Goal: Task Accomplishment & Management: Manage account settings

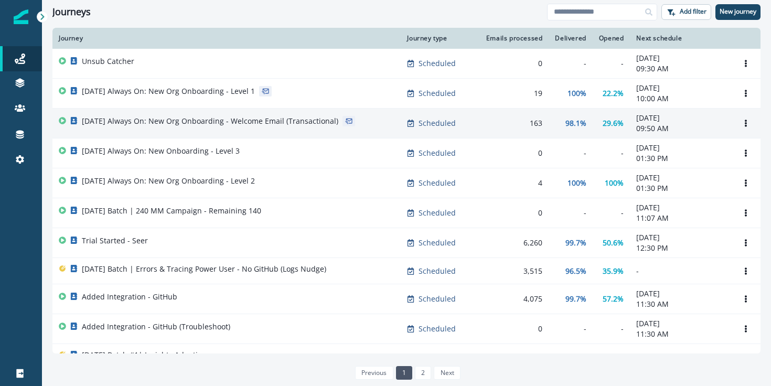
click at [277, 121] on p "[DATE] Always On: New Org Onboarding - Welcome Email (Transactional)" at bounding box center [210, 121] width 256 height 10
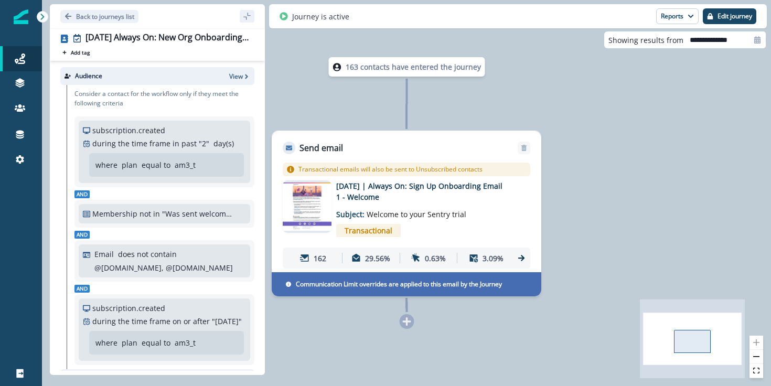
click at [605, 121] on div "163 contacts have entered the journey Send email Email asset changed, journey r…" at bounding box center [406, 193] width 729 height 386
click at [606, 192] on div "163 contacts have entered the journey Send email Email asset changed, journey r…" at bounding box center [406, 193] width 729 height 386
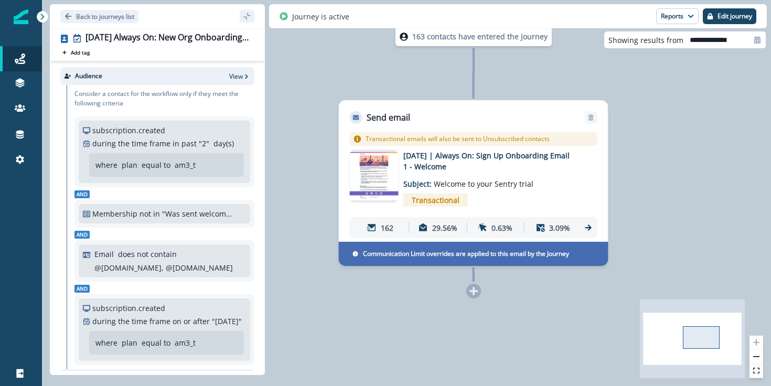
click at [250, 18] on icon "sidebar collapse toggle" at bounding box center [247, 16] width 8 height 8
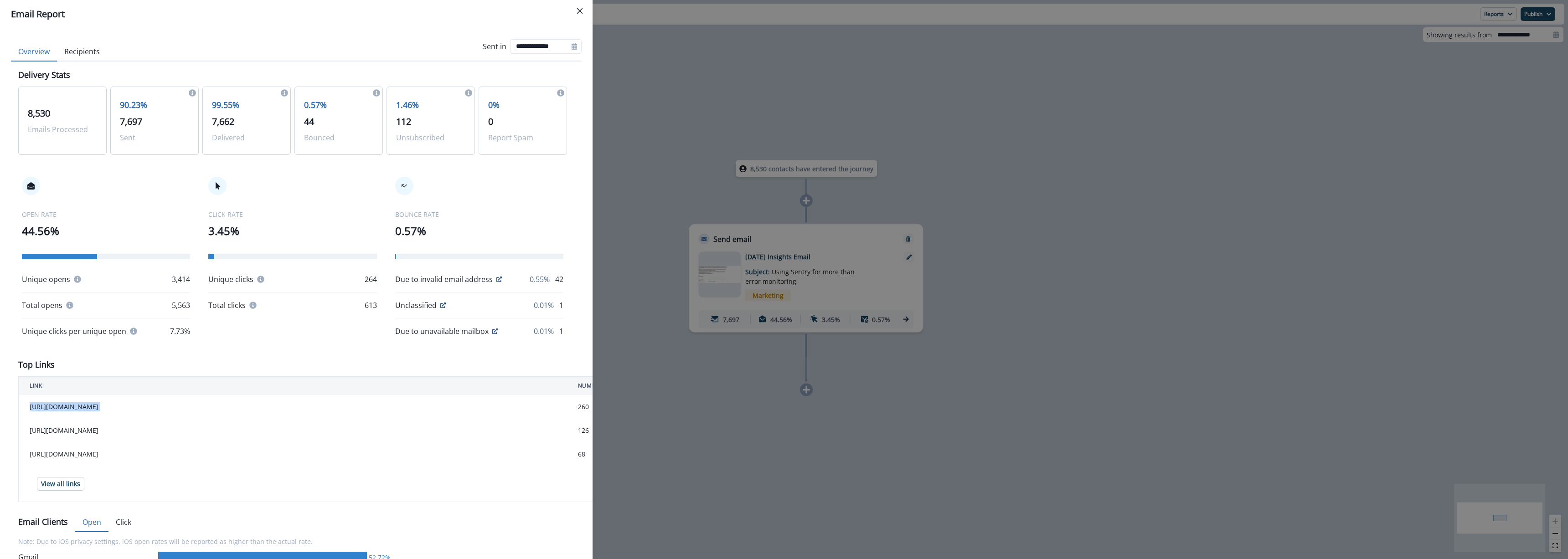
scroll to position [150, 0]
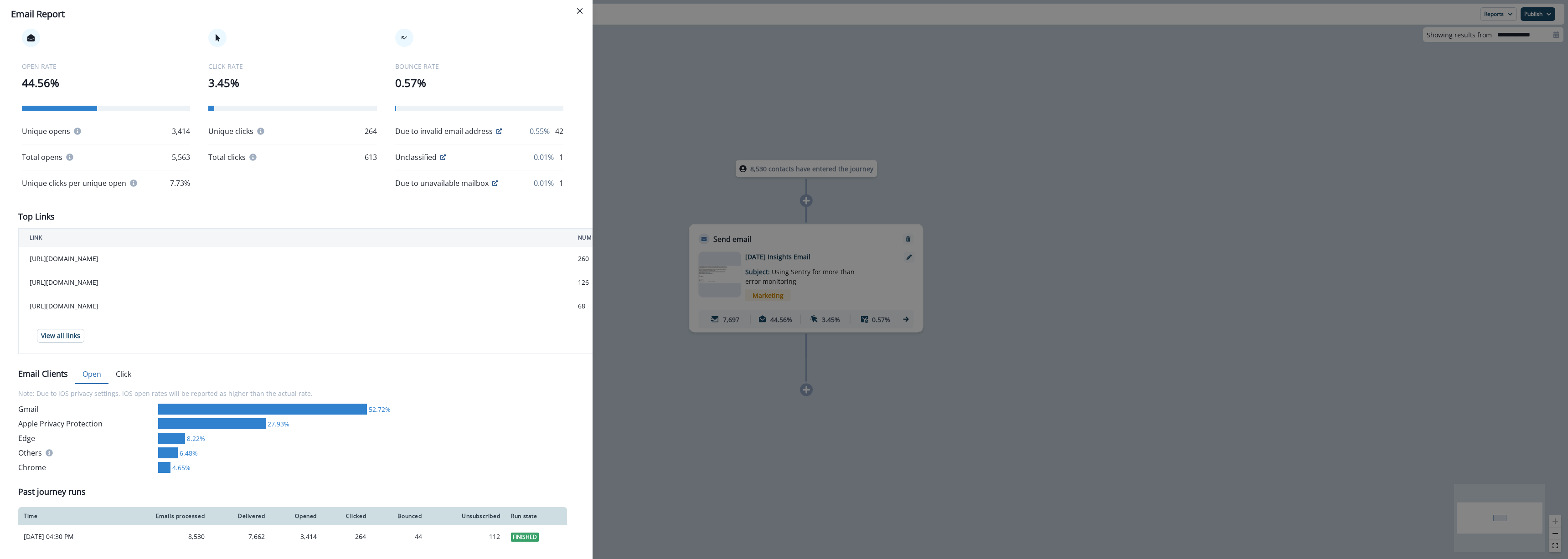
click at [635, 410] on div "**********" at bounding box center [784, 279] width 1568 height 559
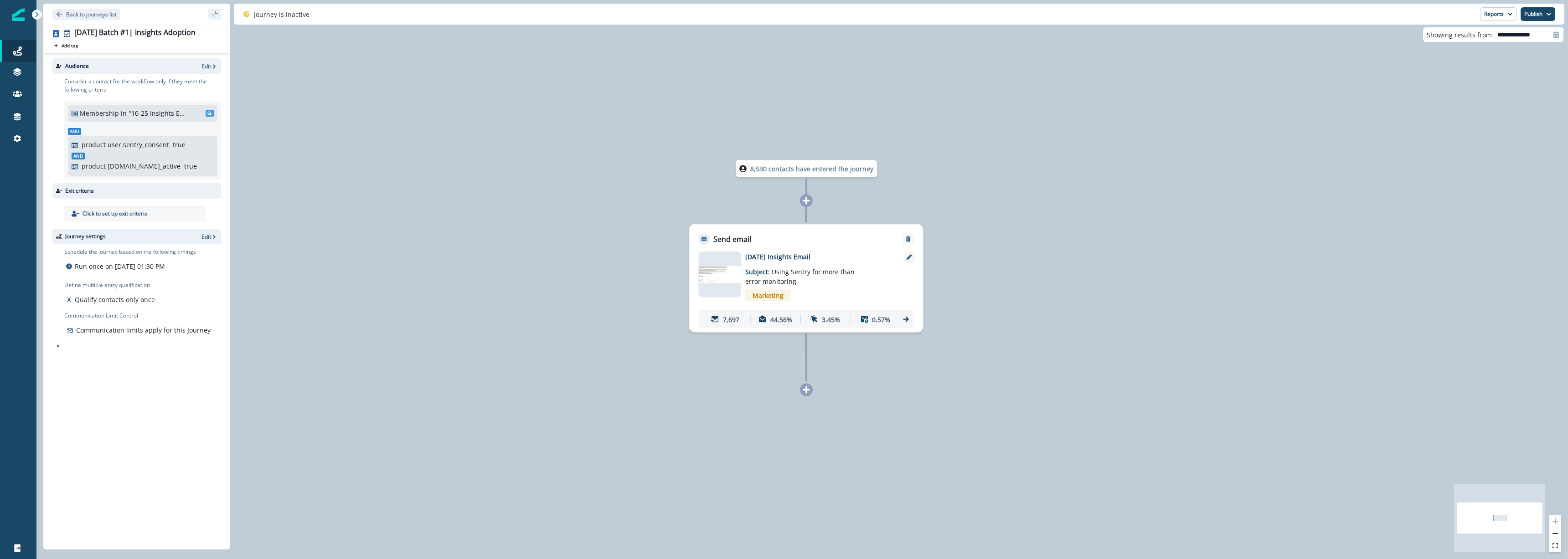
click at [87, 21] on div "Back to journeys list" at bounding box center [136, 14] width 187 height 21
click at [93, 16] on p "Back to journeys list" at bounding box center [91, 14] width 50 height 8
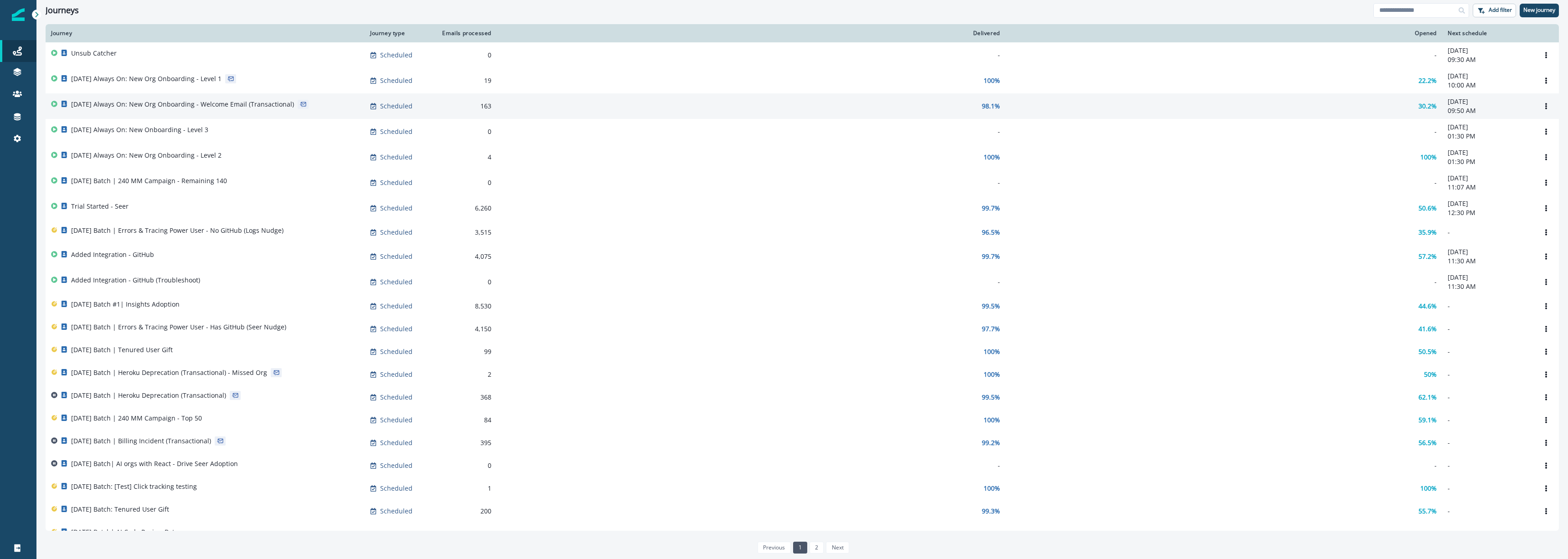
click at [260, 110] on div "[DATE] Always On: New Org Onboarding - Welcome Email (Transactional)" at bounding box center [183, 106] width 223 height 13
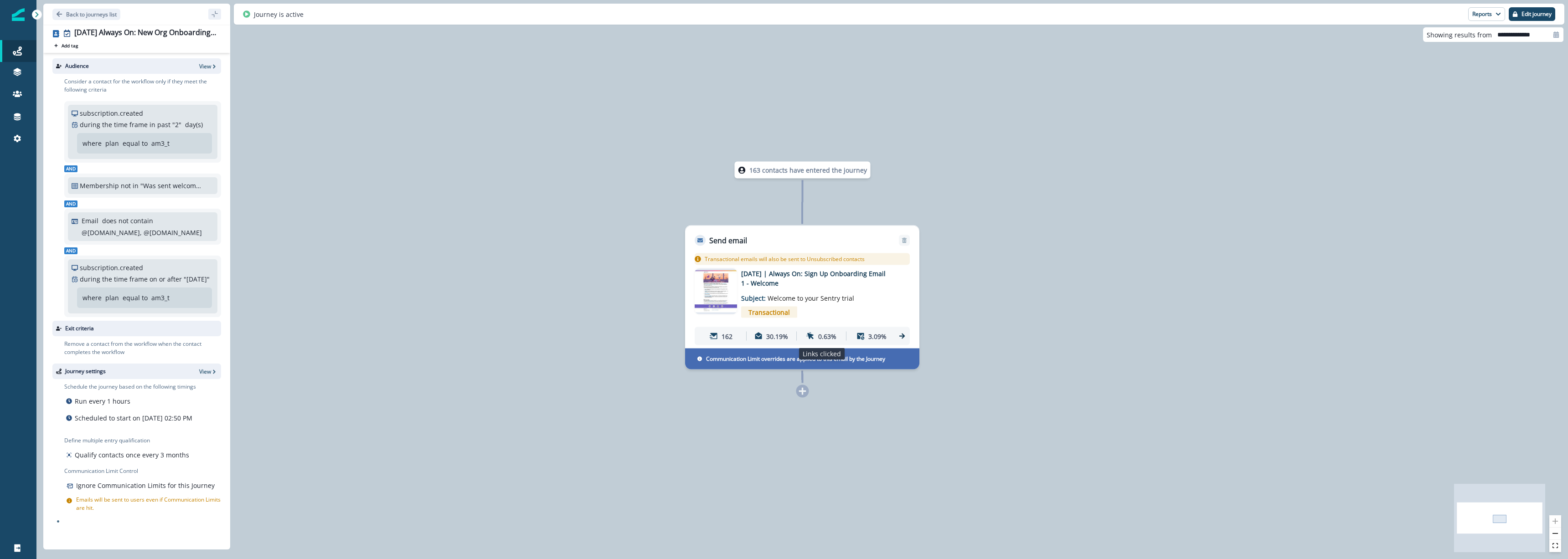
click at [828, 338] on p "0.63%" at bounding box center [827, 336] width 18 height 10
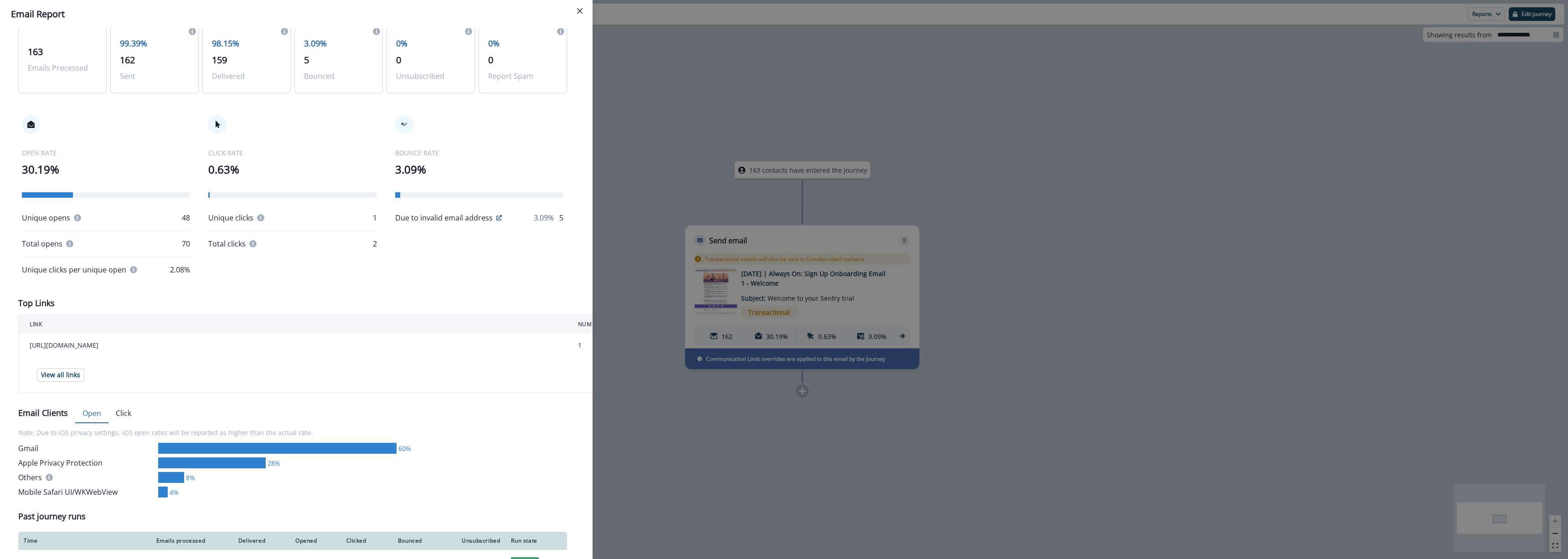
scroll to position [133, 0]
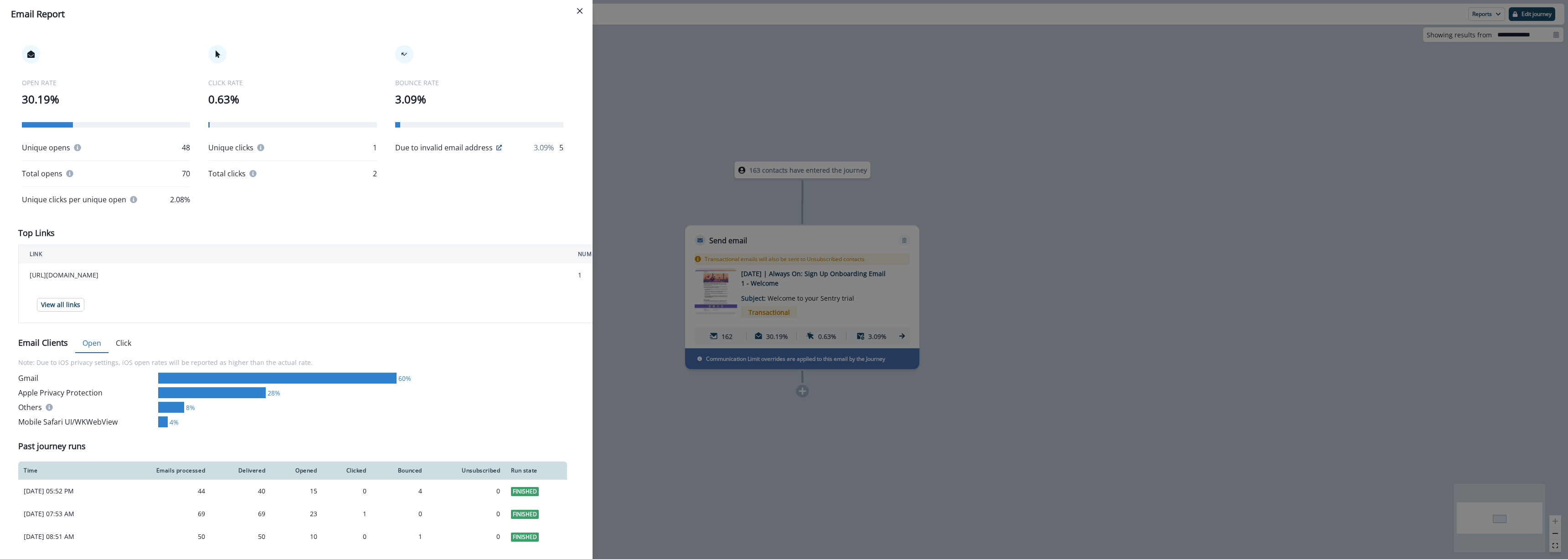
click at [125, 347] on button "Click" at bounding box center [123, 343] width 30 height 19
click at [88, 330] on div "Delivery Stats 163 Emails Processed 99.39% 162 Sent 98.15% 159 Delivered 3.09% …" at bounding box center [296, 243] width 556 height 611
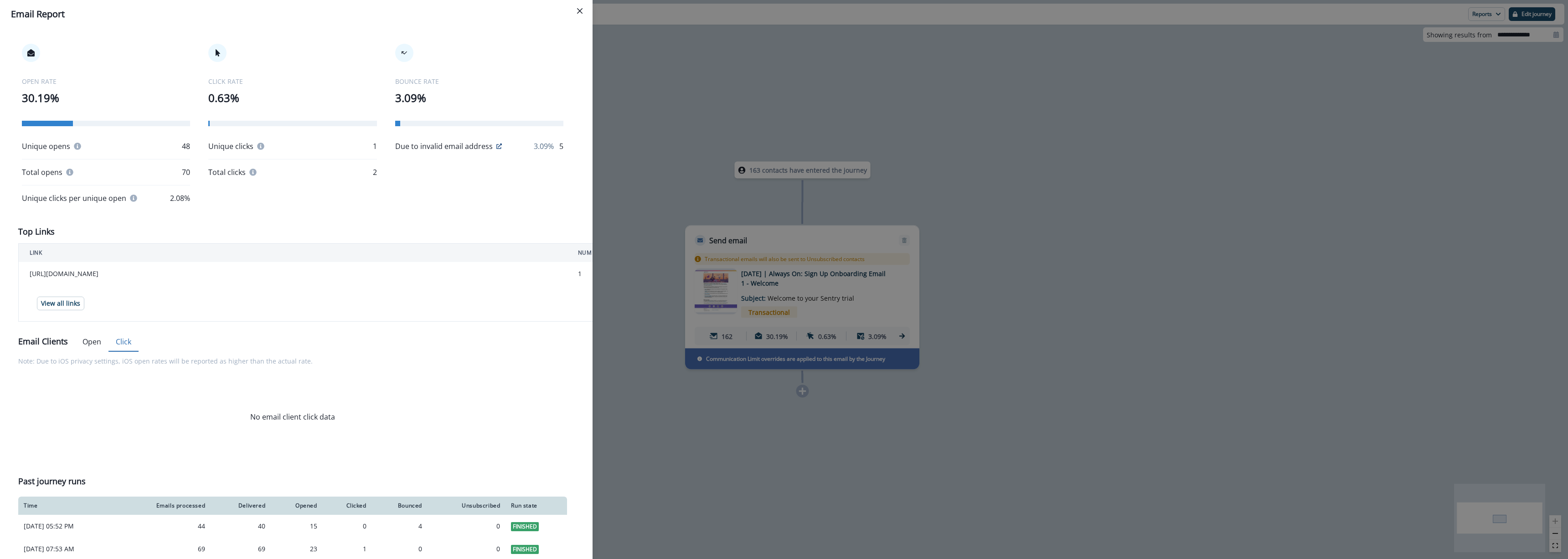
click at [128, 343] on button "Click" at bounding box center [123, 343] width 30 height 19
drag, startPoint x: 109, startPoint y: 344, endPoint x: 91, endPoint y: 348, distance: 18.4
click at [105, 345] on div "Open Click" at bounding box center [107, 342] width 63 height 18
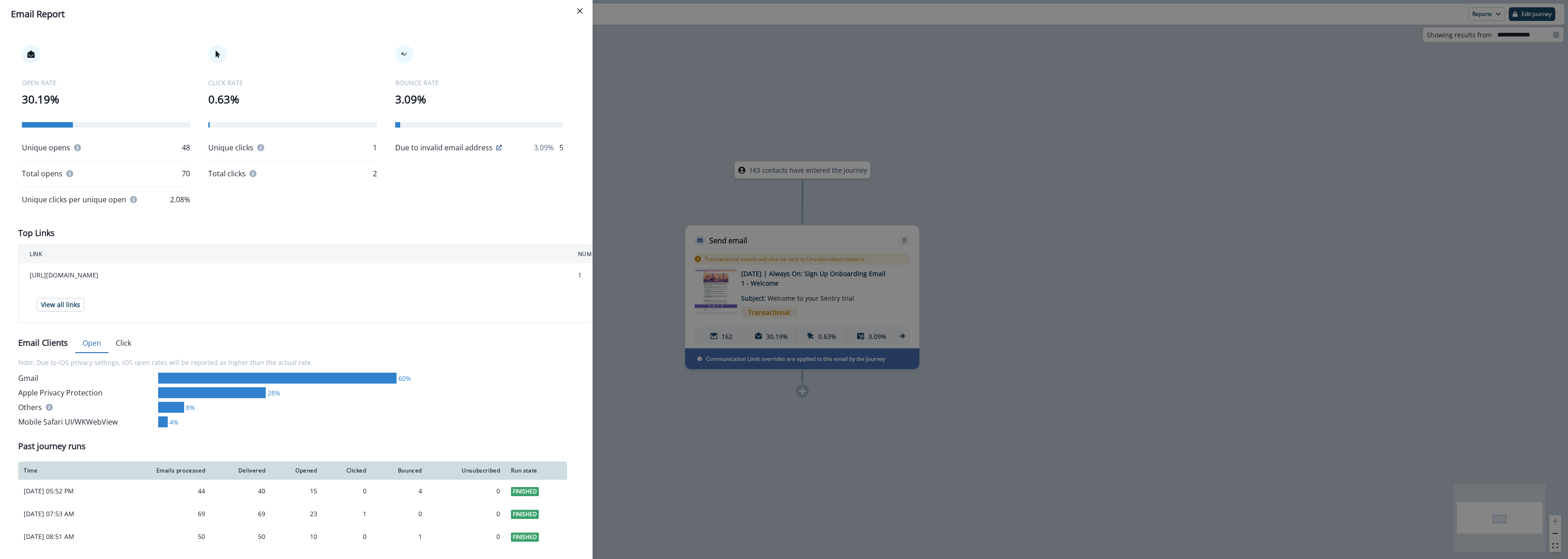
click at [86, 344] on button "Open" at bounding box center [92, 343] width 33 height 19
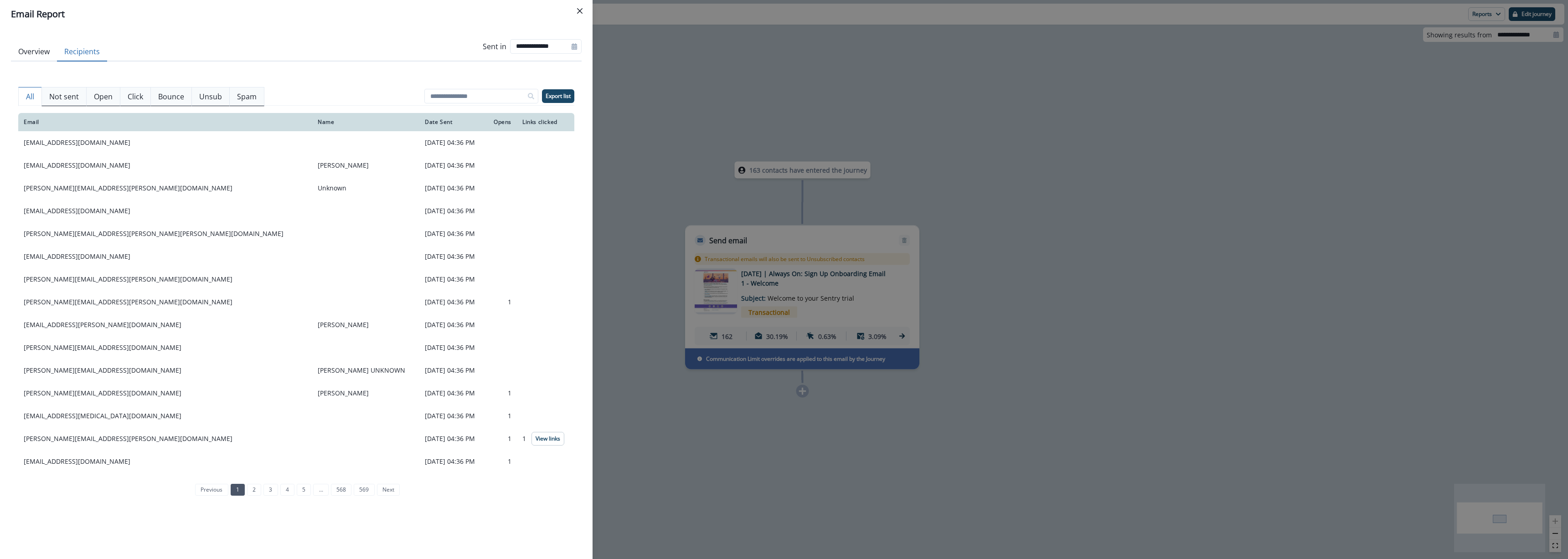
click at [89, 51] on button "Recipients" at bounding box center [83, 52] width 50 height 19
click at [134, 103] on button "Click" at bounding box center [136, 96] width 31 height 19
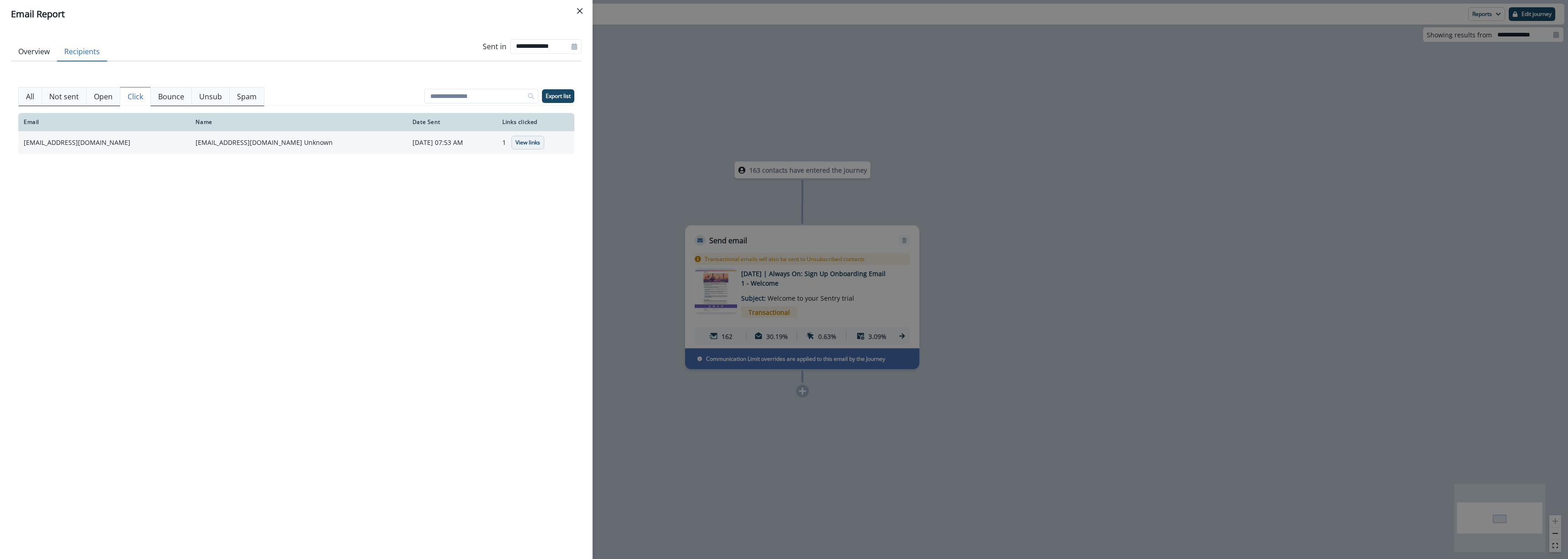
click at [522, 145] on p "View links" at bounding box center [528, 142] width 24 height 6
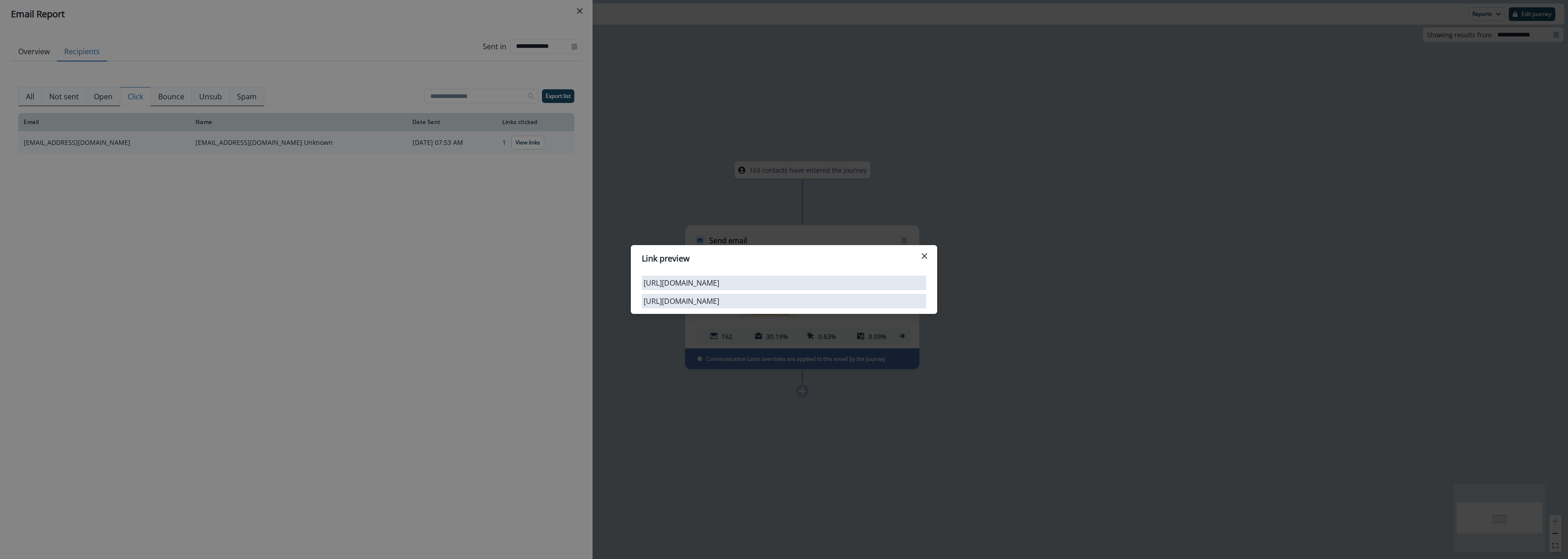
click at [681, 431] on div "Link preview [URL][DOMAIN_NAME] [URL][DOMAIN_NAME]" at bounding box center [784, 279] width 1568 height 559
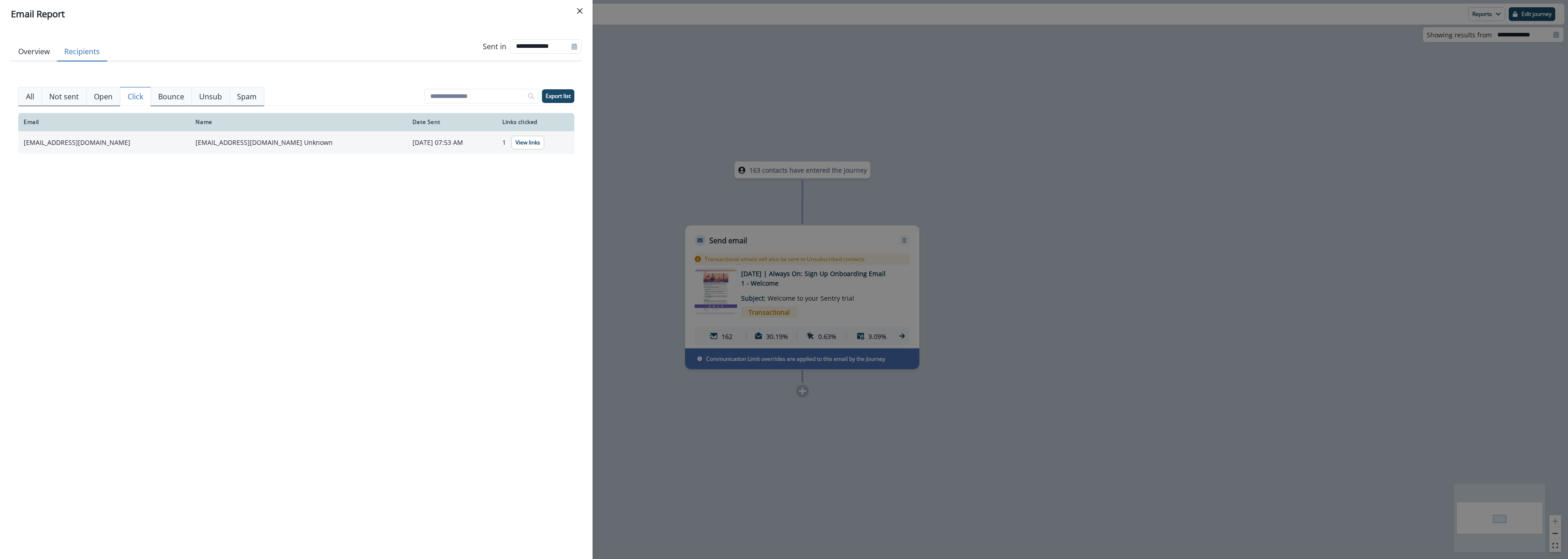
click at [681, 431] on div "**********" at bounding box center [784, 279] width 1568 height 559
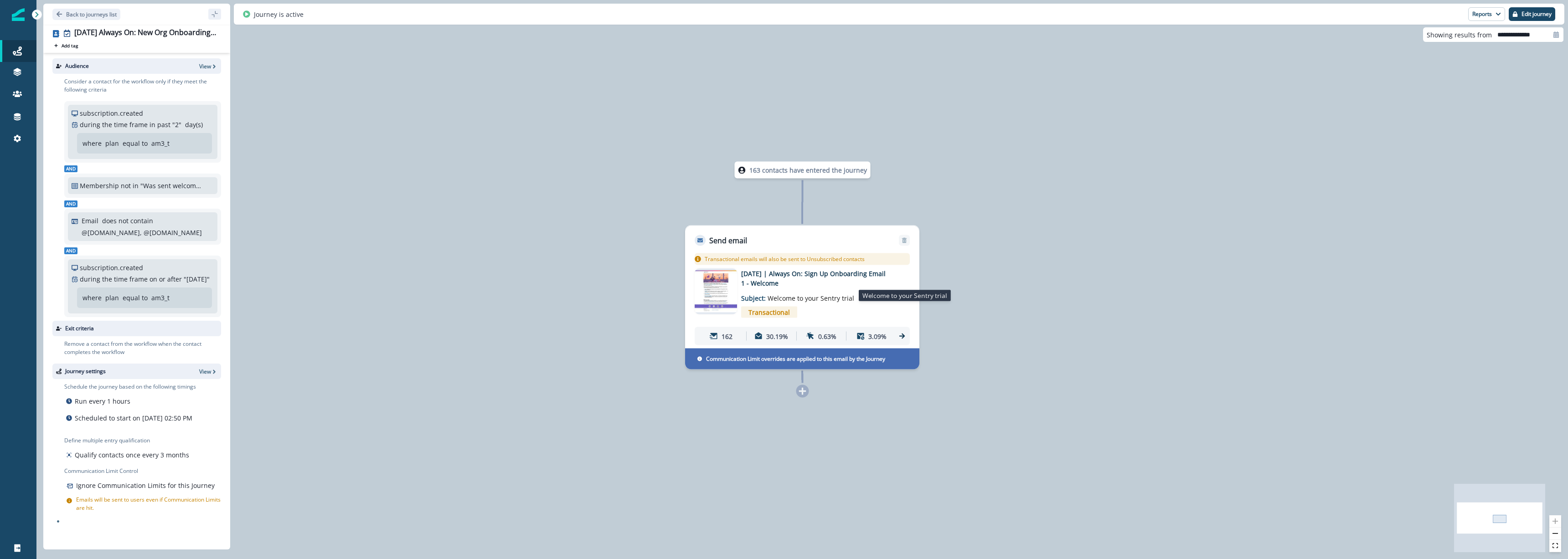
click at [764, 296] on p "Subject: Welcome to your Sentry trial" at bounding box center [798, 295] width 114 height 15
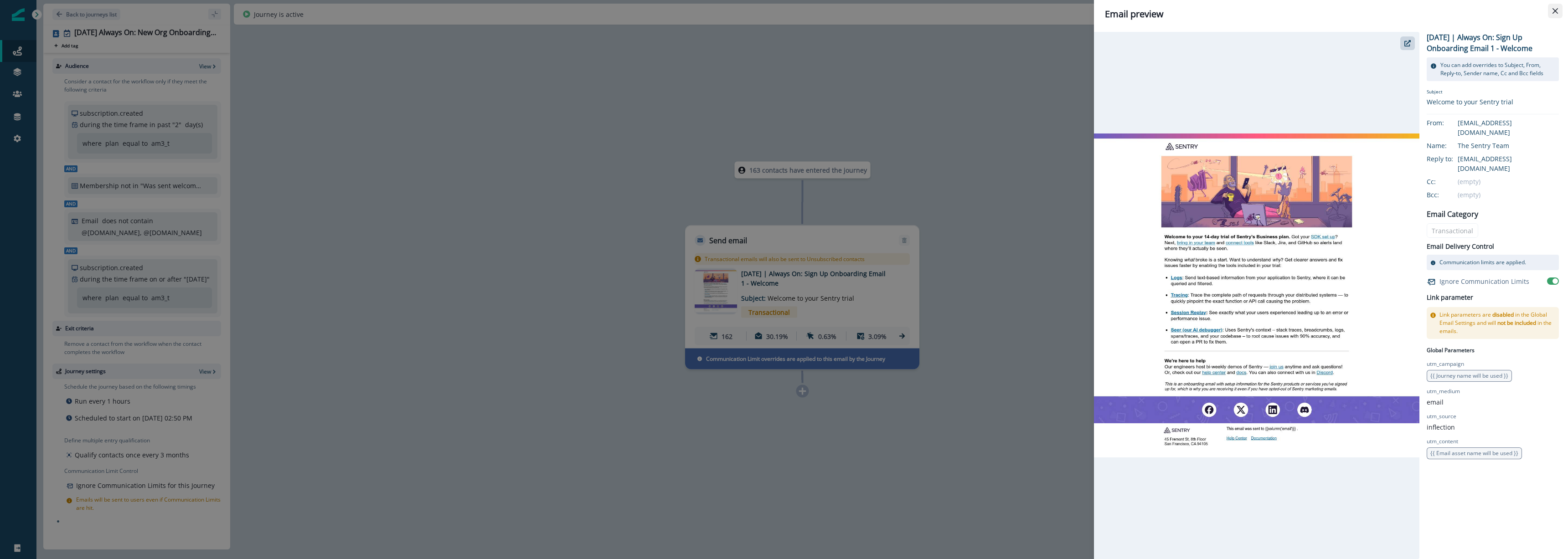
click at [1560, 12] on button "Close" at bounding box center [1555, 10] width 15 height 15
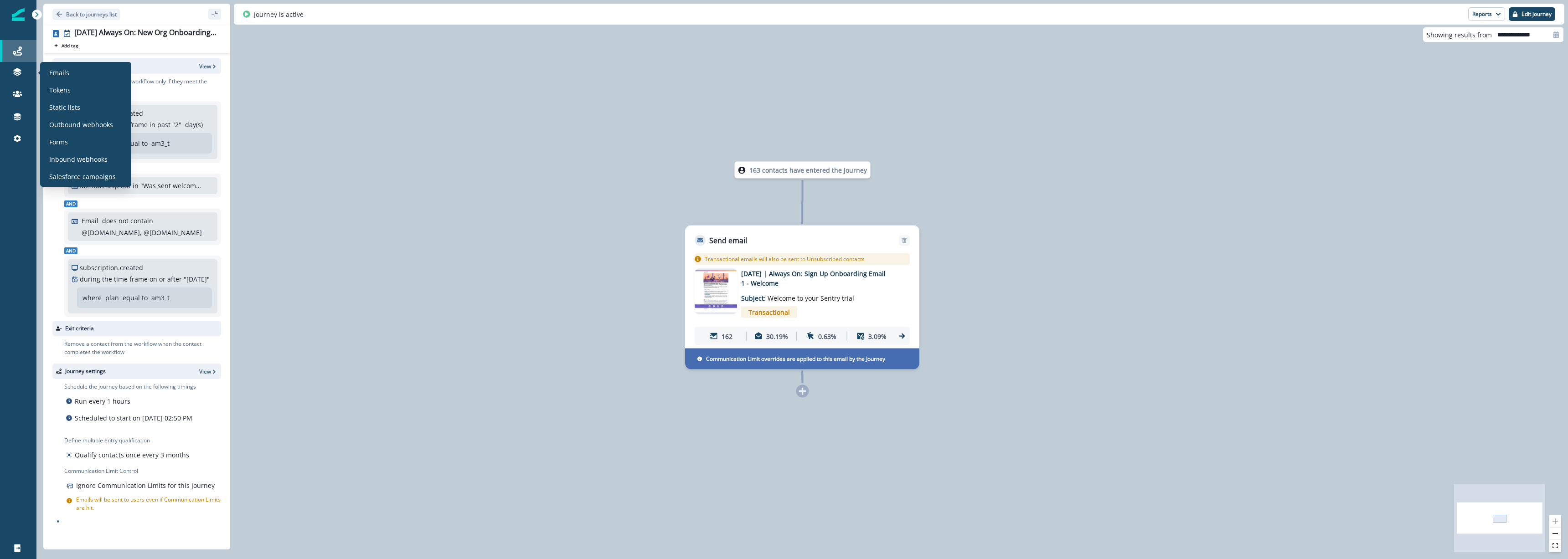
click at [25, 46] on div "Journeys" at bounding box center [18, 50] width 30 height 11
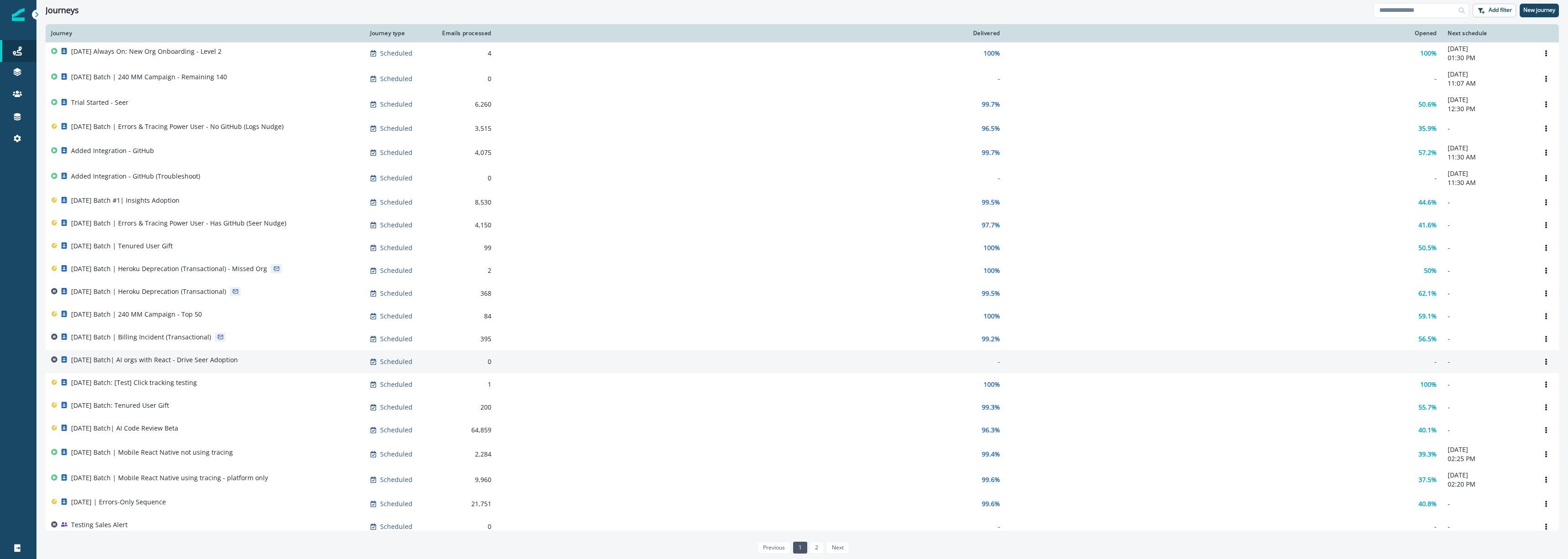
scroll to position [106, 0]
click at [176, 363] on p "[DATE] Batch| AI orgs with React - Drive Seer Adoption" at bounding box center [155, 357] width 167 height 9
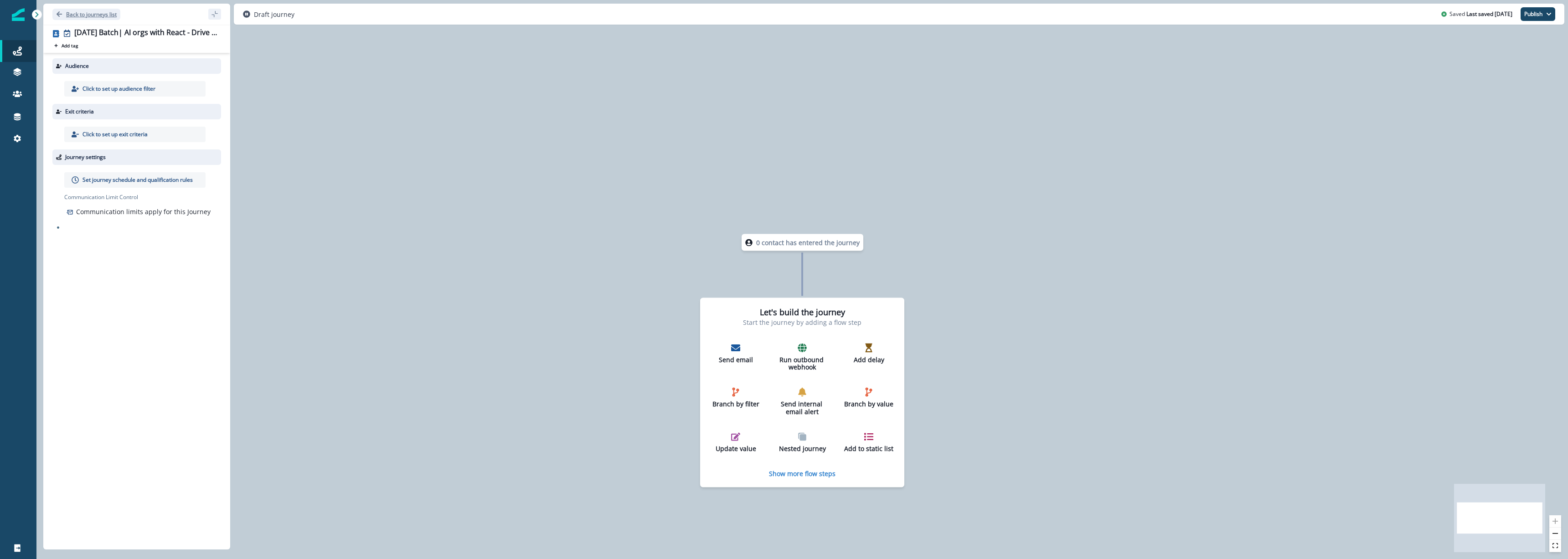
click at [72, 13] on p "Back to journeys list" at bounding box center [91, 14] width 50 height 8
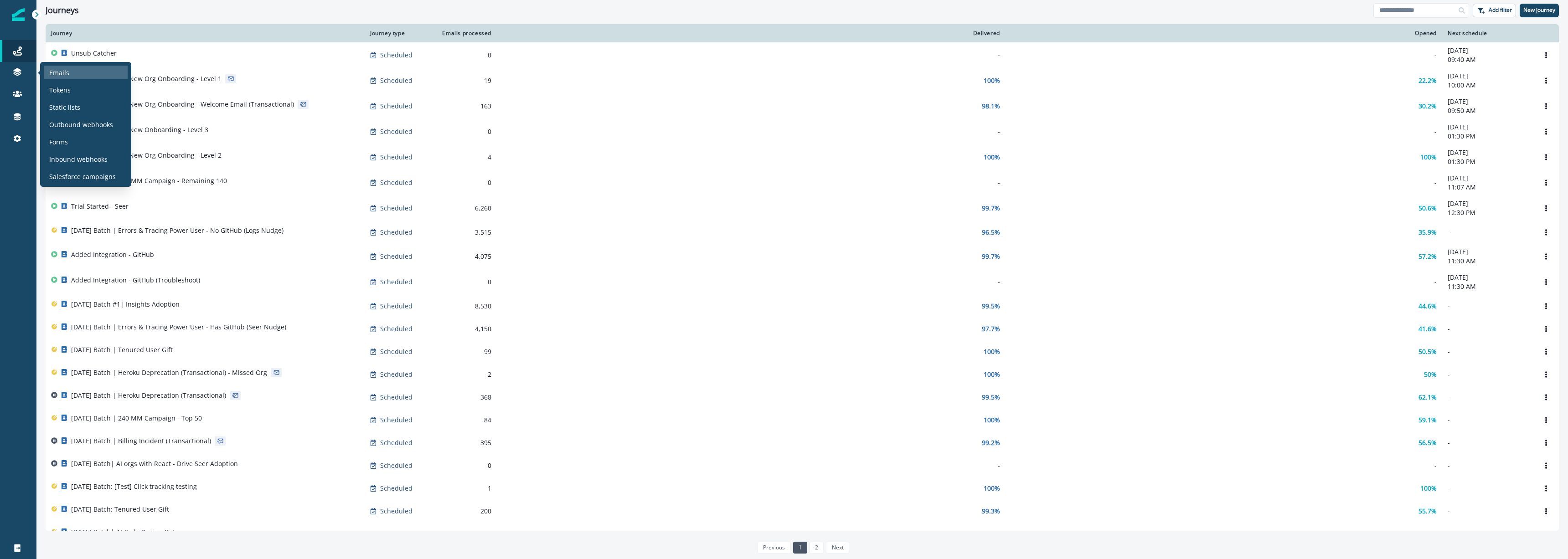
click at [98, 78] on div "Emails" at bounding box center [85, 73] width 83 height 14
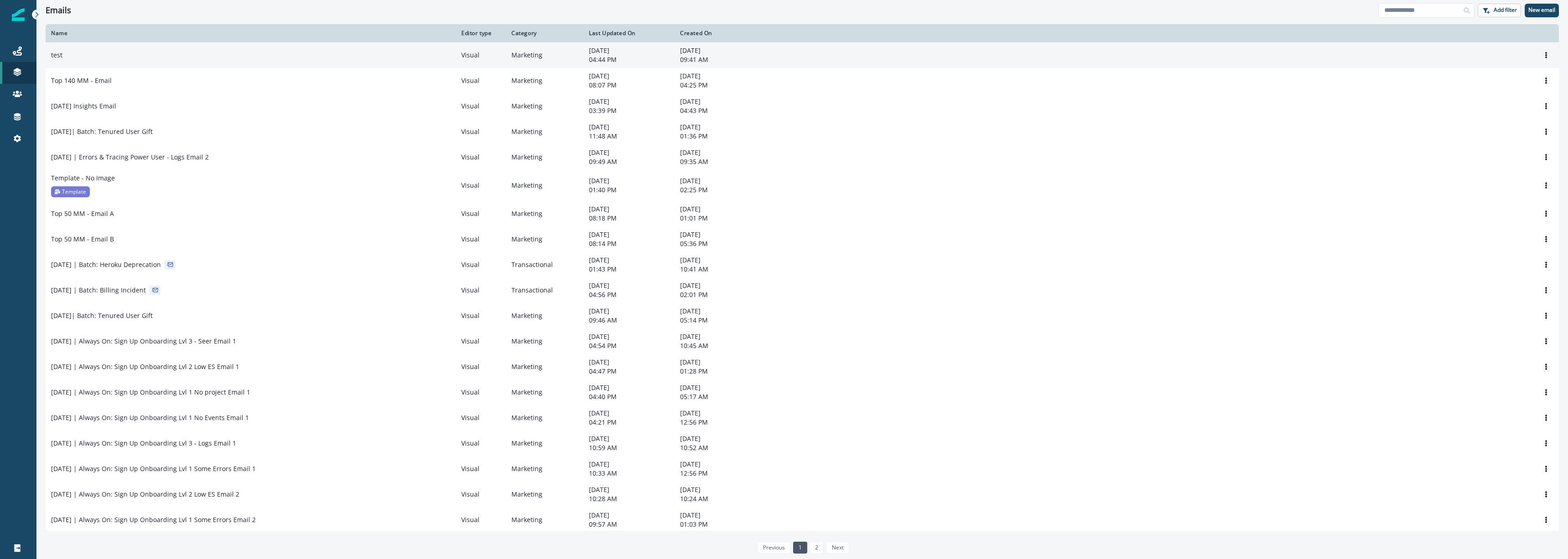
click at [146, 59] on div "test" at bounding box center [250, 55] width 399 height 9
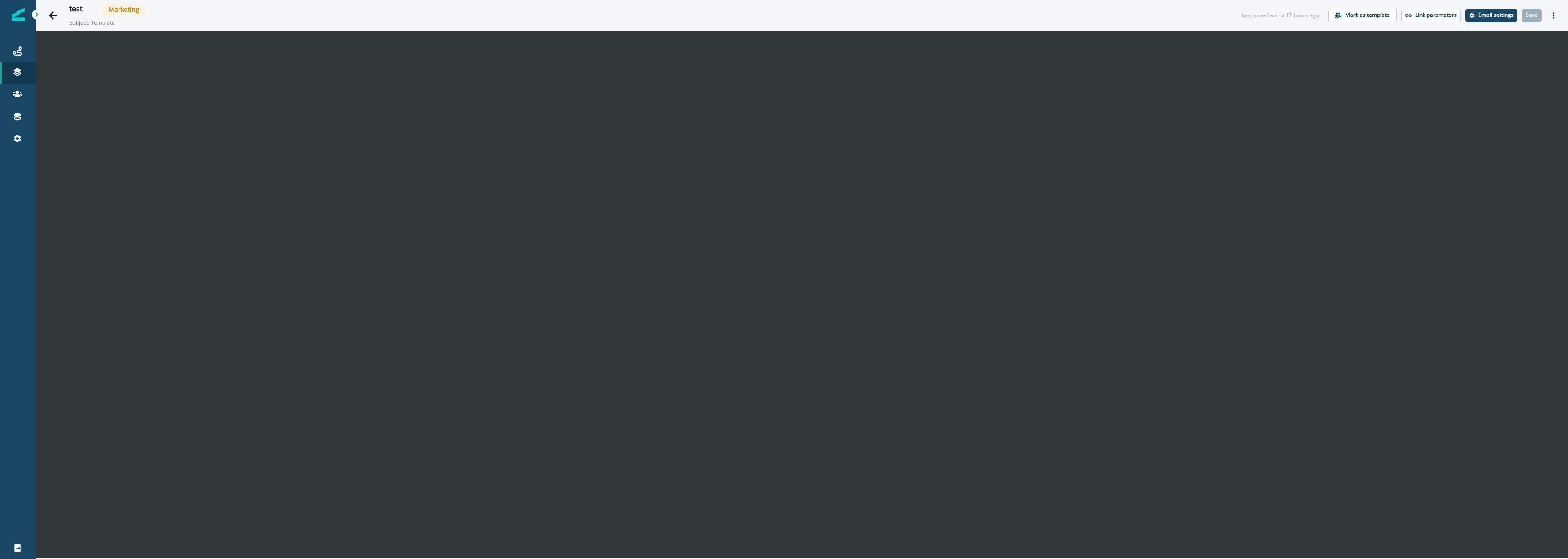
drag, startPoint x: 1554, startPoint y: 14, endPoint x: 1510, endPoint y: 26, distance: 45.6
click at [1554, 14] on icon "Actions" at bounding box center [1552, 15] width 6 height 6
click at [1489, 39] on button "Preview" at bounding box center [1509, 38] width 101 height 17
click at [10, 51] on div "Journeys" at bounding box center [18, 50] width 30 height 11
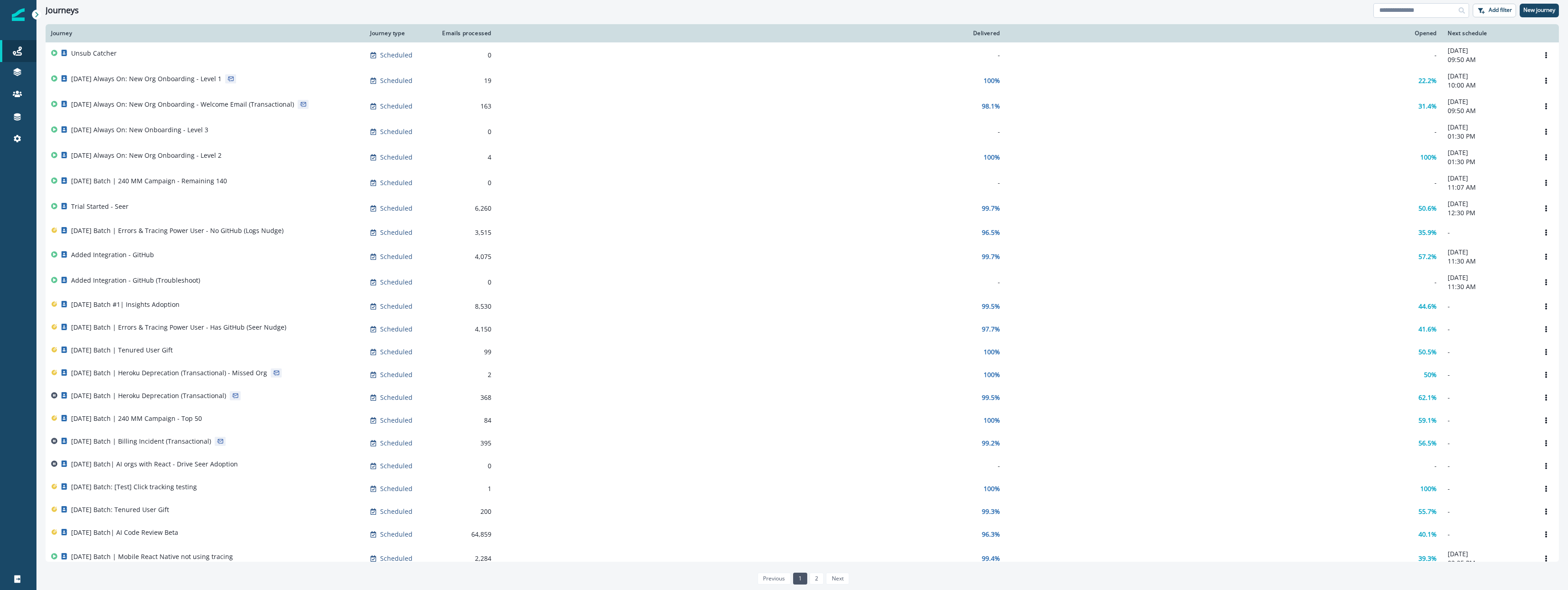
click at [1416, 5] on input at bounding box center [1421, 10] width 96 height 15
type input "****"
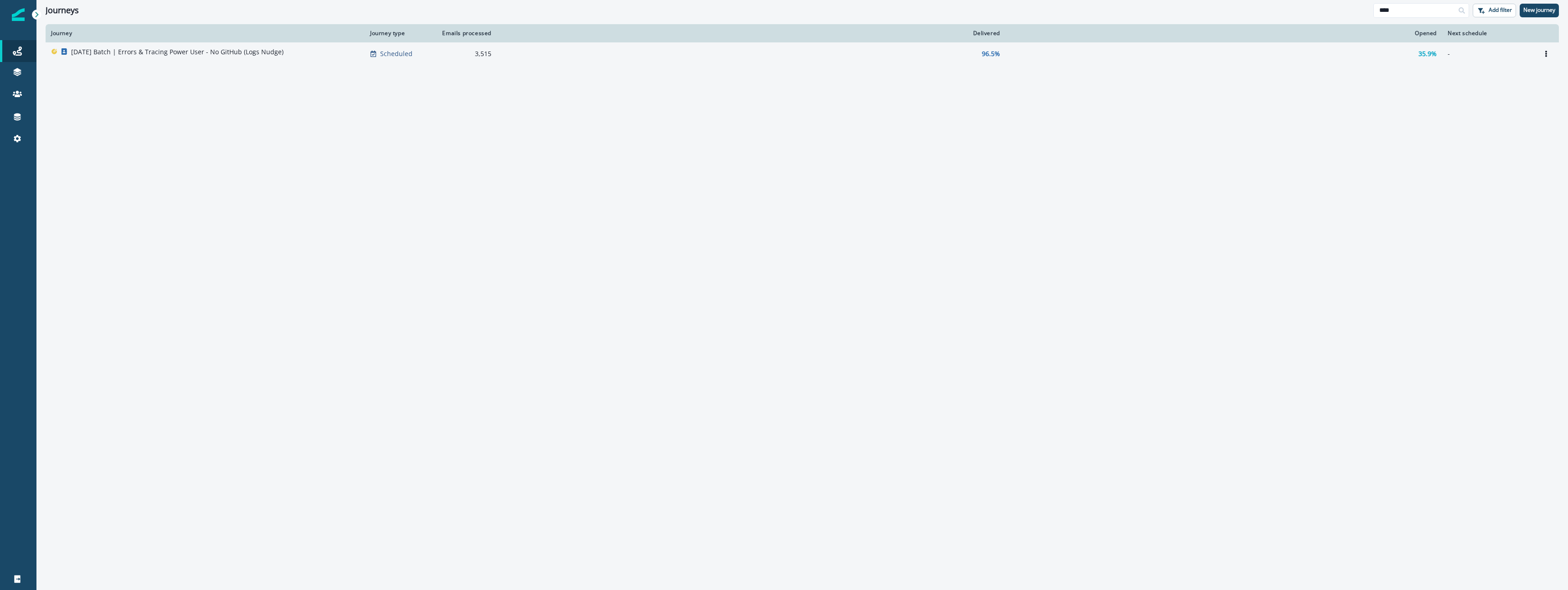
click at [236, 52] on p "[DATE] Batch | Errors & Tracing Power User - No GitHub (Logs Nudge)" at bounding box center [177, 52] width 212 height 9
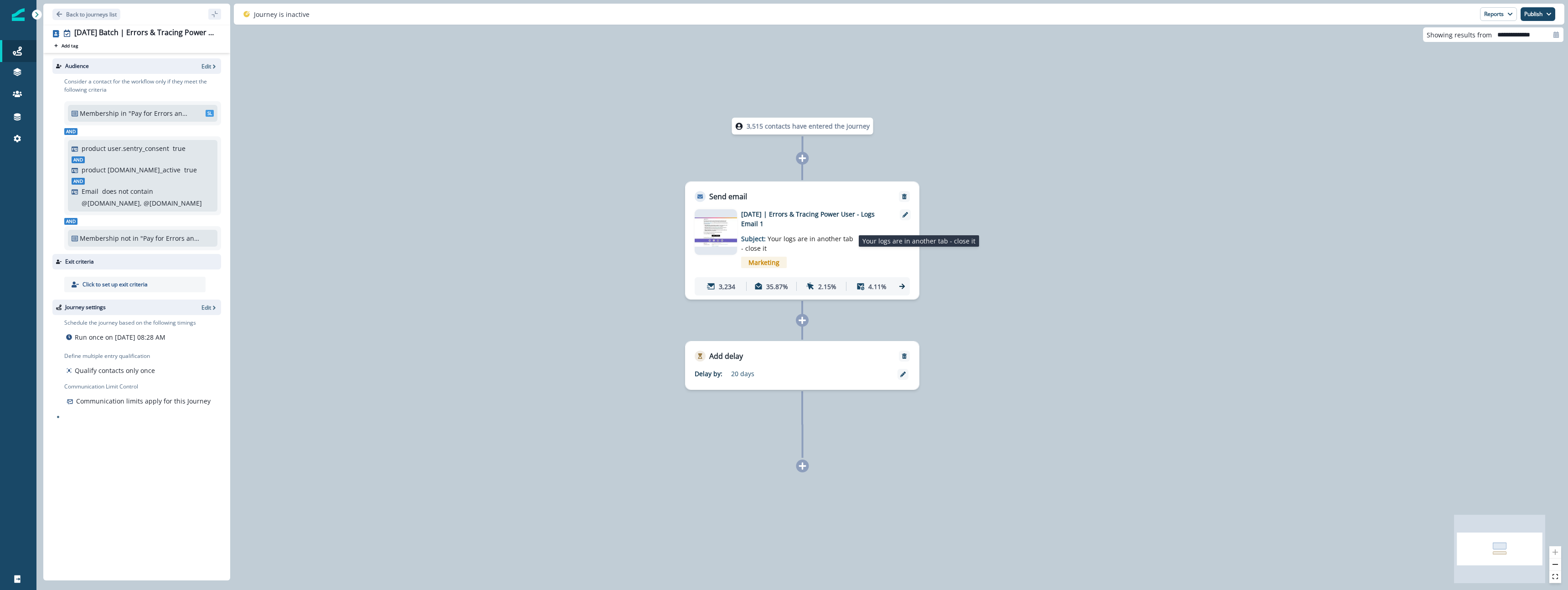
click at [787, 249] on p "Subject: Your logs are in another tab - close it" at bounding box center [798, 241] width 114 height 24
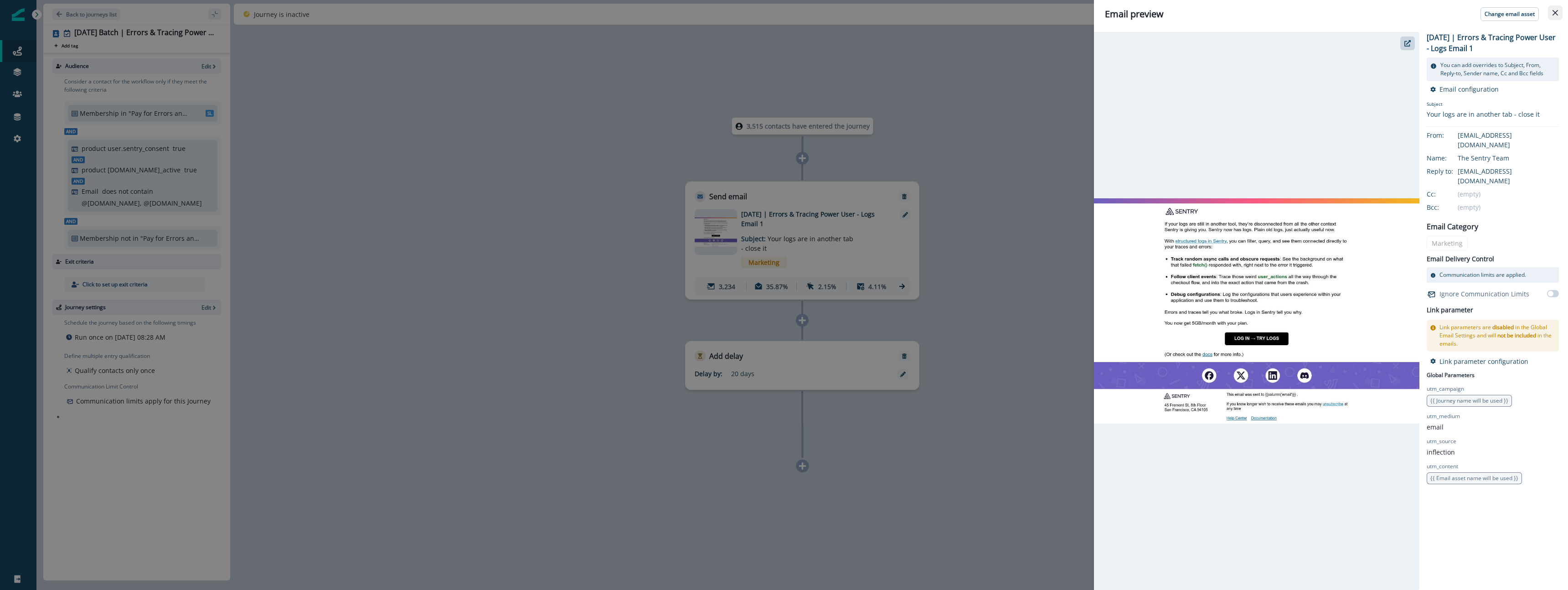
drag, startPoint x: 1555, startPoint y: 10, endPoint x: 1533, endPoint y: 36, distance: 34.1
click at [1555, 10] on icon "Close" at bounding box center [1555, 13] width 5 height 5
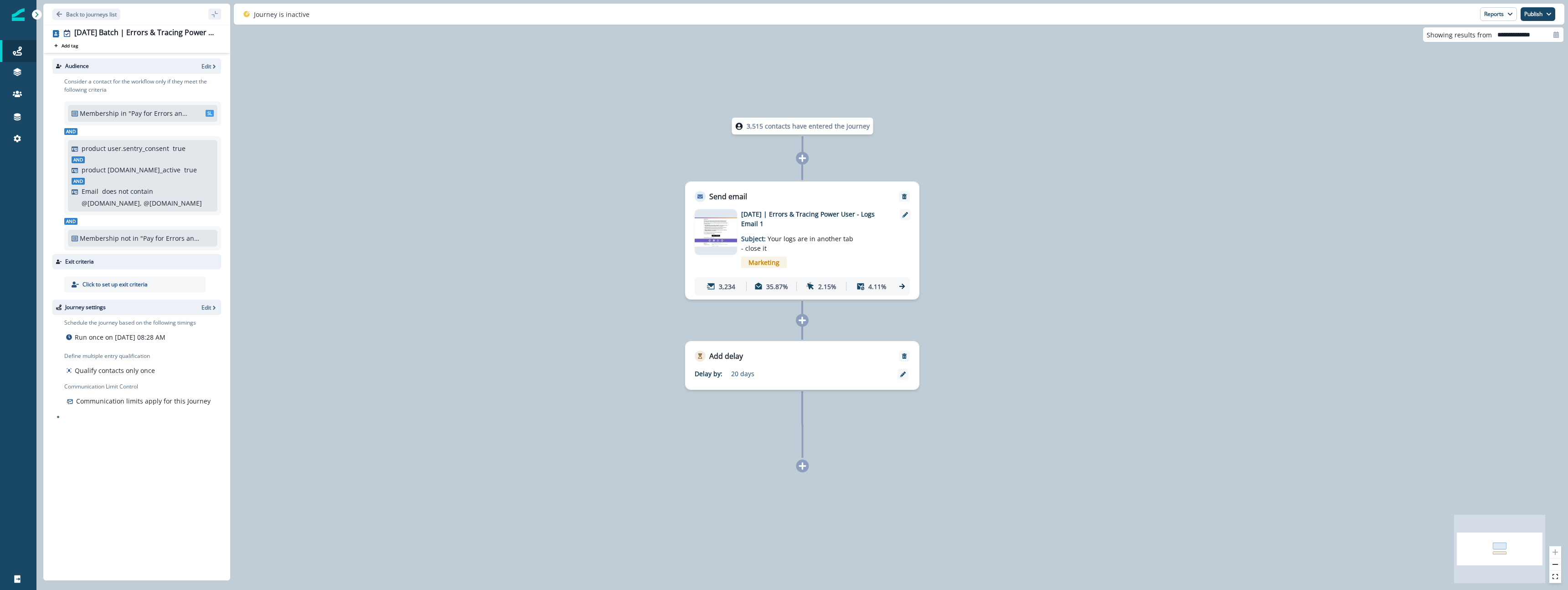
click at [803, 225] on p "[DATE] | Errors & Tracing Power User - Logs Email 1" at bounding box center [814, 219] width 146 height 19
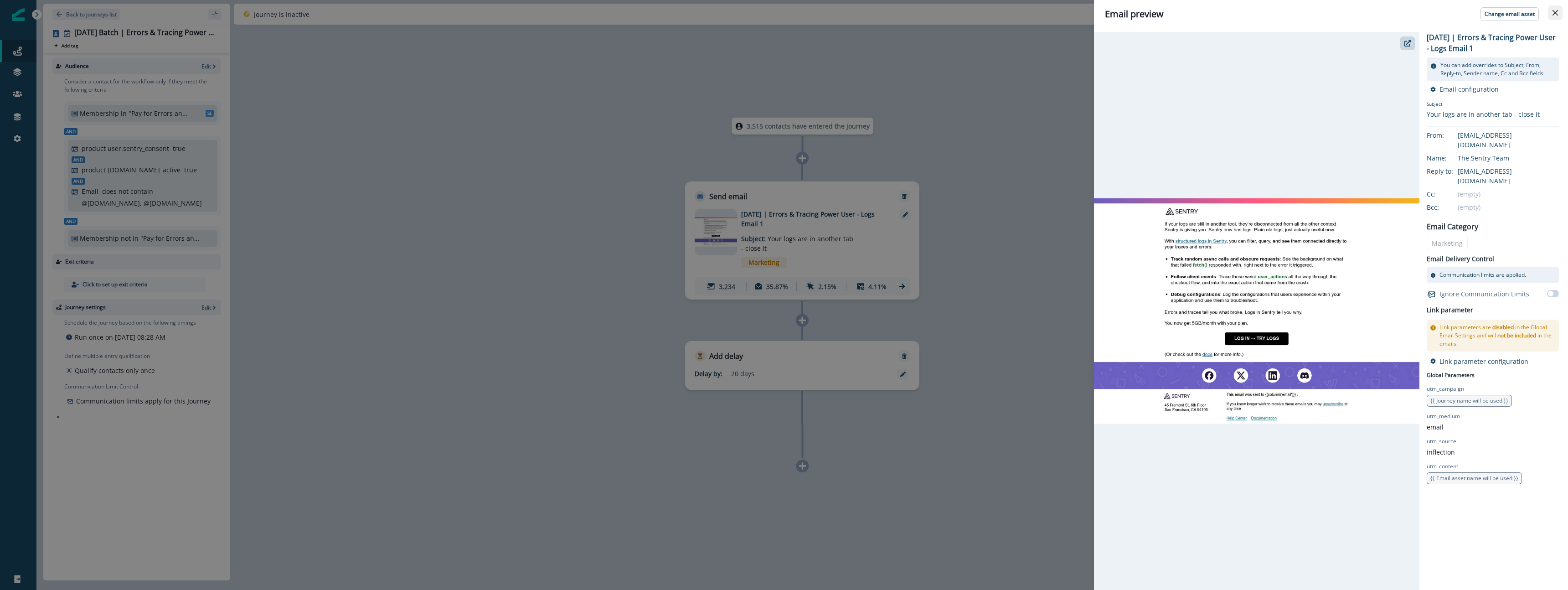
click at [1558, 15] on button "Close" at bounding box center [1555, 12] width 15 height 15
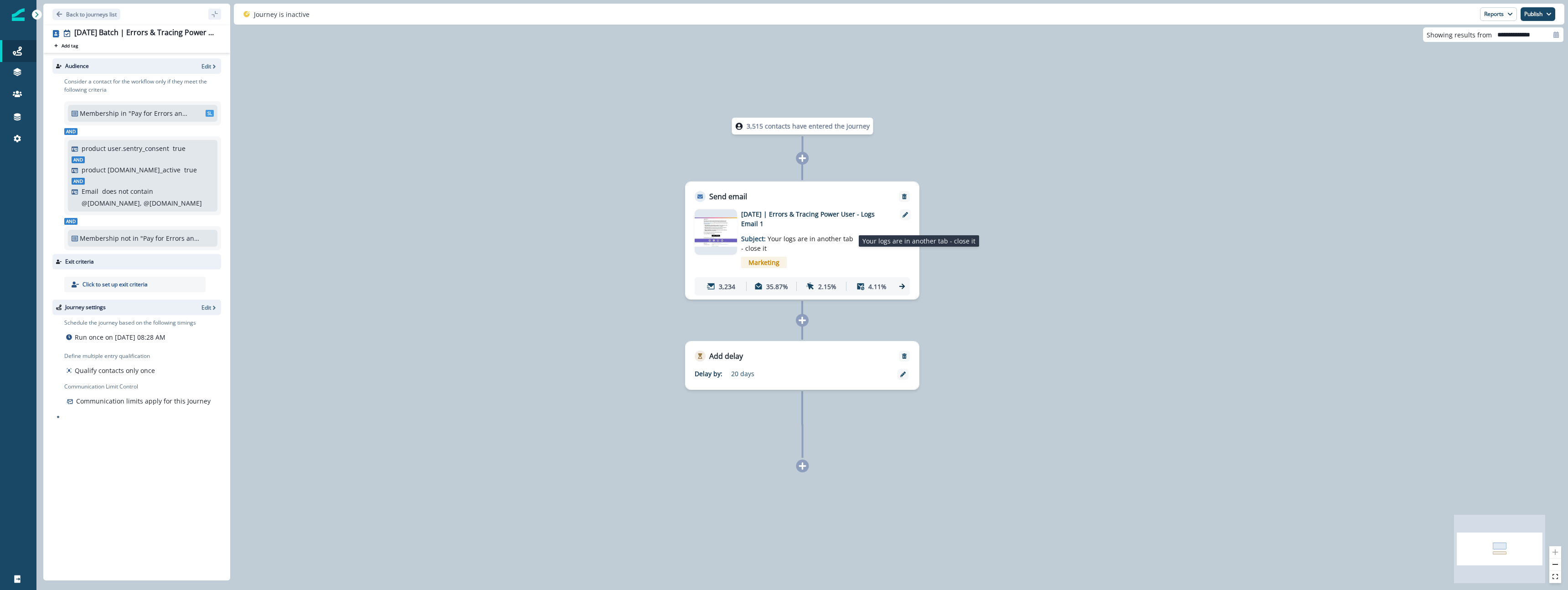
click at [821, 240] on span "Your logs are in another tab - close it" at bounding box center [797, 243] width 112 height 18
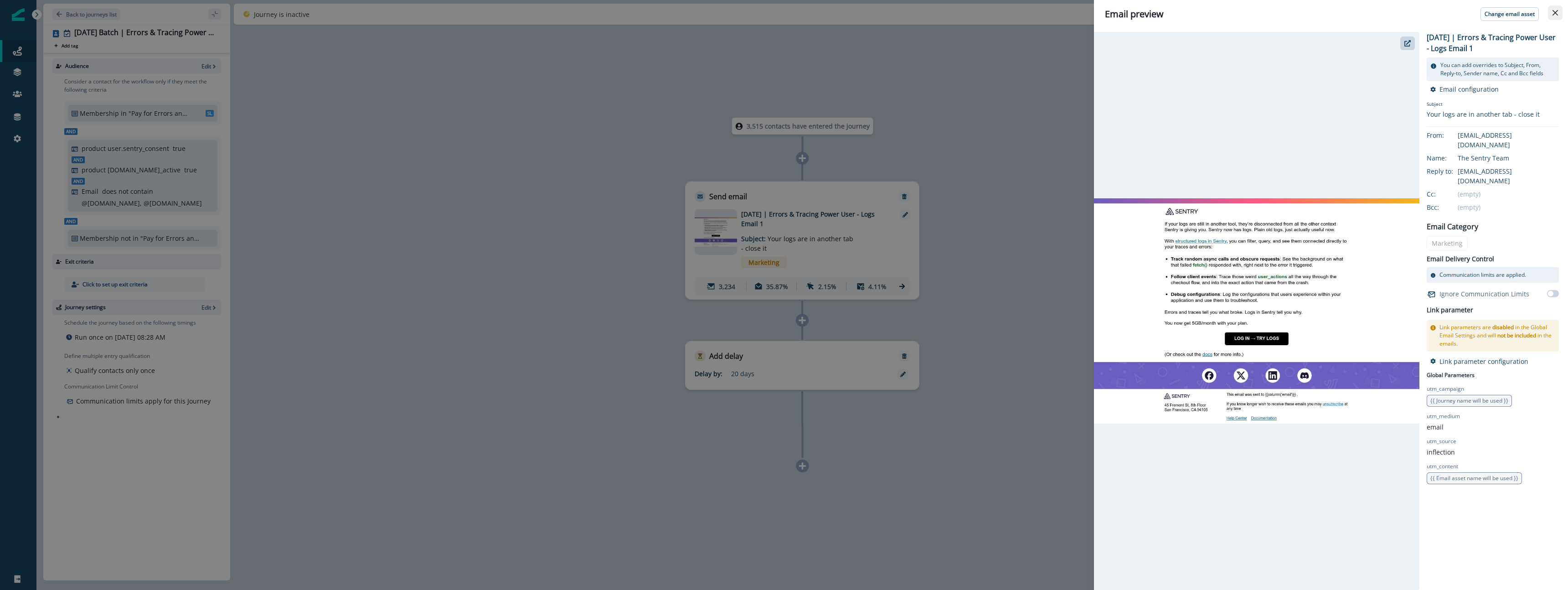
click at [1558, 10] on button "Close" at bounding box center [1555, 12] width 15 height 15
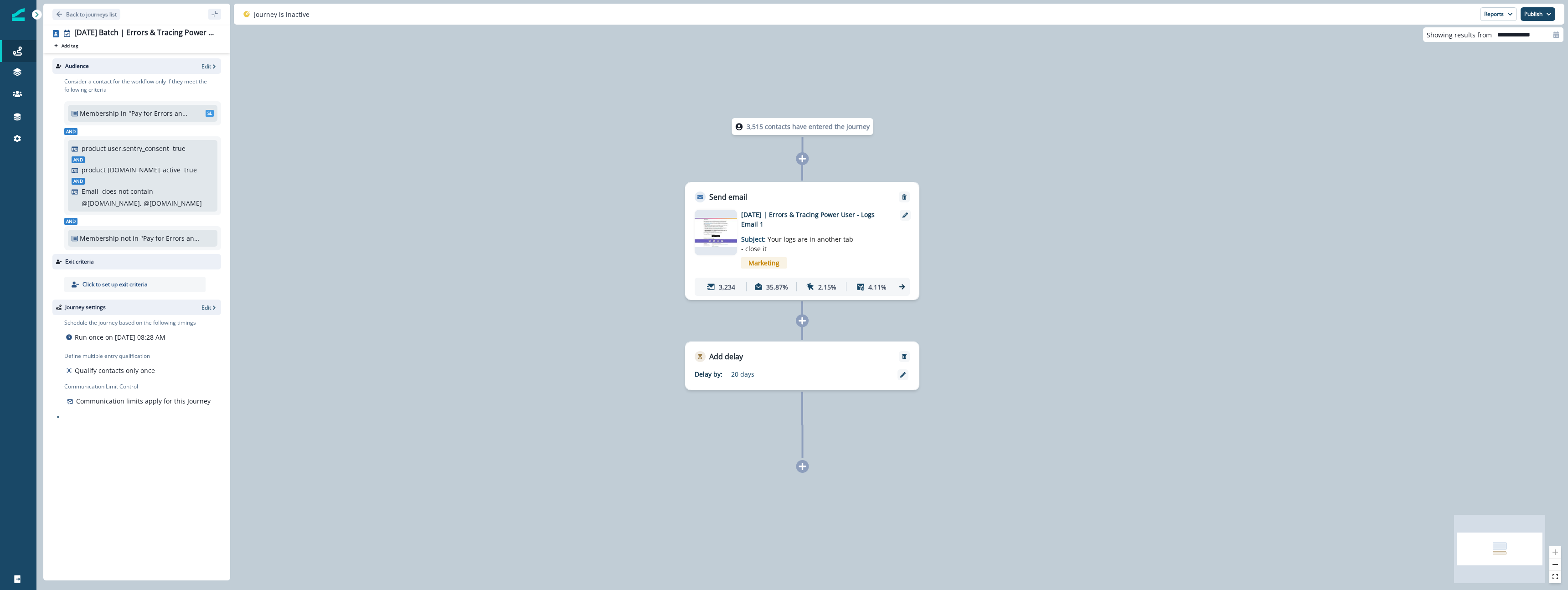
click at [1129, 198] on div "3,515 contacts have entered the journey Send email Email asset changed, journey…" at bounding box center [802, 295] width 1531 height 590
click at [93, 15] on p "Back to journeys list" at bounding box center [91, 14] width 50 height 8
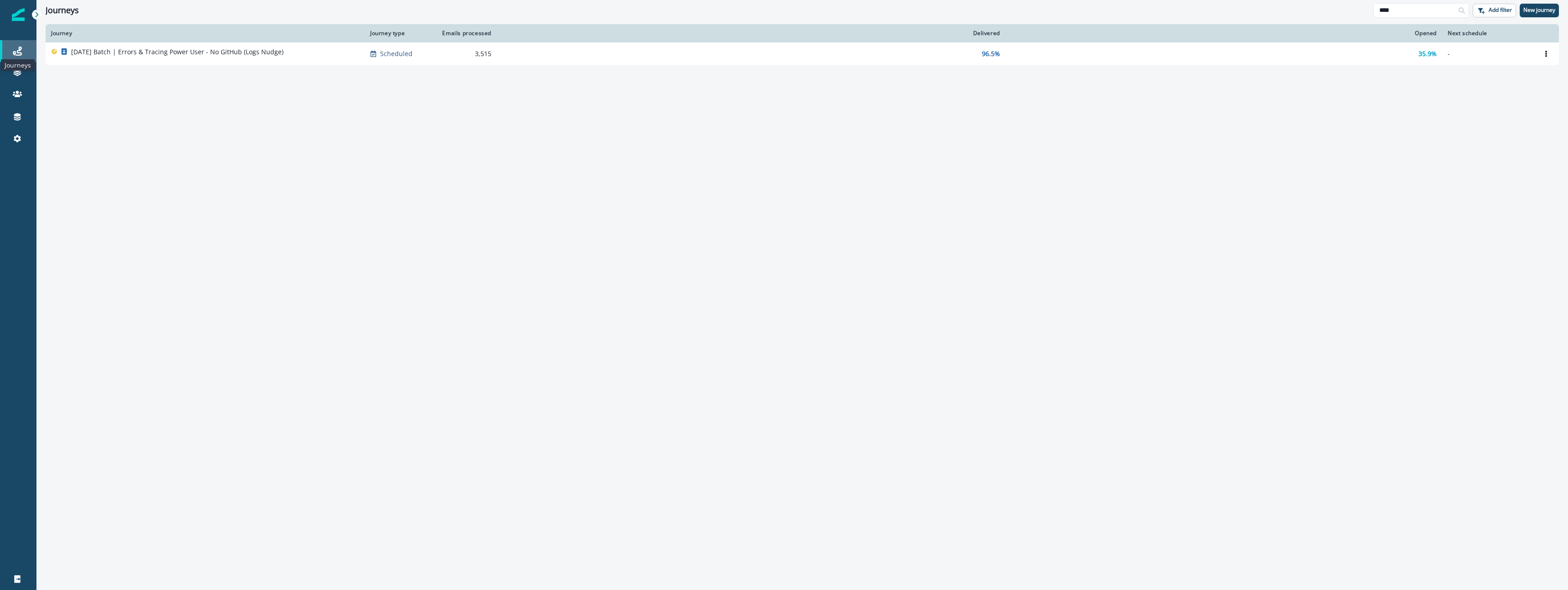
click at [14, 52] on icon at bounding box center [17, 50] width 9 height 9
click at [1429, 10] on input "****" at bounding box center [1421, 10] width 96 height 15
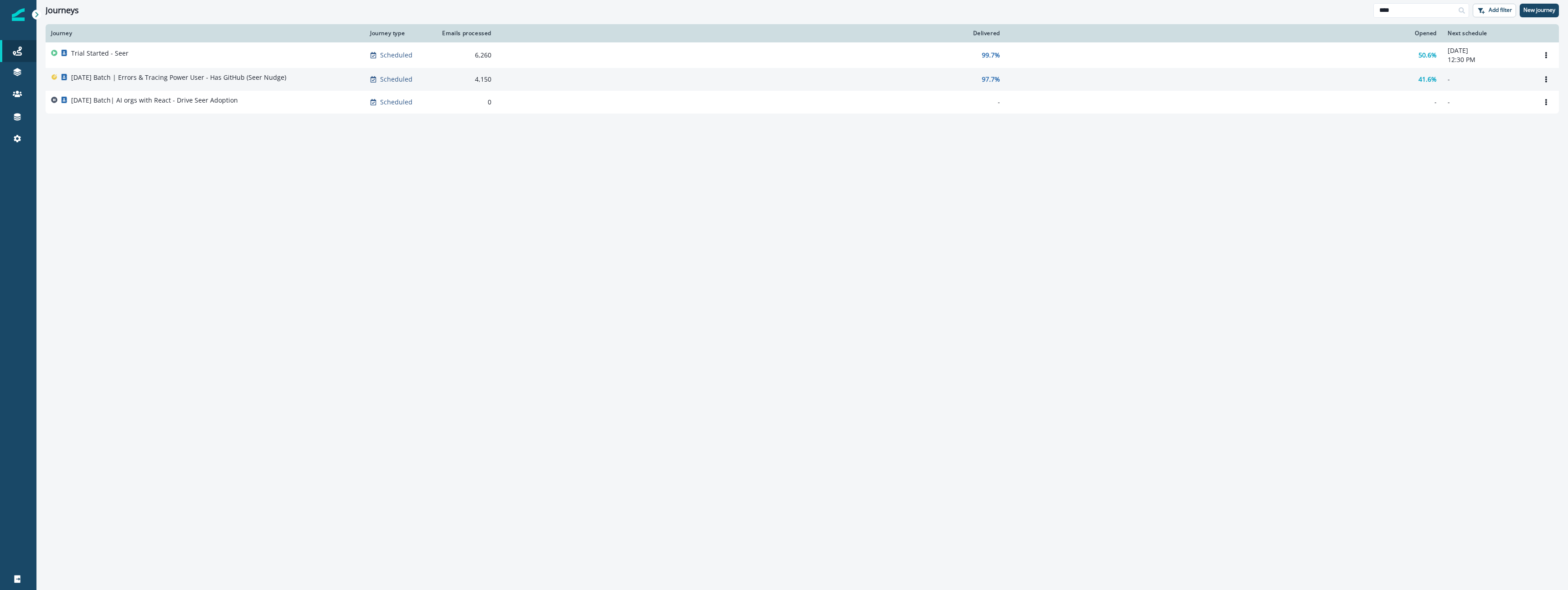
type input "****"
click at [249, 83] on div "[DATE] Batch | Errors & Tracing Power User - Has GitHub (Seer Nudge)" at bounding box center [178, 79] width 215 height 13
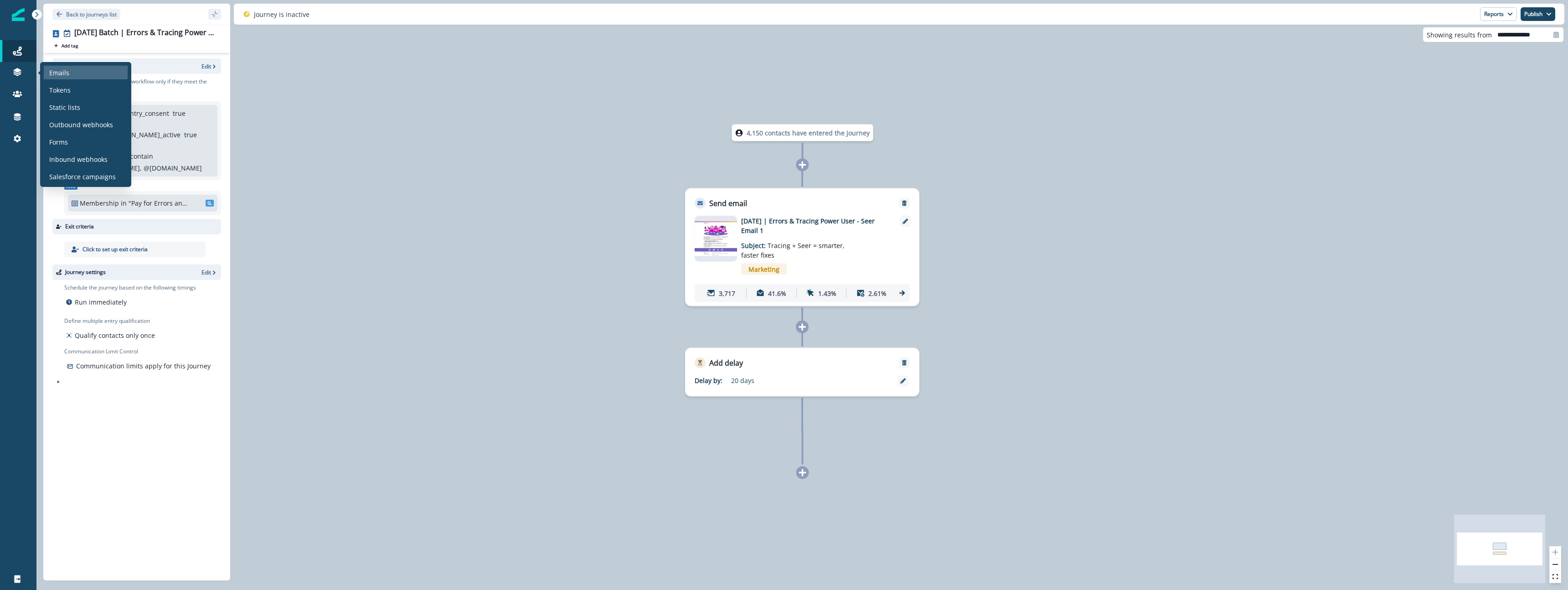
click at [81, 76] on div "Emails" at bounding box center [85, 73] width 83 height 14
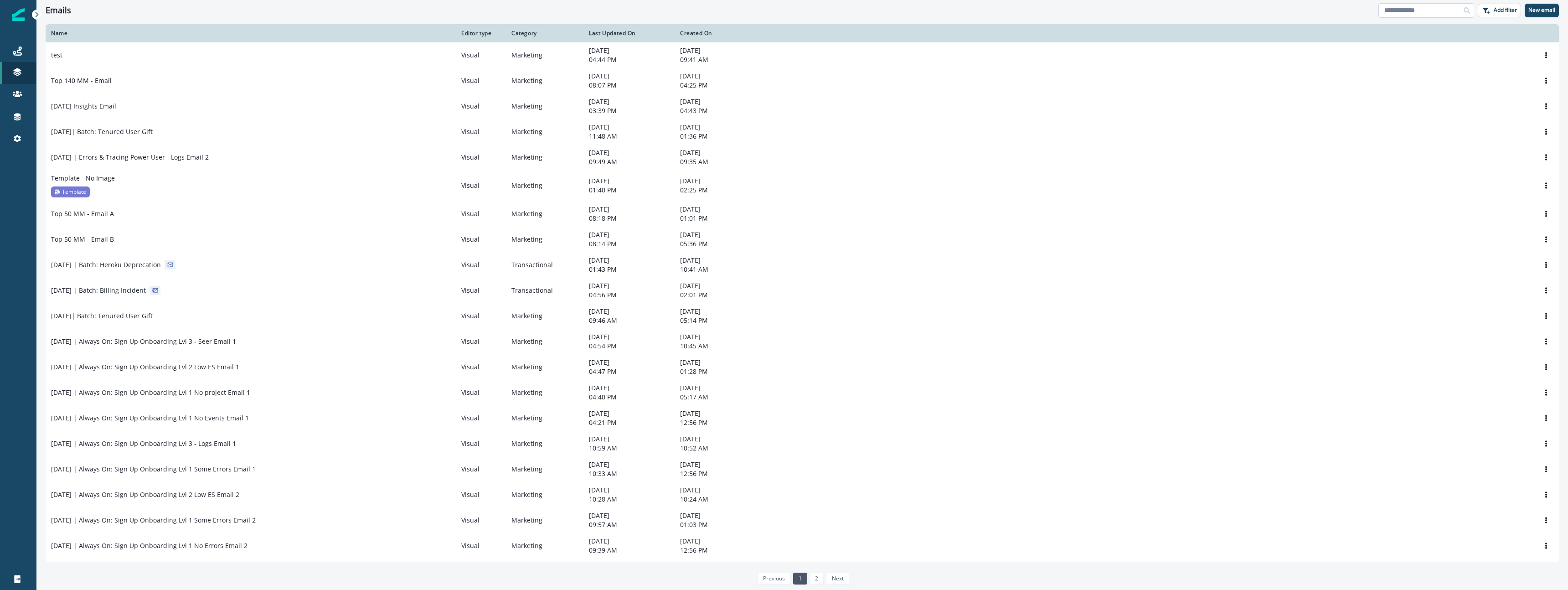
click at [1422, 3] on input at bounding box center [1426, 10] width 96 height 15
type input "****"
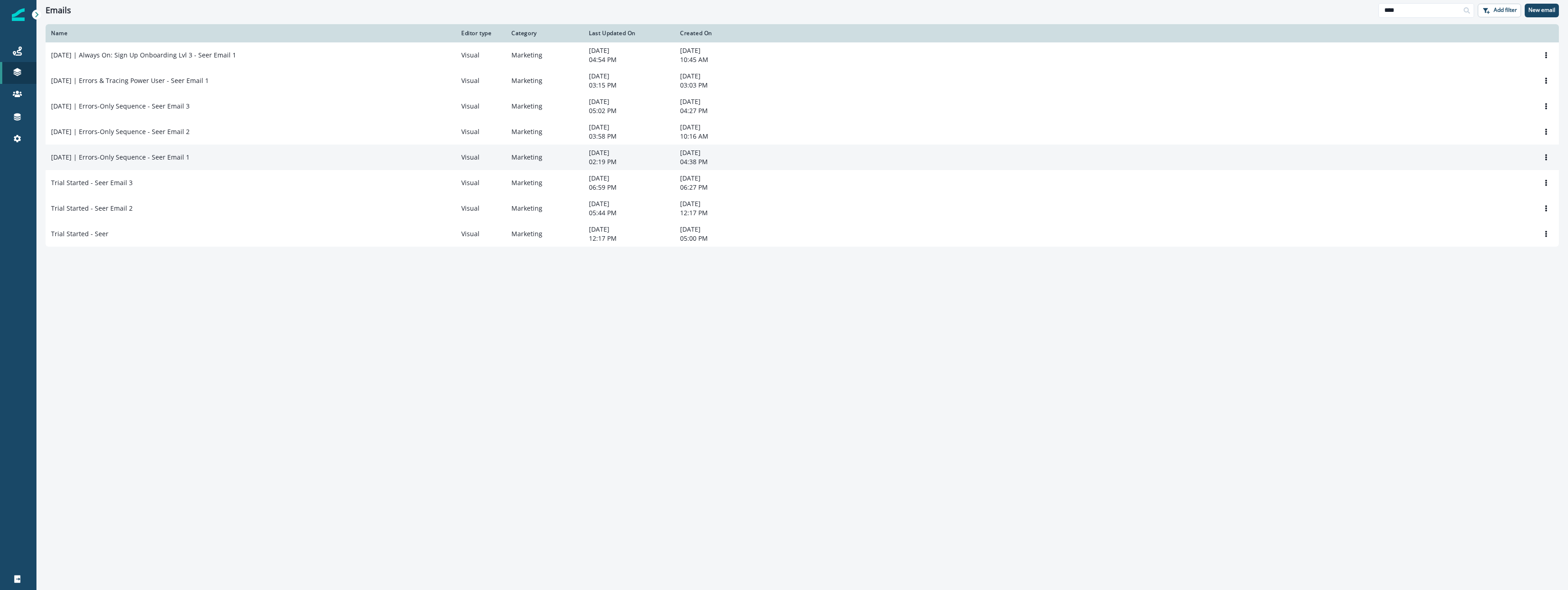
click at [223, 160] on div "[DATE] | Errors-Only Sequence - Seer Email 1" at bounding box center [250, 157] width 399 height 9
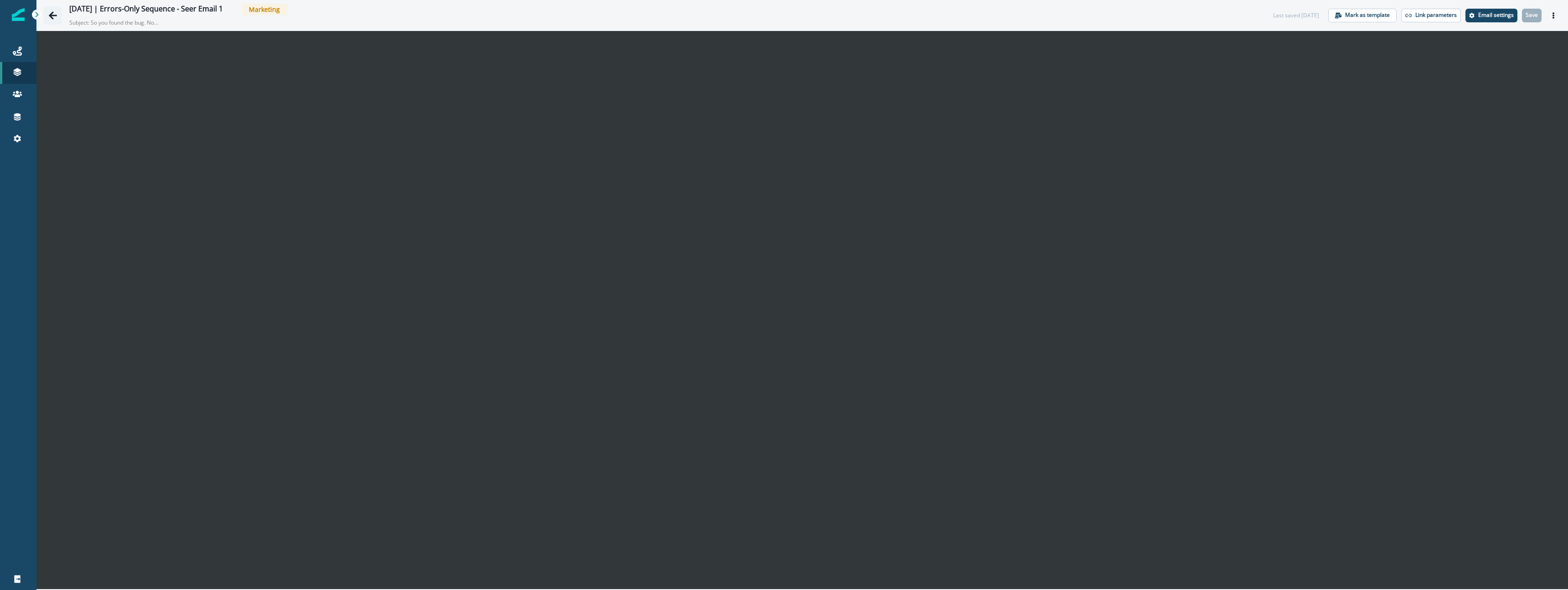
click at [52, 16] on icon "Go back" at bounding box center [53, 16] width 9 height 9
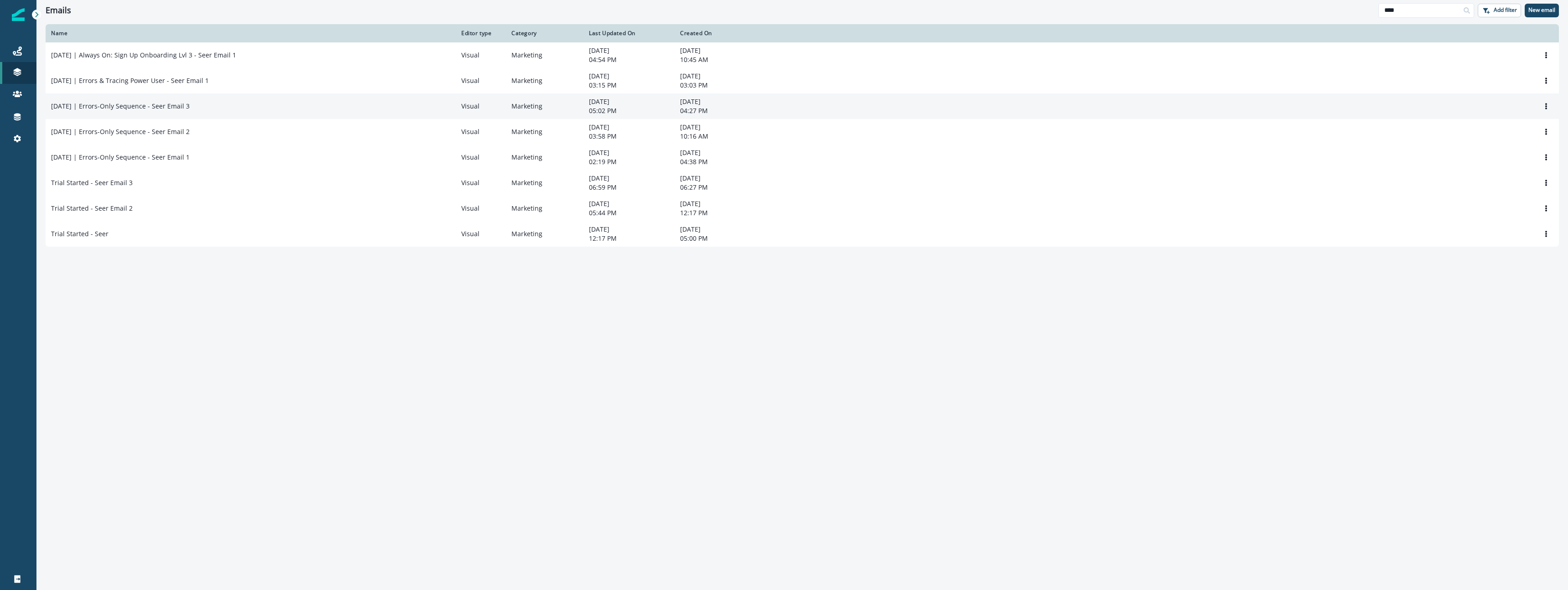
click at [185, 116] on td "[DATE] | Errors-Only Sequence - Seer Email 3" at bounding box center [250, 105] width 410 height 25
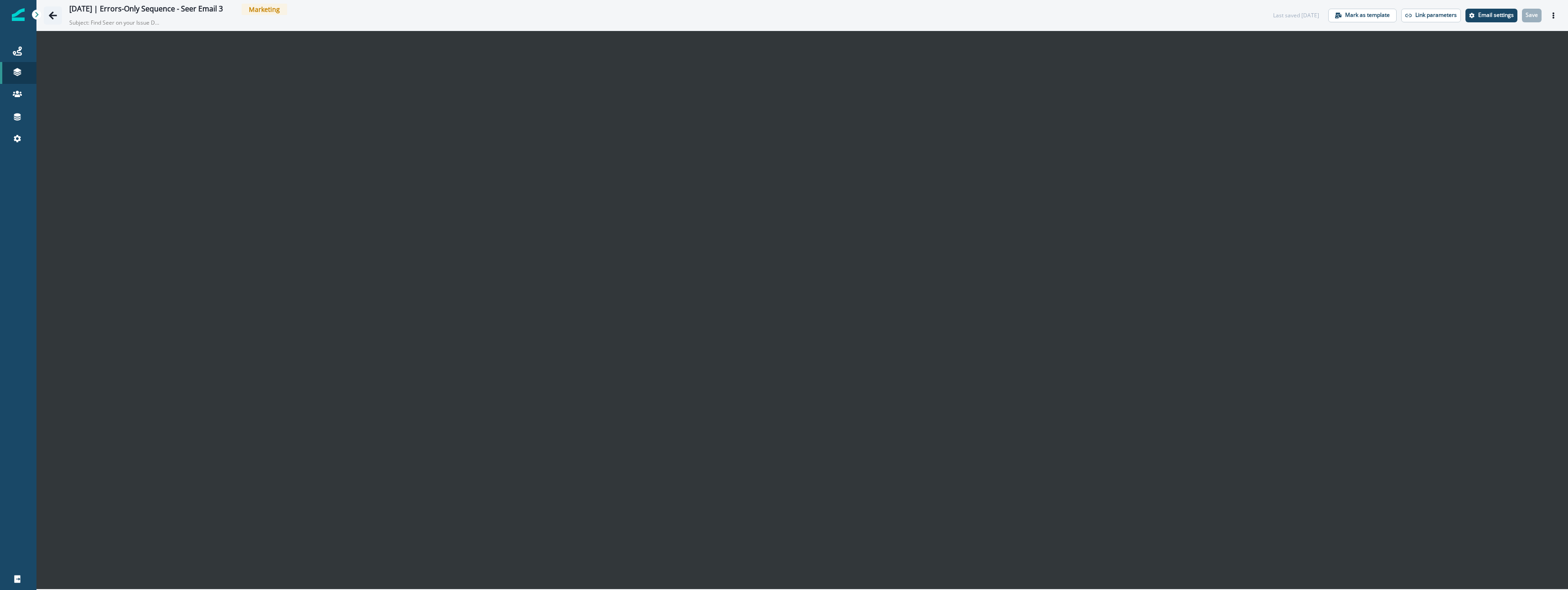
click at [58, 16] on button "Go back" at bounding box center [52, 15] width 18 height 18
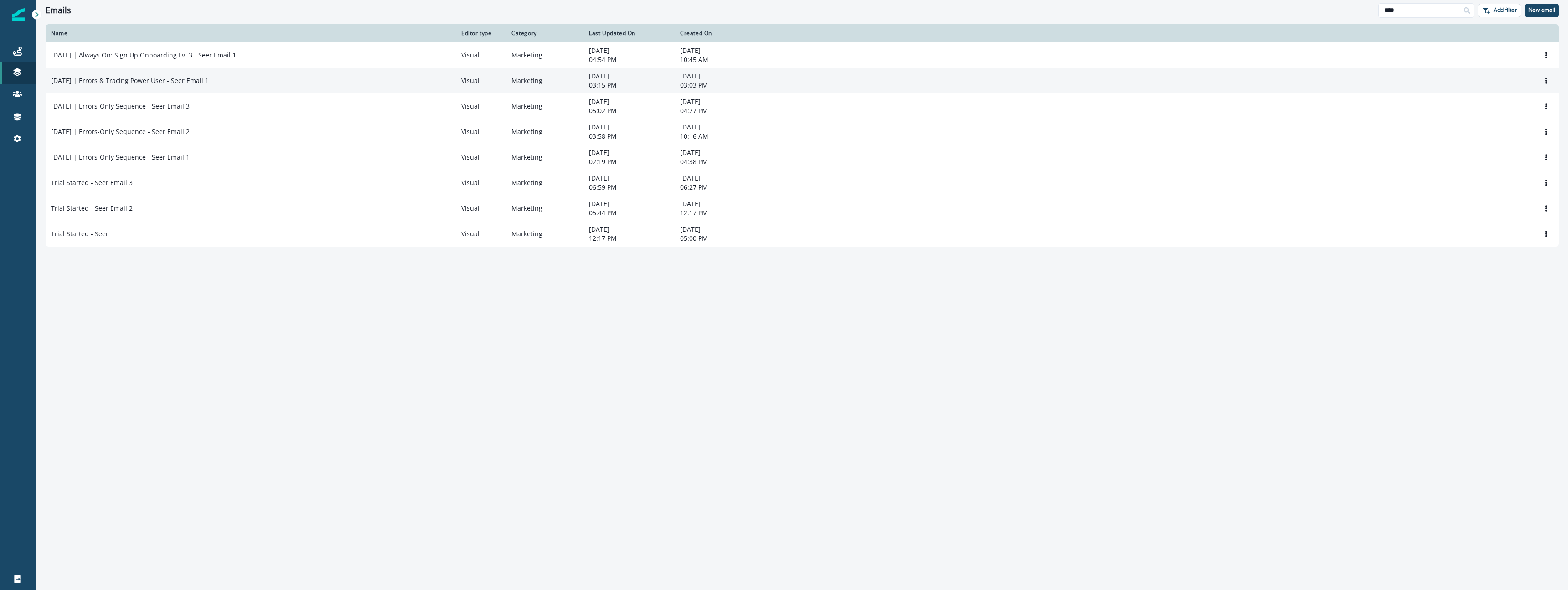
click at [257, 75] on td "[DATE] | Errors & Tracing Power User - Seer Email 1" at bounding box center [250, 80] width 410 height 25
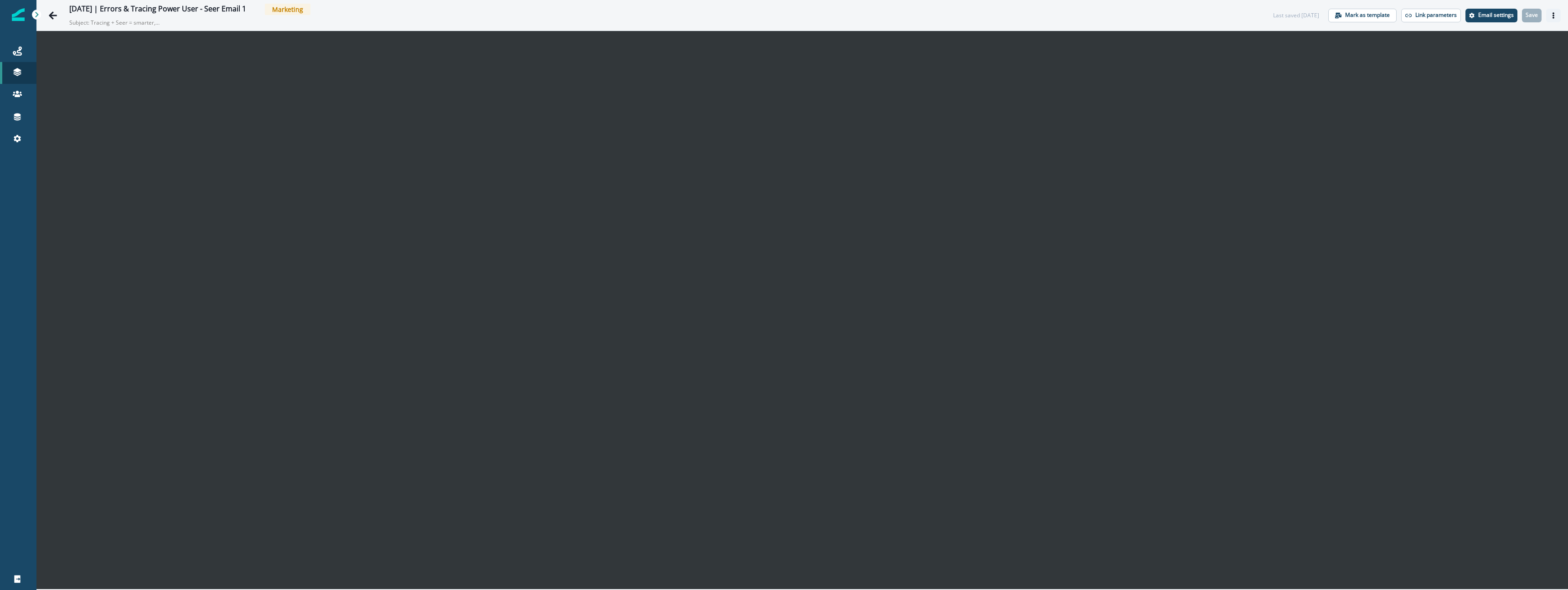
click at [1553, 17] on icon "Actions" at bounding box center [1553, 15] width 2 height 6
click at [131, 10] on div "[DATE] | Errors & Tracing Power User - Seer Email 1" at bounding box center [157, 10] width 176 height 10
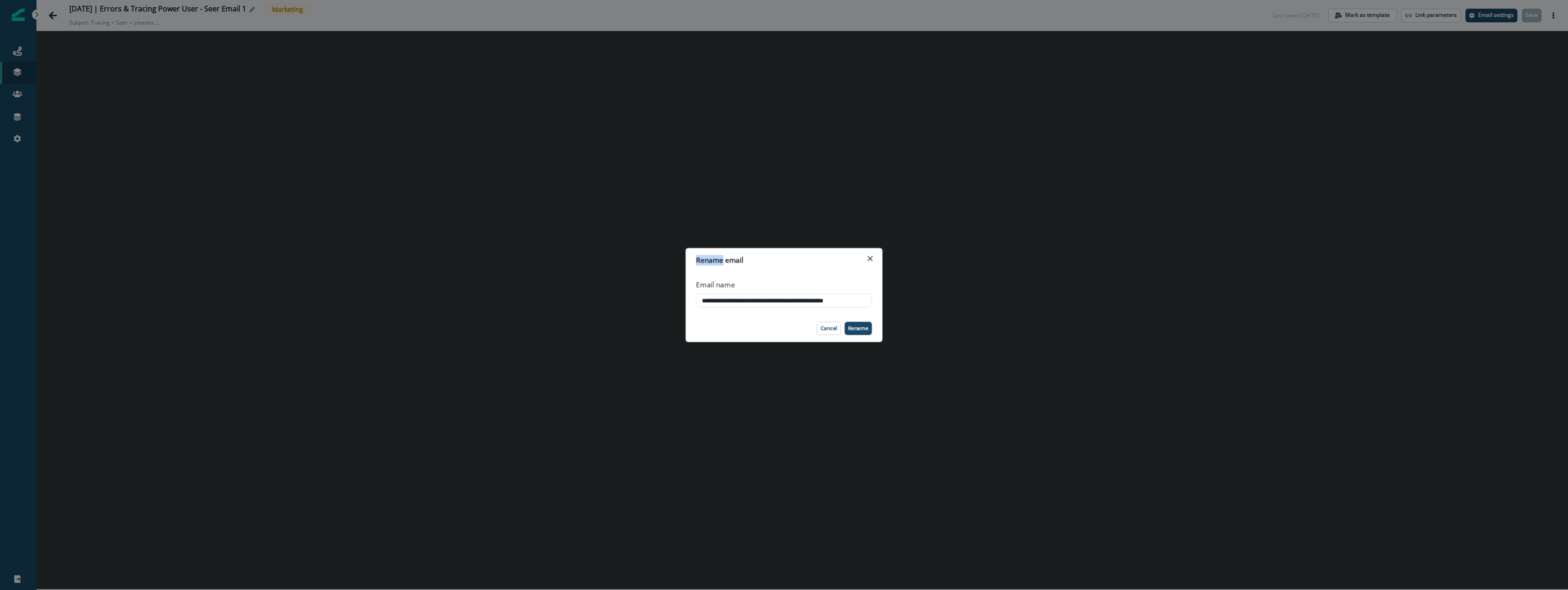
click at [131, 10] on div "**********" at bounding box center [784, 295] width 1568 height 590
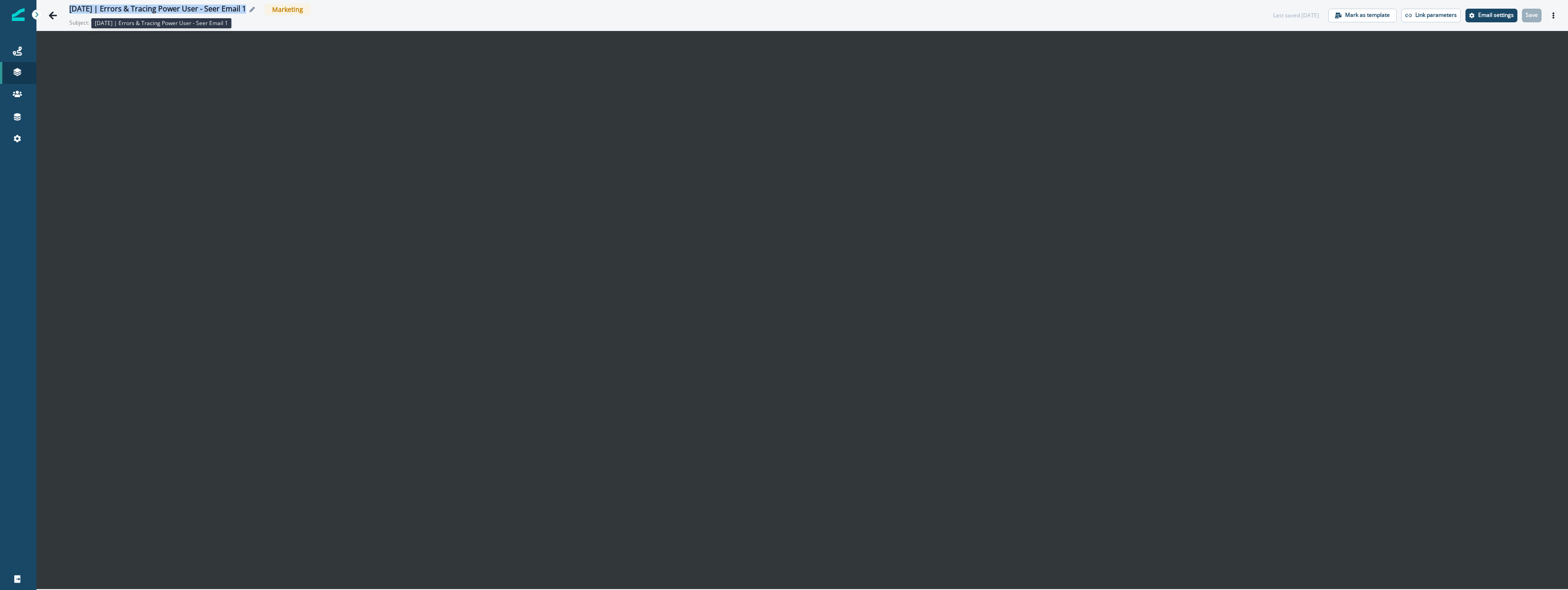
click at [131, 10] on div "[DATE] | Errors & Tracing Power User - Seer Email 1" at bounding box center [157, 10] width 176 height 10
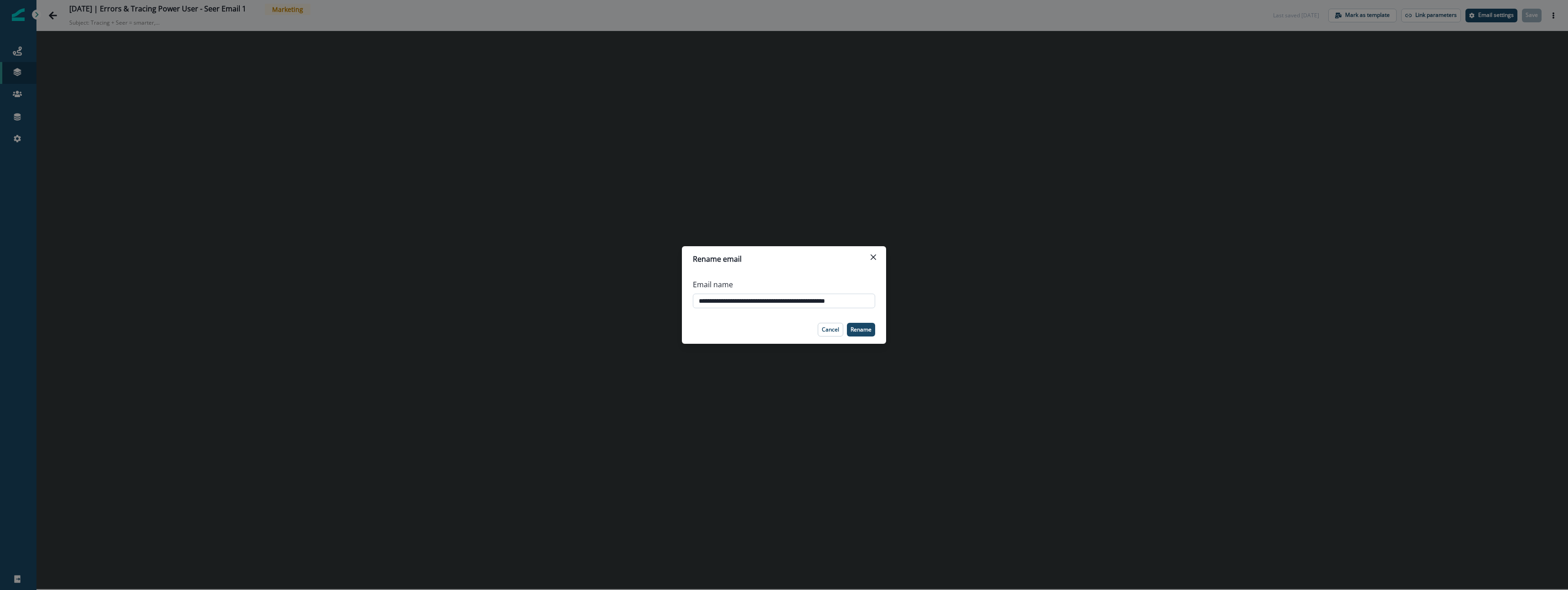
click at [744, 302] on input "**********" at bounding box center [784, 301] width 183 height 15
click at [827, 327] on p "Cancel" at bounding box center [830, 328] width 17 height 6
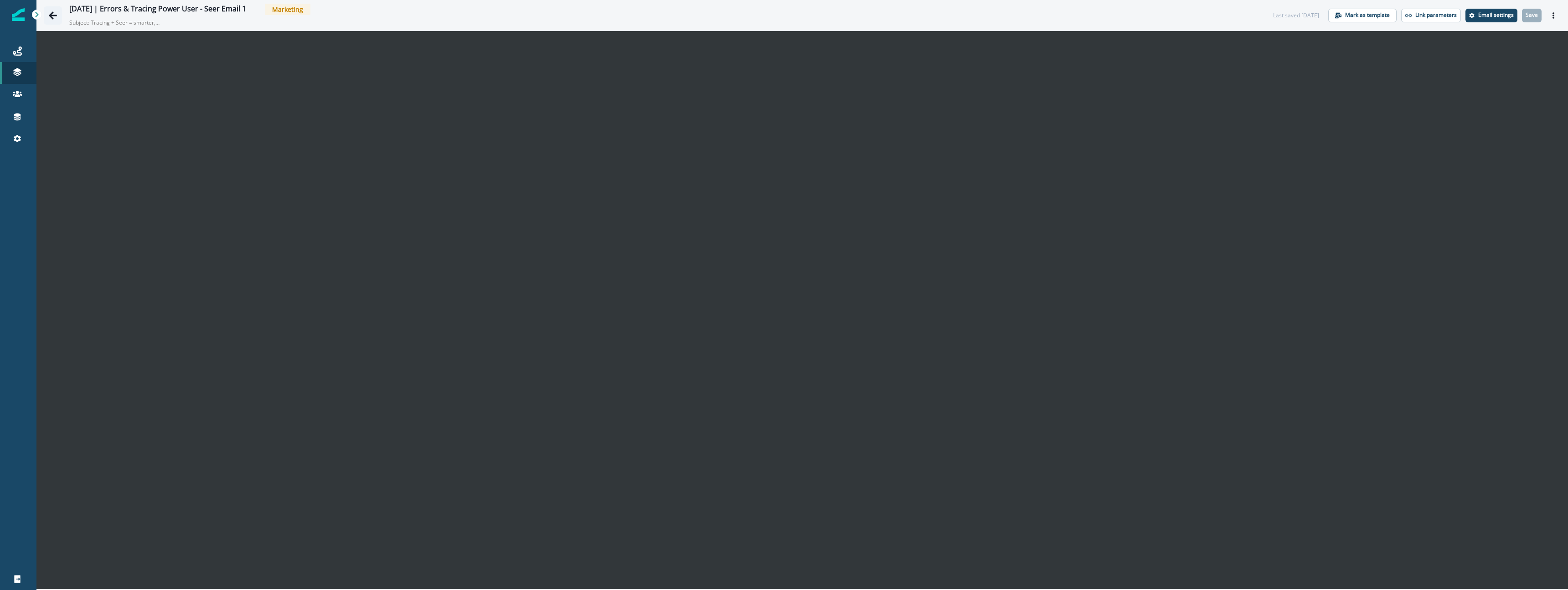
click at [53, 17] on icon "Go back" at bounding box center [53, 16] width 9 height 9
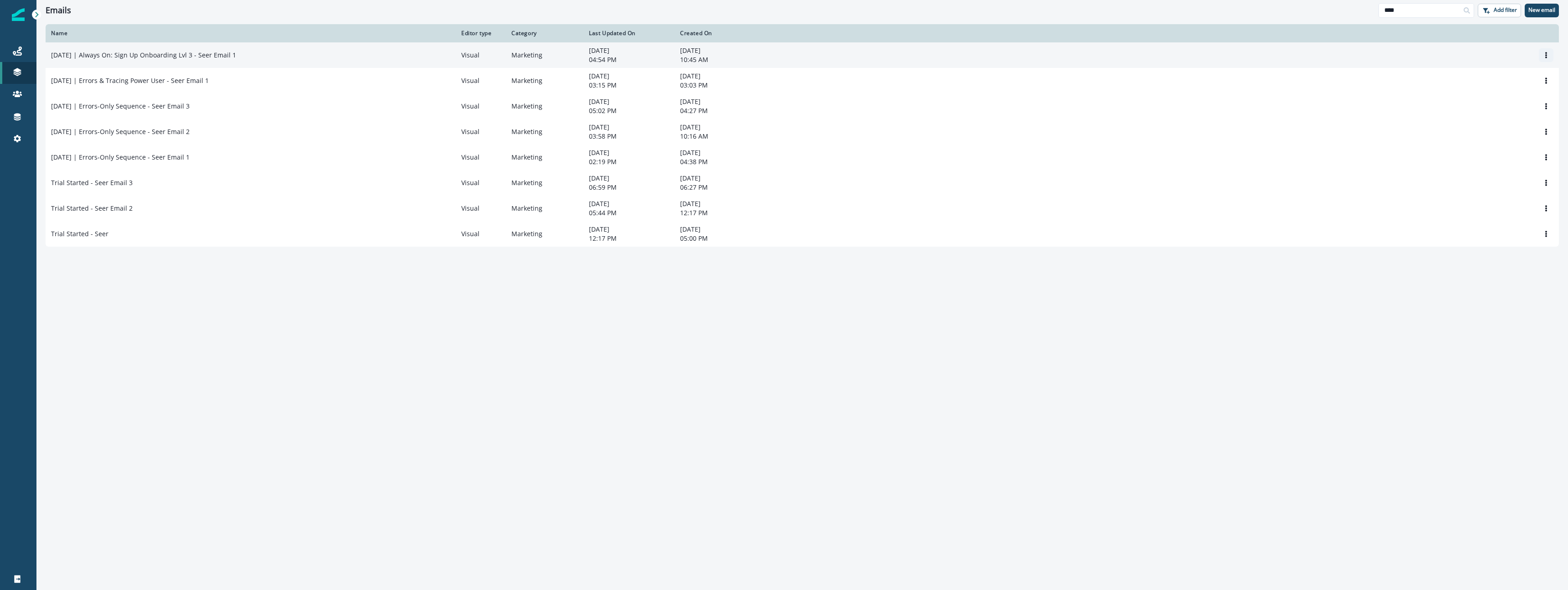
click at [1550, 55] on button "Options" at bounding box center [1545, 56] width 15 height 14
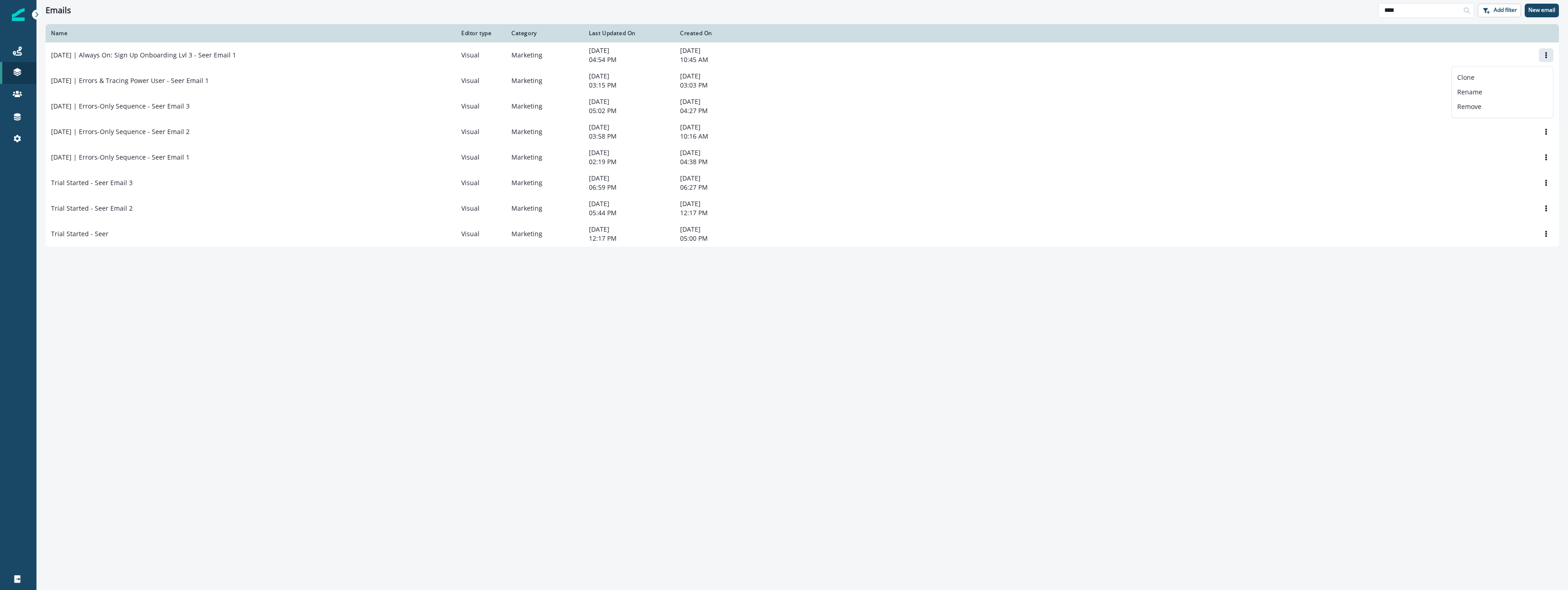
click at [582, 376] on div "Name Editor type Category Last Updated On Created On [DATE] | Always On: Sign U…" at bounding box center [802, 307] width 1531 height 565
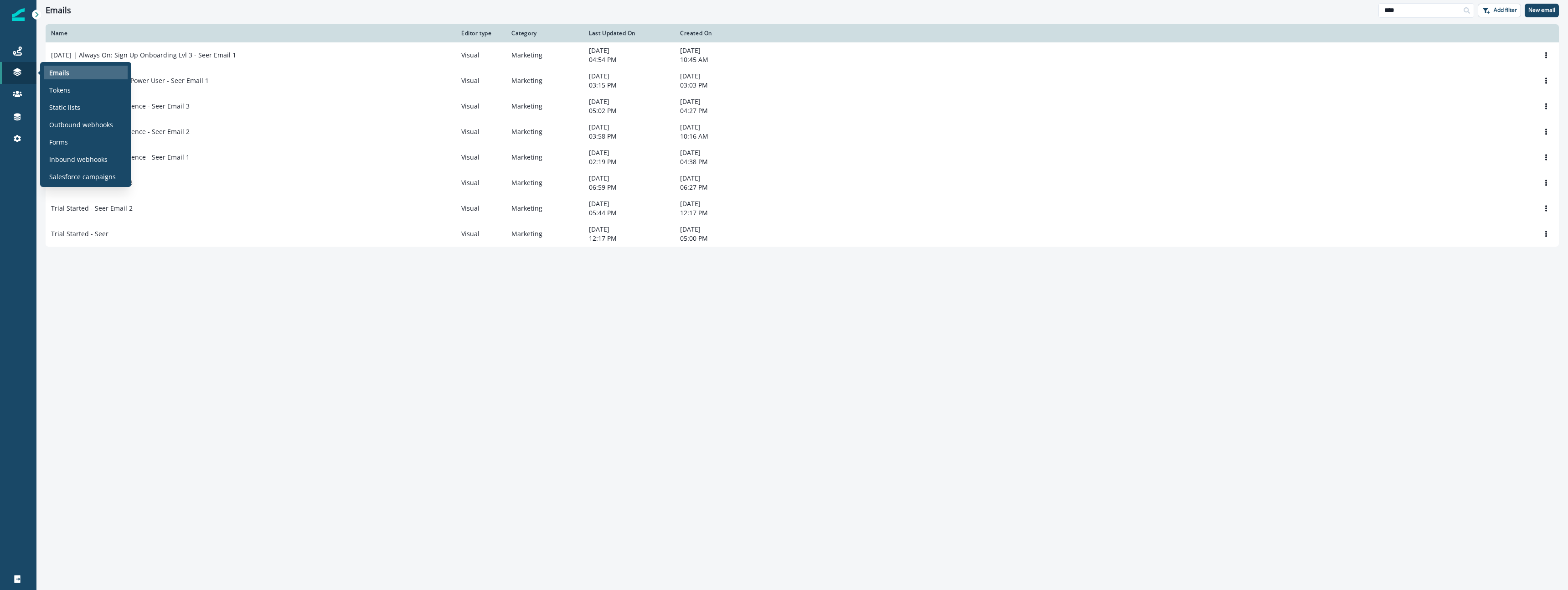
click at [66, 75] on p "Emails" at bounding box center [59, 72] width 20 height 10
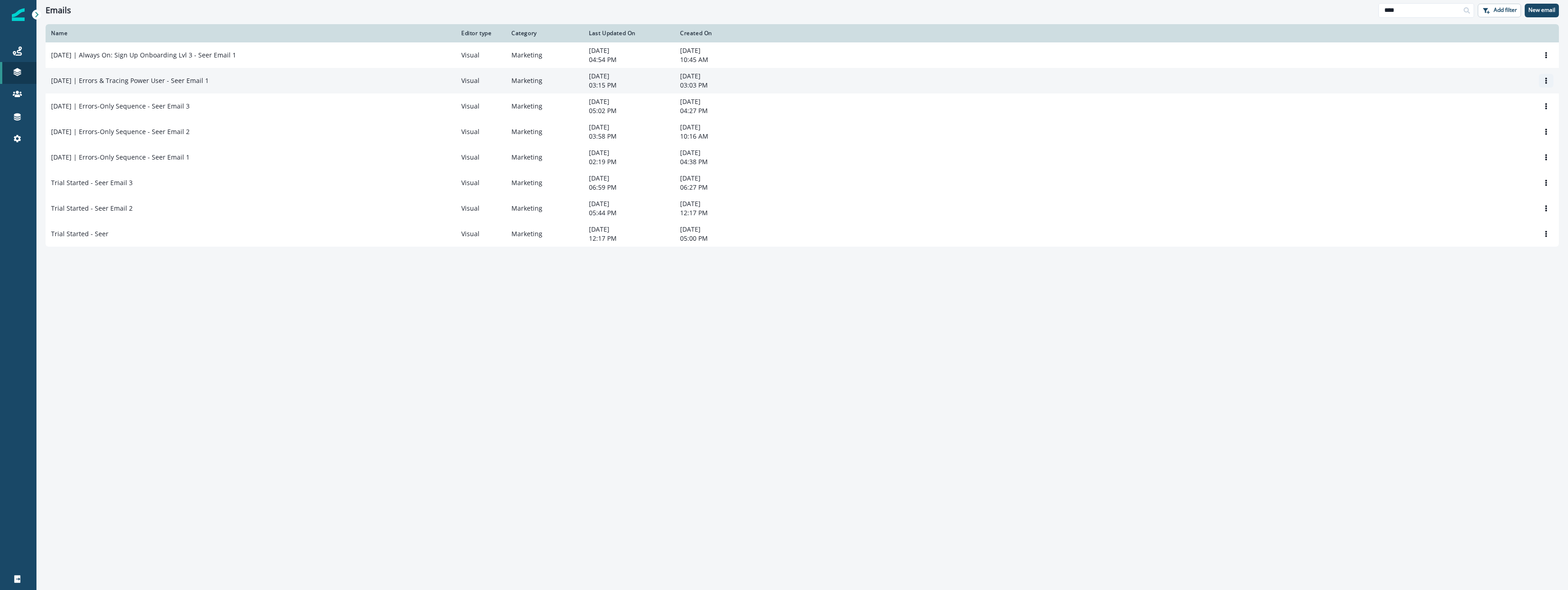
click at [1550, 81] on button "Options" at bounding box center [1545, 81] width 15 height 14
click at [1484, 105] on button "Clone" at bounding box center [1502, 103] width 101 height 15
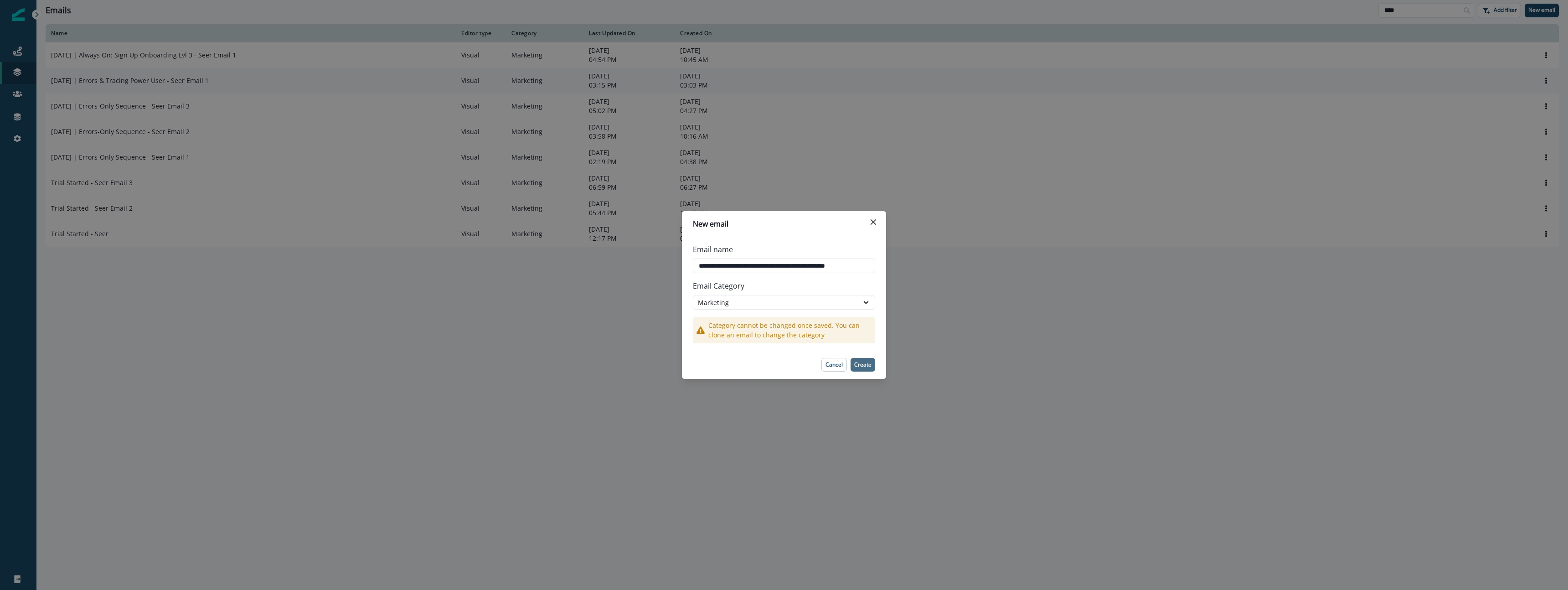
click at [862, 363] on p "Create" at bounding box center [863, 364] width 17 height 6
click at [745, 264] on input "**********" at bounding box center [784, 265] width 183 height 15
click at [718, 264] on input "**********" at bounding box center [784, 265] width 183 height 15
drag, startPoint x: 718, startPoint y: 264, endPoint x: 727, endPoint y: 264, distance: 9.0
click at [727, 264] on input "**********" at bounding box center [784, 265] width 183 height 15
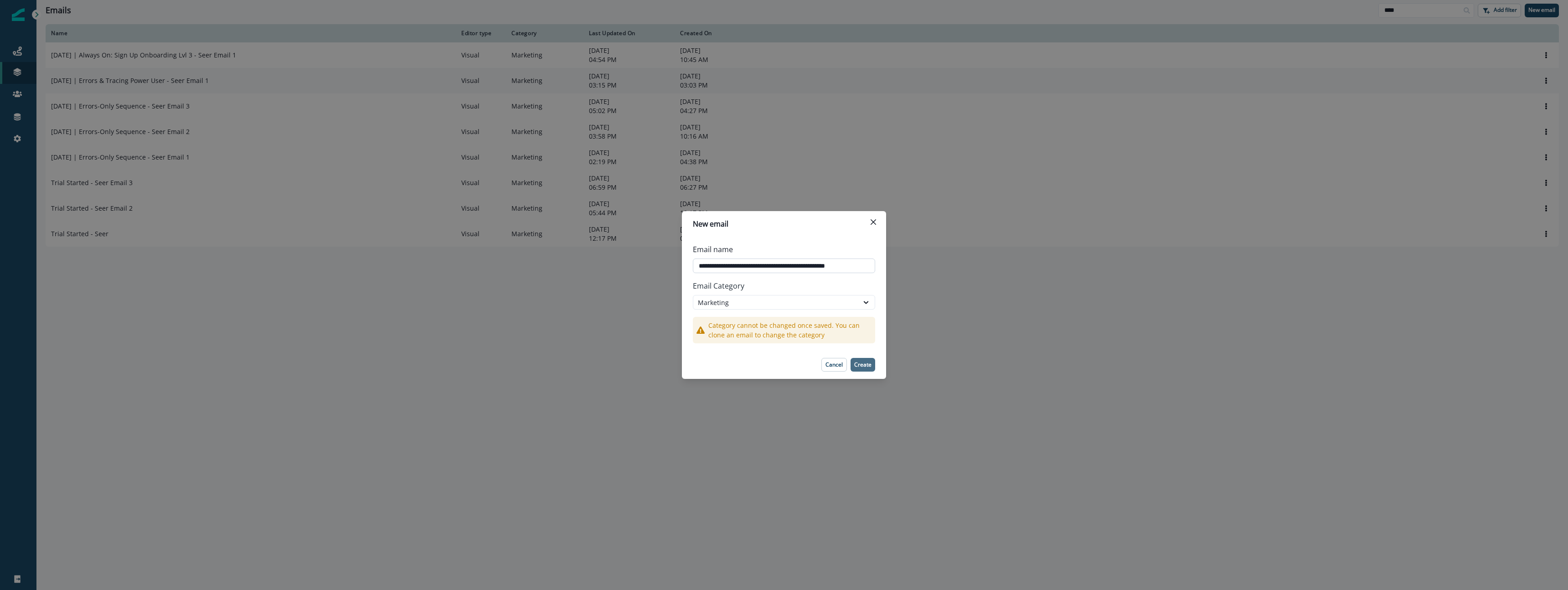
click at [756, 265] on input "**********" at bounding box center [784, 265] width 183 height 15
drag, startPoint x: 756, startPoint y: 265, endPoint x: 818, endPoint y: 268, distance: 62.1
click at [818, 268] on input "**********" at bounding box center [784, 265] width 183 height 15
click at [719, 268] on input "**********" at bounding box center [784, 265] width 183 height 15
drag, startPoint x: 719, startPoint y: 268, endPoint x: 730, endPoint y: 268, distance: 11.0
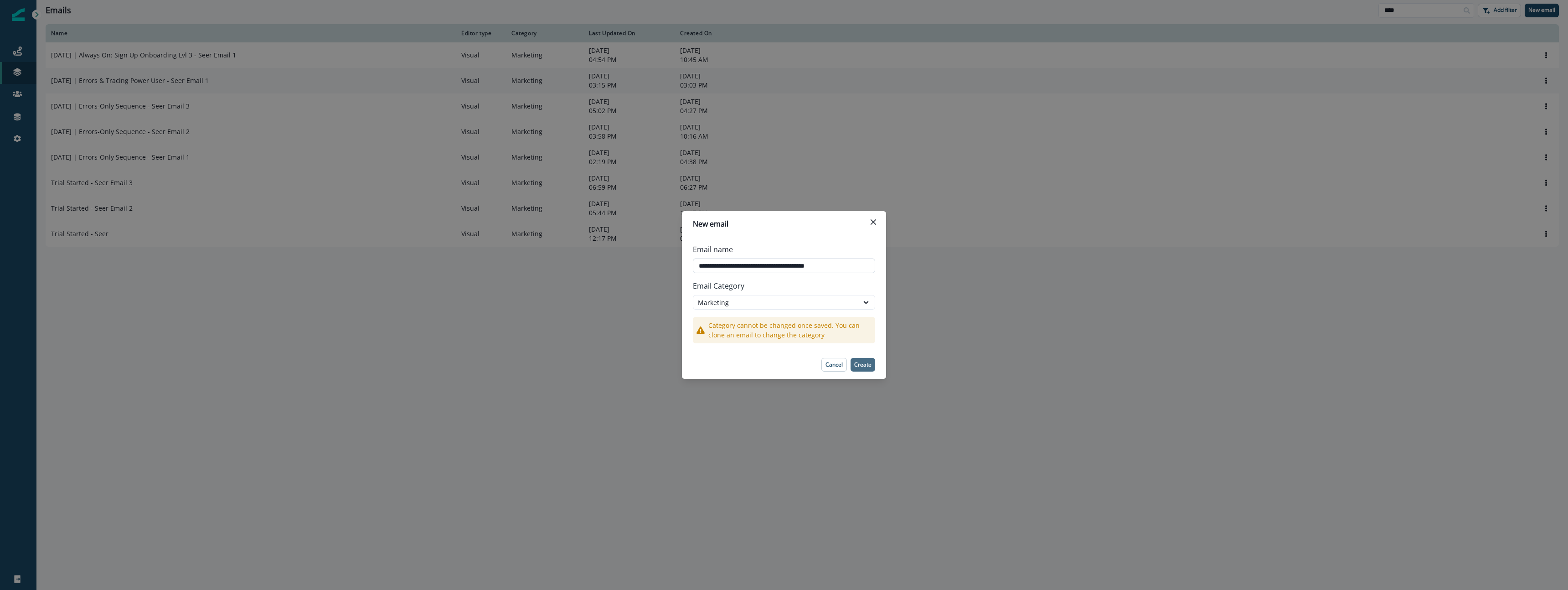
click at [730, 268] on input "**********" at bounding box center [784, 265] width 183 height 15
type input "**********"
drag, startPoint x: 858, startPoint y: 361, endPoint x: 866, endPoint y: 350, distance: 13.6
click at [859, 361] on p "Create" at bounding box center [863, 364] width 17 height 6
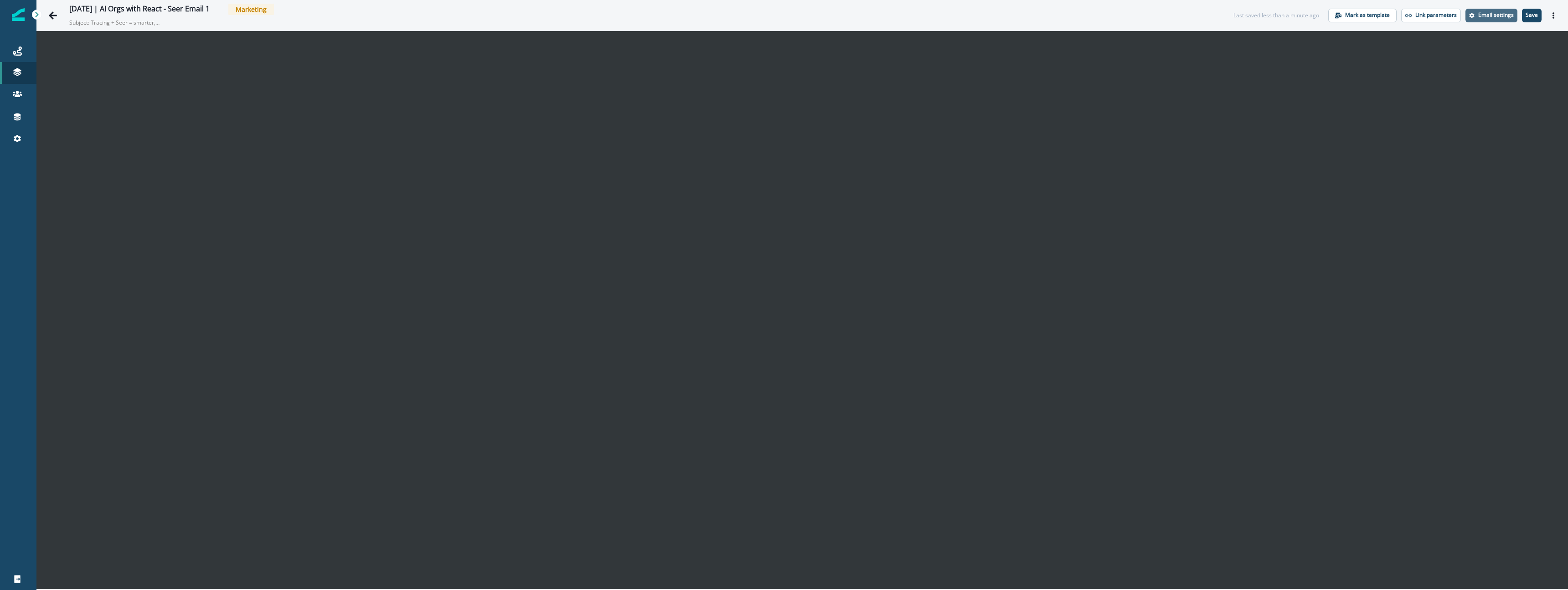
click at [1493, 17] on p "Email settings" at bounding box center [1495, 15] width 36 height 6
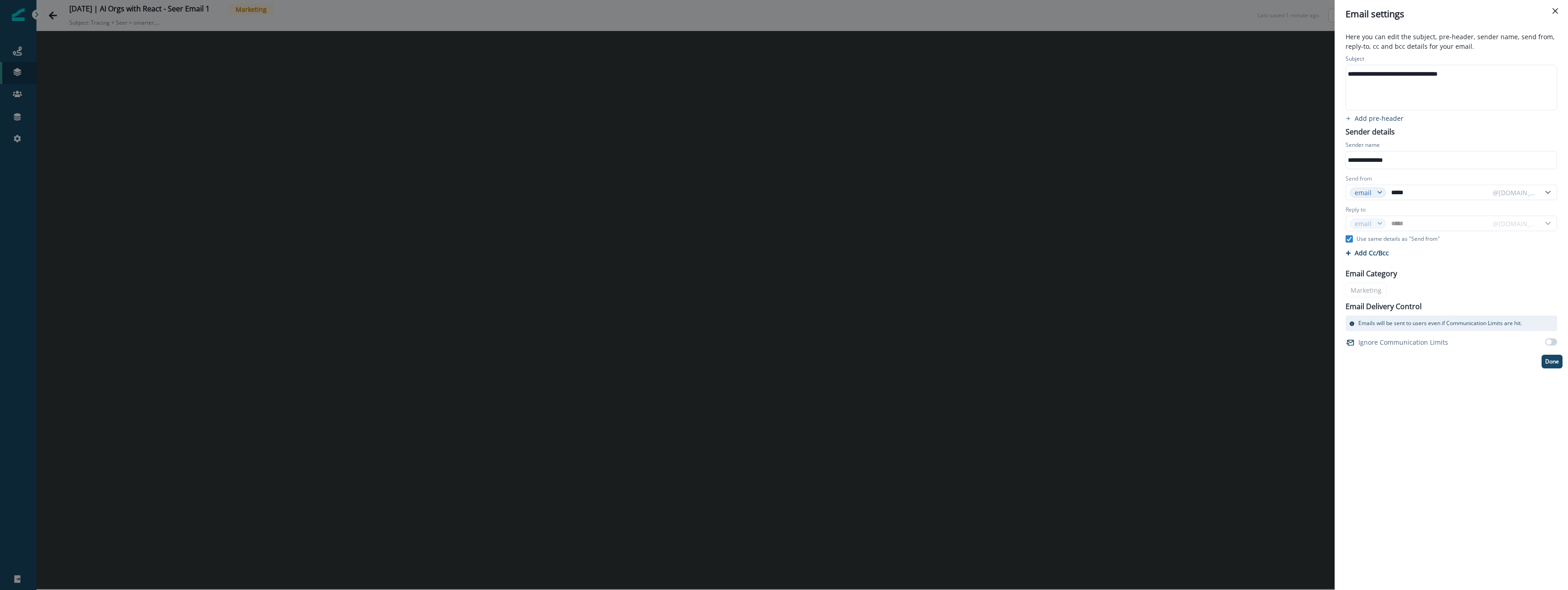
click at [1386, 77] on div "**********" at bounding box center [1450, 74] width 209 height 14
click at [1385, 77] on div "**********" at bounding box center [1450, 74] width 209 height 14
click at [930, 139] on div "**********" at bounding box center [784, 295] width 1568 height 590
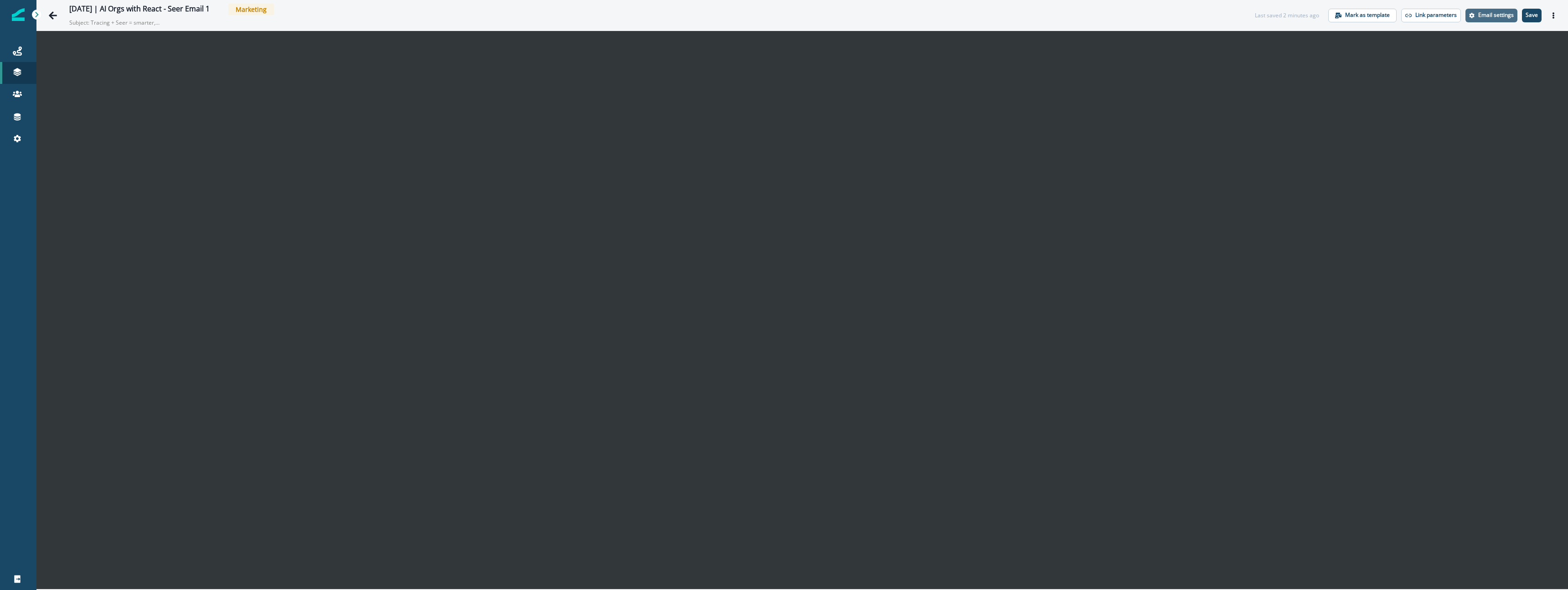
click at [1497, 18] on p "Email settings" at bounding box center [1495, 15] width 36 height 6
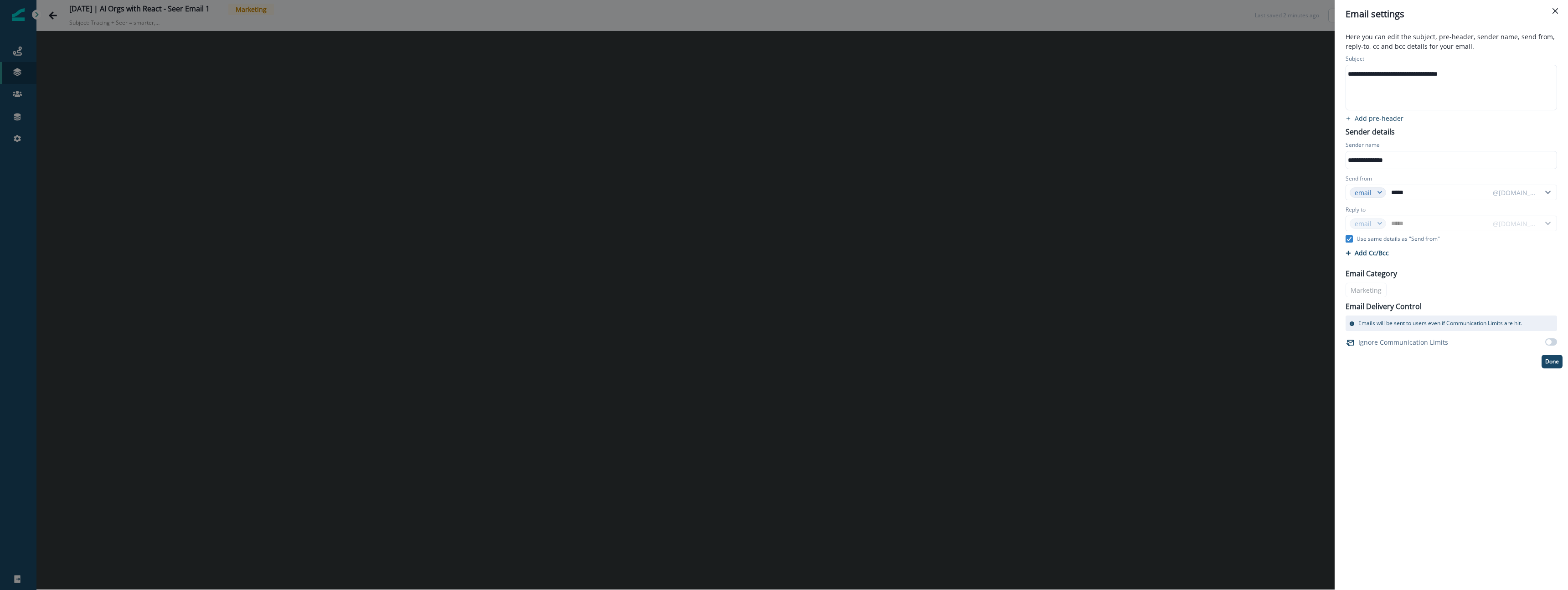
click at [1418, 81] on div "**********" at bounding box center [1450, 87] width 209 height 44
click at [1418, 80] on div "**********" at bounding box center [1450, 74] width 209 height 14
click at [1395, 76] on div "**********" at bounding box center [1450, 74] width 209 height 14
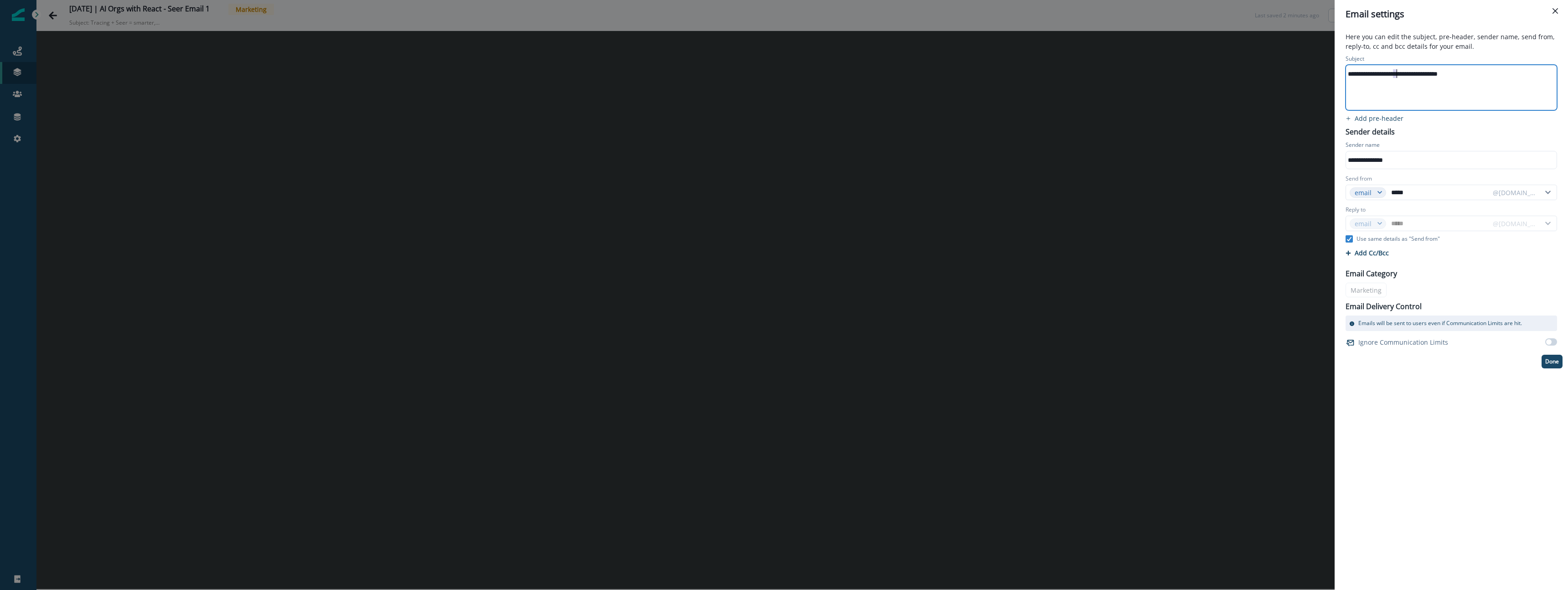
click at [1395, 76] on div "**********" at bounding box center [1450, 74] width 209 height 14
click at [1457, 128] on div "**********" at bounding box center [1452, 210] width 223 height 315
click at [641, 109] on div "**********" at bounding box center [784, 295] width 1568 height 590
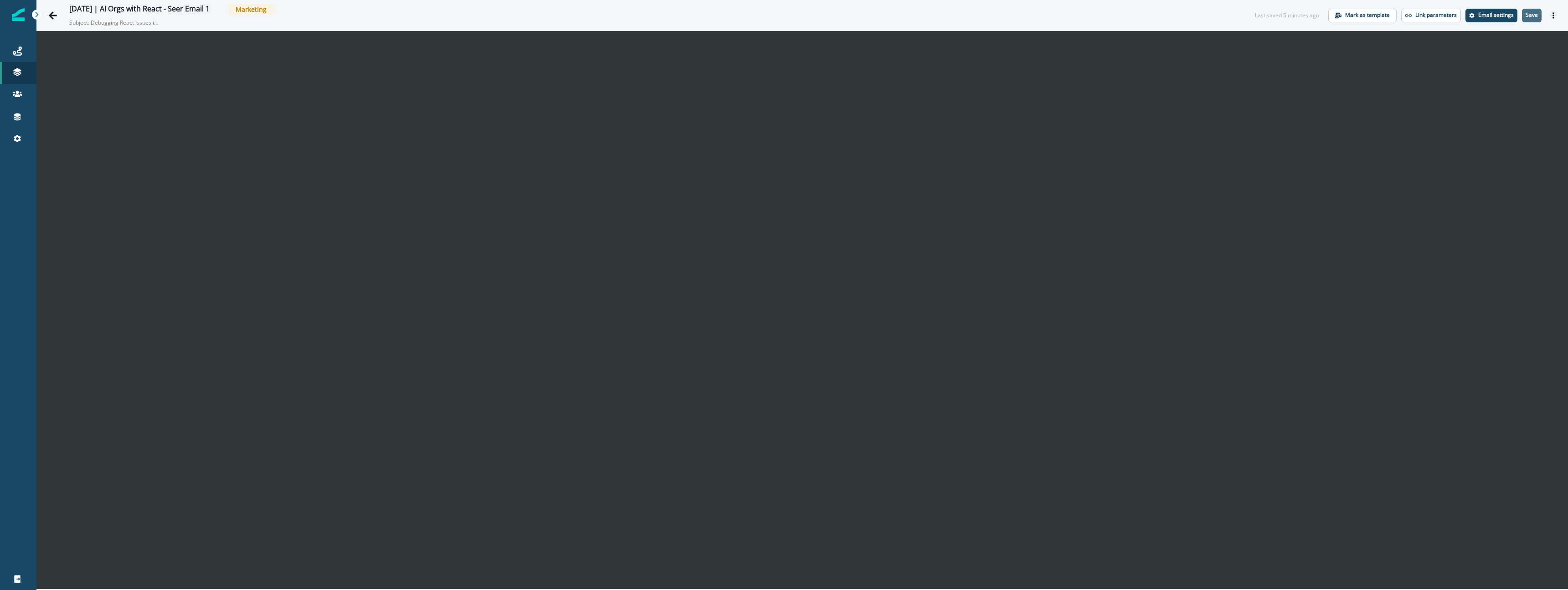
click at [1535, 15] on p "Save" at bounding box center [1531, 15] width 12 height 6
click at [1555, 13] on icon "Actions" at bounding box center [1552, 15] width 6 height 6
click at [1501, 36] on button "Preview" at bounding box center [1509, 38] width 101 height 17
click at [1551, 16] on icon "Actions" at bounding box center [1552, 15] width 6 height 6
click at [51, 13] on icon "Go back" at bounding box center [52, 15] width 8 height 8
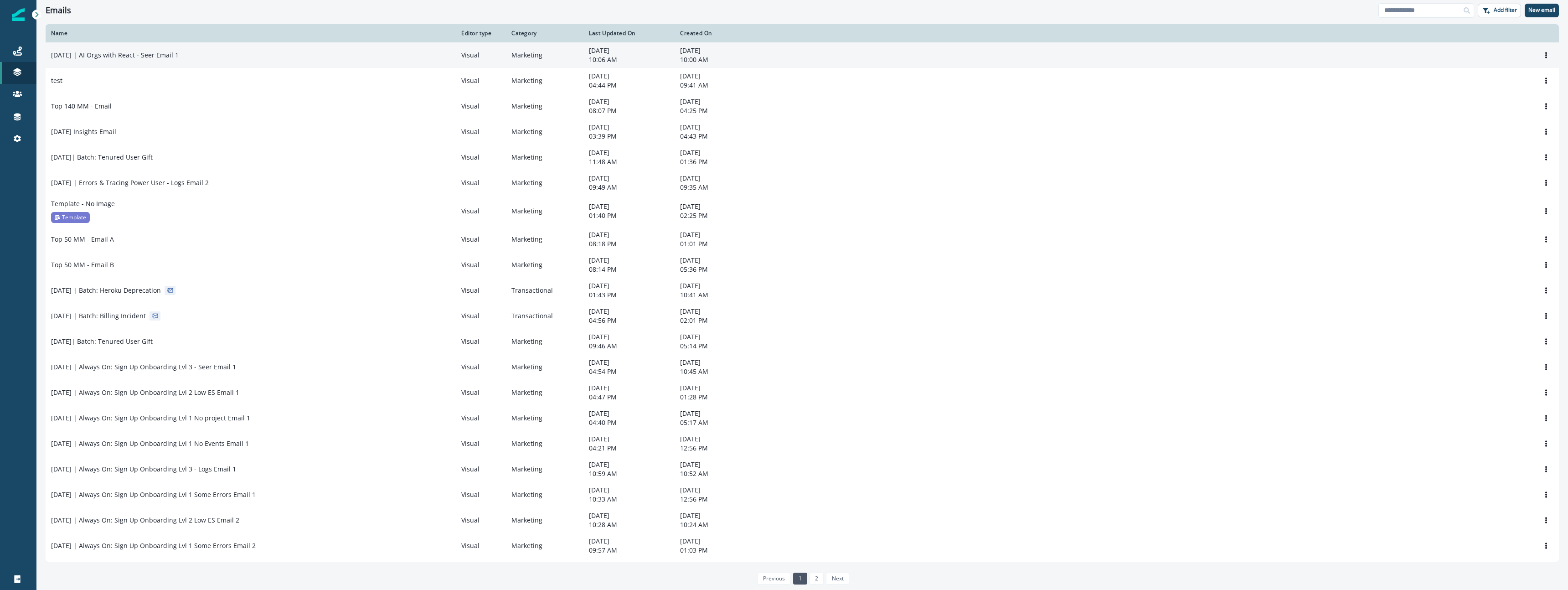
click at [179, 43] on td "[DATE] | AI Orgs with React - Seer Email 1" at bounding box center [250, 55] width 410 height 25
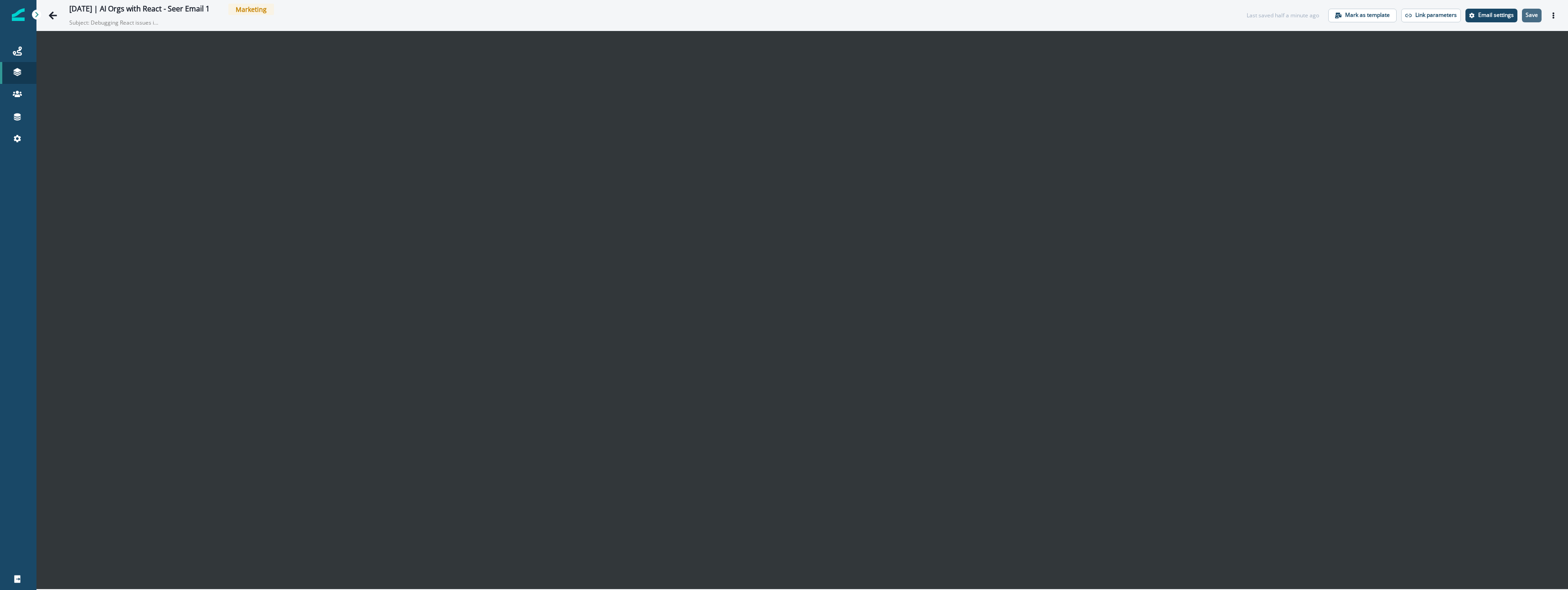
click at [1534, 17] on p "Save" at bounding box center [1531, 15] width 12 height 6
click at [1557, 15] on button "Actions" at bounding box center [1553, 16] width 15 height 14
click at [1513, 39] on button "Preview" at bounding box center [1509, 38] width 101 height 17
click at [13, 57] on link "Journeys" at bounding box center [18, 50] width 37 height 22
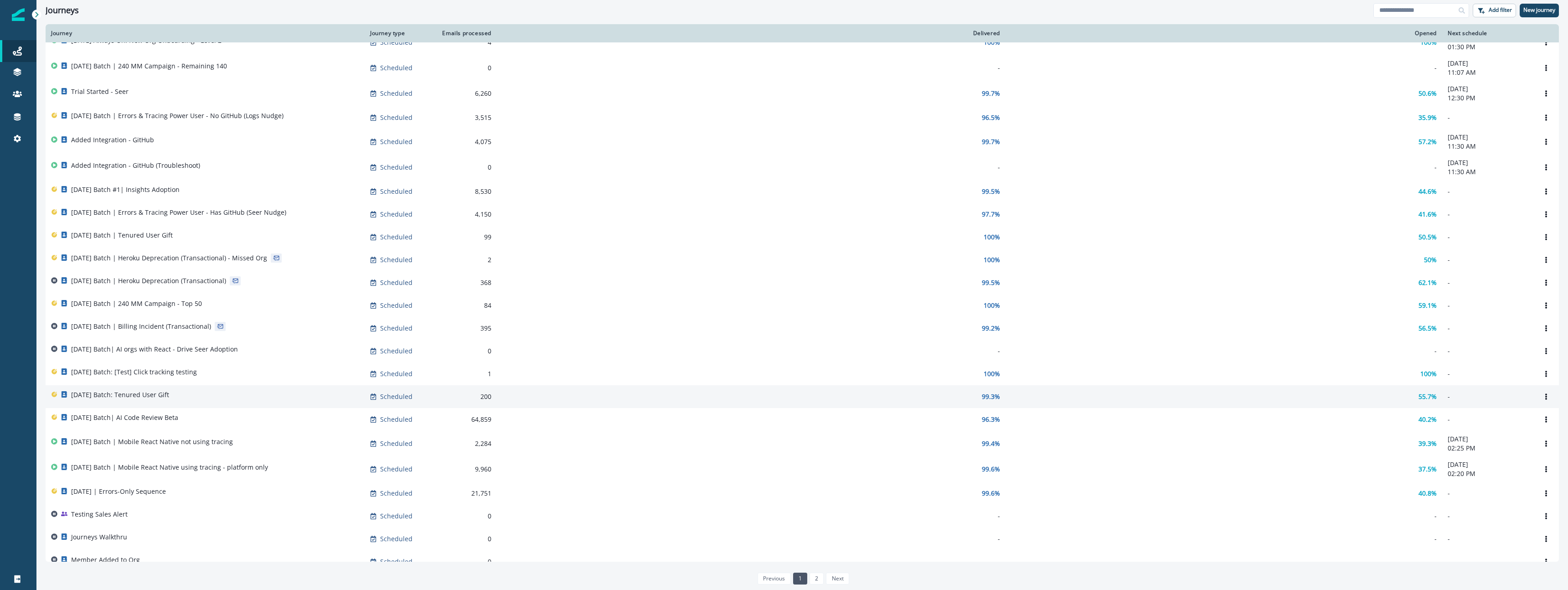
scroll to position [115, 0]
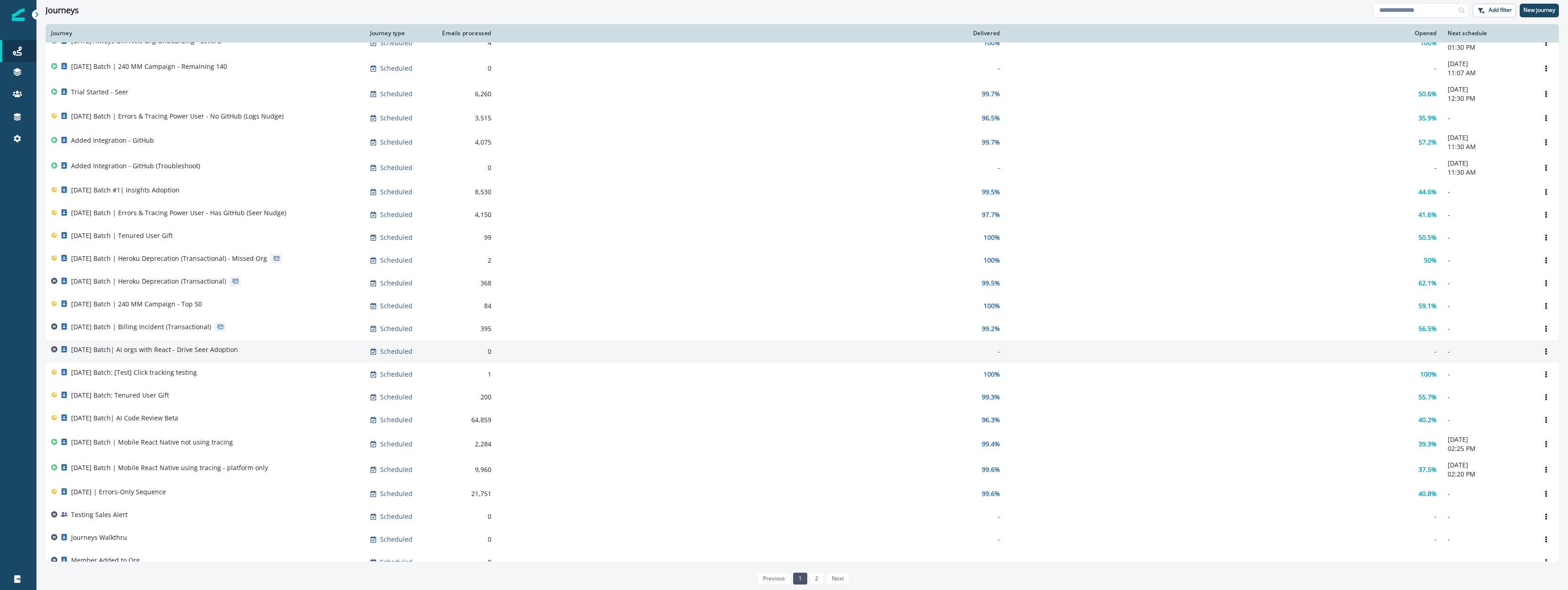
click at [116, 354] on p "[DATE] Batch| AI orgs with React - Drive Seer Adoption" at bounding box center [155, 349] width 167 height 9
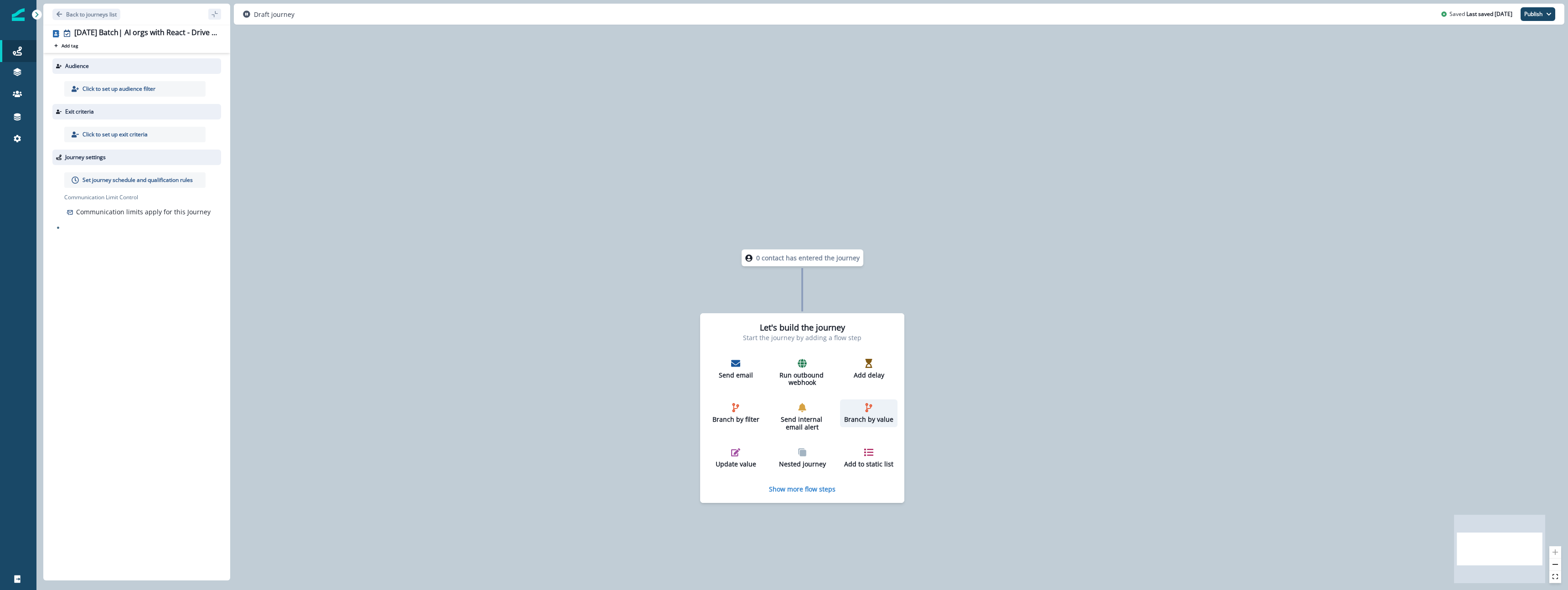
click at [868, 419] on p "Branch by value" at bounding box center [869, 419] width 50 height 8
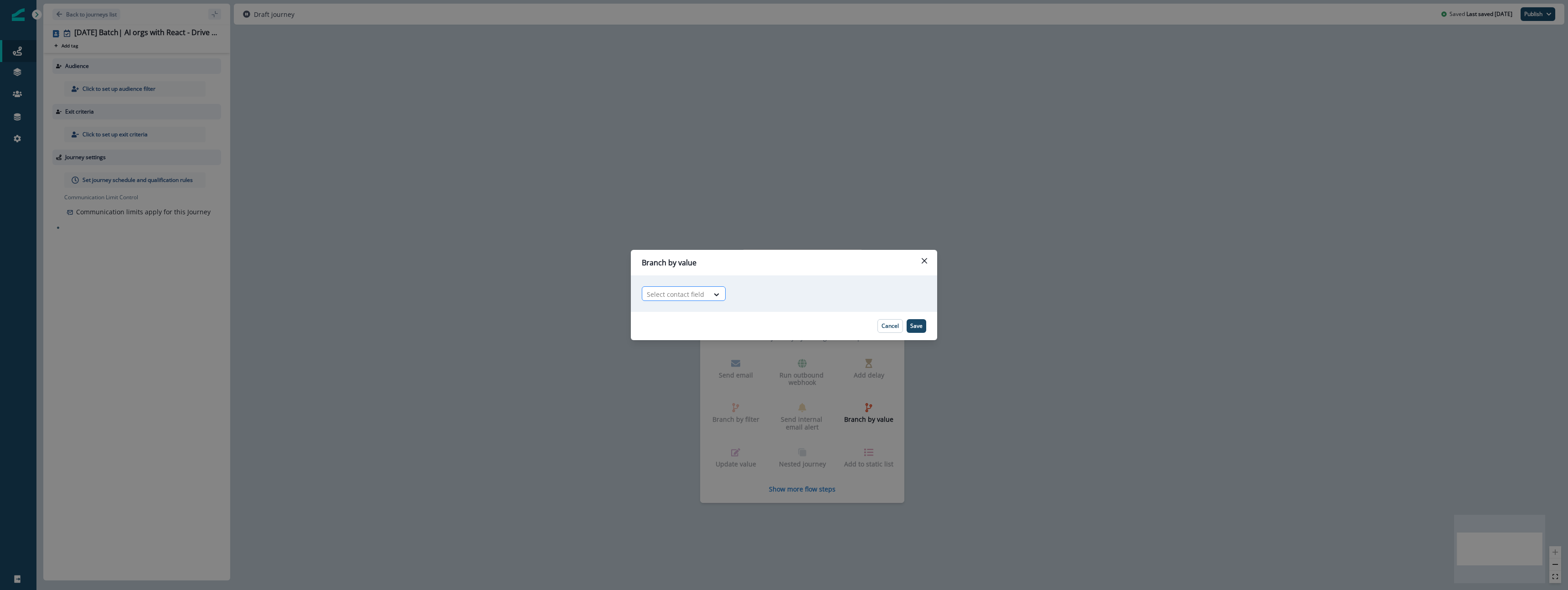
click at [706, 297] on div "Select contact field" at bounding box center [675, 294] width 67 height 15
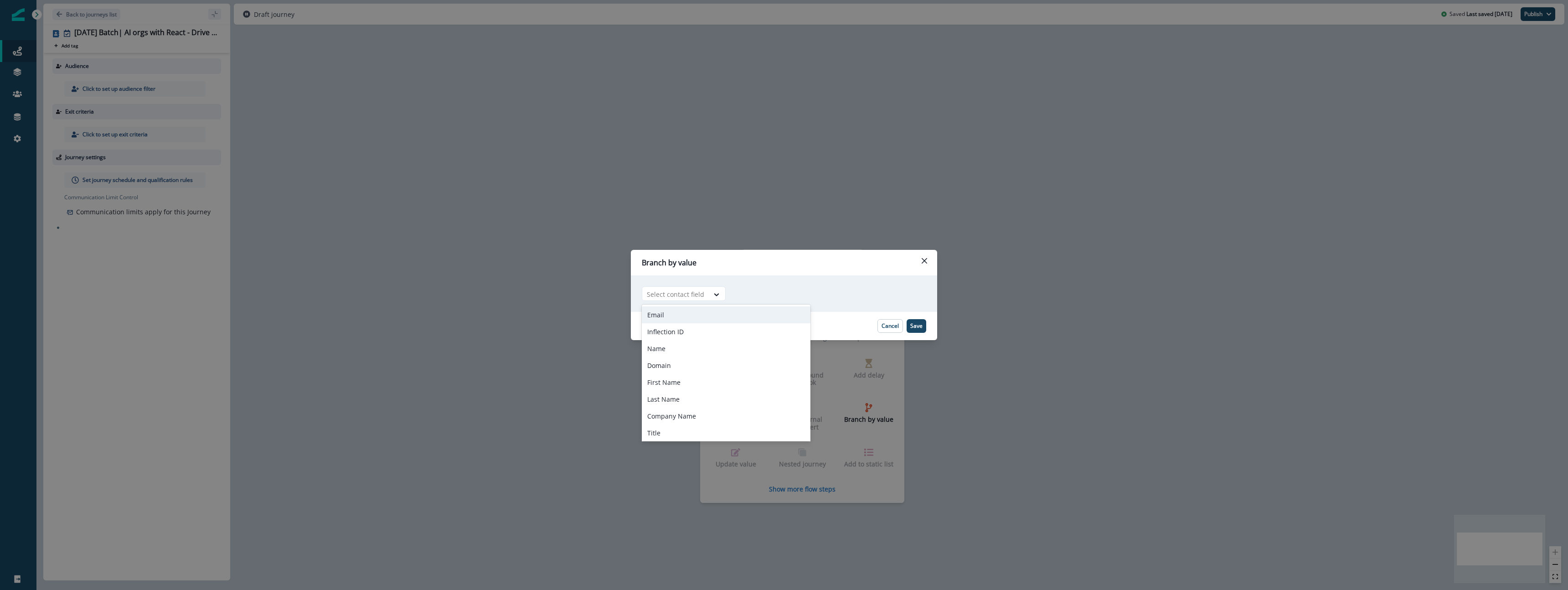
click at [781, 315] on div "Email" at bounding box center [726, 314] width 169 height 17
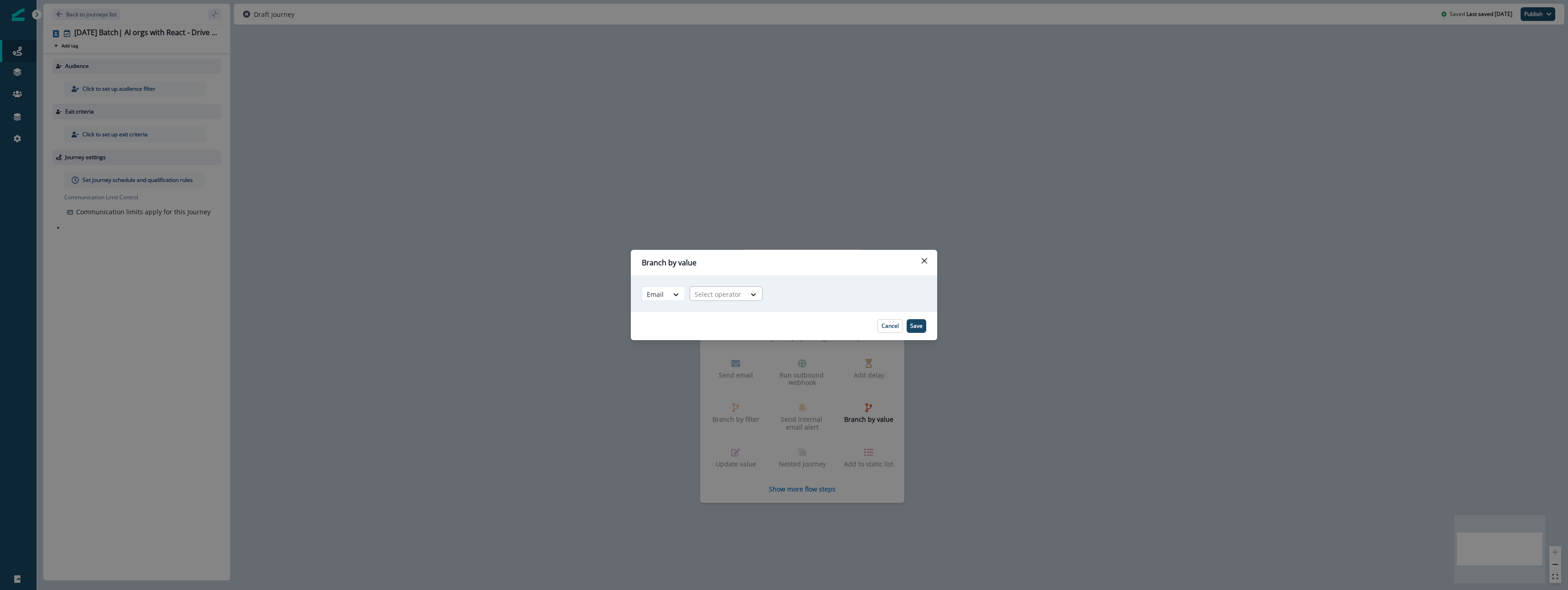
click at [731, 295] on div at bounding box center [717, 294] width 46 height 11
click at [734, 387] on div "begins with" at bounding box center [725, 380] width 72 height 17
click at [836, 293] on input "text" at bounding box center [841, 293] width 170 height 15
type input "********"
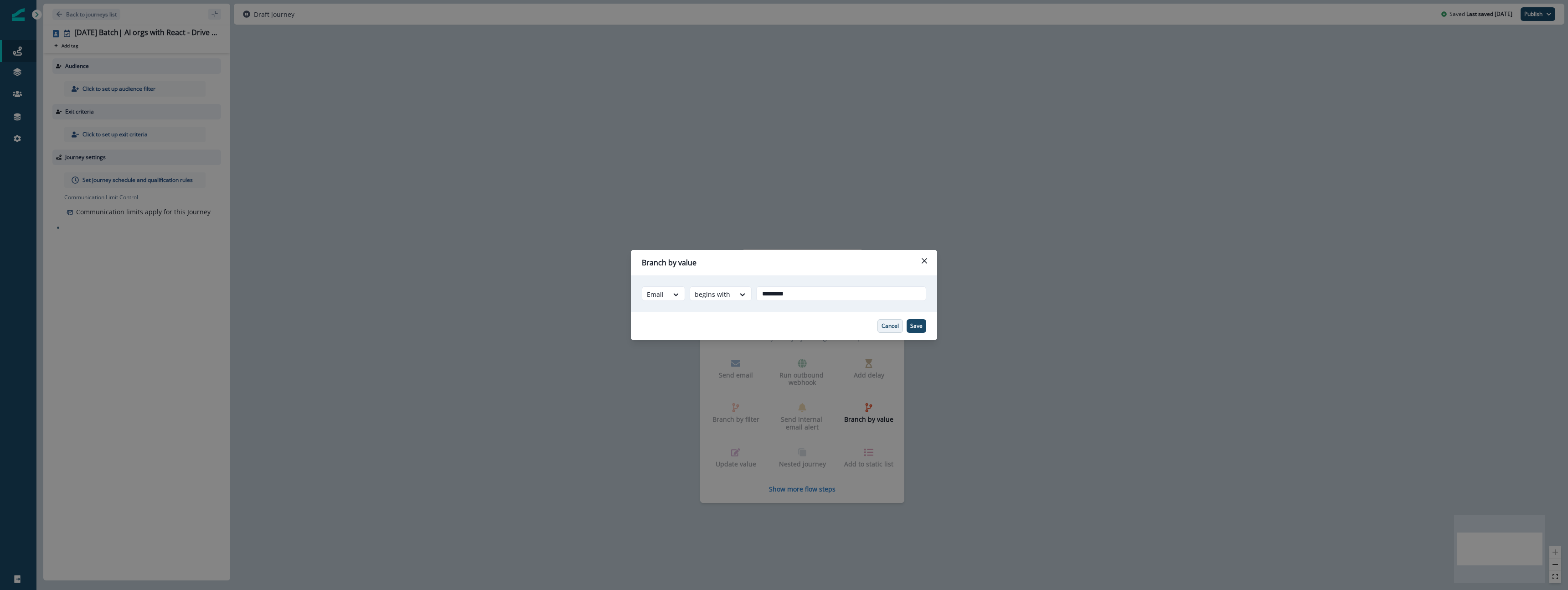
click at [888, 330] on button "Cancel" at bounding box center [889, 326] width 25 height 14
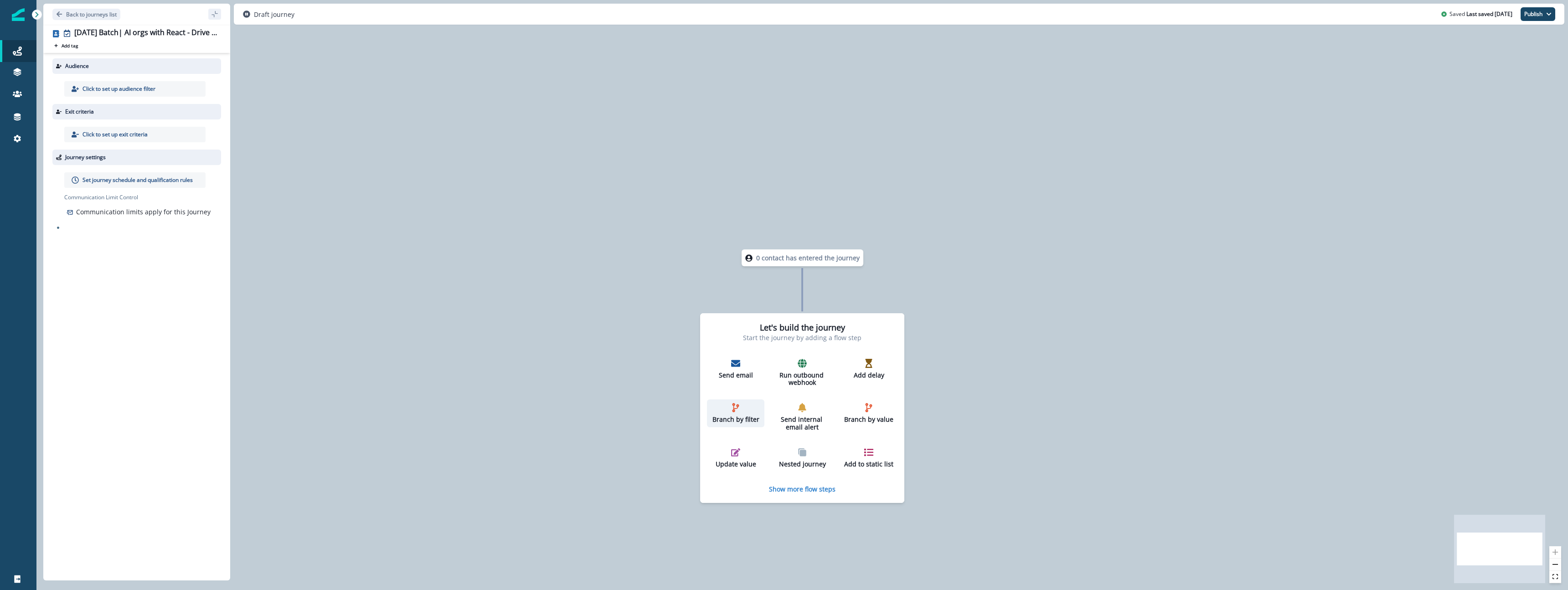
click at [751, 412] on div "Branch by filter" at bounding box center [735, 414] width 50 height 21
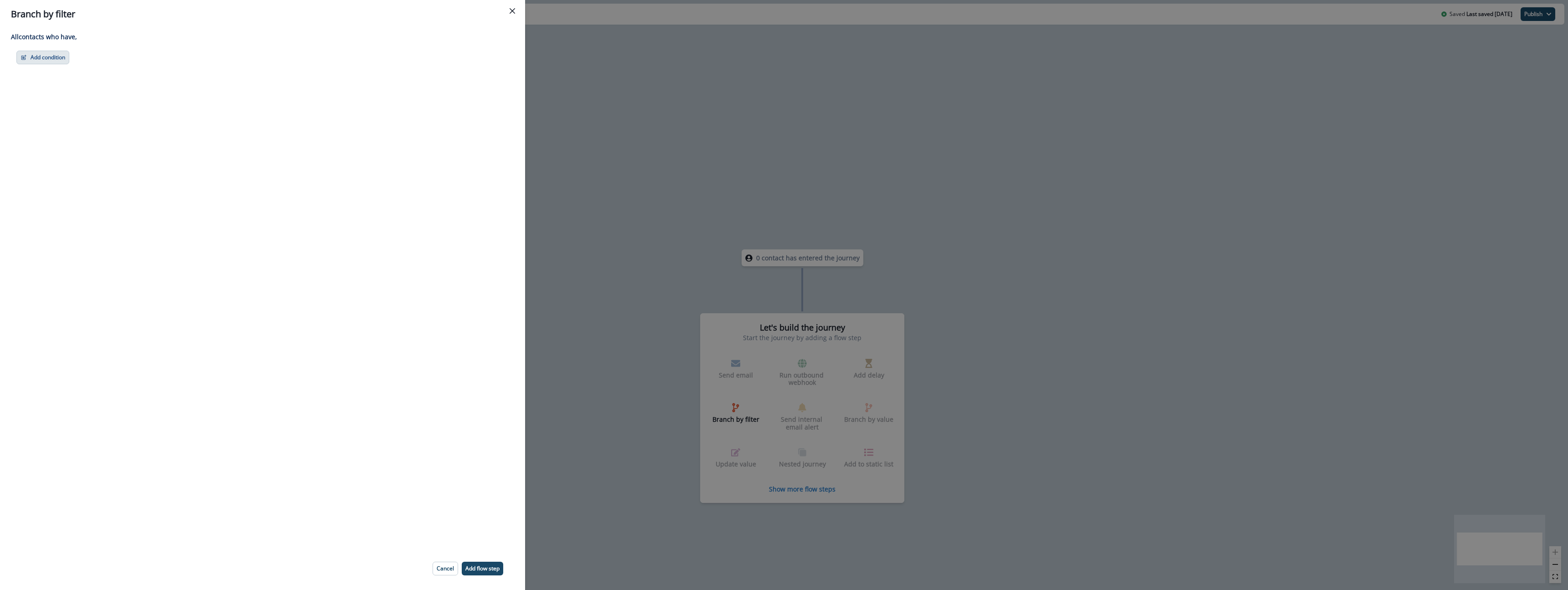
click at [63, 61] on button "Add condition" at bounding box center [43, 57] width 53 height 14
click at [82, 96] on button "A person property" at bounding box center [74, 96] width 116 height 15
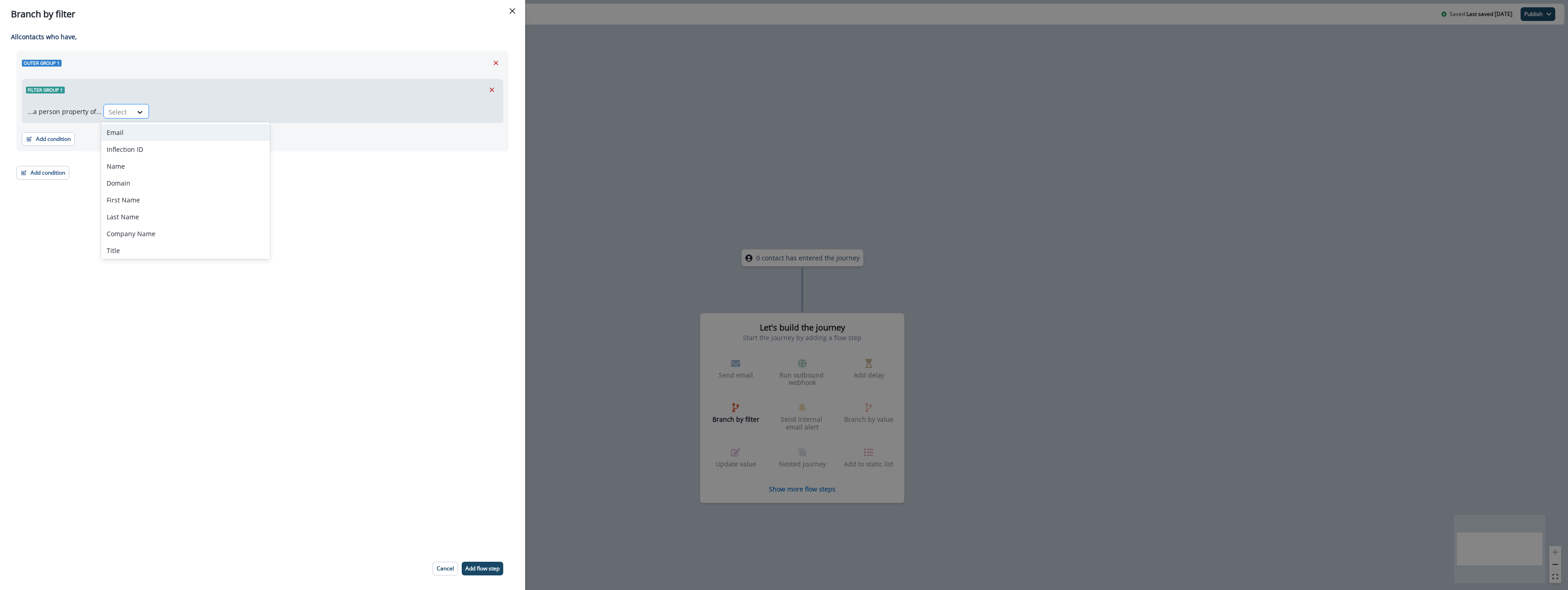
click at [143, 118] on div at bounding box center [140, 111] width 17 height 15
click at [142, 124] on div "Email" at bounding box center [185, 132] width 169 height 17
click at [173, 115] on div at bounding box center [167, 111] width 19 height 11
click at [158, 233] on div "begins with" at bounding box center [186, 233] width 71 height 17
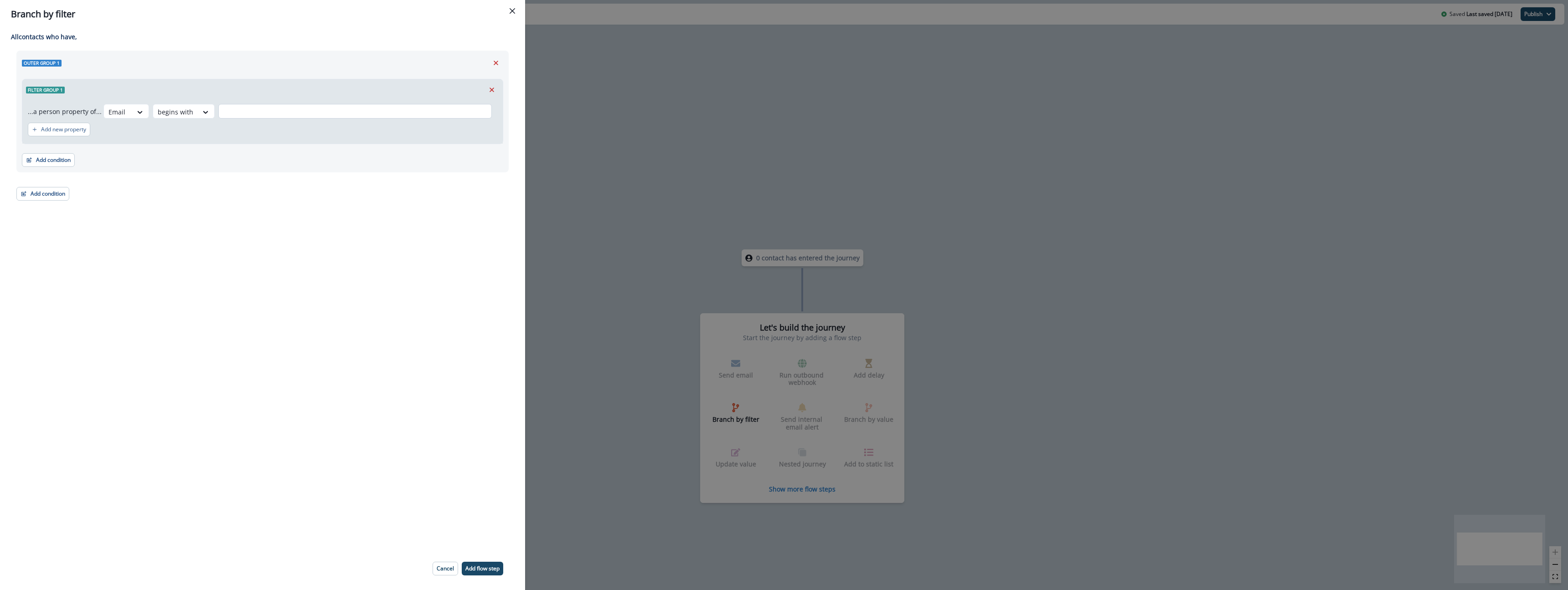
click at [243, 109] on input "text" at bounding box center [355, 111] width 274 height 15
type input "*"
click at [173, 113] on div at bounding box center [175, 111] width 36 height 11
click at [339, 266] on div "Adding Branch by filter flow step in the middle will add the succeeding flow st…" at bounding box center [262, 288] width 525 height 519
click at [128, 112] on div "Email" at bounding box center [118, 111] width 29 height 15
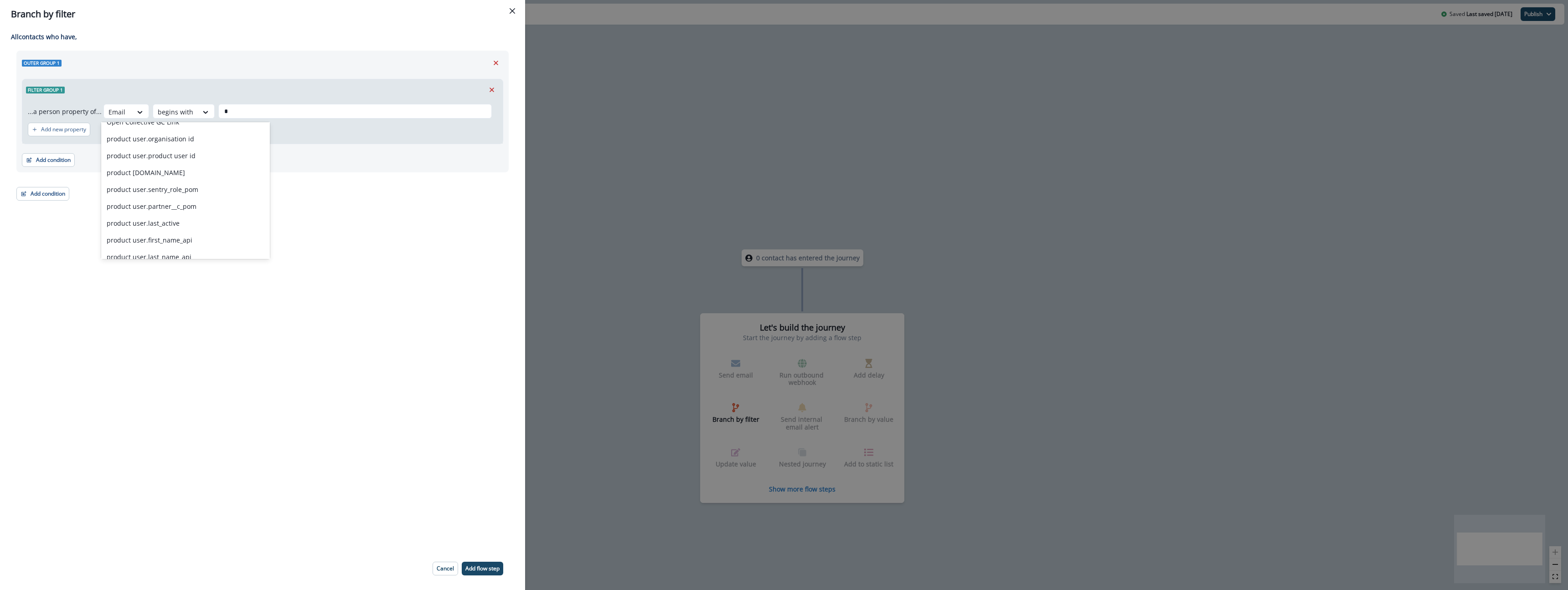
scroll to position [839, 0]
click at [516, 11] on button "Close" at bounding box center [512, 10] width 15 height 15
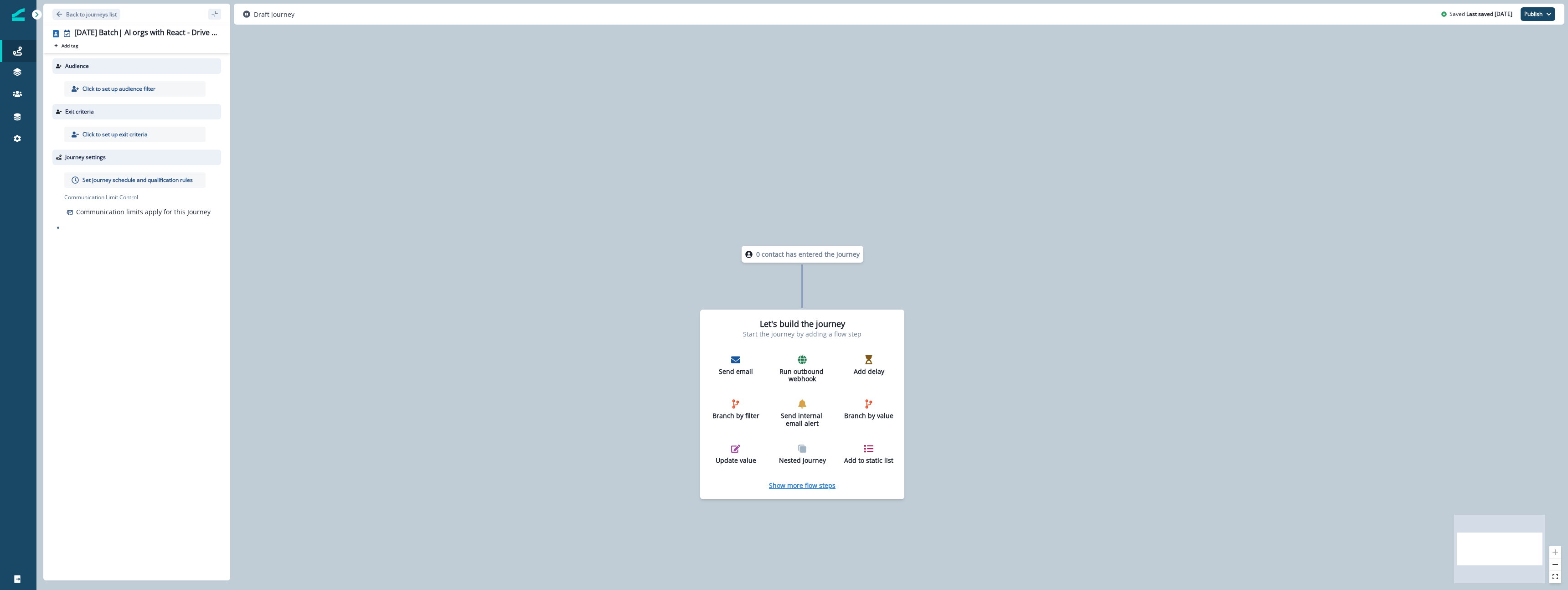
click at [817, 484] on p "Show more flow steps" at bounding box center [802, 485] width 67 height 9
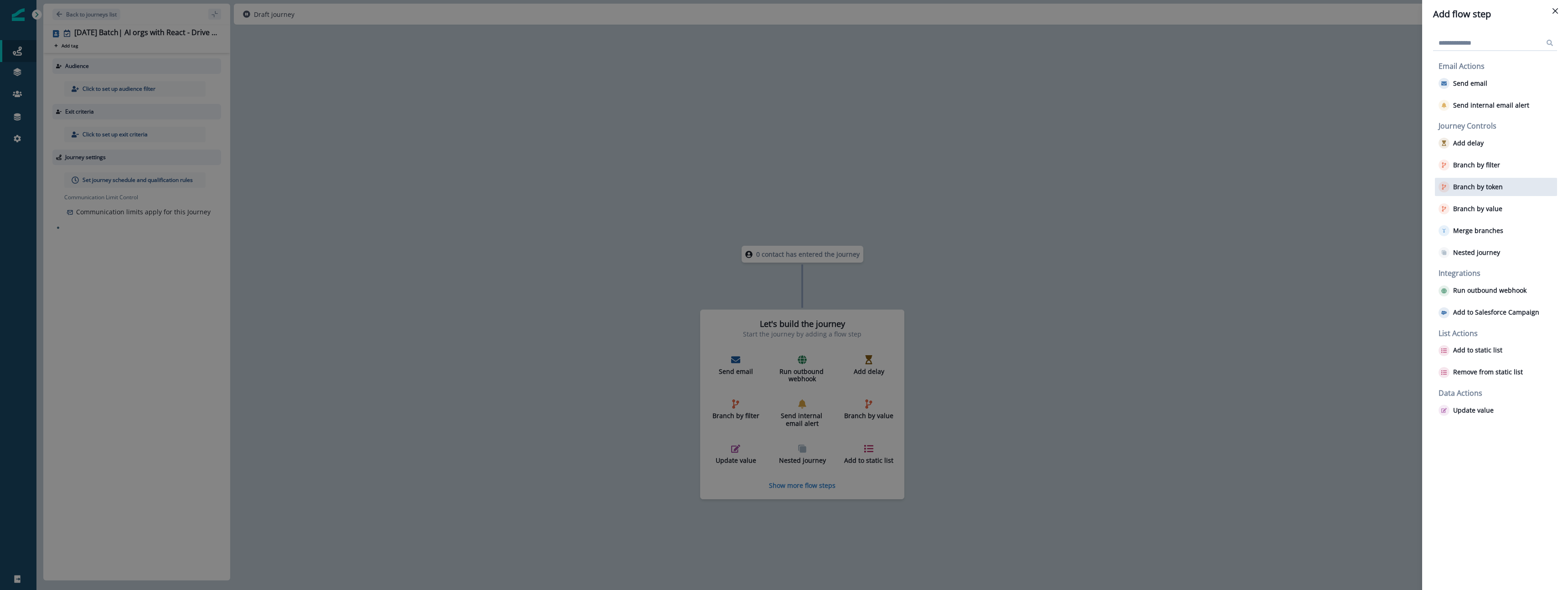
click at [1509, 182] on div "Branch by token" at bounding box center [1496, 186] width 123 height 18
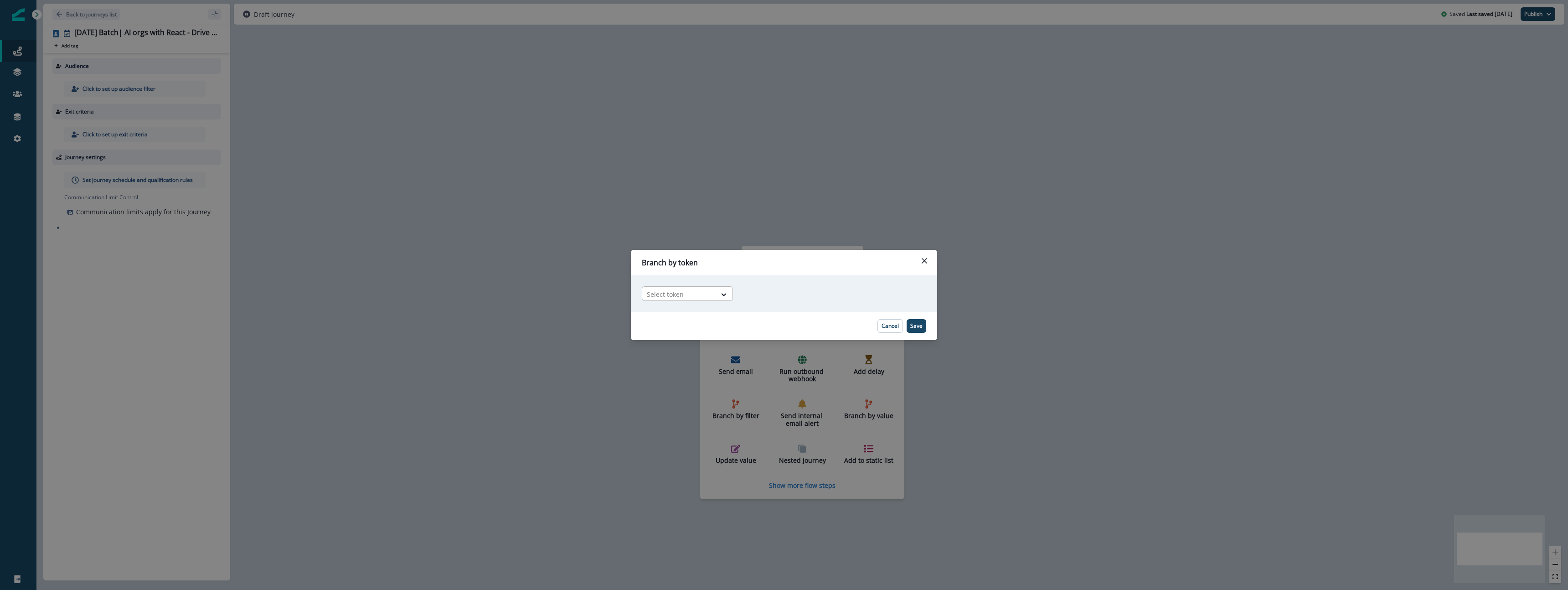
click at [691, 290] on div at bounding box center [679, 294] width 64 height 11
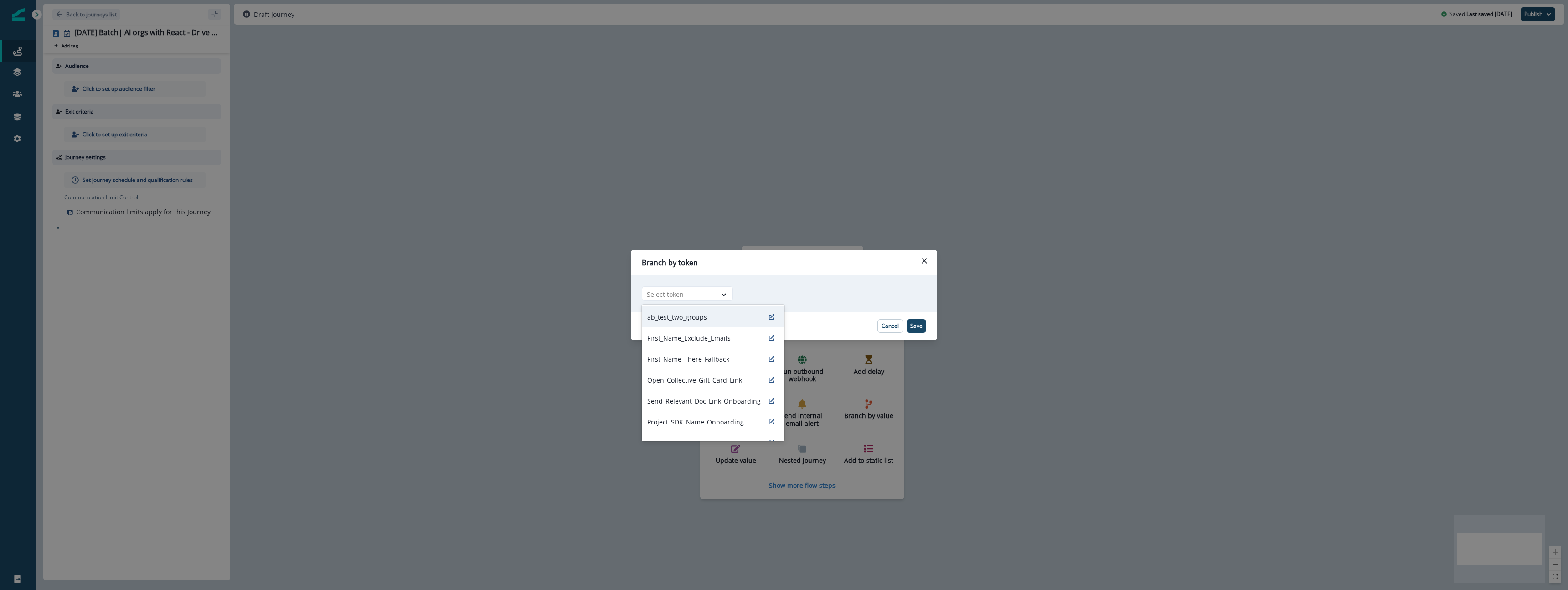
click at [718, 315] on div "ab_test_two_groups" at bounding box center [713, 316] width 143 height 21
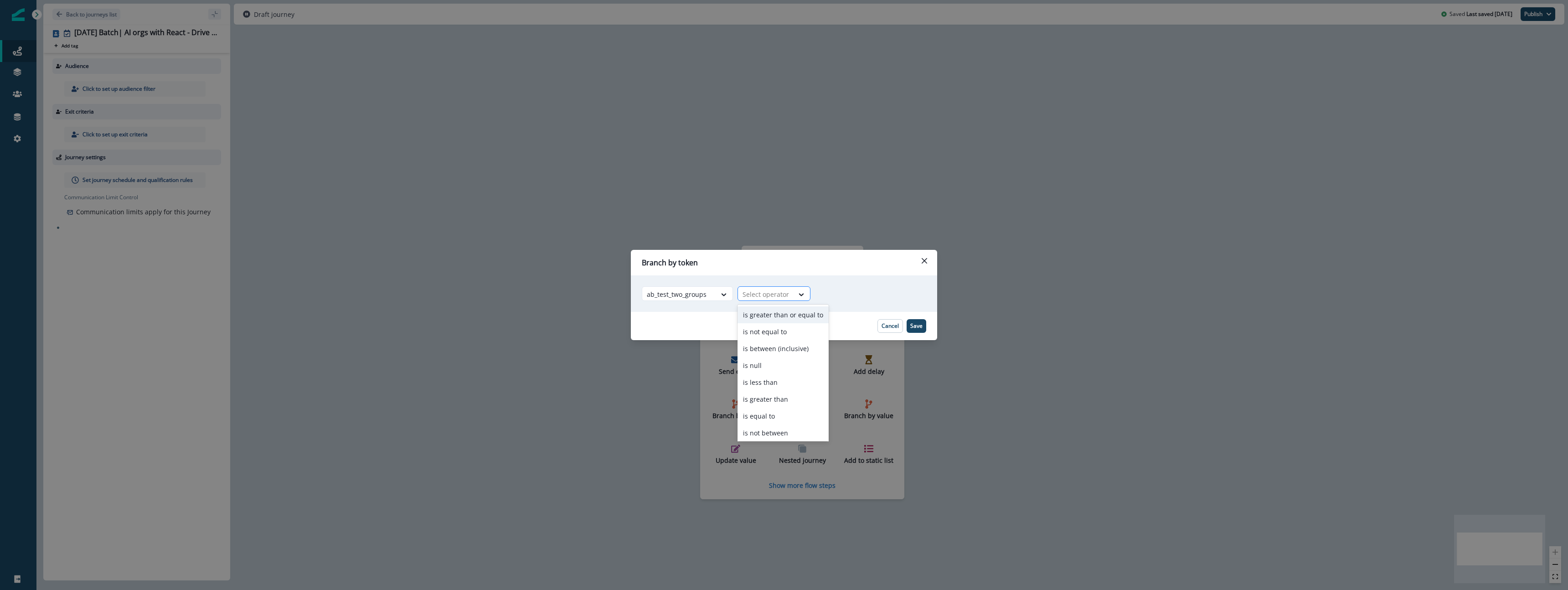
click at [779, 295] on div at bounding box center [765, 294] width 46 height 11
click at [896, 328] on p "Cancel" at bounding box center [890, 325] width 17 height 6
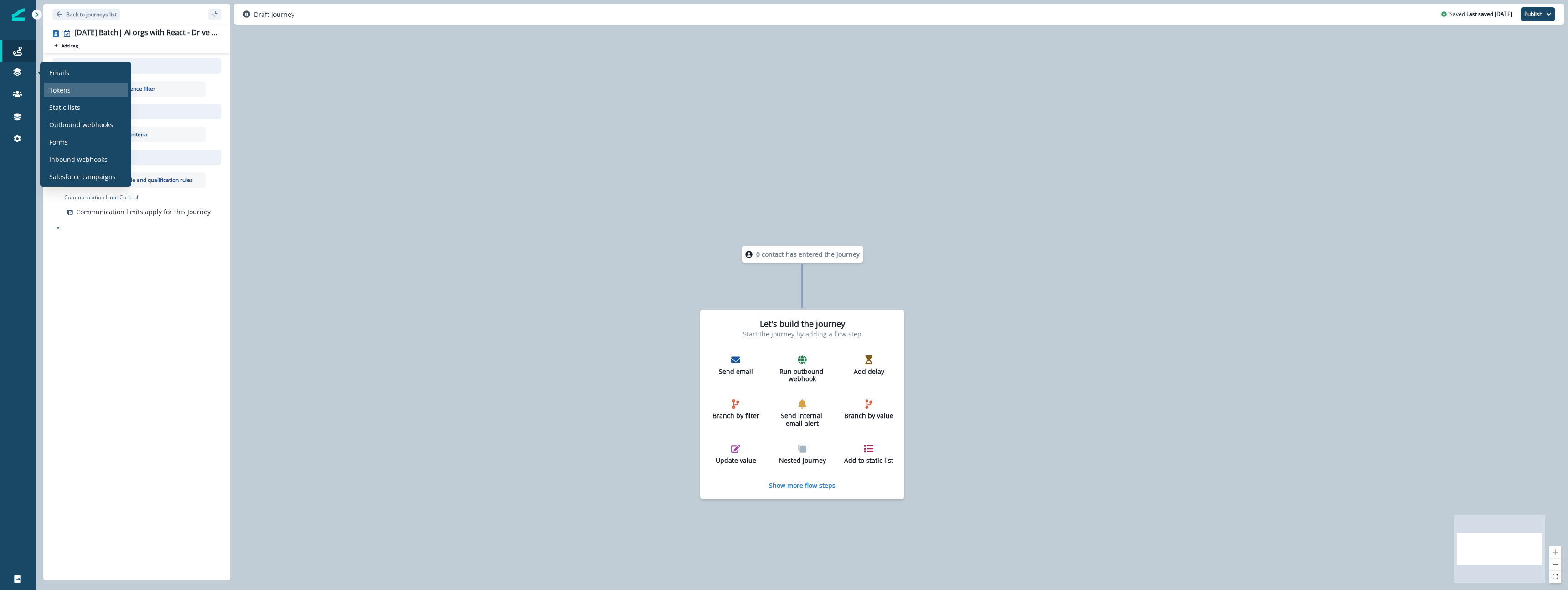
click at [73, 96] on div "Tokens" at bounding box center [85, 89] width 83 height 14
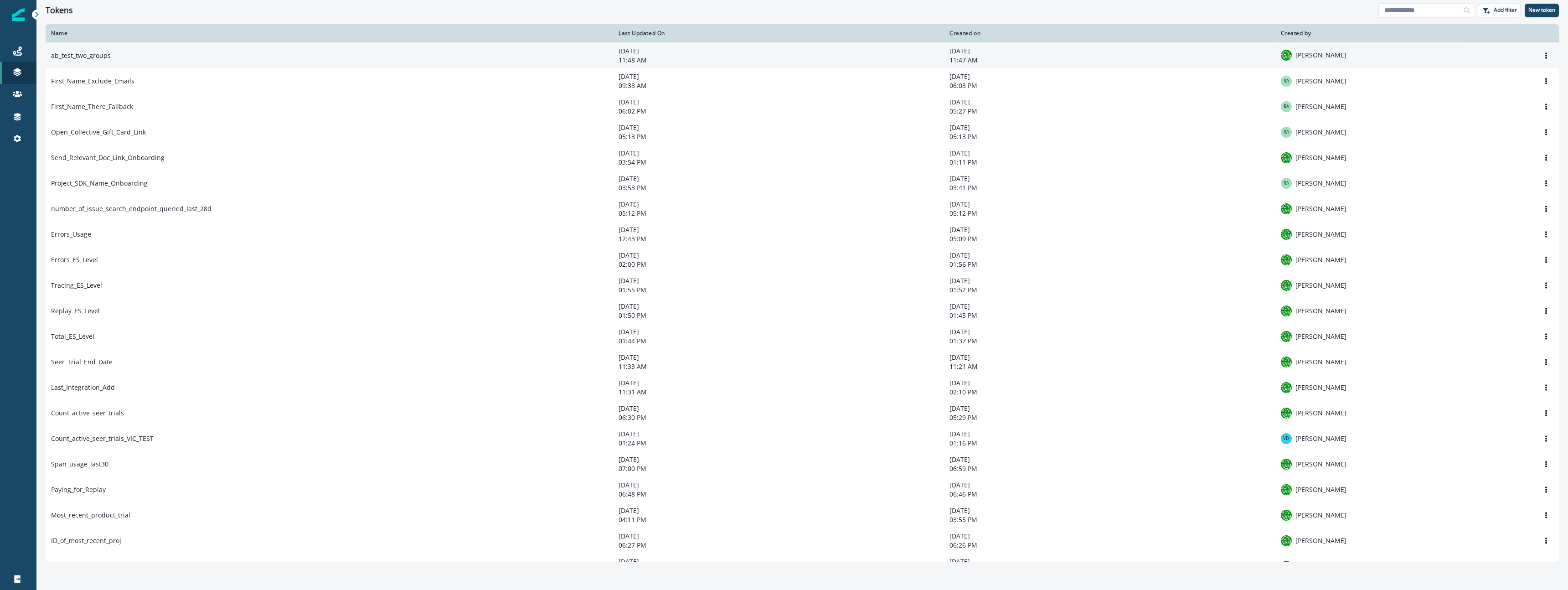
click at [156, 64] on td "ab_test_two_groups" at bounding box center [329, 56] width 568 height 26
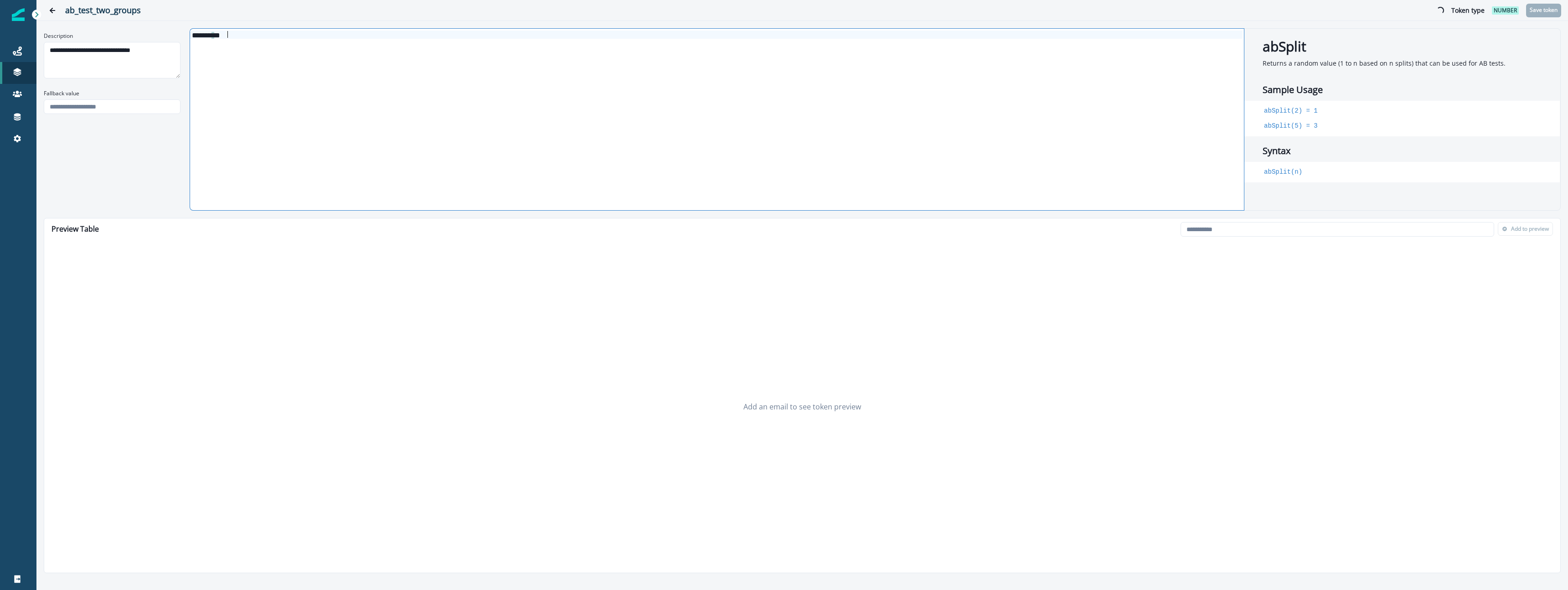
click at [576, 113] on div "******* * * *" at bounding box center [716, 119] width 1053 height 182
click at [1246, 231] on input "email" at bounding box center [1337, 229] width 314 height 15
type input "**********"
click at [58, 268] on td "[PERSON_NAME][EMAIL_ADDRESS][PERSON_NAME][DOMAIN_NAME]" at bounding box center [297, 271] width 506 height 24
drag, startPoint x: 58, startPoint y: 268, endPoint x: 156, endPoint y: 282, distance: 99.0
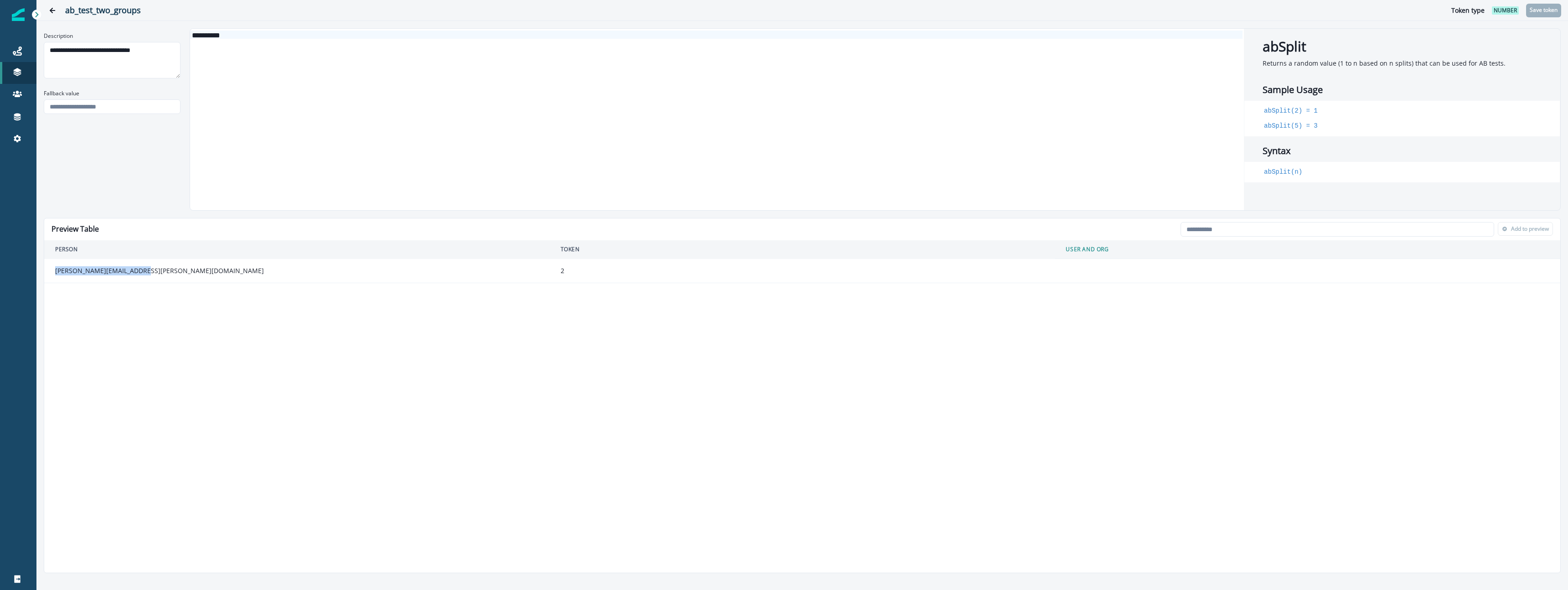
click at [178, 277] on td "[PERSON_NAME][EMAIL_ADDRESS][PERSON_NAME][DOMAIN_NAME]" at bounding box center [297, 271] width 506 height 24
copy td "[PERSON_NAME][EMAIL_ADDRESS][PERSON_NAME][DOMAIN_NAME]"
click at [1228, 228] on input "email" at bounding box center [1337, 229] width 314 height 15
paste input "**********"
type input "**********"
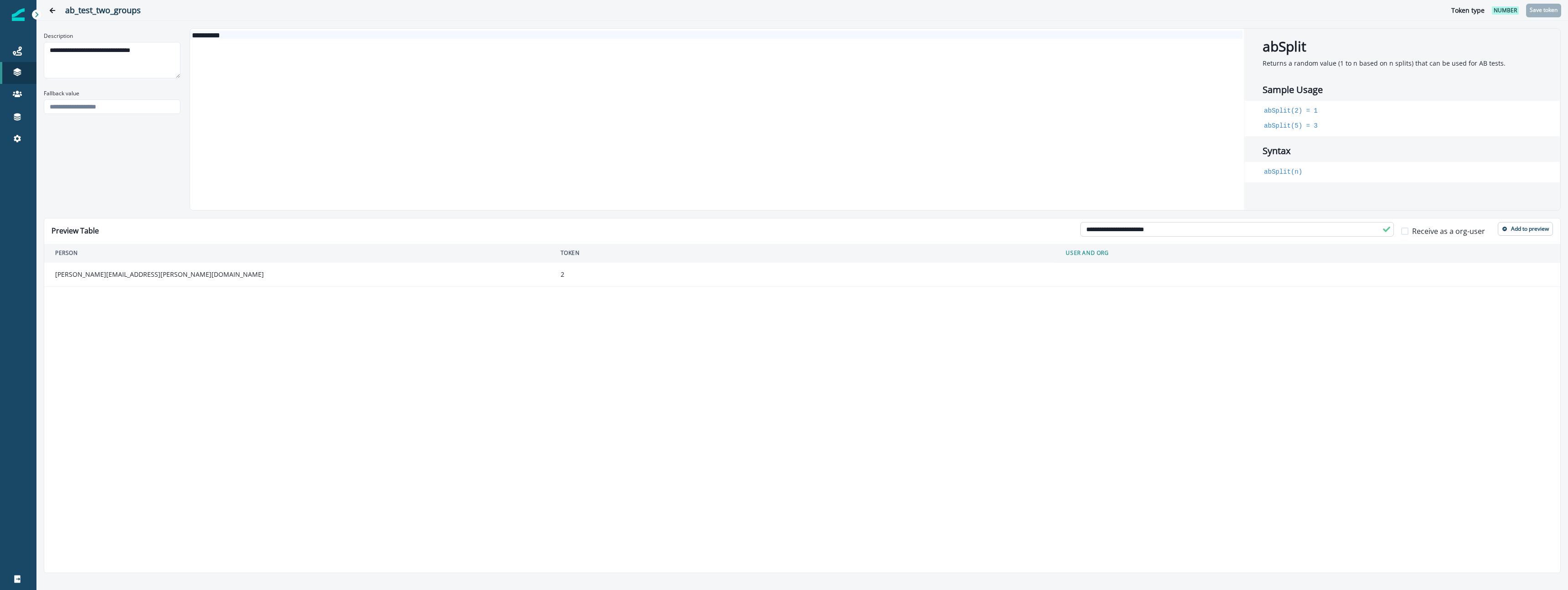
click at [1232, 230] on input "**********" at bounding box center [1237, 229] width 314 height 15
paste input "email"
click at [1222, 231] on input "email" at bounding box center [1346, 229] width 314 height 15
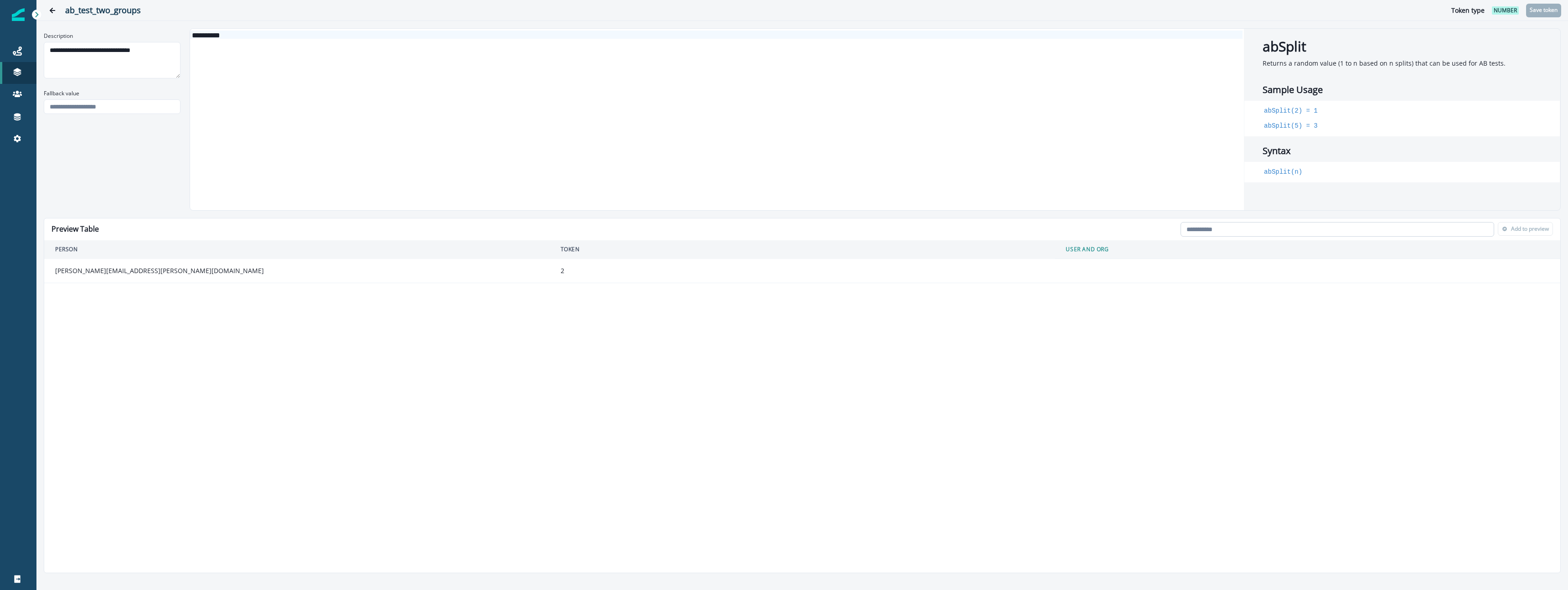
click at [1222, 231] on input "email" at bounding box center [1337, 229] width 314 height 15
paste input "**********"
type input "**********"
click at [1136, 230] on input "**********" at bounding box center [1237, 229] width 314 height 15
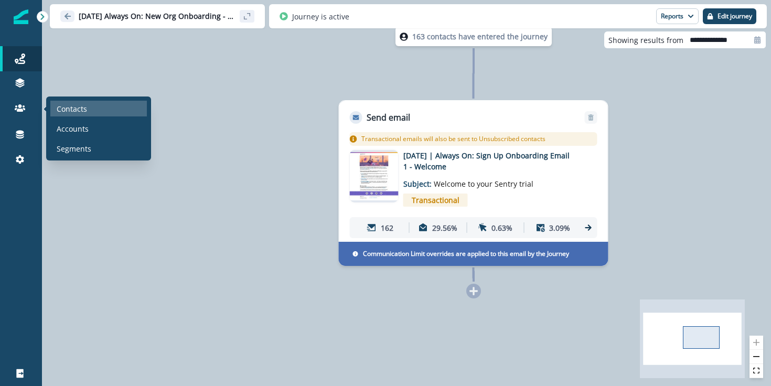
click at [78, 113] on p "Contacts" at bounding box center [72, 108] width 30 height 11
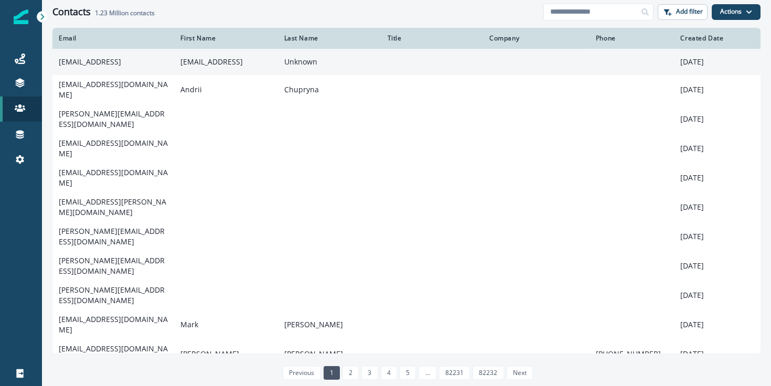
click at [153, 68] on td "rinto@flux.ai" at bounding box center [113, 62] width 122 height 26
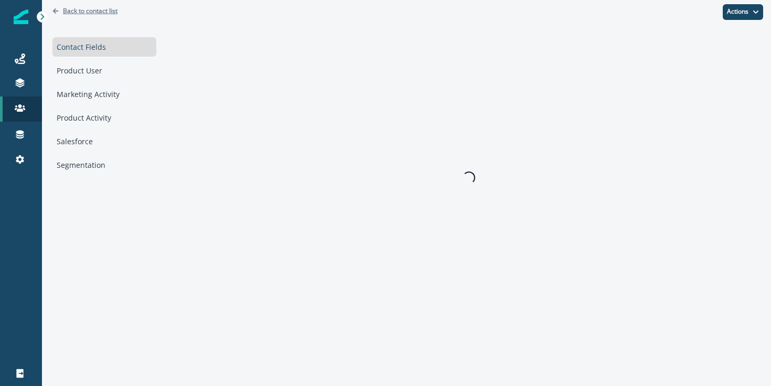
click at [93, 13] on p "Back to contact list" at bounding box center [90, 10] width 55 height 9
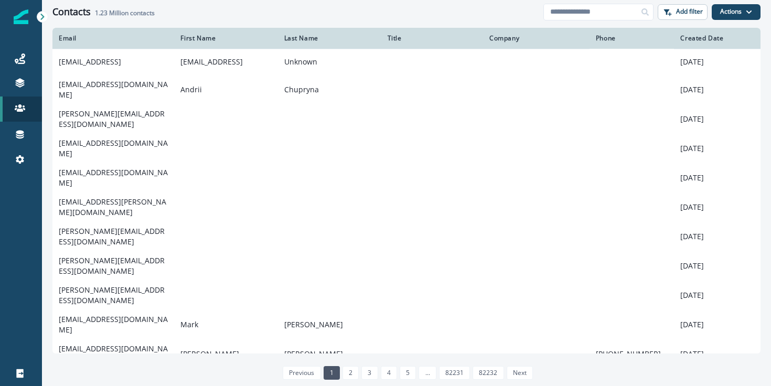
click at [196, 21] on div "Contacts 1.23 Million contacts Add filter Actions Create Contact Import Contacts" at bounding box center [406, 12] width 729 height 24
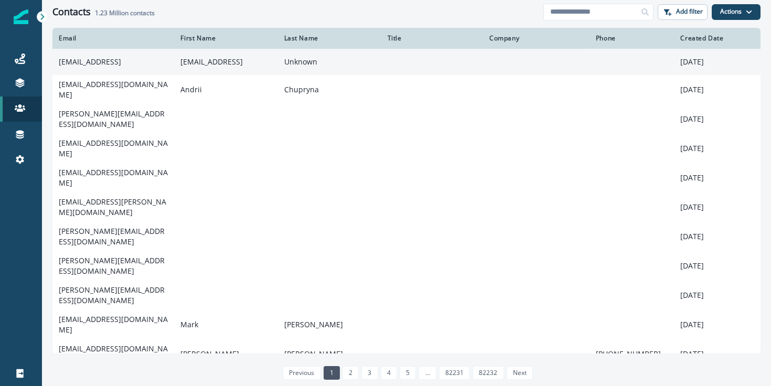
click at [150, 67] on td "[EMAIL_ADDRESS]" at bounding box center [113, 62] width 122 height 26
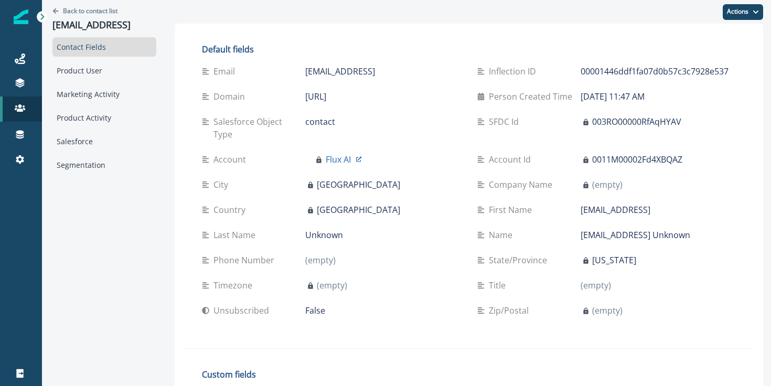
click at [315, 69] on p "[EMAIL_ADDRESS]" at bounding box center [340, 71] width 70 height 13
click at [91, 27] on p "rinto@flux.ai" at bounding box center [104, 25] width 104 height 12
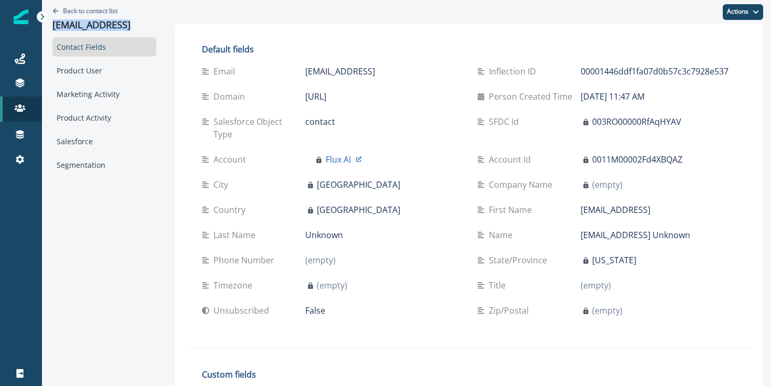
click at [91, 27] on p "rinto@flux.ai" at bounding box center [104, 25] width 104 height 12
copy p "rinto@flux.ai"
click at [74, 9] on p "Back to contact list" at bounding box center [90, 10] width 55 height 9
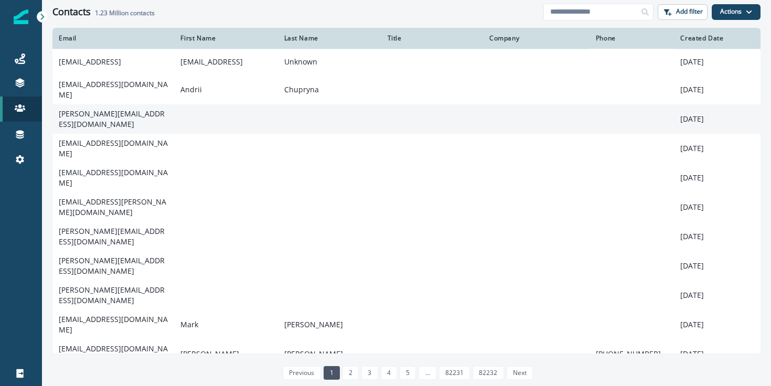
click at [98, 108] on td "henrique@kadince.com" at bounding box center [113, 118] width 122 height 29
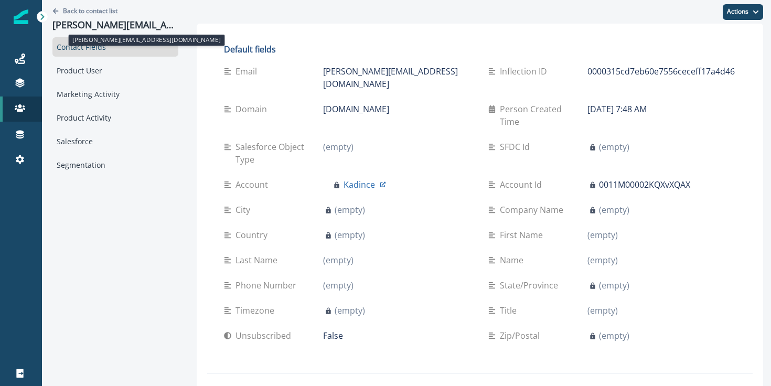
click at [130, 28] on p "henrique@kadince.com" at bounding box center [115, 25] width 126 height 12
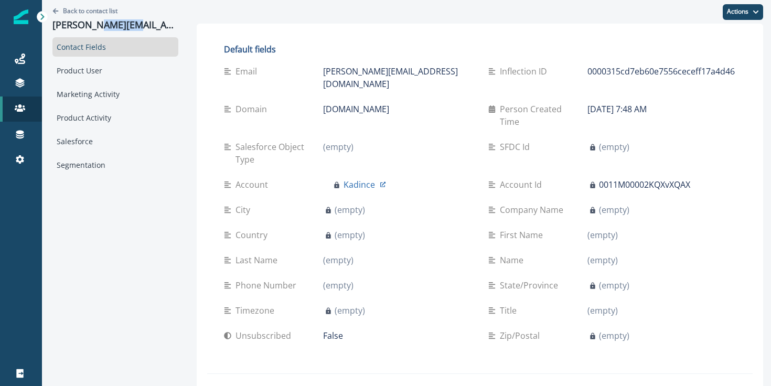
click at [130, 28] on p "henrique@kadince.com" at bounding box center [115, 25] width 126 height 12
copy p "henrique@kadince.com"
click at [96, 11] on p "Back to contact list" at bounding box center [90, 10] width 55 height 9
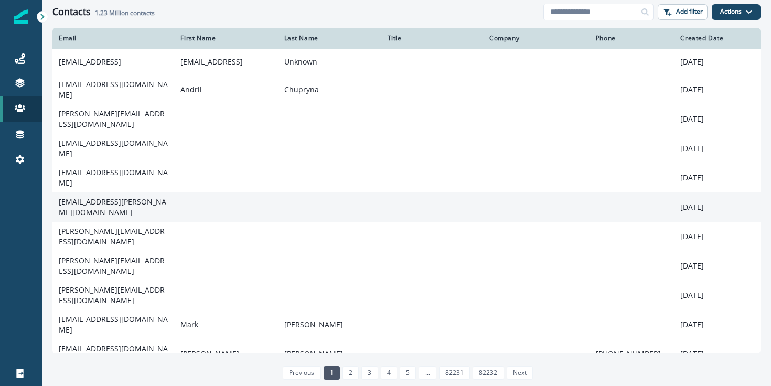
click at [100, 192] on td "espen.hellerud@fremtind.no" at bounding box center [113, 206] width 122 height 29
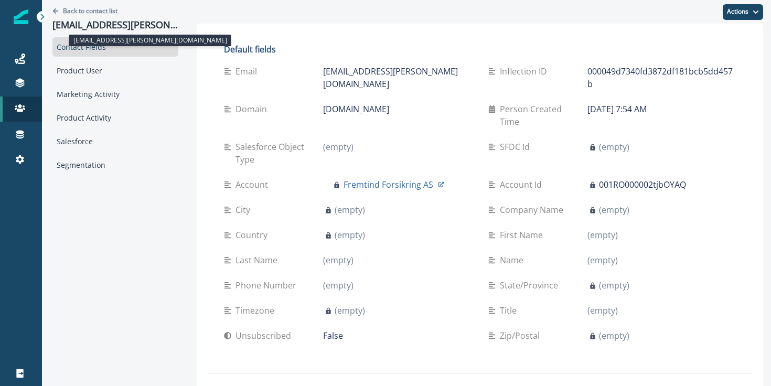
click at [107, 25] on p "espen.hellerud@fremtind.no" at bounding box center [115, 25] width 126 height 12
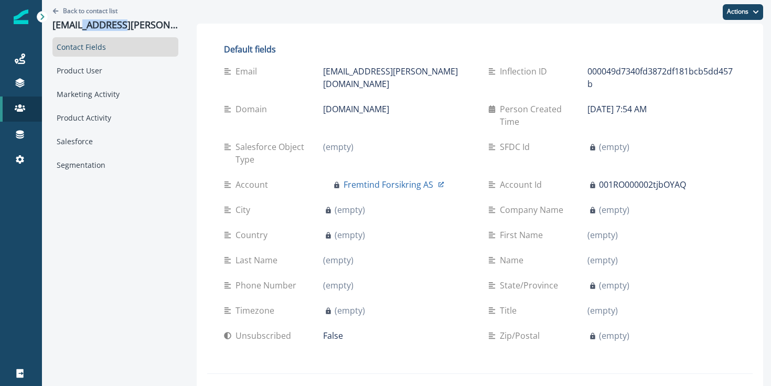
click at [107, 25] on p "espen.hellerud@fremtind.no" at bounding box center [115, 25] width 126 height 12
copy p "espen.hellerud@fremtind.no"
click at [82, 9] on p "Back to contact list" at bounding box center [90, 10] width 55 height 9
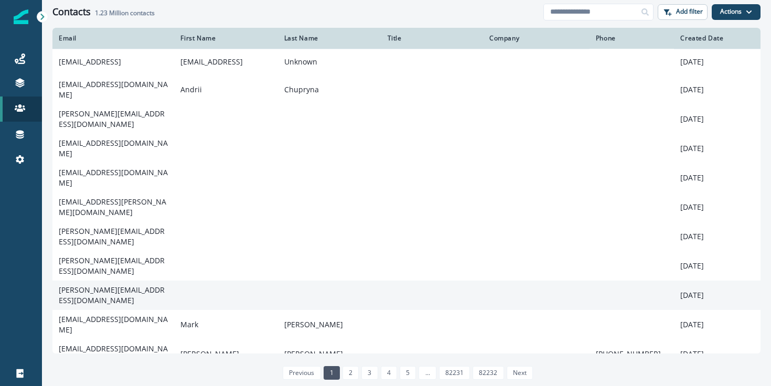
click at [141, 281] on td "tanmay@getairspeed.com" at bounding box center [113, 295] width 122 height 29
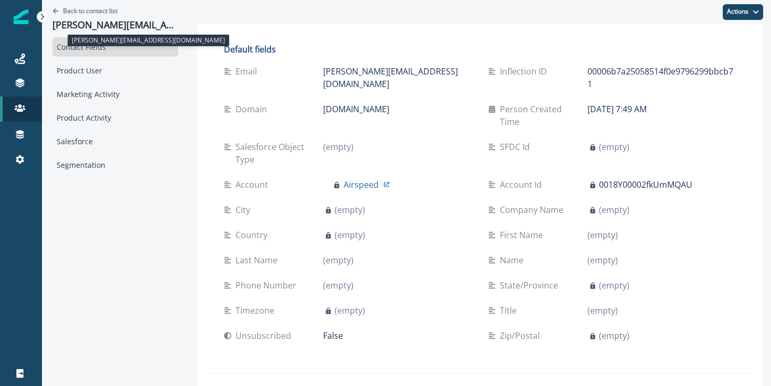
click at [148, 28] on p "tanmay@getairspeed.com" at bounding box center [115, 25] width 126 height 12
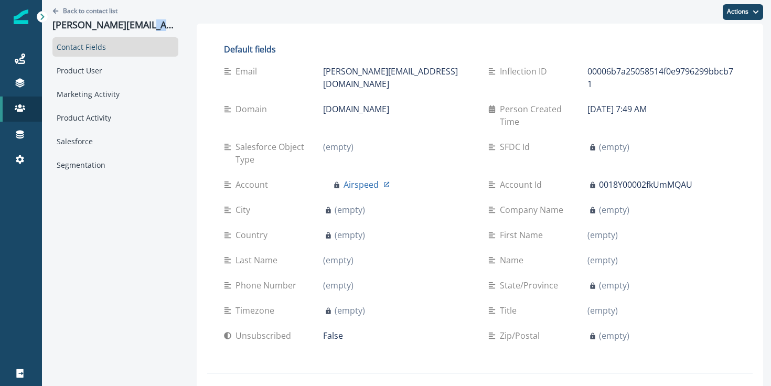
click at [148, 28] on p "tanmay@getairspeed.com" at bounding box center [115, 25] width 126 height 12
copy p "tanmay@getairspeed.com"
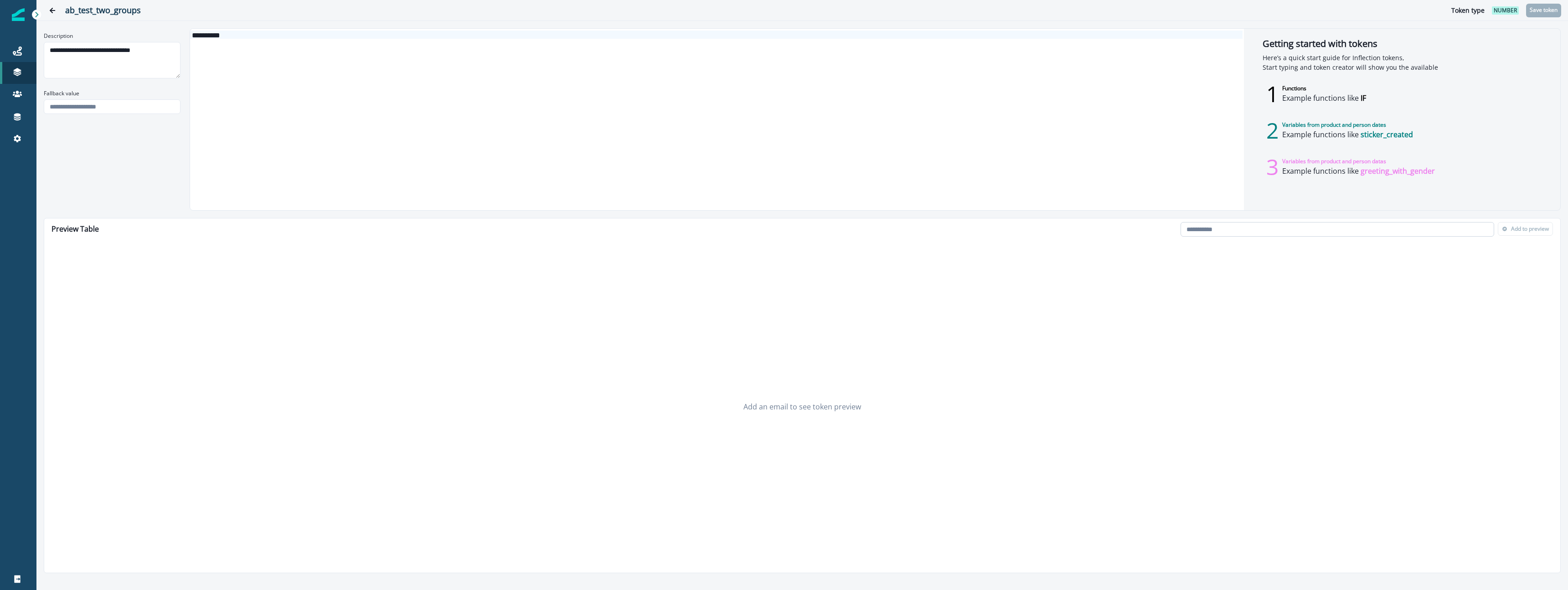
click at [1196, 233] on input "email" at bounding box center [1337, 229] width 314 height 15
paste input "**********"
type input "**********"
click at [1522, 232] on button "Add to preview" at bounding box center [1525, 229] width 55 height 14
click at [1308, 230] on input "email" at bounding box center [1337, 229] width 314 height 15
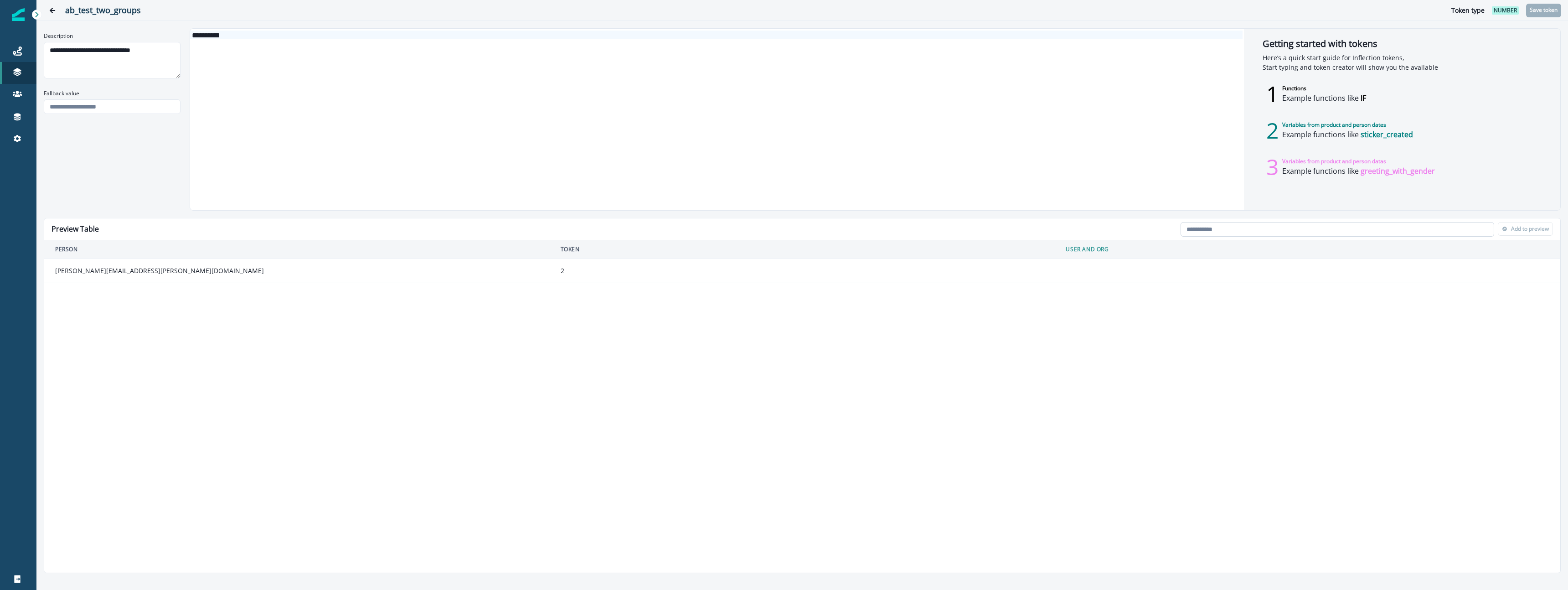
click at [1307, 231] on input "email" at bounding box center [1337, 229] width 314 height 15
click at [1235, 226] on input "email" at bounding box center [1337, 229] width 314 height 15
type input "**********"
click at [1525, 230] on p "Add to preview" at bounding box center [1530, 229] width 38 height 6
click at [1266, 222] on input "email" at bounding box center [1337, 229] width 314 height 15
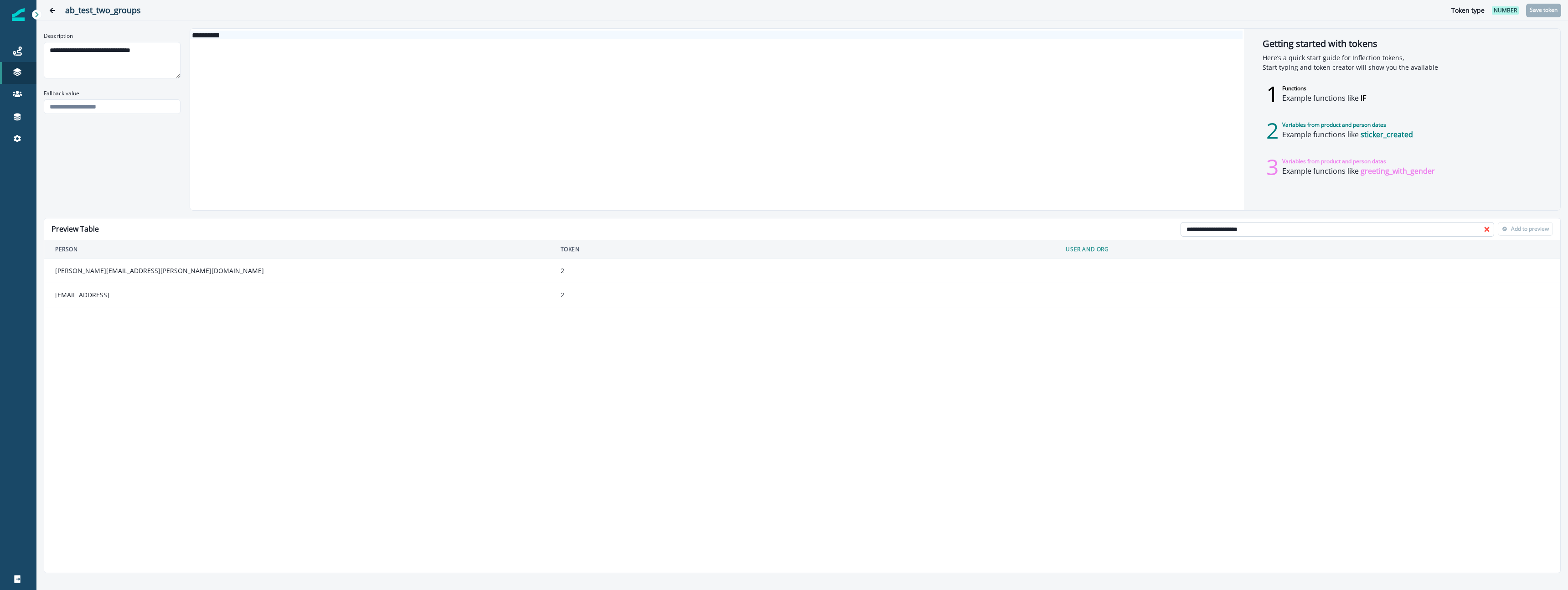
click at [1428, 232] on input "**********" at bounding box center [1337, 229] width 314 height 15
click at [1233, 231] on input "**********" at bounding box center [1337, 229] width 314 height 15
type input "**********"
click at [1520, 231] on p "Add to preview" at bounding box center [1530, 229] width 38 height 6
click at [1233, 231] on input "email" at bounding box center [1337, 229] width 314 height 15
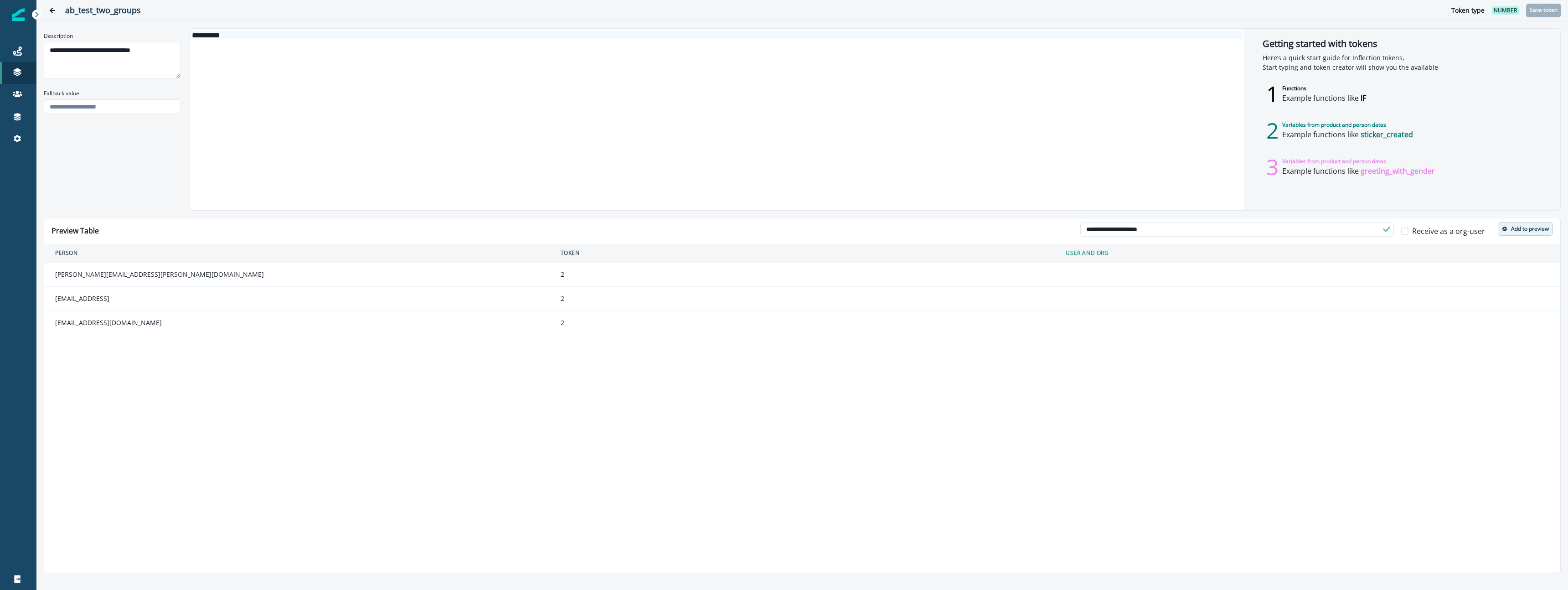
type input "**********"
click at [1512, 226] on p "Add to preview" at bounding box center [1530, 229] width 38 height 6
click at [320, 79] on div "**********" at bounding box center [716, 119] width 1053 height 182
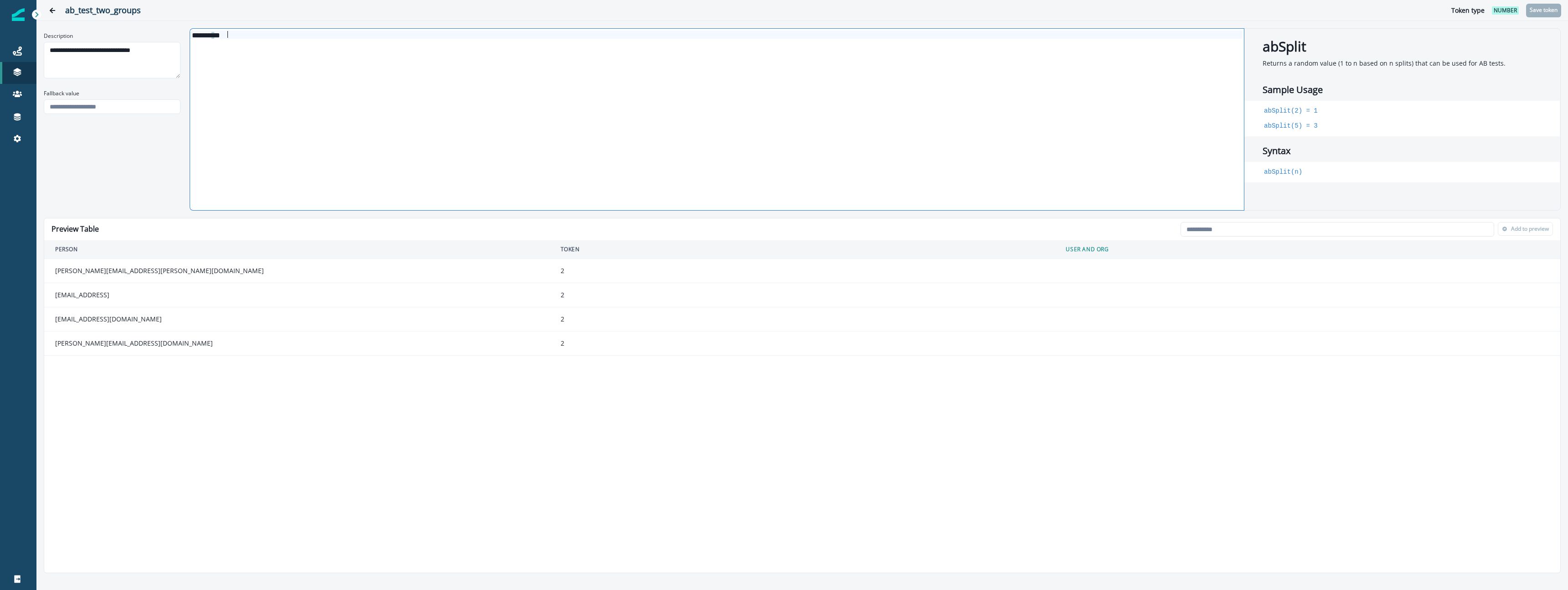
click at [1274, 115] on code "abSplit(2) = 1" at bounding box center [1290, 110] width 56 height 10
click at [1270, 112] on code "abSplit(2) = 1" at bounding box center [1290, 110] width 56 height 10
drag, startPoint x: 1270, startPoint y: 112, endPoint x: 1312, endPoint y: 110, distance: 42.0
click at [1311, 113] on code "abSplit(2) = 1" at bounding box center [1290, 110] width 56 height 10
click at [23, 52] on div "Journeys" at bounding box center [18, 50] width 30 height 11
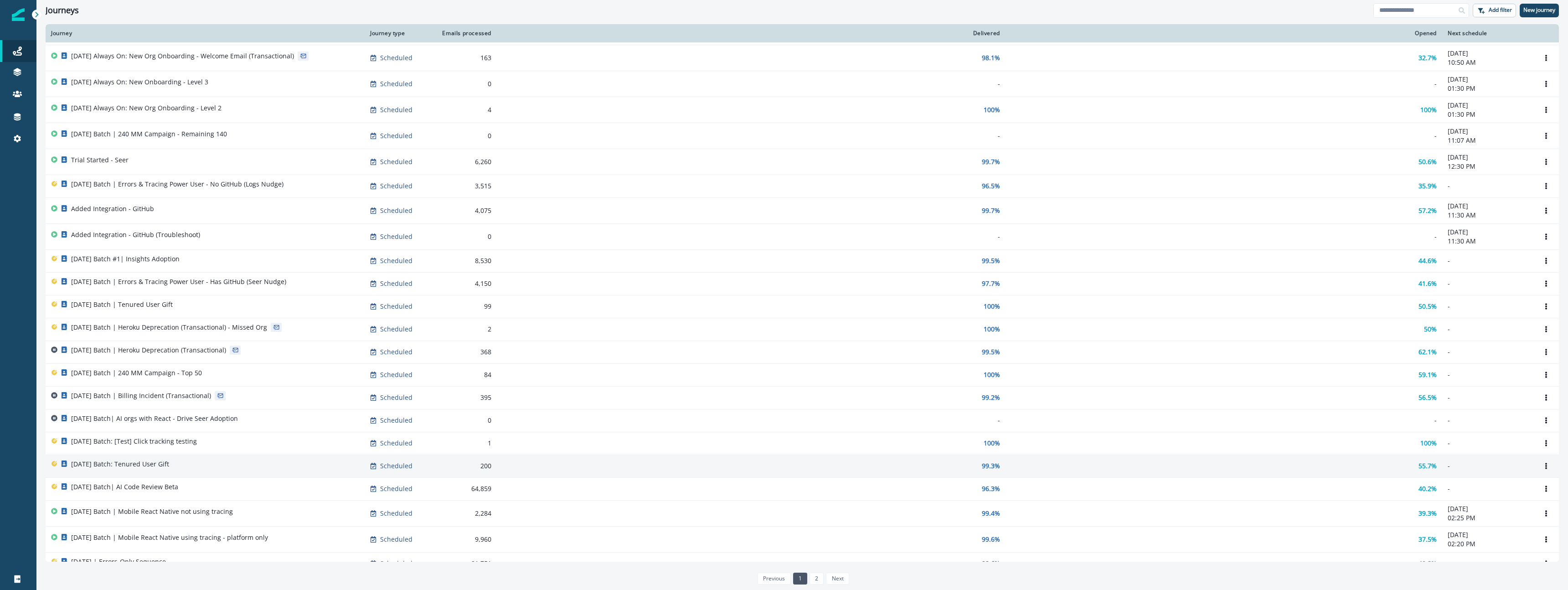
scroll to position [53, 0]
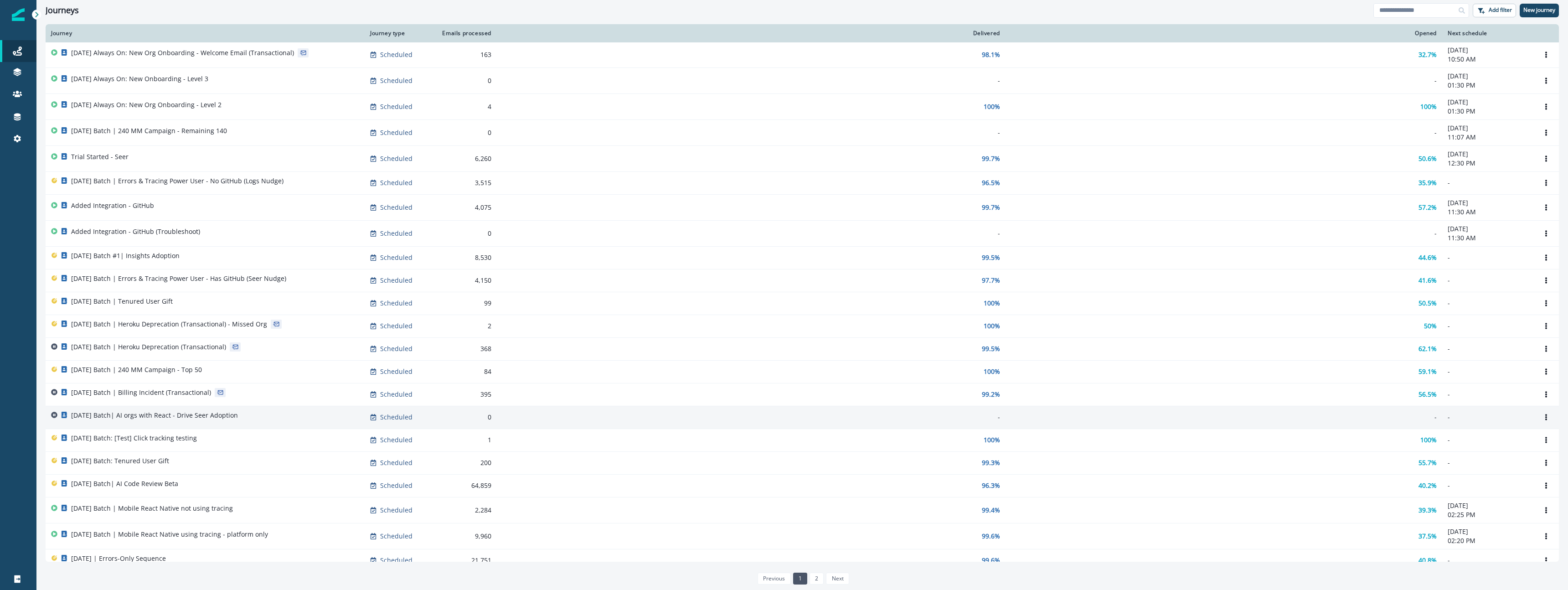
click at [232, 415] on p "[DATE] Batch| AI orgs with React - Drive Seer Adoption" at bounding box center [155, 414] width 167 height 9
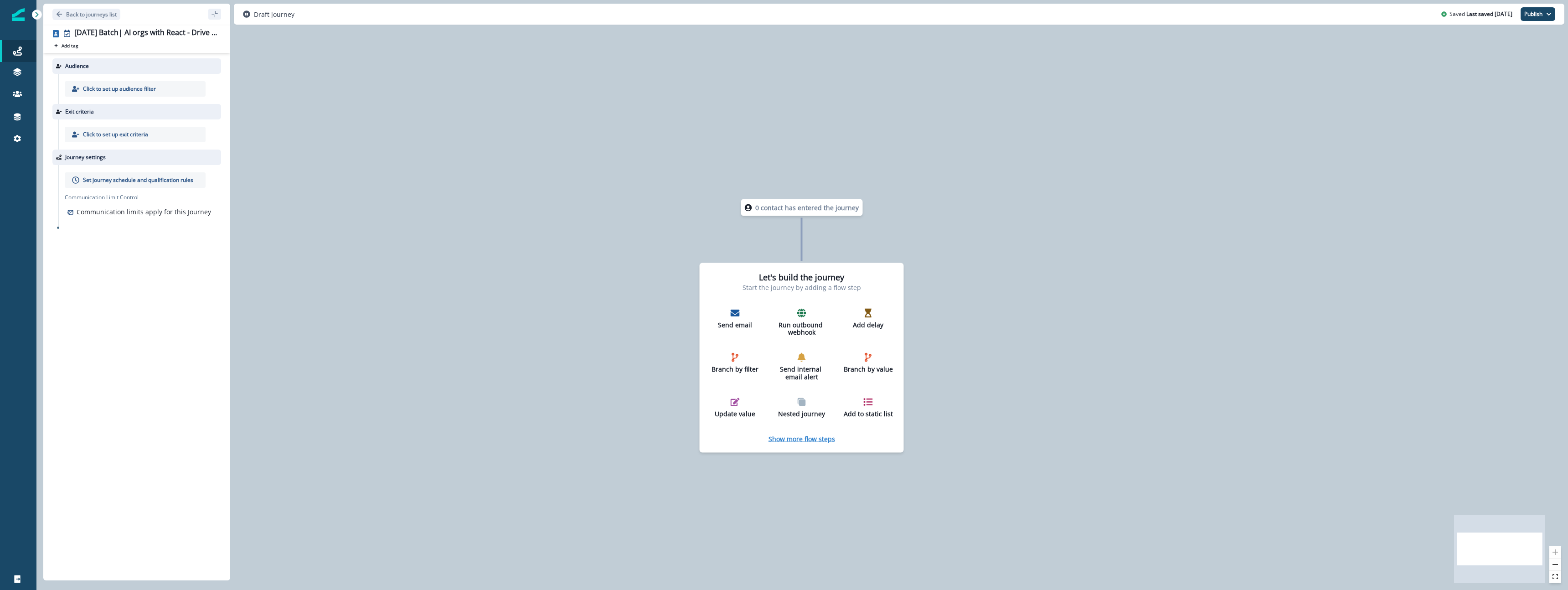
click at [801, 441] on p "Show more flow steps" at bounding box center [801, 438] width 67 height 9
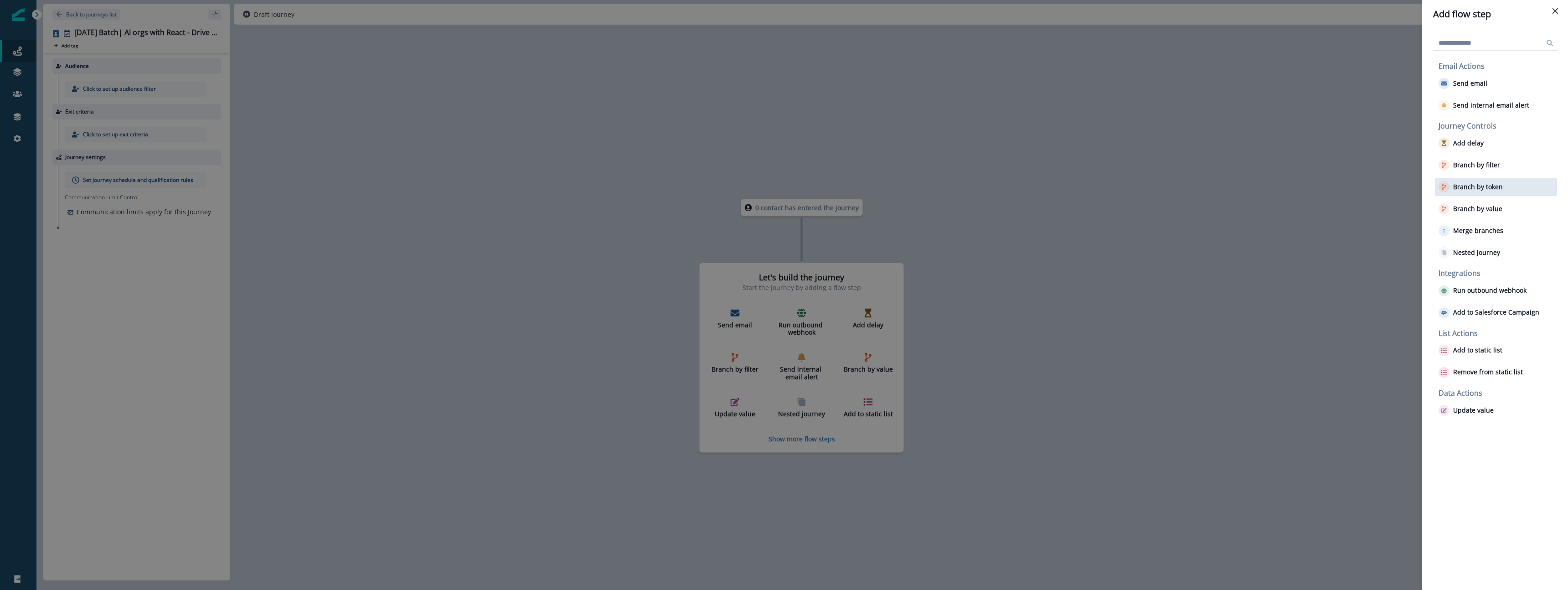
click at [1501, 189] on p "Branch by token" at bounding box center [1478, 187] width 50 height 8
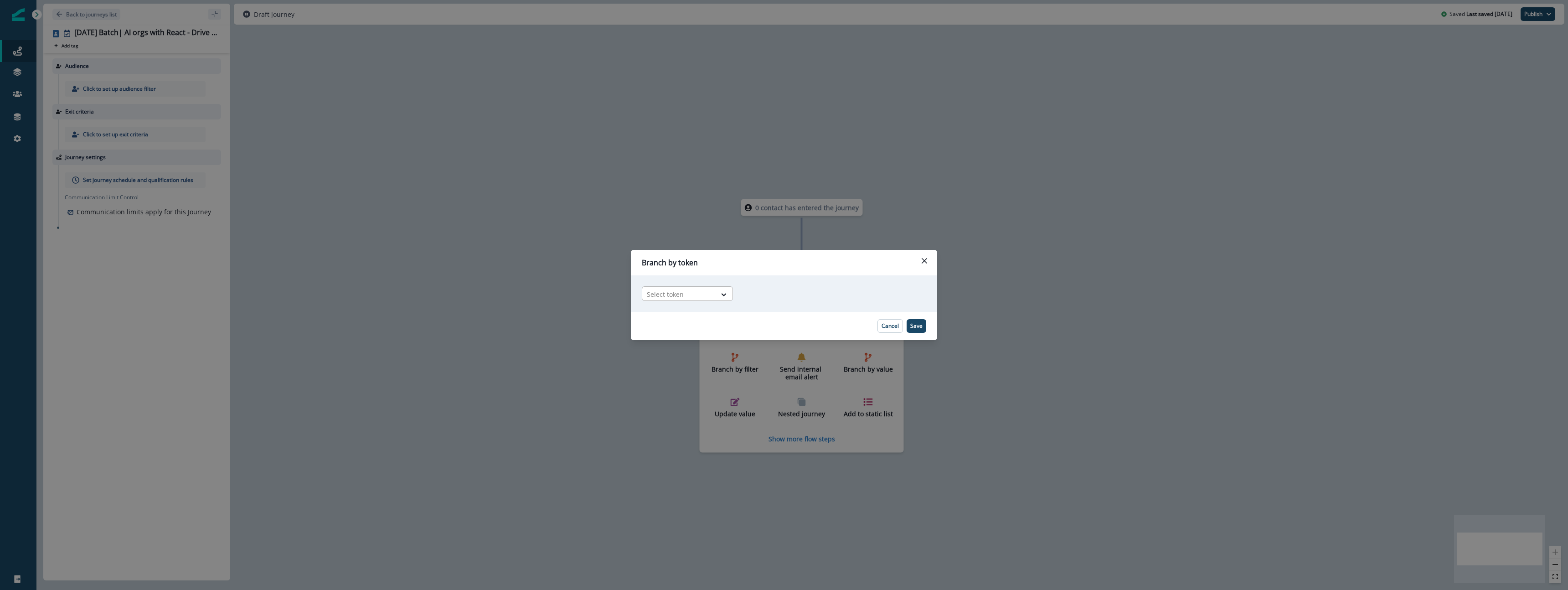
click at [673, 296] on div at bounding box center [679, 294] width 64 height 11
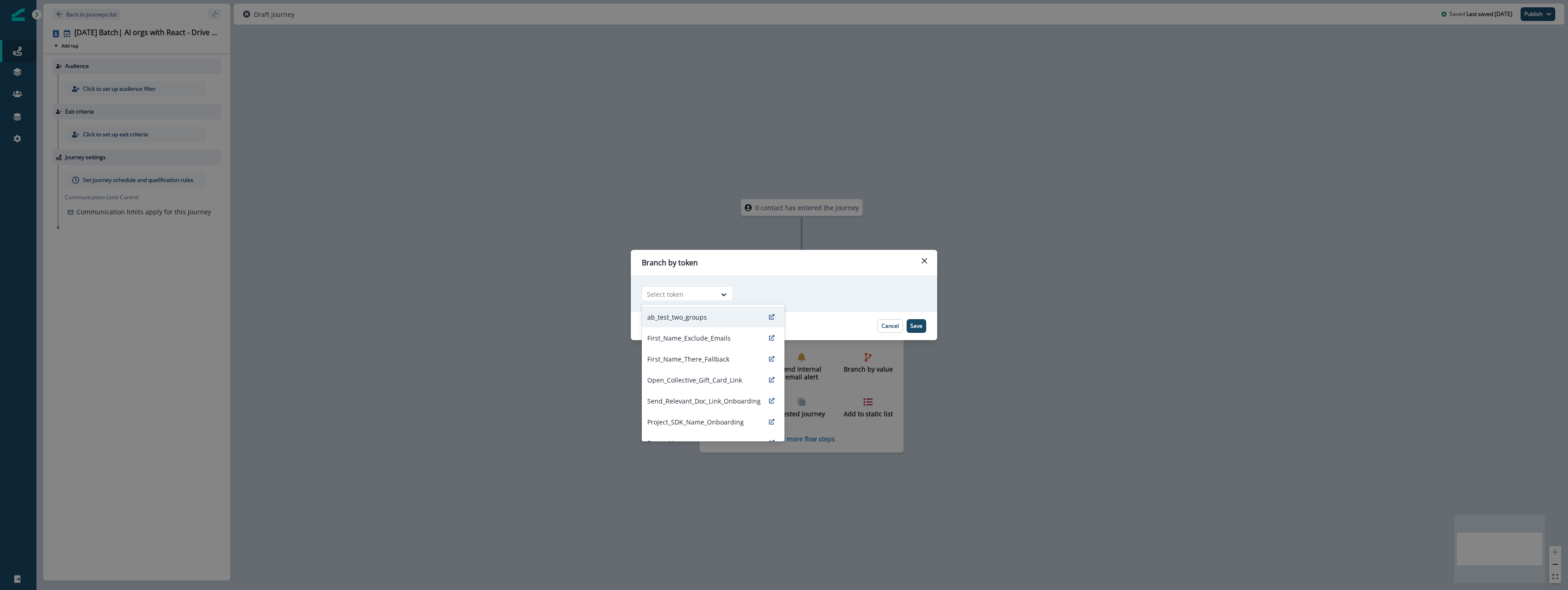
click at [677, 315] on p "ab_test_two_groups" at bounding box center [677, 316] width 60 height 10
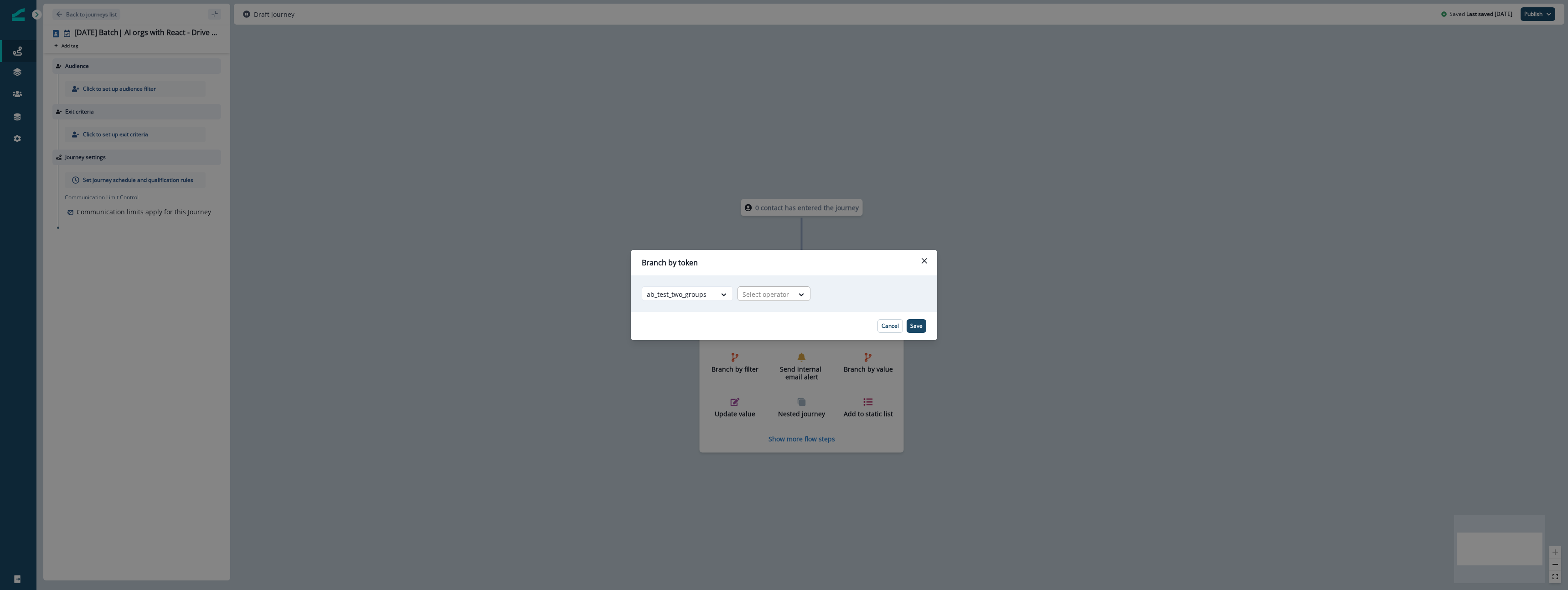
drag, startPoint x: 794, startPoint y: 282, endPoint x: 789, endPoint y: 292, distance: 11.2
click at [794, 288] on div "Adding Branch by token flow step in the middle will add the succeeding flow ste…" at bounding box center [784, 294] width 306 height 36
click at [786, 291] on div at bounding box center [765, 294] width 46 height 11
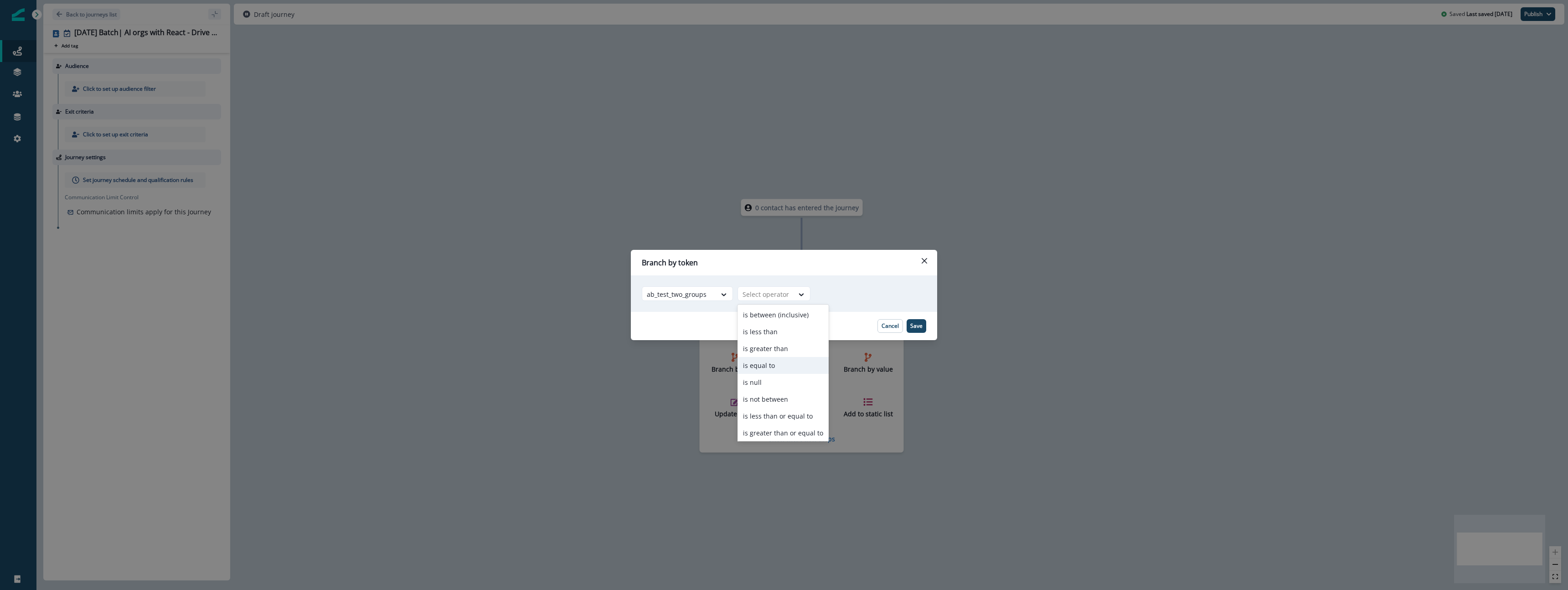
click at [793, 370] on div "is equal to" at bounding box center [782, 365] width 91 height 17
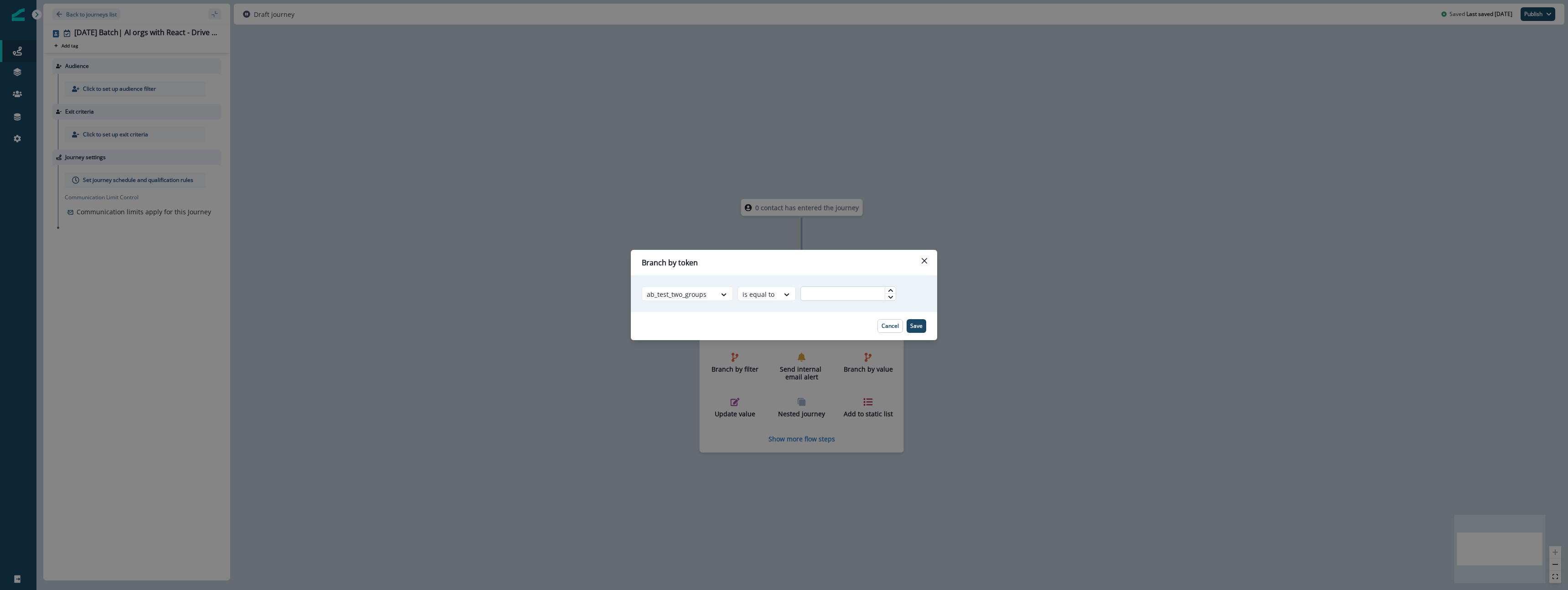
click at [862, 298] on input "text" at bounding box center [848, 293] width 96 height 15
type input "*"
click at [925, 327] on button "Save" at bounding box center [916, 326] width 20 height 14
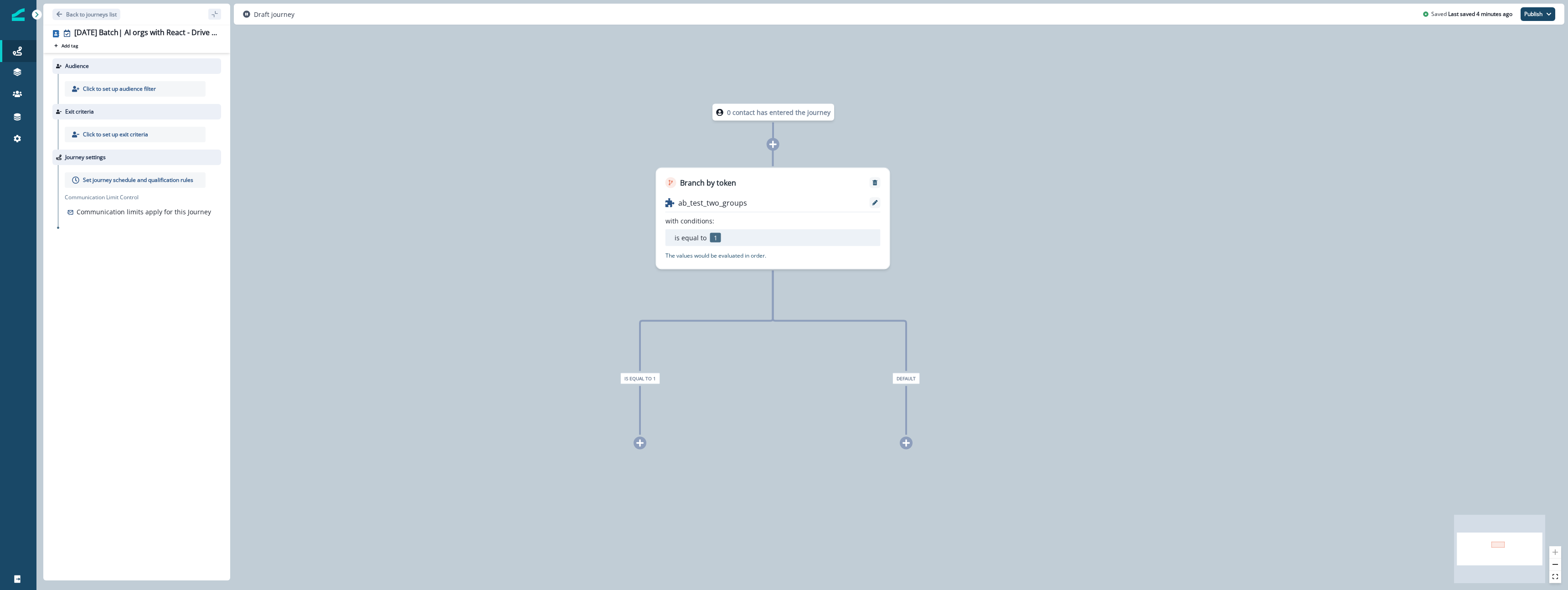
click at [721, 255] on p "The values would be evaluated in order." at bounding box center [716, 255] width 101 height 8
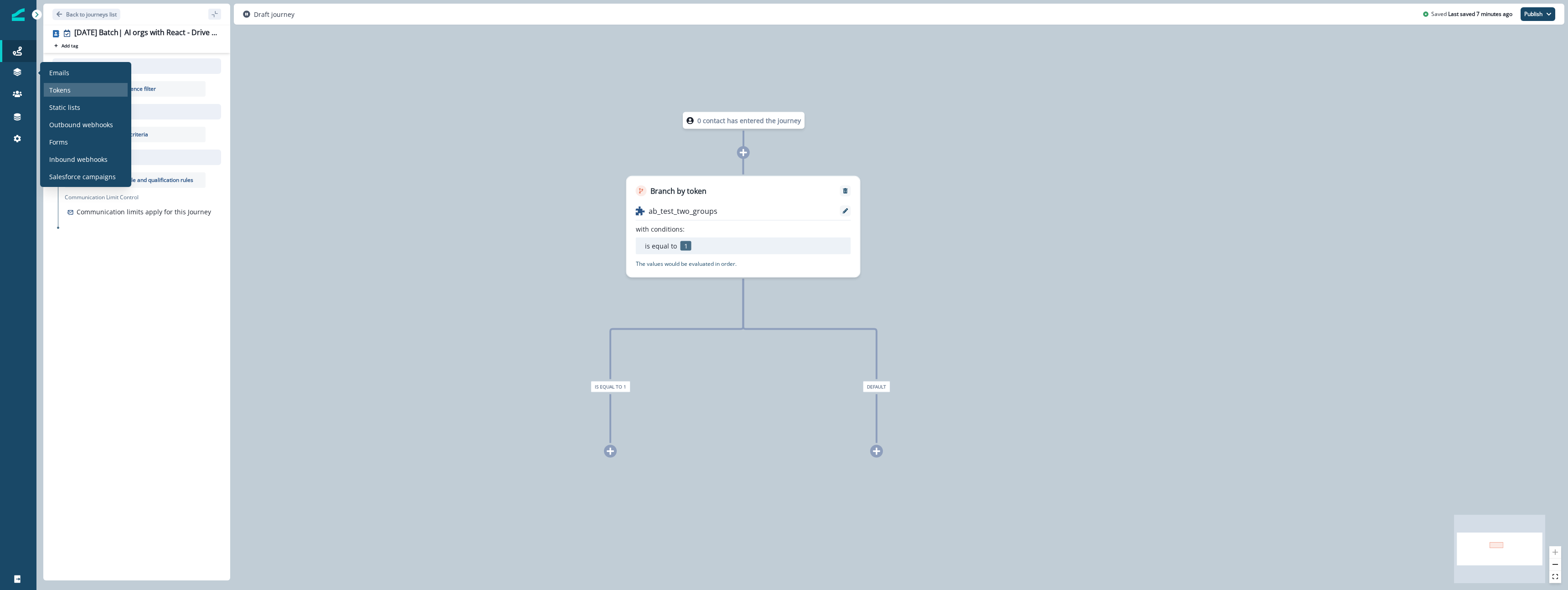
click at [66, 92] on p "Tokens" at bounding box center [60, 89] width 22 height 10
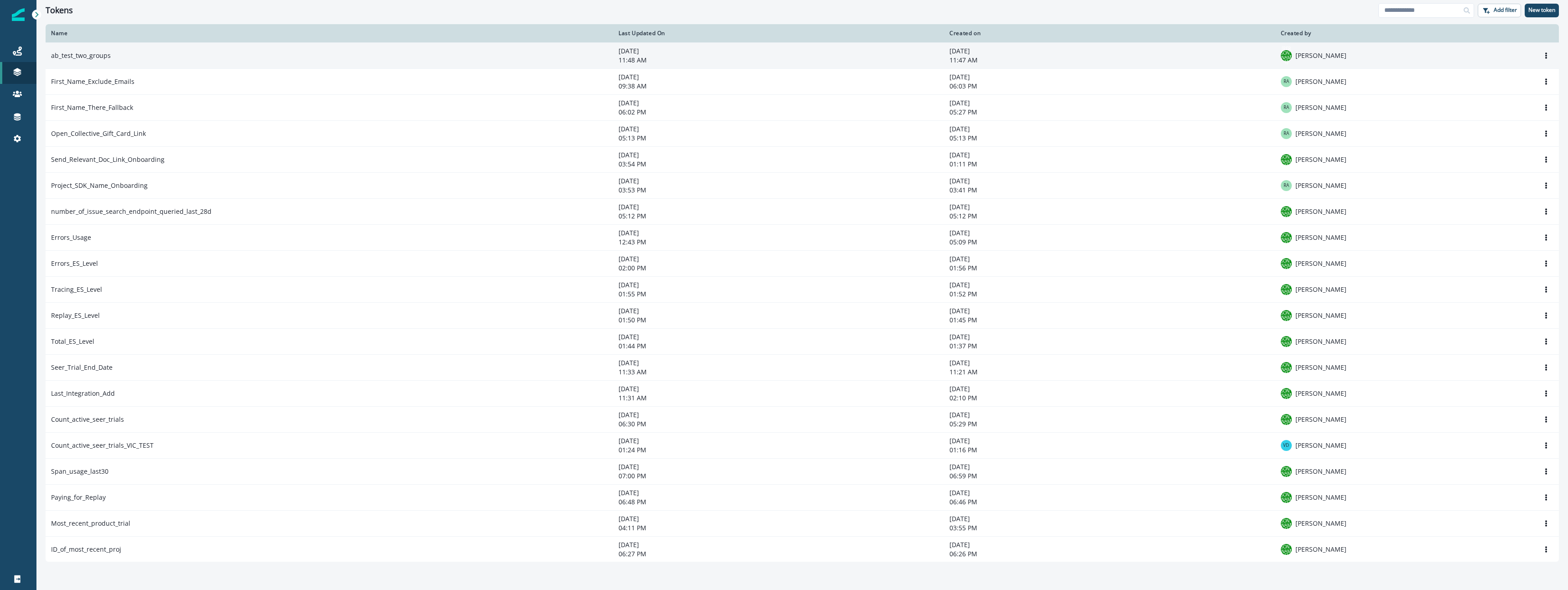
click at [240, 57] on td "ab_test_two_groups" at bounding box center [329, 56] width 568 height 26
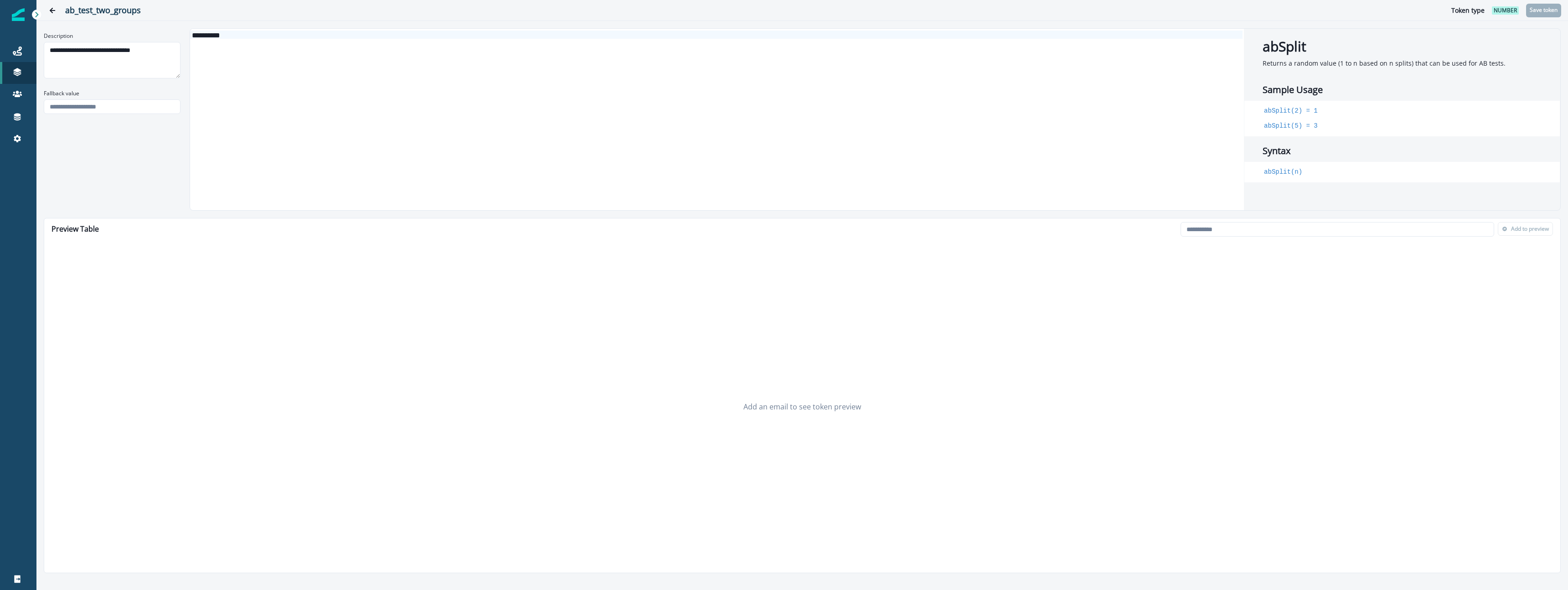
click at [250, 36] on div "**********" at bounding box center [716, 34] width 1053 height 8
click at [249, 36] on div "**********" at bounding box center [716, 34] width 1053 height 8
click at [1232, 228] on input "email" at bounding box center [1337, 229] width 314 height 15
click at [1265, 231] on input "email" at bounding box center [1337, 229] width 314 height 15
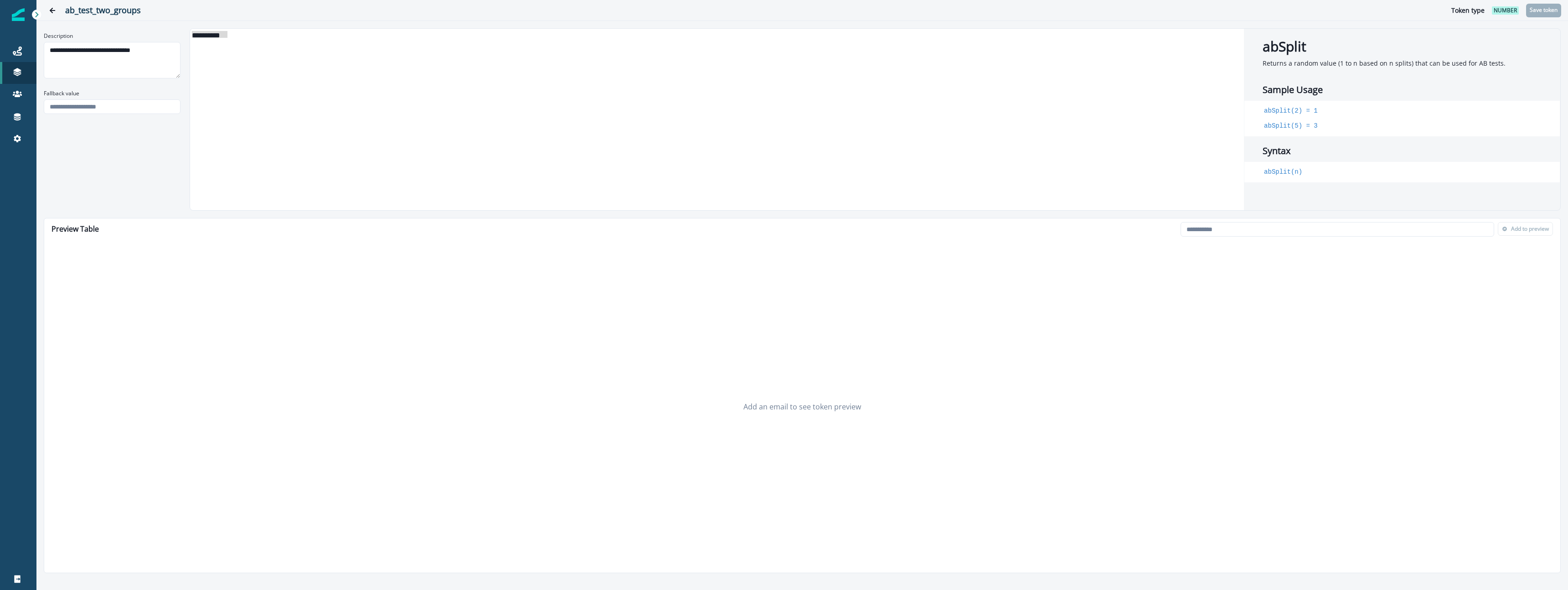
paste input "**********"
type input "**********"
click at [1531, 229] on p "Add to preview" at bounding box center [1530, 229] width 38 height 6
drag, startPoint x: 1326, startPoint y: 229, endPoint x: 1335, endPoint y: 229, distance: 9.0
click at [1329, 229] on input "email" at bounding box center [1337, 229] width 314 height 15
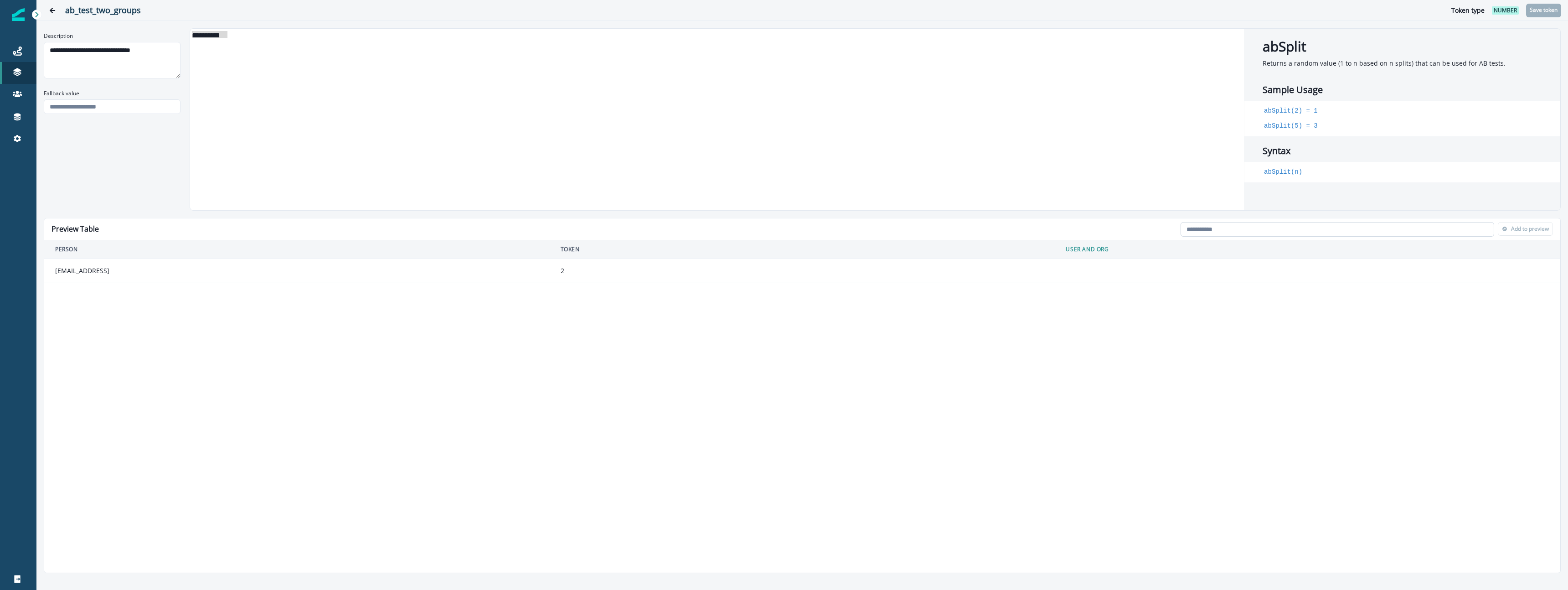
paste input "**********"
type input "**********"
click at [1525, 231] on p "Add to preview" at bounding box center [1530, 229] width 38 height 6
click at [1382, 225] on input "email" at bounding box center [1337, 229] width 314 height 15
paste input "**********"
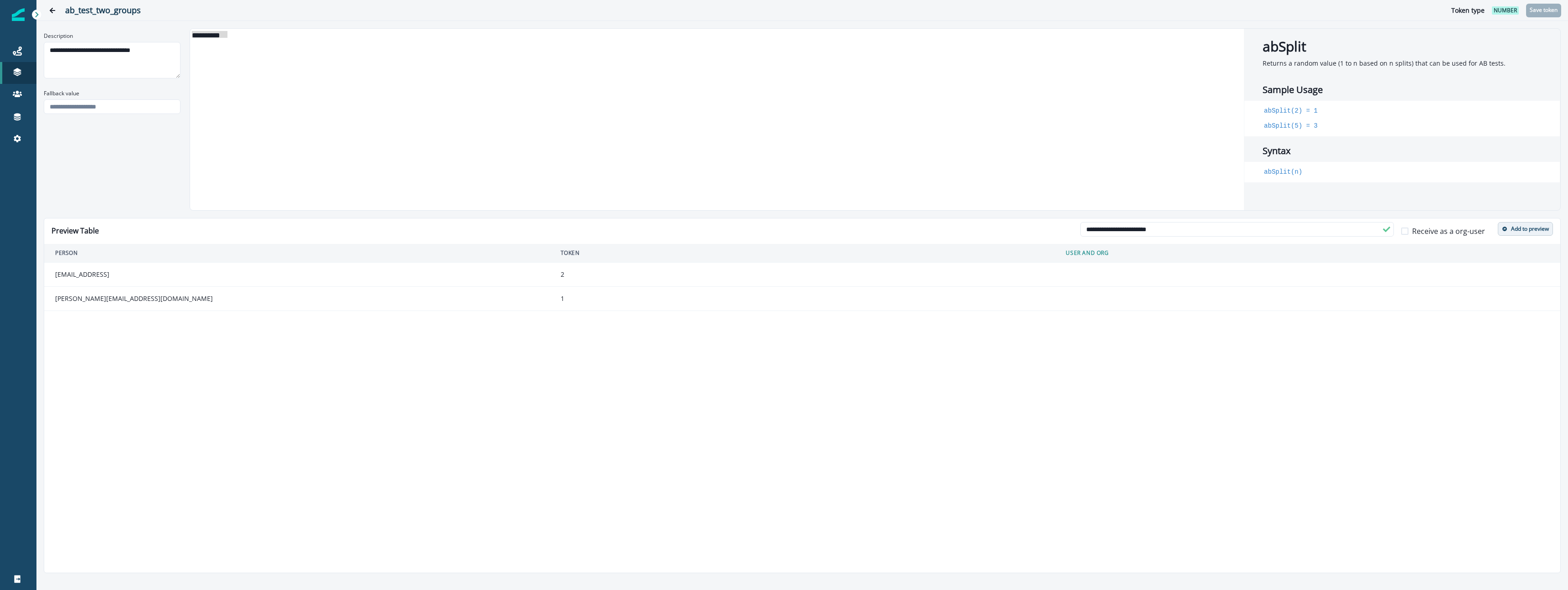
type input "**********"
click at [1514, 230] on p "Add to preview" at bounding box center [1530, 229] width 38 height 6
click at [1273, 233] on input "email" at bounding box center [1337, 229] width 314 height 15
type input "**********"
click at [1522, 233] on button "Add to preview" at bounding box center [1525, 229] width 55 height 14
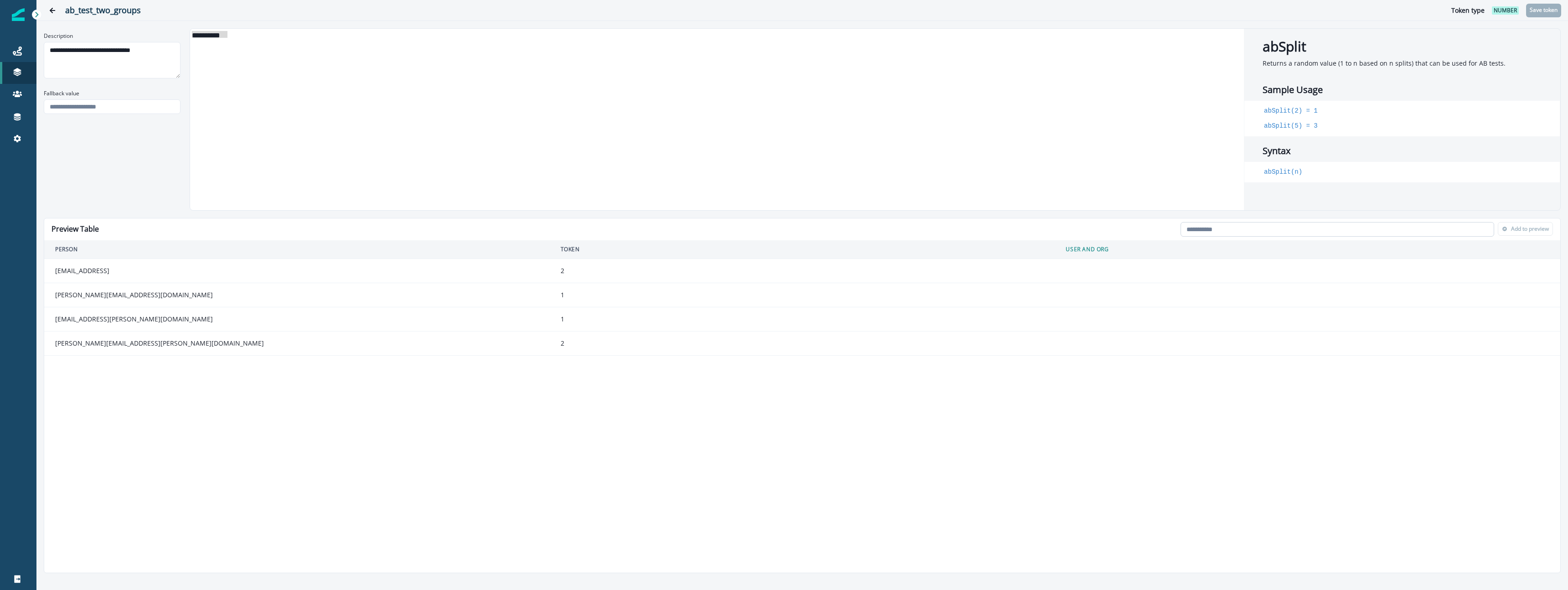
click at [1367, 229] on input "email" at bounding box center [1337, 229] width 314 height 15
paste input "**********"
type input "**********"
click at [1524, 230] on p "Add to preview" at bounding box center [1530, 229] width 38 height 6
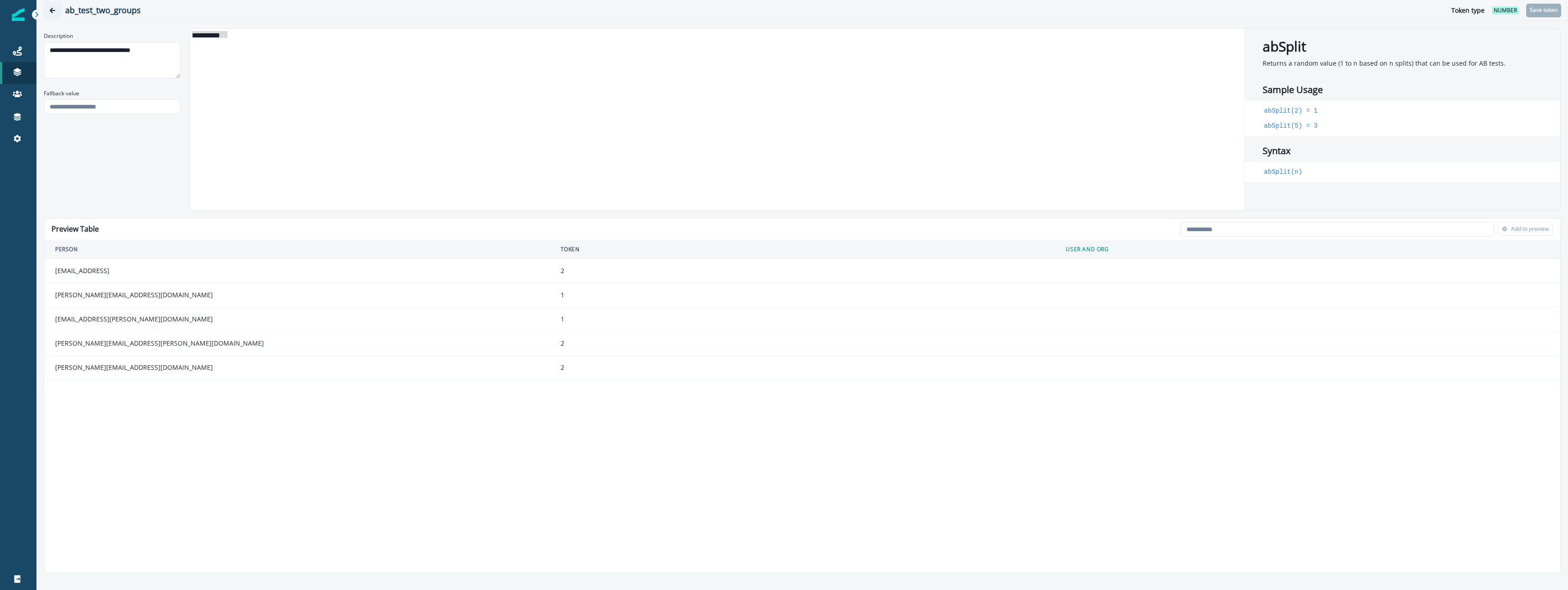
click at [54, 10] on icon "Go back" at bounding box center [52, 10] width 5 height 5
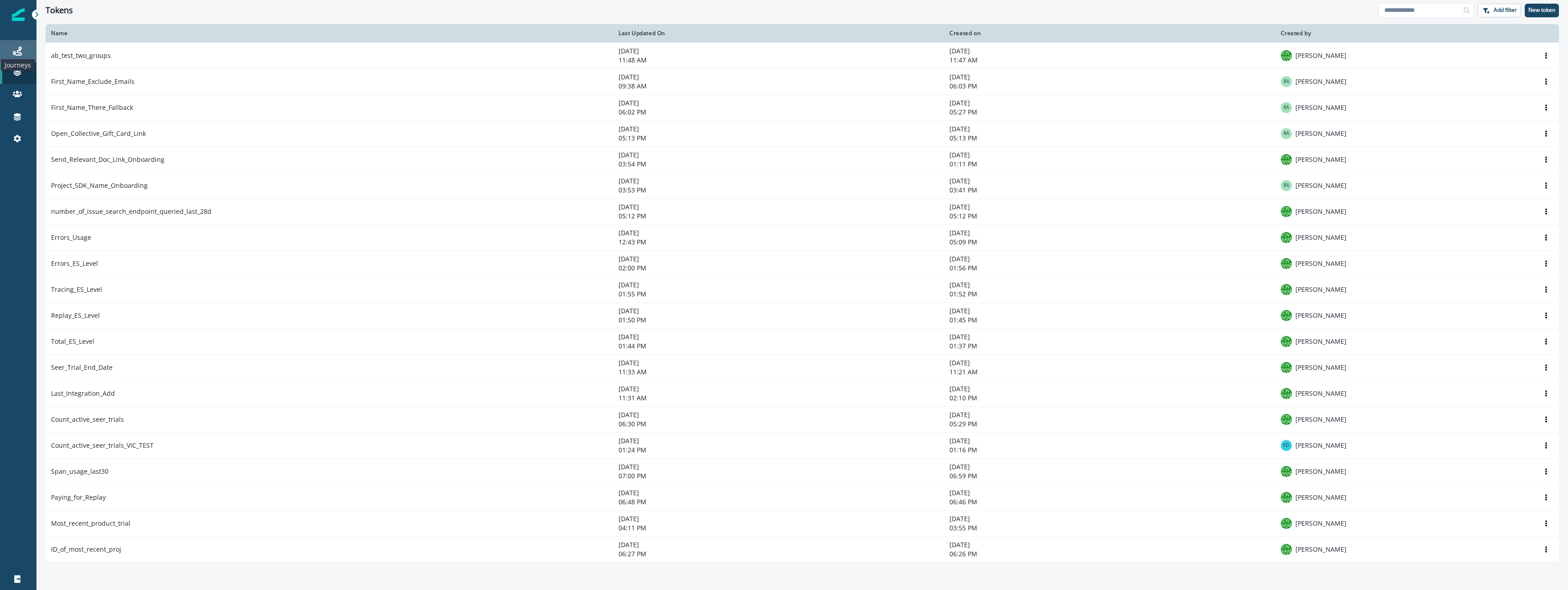
click at [16, 50] on icon at bounding box center [17, 50] width 9 height 9
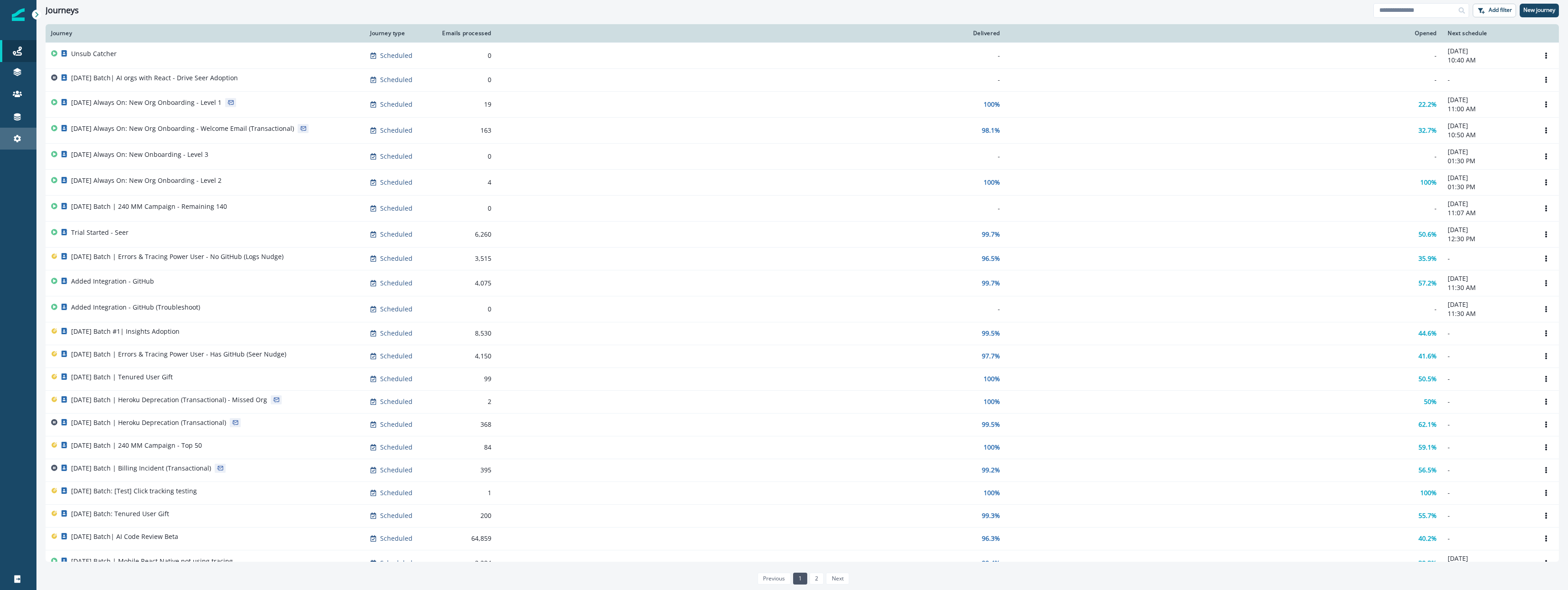
click at [26, 136] on div "Settings" at bounding box center [18, 138] width 30 height 11
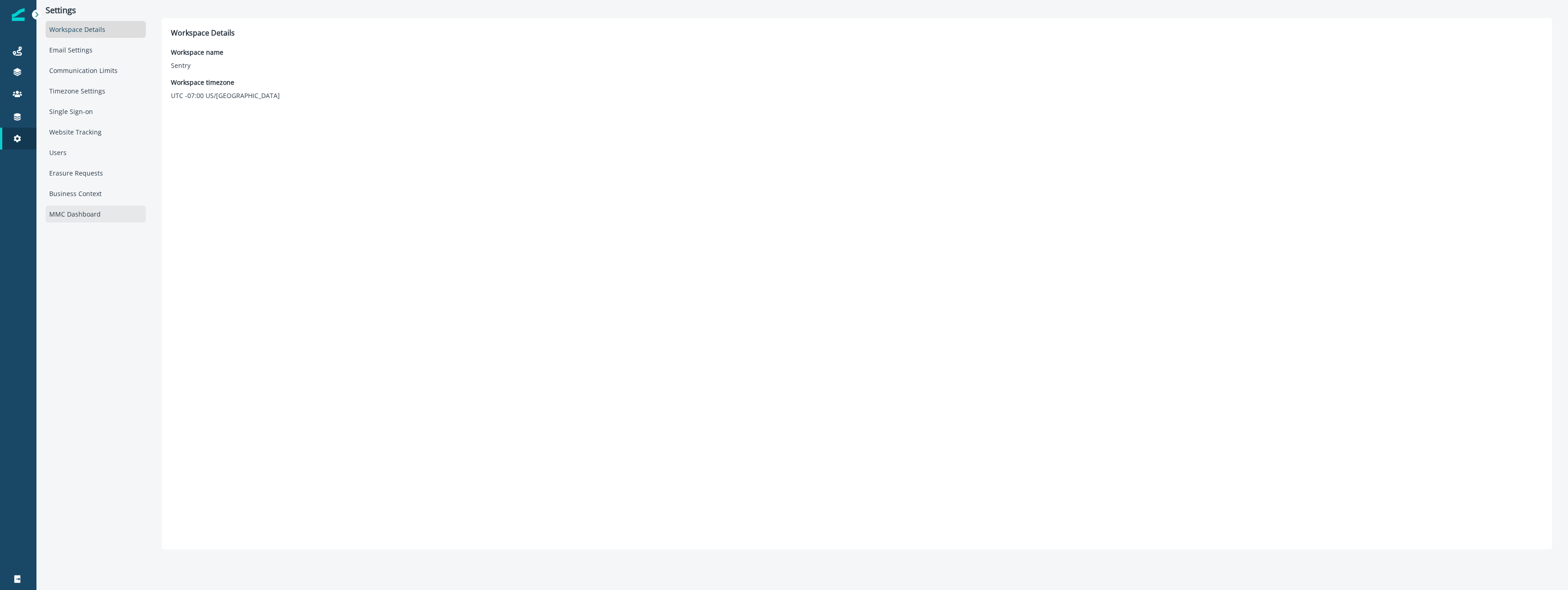
click at [75, 215] on div "MMC Dashboard" at bounding box center [95, 213] width 100 height 17
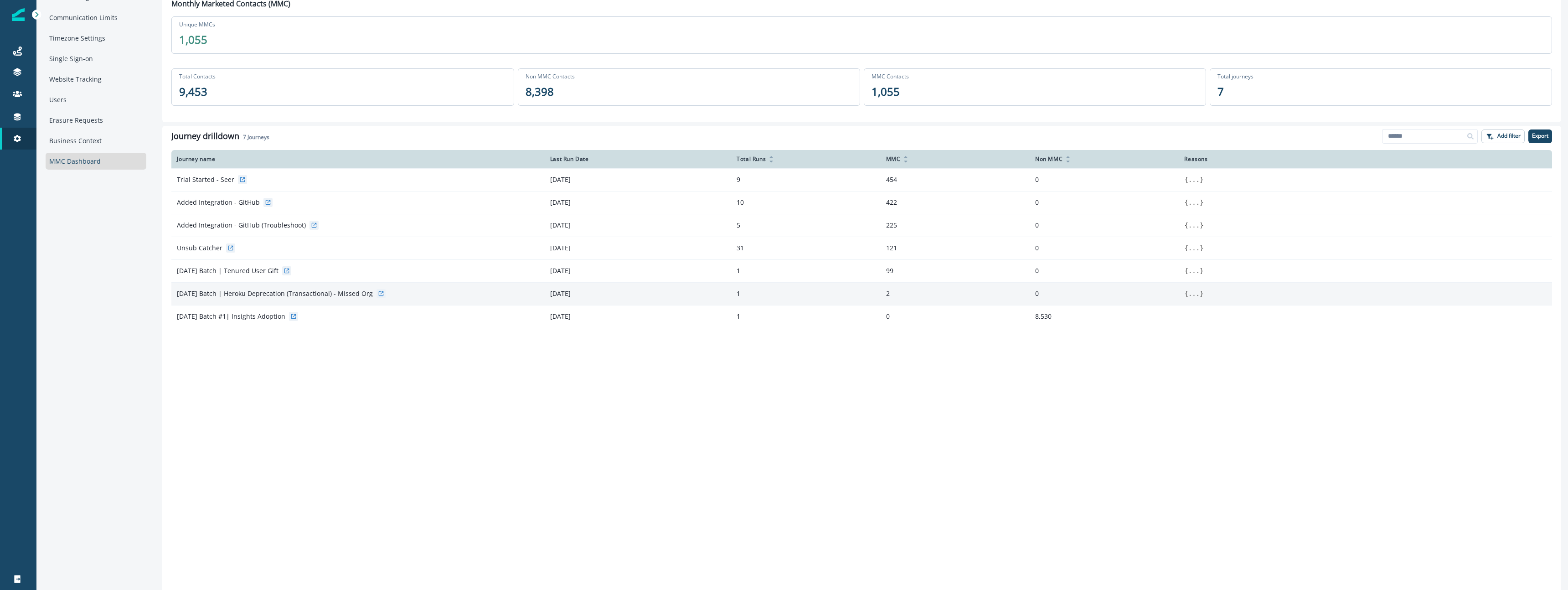
scroll to position [50, 0]
click at [23, 50] on div "Journeys" at bounding box center [18, 50] width 30 height 11
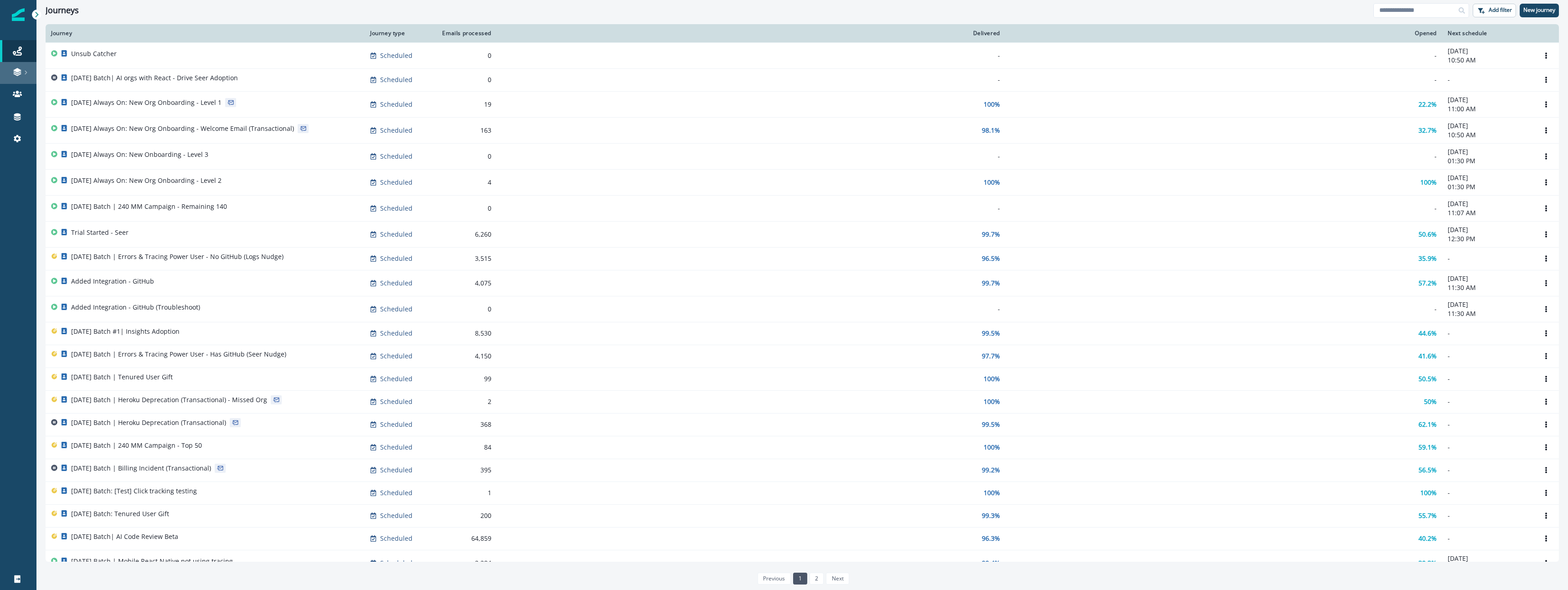
click at [23, 76] on div at bounding box center [18, 72] width 30 height 9
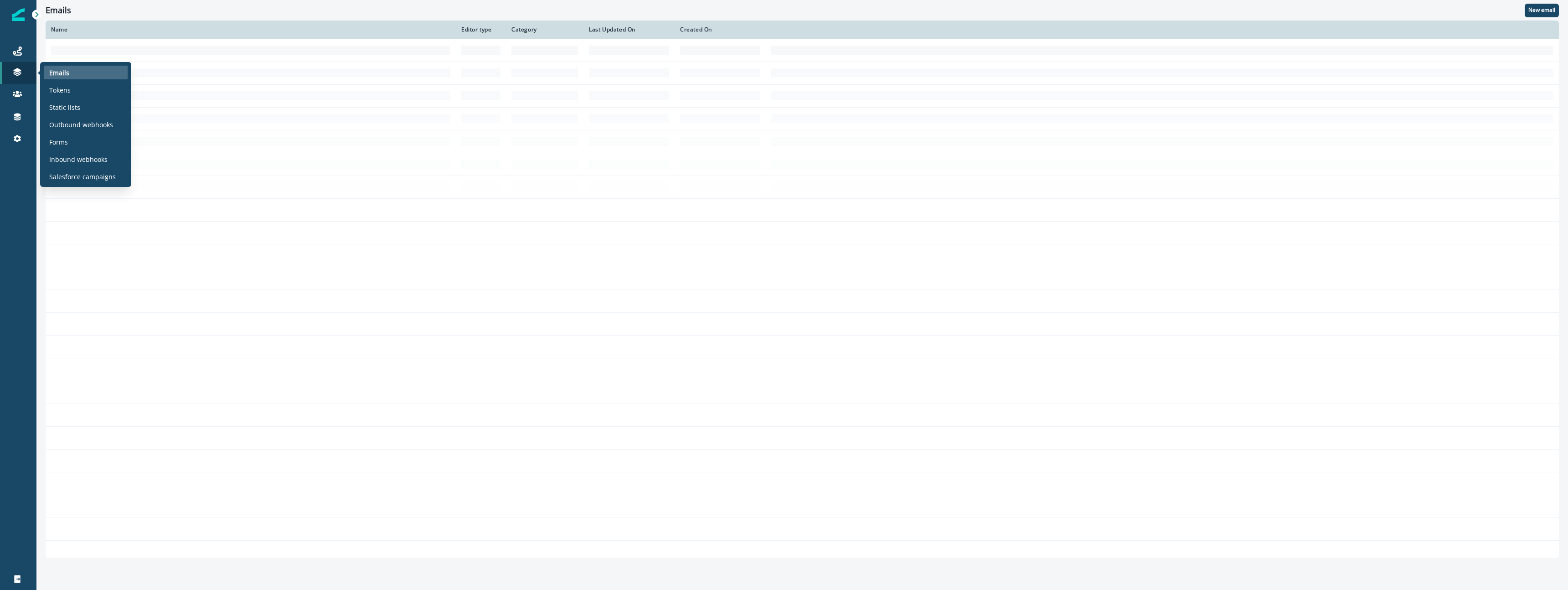
click at [70, 78] on div "Emails" at bounding box center [85, 73] width 83 height 14
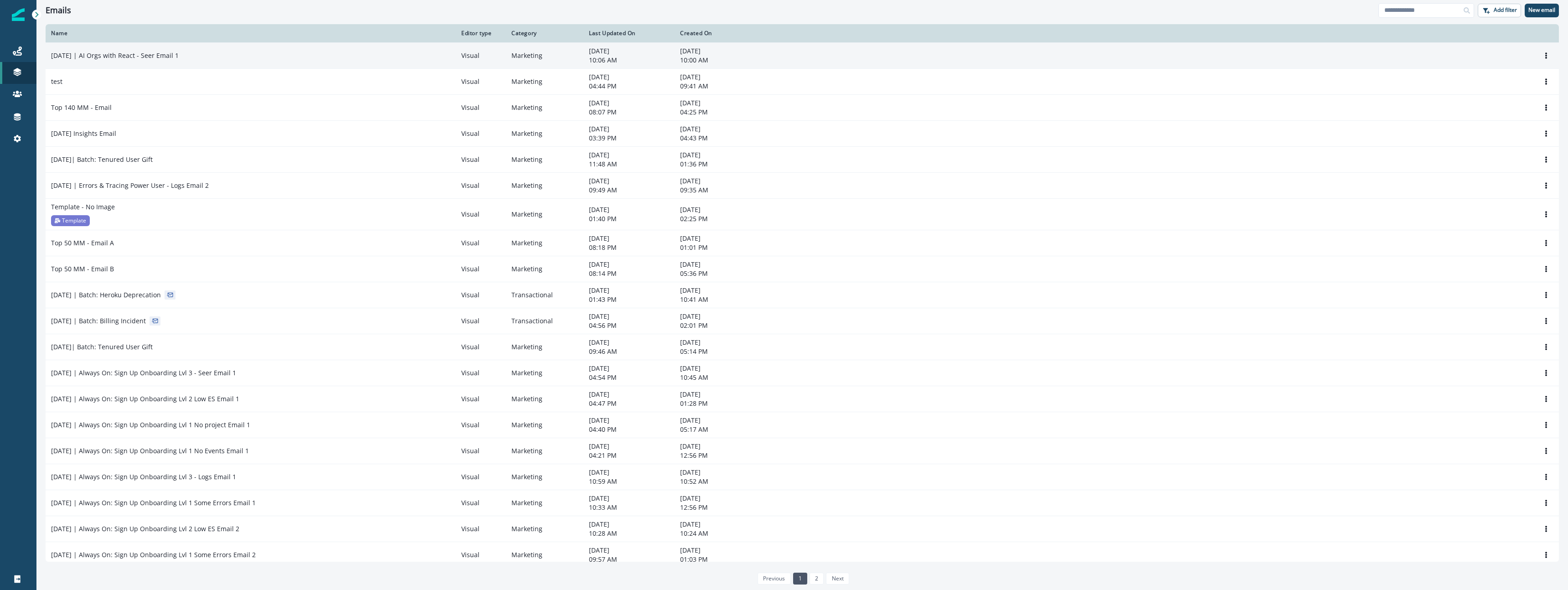
click at [171, 57] on p "[DATE] | AI Orgs with React - Seer Email 1" at bounding box center [115, 56] width 128 height 9
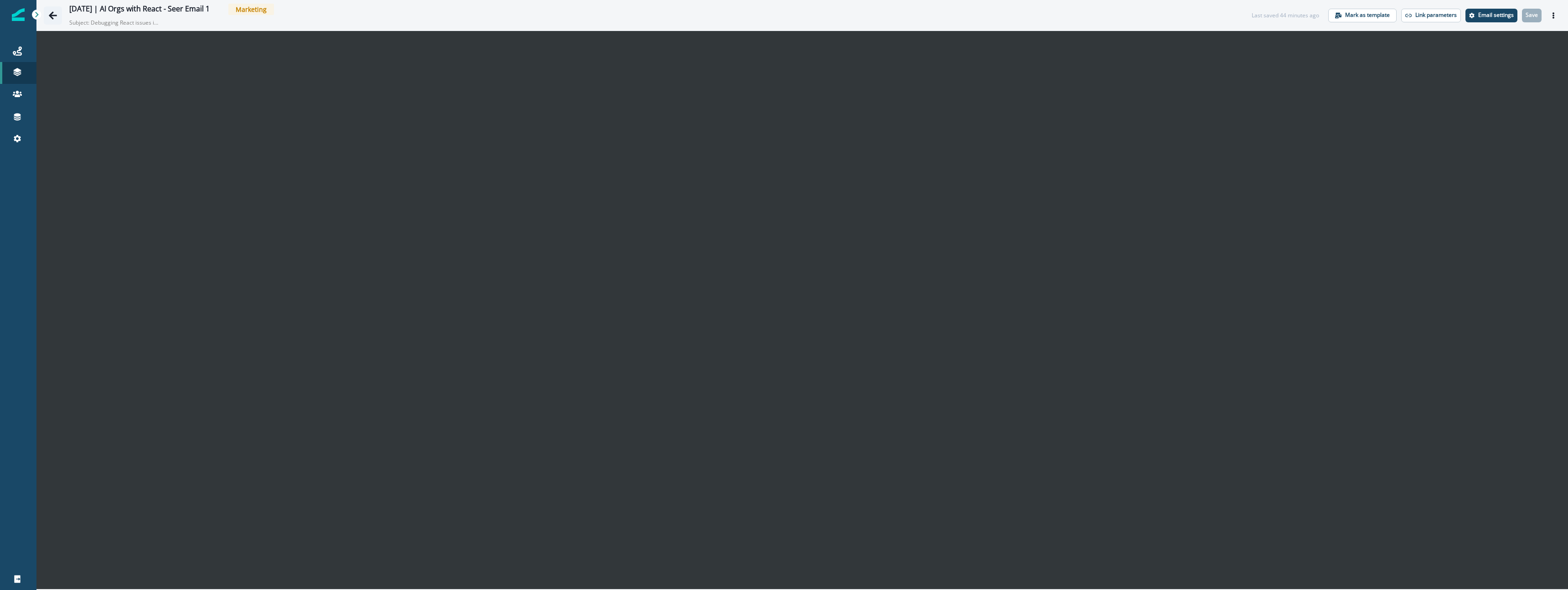
click at [54, 17] on icon "Go back" at bounding box center [53, 16] width 9 height 9
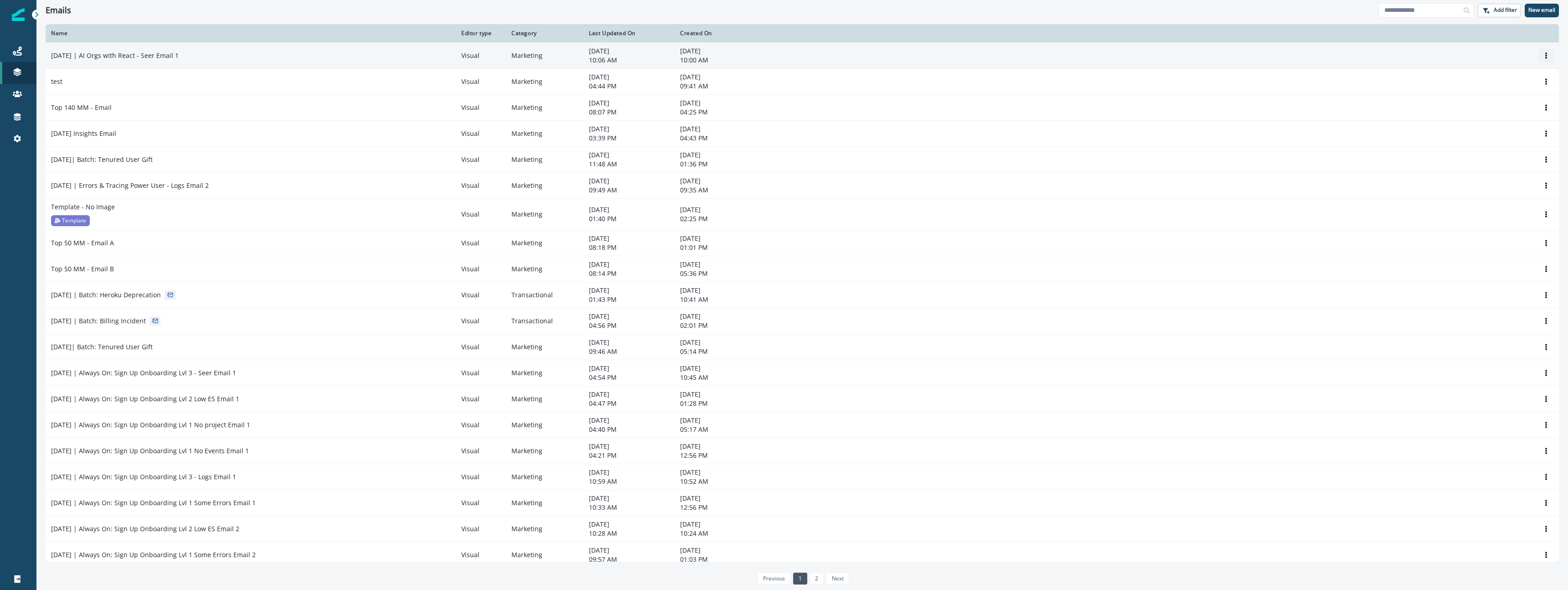
click at [1548, 56] on icon "Options" at bounding box center [1545, 55] width 6 height 6
click at [1491, 79] on button "Clone" at bounding box center [1502, 77] width 101 height 15
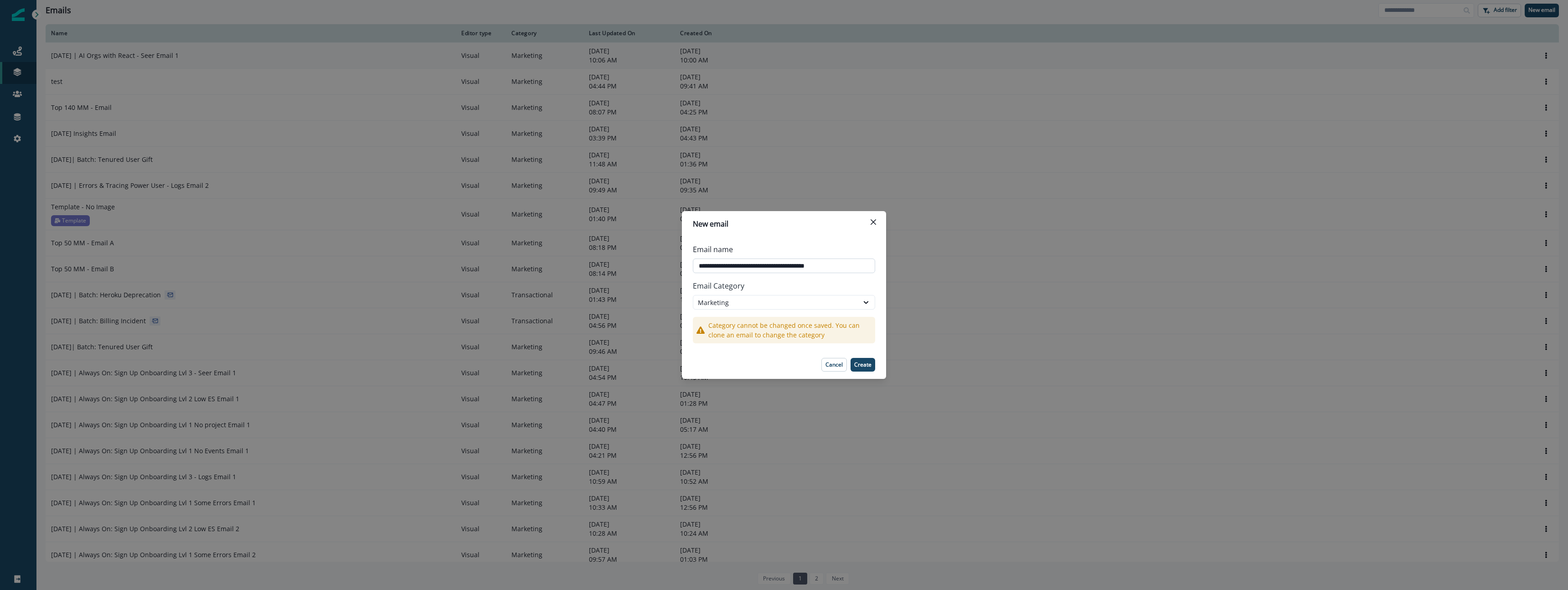
drag, startPoint x: 837, startPoint y: 265, endPoint x: 831, endPoint y: 268, distance: 6.7
click at [831, 268] on input "**********" at bounding box center [784, 265] width 183 height 15
click at [837, 366] on p "Cancel" at bounding box center [834, 364] width 17 height 6
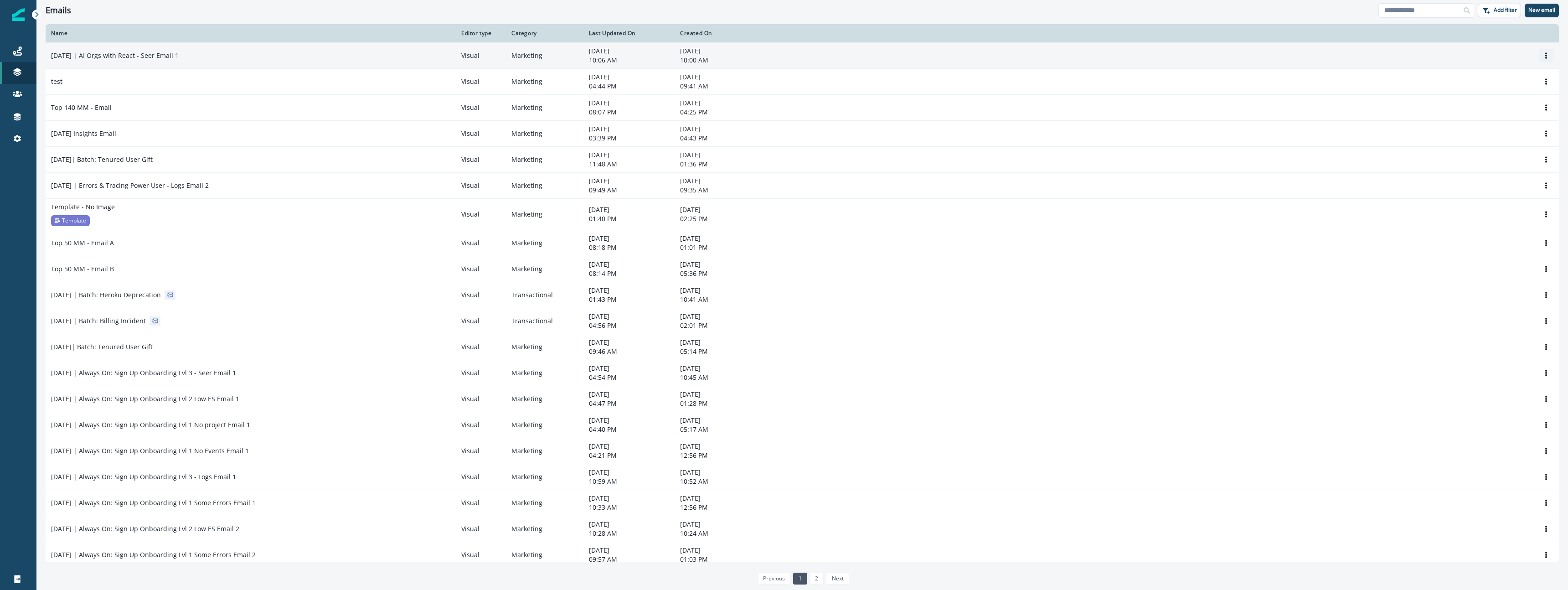
click at [1548, 55] on icon "Options" at bounding box center [1545, 55] width 6 height 6
click at [1498, 93] on button "Rename" at bounding box center [1502, 92] width 101 height 15
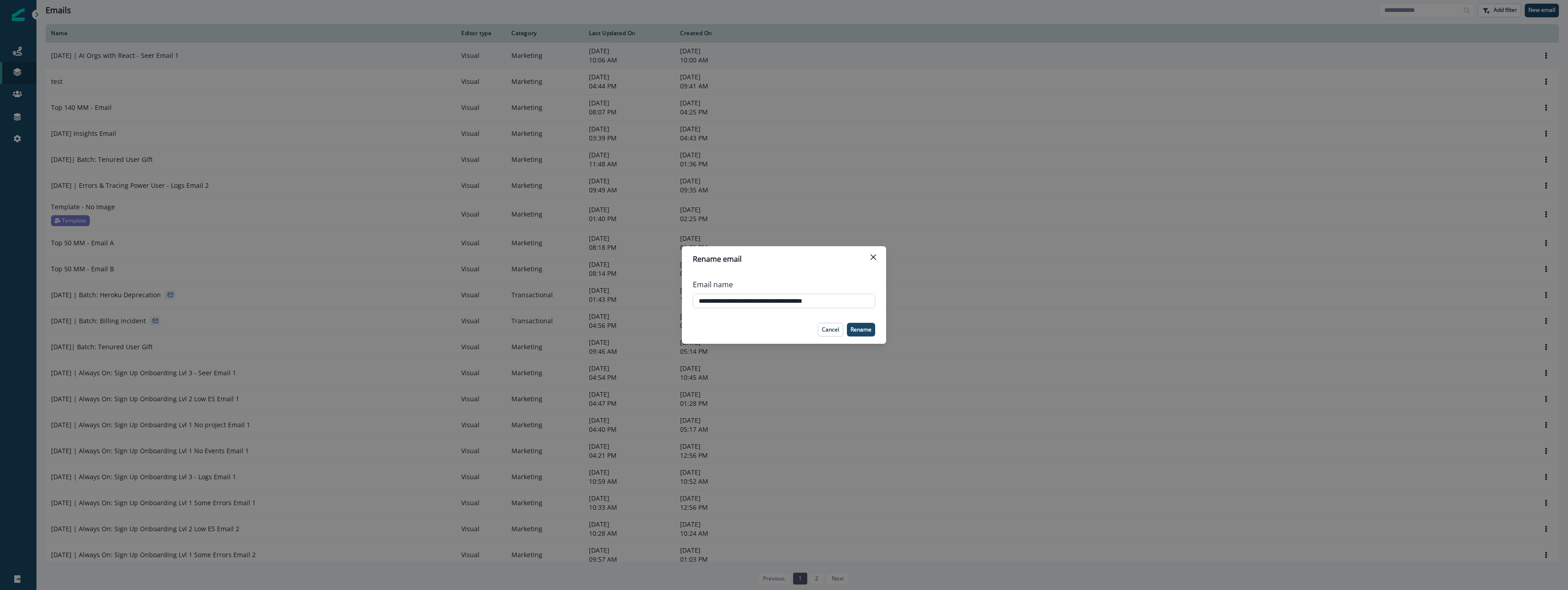
type input "**********"
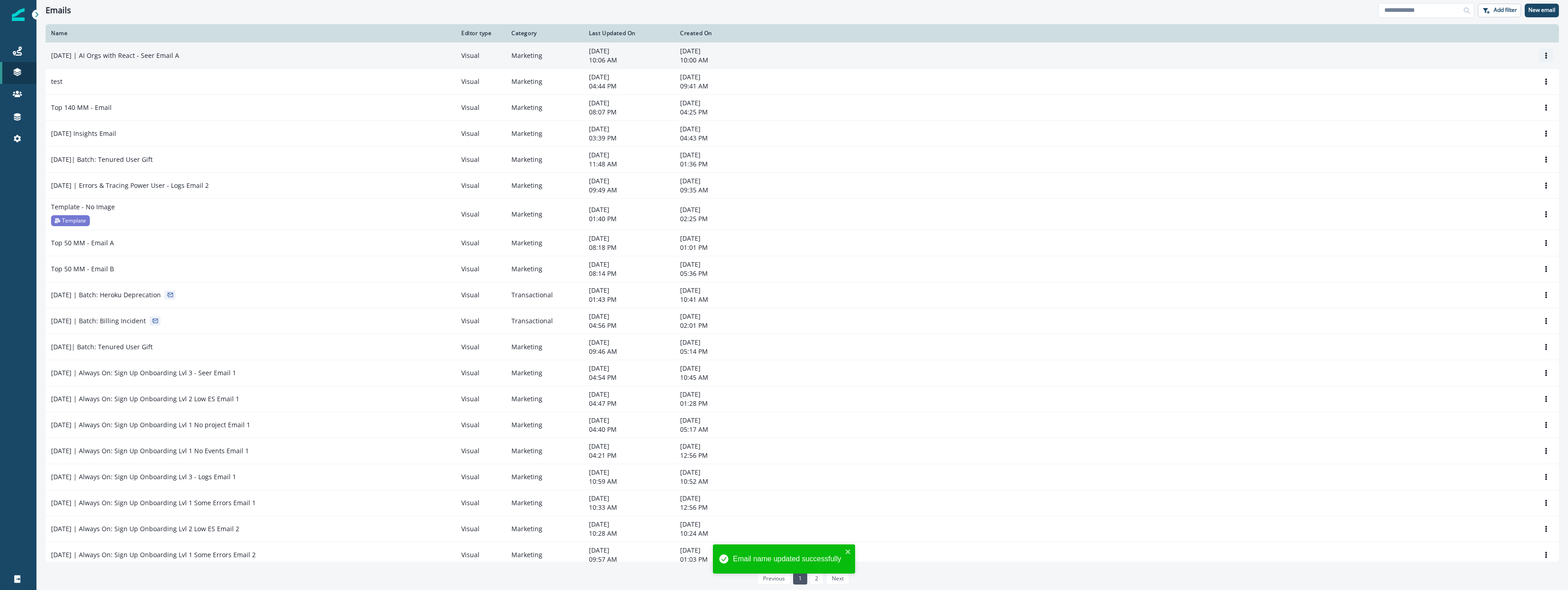
click at [1543, 60] on button "Options" at bounding box center [1545, 56] width 15 height 14
click at [1505, 77] on button "Clone" at bounding box center [1502, 77] width 101 height 15
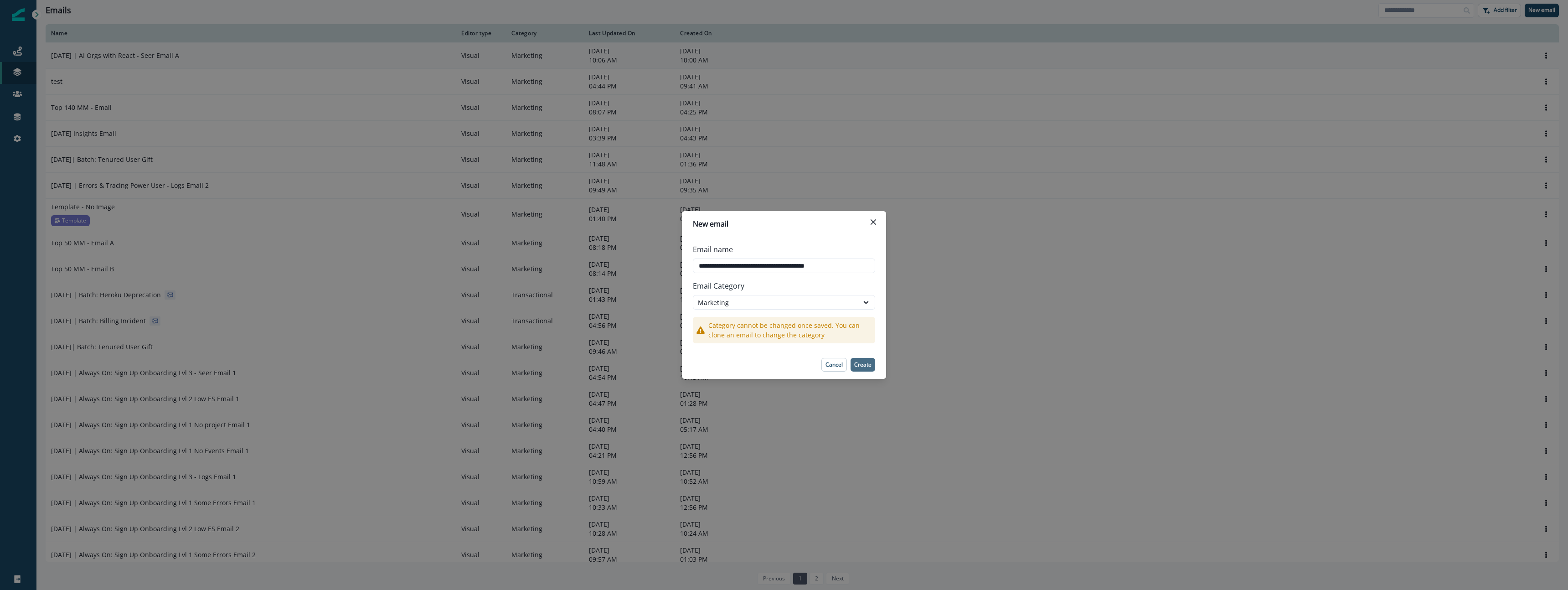
type input "**********"
click at [865, 366] on p "Create" at bounding box center [863, 364] width 17 height 6
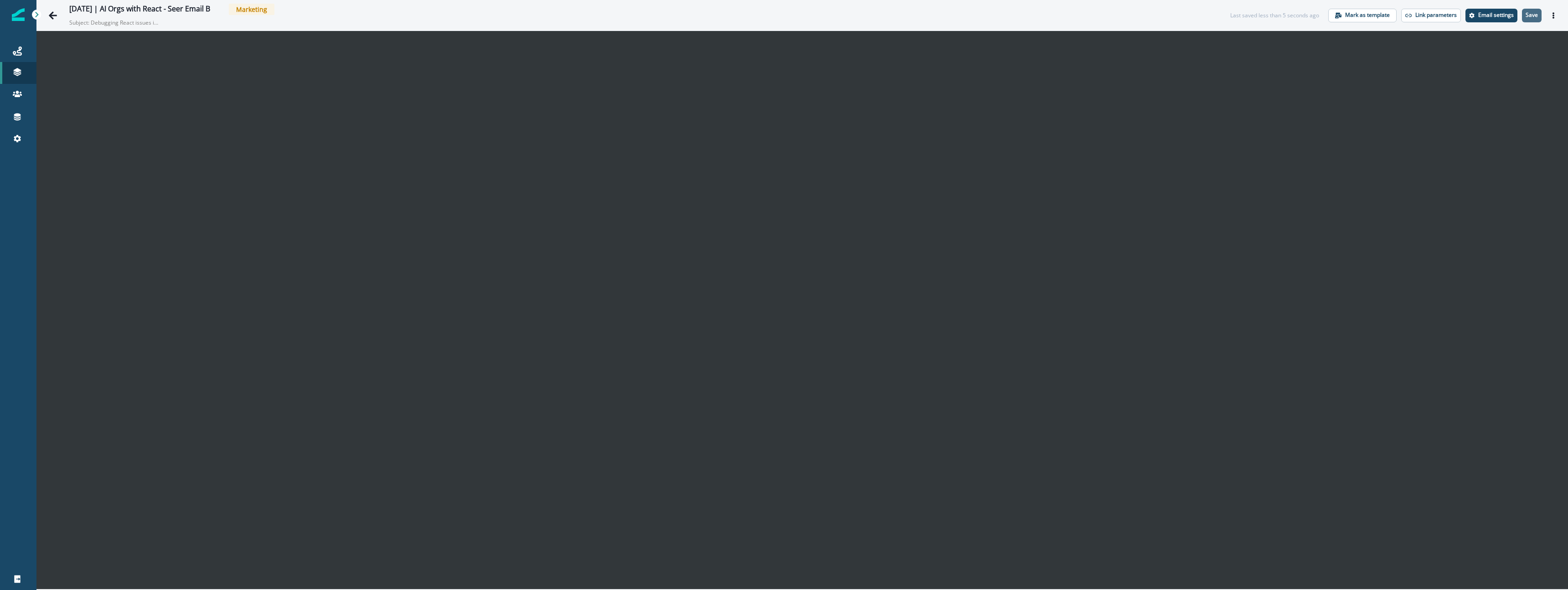
click at [1533, 17] on p "Save" at bounding box center [1531, 15] width 12 height 6
click at [1538, 17] on button "Save" at bounding box center [1531, 16] width 20 height 14
click at [57, 17] on button "Go back" at bounding box center [52, 15] width 18 height 18
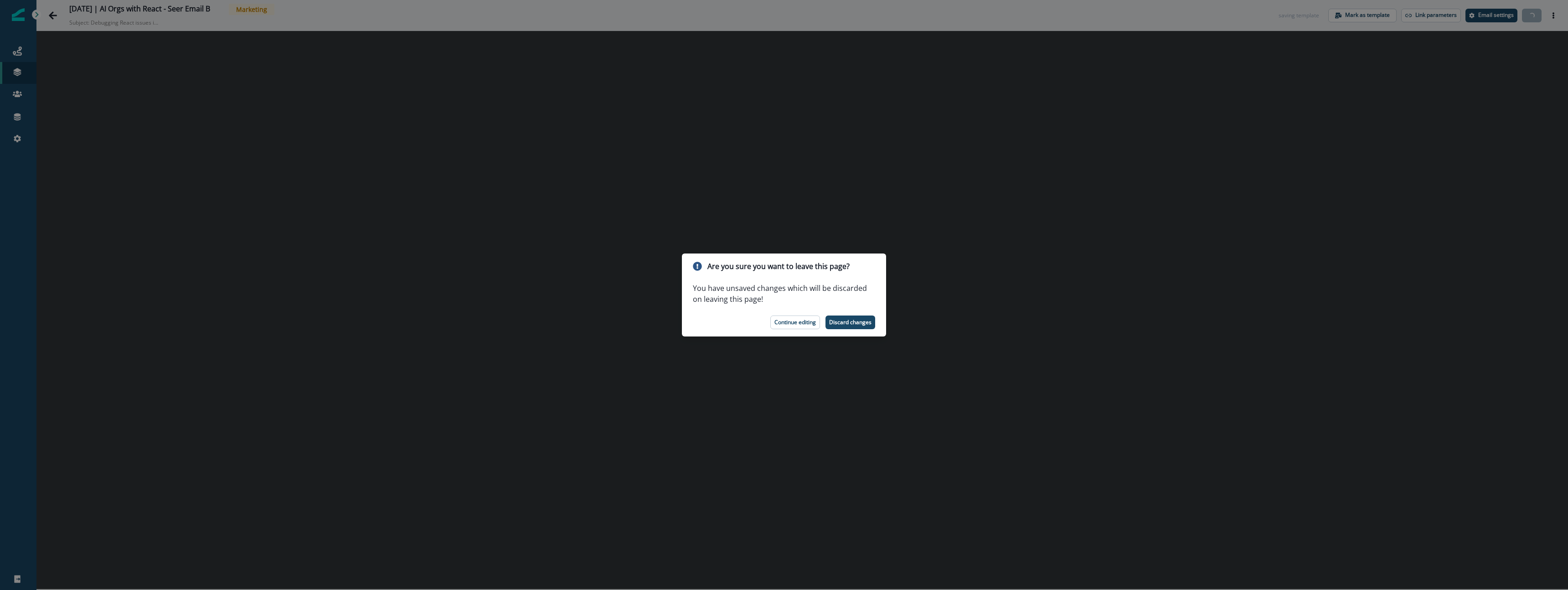
click at [792, 322] on p "Continue editing" at bounding box center [795, 322] width 42 height 6
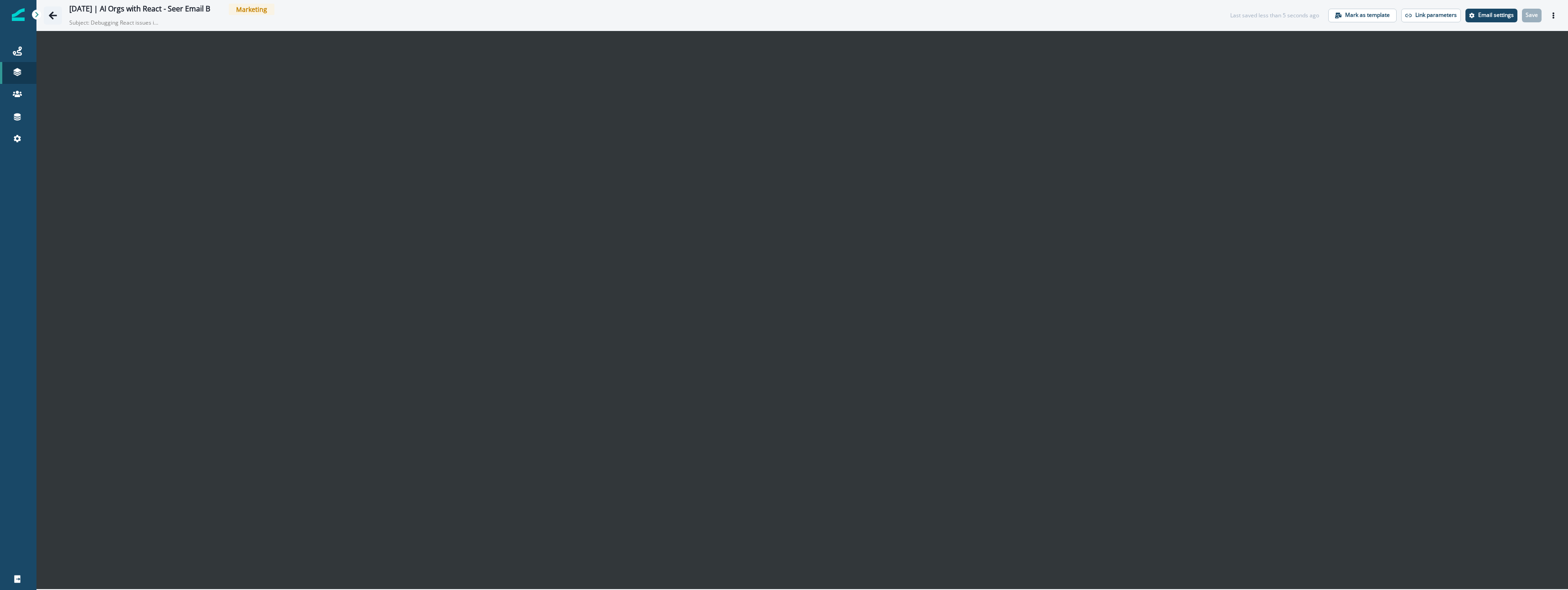
click at [55, 15] on icon "Go back" at bounding box center [52, 15] width 8 height 8
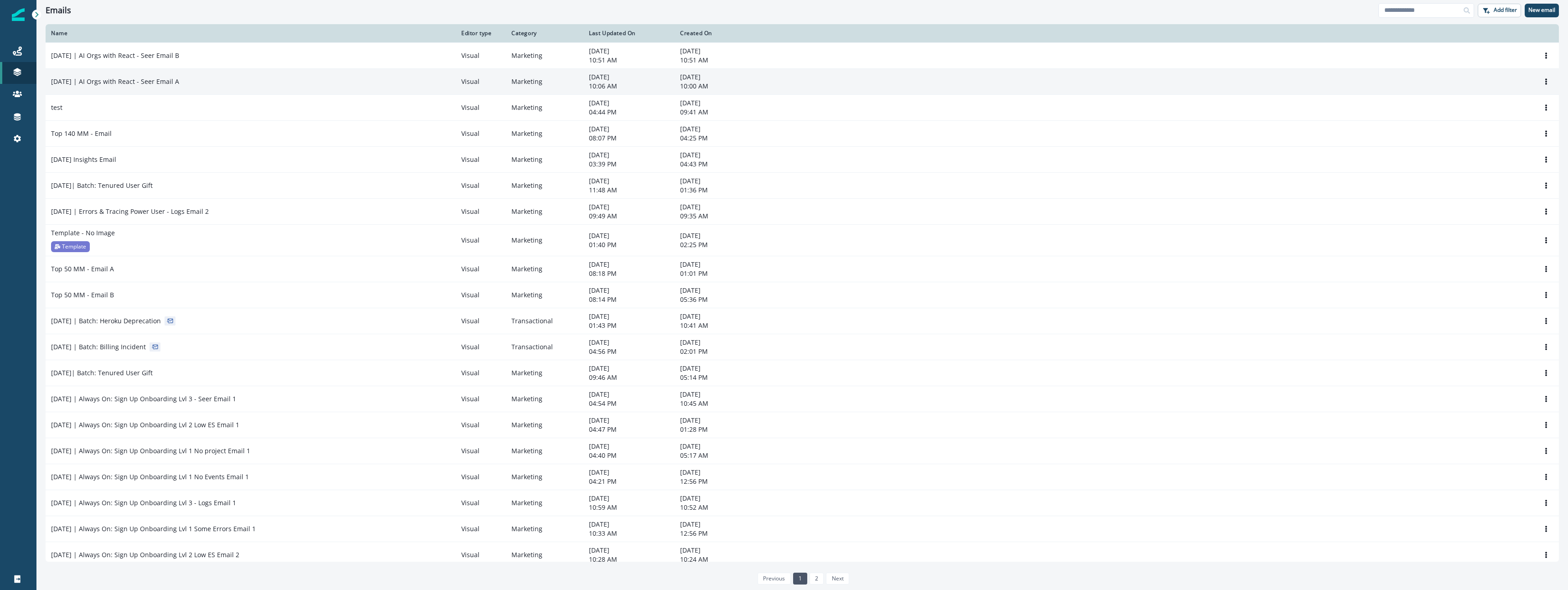
click at [173, 80] on p "2025-10-07 | AI Orgs with React - Seer Email A" at bounding box center [115, 82] width 128 height 9
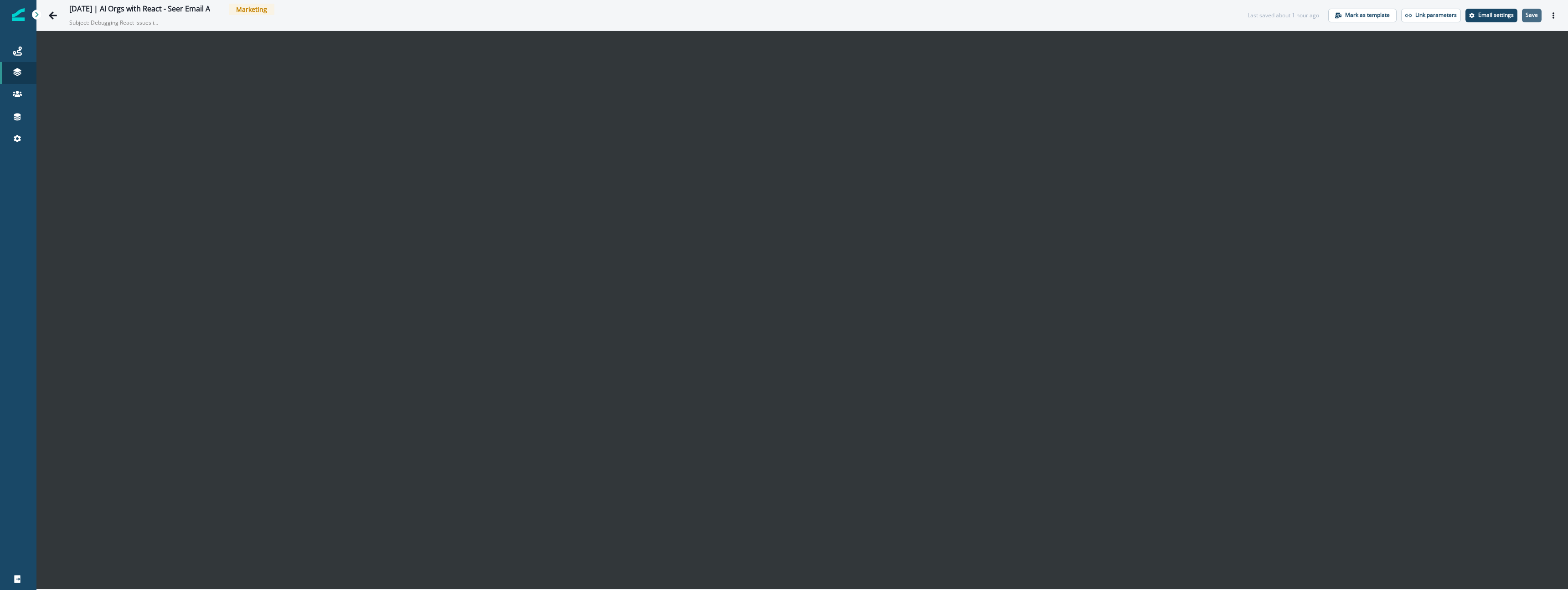
click at [1527, 14] on p "Save" at bounding box center [1531, 15] width 12 height 6
click at [52, 15] on icon "Go back" at bounding box center [52, 15] width 8 height 8
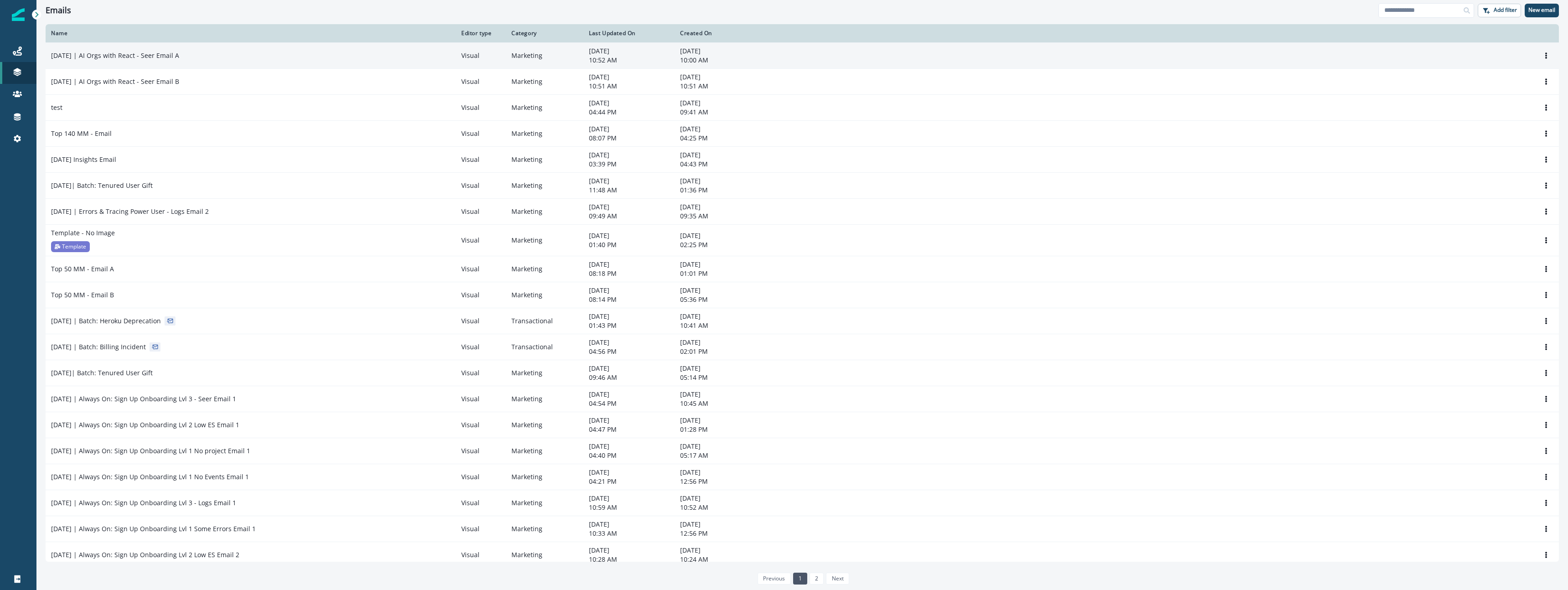
click at [125, 50] on td "2025-10-07 | AI Orgs with React - Seer Email A" at bounding box center [250, 56] width 410 height 26
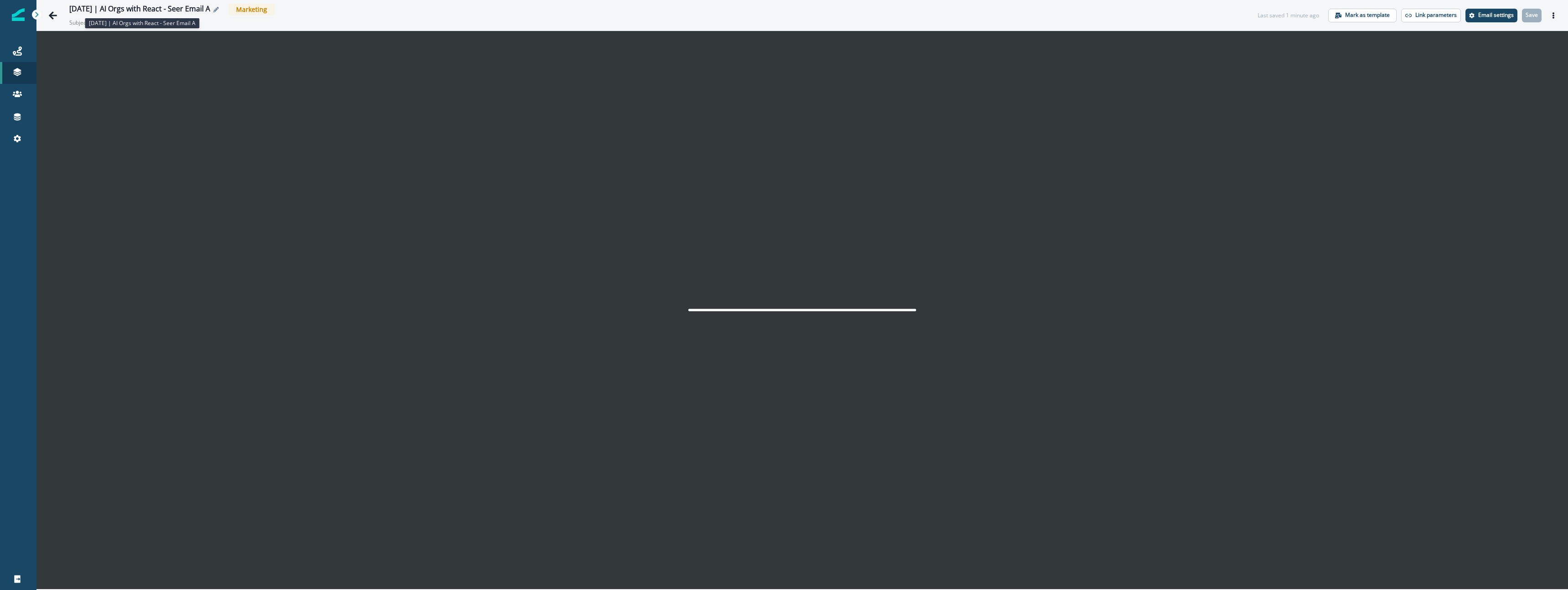
click at [135, 14] on div "2025-10-07 | AI Orgs with React - Seer Email A" at bounding box center [140, 10] width 141 height 10
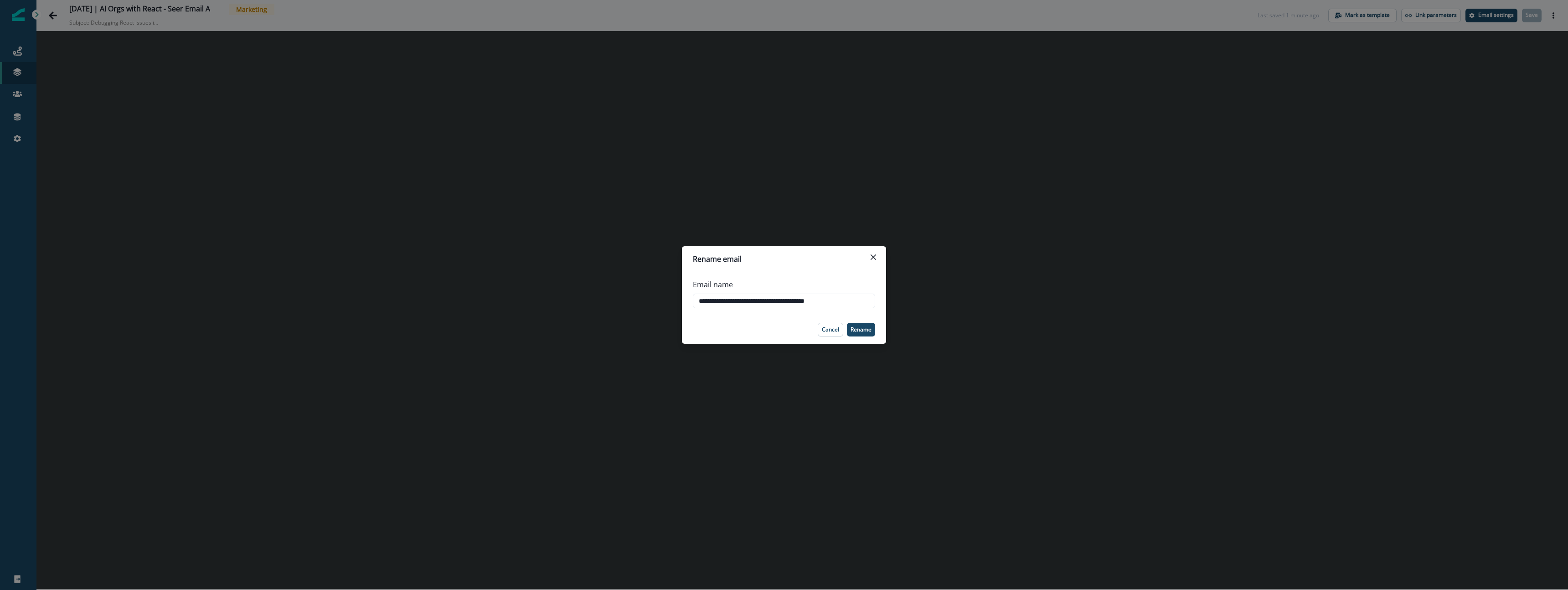
click at [143, 8] on div "**********" at bounding box center [784, 295] width 1568 height 590
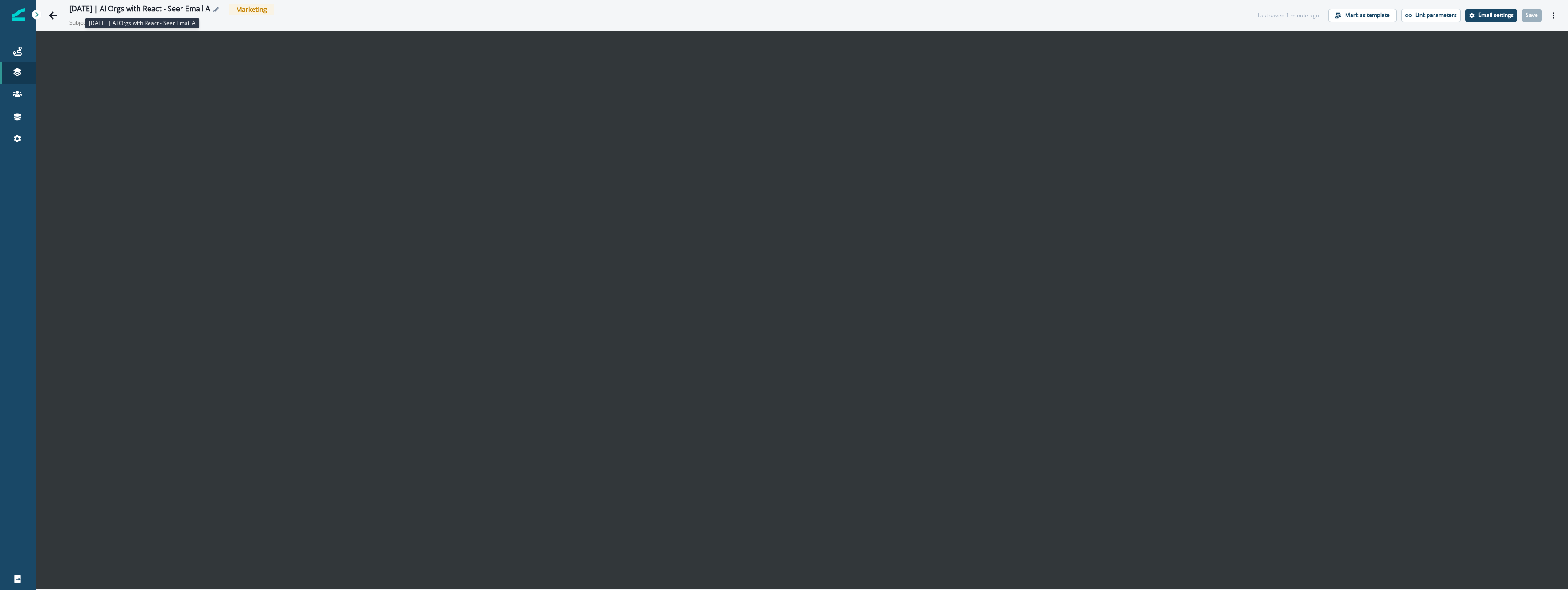
click at [188, 10] on div "2025-10-07 | AI Orgs with React - Seer Email A" at bounding box center [140, 10] width 141 height 10
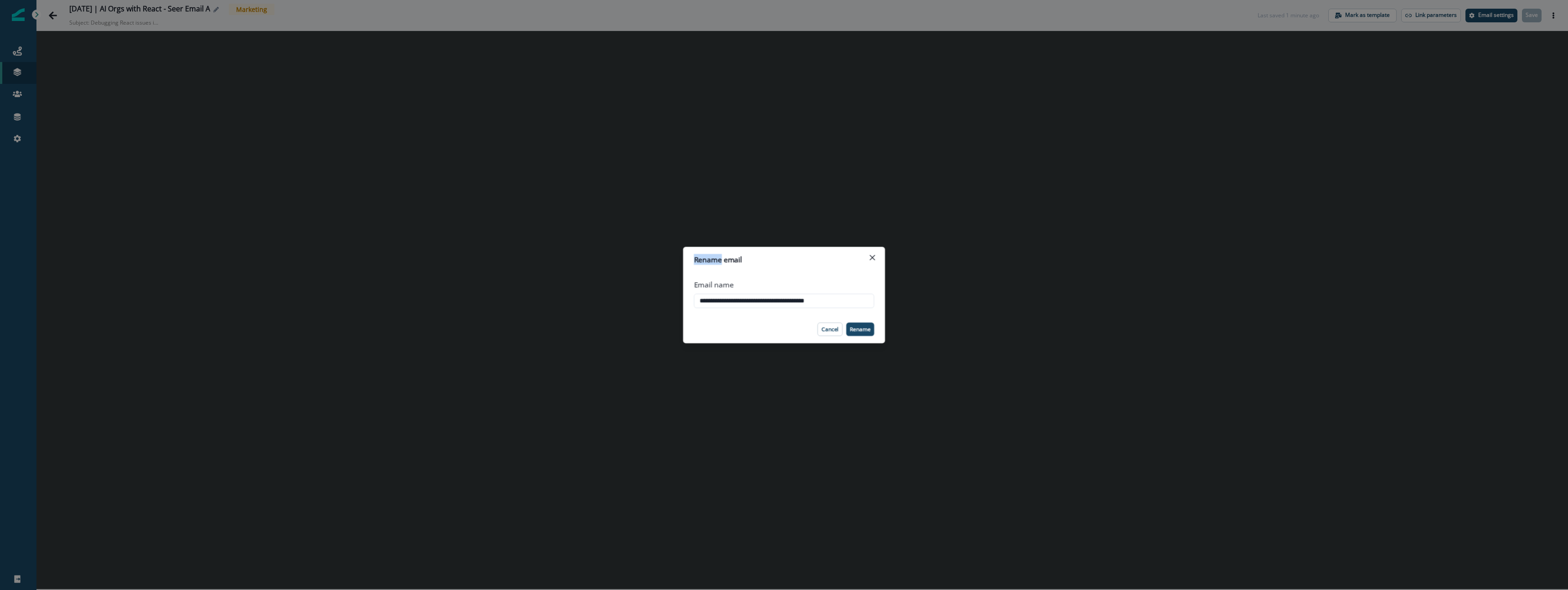
click at [188, 10] on div "**********" at bounding box center [784, 295] width 1568 height 590
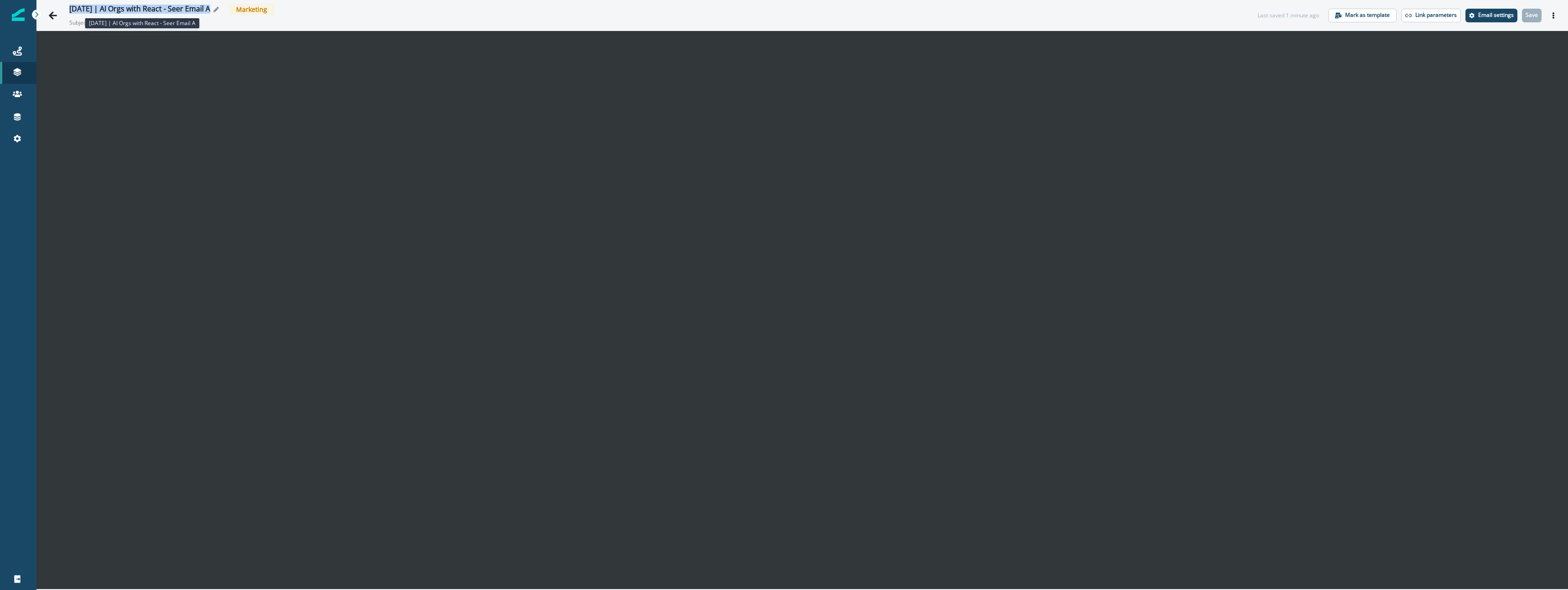
click at [188, 10] on div "2025-10-07 | AI Orgs with React - Seer Email A" at bounding box center [140, 10] width 141 height 10
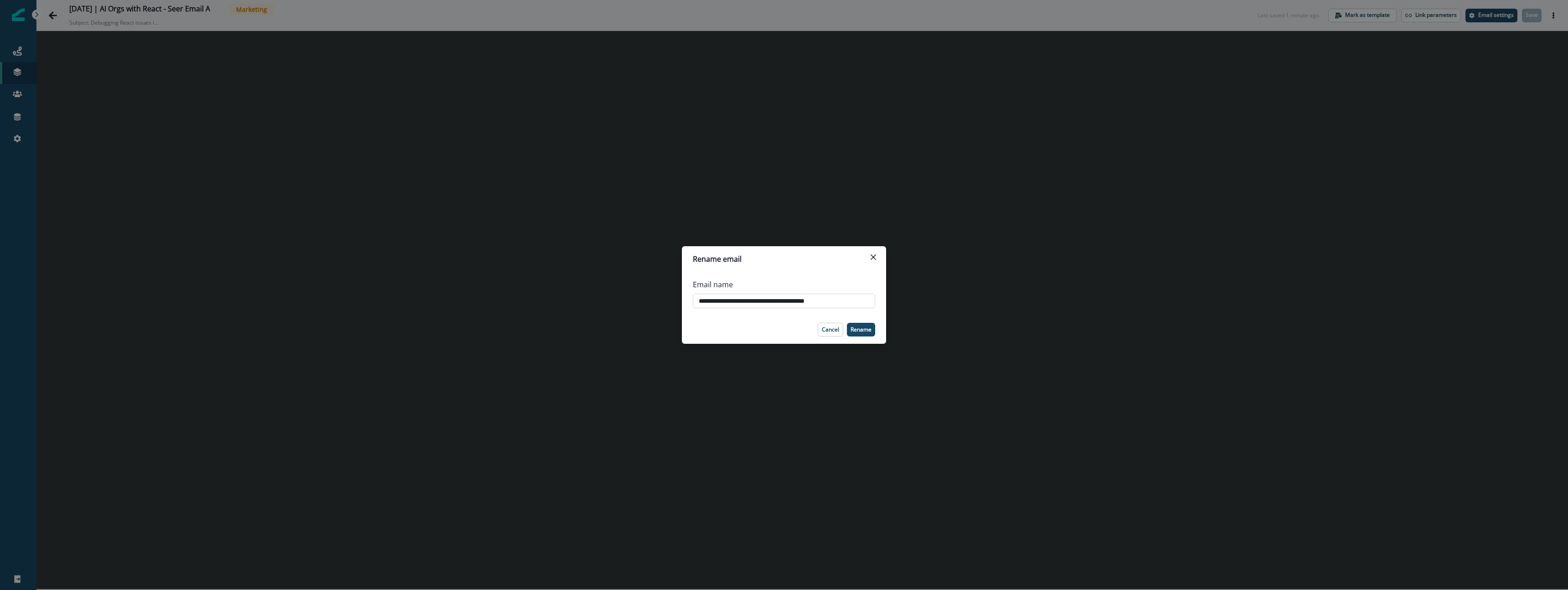
click at [706, 300] on input "**********" at bounding box center [784, 301] width 183 height 15
click at [873, 258] on icon "Close" at bounding box center [874, 257] width 5 height 5
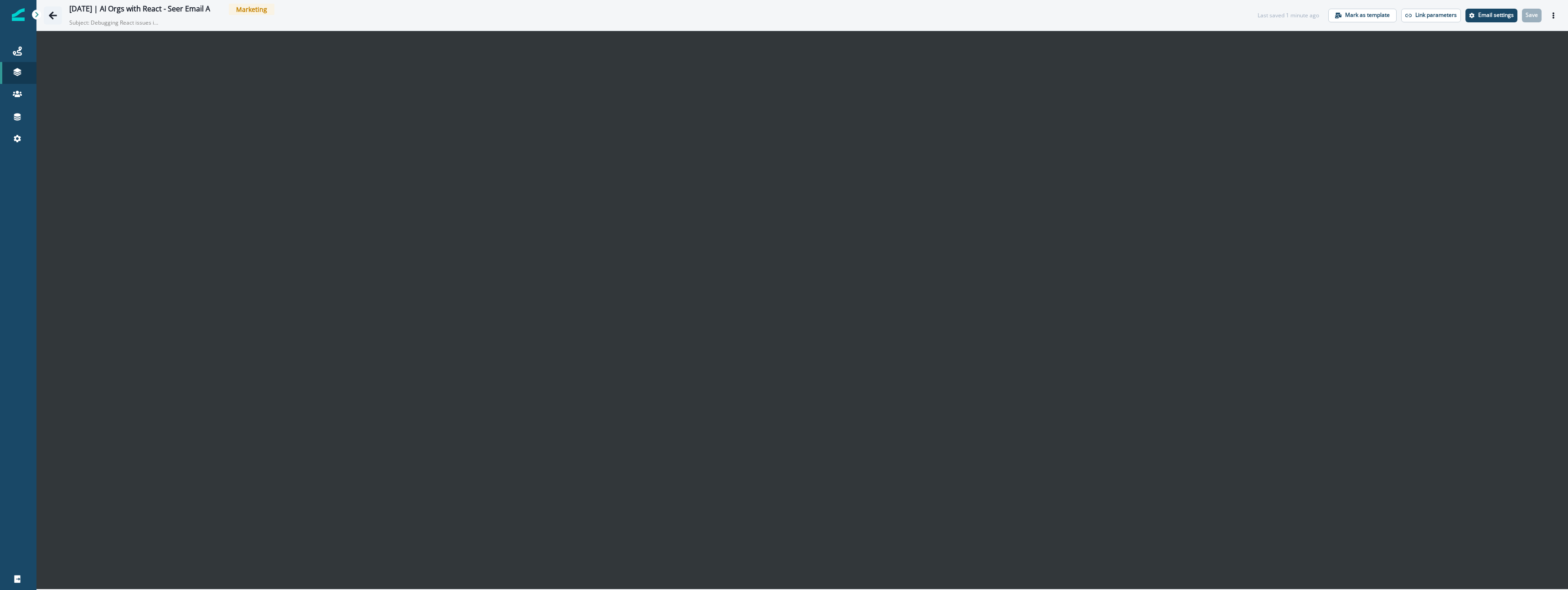
click at [52, 15] on icon "Go back" at bounding box center [52, 15] width 8 height 8
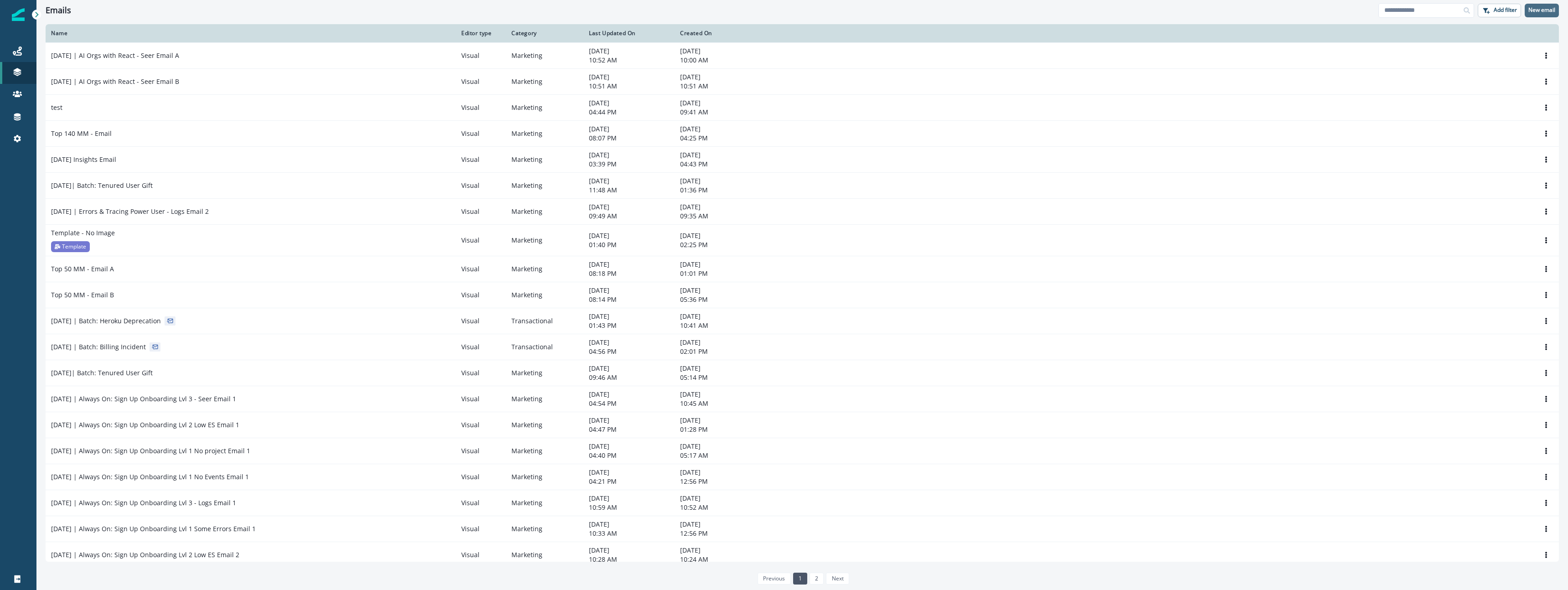
click at [1538, 9] on p "New email" at bounding box center [1541, 10] width 27 height 6
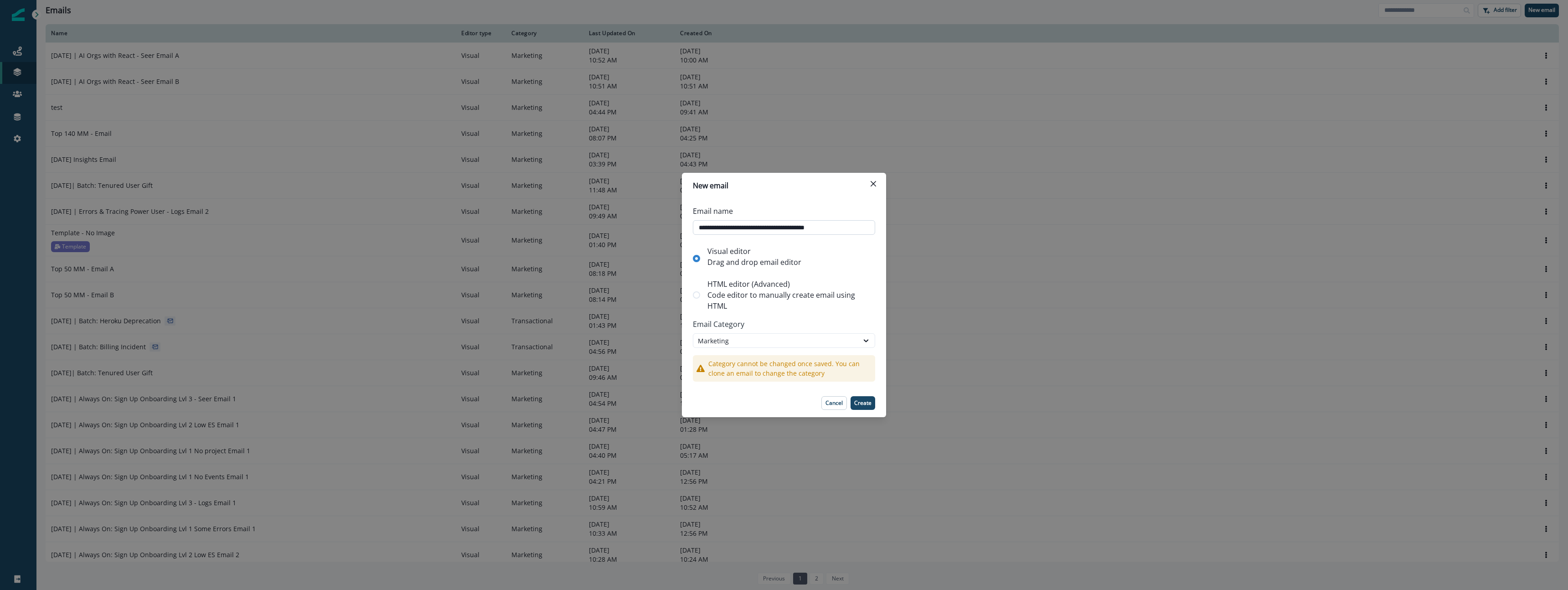
click at [808, 228] on input "**********" at bounding box center [784, 227] width 183 height 15
click at [739, 229] on input "**********" at bounding box center [784, 227] width 183 height 15
type input "**********"
click at [867, 403] on p "Create" at bounding box center [863, 402] width 17 height 6
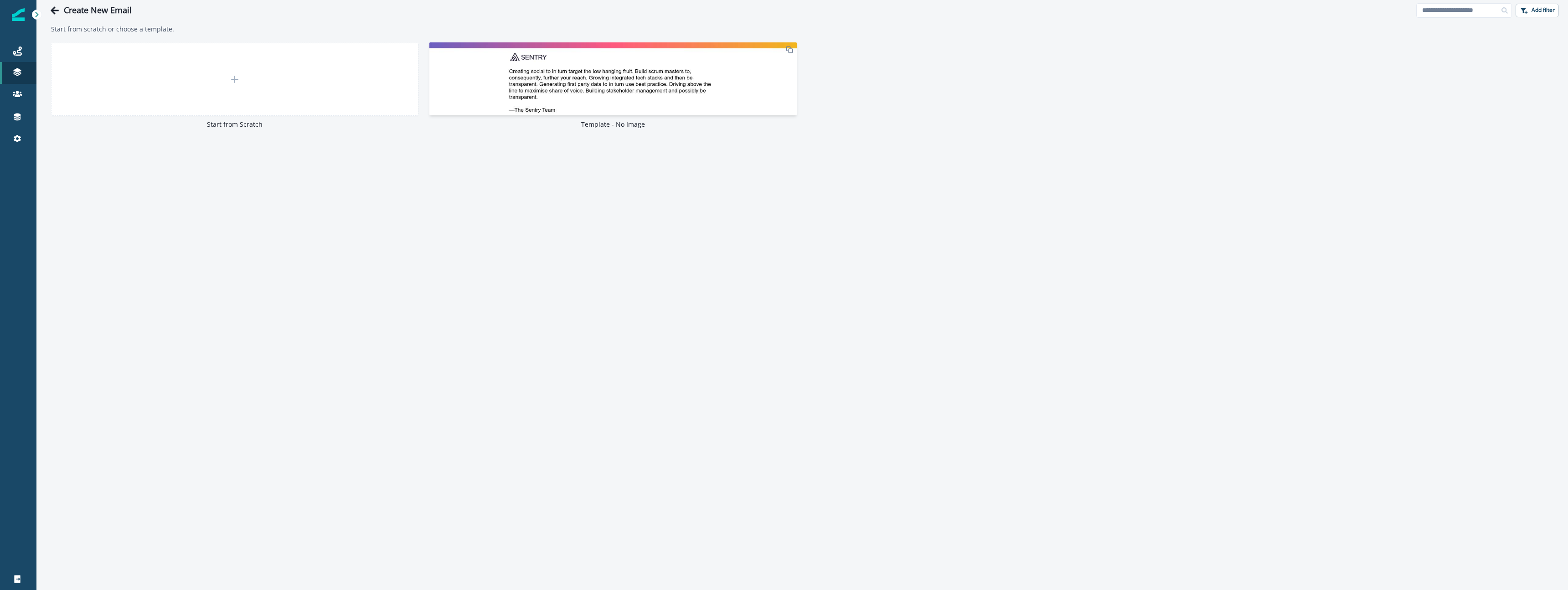
click at [555, 72] on img at bounding box center [613, 125] width 368 height 166
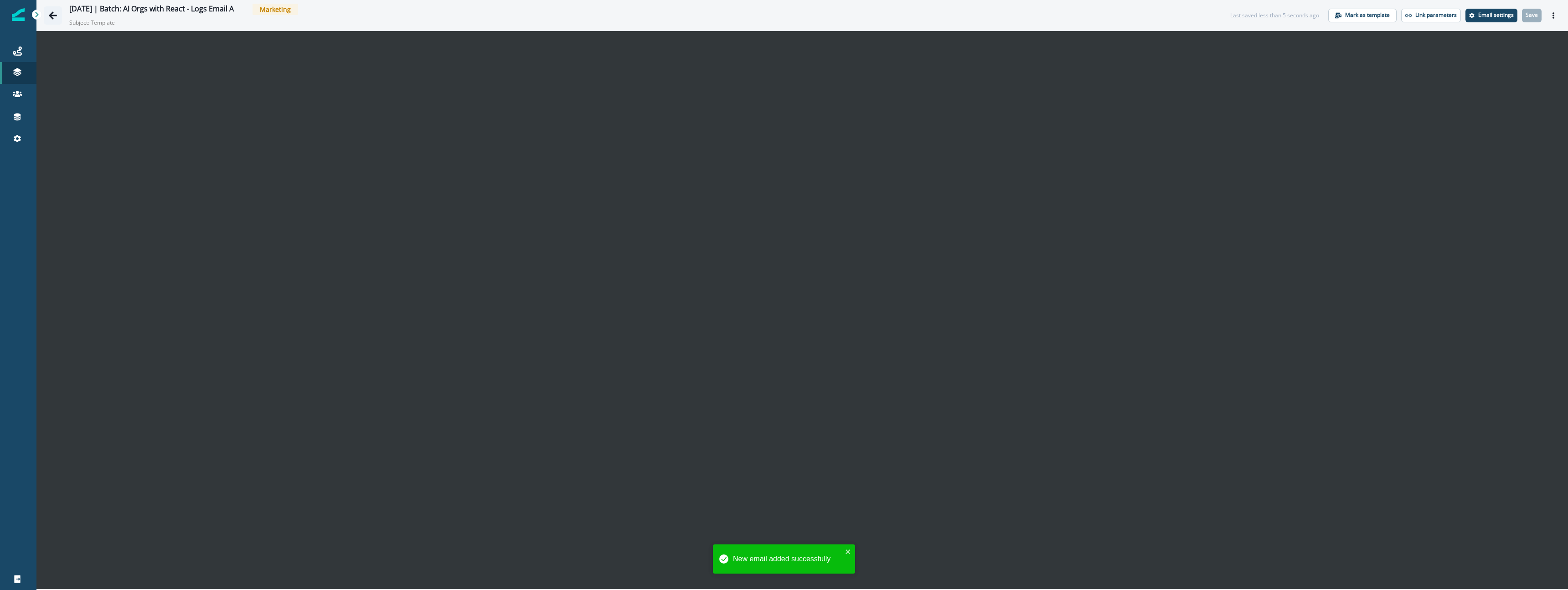
click at [50, 18] on icon "Go back" at bounding box center [53, 16] width 9 height 9
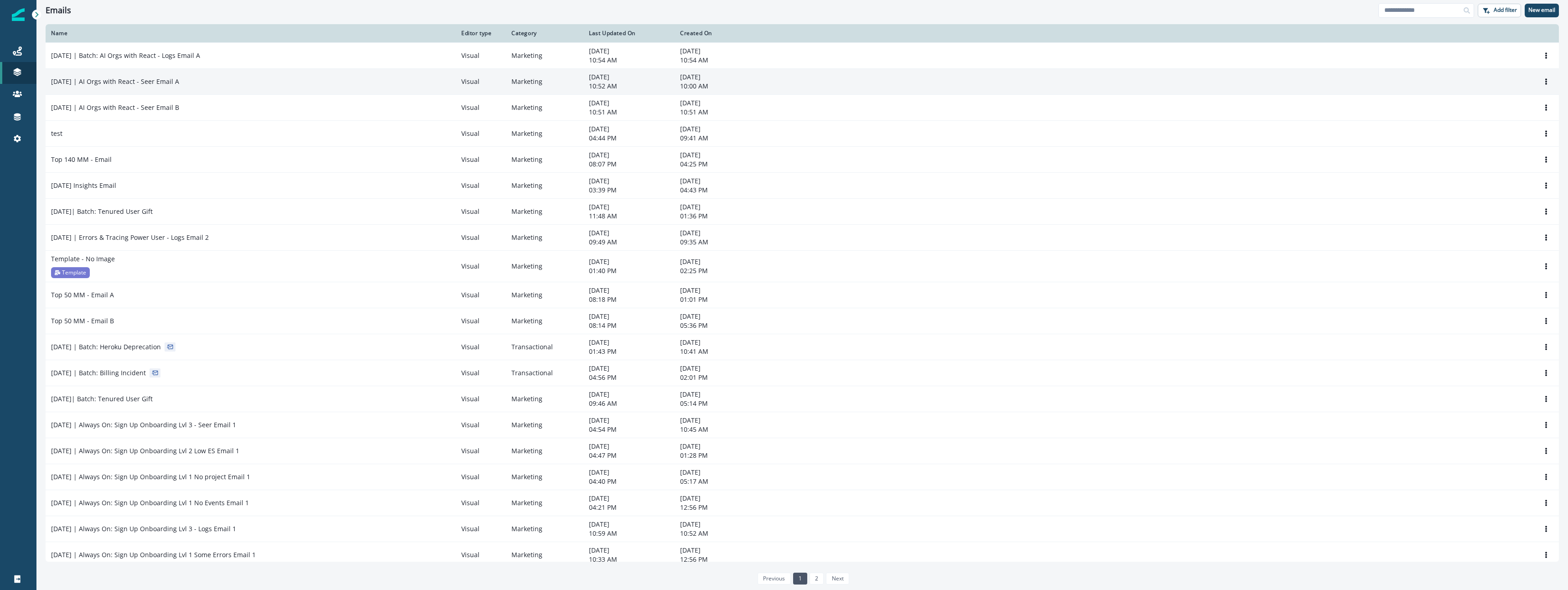
click at [128, 86] on td "2025-10-07 | AI Orgs with React - Seer Email A" at bounding box center [250, 82] width 410 height 26
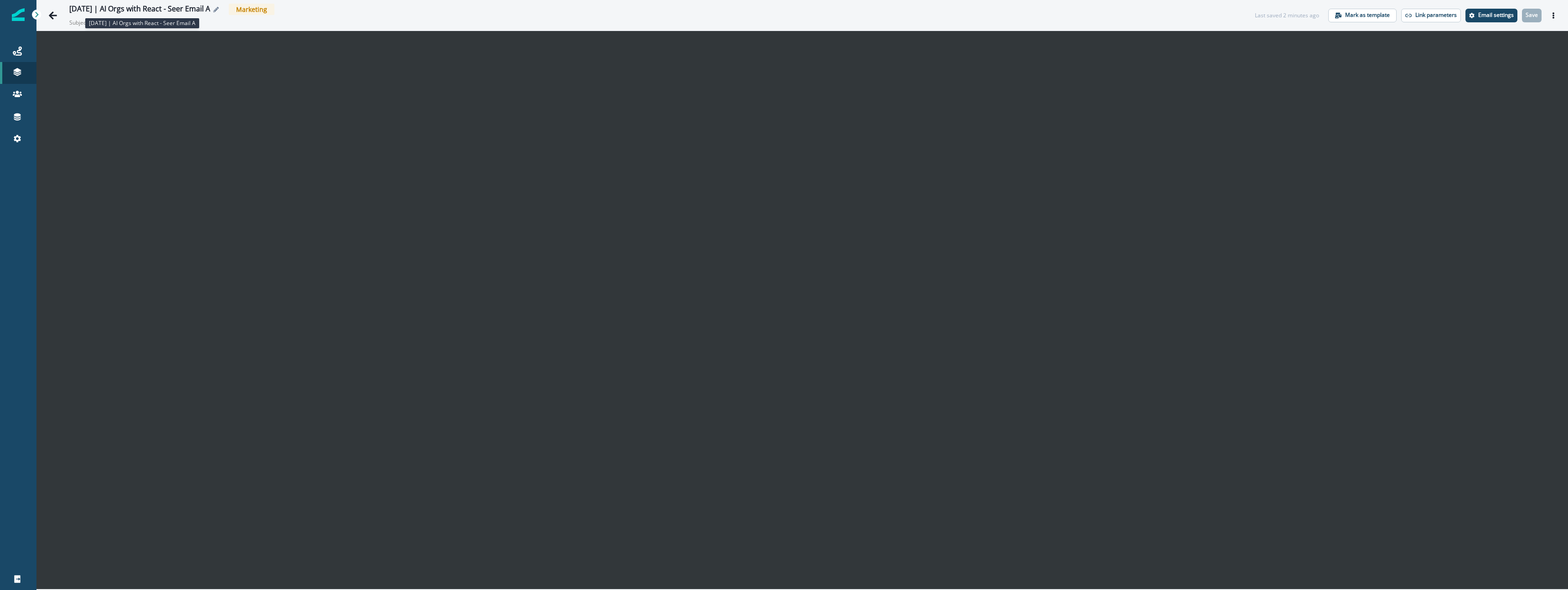
click at [196, 11] on div "2025-10-07 | AI Orgs with React - Seer Email A" at bounding box center [140, 10] width 141 height 10
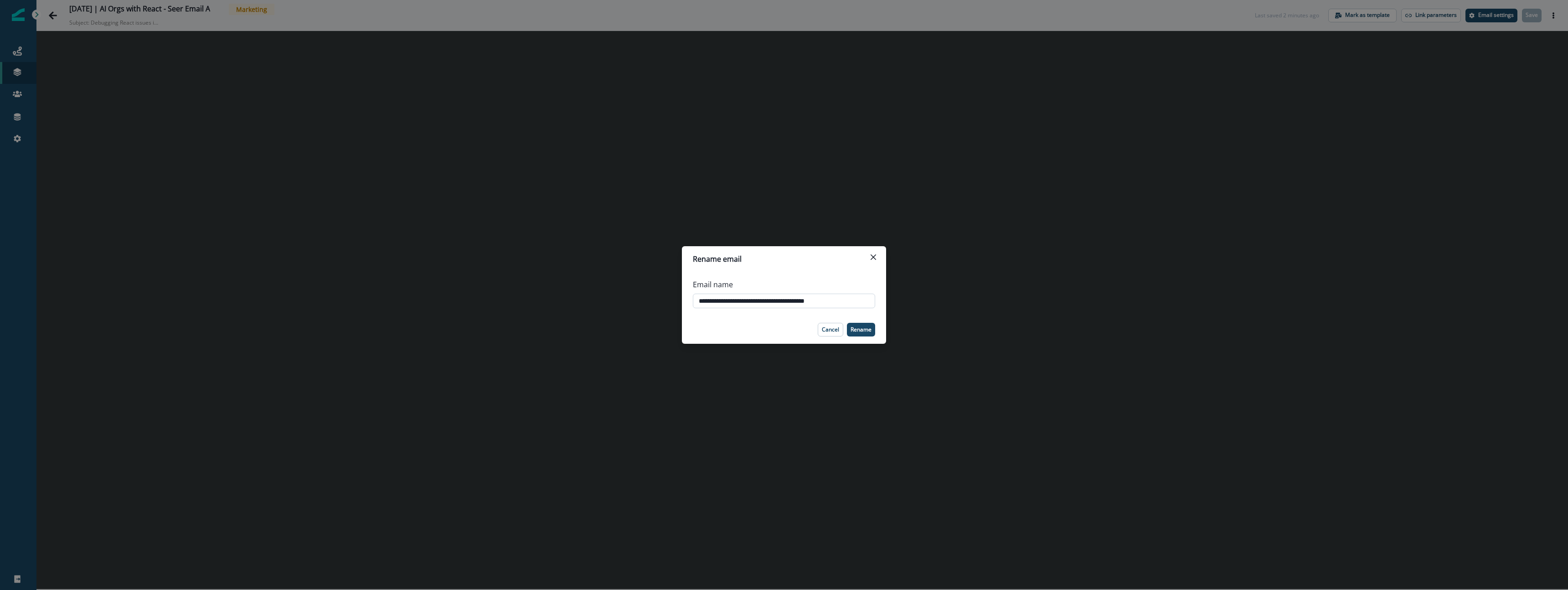
click at [736, 297] on input "**********" at bounding box center [784, 301] width 183 height 15
type input "**********"
click at [856, 331] on p "Rename" at bounding box center [860, 328] width 21 height 6
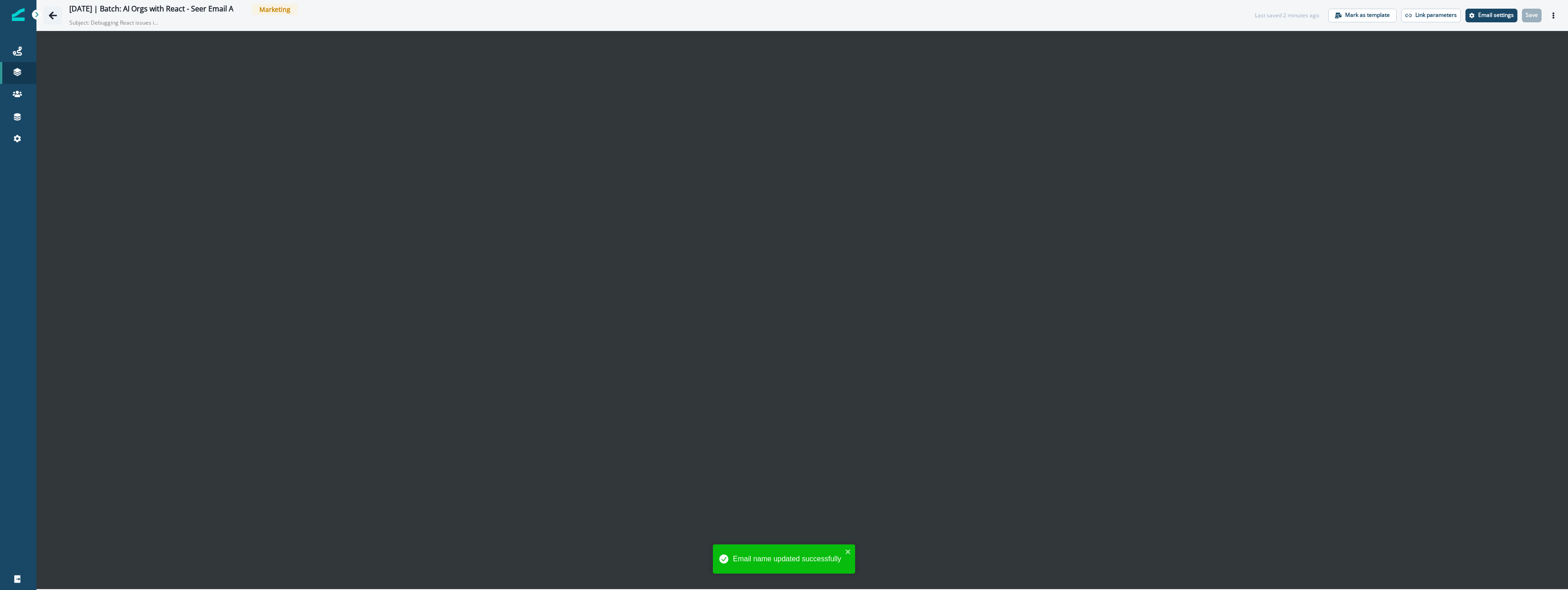
click at [54, 14] on icon "Go back" at bounding box center [53, 16] width 9 height 9
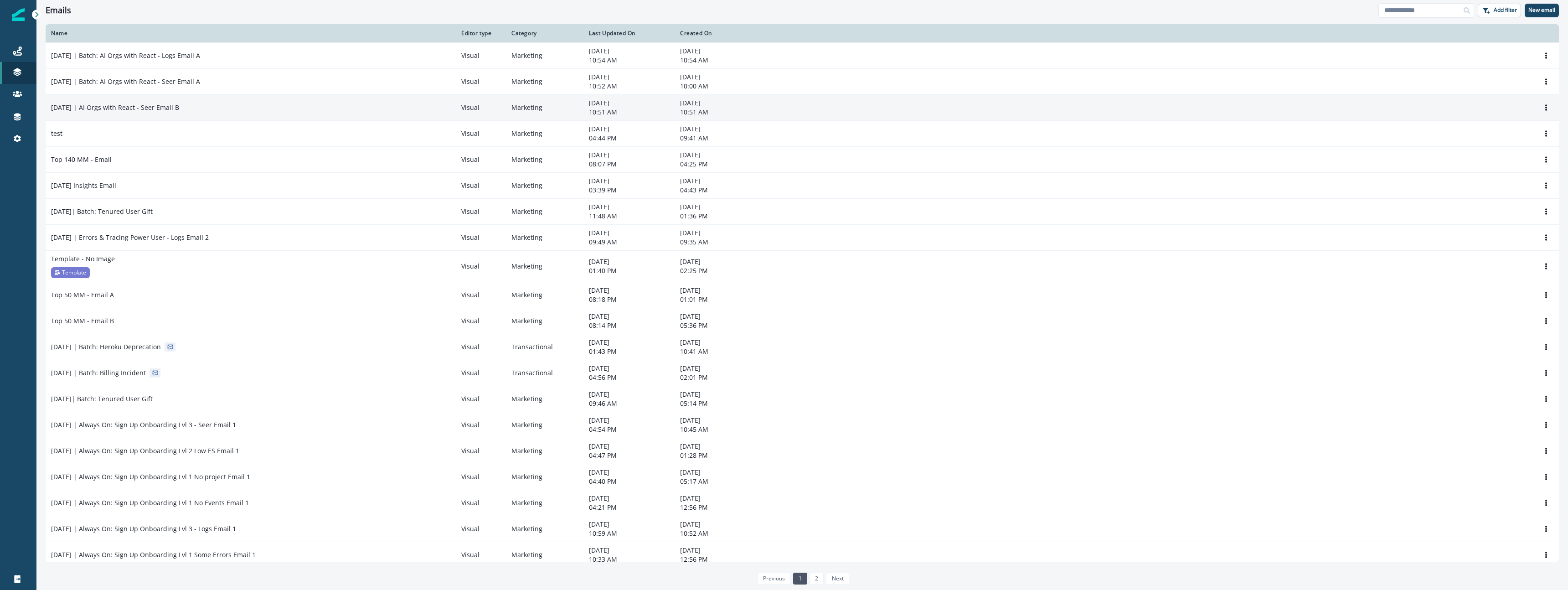
click at [220, 104] on div "2025-10-07 | AI Orgs with React - Seer Email B" at bounding box center [250, 108] width 399 height 9
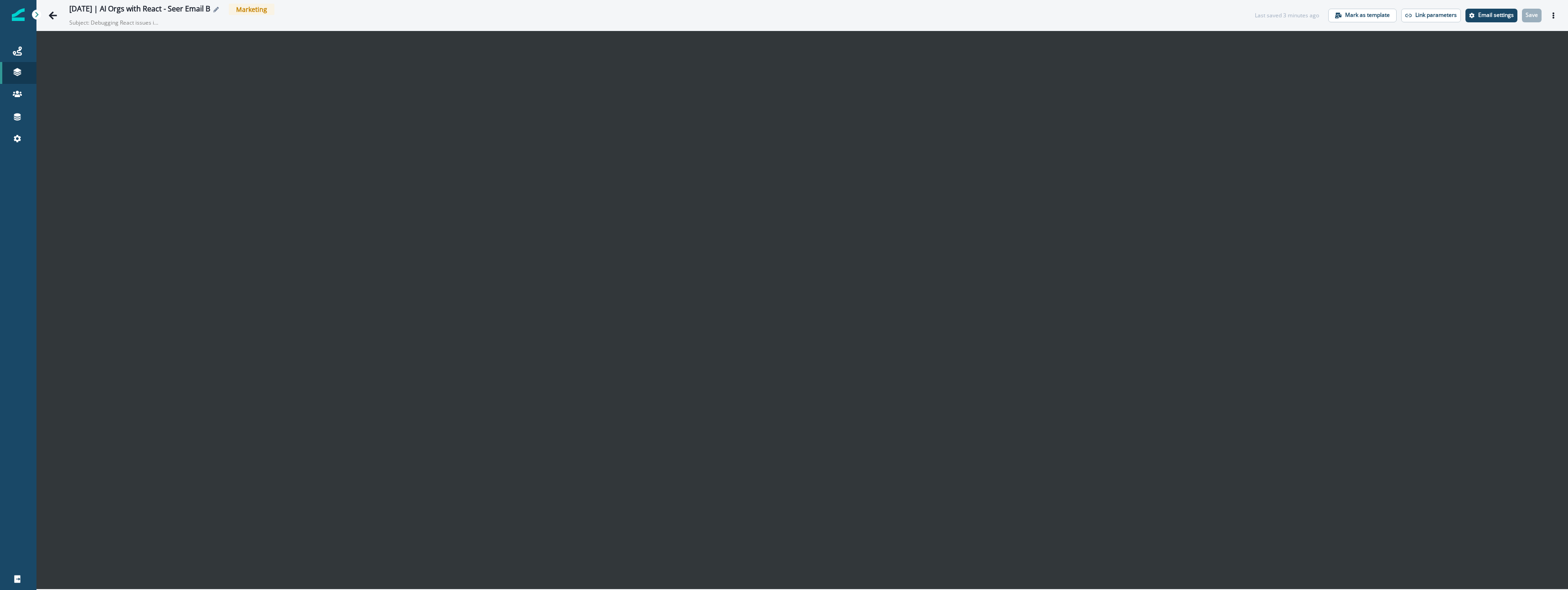
click at [219, 10] on icon "Edit name" at bounding box center [216, 10] width 5 height 5
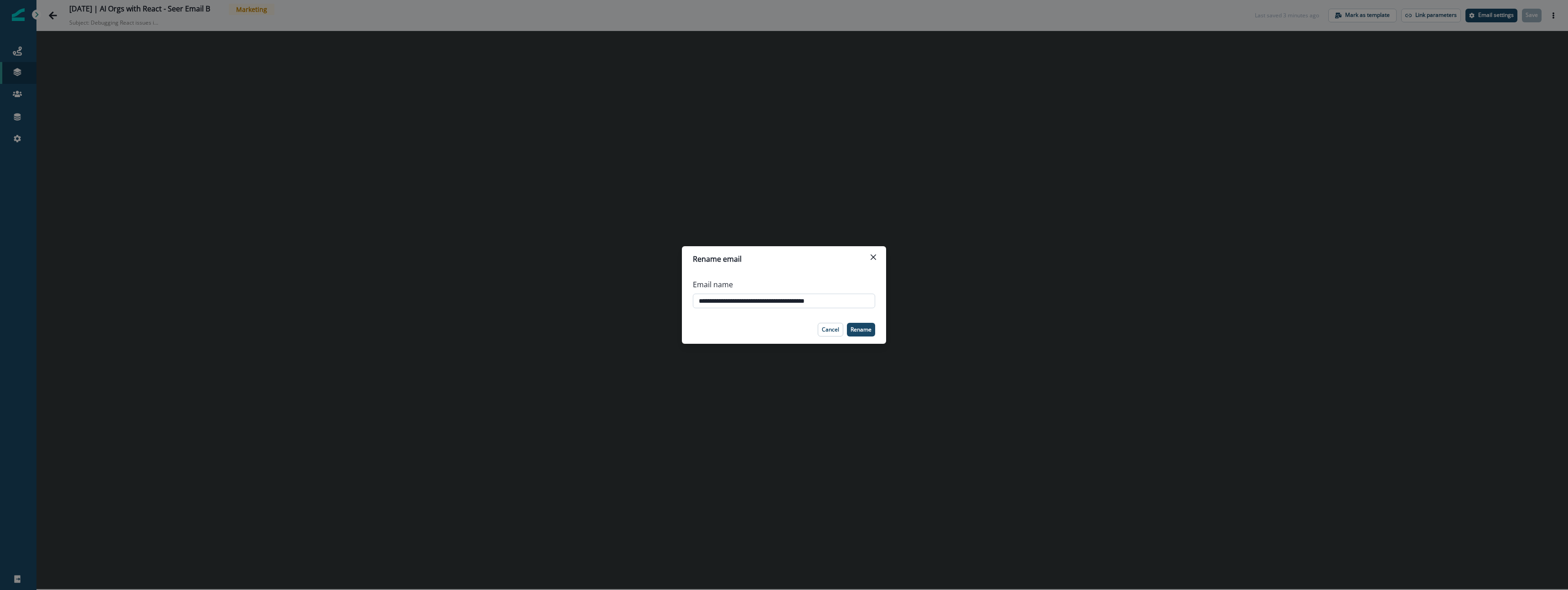
click at [740, 302] on input "**********" at bounding box center [784, 301] width 183 height 15
type input "**********"
click button "Go back" at bounding box center [52, 15] width 18 height 18
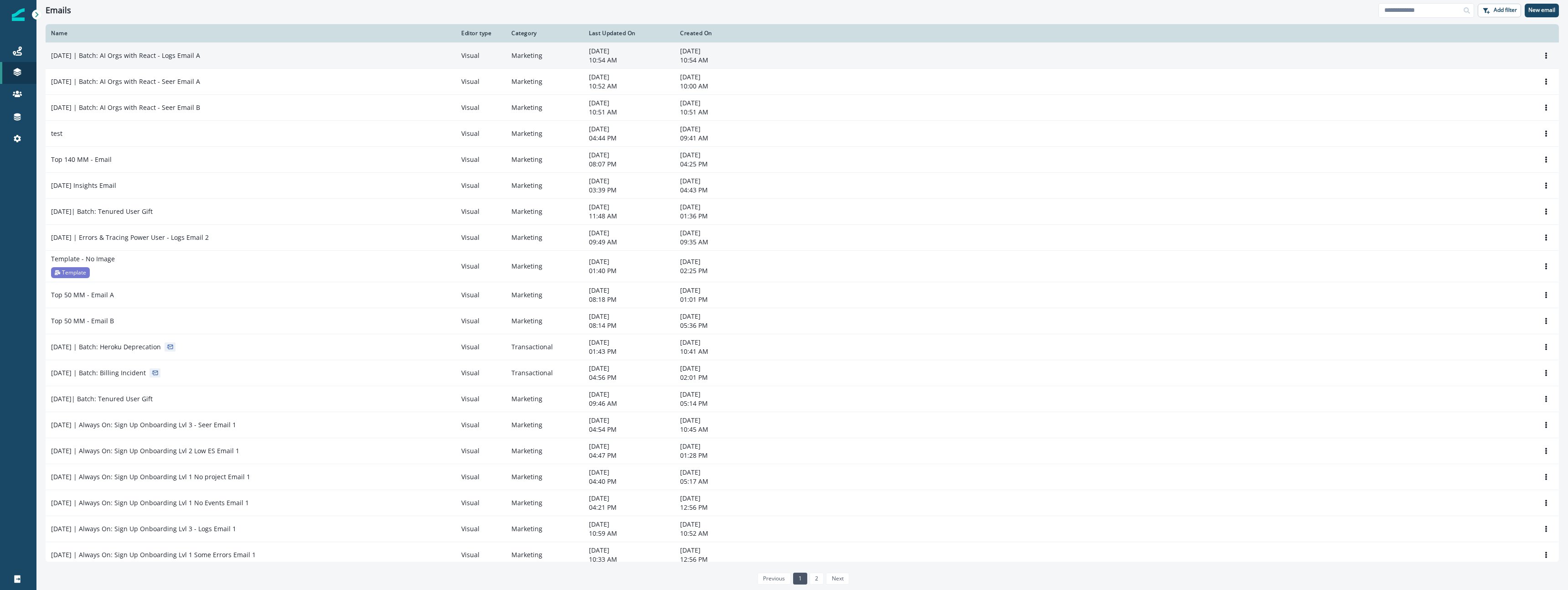
click at [245, 56] on div "2025-10-07 | Batch: AI Orgs with React - Logs Email A" at bounding box center [250, 56] width 399 height 9
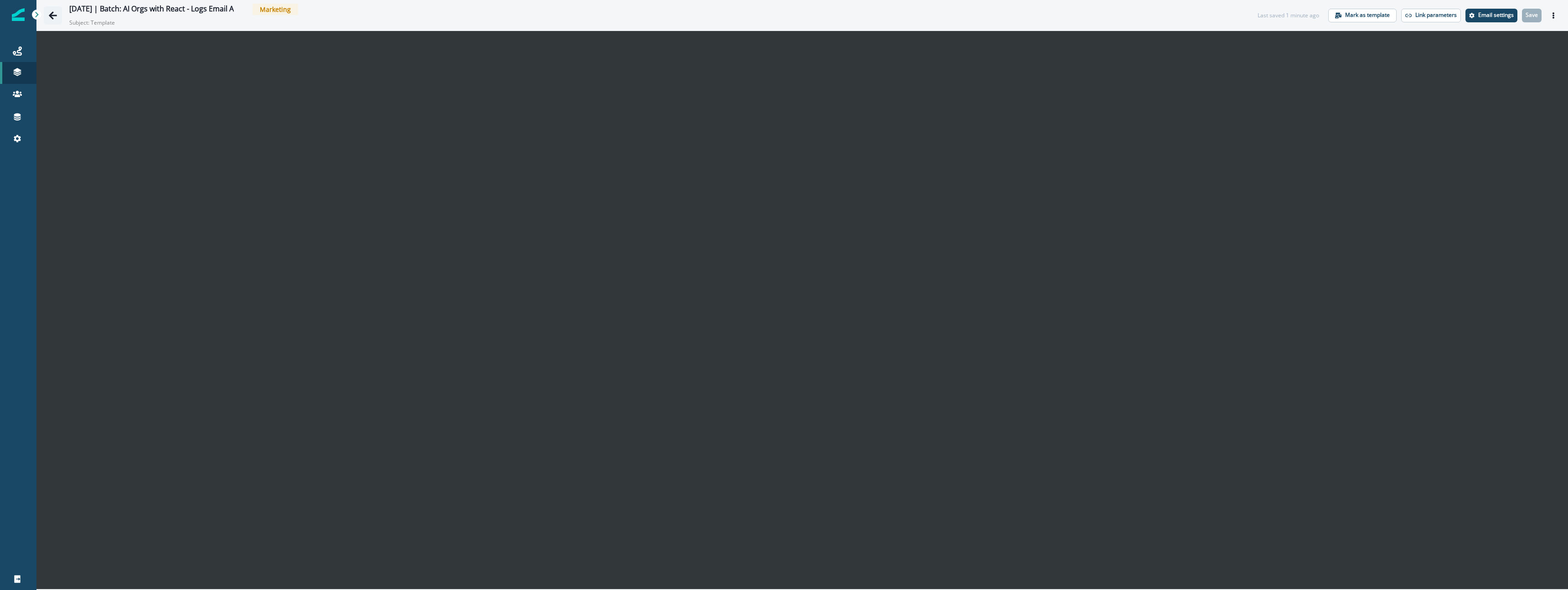
click at [57, 18] on button "Go back" at bounding box center [52, 15] width 18 height 18
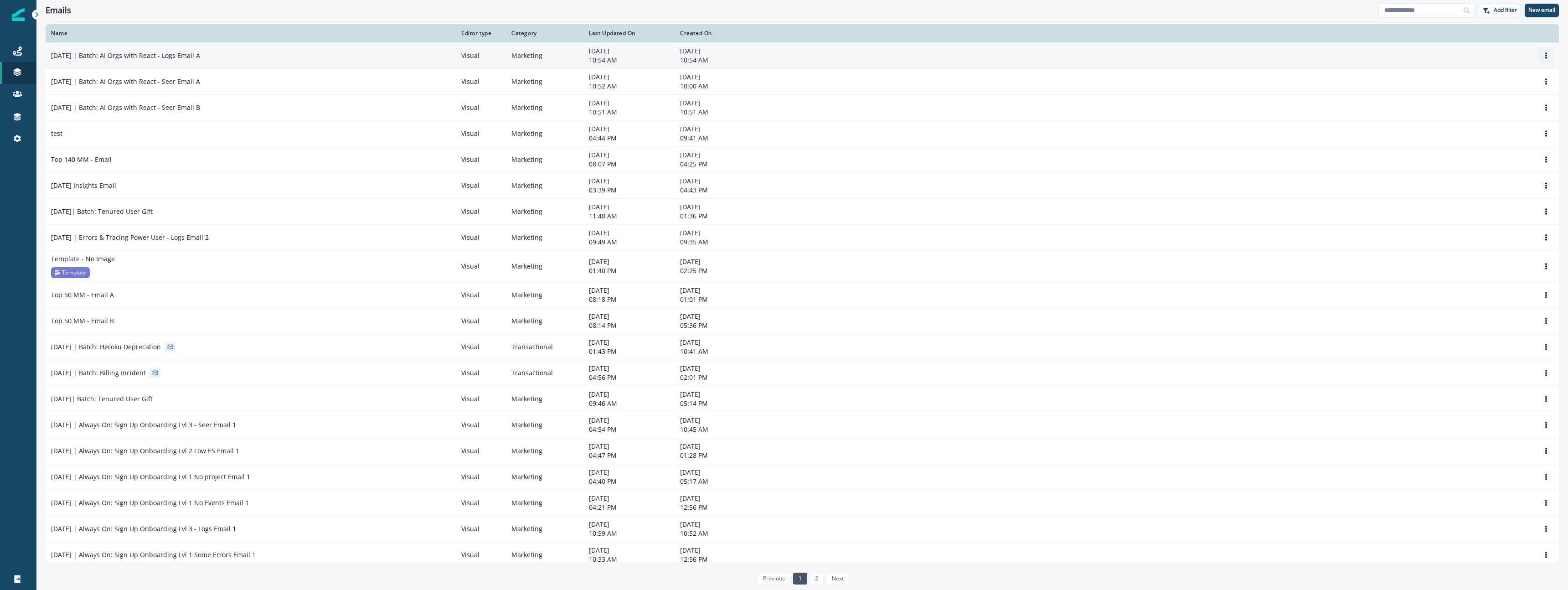
click at [1550, 55] on button "Options" at bounding box center [1545, 56] width 15 height 14
click at [1485, 93] on button "Rename" at bounding box center [1502, 92] width 101 height 15
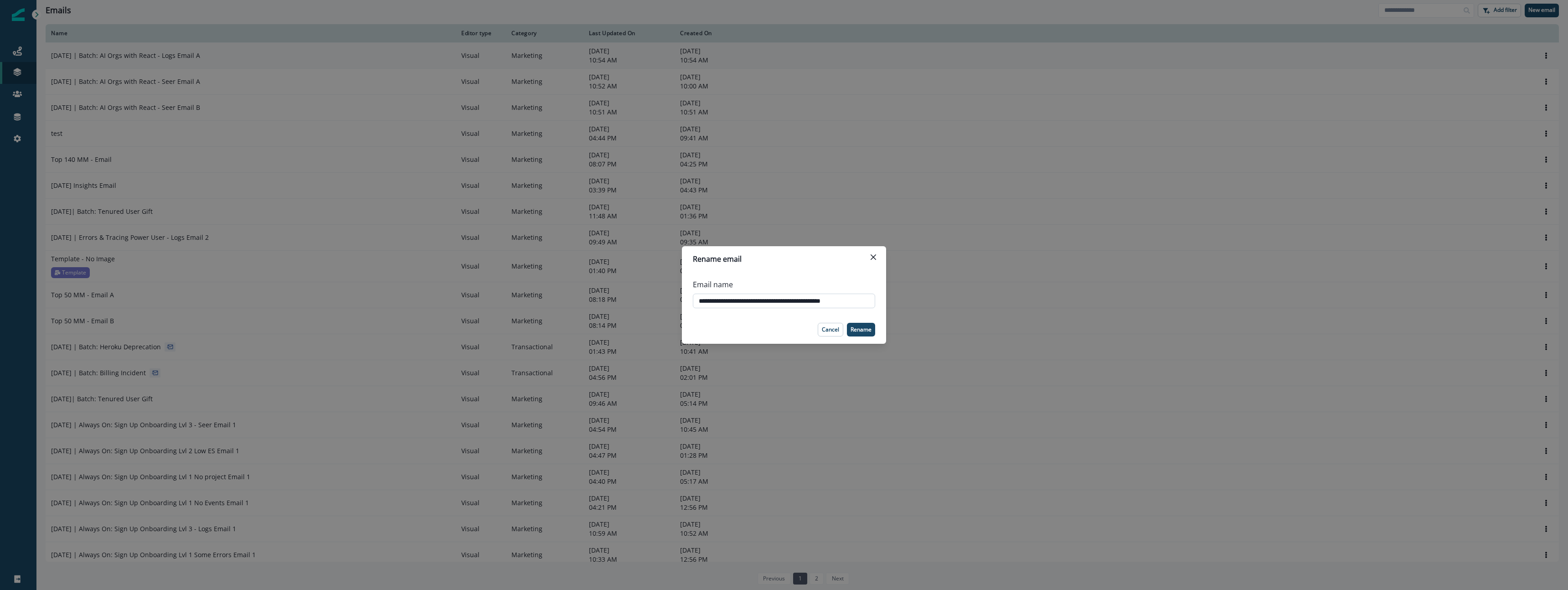
click at [734, 295] on input "**********" at bounding box center [784, 301] width 183 height 15
drag, startPoint x: 834, startPoint y: 328, endPoint x: 1556, endPoint y: 36, distance: 778.8
click at [843, 327] on button "Cancel" at bounding box center [830, 329] width 25 height 14
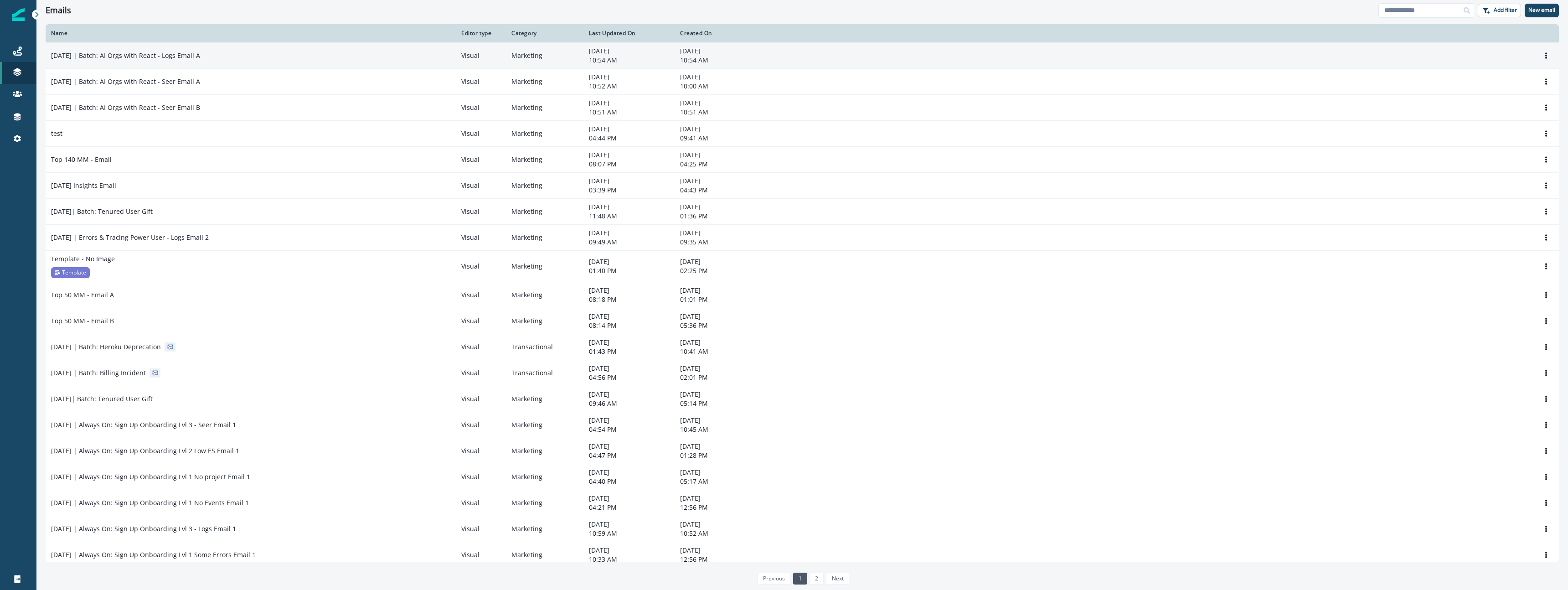
drag, startPoint x: 1548, startPoint y: 54, endPoint x: 1518, endPoint y: 63, distance: 31.3
click at [1548, 54] on icon "Options" at bounding box center [1545, 55] width 6 height 6
click at [1479, 106] on button "Remove" at bounding box center [1502, 106] width 101 height 15
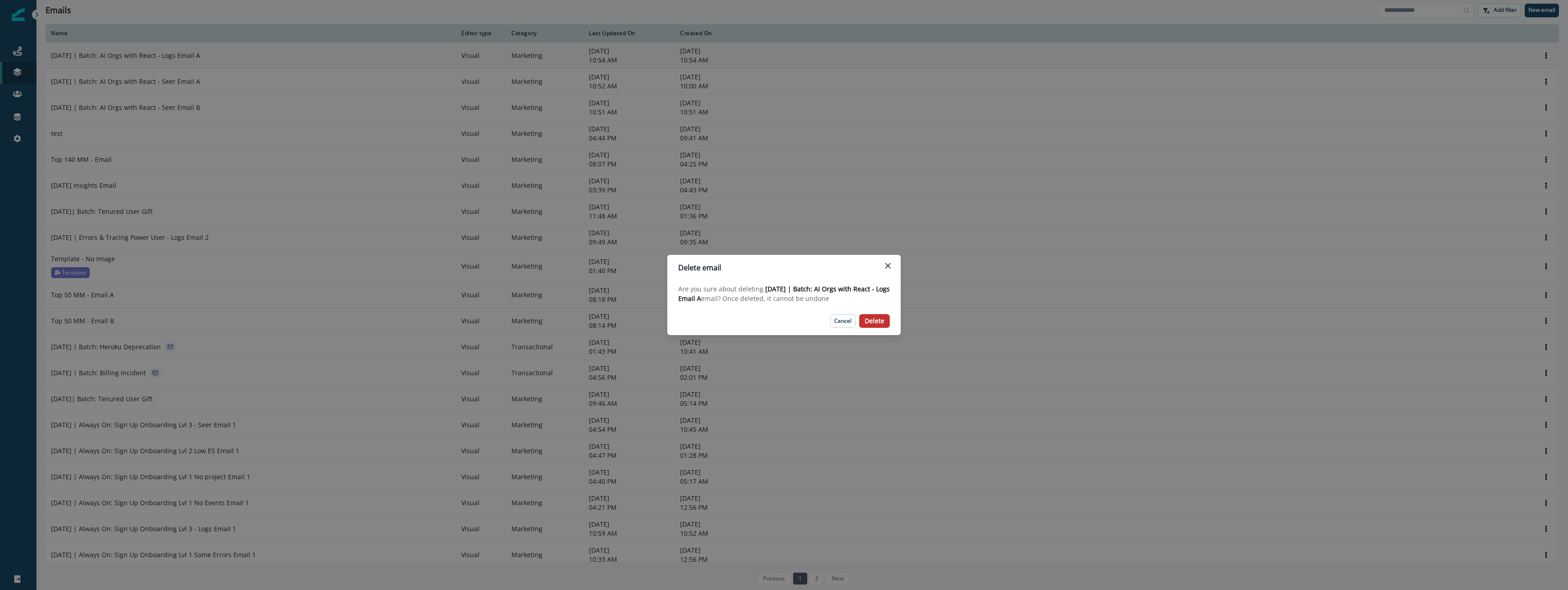
click at [882, 317] on p "Delete" at bounding box center [874, 321] width 20 height 8
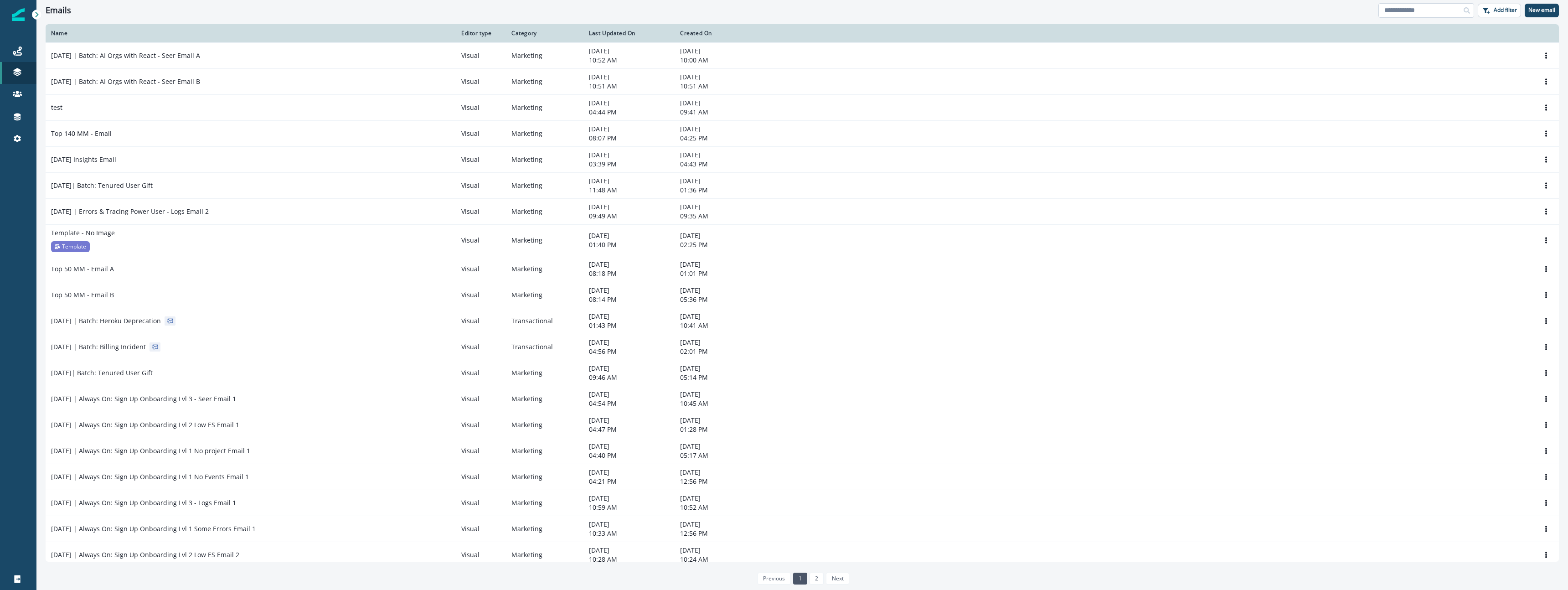
click at [1414, 8] on input at bounding box center [1426, 10] width 96 height 15
type input "****"
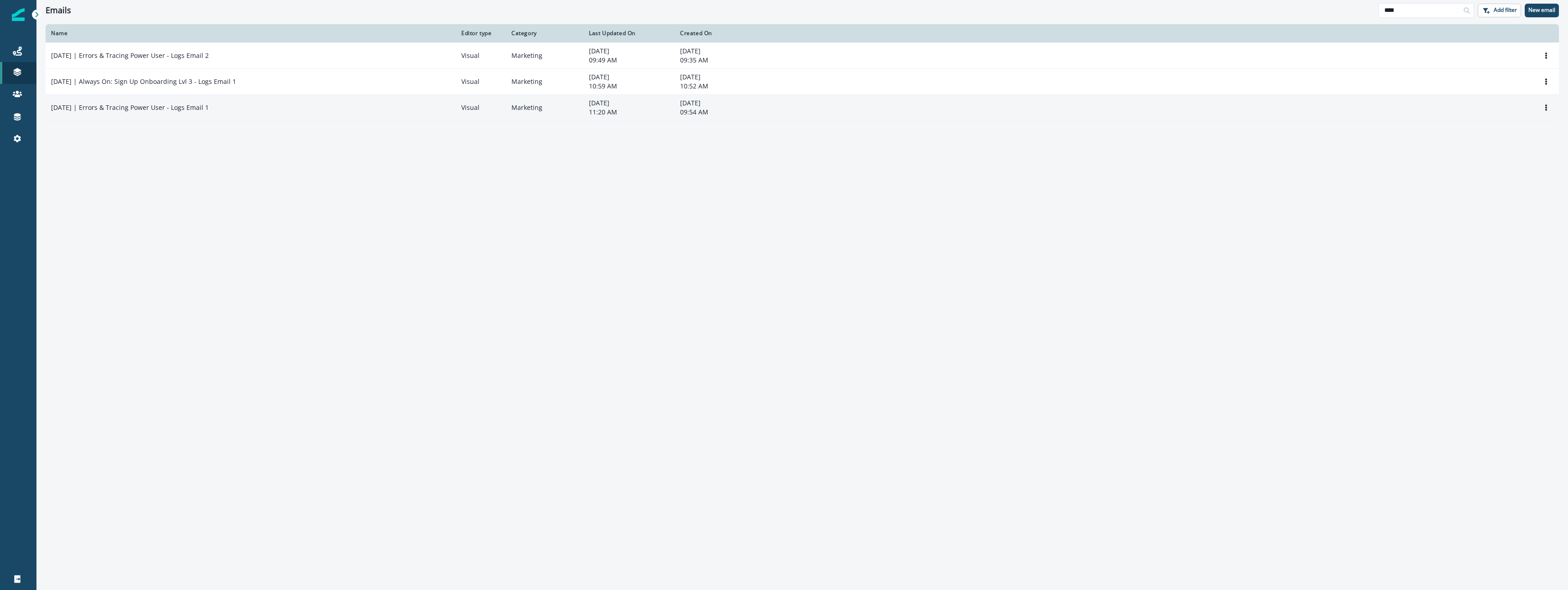
click at [222, 106] on div "[DATE] | Errors & Tracing Power User - Logs Email 1" at bounding box center [250, 108] width 399 height 9
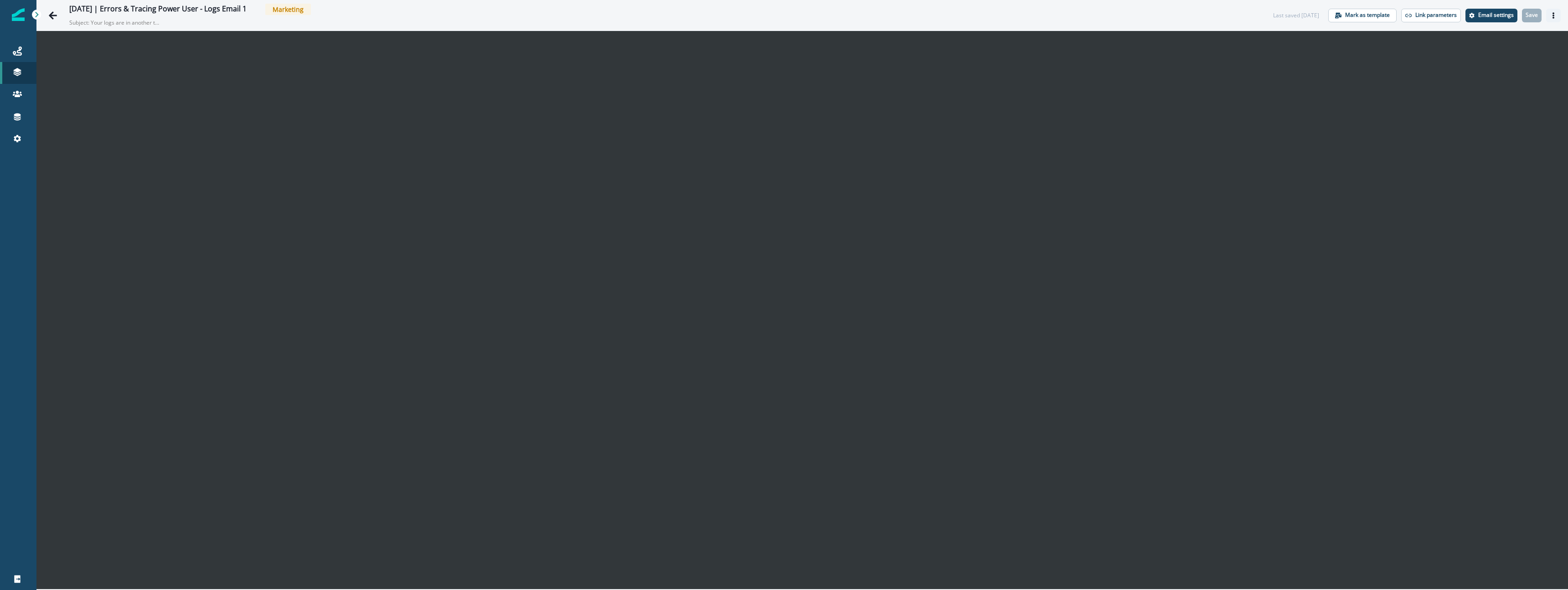
click at [1553, 15] on icon "Actions" at bounding box center [1553, 15] width 2 height 6
click at [58, 17] on button "Go back" at bounding box center [52, 15] width 18 height 18
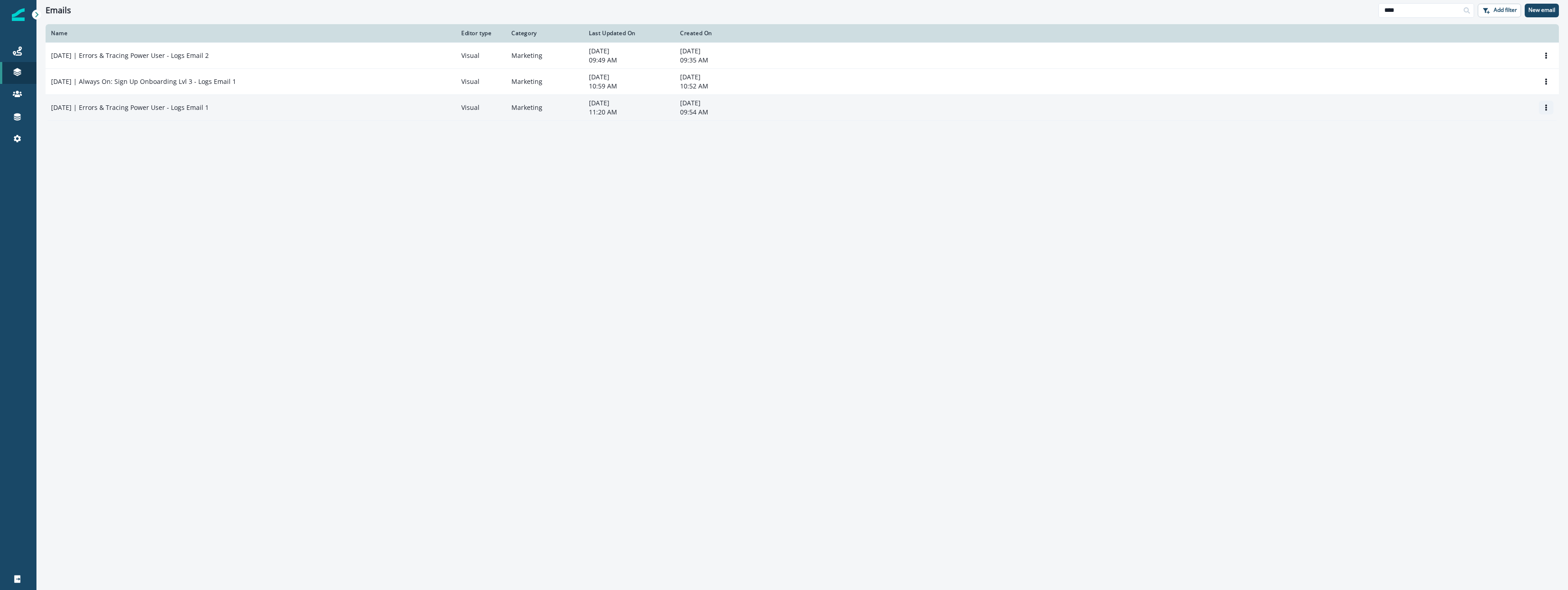
click at [1548, 109] on icon "Options" at bounding box center [1545, 107] width 6 height 6
click at [1504, 133] on button "Clone" at bounding box center [1502, 129] width 101 height 15
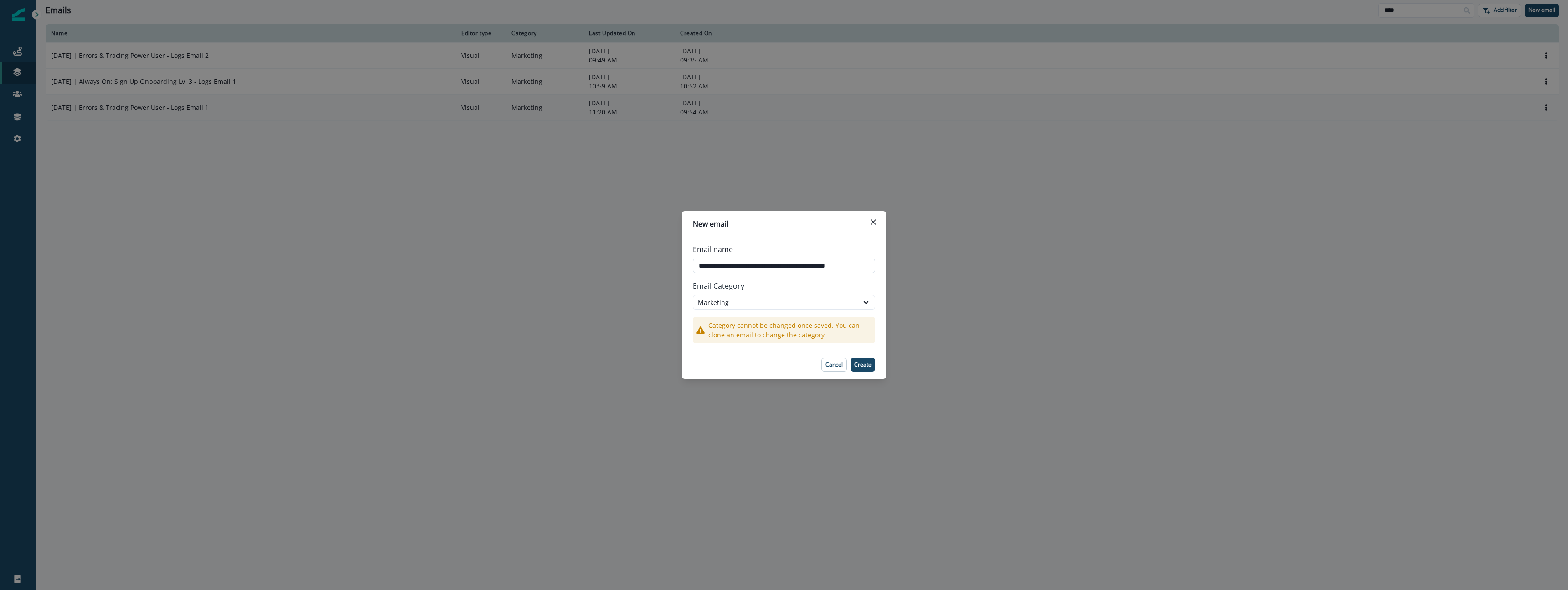
click at [753, 265] on input "**********" at bounding box center [784, 265] width 183 height 15
type input "**********"
click at [866, 366] on p "Create" at bounding box center [863, 364] width 17 height 6
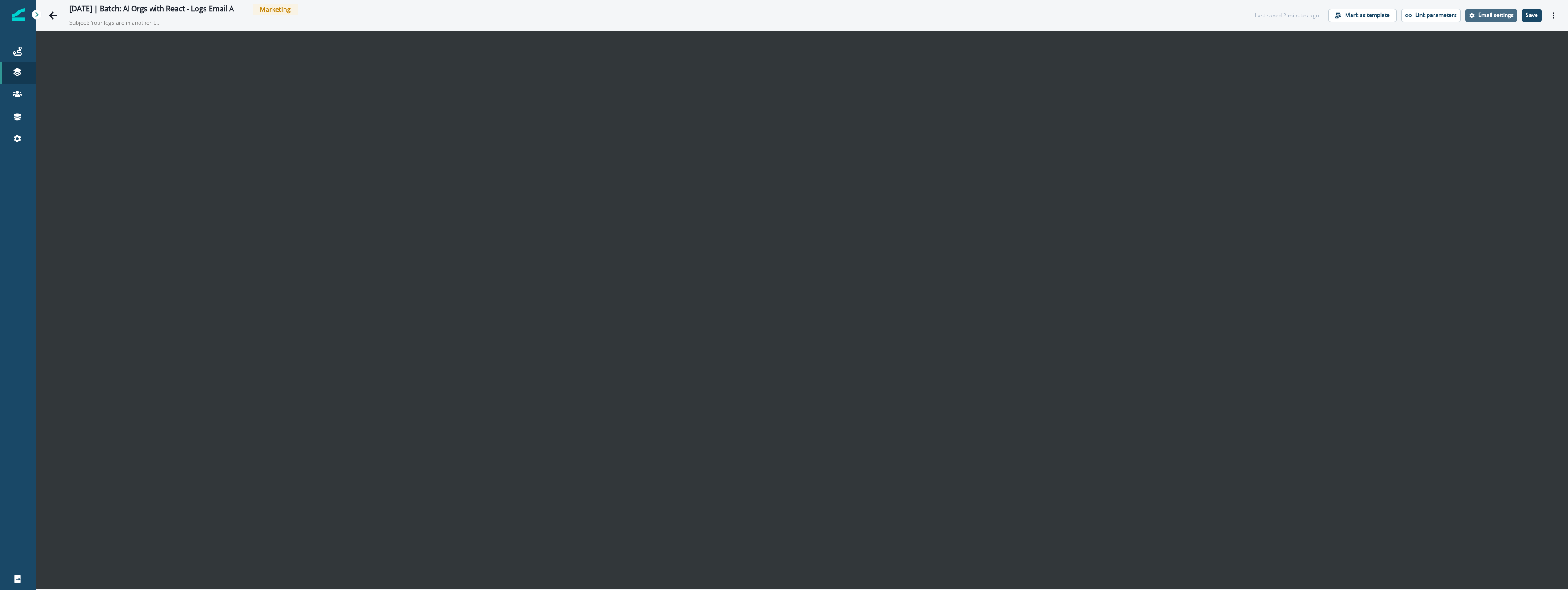
click at [1492, 15] on p "Email settings" at bounding box center [1495, 15] width 36 height 6
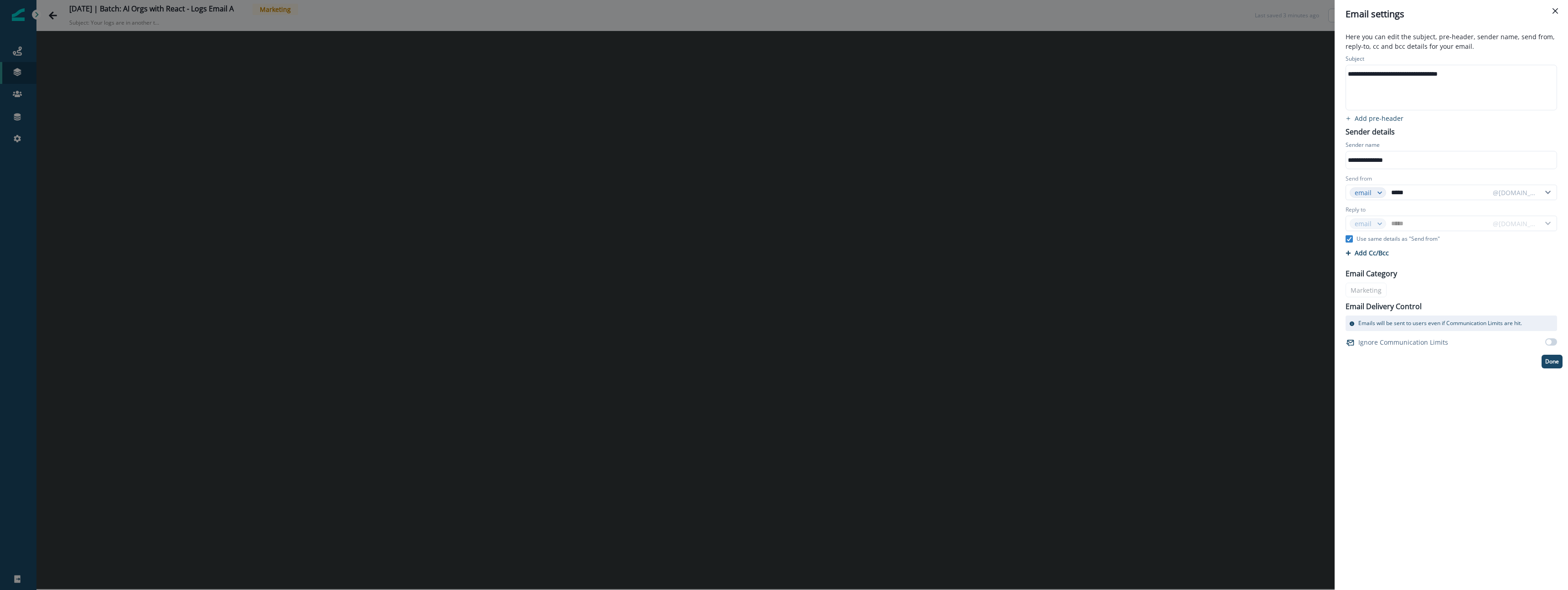
click at [1390, 74] on div "**********" at bounding box center [1450, 74] width 209 height 14
paste div
click at [1347, 71] on div "**********" at bounding box center [1450, 74] width 209 height 14
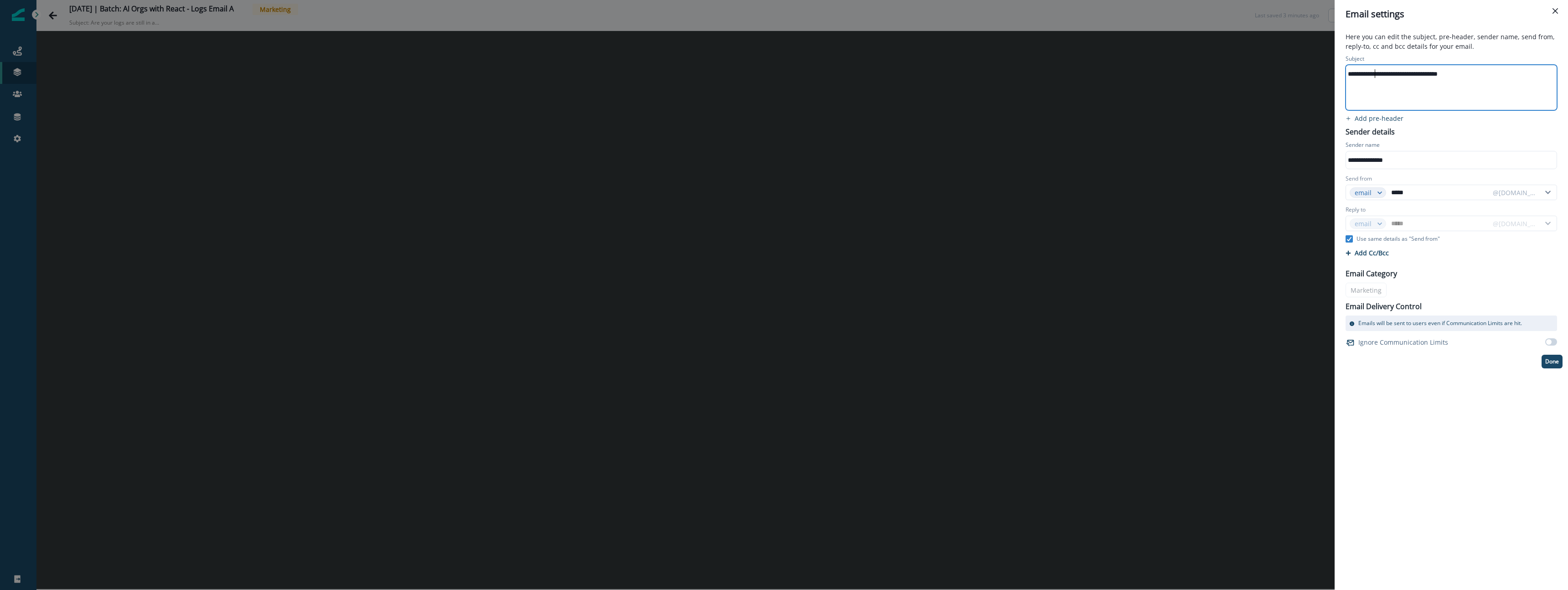
click at [1390, 74] on div "**********" at bounding box center [1450, 74] width 209 height 14
drag, startPoint x: 1476, startPoint y: 66, endPoint x: 1476, endPoint y: 73, distance: 7.0
click at [1476, 71] on div "**********" at bounding box center [1450, 87] width 209 height 44
click at [1476, 73] on div "**********" at bounding box center [1450, 74] width 209 height 14
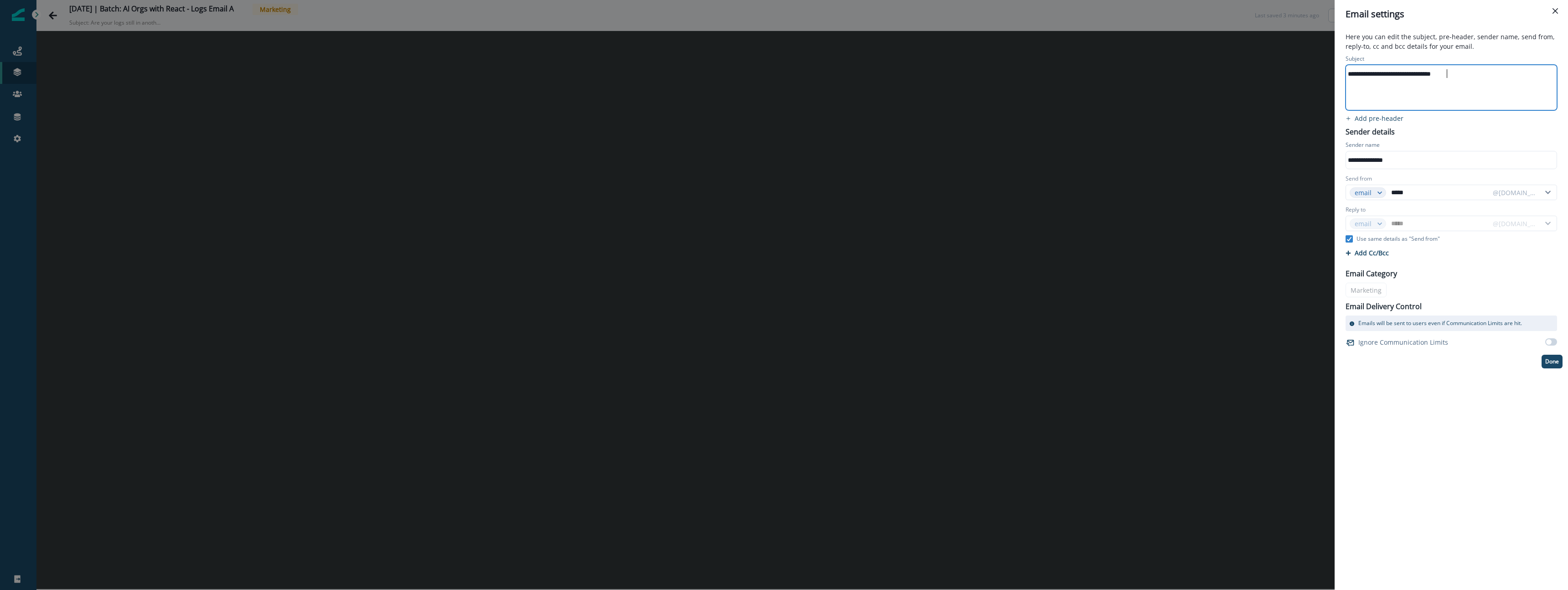
click at [1447, 142] on div "Sender name" at bounding box center [1451, 146] width 211 height 10
click at [1556, 363] on p "Done" at bounding box center [1552, 361] width 14 height 6
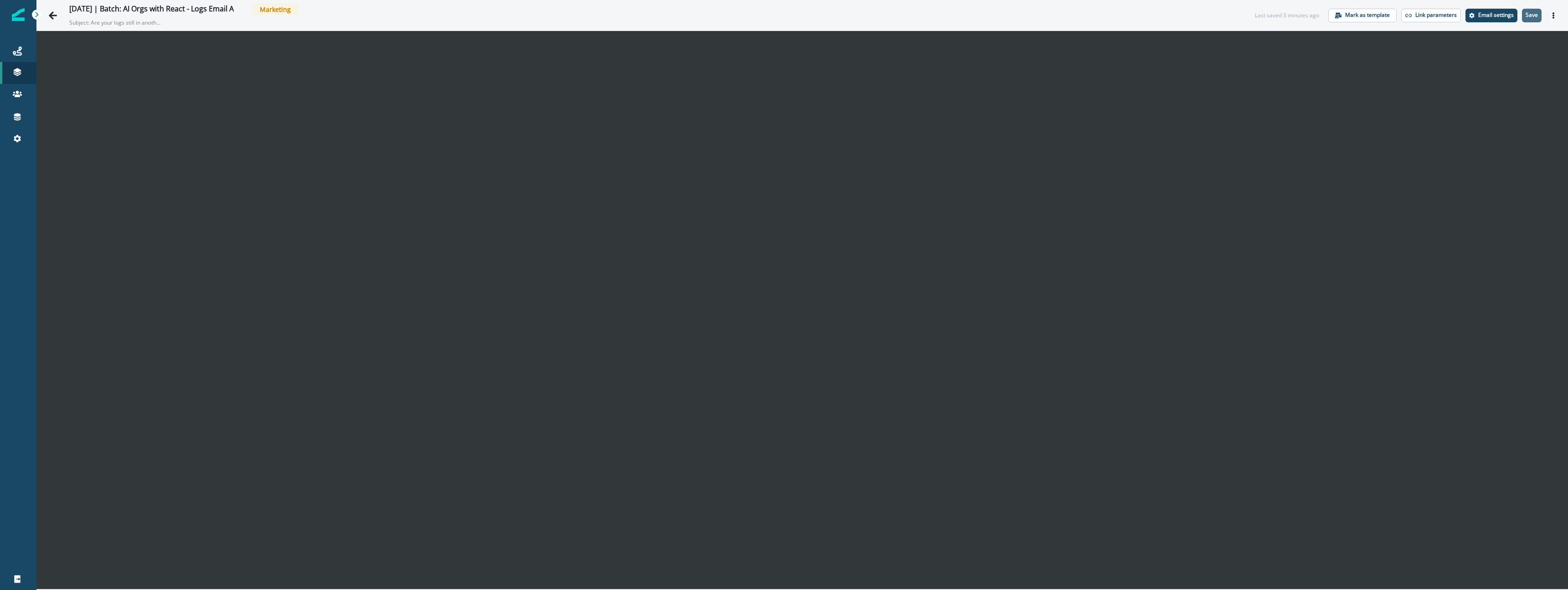
click at [1532, 12] on p "Save" at bounding box center [1531, 15] width 12 height 6
click at [1531, 15] on p "Save" at bounding box center [1531, 15] width 12 height 6
drag, startPoint x: 1557, startPoint y: 17, endPoint x: 1531, endPoint y: 30, distance: 29.1
click at [1557, 17] on button "Actions" at bounding box center [1553, 16] width 15 height 14
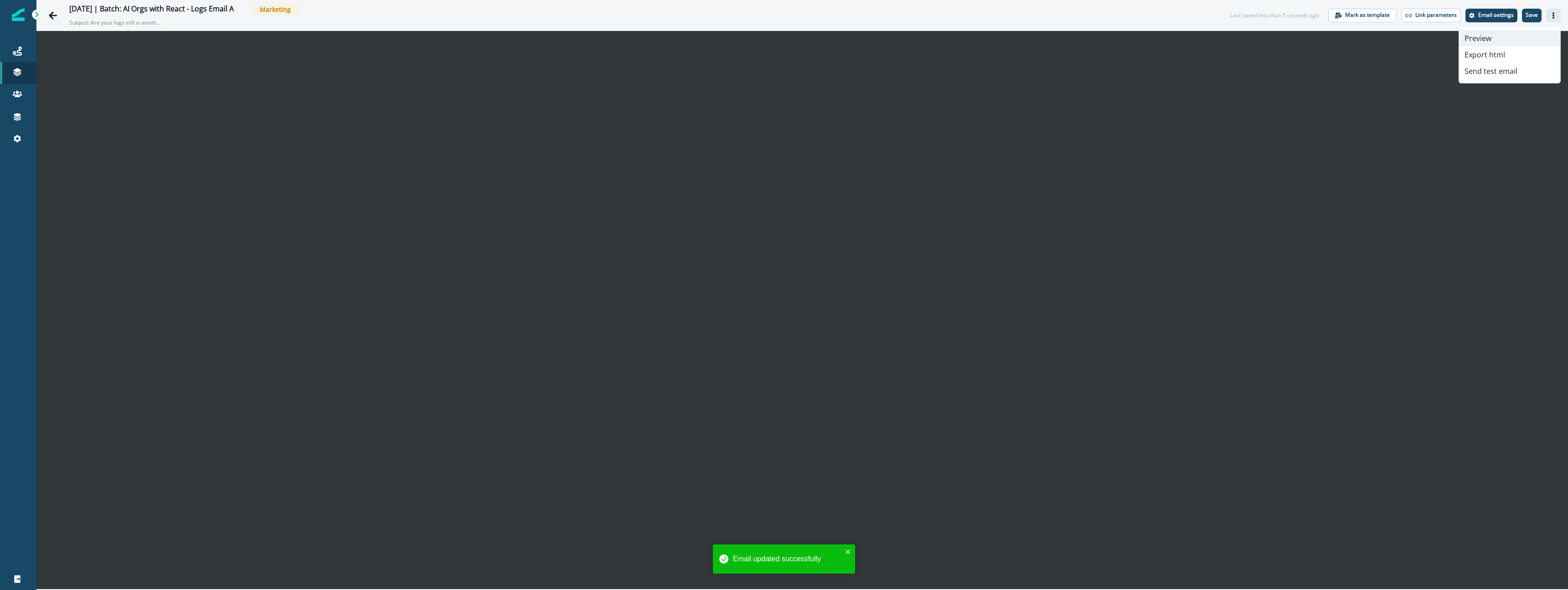
click at [1522, 36] on button "Preview" at bounding box center [1509, 38] width 101 height 17
click at [50, 16] on icon "Go back" at bounding box center [52, 15] width 8 height 8
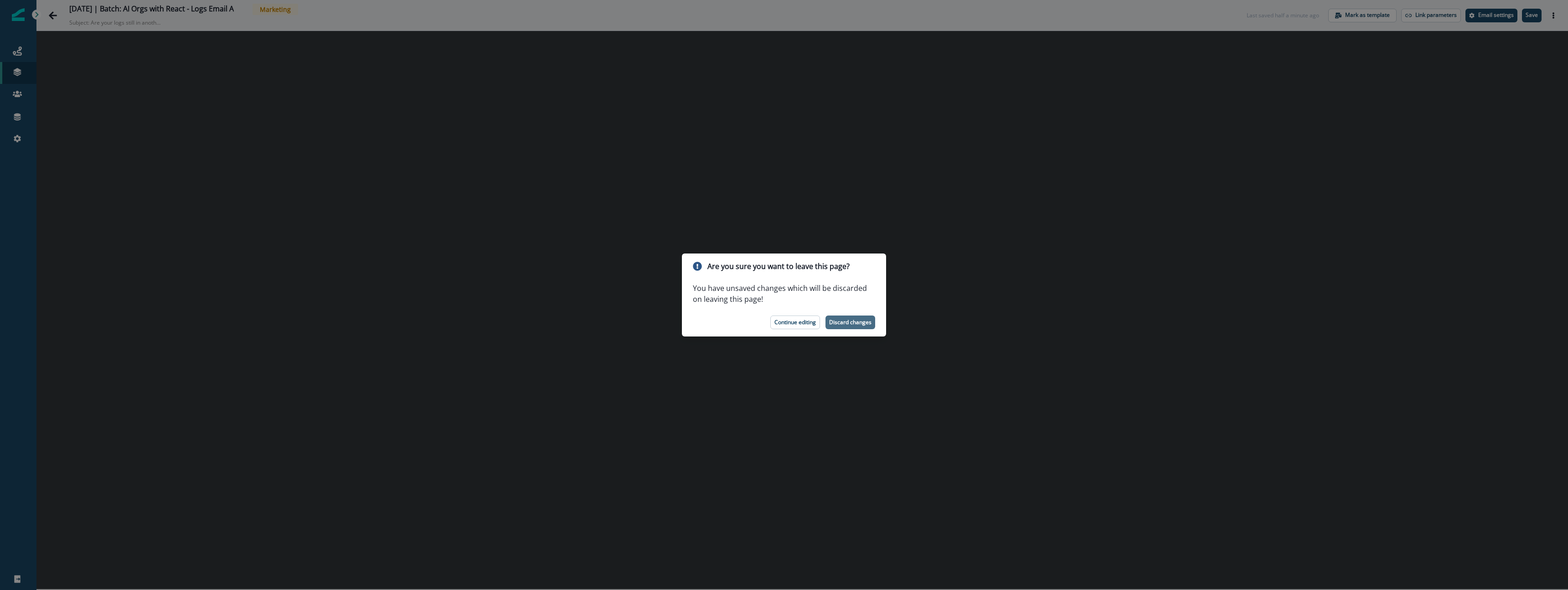
click at [854, 321] on p "Discard changes" at bounding box center [850, 322] width 43 height 6
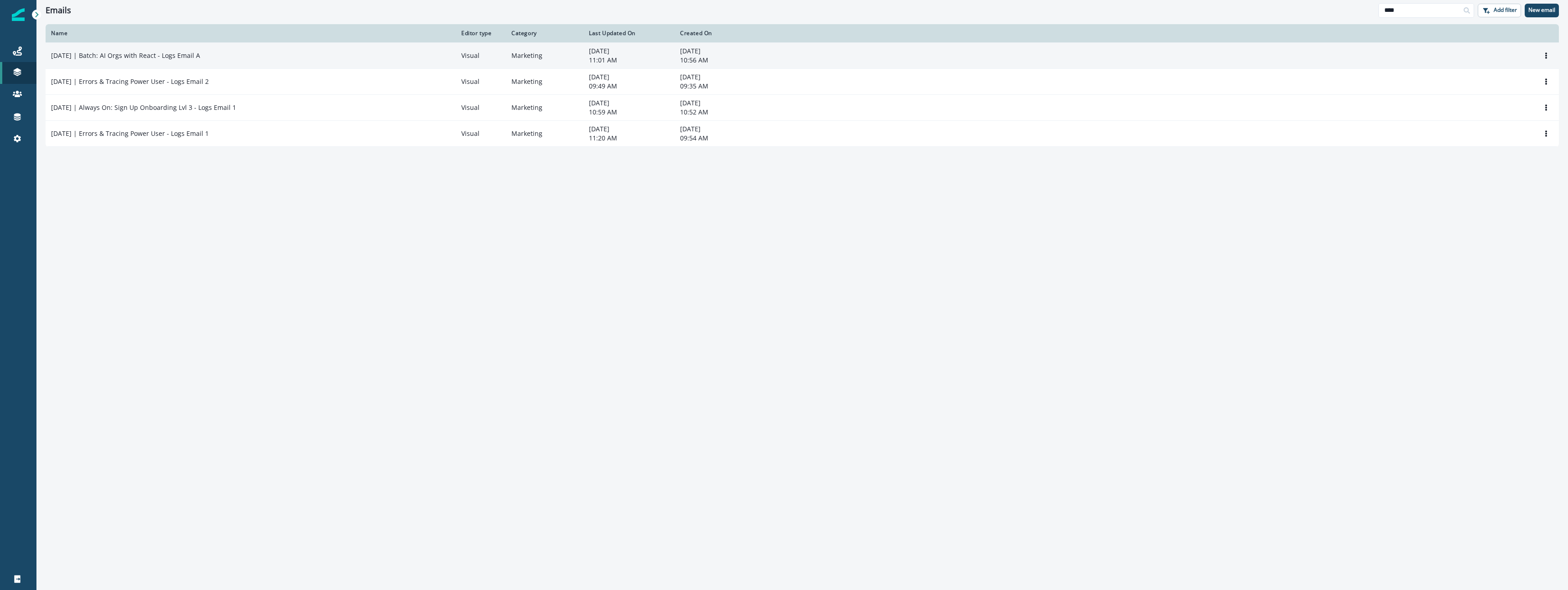
click at [336, 58] on div "2025-10-07 | Batch: AI Orgs with React - Logs Email A" at bounding box center [250, 56] width 399 height 9
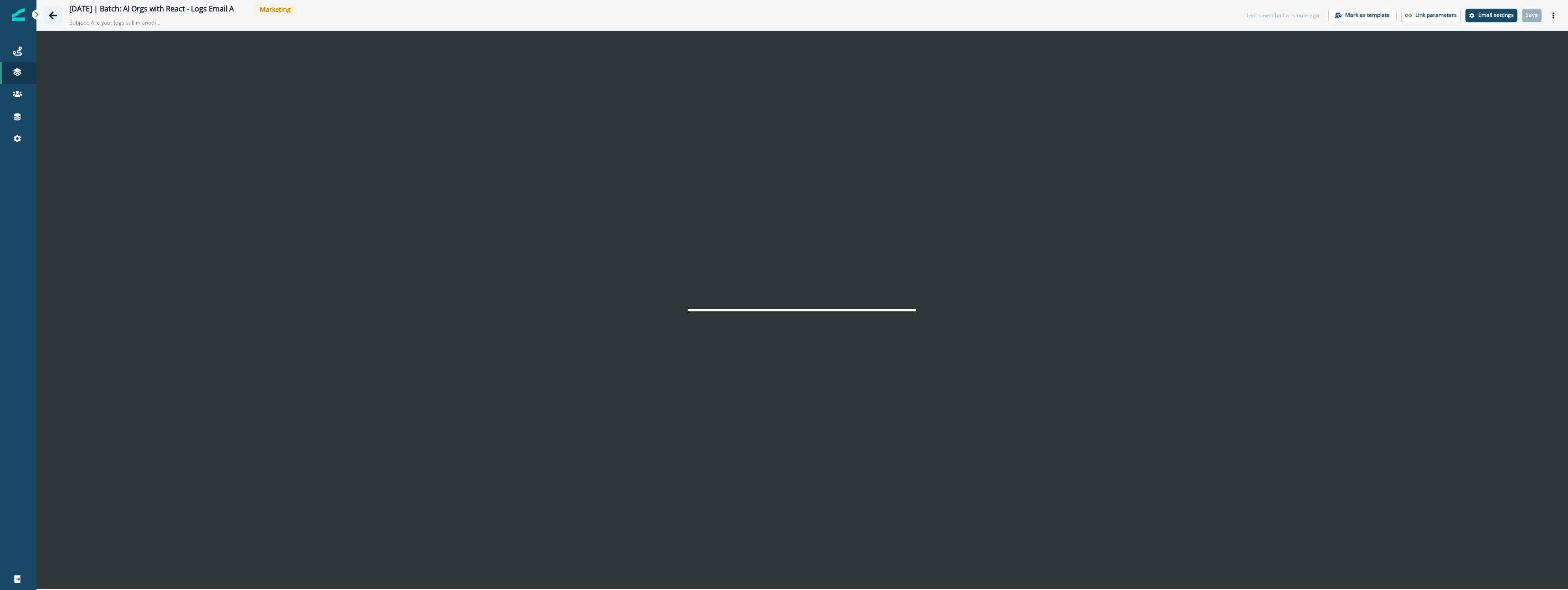
click at [59, 15] on button "Go back" at bounding box center [52, 15] width 18 height 18
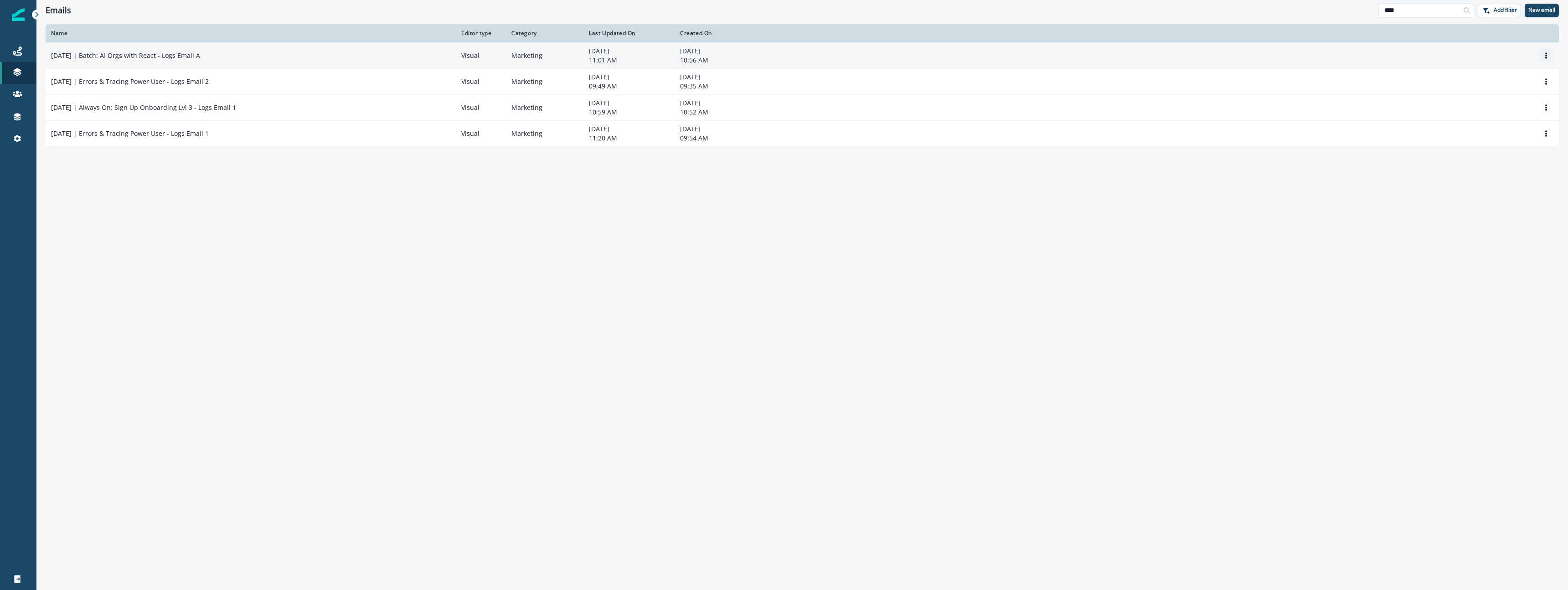
click at [1552, 57] on button "Options" at bounding box center [1545, 56] width 15 height 14
click at [1496, 79] on button "Clone" at bounding box center [1502, 77] width 101 height 15
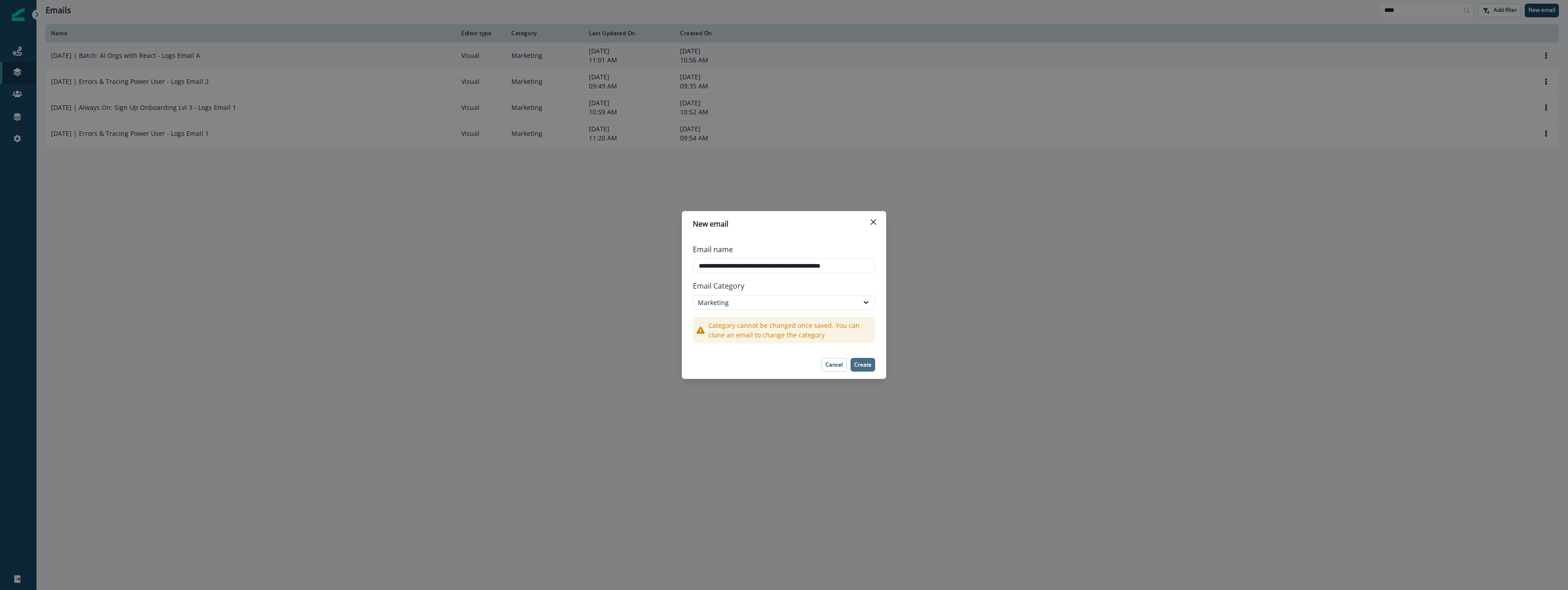
type input "**********"
click at [867, 362] on p "Create" at bounding box center [863, 364] width 17 height 6
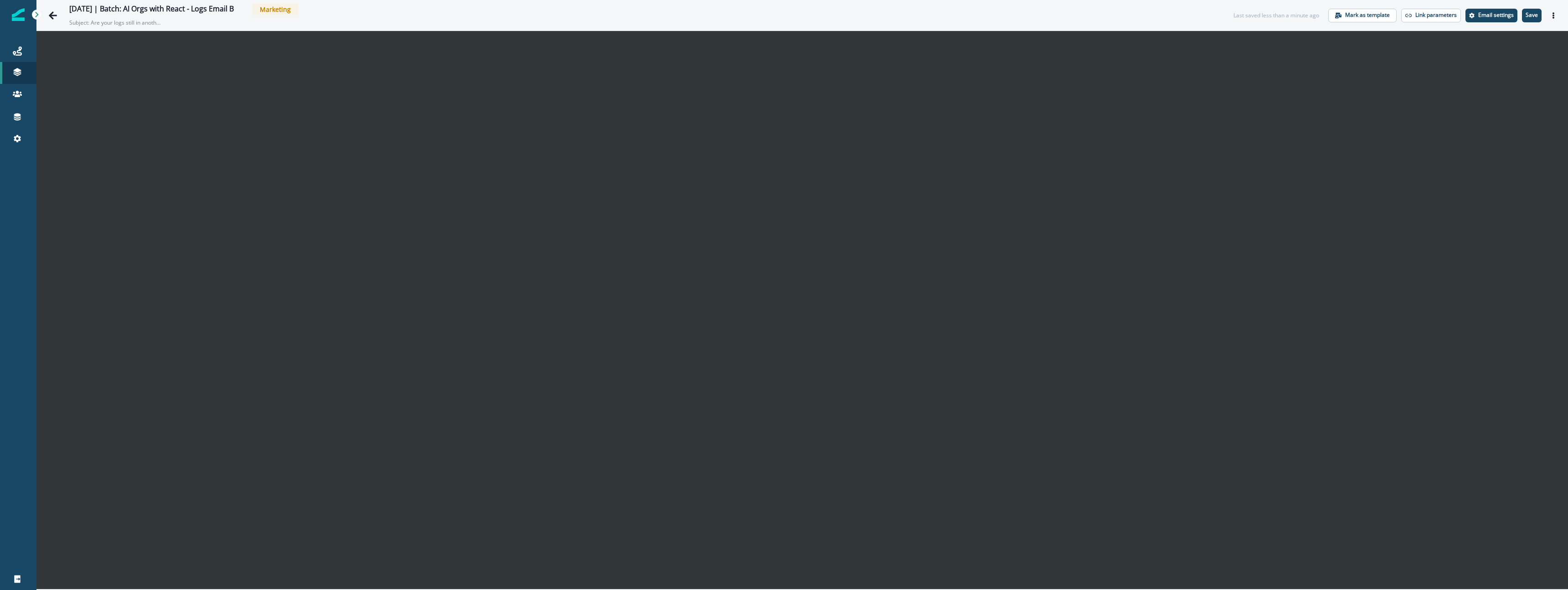
click at [1536, 15] on p "Save" at bounding box center [1531, 15] width 12 height 6
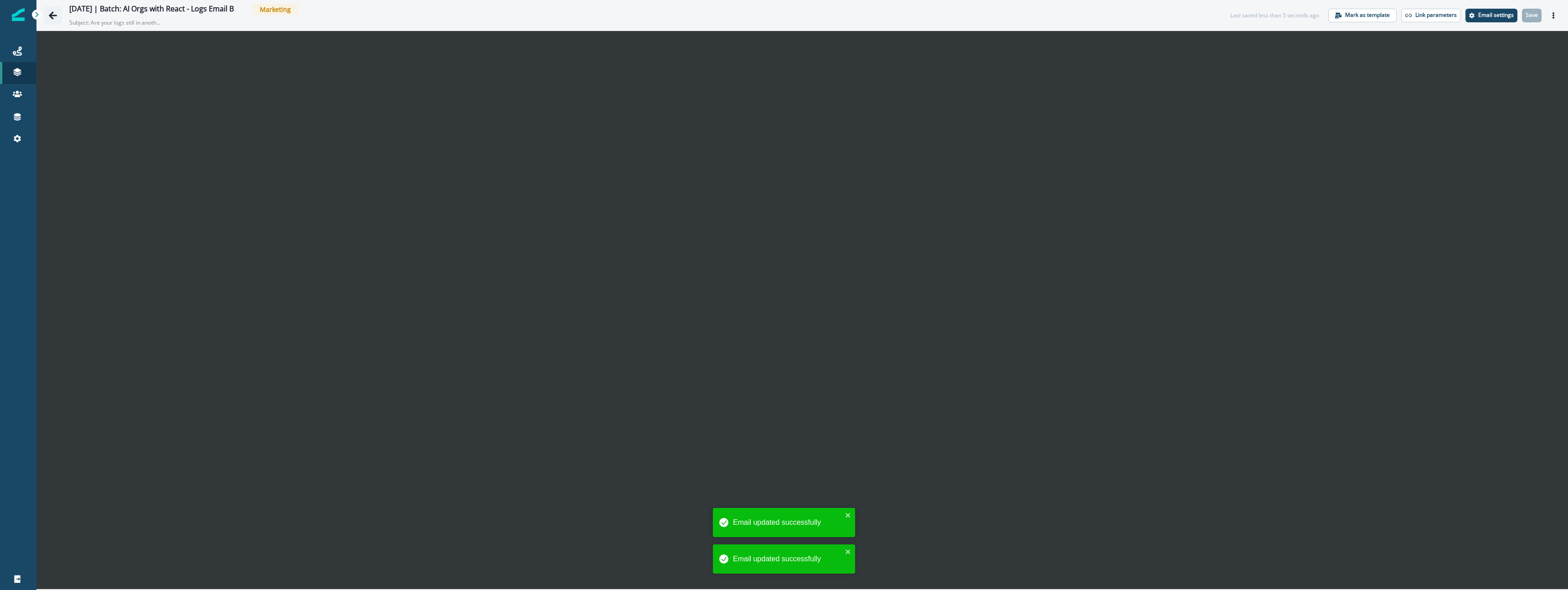
click at [55, 18] on icon "Go back" at bounding box center [53, 16] width 9 height 9
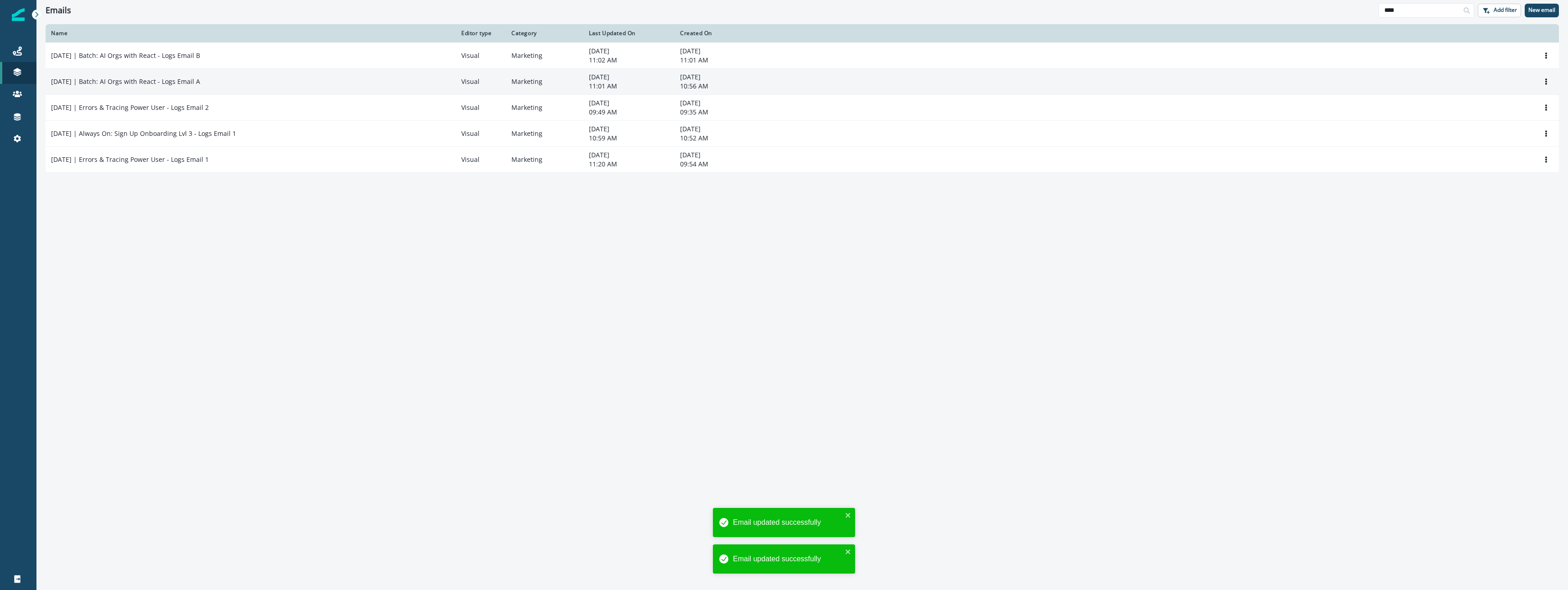
click at [296, 84] on div "2025-10-07 | Batch: AI Orgs with React - Logs Email A" at bounding box center [250, 82] width 399 height 9
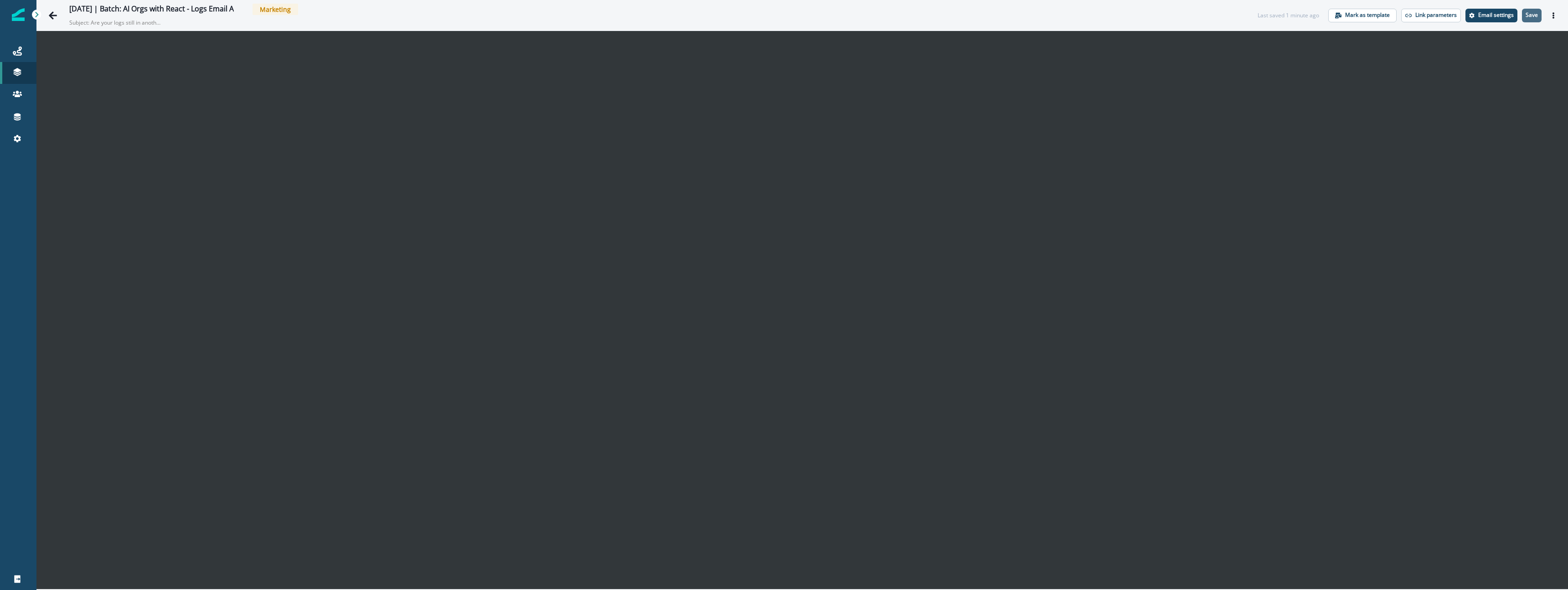
click at [1531, 15] on p "Save" at bounding box center [1531, 15] width 12 height 6
click at [51, 17] on icon "Go back" at bounding box center [52, 15] width 8 height 8
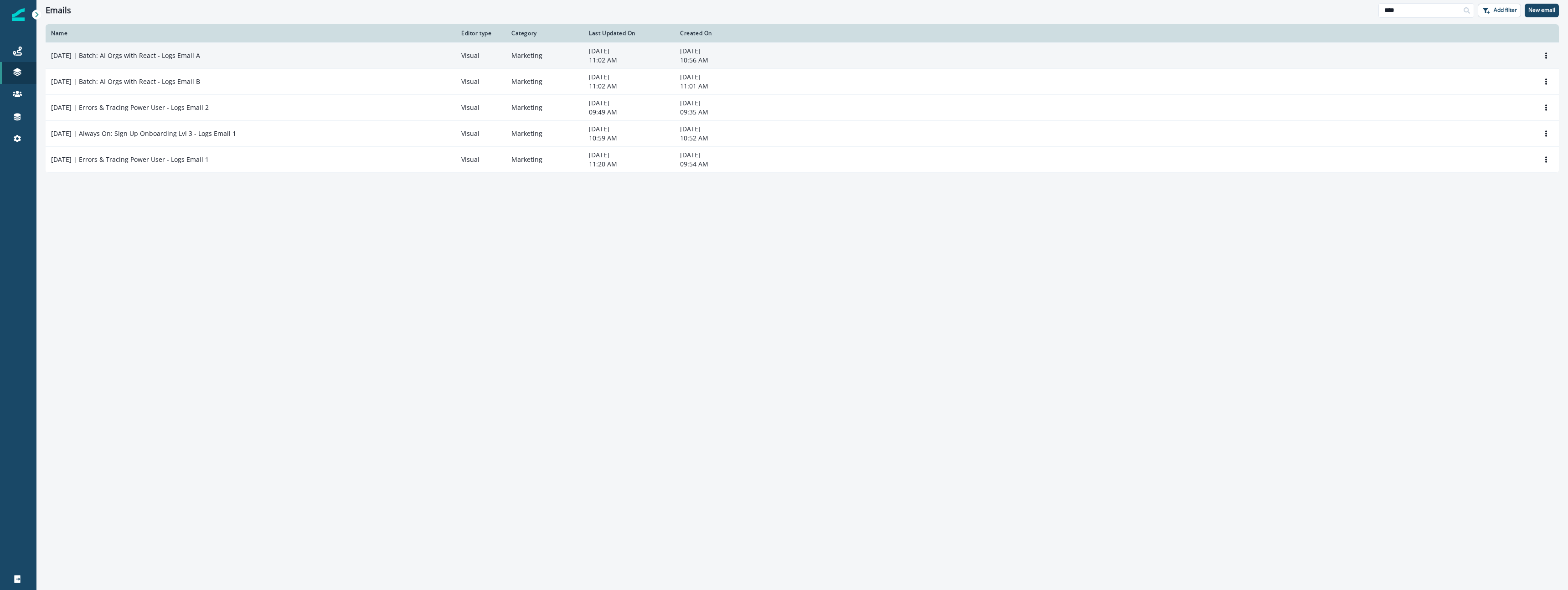
click at [437, 61] on td "2025-10-07 | Batch: AI Orgs with React - Logs Email A" at bounding box center [250, 56] width 410 height 26
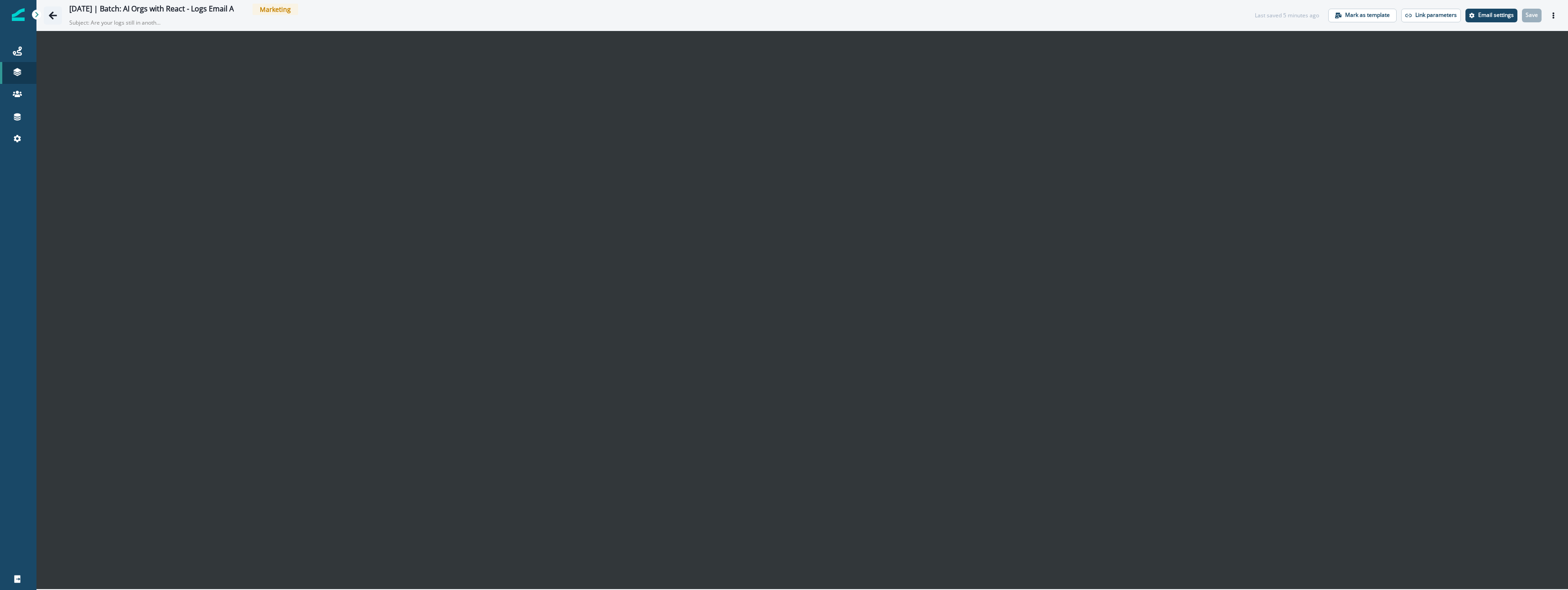
click at [49, 14] on icon "Go back" at bounding box center [53, 16] width 9 height 9
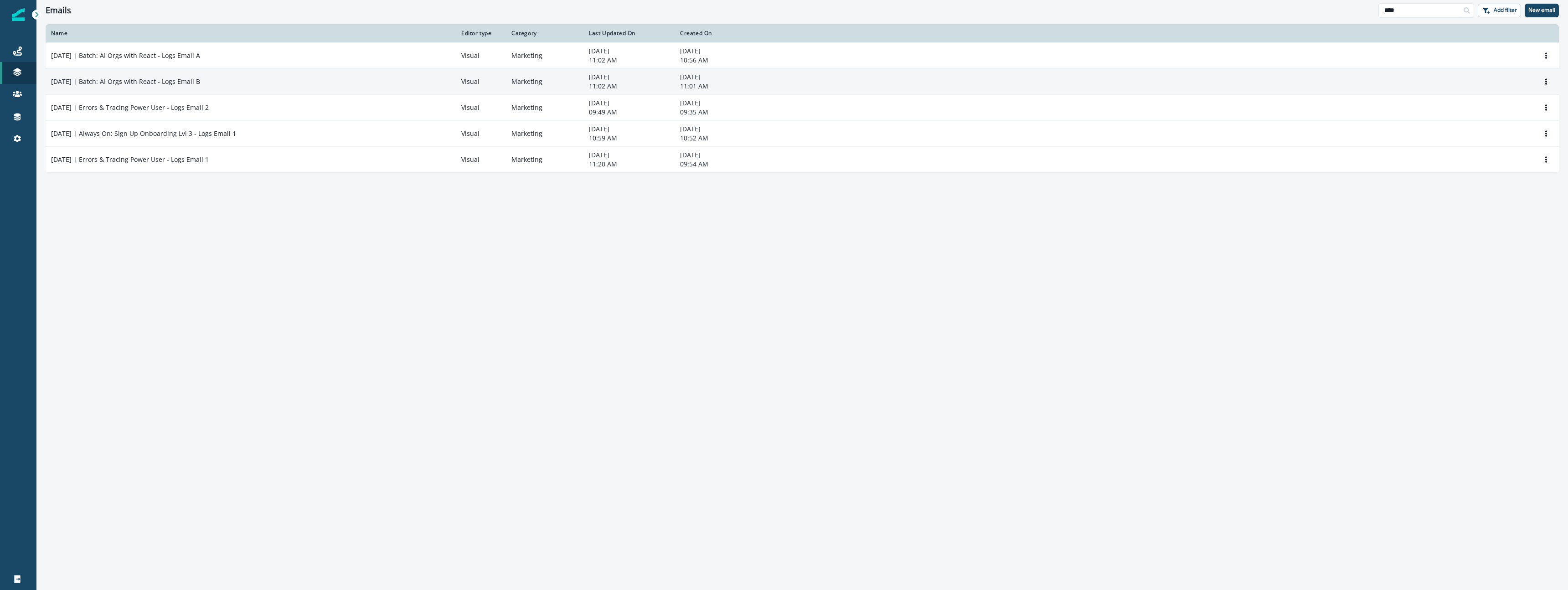
click at [141, 74] on td "2025-10-07 | Batch: AI Orgs with React - Logs Email B" at bounding box center [250, 82] width 410 height 26
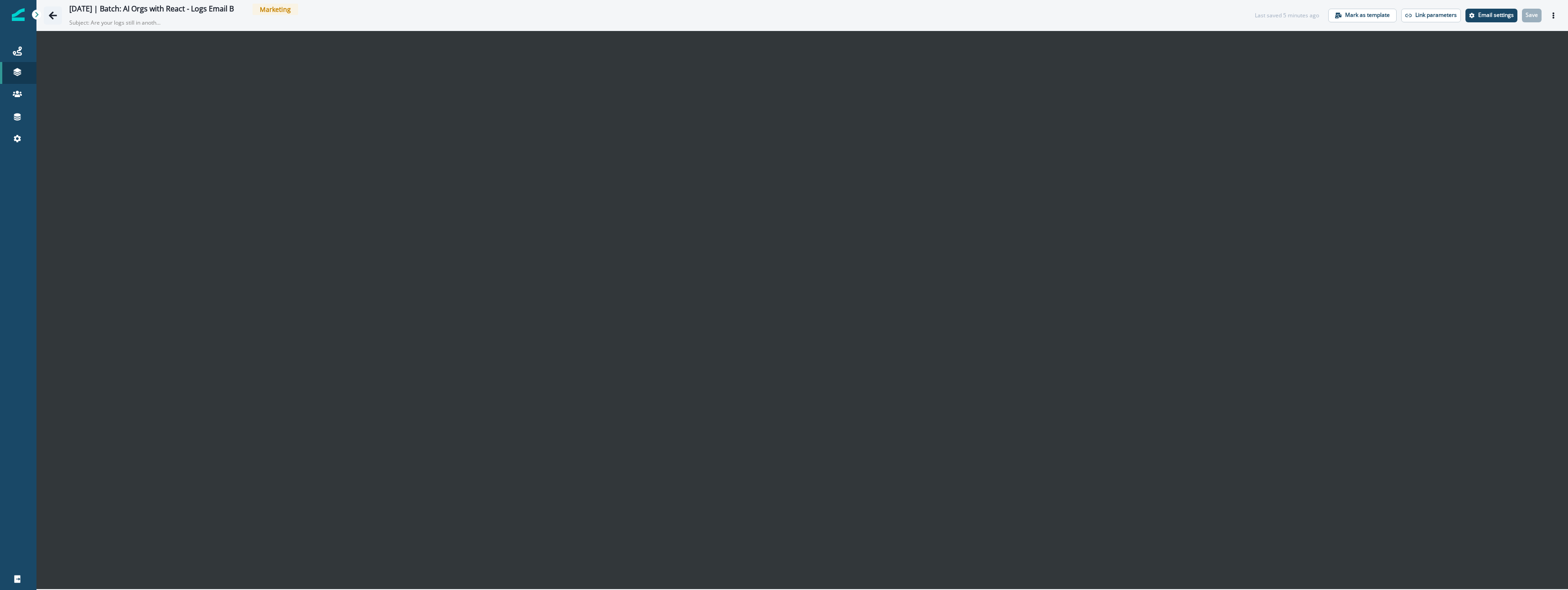
click at [48, 17] on button "Go back" at bounding box center [52, 15] width 18 height 18
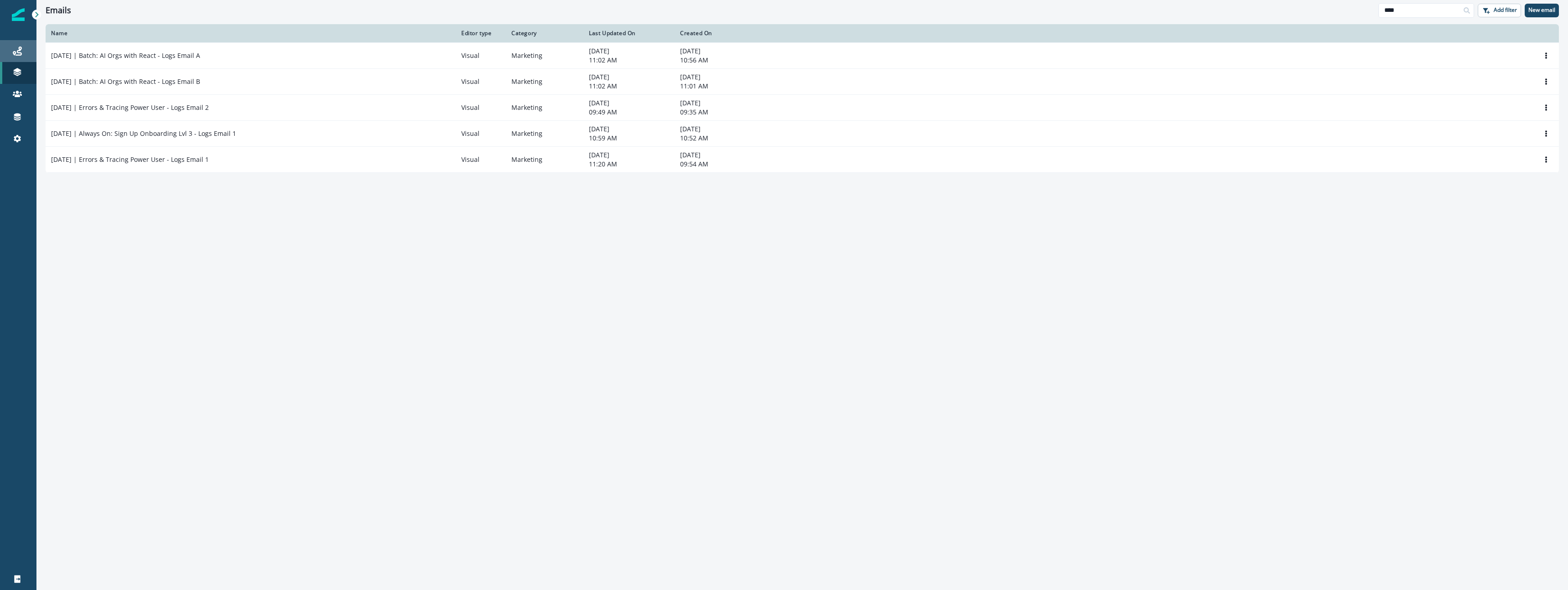
click at [23, 51] on div "Journeys" at bounding box center [18, 50] width 30 height 11
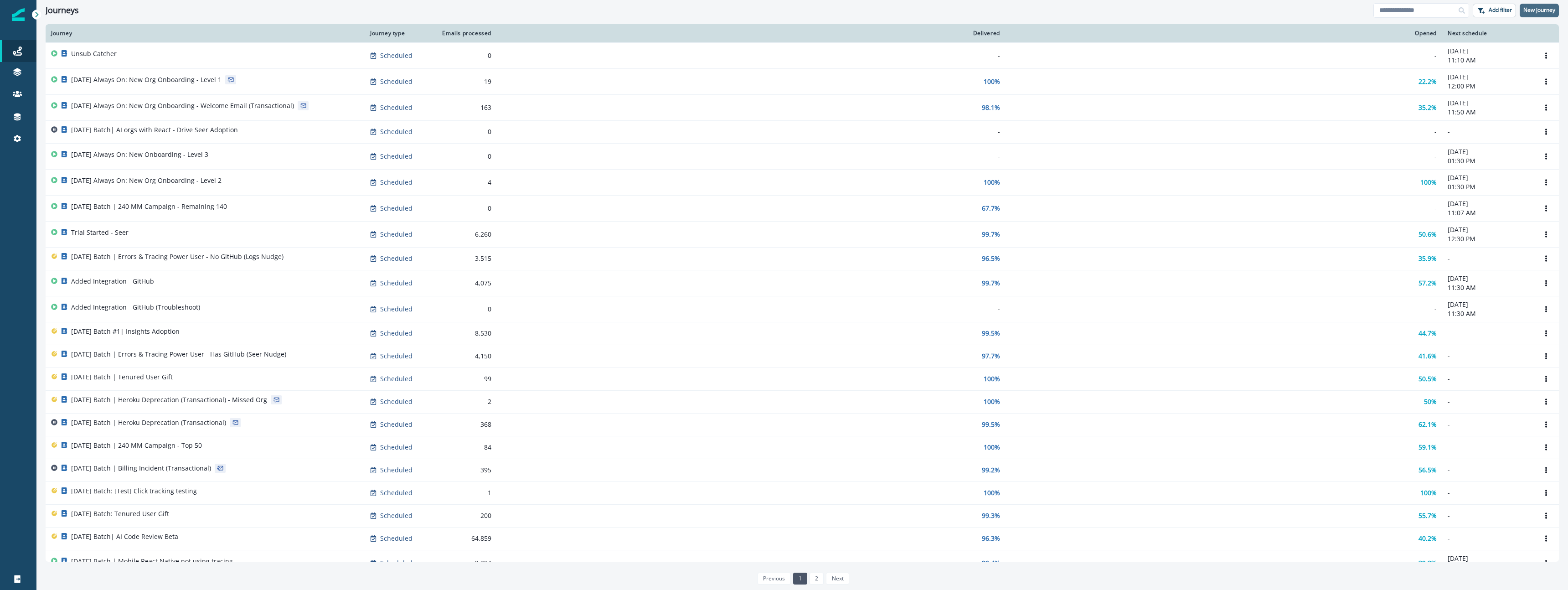
click at [1540, 5] on button "New journey" at bounding box center [1538, 10] width 39 height 14
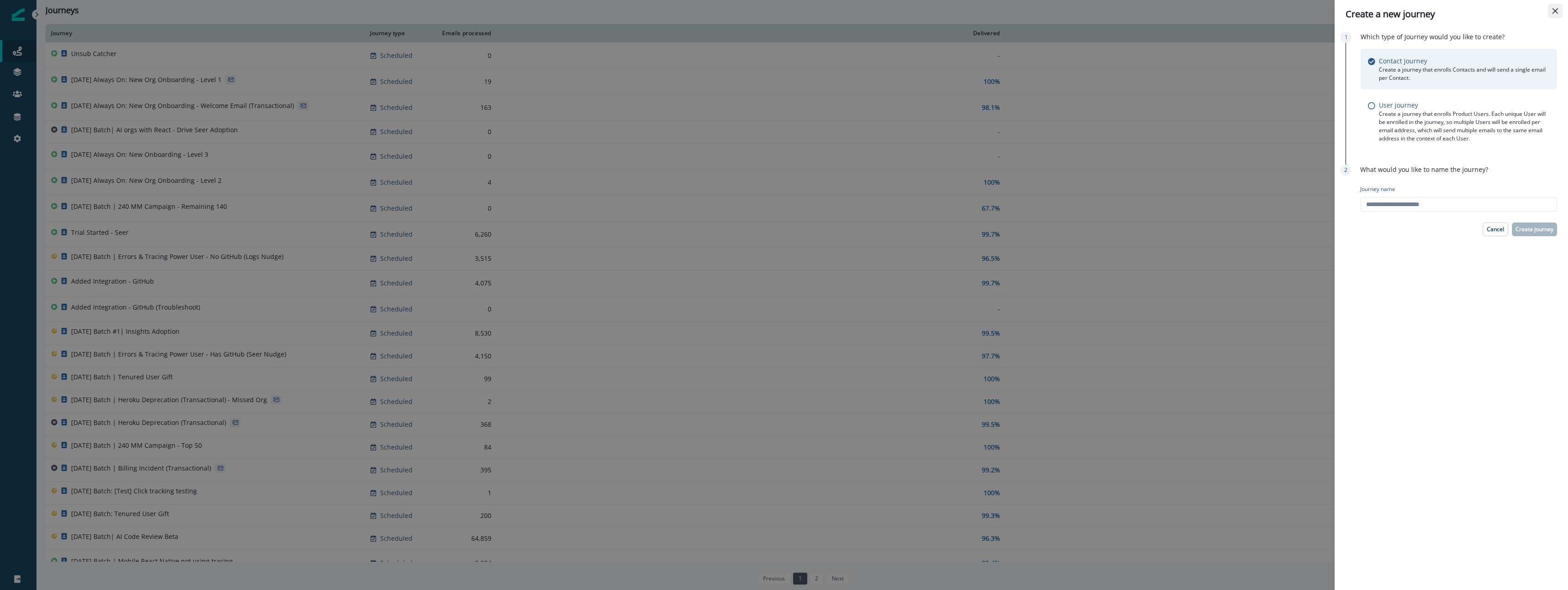
click at [1559, 14] on button "Close" at bounding box center [1555, 10] width 15 height 15
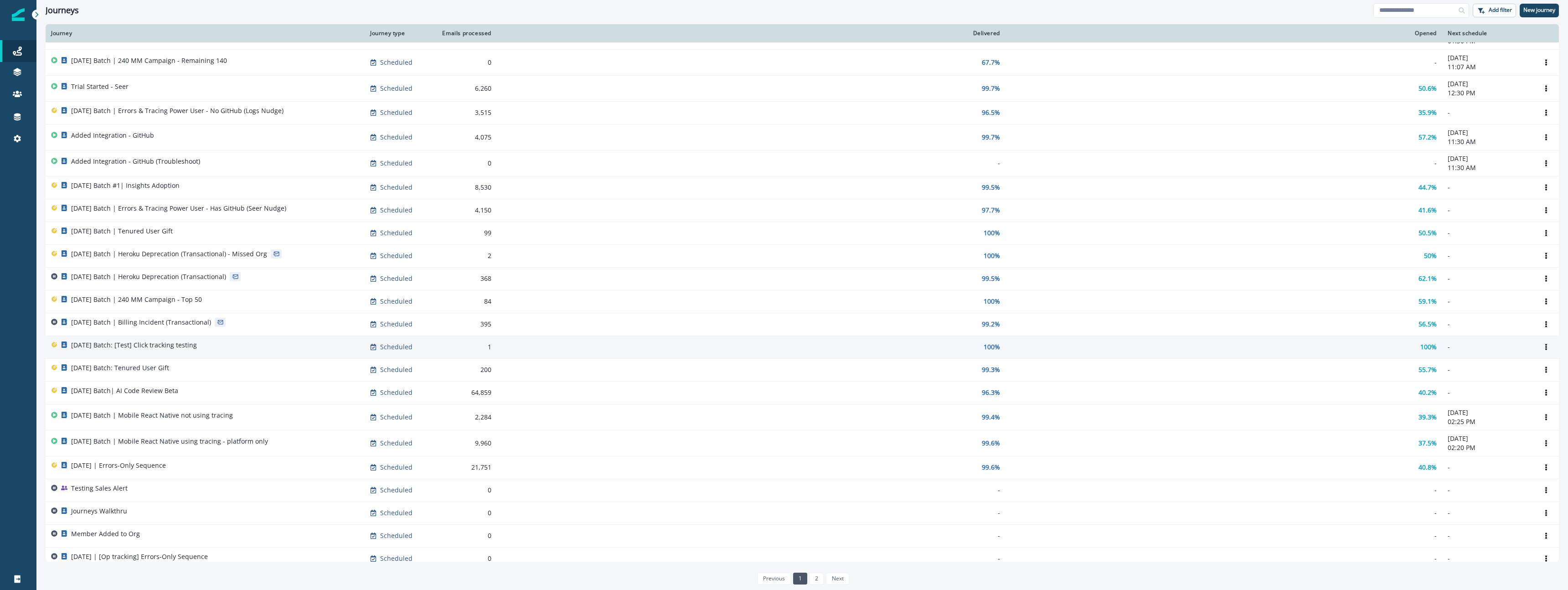
scroll to position [152, 0]
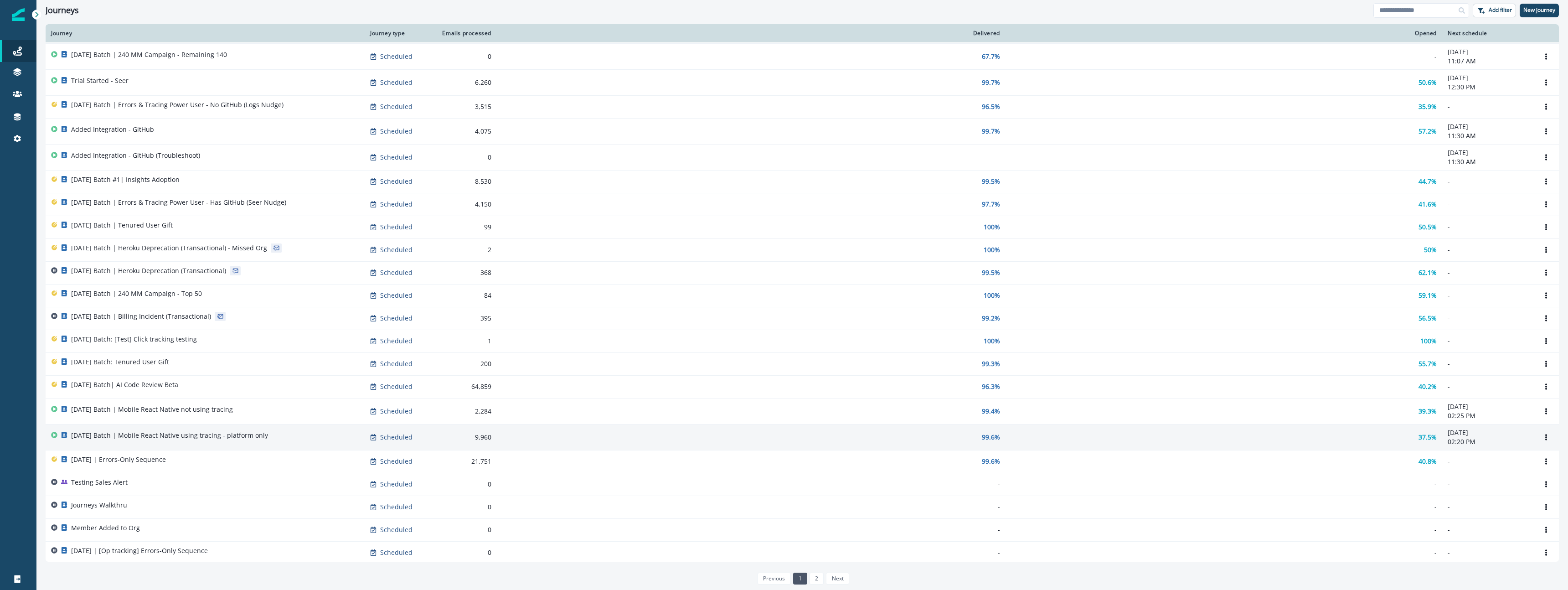
click at [278, 436] on div "[DATE] Batch | Mobile React Native using tracing - platform only" at bounding box center [205, 437] width 308 height 13
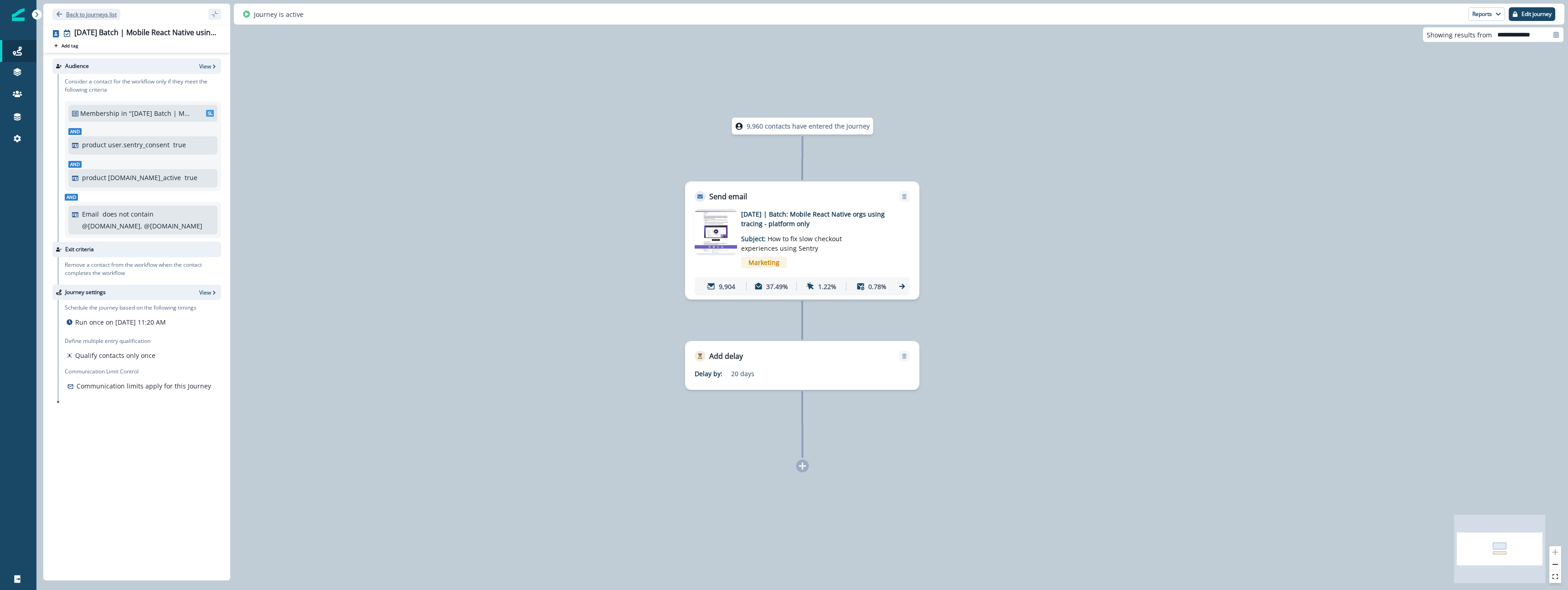
click at [63, 15] on button "Back to journeys list" at bounding box center [86, 14] width 68 height 11
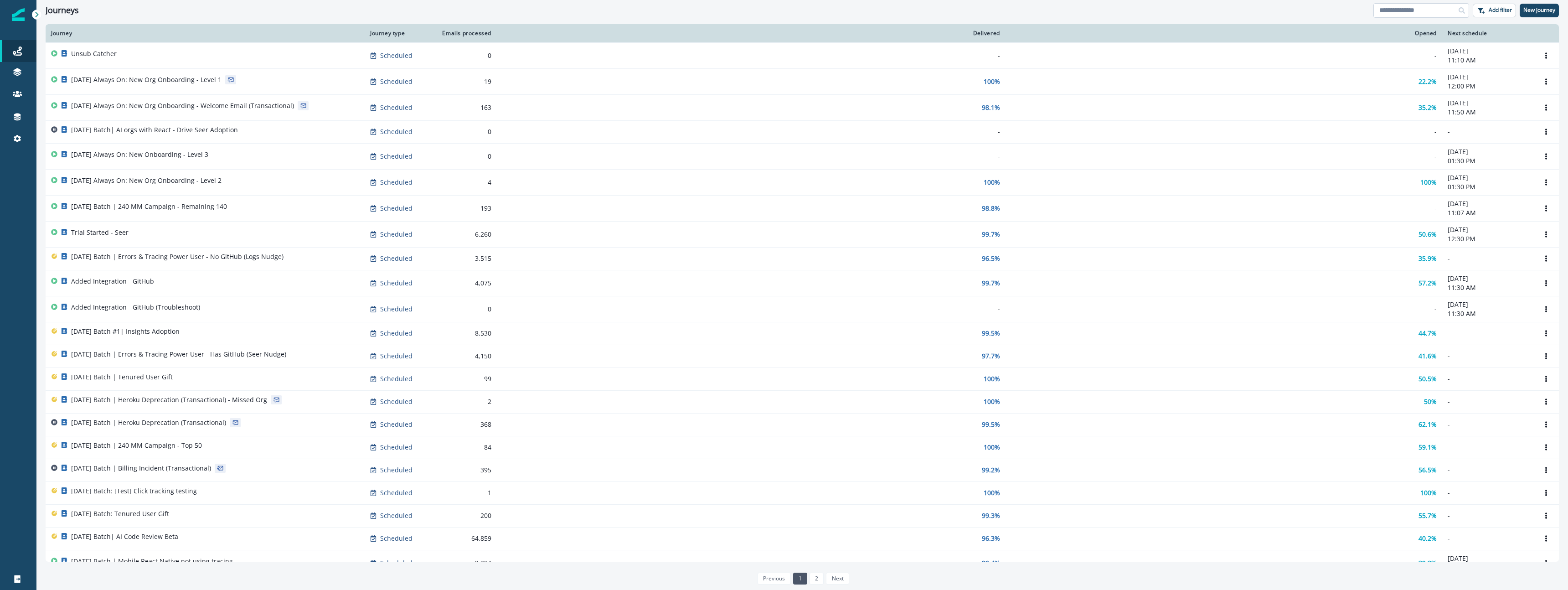
click at [1445, 16] on input at bounding box center [1421, 10] width 96 height 15
type input "**"
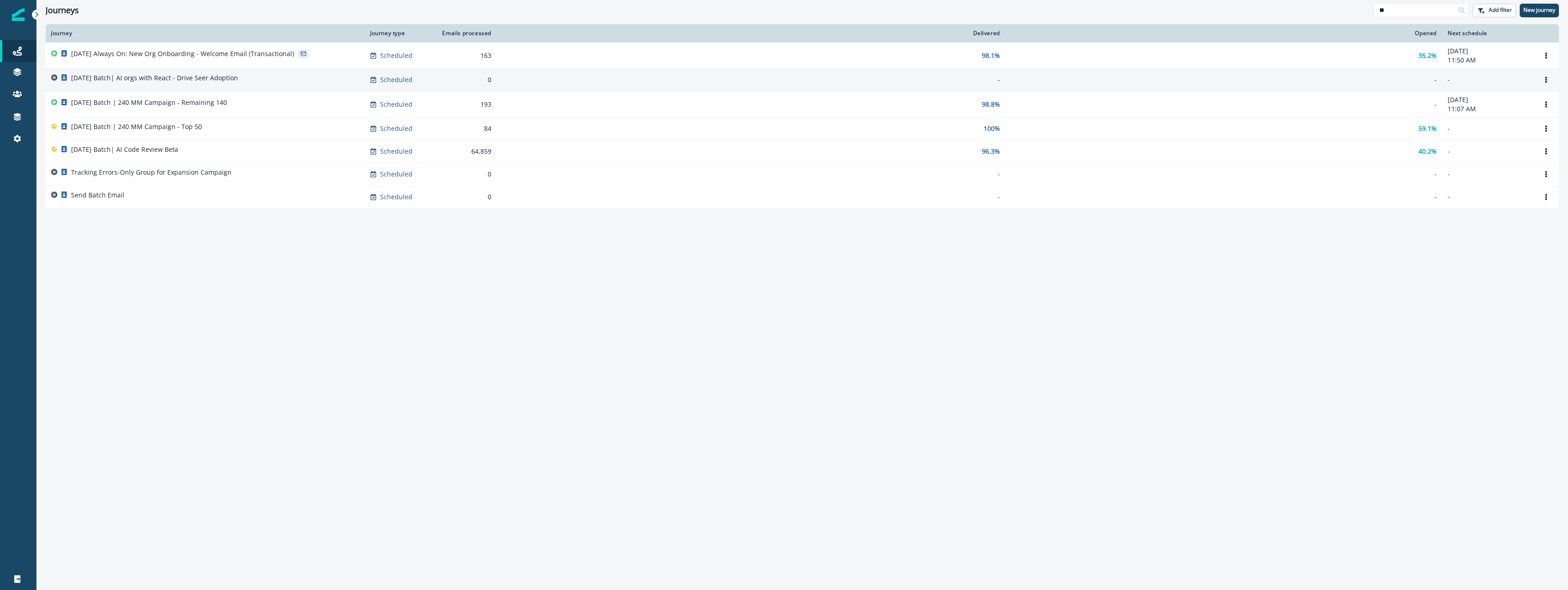
click at [258, 80] on div "[DATE] Batch| AI orgs with React - Drive Seer Adoption" at bounding box center [205, 79] width 308 height 13
click at [1547, 81] on icon "Options" at bounding box center [1545, 79] width 6 height 6
click at [221, 77] on p "[DATE] Batch| AI orgs with React - Drive Seer Adoption" at bounding box center [155, 77] width 167 height 9
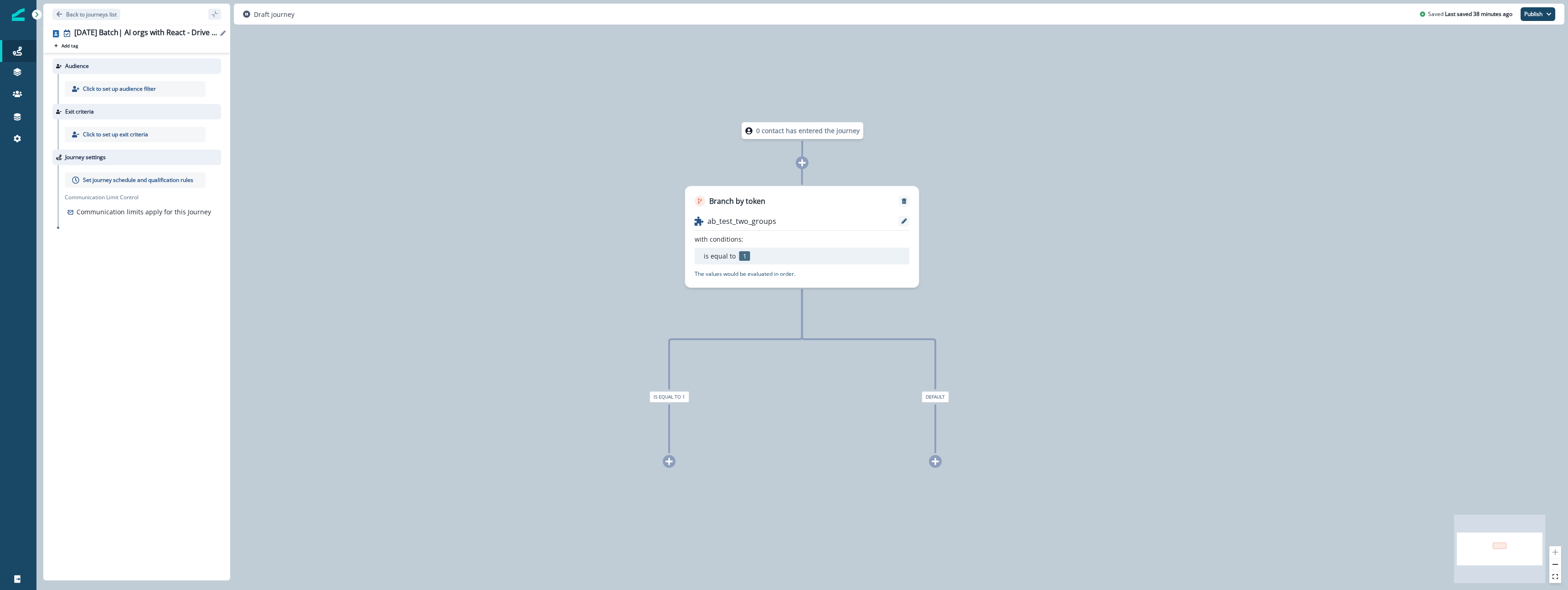
click at [220, 35] on icon "Edit name" at bounding box center [223, 33] width 5 height 5
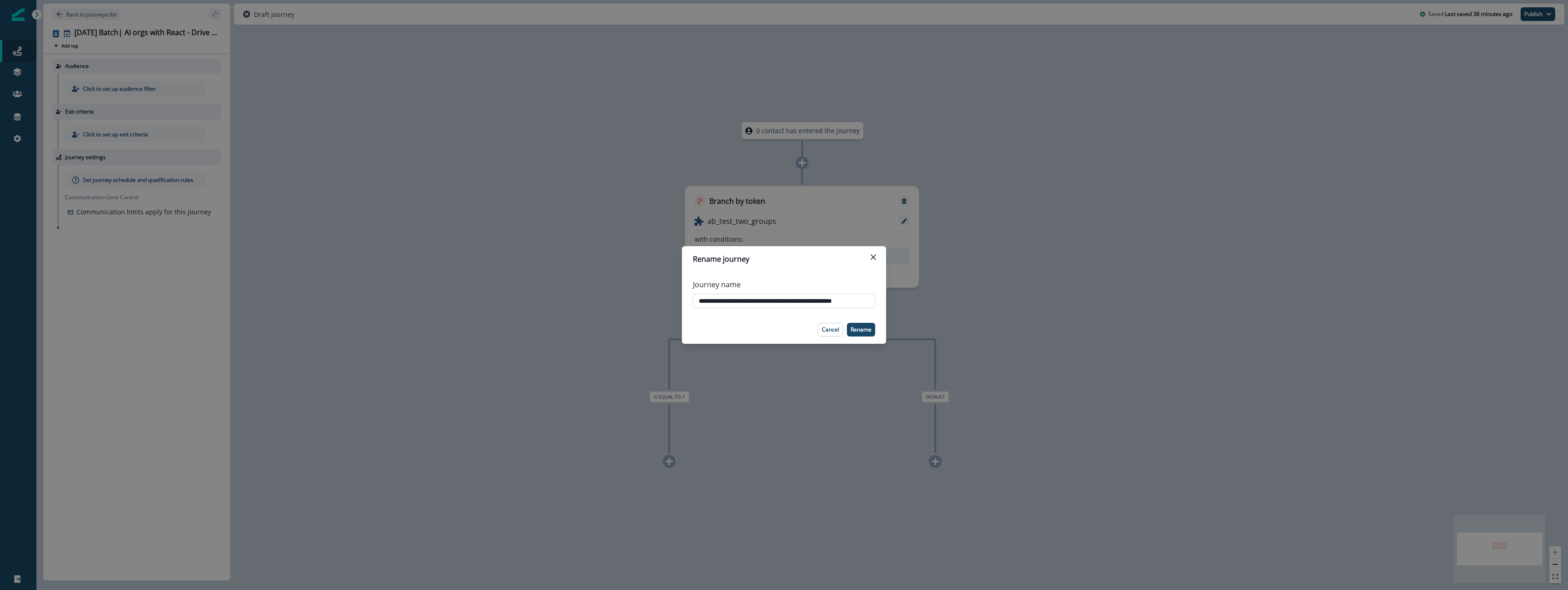
click at [718, 302] on input "**********" at bounding box center [784, 301] width 183 height 15
click at [823, 301] on input "**********" at bounding box center [784, 301] width 183 height 15
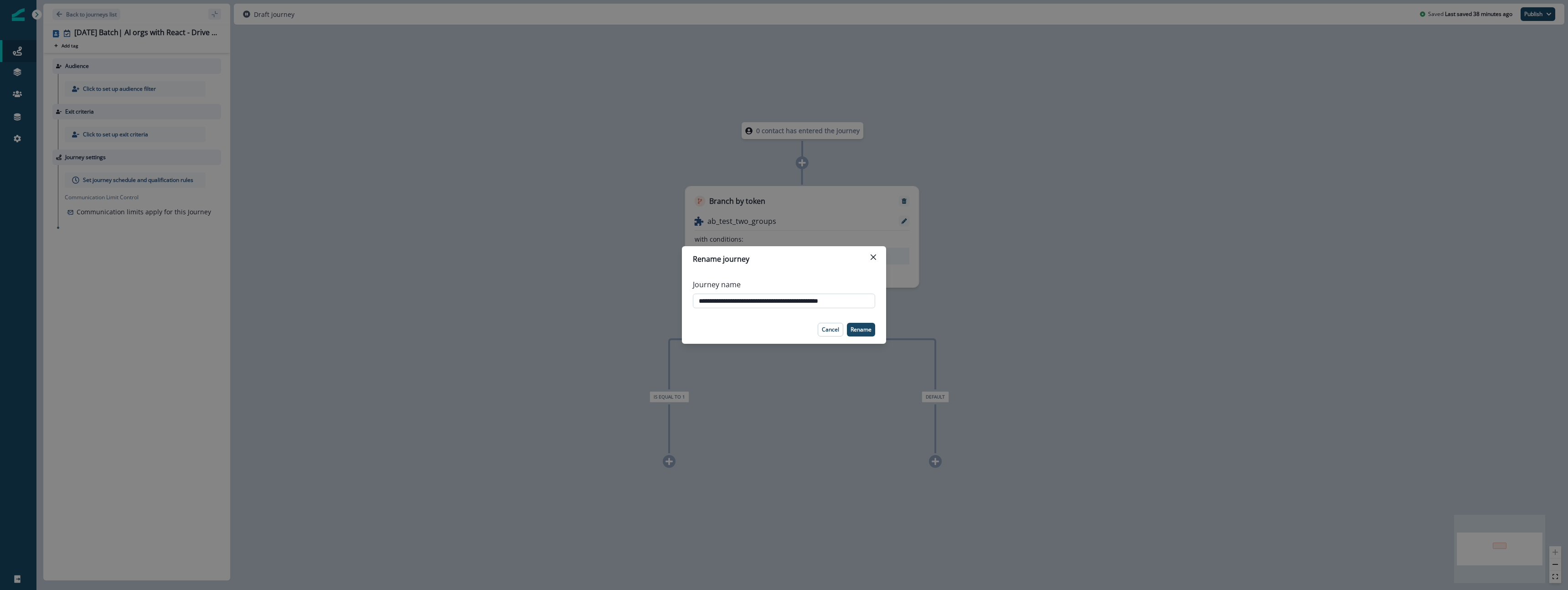
scroll to position [0, 0]
click at [843, 306] on input "**********" at bounding box center [784, 301] width 183 height 15
click at [858, 303] on input "**********" at bounding box center [784, 301] width 183 height 15
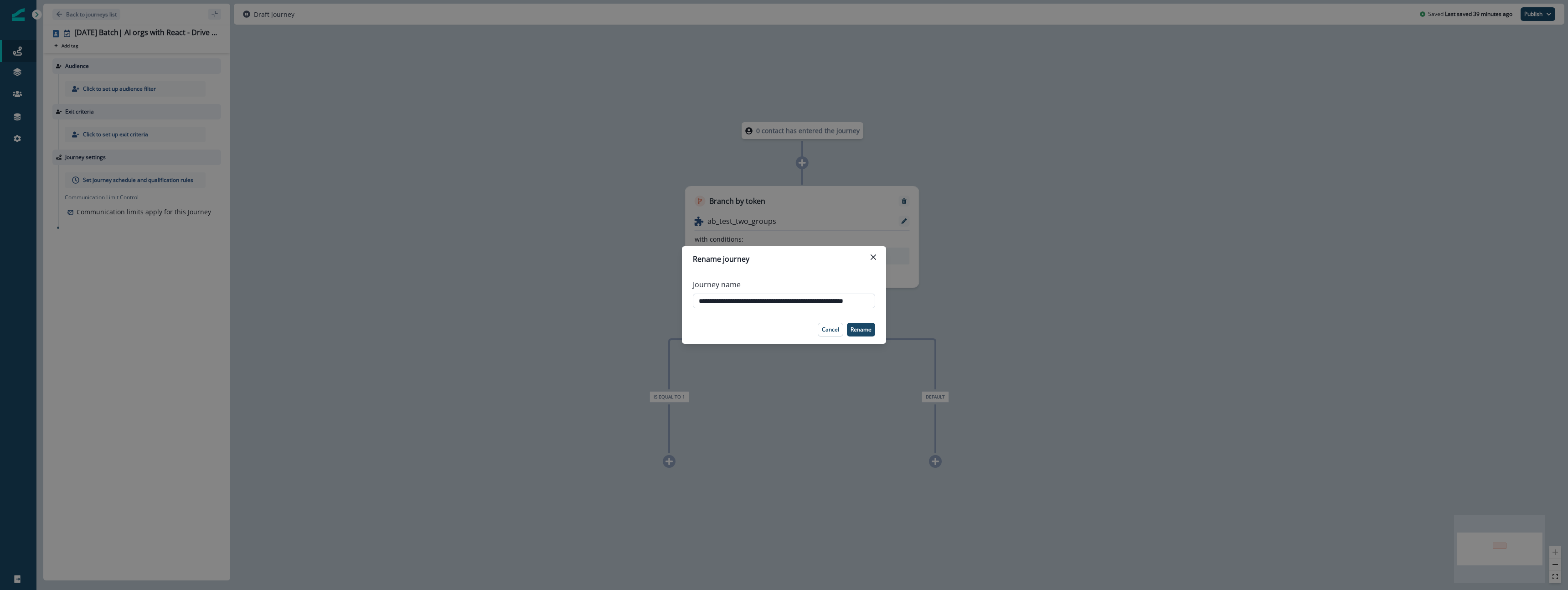
scroll to position [0, 3]
type input "**********"
click at [856, 332] on p "Rename" at bounding box center [860, 328] width 21 height 6
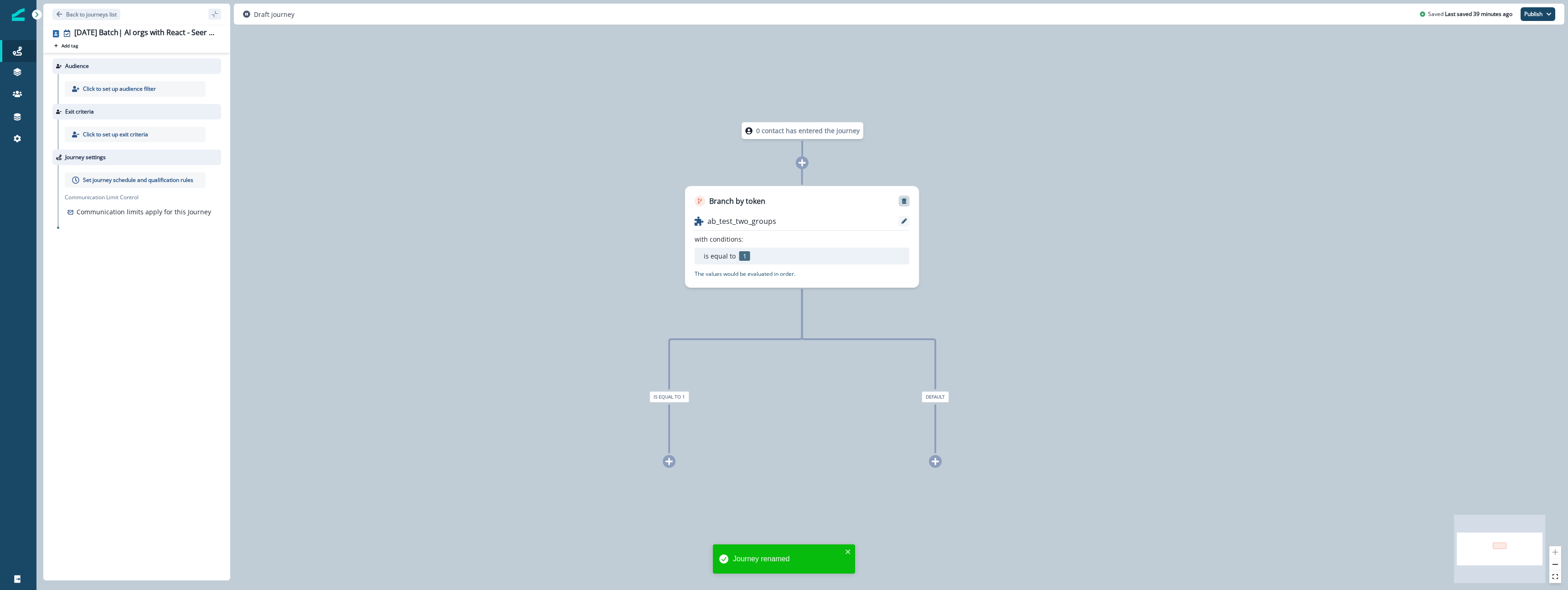
click at [905, 202] on icon "Remove" at bounding box center [904, 201] width 5 height 5
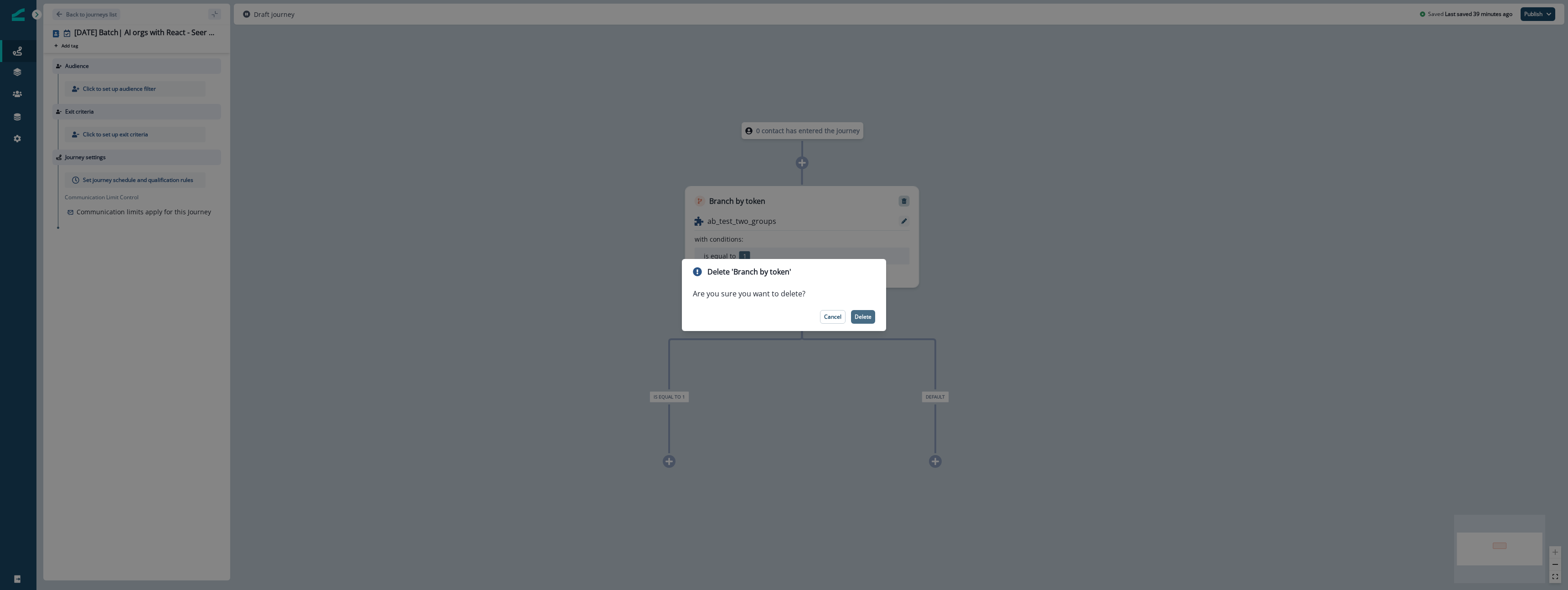
click at [867, 321] on button "Delete" at bounding box center [863, 317] width 24 height 14
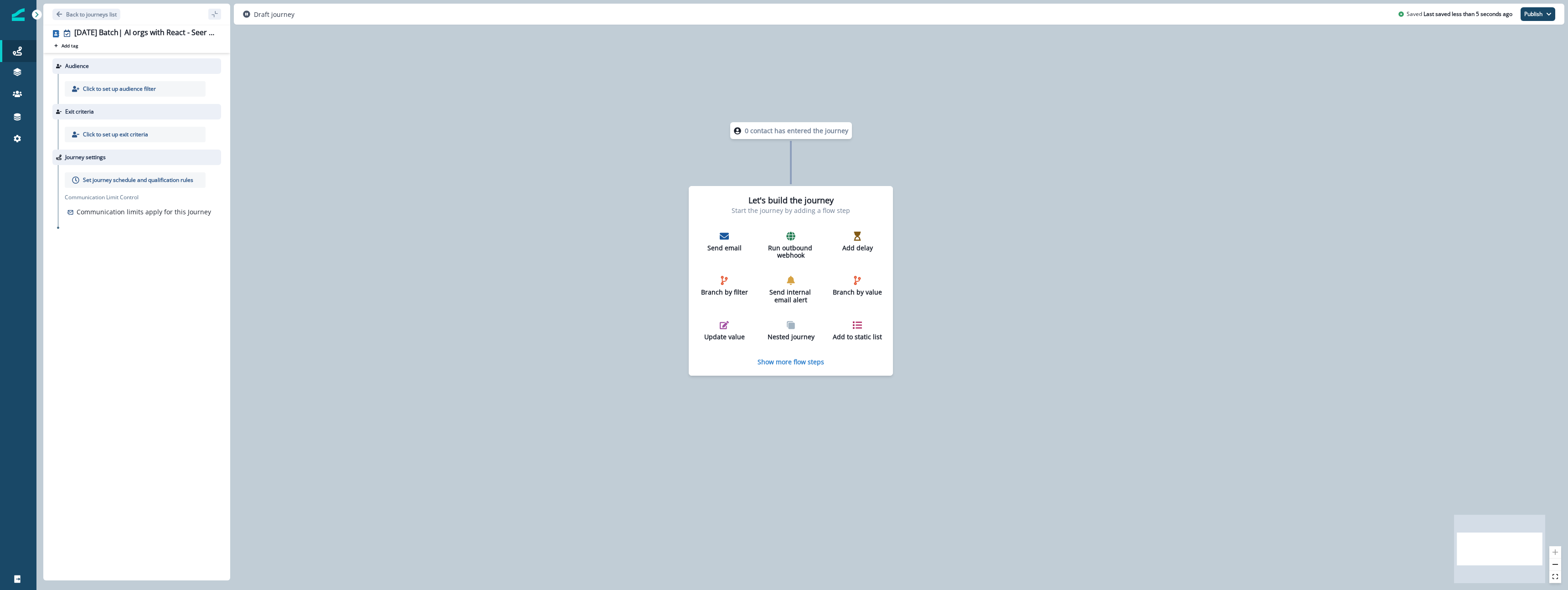
click at [138, 88] on p "Click to set up audience filter" at bounding box center [119, 89] width 73 height 8
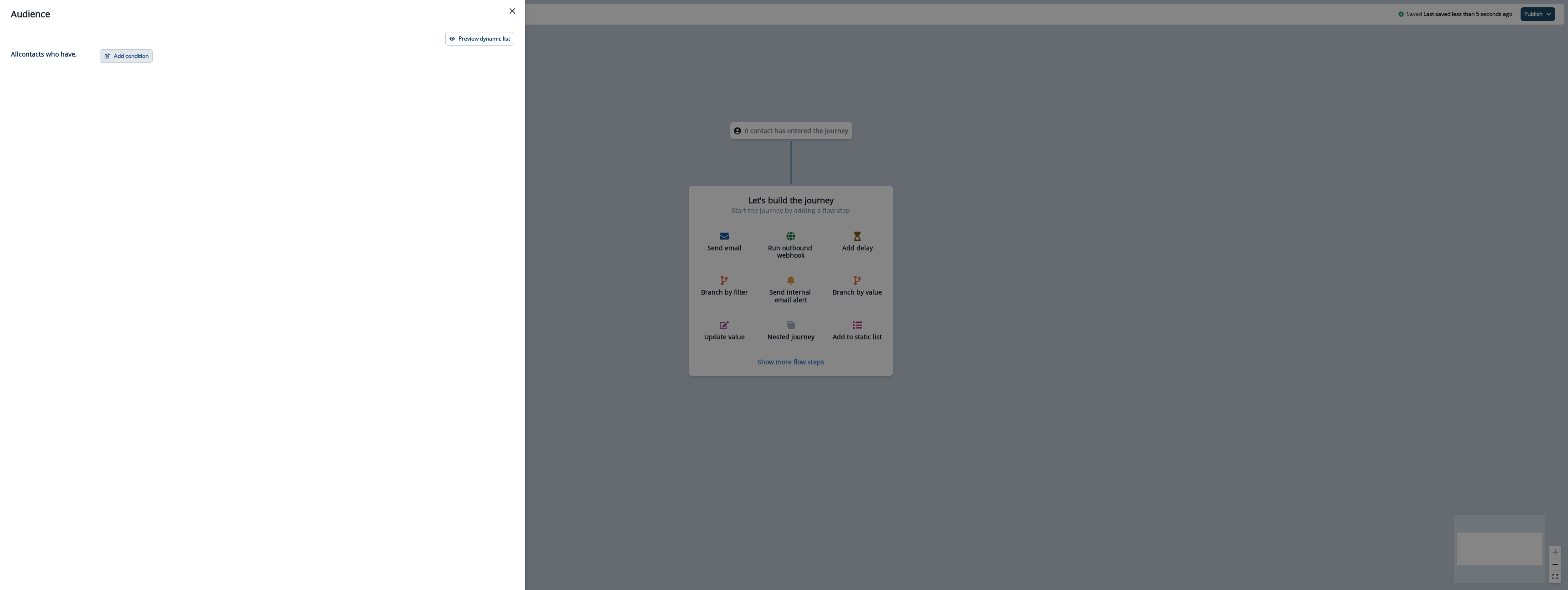
click at [123, 56] on button "Add condition" at bounding box center [126, 56] width 53 height 14
click at [514, 10] on icon "Close" at bounding box center [512, 10] width 5 height 5
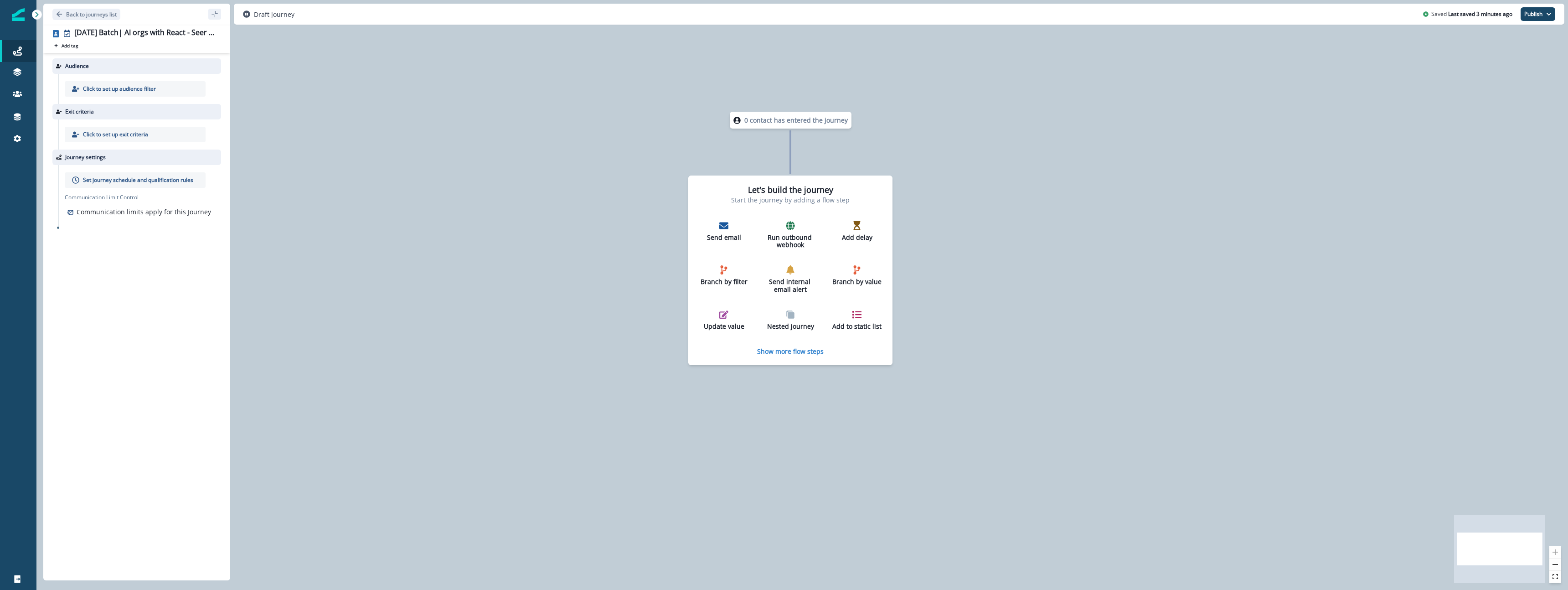
click at [125, 83] on div "Click to set up audience filter" at bounding box center [135, 89] width 141 height 16
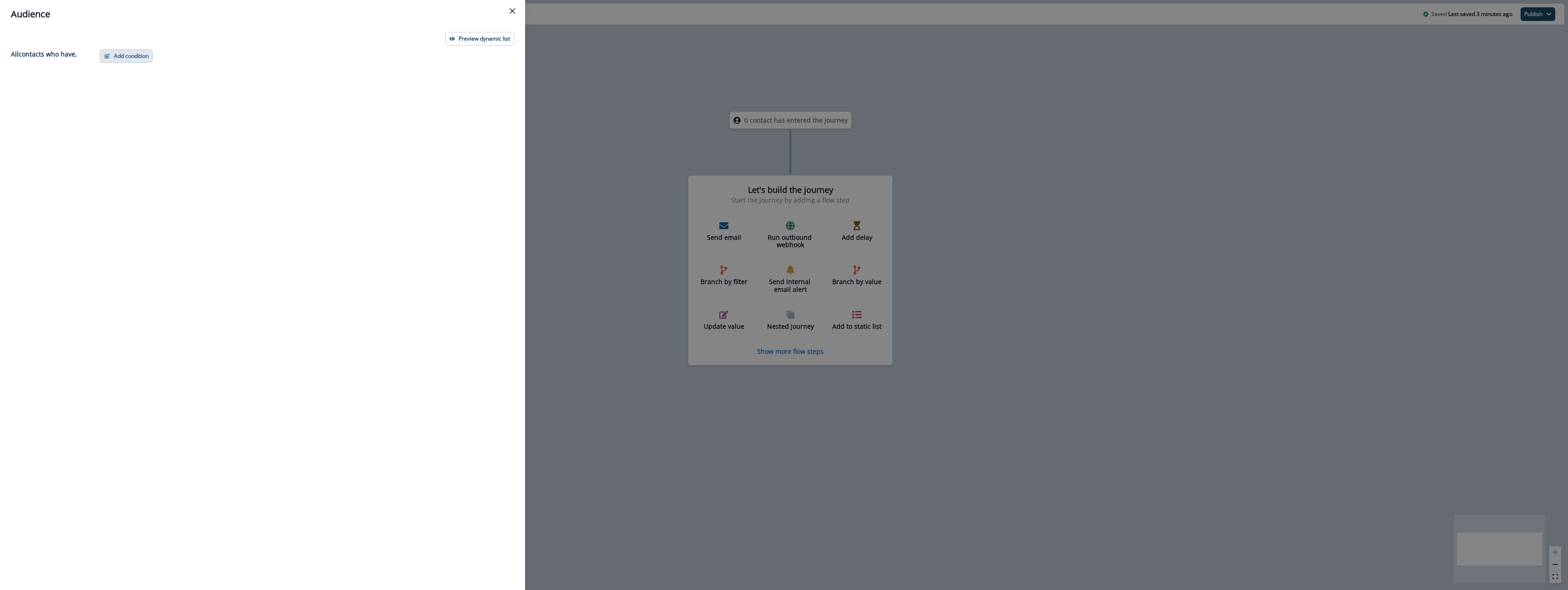
click at [135, 58] on button "Add condition" at bounding box center [126, 56] width 53 height 14
click at [155, 96] on button "A person property" at bounding box center [157, 95] width 116 height 15
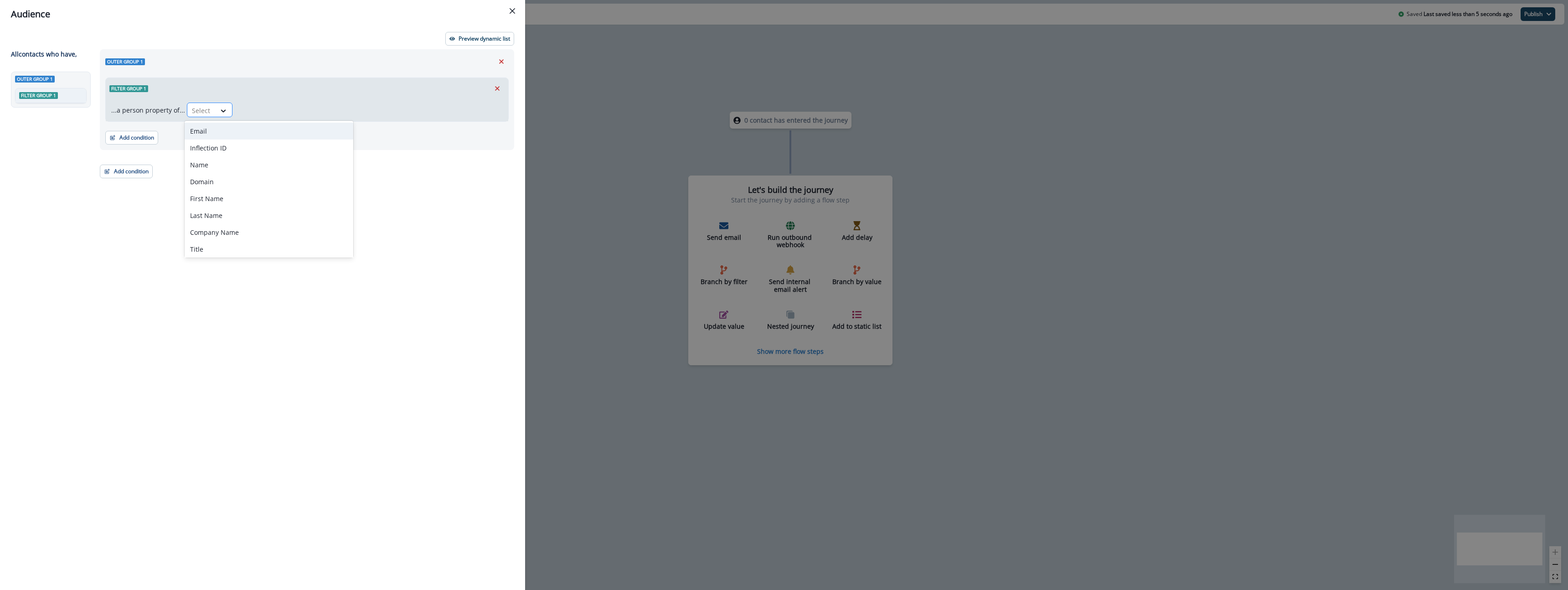
click at [211, 107] on div "Select" at bounding box center [202, 110] width 29 height 15
click at [216, 110] on div at bounding box center [223, 110] width 16 height 9
drag, startPoint x: 89, startPoint y: 222, endPoint x: 190, endPoint y: 133, distance: 134.6
click at [92, 216] on div "Outer group 1 Filter group 1" at bounding box center [53, 314] width 83 height 485
click at [133, 173] on button "Add condition" at bounding box center [126, 171] width 53 height 14
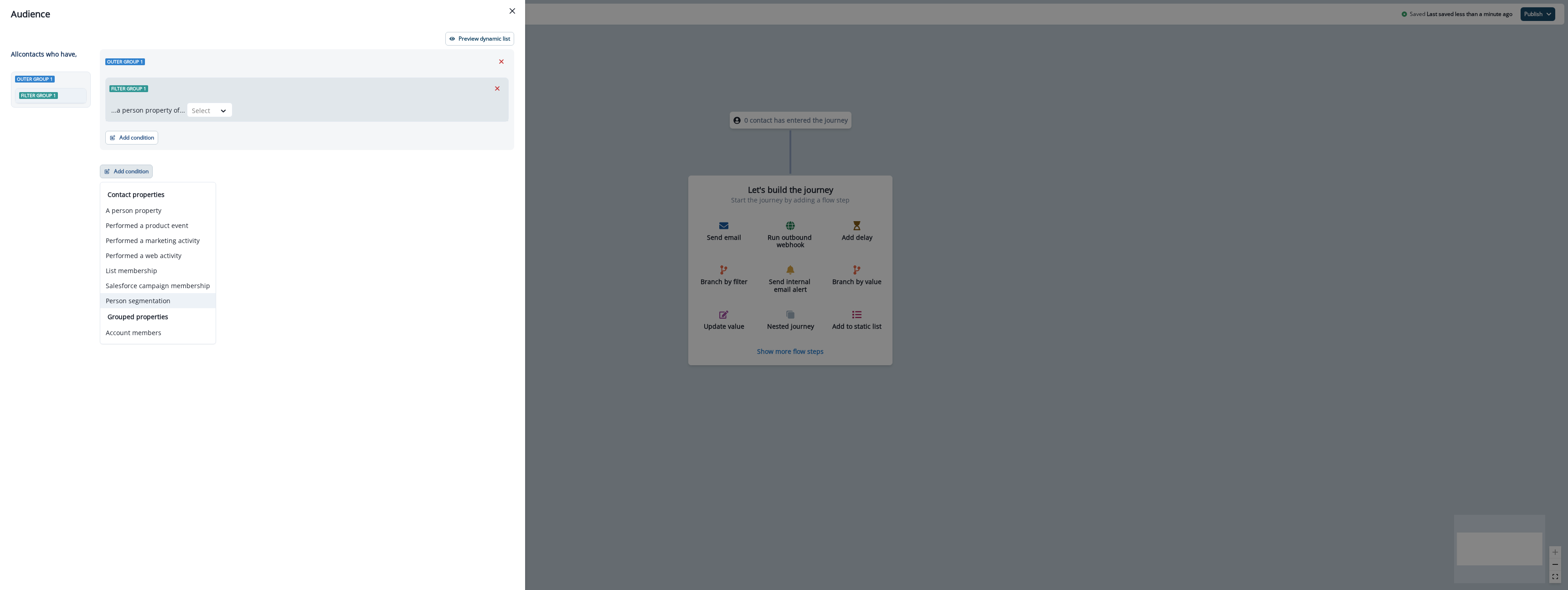
click at [177, 297] on button "Person segmentation" at bounding box center [157, 300] width 116 height 15
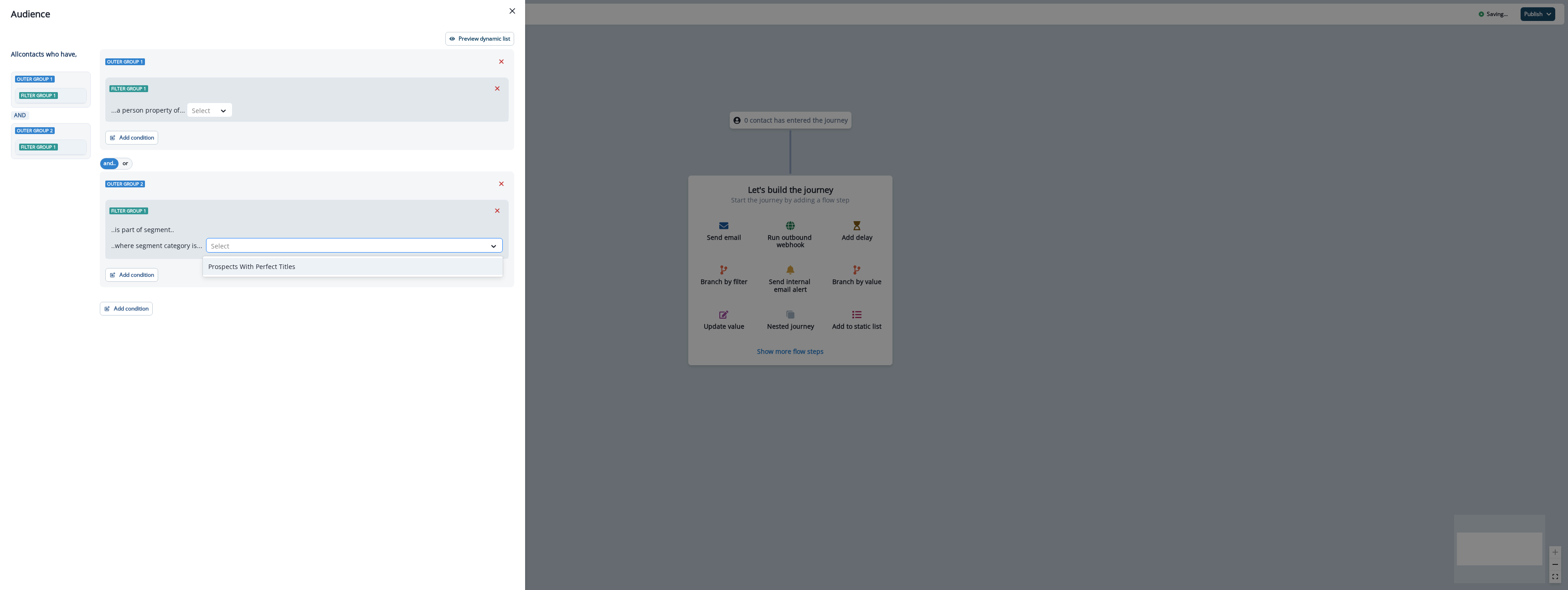
click at [277, 242] on div at bounding box center [346, 245] width 270 height 11
click at [496, 212] on icon "Remove" at bounding box center [496, 210] width 4 height 4
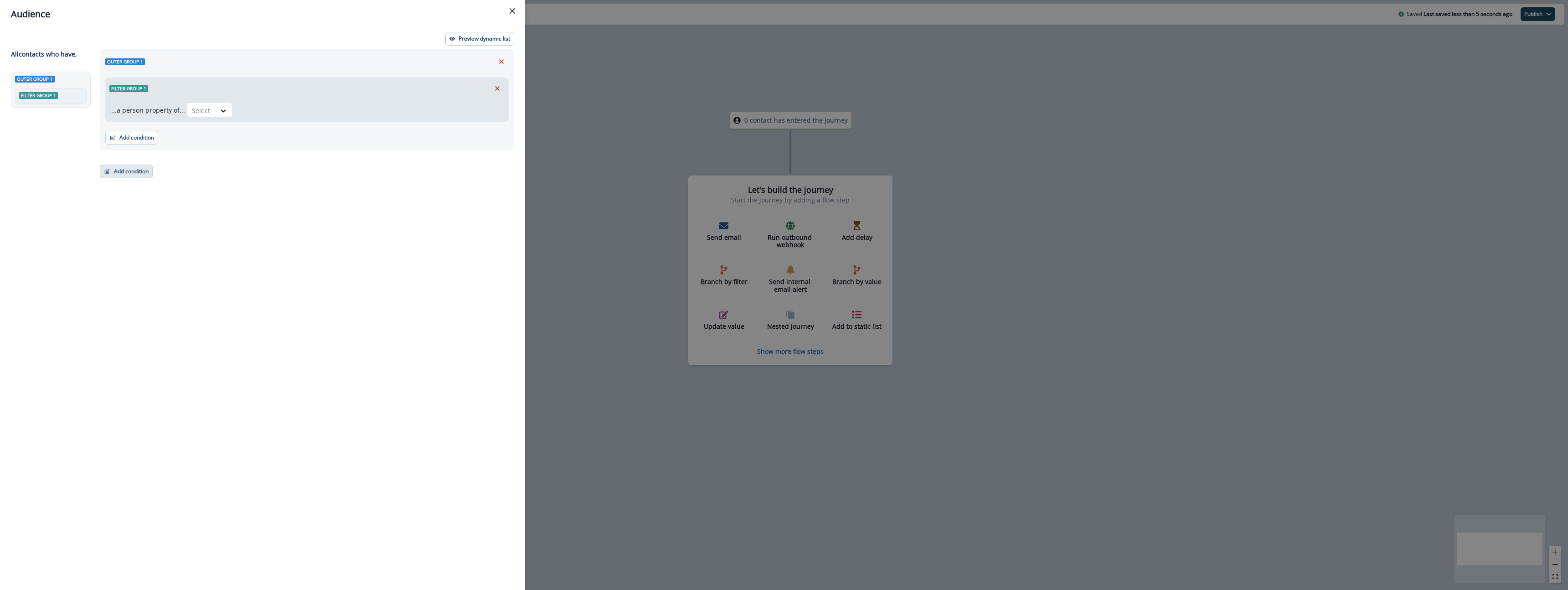
click at [139, 174] on button "Add condition" at bounding box center [126, 171] width 53 height 14
click at [192, 211] on button "A person property" at bounding box center [157, 209] width 116 height 15
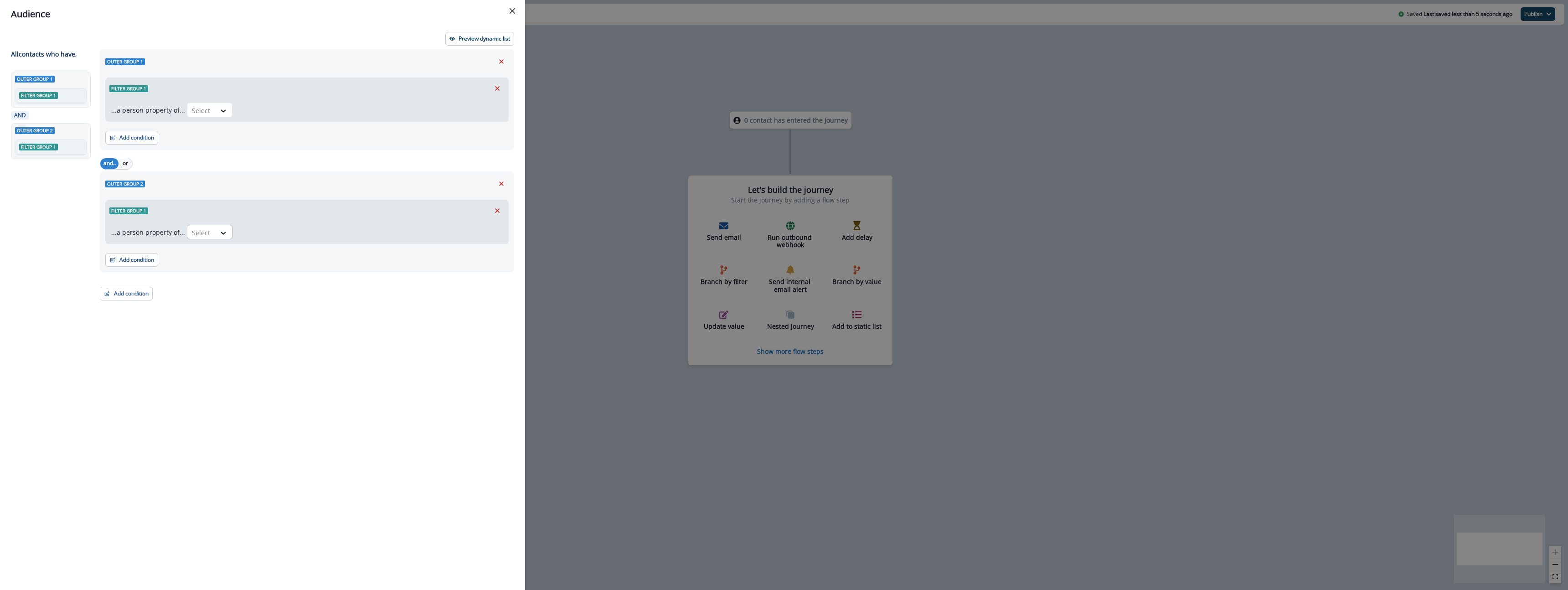
click at [205, 229] on div at bounding box center [202, 232] width 19 height 11
type input "*"
click at [517, 15] on button "Close" at bounding box center [512, 10] width 15 height 15
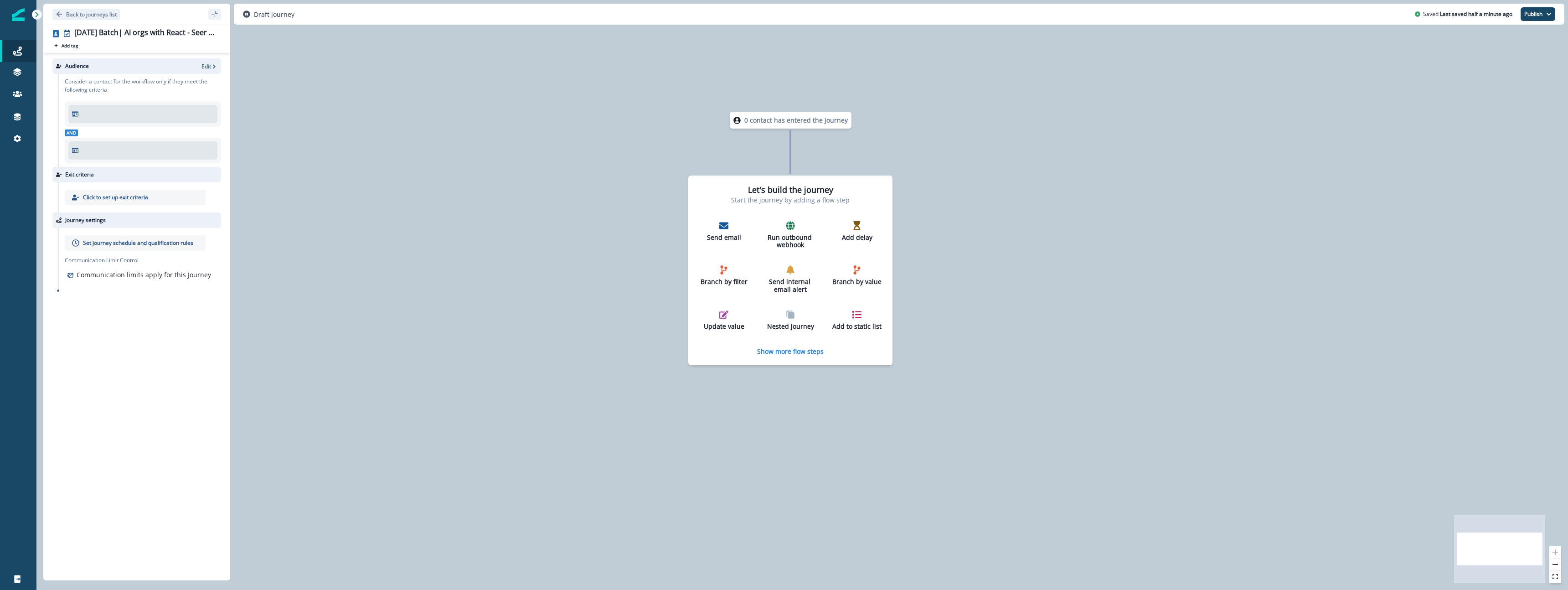
click at [463, 200] on div "0 contact has entered the journey Let's build the journey Start the journey by …" at bounding box center [802, 295] width 1531 height 590
click at [17, 138] on icon at bounding box center [17, 138] width 9 height 9
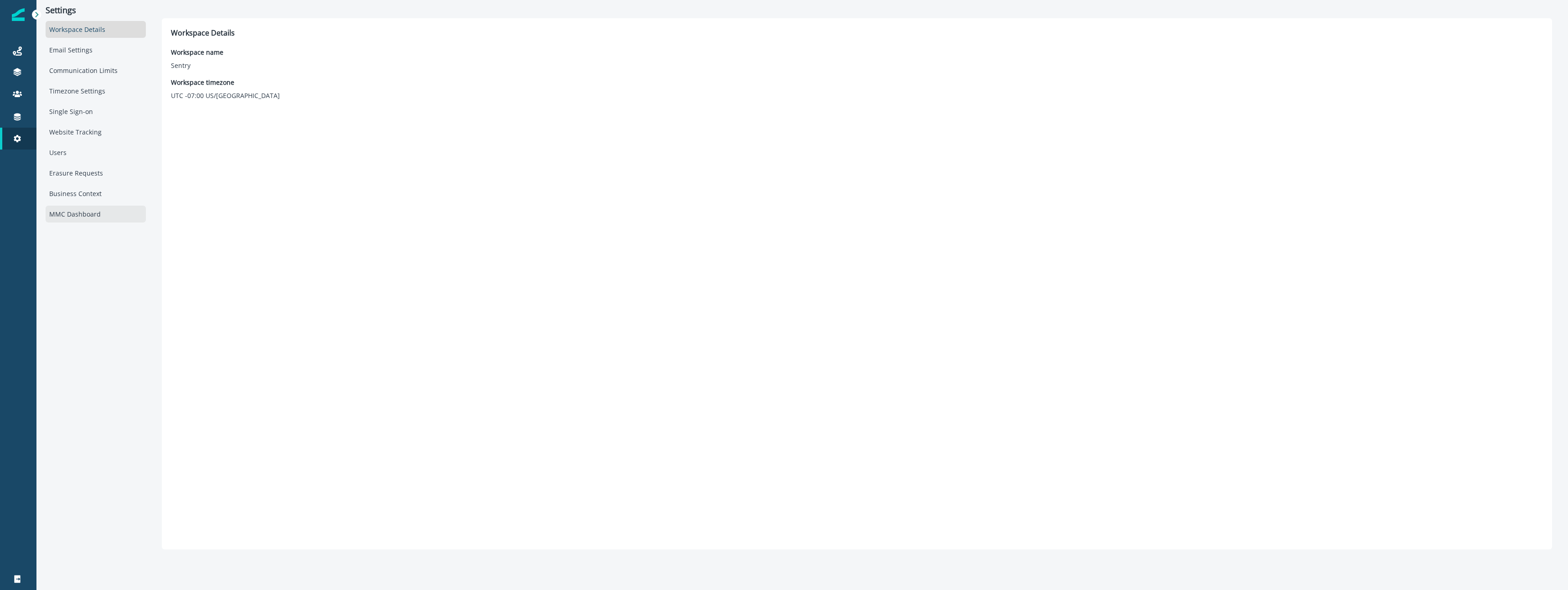
click at [116, 217] on div "MMC Dashboard" at bounding box center [95, 213] width 100 height 17
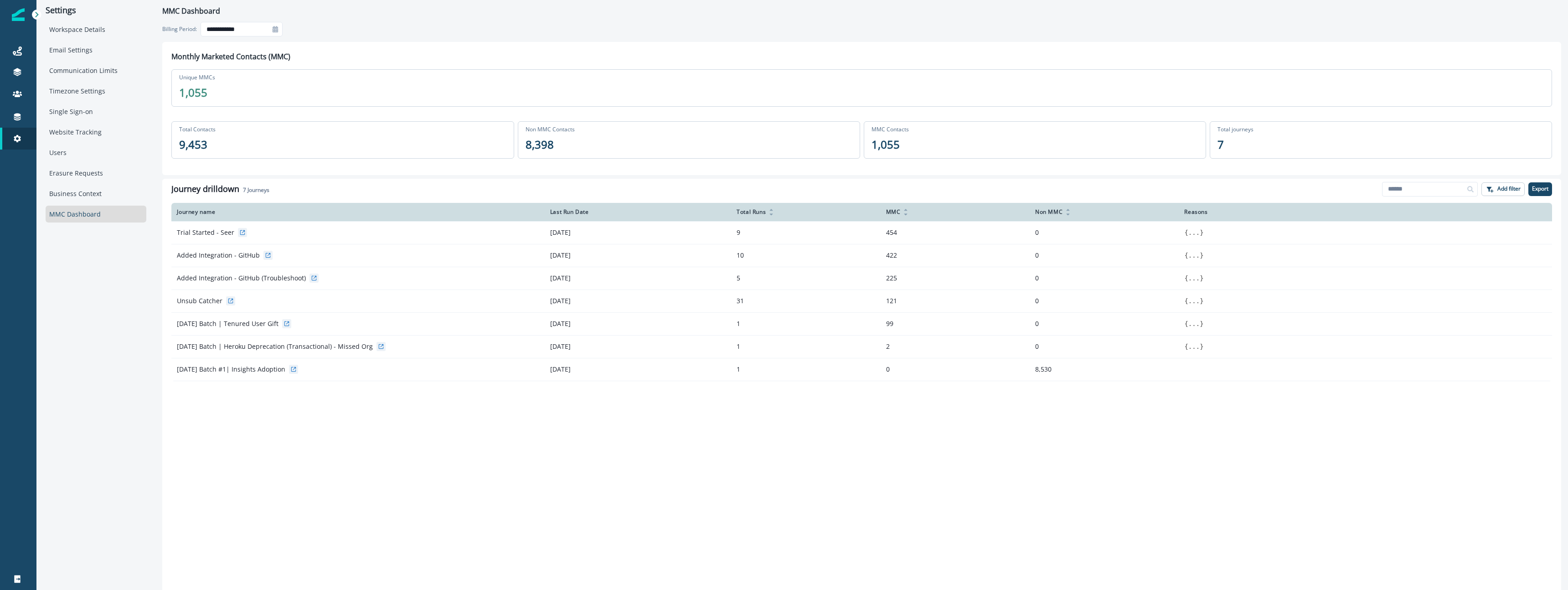
click at [323, 46] on div "Monthly Marketed Contacts (MMC) Unique MMCs 1,055 Total Contacts 9,453 Non MMC …" at bounding box center [861, 108] width 1399 height 133
click at [277, 29] on icon at bounding box center [275, 29] width 6 height 6
click at [262, 106] on p "Sep" at bounding box center [267, 103] width 10 height 6
click at [262, 142] on p "Apply" at bounding box center [268, 141] width 14 height 6
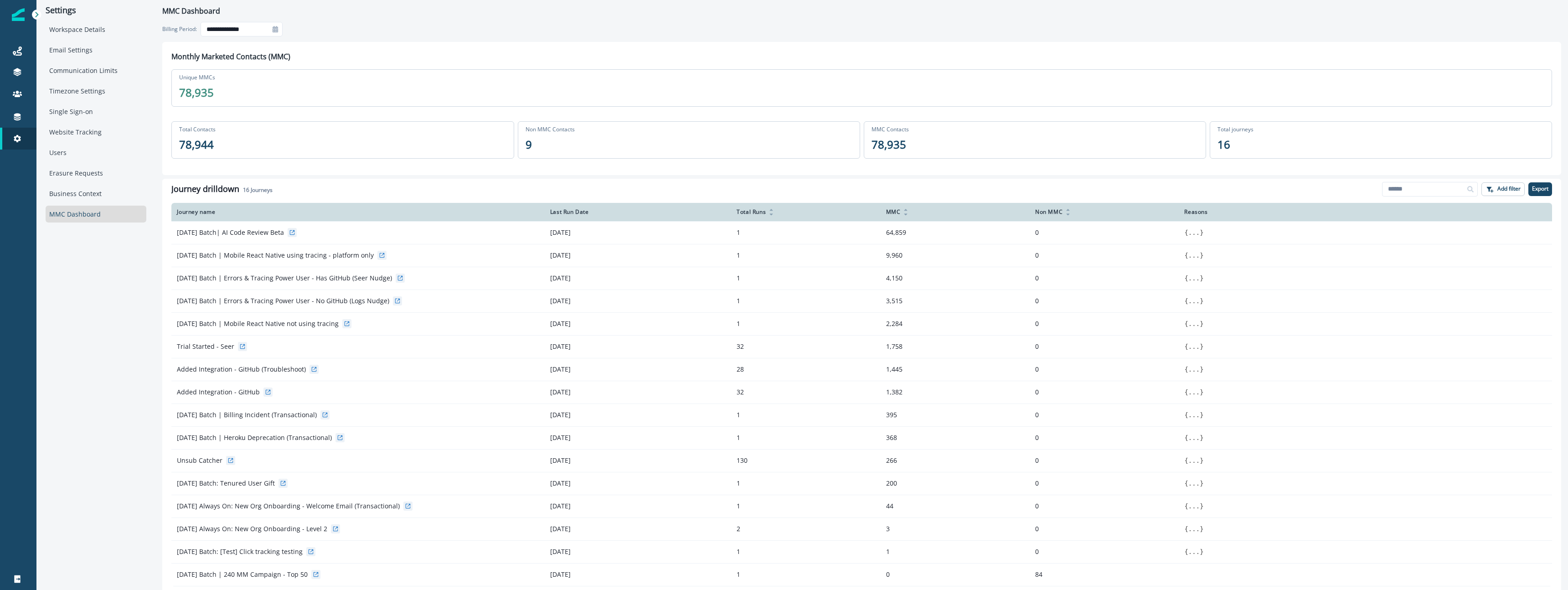
scroll to position [1, 0]
click at [277, 29] on icon at bounding box center [276, 28] width 5 height 6
drag, startPoint x: 215, startPoint y: 121, endPoint x: 274, endPoint y: 147, distance: 64.5
click at [215, 121] on p "Oct" at bounding box center [216, 120] width 9 height 6
type input "**********"
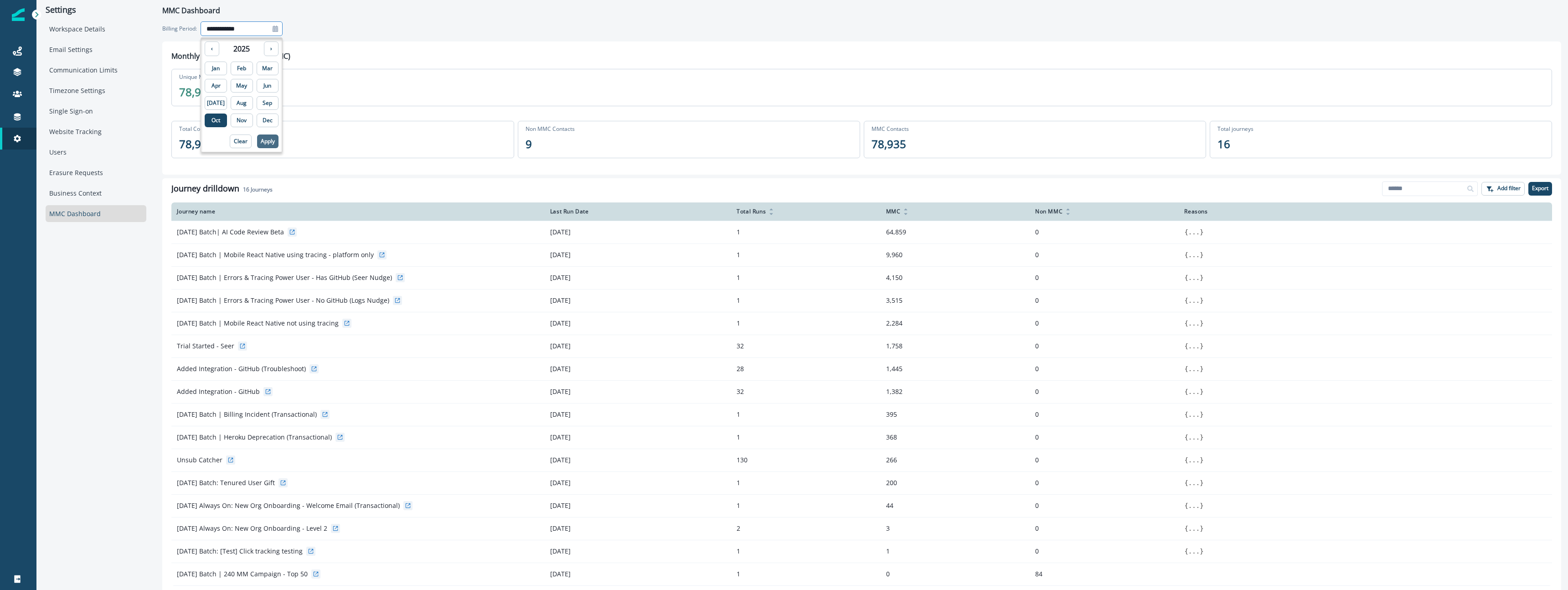
click at [267, 145] on button "Apply" at bounding box center [268, 142] width 22 height 14
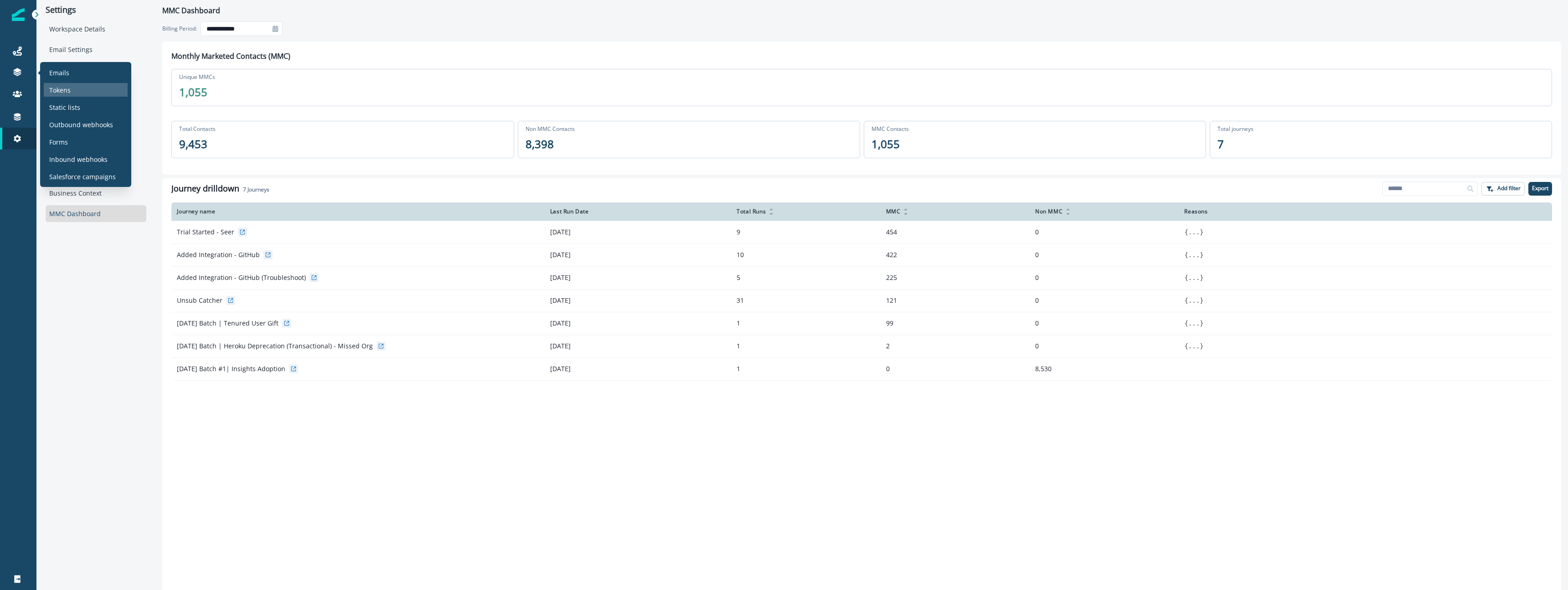
click at [95, 89] on div "Tokens" at bounding box center [85, 89] width 83 height 14
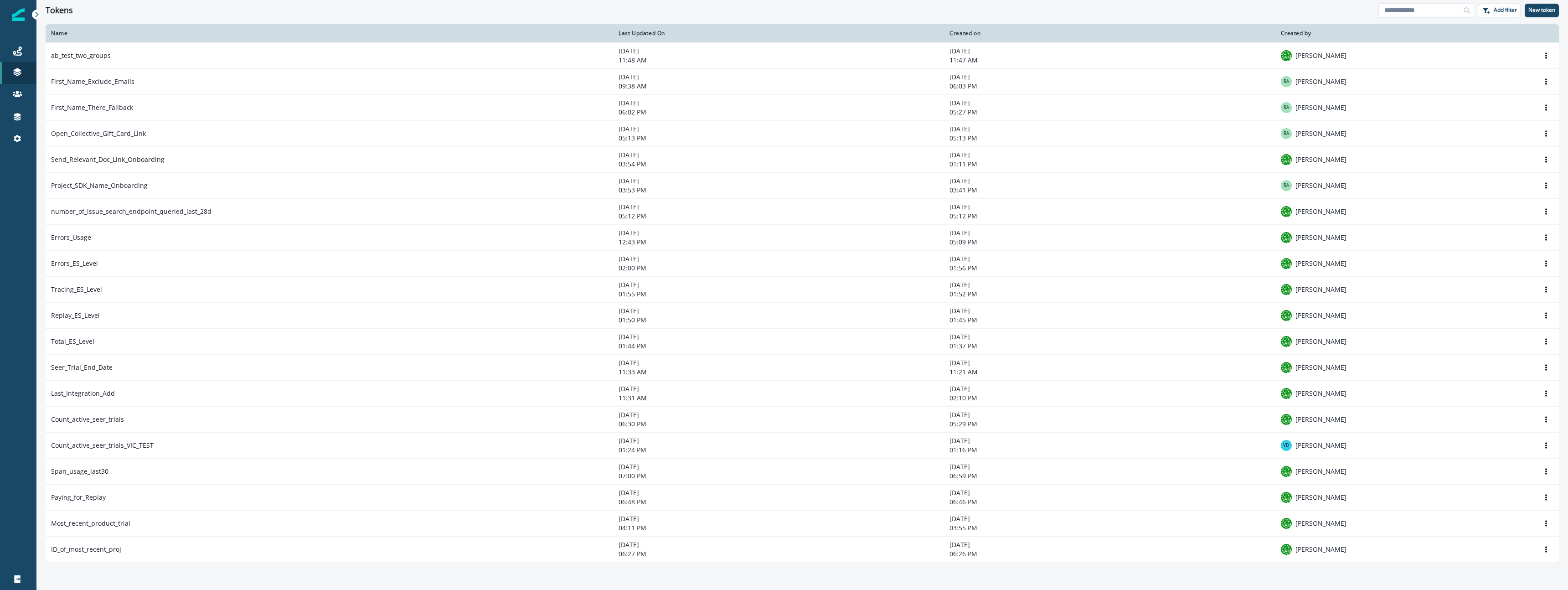
scroll to position [1, 0]
click at [20, 143] on icon at bounding box center [17, 138] width 9 height 9
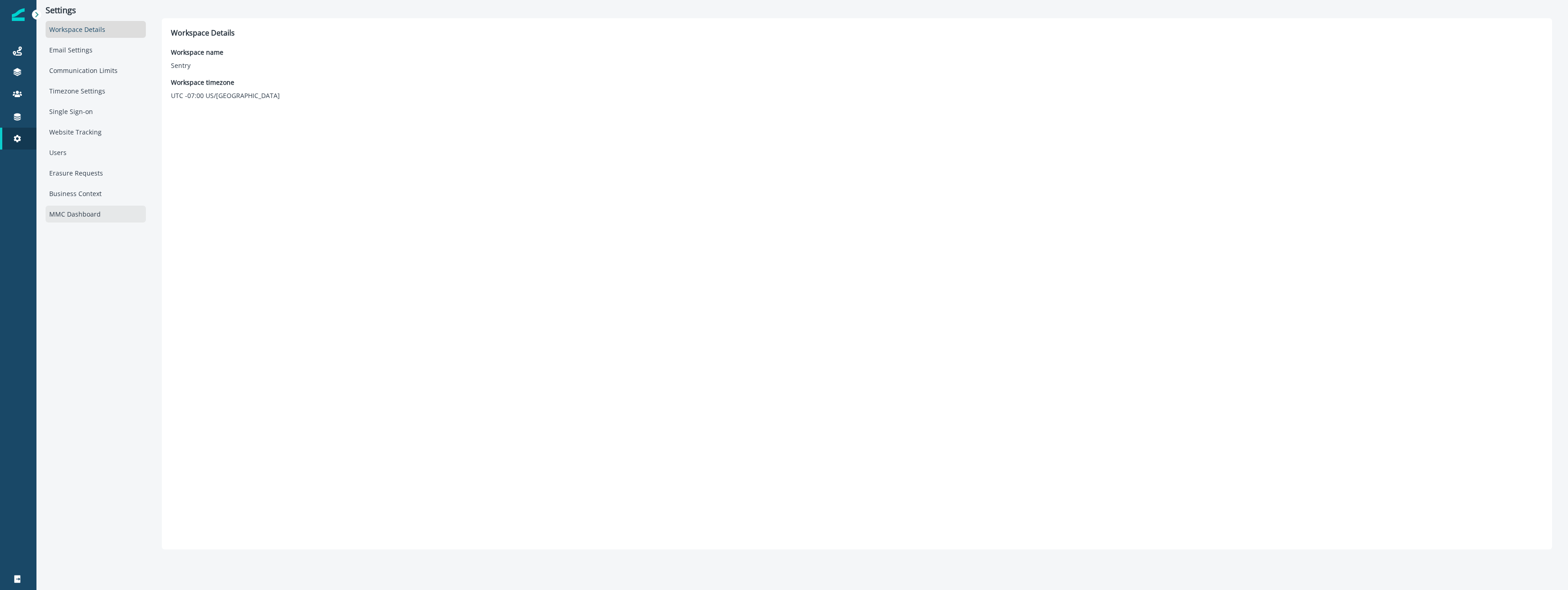
click at [111, 215] on div "MMC Dashboard" at bounding box center [95, 213] width 100 height 17
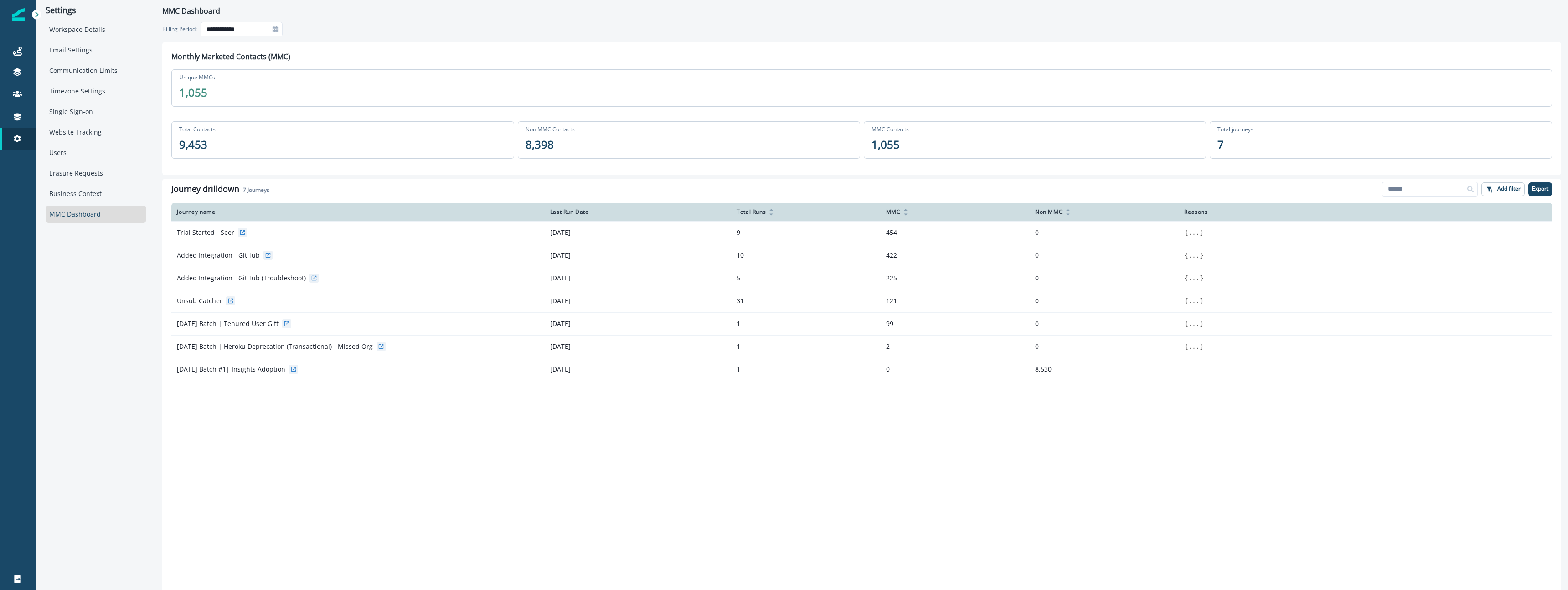
drag, startPoint x: 1192, startPoint y: 139, endPoint x: 1259, endPoint y: 142, distance: 67.1
click at [1198, 139] on div "MMC Contacts 1,055" at bounding box center [1035, 139] width 342 height 37
click at [1260, 142] on div "Total journeys 7" at bounding box center [1381, 139] width 342 height 37
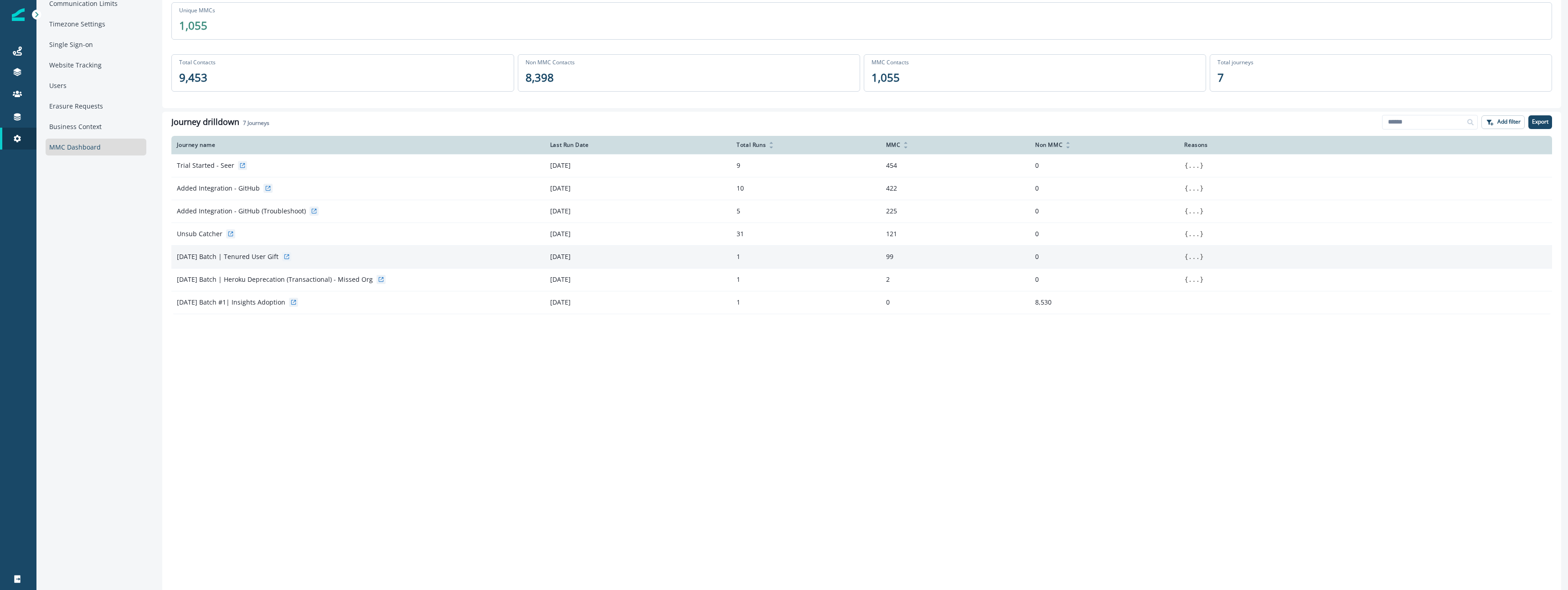
scroll to position [95, 0]
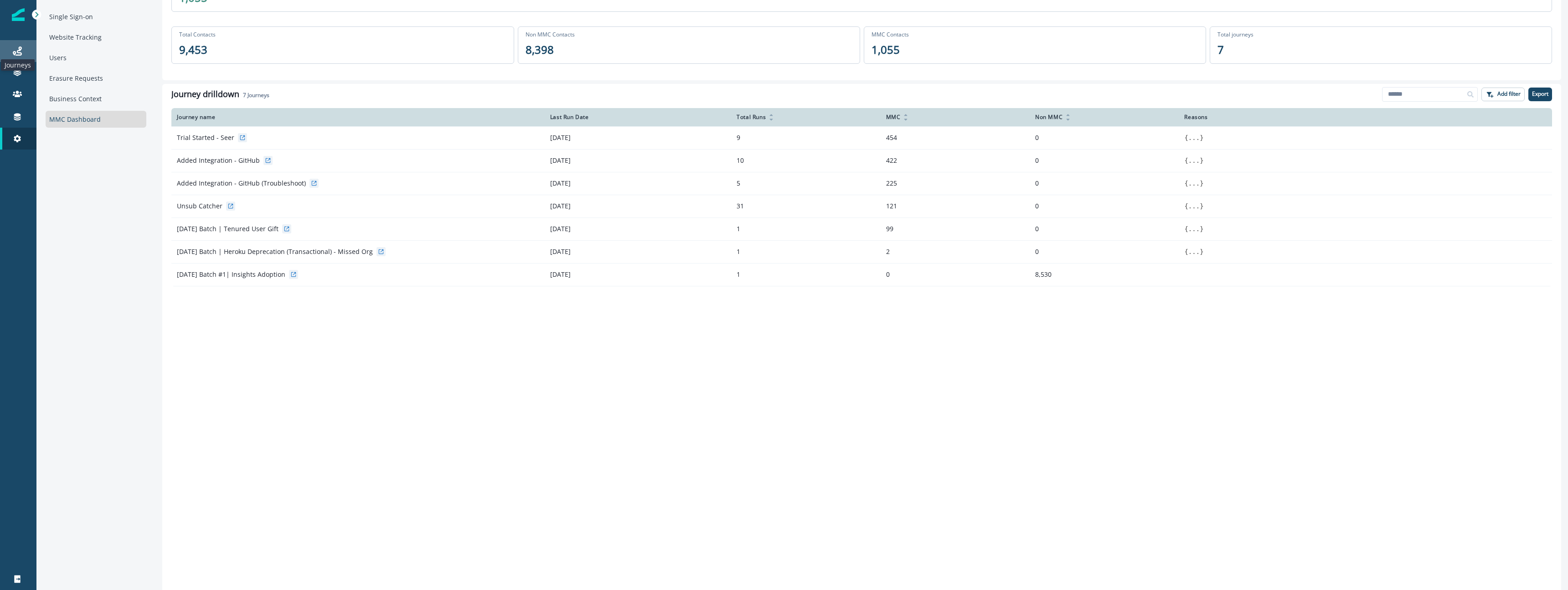
click at [21, 50] on icon at bounding box center [17, 50] width 9 height 9
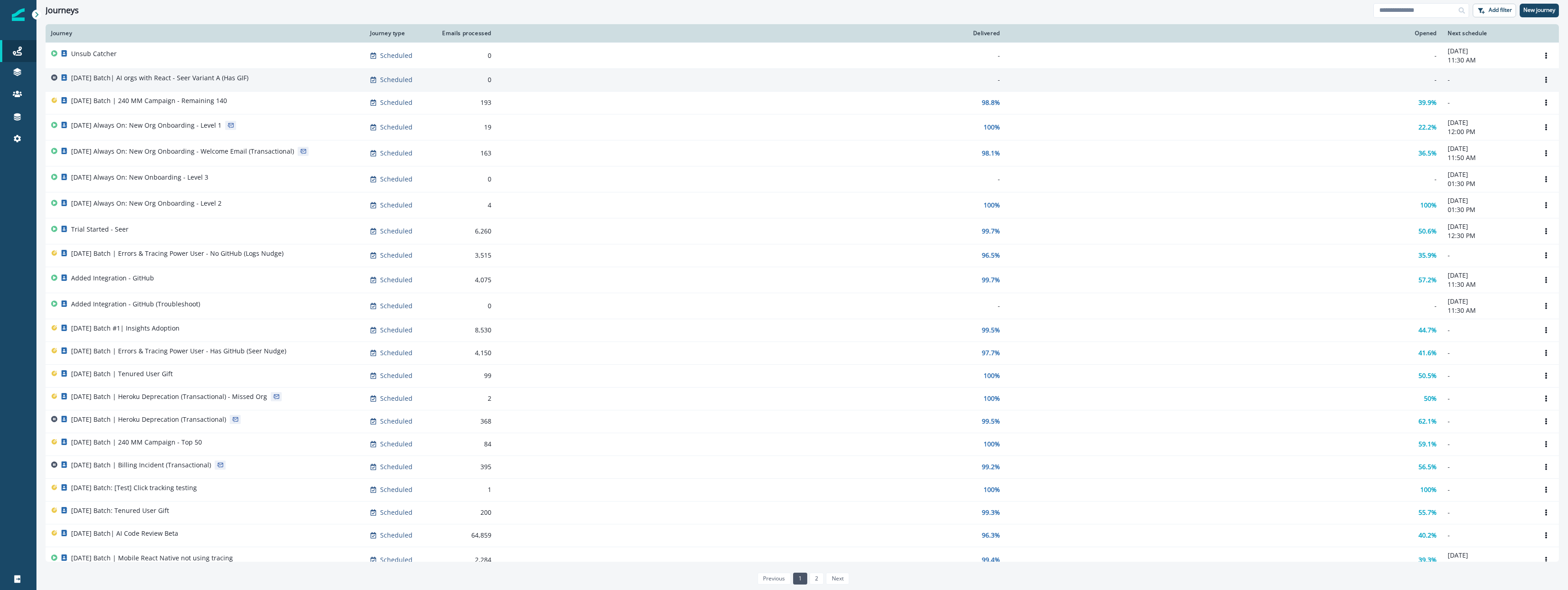
click at [212, 83] on div "2025-10-07 Batch| AI orgs with React - Seer Variant A (Has GIF)" at bounding box center [160, 79] width 177 height 13
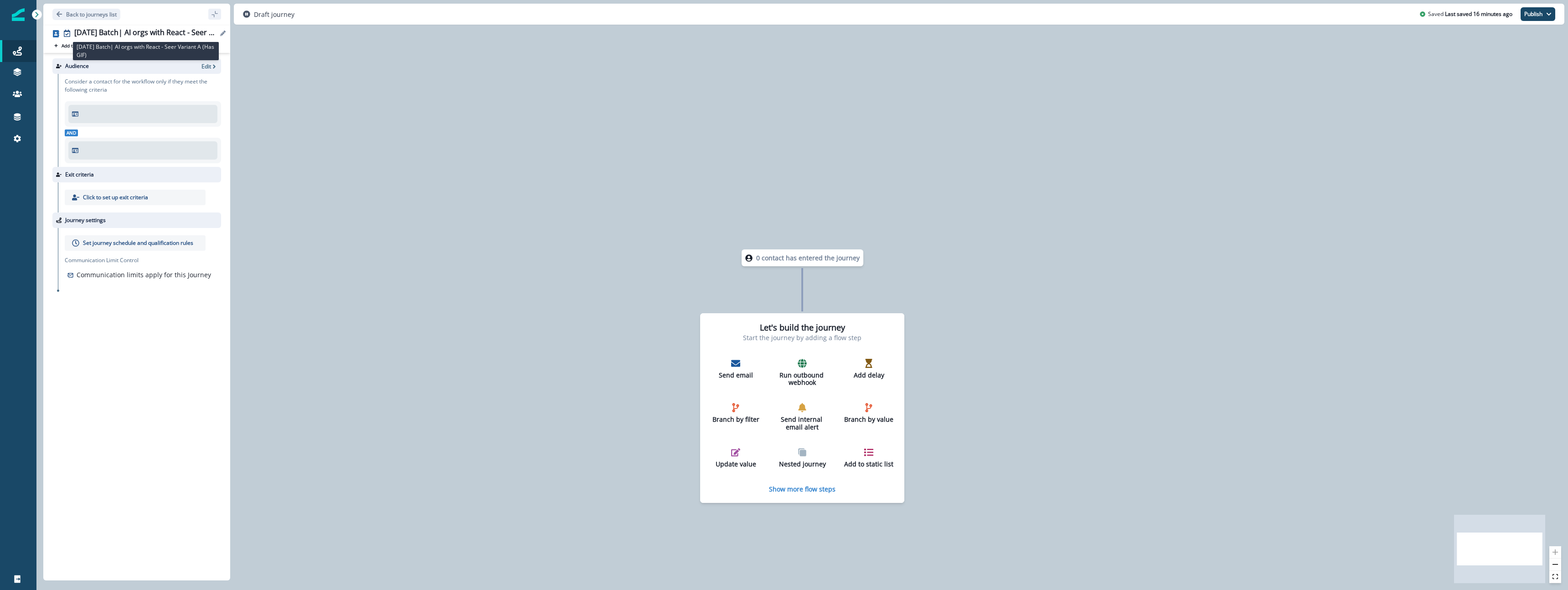
click at [182, 33] on div "2025-10-07 Batch| AI orgs with React - Seer Variant A (Has GIF)" at bounding box center [145, 34] width 143 height 10
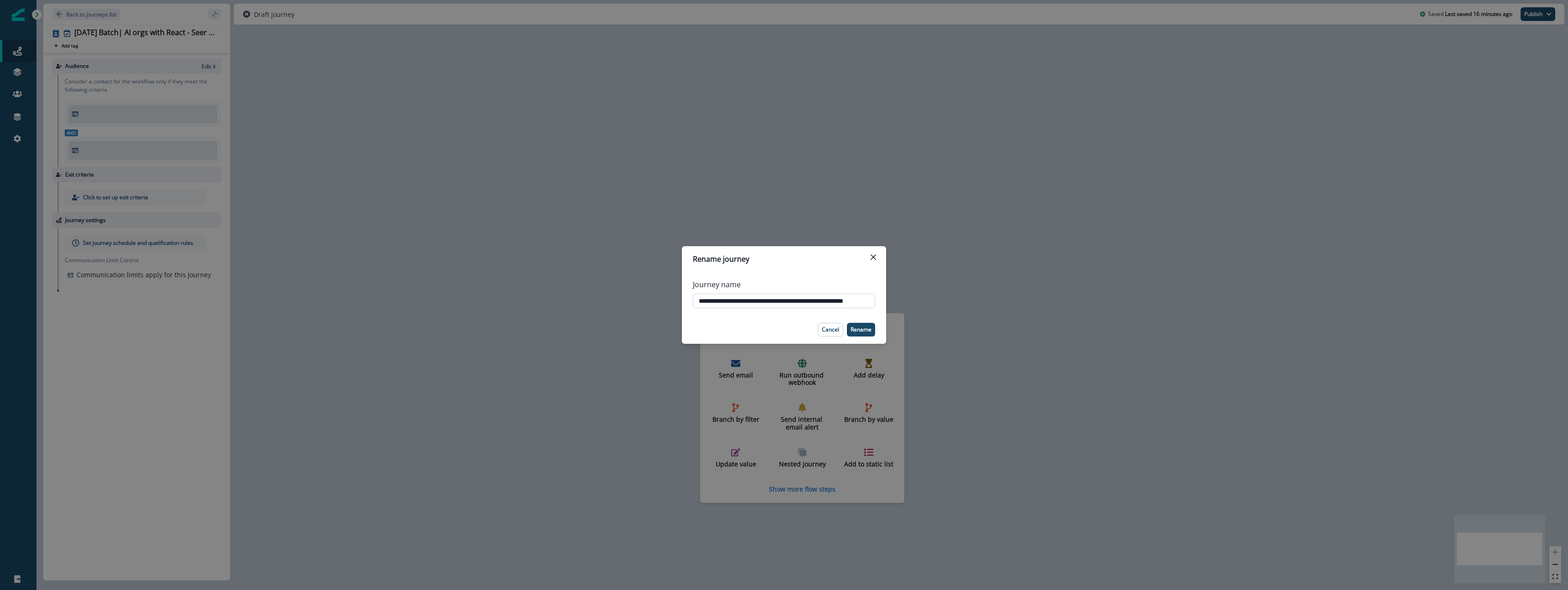
drag, startPoint x: 809, startPoint y: 300, endPoint x: 830, endPoint y: 301, distance: 21.0
click at [809, 300] on input "**********" at bounding box center [784, 301] width 183 height 15
click at [830, 301] on input "**********" at bounding box center [784, 301] width 183 height 15
drag, startPoint x: 830, startPoint y: 301, endPoint x: 1079, endPoint y: 328, distance: 250.5
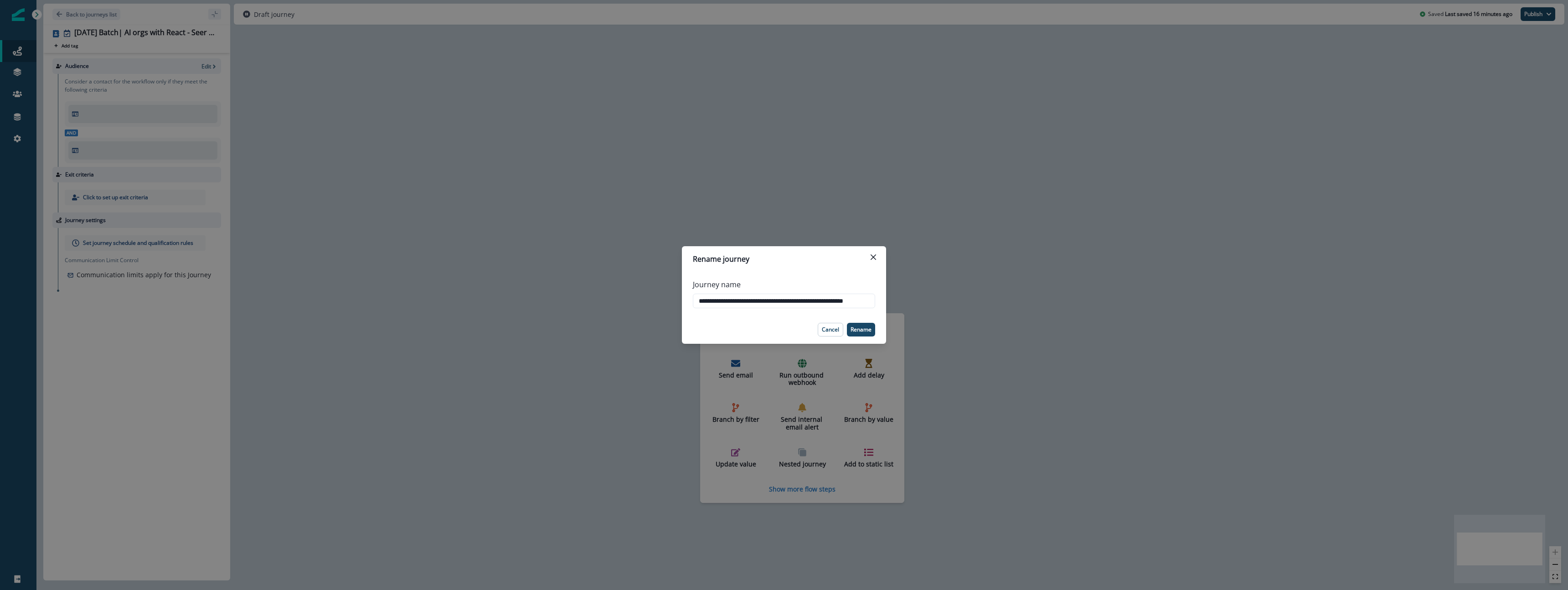
click at [1079, 328] on div "**********" at bounding box center [784, 295] width 1568 height 590
type input "**********"
drag, startPoint x: 867, startPoint y: 330, endPoint x: 874, endPoint y: 330, distance: 7.0
click at [871, 330] on p "Rename" at bounding box center [860, 328] width 21 height 6
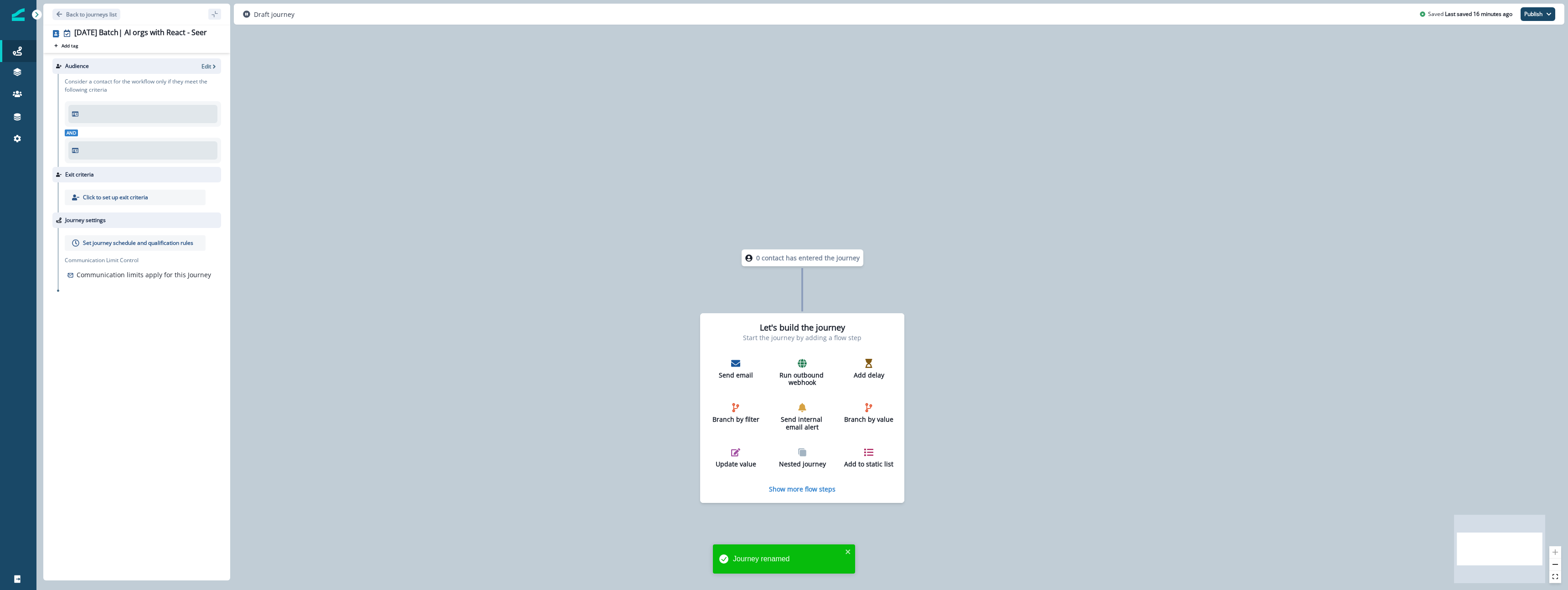
drag, startPoint x: 116, startPoint y: 347, endPoint x: 115, endPoint y: 334, distance: 13.0
click at [117, 341] on div "Audience Edit Consider a contact for the workflow only if they meet the followi…" at bounding box center [136, 315] width 187 height 523
click at [211, 68] on icon "button" at bounding box center [214, 66] width 6 height 6
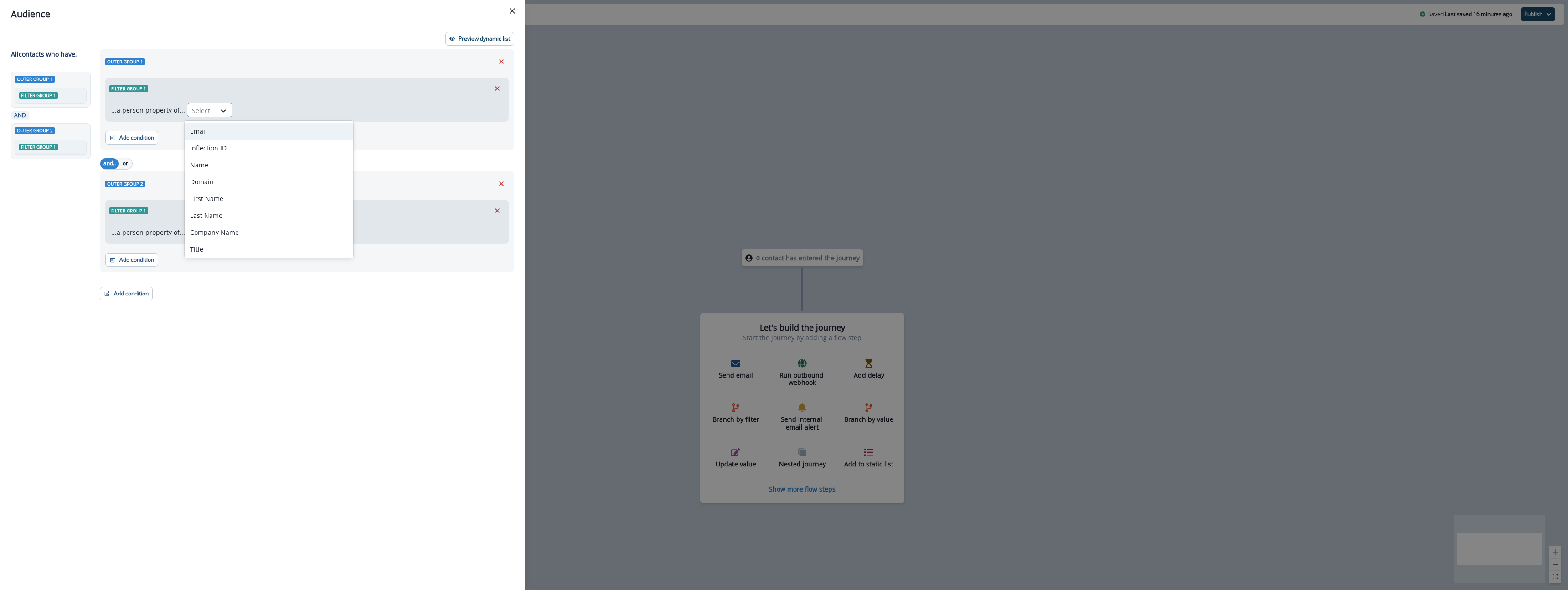
click at [228, 109] on div at bounding box center [223, 110] width 16 height 9
drag, startPoint x: 502, startPoint y: 63, endPoint x: 498, endPoint y: 66, distance: 5.0
click at [502, 63] on icon "Remove" at bounding box center [501, 61] width 8 height 8
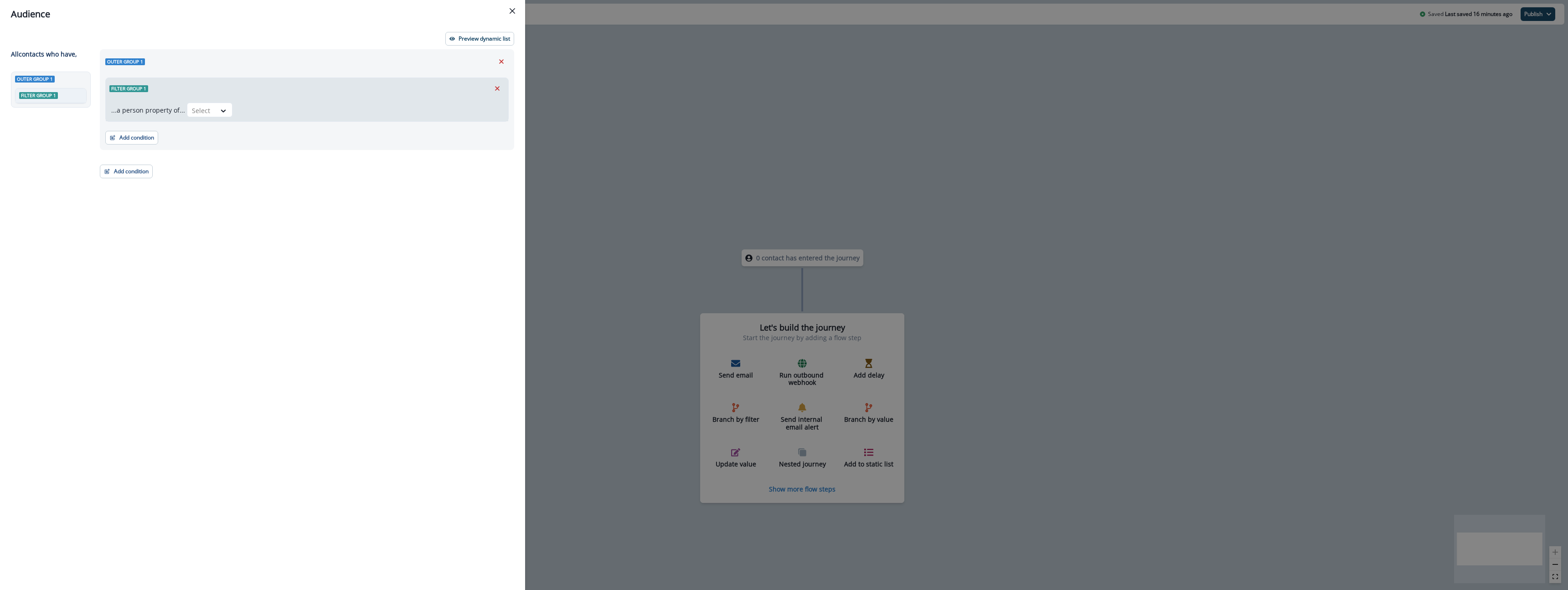
drag, startPoint x: 508, startPoint y: 18, endPoint x: 516, endPoint y: 18, distance: 8.0
click at [511, 18] on div "Audience" at bounding box center [262, 14] width 503 height 14
click at [518, 9] on button "Close" at bounding box center [512, 10] width 15 height 15
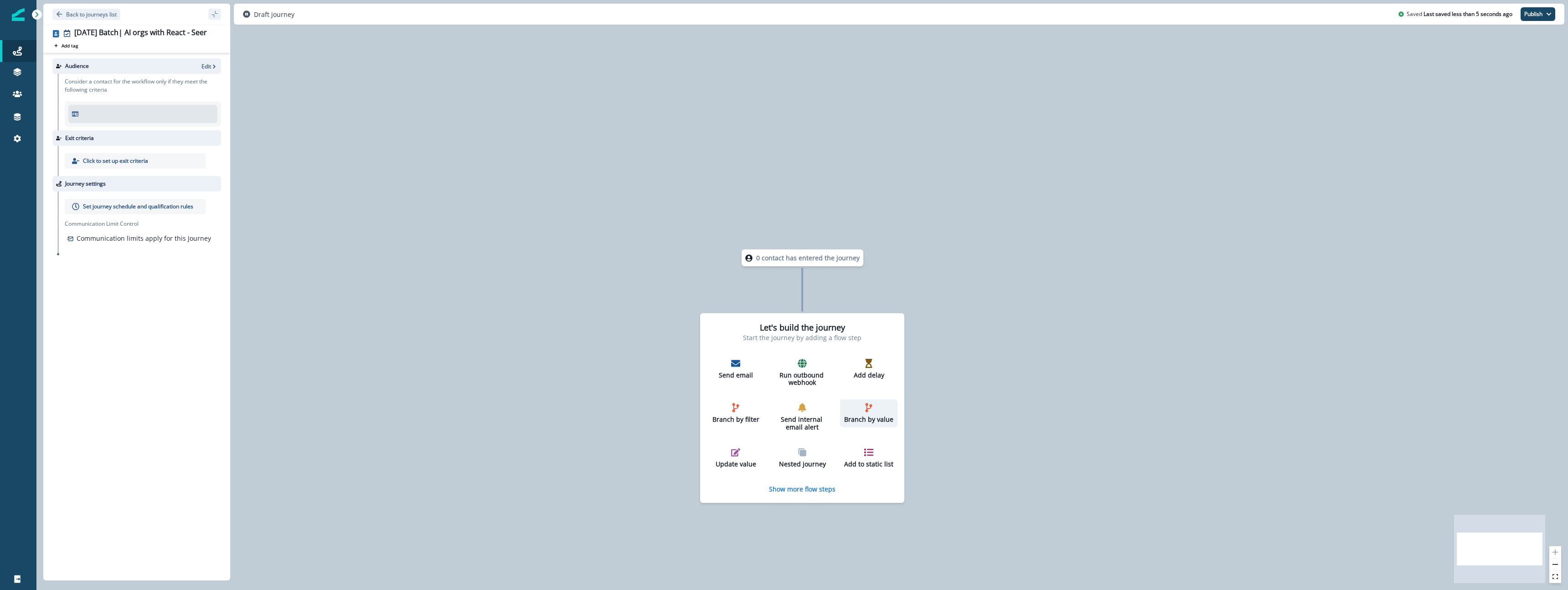
click at [846, 409] on div "Branch by value" at bounding box center [869, 414] width 50 height 21
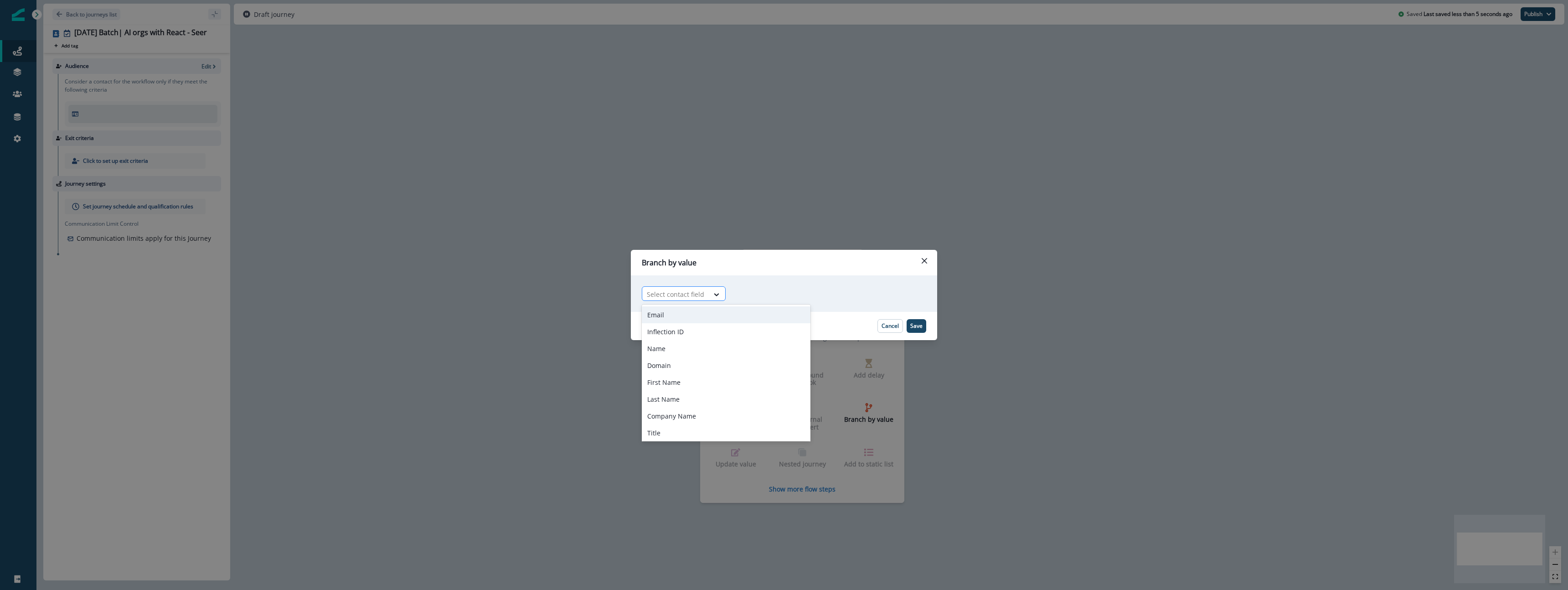
click at [705, 295] on div "Select contact field" at bounding box center [675, 294] width 67 height 15
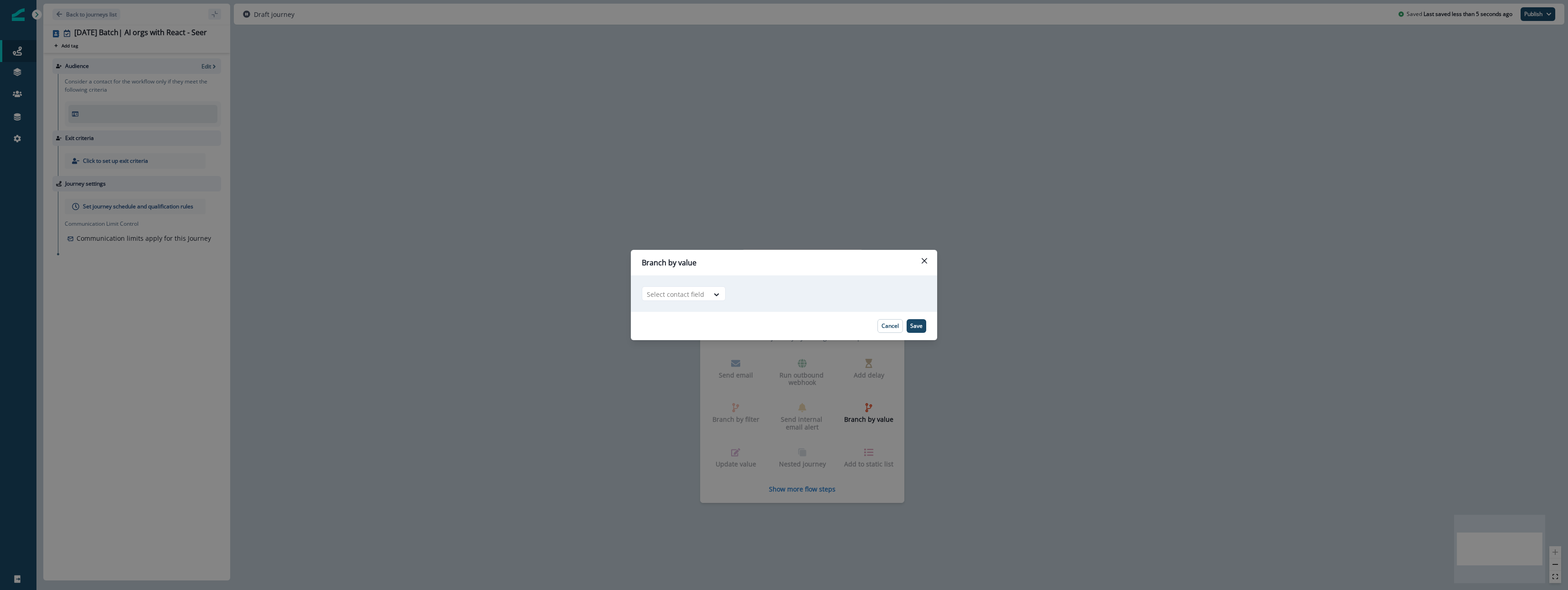
drag, startPoint x: 1193, startPoint y: 396, endPoint x: 1000, endPoint y: 289, distance: 220.7
click at [1162, 364] on div "Branch by value Adding Branch by value flow step in the middle will add the suc…" at bounding box center [784, 295] width 1568 height 590
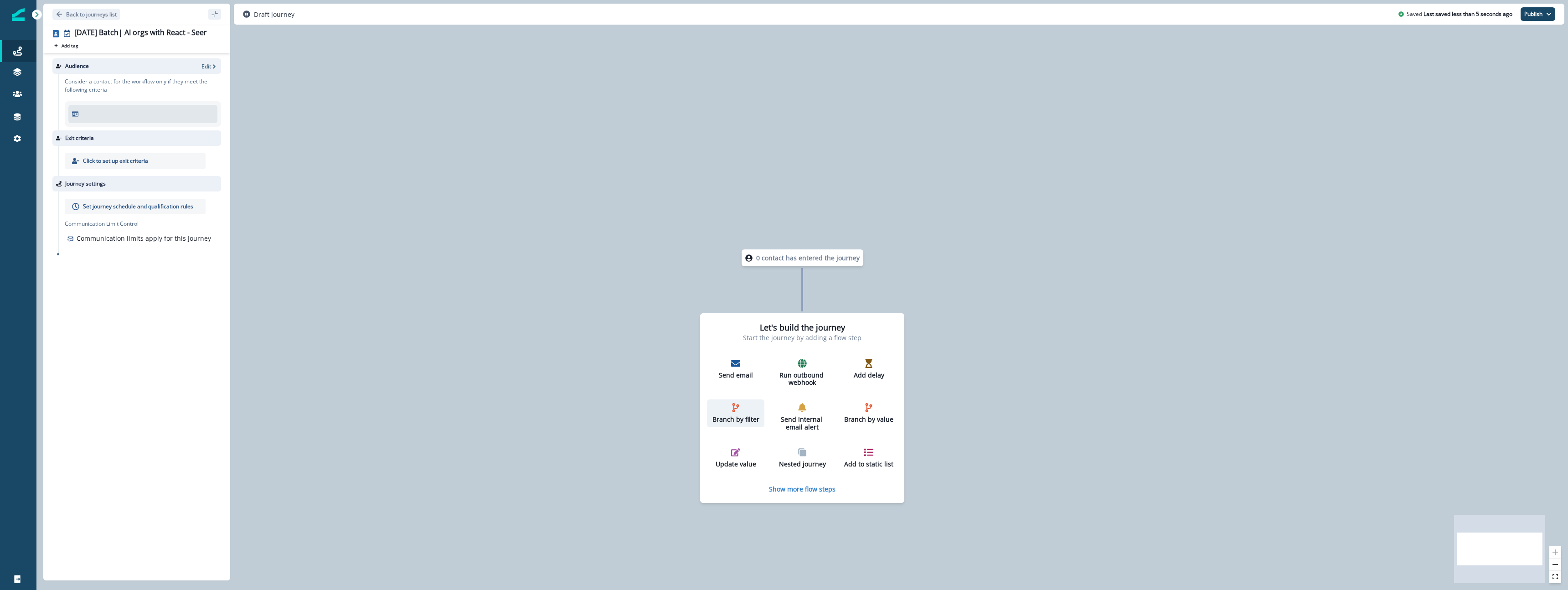
click at [747, 408] on div "Branch by filter" at bounding box center [735, 414] width 50 height 21
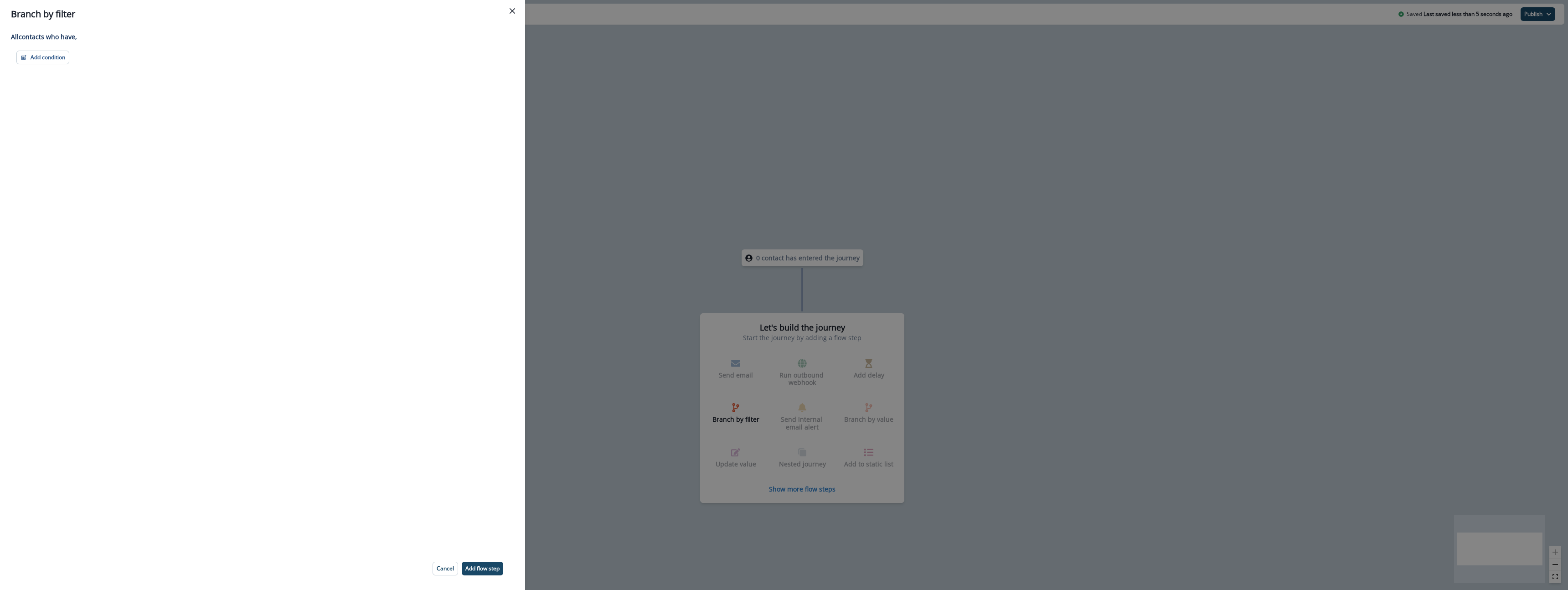
drag, startPoint x: 1338, startPoint y: 476, endPoint x: 1115, endPoint y: 474, distance: 223.0
click at [1338, 476] on div "Branch by filter Adding Branch by filter flow step in the middle will add the s…" at bounding box center [784, 295] width 1568 height 590
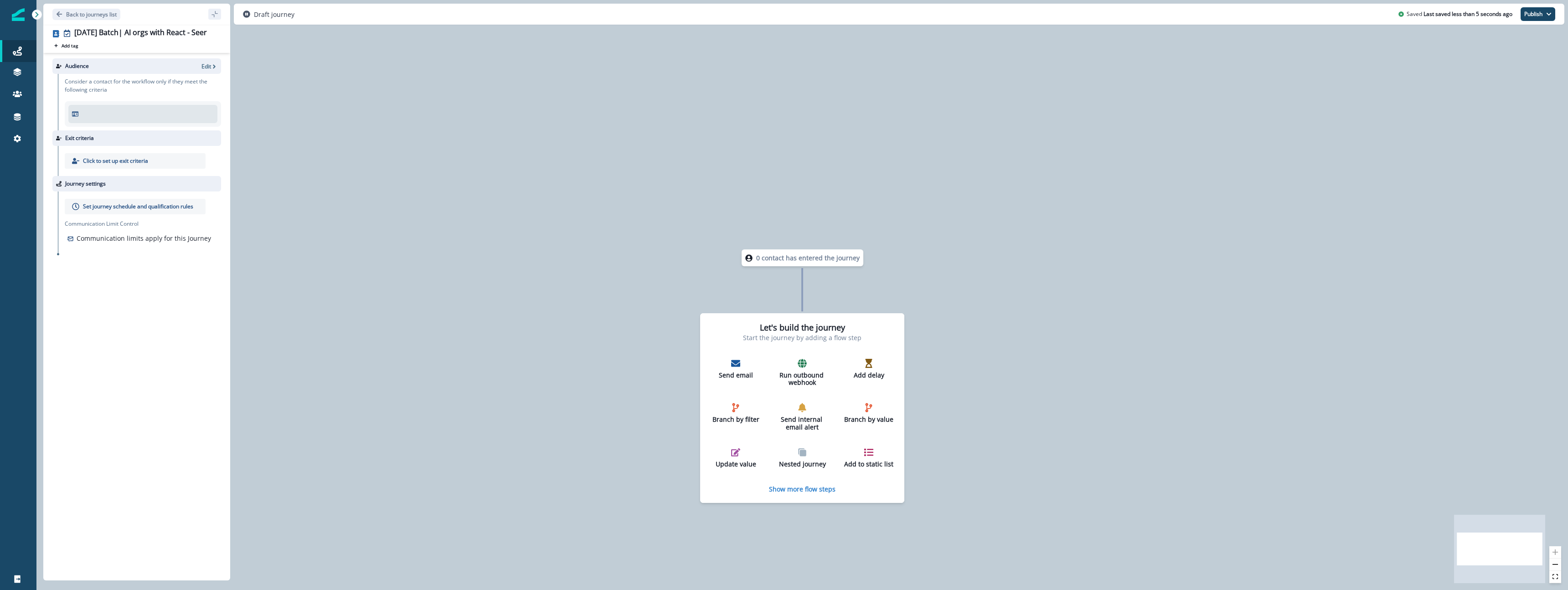
click at [827, 493] on div "Let's build the journey Start the journey by adding a flow step Send email Run …" at bounding box center [801, 408] width 204 height 189
click at [814, 488] on p "Show more flow steps" at bounding box center [802, 488] width 67 height 9
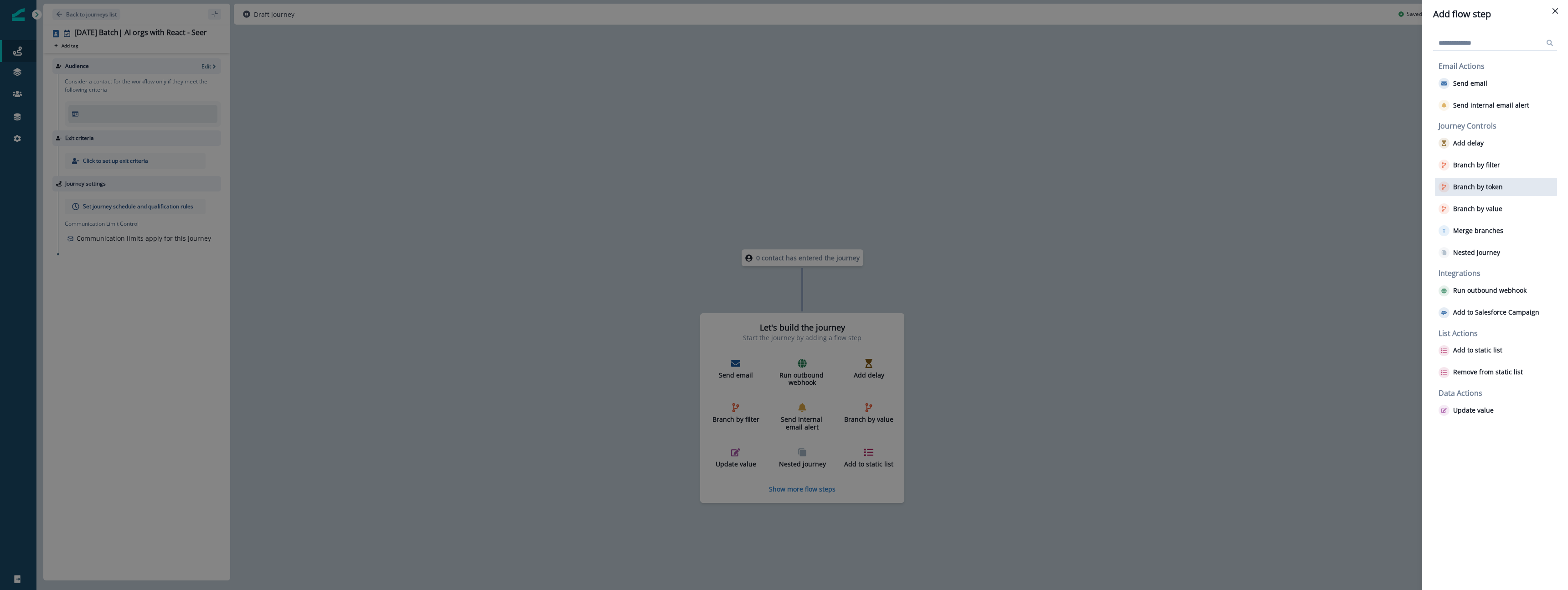
click at [1498, 185] on p "Branch by token" at bounding box center [1478, 187] width 50 height 8
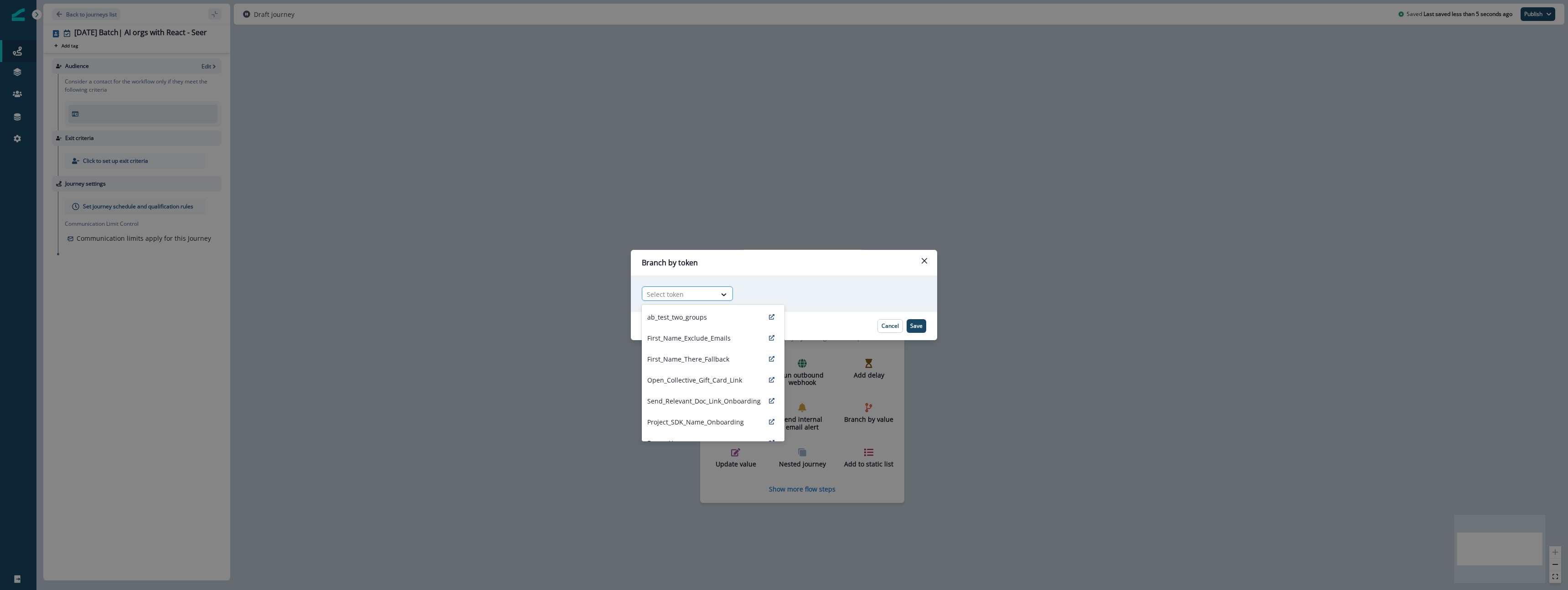
drag, startPoint x: 703, startPoint y: 293, endPoint x: 681, endPoint y: 295, distance: 22.1
click at [703, 293] on div at bounding box center [679, 294] width 64 height 11
click at [679, 316] on p "ab_test_two_groups" at bounding box center [677, 316] width 60 height 10
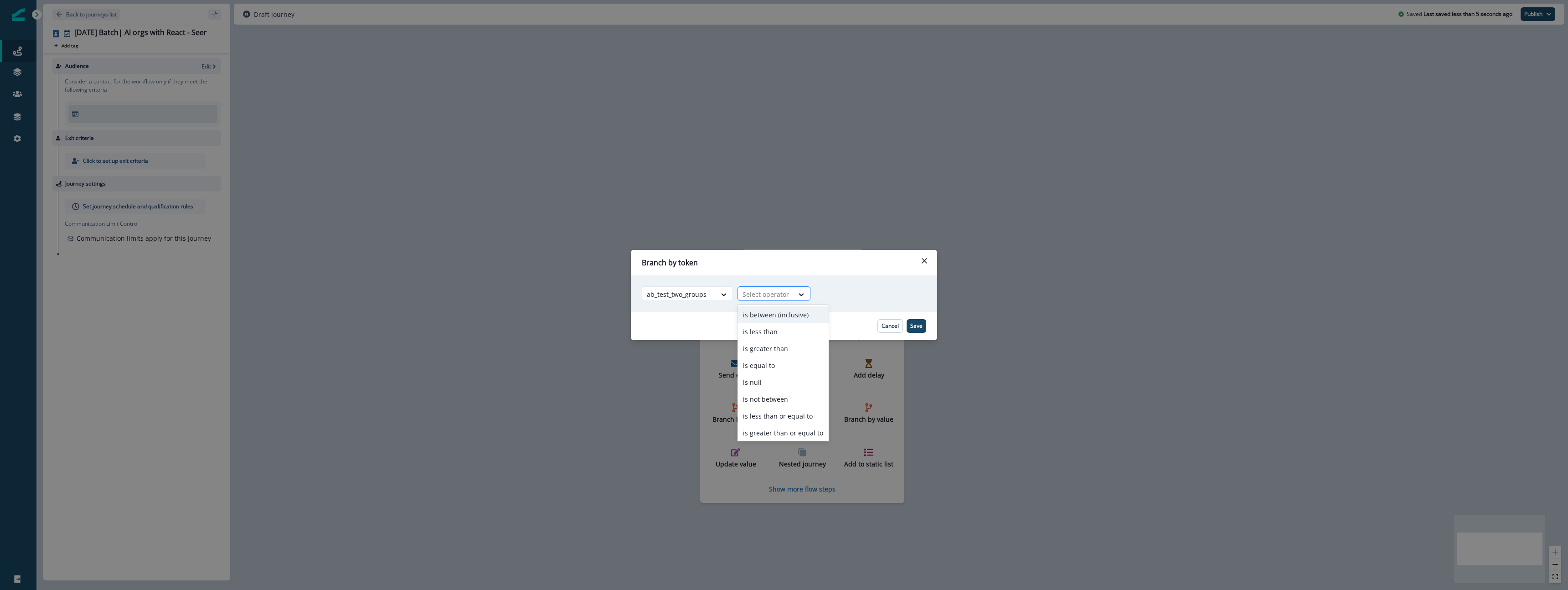
click at [778, 291] on div at bounding box center [765, 294] width 46 height 11
click at [782, 367] on div "is equal to" at bounding box center [782, 365] width 91 height 17
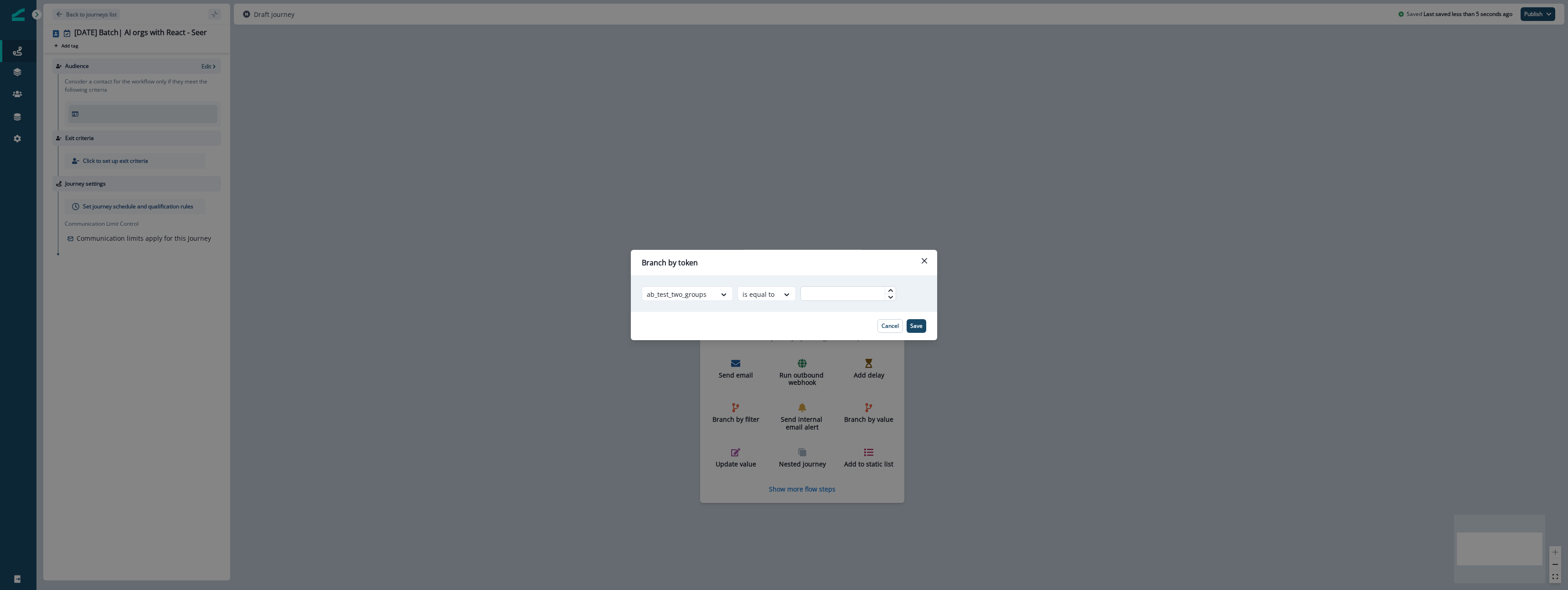
click at [830, 300] on input "text" at bounding box center [848, 293] width 96 height 15
type input "*"
click at [915, 326] on p "Save" at bounding box center [916, 325] width 12 height 6
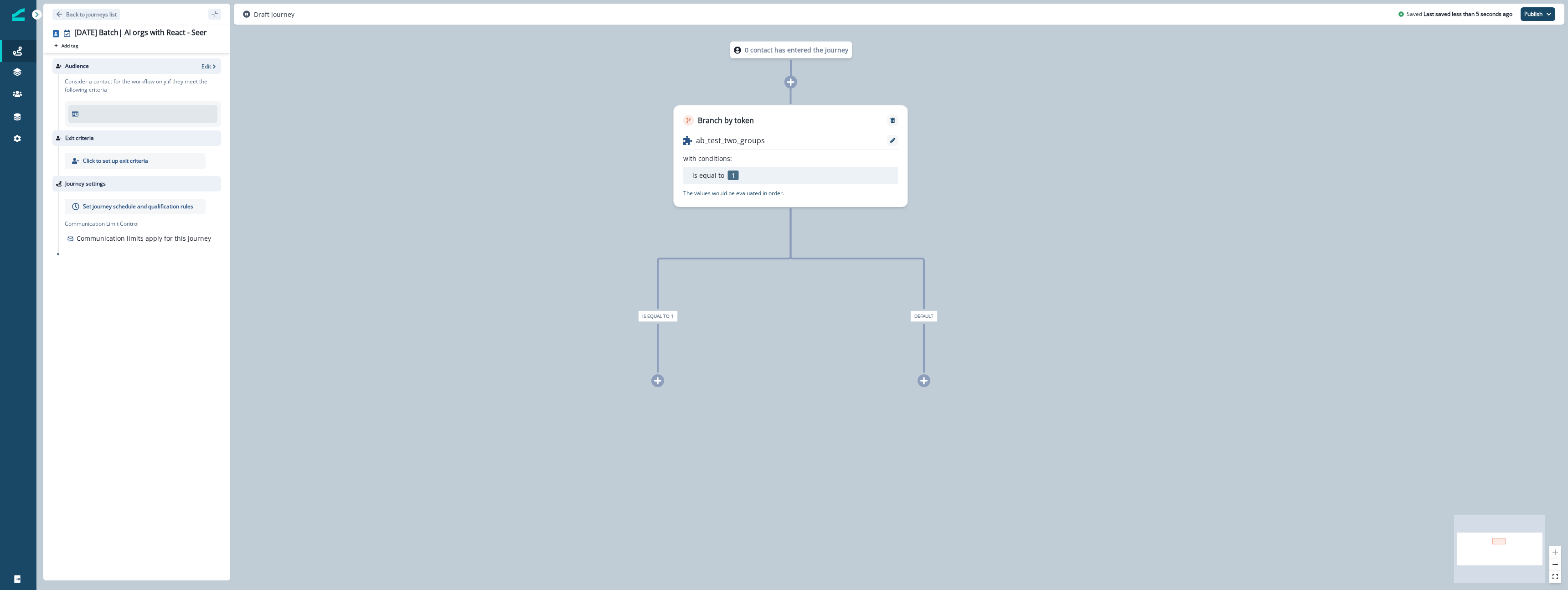
click at [658, 380] on icon at bounding box center [657, 381] width 7 height 7
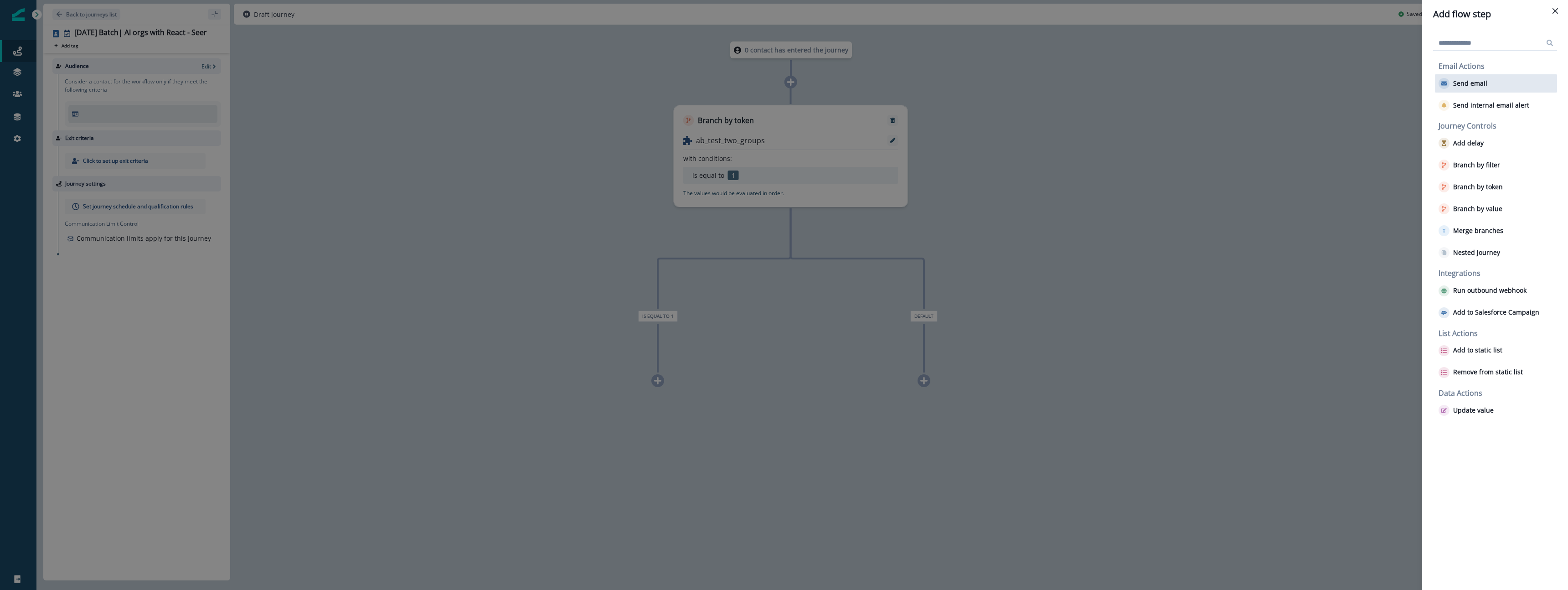
click at [1473, 86] on p "Send email" at bounding box center [1470, 83] width 34 height 8
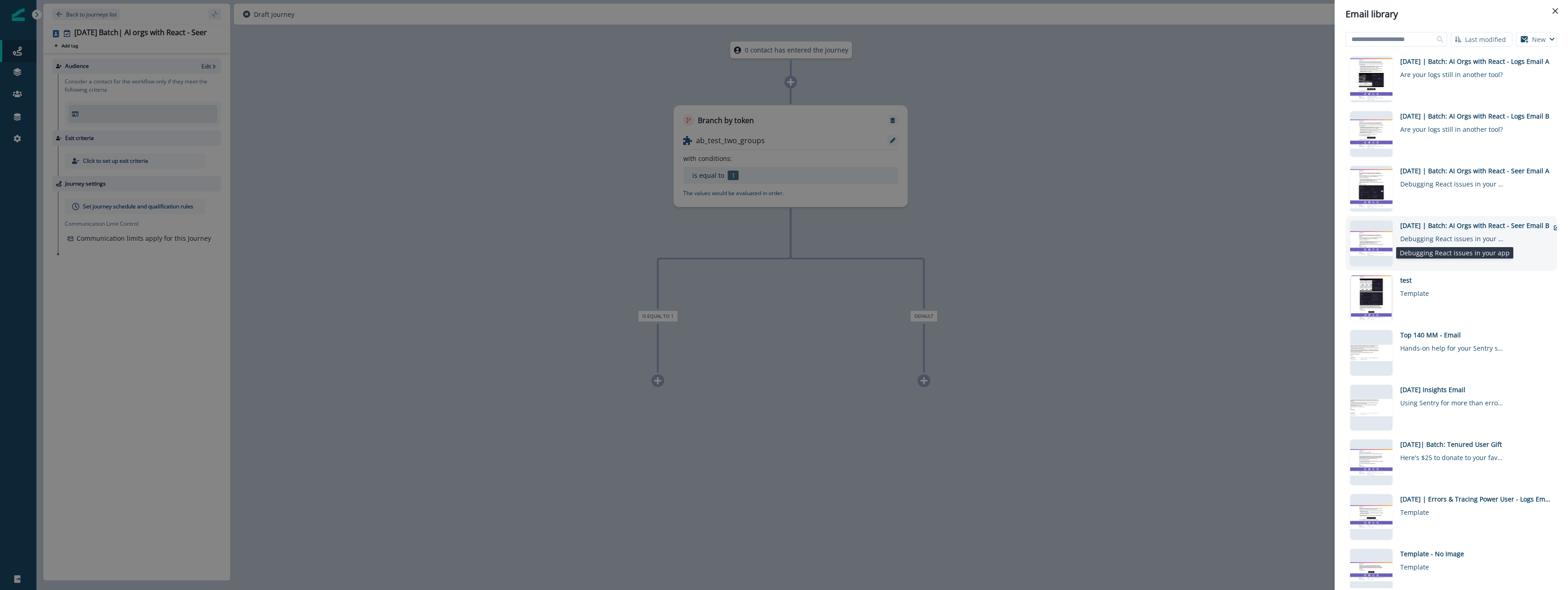
click at [1478, 231] on div "Debugging React issues in your app" at bounding box center [1452, 236] width 105 height 13
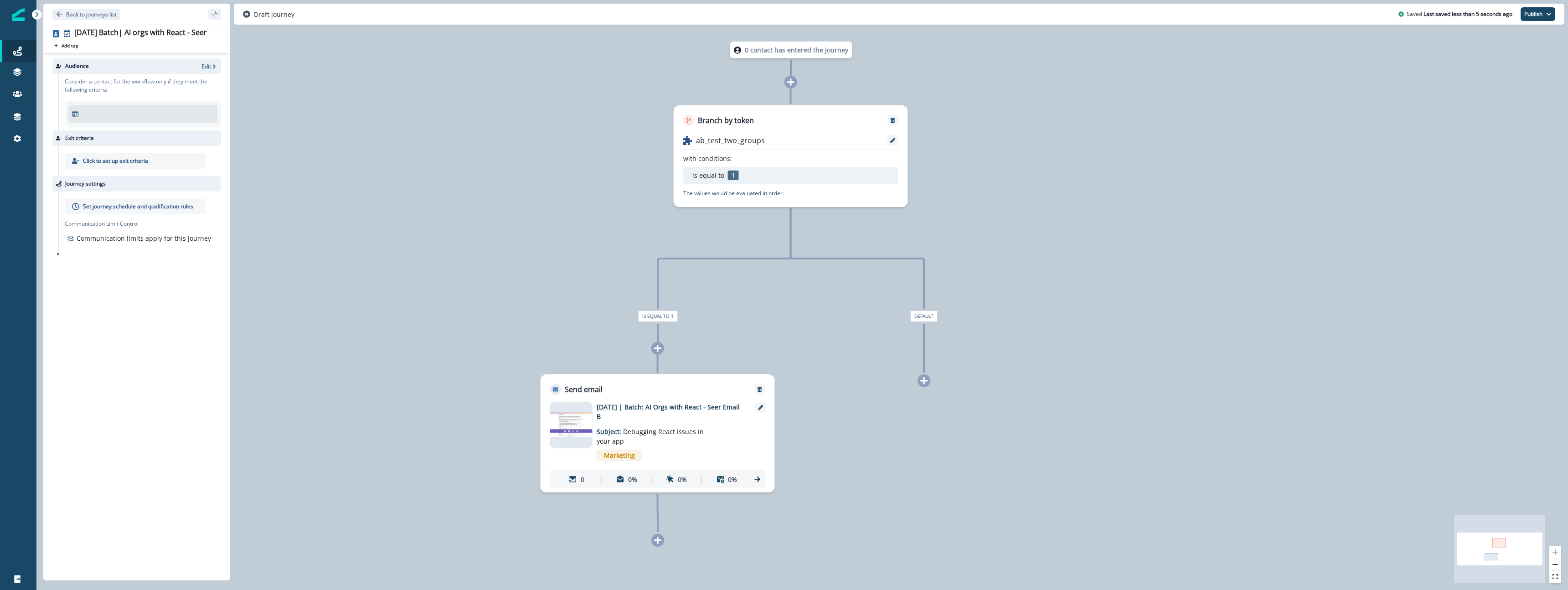
drag, startPoint x: 646, startPoint y: 393, endPoint x: 575, endPoint y: 396, distance: 71.1
click at [641, 394] on div "Send email" at bounding box center [657, 384] width 233 height 20
click at [655, 383] on div "Send email" at bounding box center [657, 384] width 233 height 20
click at [666, 421] on p "Subject: Debugging React issues in your app" at bounding box center [653, 434] width 114 height 24
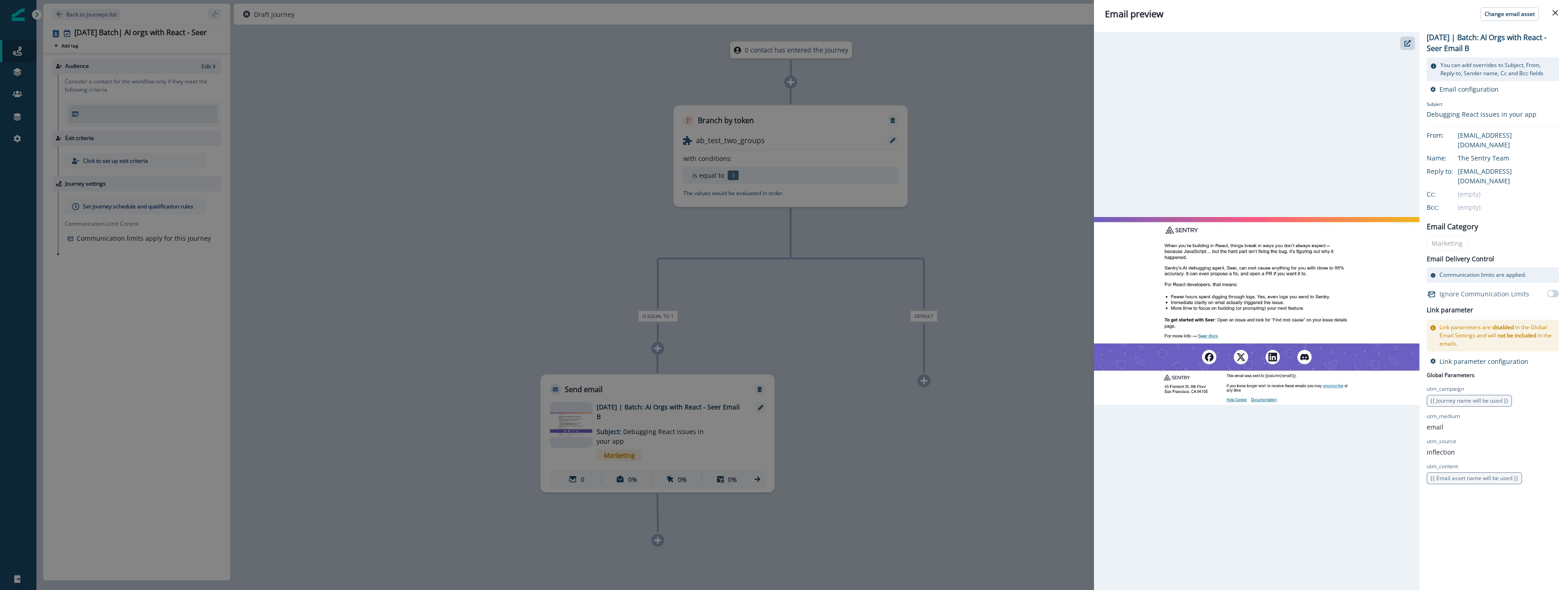
drag, startPoint x: 826, startPoint y: 348, endPoint x: 837, endPoint y: 355, distance: 13.0
click at [827, 348] on div "Email preview Change email asset 2025-10-07 | Batch: AI Orgs with React - Seer …" at bounding box center [784, 295] width 1568 height 590
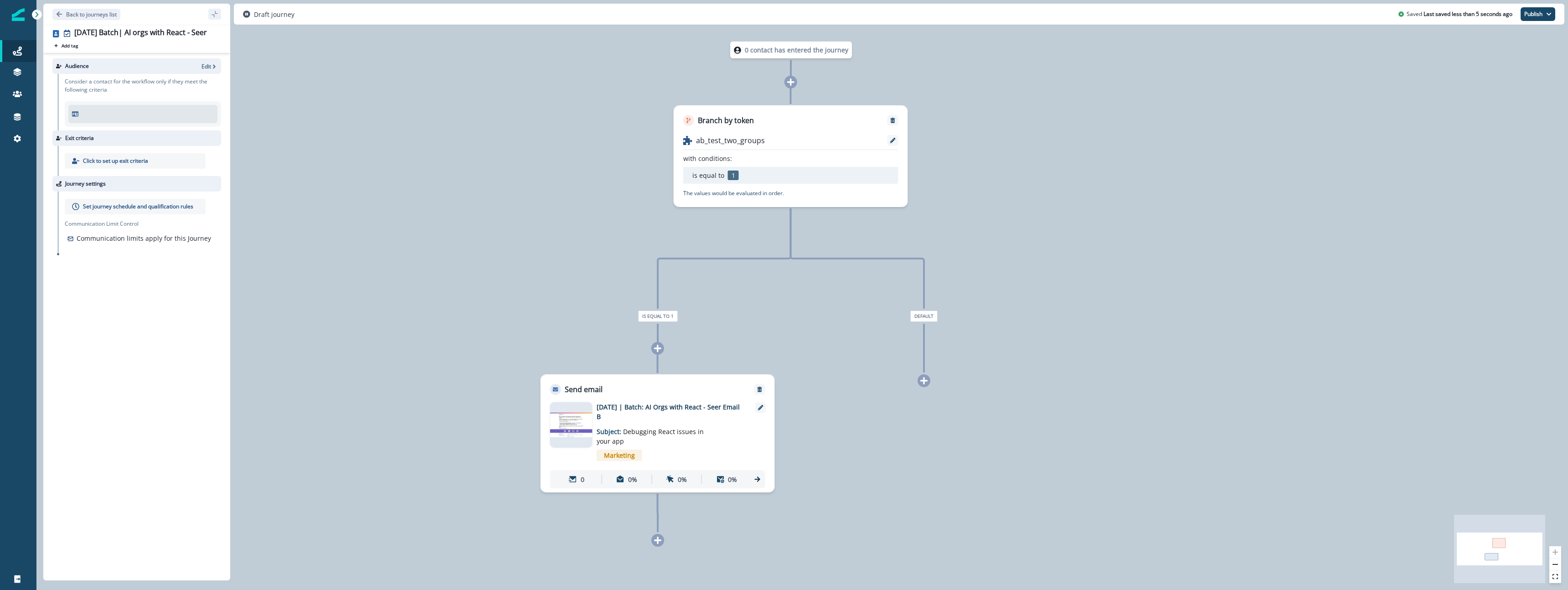
click at [925, 382] on icon at bounding box center [923, 380] width 8 height 8
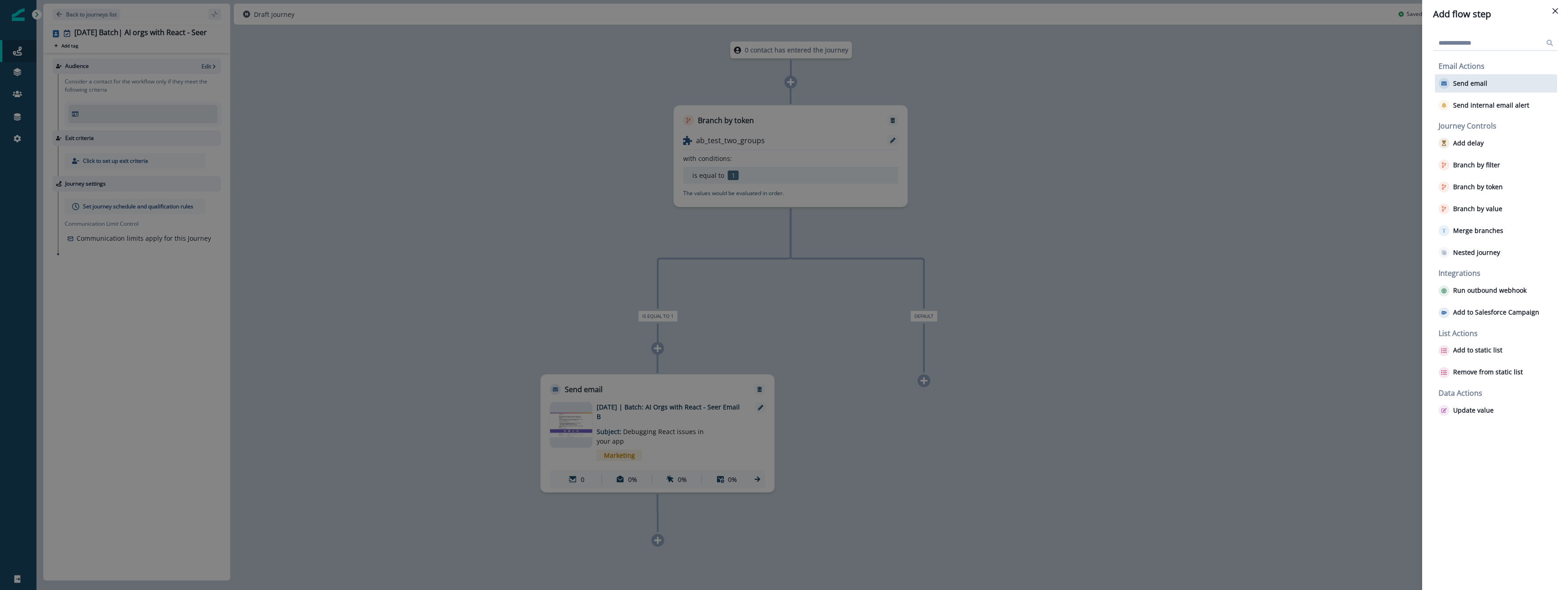
click at [1476, 78] on button "Send email" at bounding box center [1463, 83] width 49 height 11
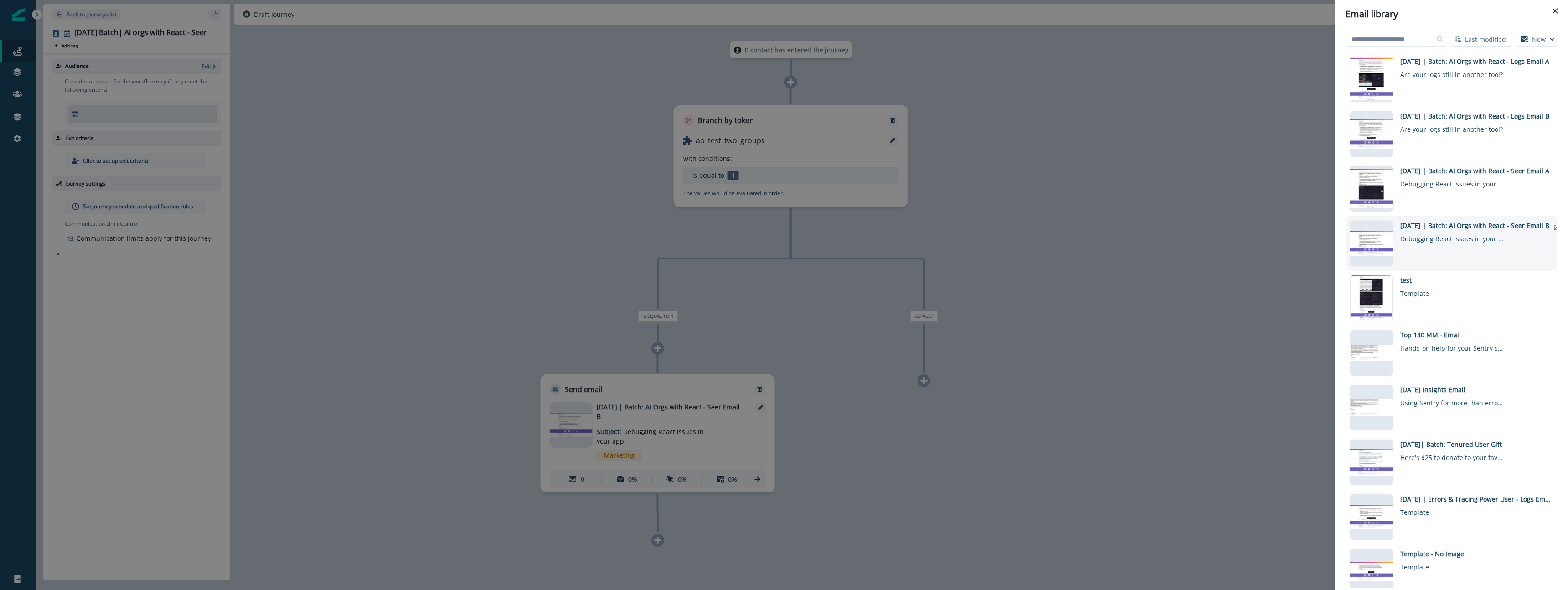
click at [1508, 226] on div "2025-10-07 | Batch: AI Orgs with React - Seer Email B" at bounding box center [1474, 225] width 149 height 10
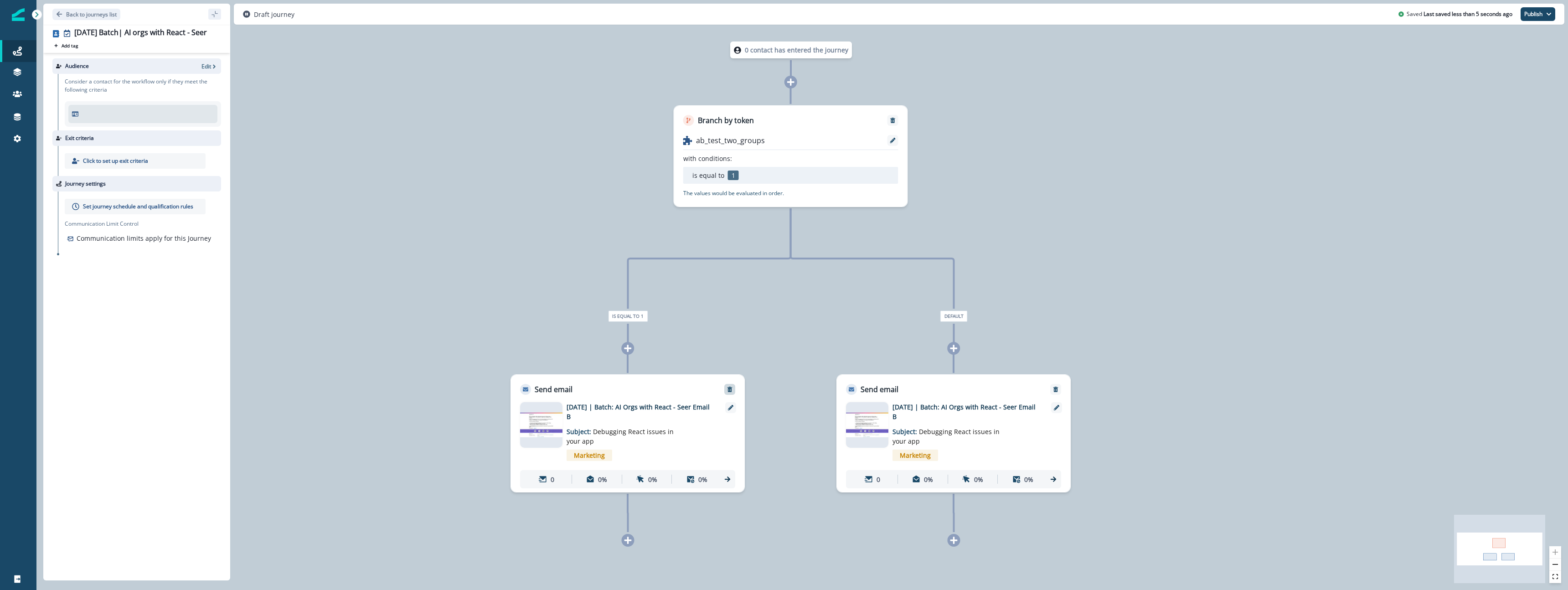
click at [731, 390] on icon "Remove" at bounding box center [730, 389] width 5 height 5
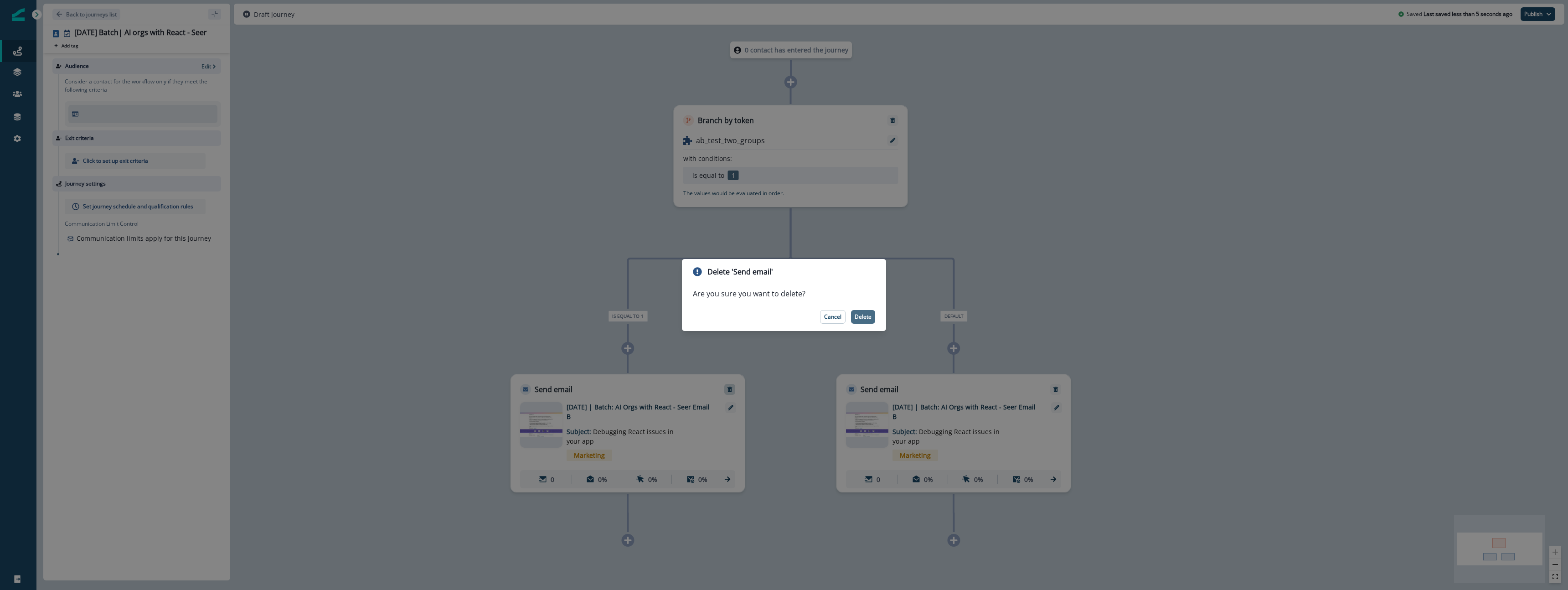
click at [866, 315] on p "Delete" at bounding box center [862, 316] width 17 height 6
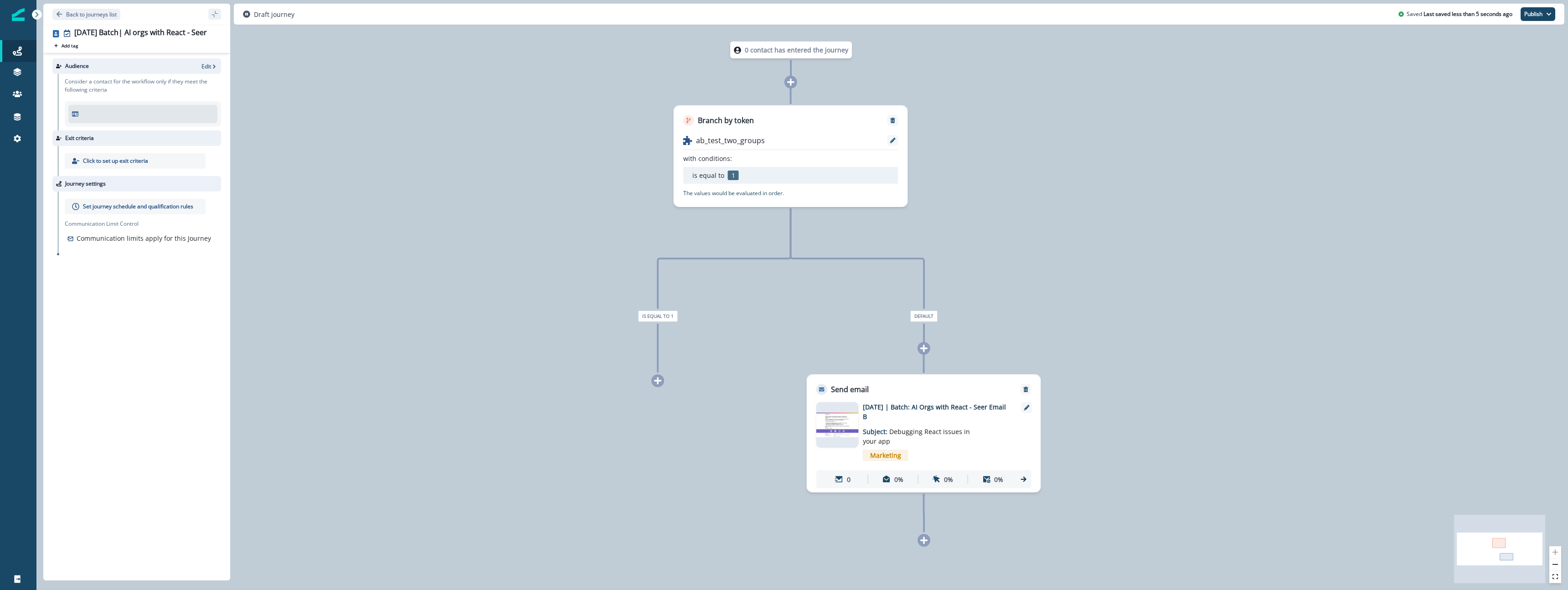
click at [660, 381] on icon at bounding box center [657, 380] width 8 height 8
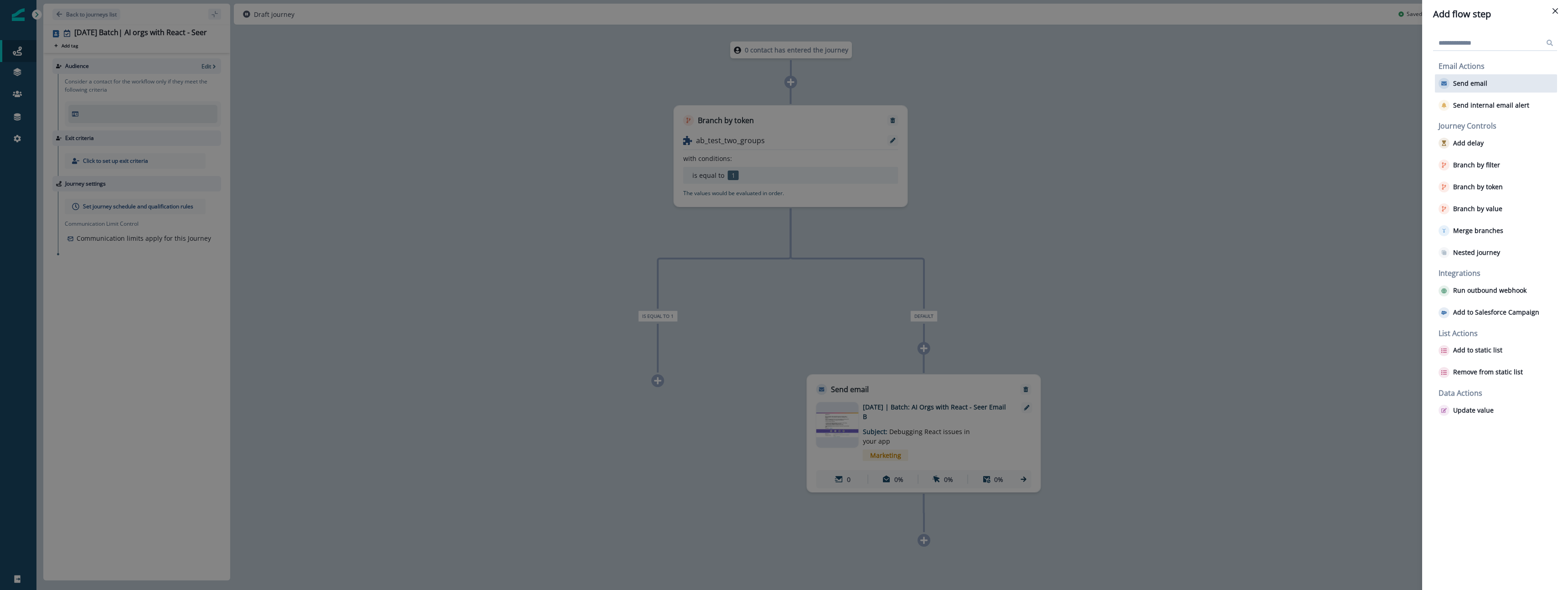
click at [1472, 82] on p "Send email" at bounding box center [1470, 83] width 34 height 8
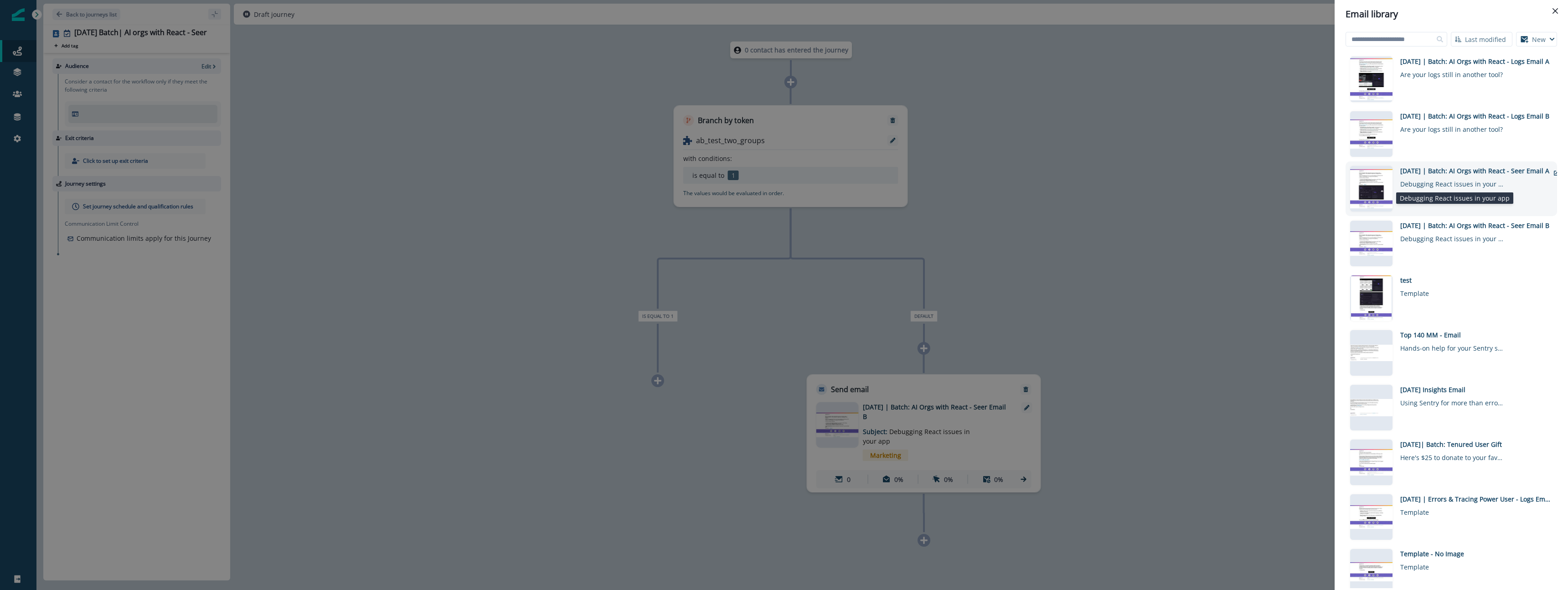
click at [1500, 180] on div "Debugging React issues in your app" at bounding box center [1452, 182] width 105 height 13
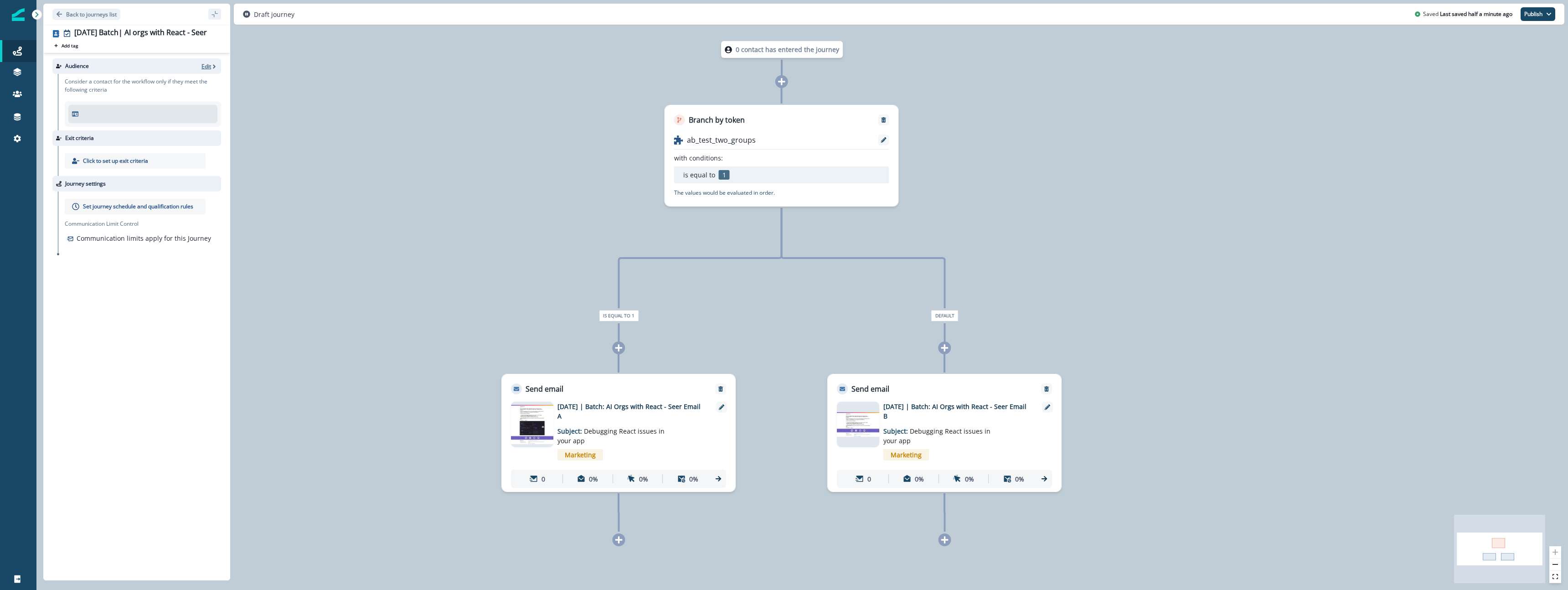
click at [206, 67] on div "Audience Edit" at bounding box center [136, 66] width 169 height 16
click at [207, 67] on p "Edit" at bounding box center [206, 66] width 10 height 8
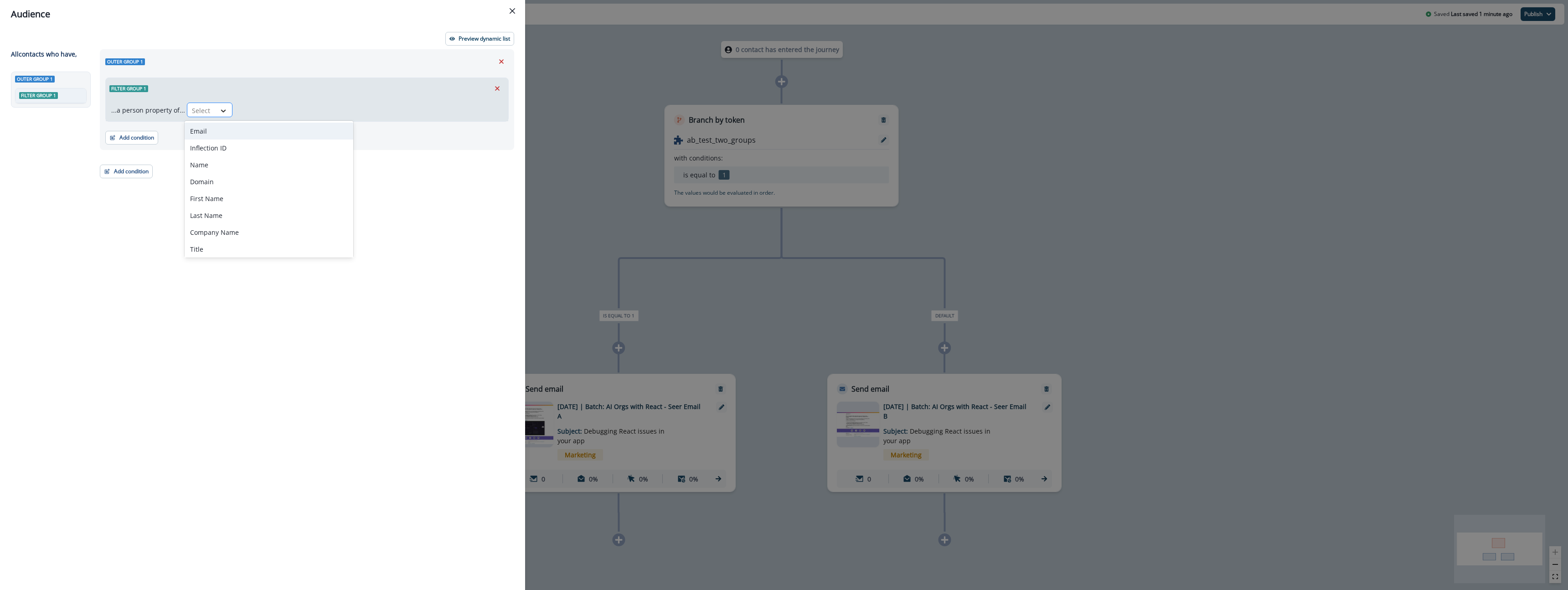
click at [219, 111] on icon at bounding box center [223, 110] width 8 height 9
type input "****"
drag, startPoint x: 145, startPoint y: 452, endPoint x: 122, endPoint y: 427, distance: 34.0
click at [145, 451] on div "Outer group 1 Filter group 1 ...a person property of... Select Add condition Co…" at bounding box center [304, 303] width 420 height 507
click at [144, 171] on button "Add condition" at bounding box center [126, 171] width 53 height 14
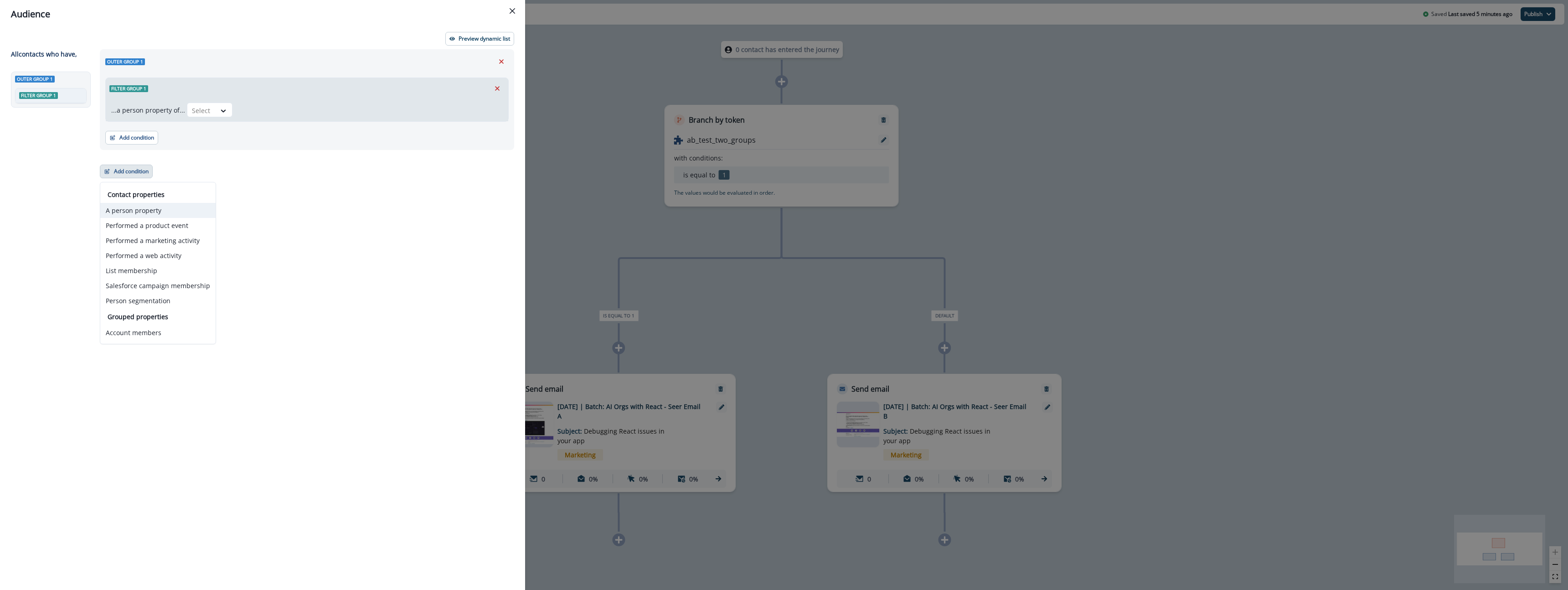
click at [171, 214] on button "A person property" at bounding box center [157, 209] width 116 height 15
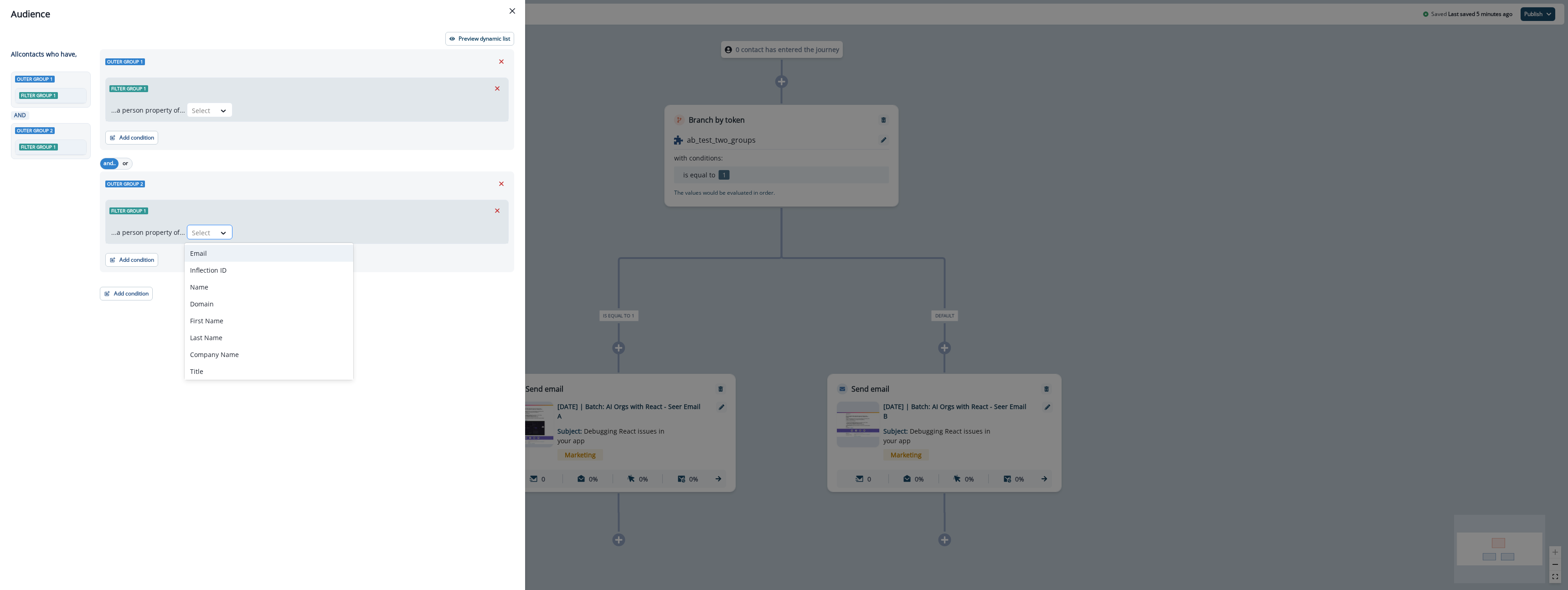
click at [195, 231] on div at bounding box center [202, 232] width 19 height 11
type input "****"
click at [208, 271] on div "org.slug" at bounding box center [236, 269] width 103 height 17
drag, startPoint x: 266, startPoint y: 222, endPoint x: 267, endPoint y: 228, distance: 6.1
click at [267, 224] on div "...a person property of... option org.slug, selected. org.slug Select" at bounding box center [307, 232] width 402 height 23
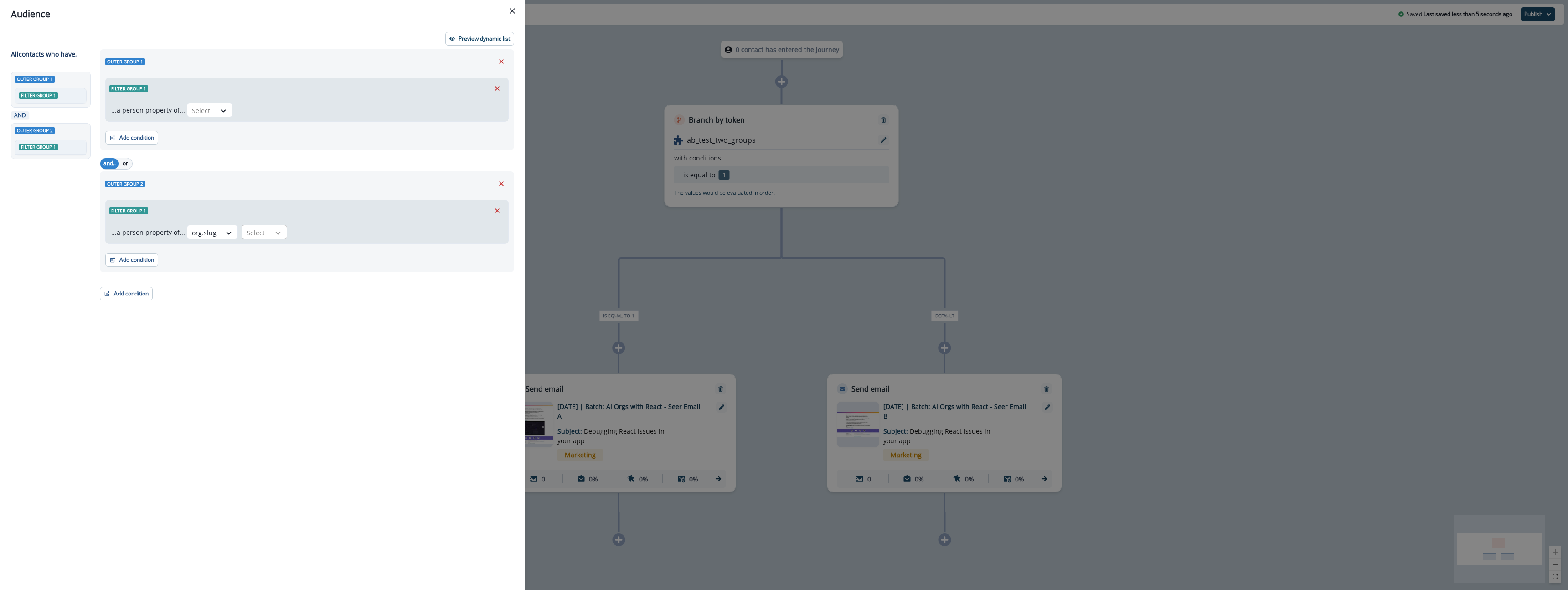
click at [270, 230] on div at bounding box center [278, 233] width 16 height 9
drag, startPoint x: 264, startPoint y: 350, endPoint x: 289, endPoint y: 320, distance: 39.1
click at [264, 350] on div "equal to" at bounding box center [274, 352] width 71 height 17
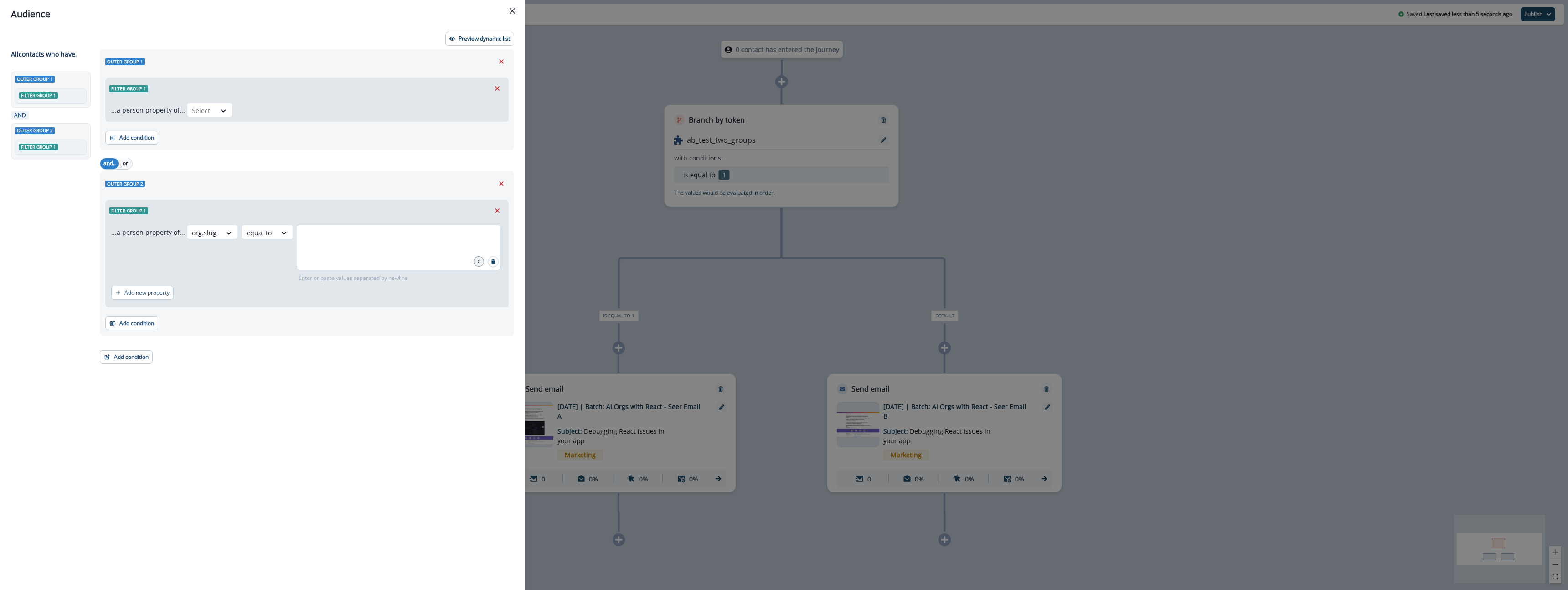
drag, startPoint x: 378, startPoint y: 224, endPoint x: 378, endPoint y: 237, distance: 13.0
click at [378, 231] on div at bounding box center [398, 248] width 203 height 45
click at [377, 237] on input "text" at bounding box center [398, 235] width 201 height 18
click at [333, 245] on div at bounding box center [398, 248] width 203 height 45
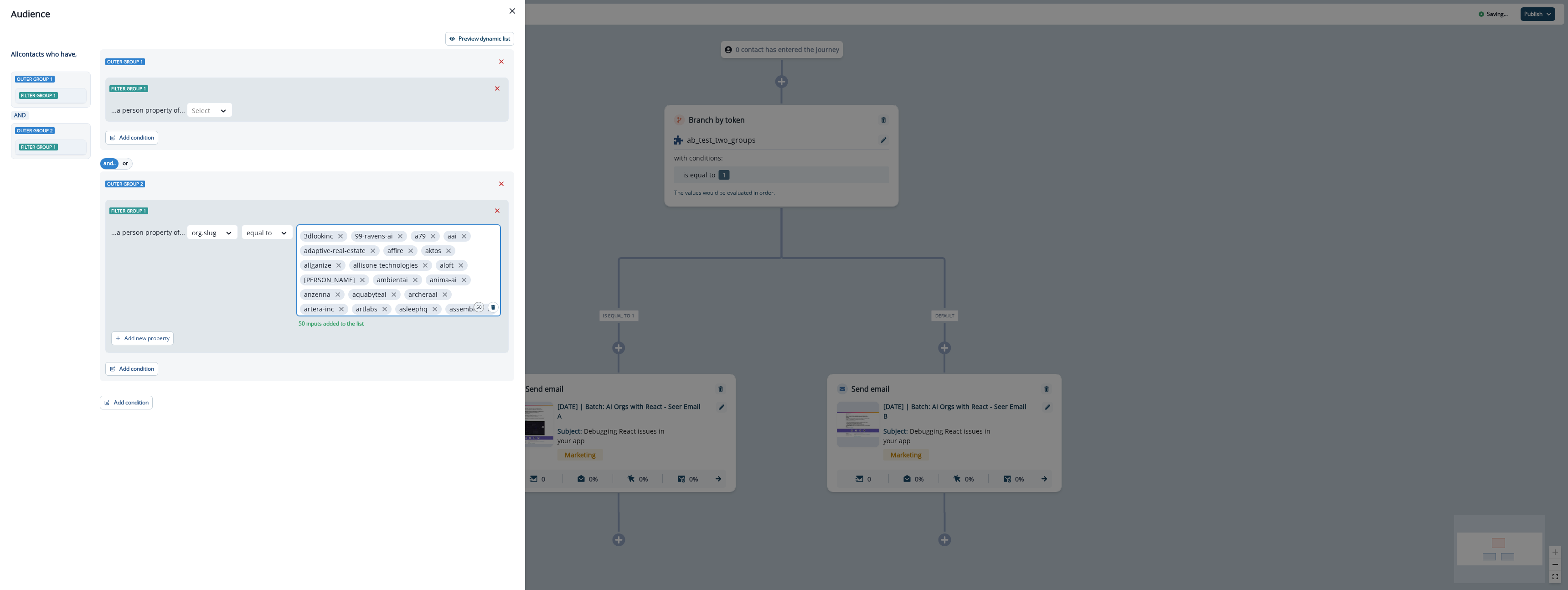
scroll to position [132, 0]
click at [493, 307] on icon "Search" at bounding box center [493, 307] width 4 height 4
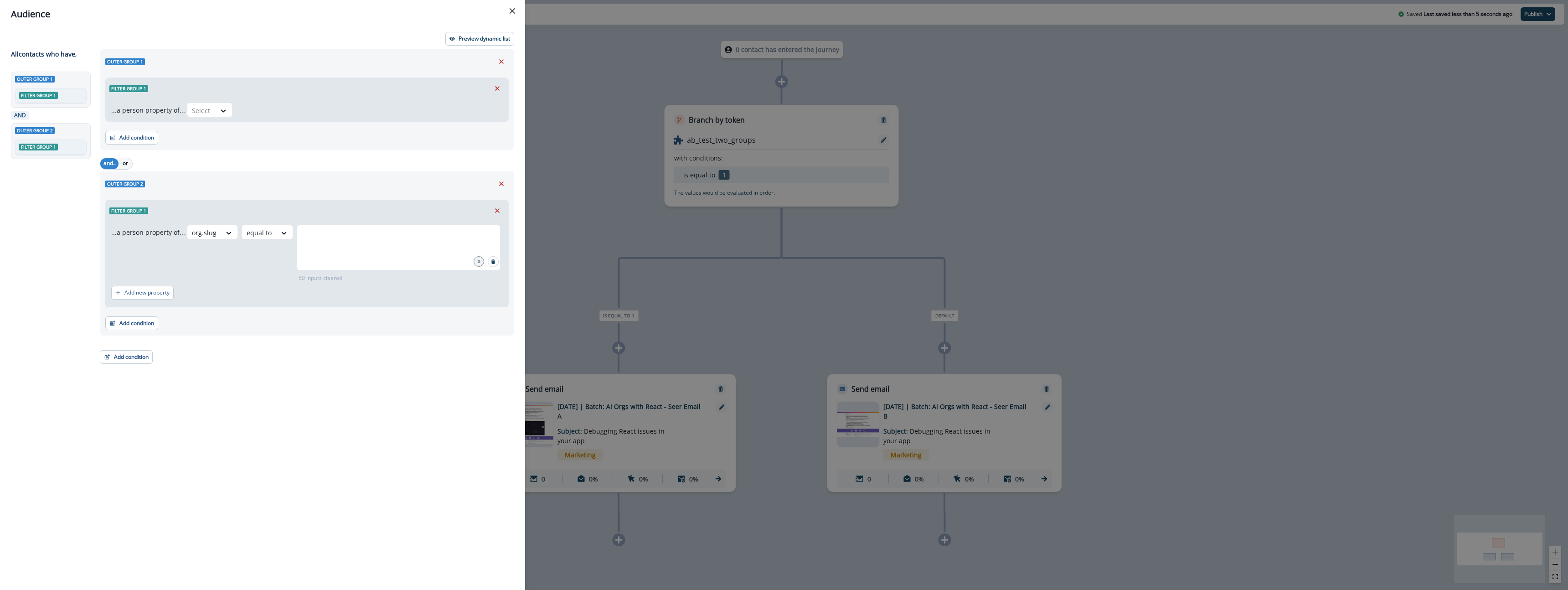
scroll to position [0, 0]
click at [378, 240] on input "text" at bounding box center [398, 235] width 201 height 18
click at [395, 243] on input "text" at bounding box center [398, 235] width 201 height 18
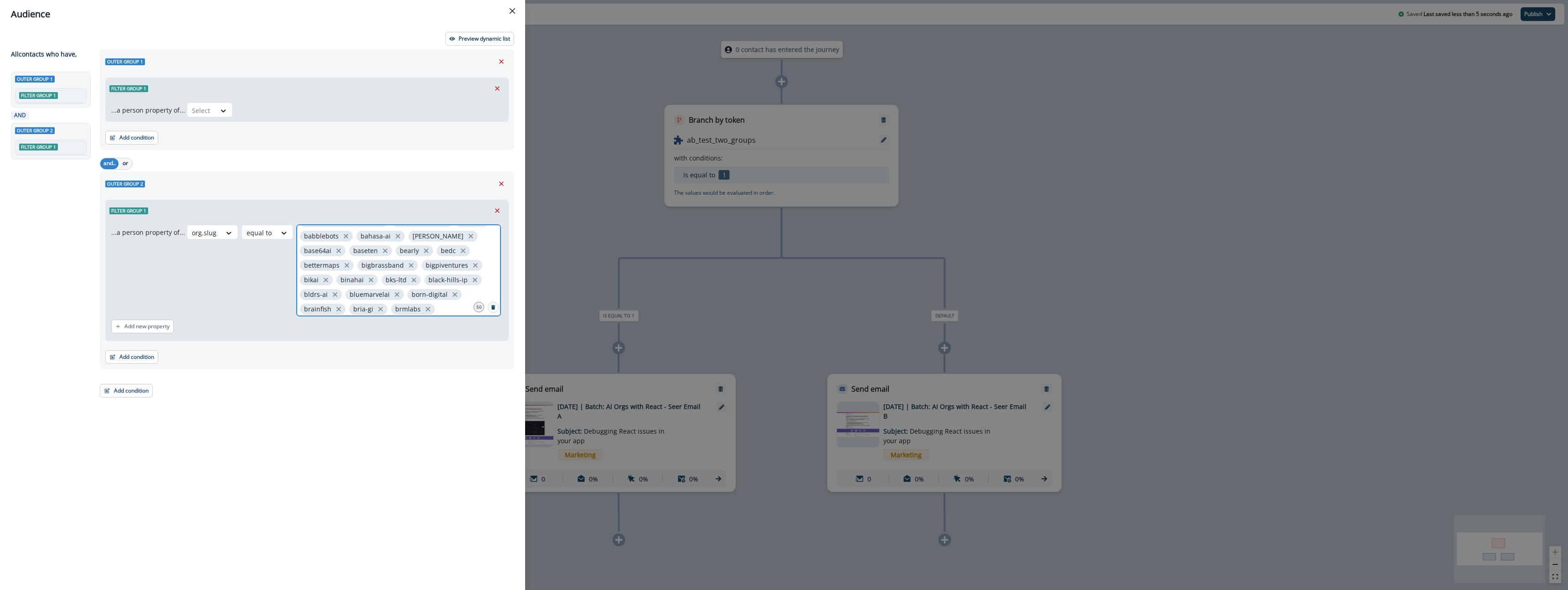
scroll to position [132, 0]
click at [378, 339] on div "...a person property of... org.slug equal to 3dlookinc 99-ravens-ai a79 aai ada…" at bounding box center [307, 280] width 402 height 119
click at [379, 306] on div "3dlookinc 99-ravens-ai a79 aai adaptive-real-estate affire aktos allganize alli…" at bounding box center [398, 270] width 203 height 91
click at [384, 308] on div "3dlookinc 99-ravens-ai a79 aai adaptive-real-estate affire aktos allganize alli…" at bounding box center [398, 270] width 203 height 91
drag, startPoint x: 490, startPoint y: 309, endPoint x: 480, endPoint y: 307, distance: 10.2
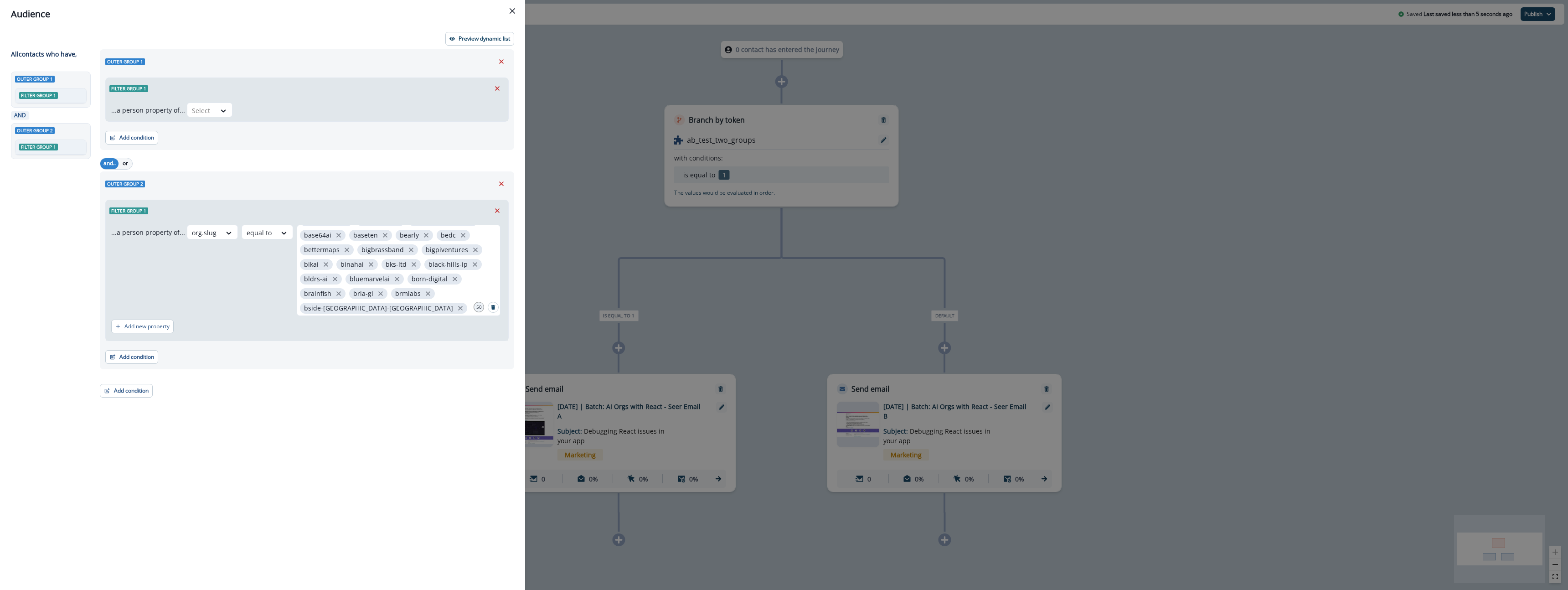
click at [490, 309] on button "Search" at bounding box center [493, 307] width 11 height 11
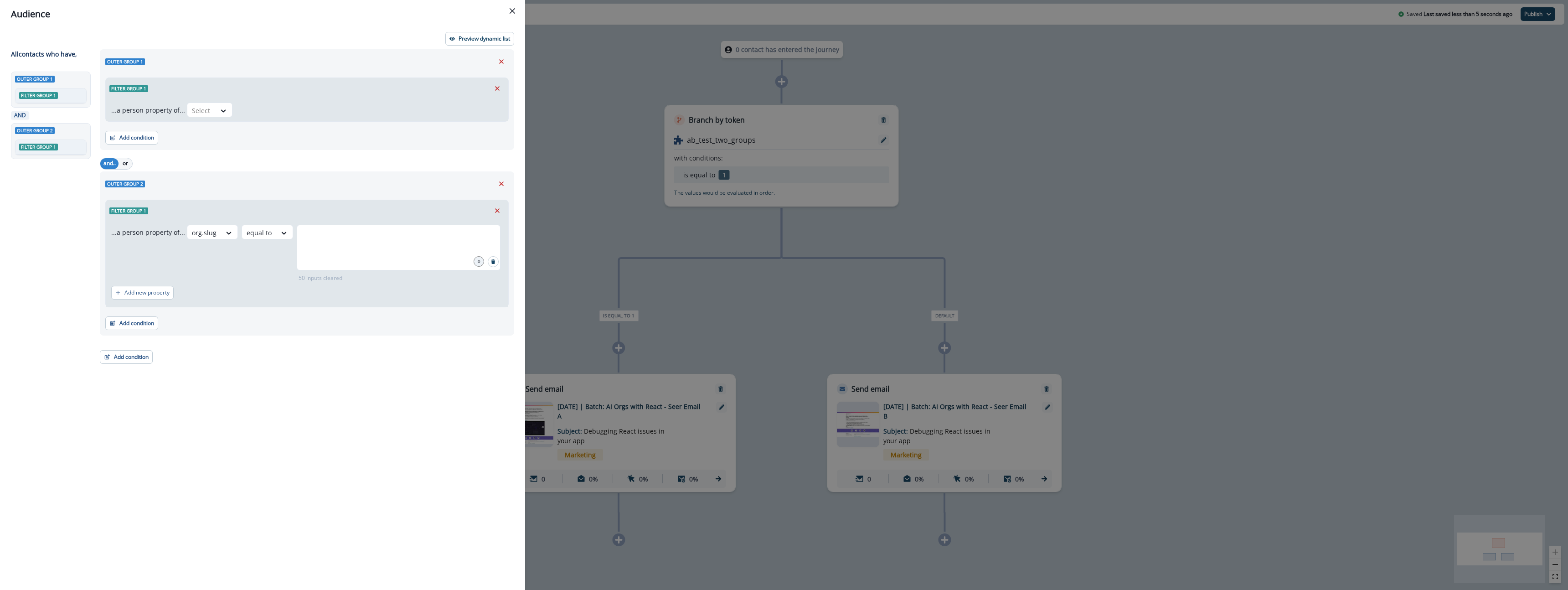
scroll to position [0, 0]
click at [343, 251] on div at bounding box center [398, 248] width 203 height 45
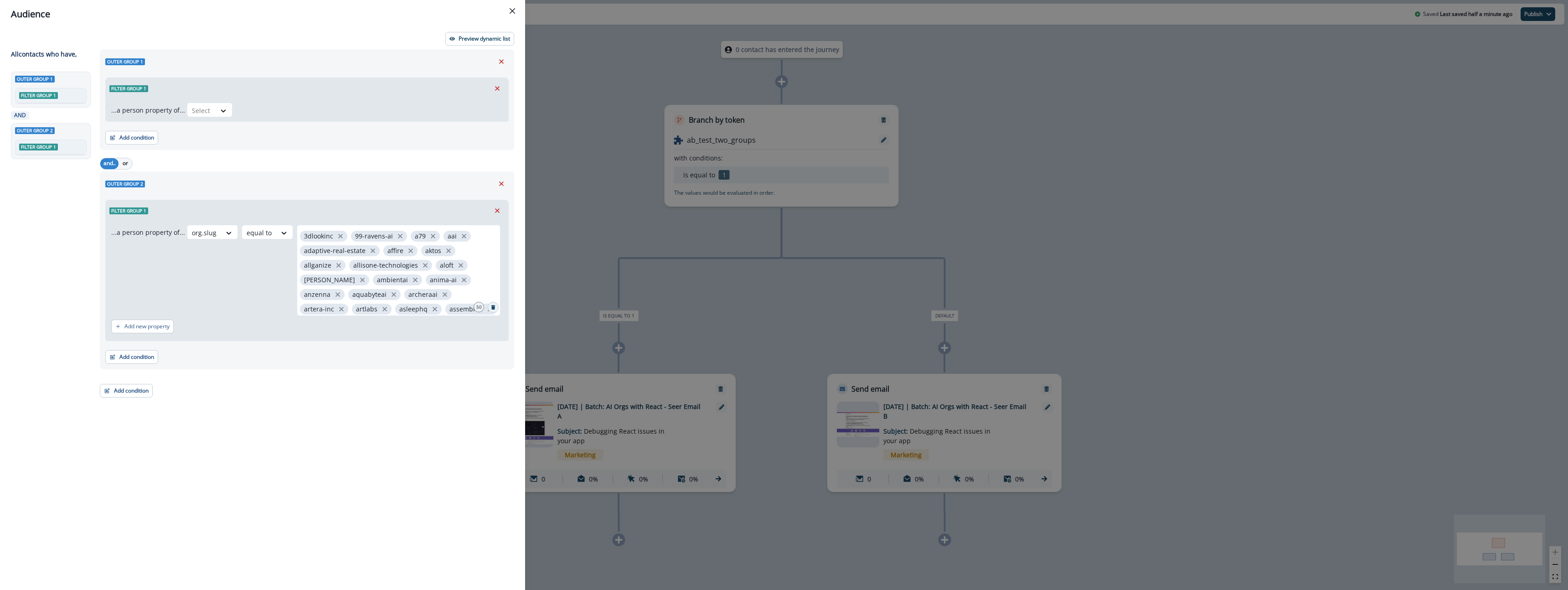
click at [494, 309] on icon "Search" at bounding box center [493, 307] width 4 height 4
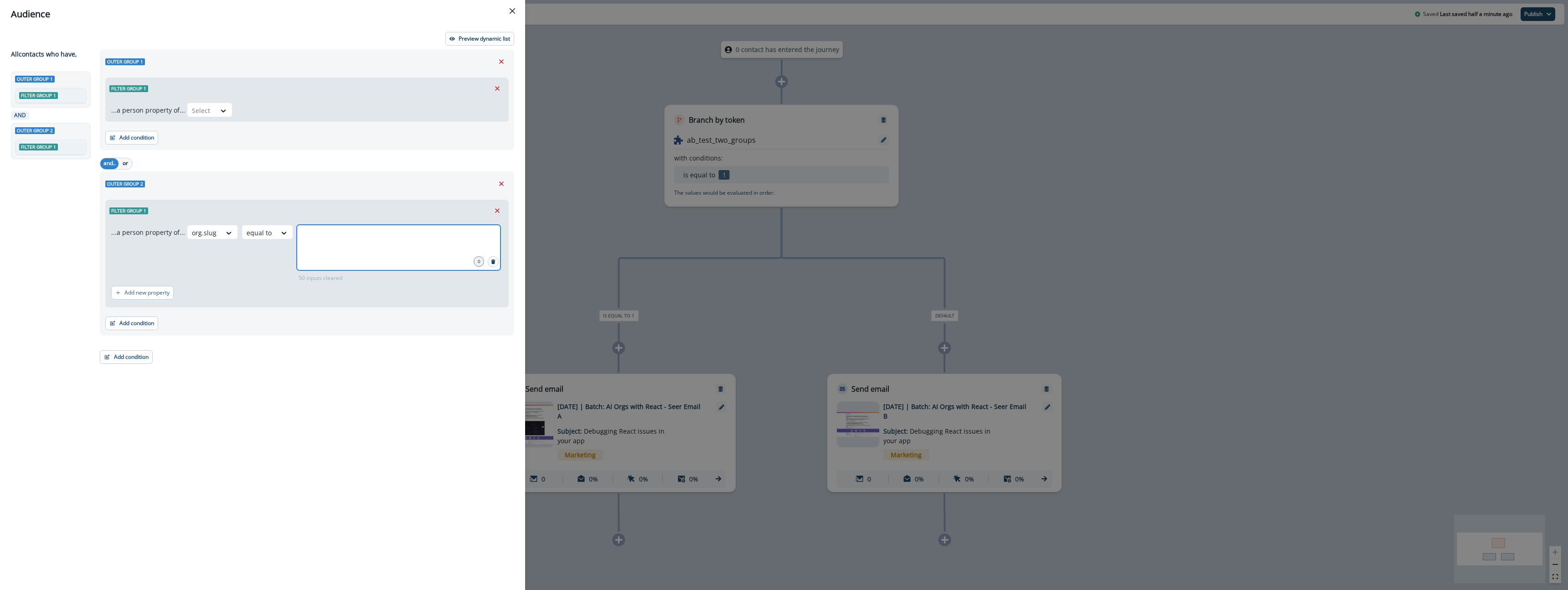
click at [334, 241] on input "text" at bounding box center [398, 235] width 201 height 18
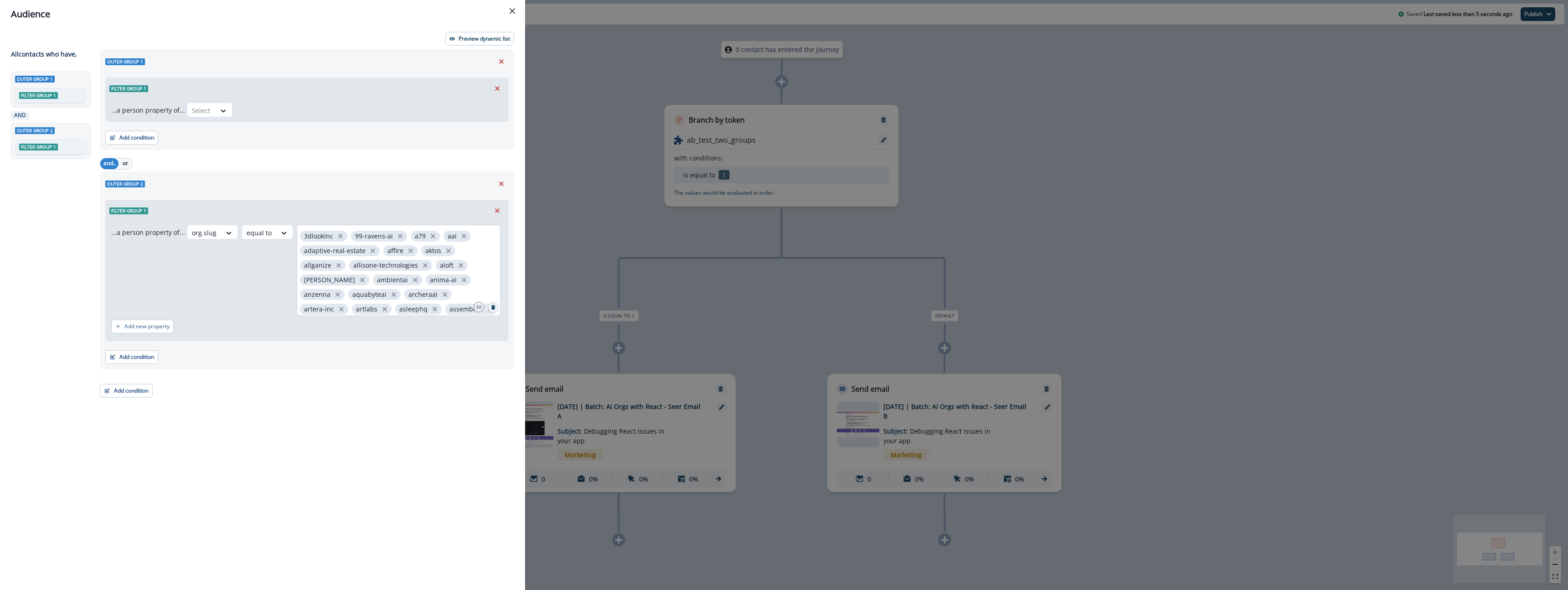
click at [496, 309] on button "Search" at bounding box center [493, 307] width 11 height 11
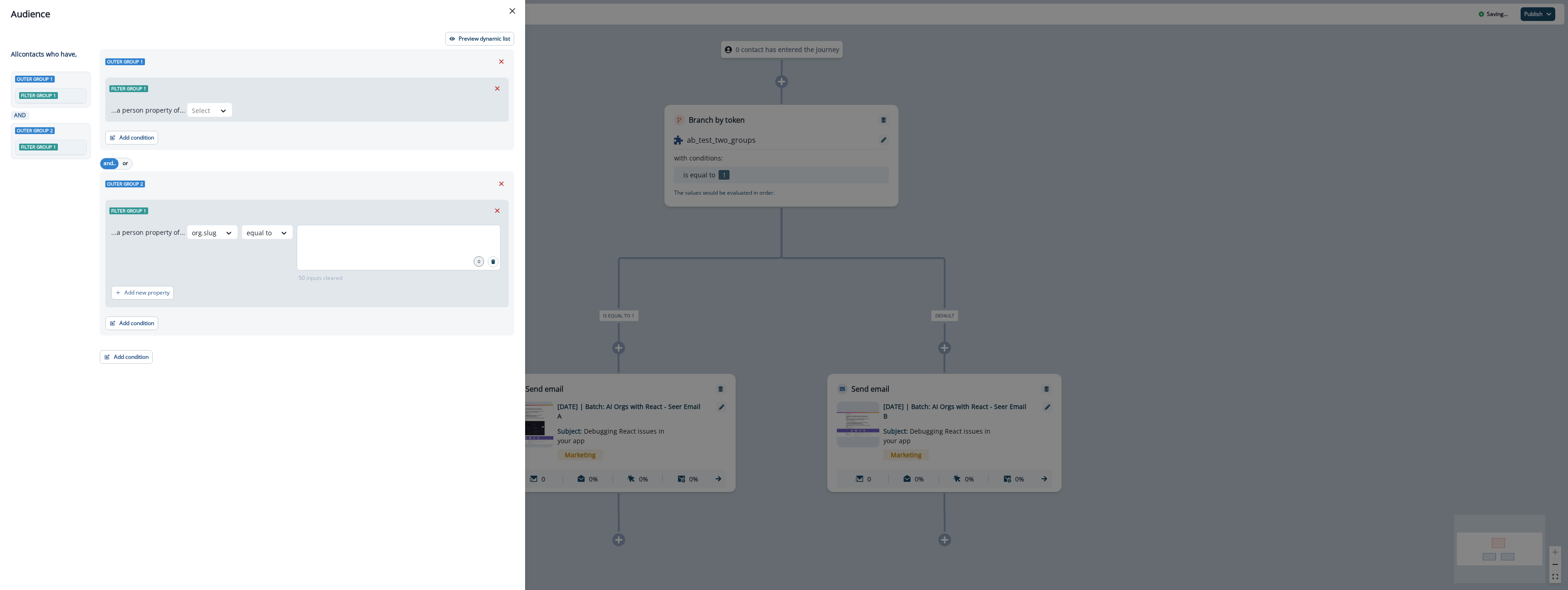
drag, startPoint x: 395, startPoint y: 249, endPoint x: 363, endPoint y: 246, distance: 32.1
click at [395, 249] on div at bounding box center [398, 248] width 203 height 45
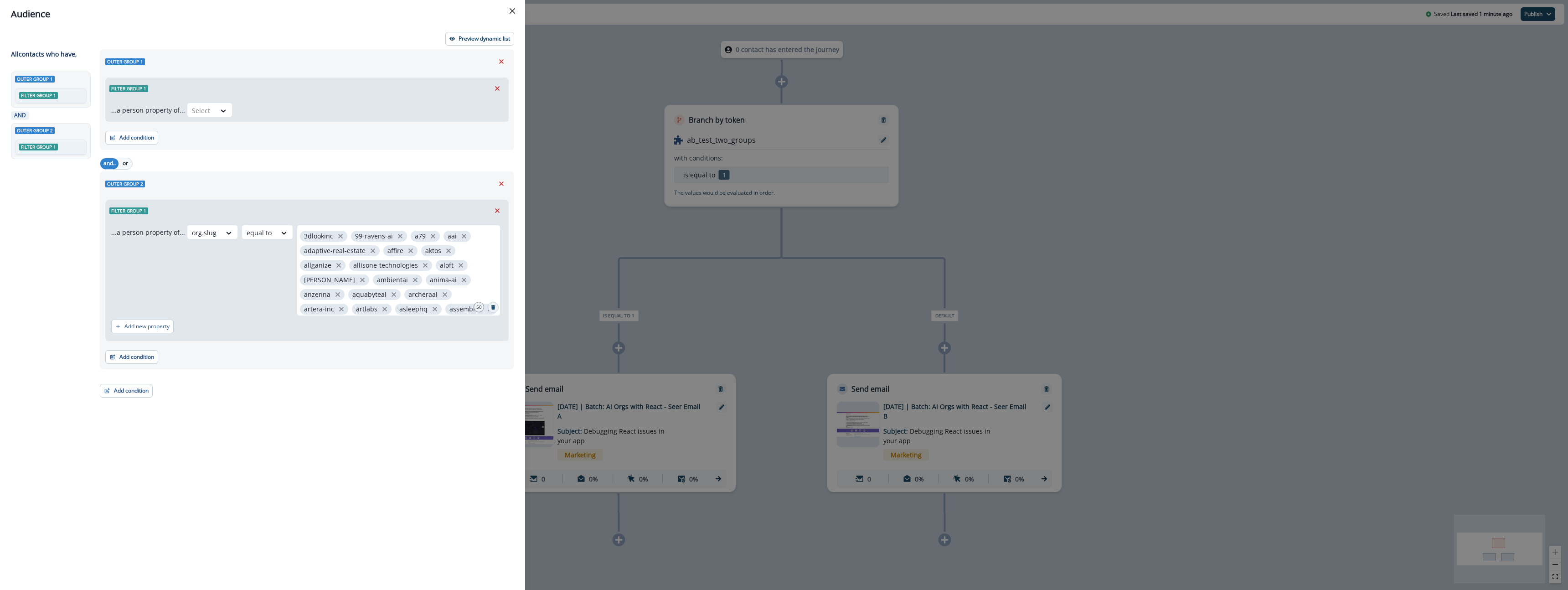
click at [496, 308] on button "Search" at bounding box center [493, 307] width 11 height 11
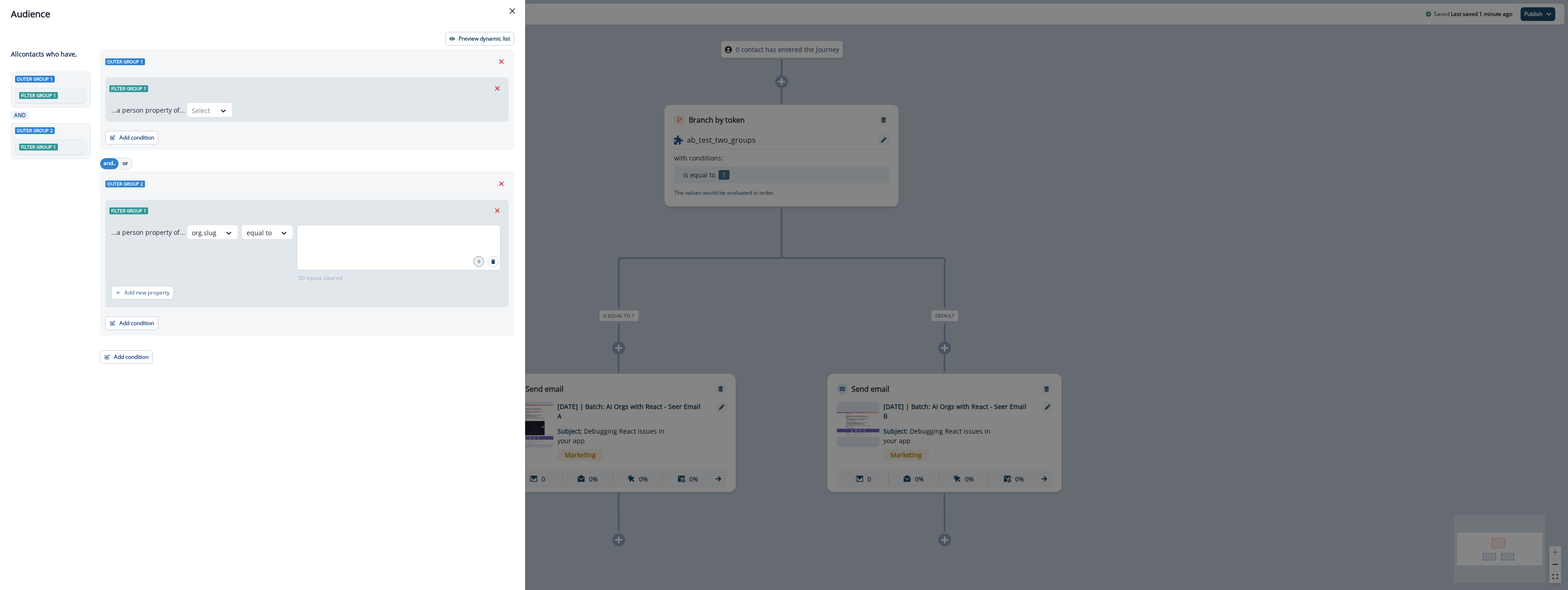
click at [337, 248] on div at bounding box center [398, 248] width 203 height 45
click at [306, 282] on p "50 inputs cleared" at bounding box center [320, 277] width 48 height 8
click at [324, 278] on p "50 inputs cleared" at bounding box center [320, 277] width 48 height 8
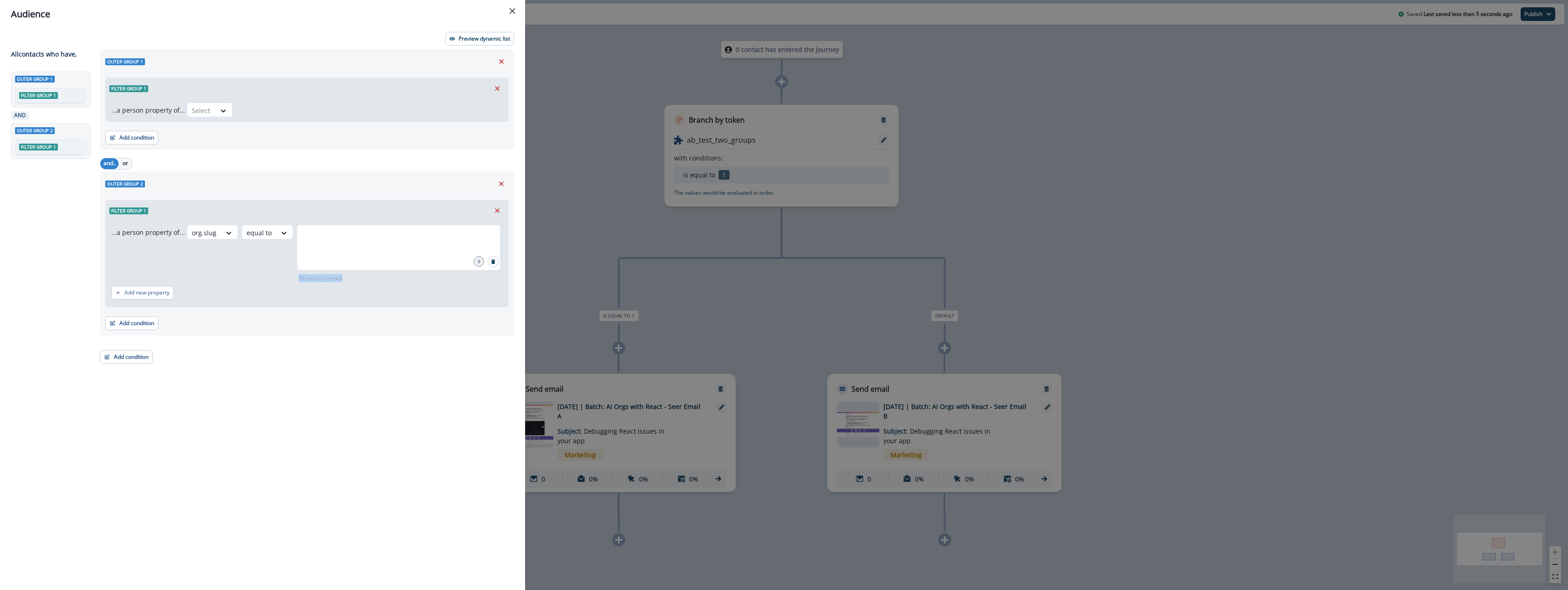
click at [324, 278] on p "50 inputs cleared" at bounding box center [320, 277] width 48 height 8
drag, startPoint x: 366, startPoint y: 283, endPoint x: 494, endPoint y: 274, distance: 128.3
click at [369, 282] on div "Add new property" at bounding box center [307, 293] width 391 height 21
click at [494, 263] on icon "Search" at bounding box center [493, 261] width 4 height 4
click at [306, 278] on p "0 inputs cleared" at bounding box center [318, 277] width 44 height 8
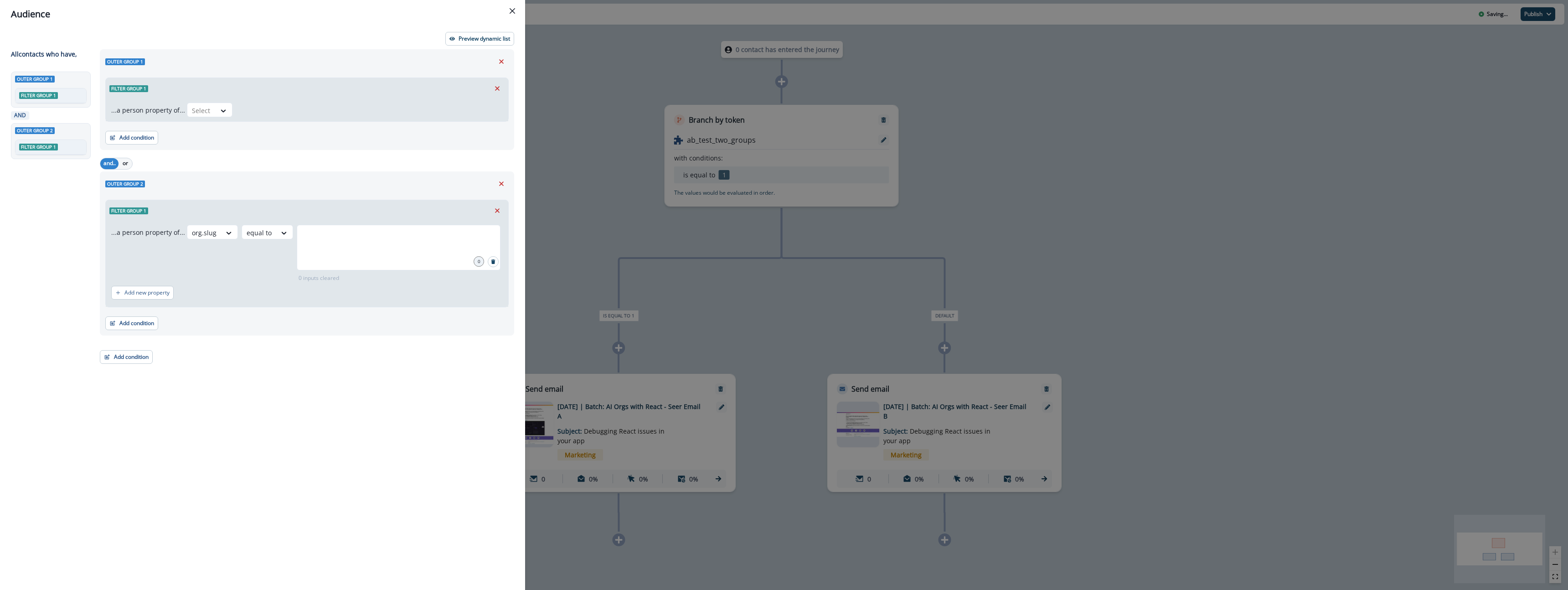
click at [306, 278] on p "0 inputs cleared" at bounding box center [318, 277] width 44 height 8
click at [306, 277] on p "0 inputs cleared" at bounding box center [318, 277] width 44 height 8
click at [321, 254] on div at bounding box center [398, 248] width 203 height 45
click at [375, 242] on input "text" at bounding box center [398, 235] width 201 height 18
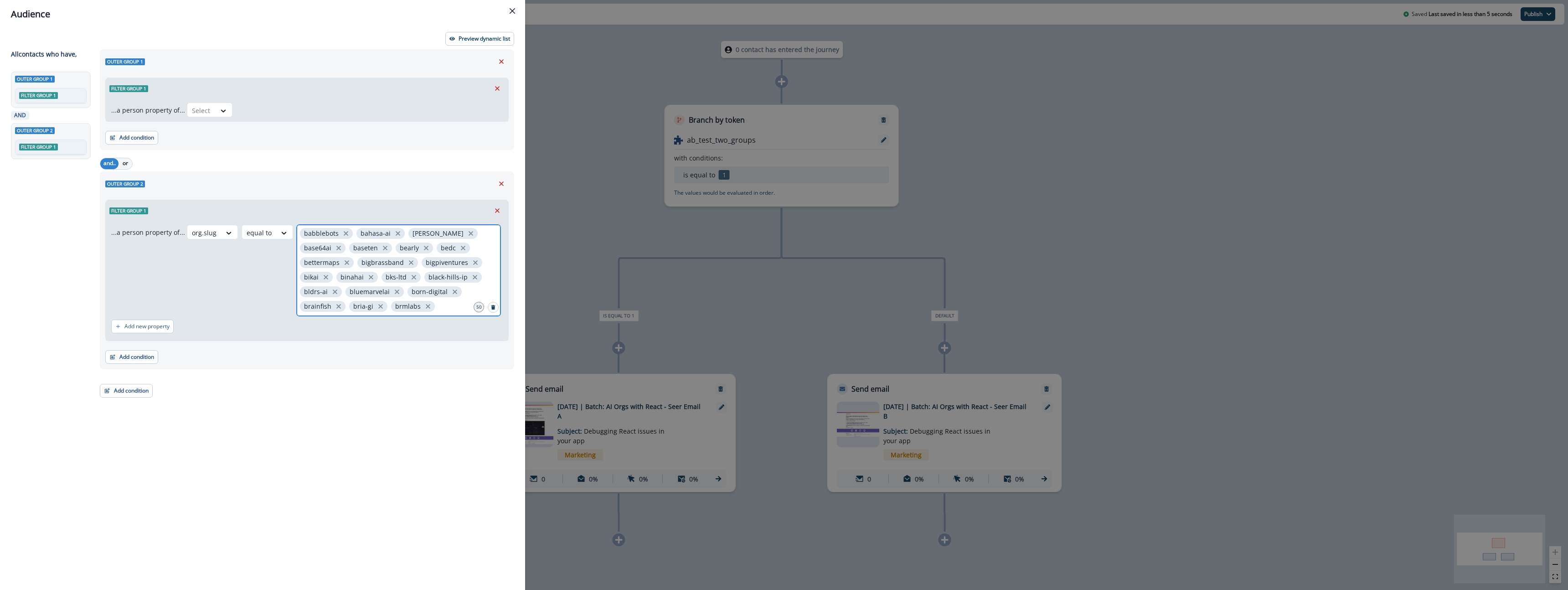
scroll to position [132, 0]
click at [130, 361] on button "Add condition" at bounding box center [131, 357] width 53 height 14
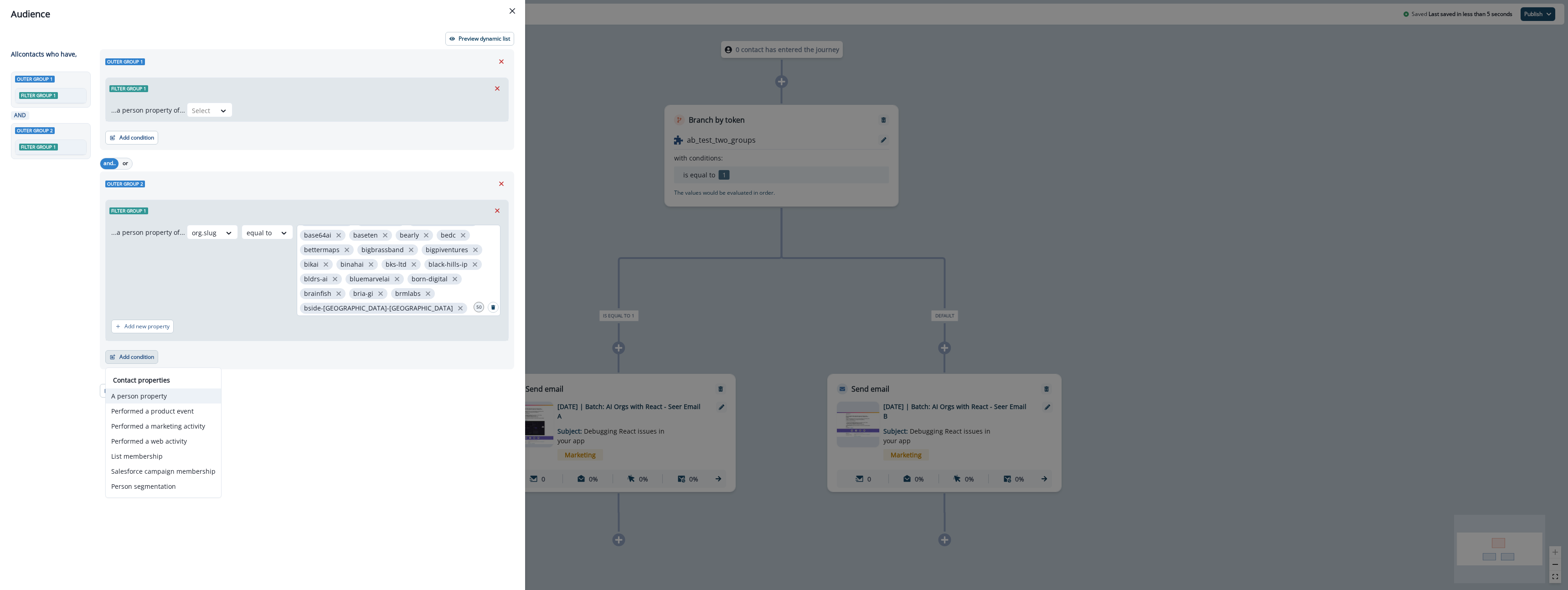
click at [155, 394] on button "A person property" at bounding box center [163, 395] width 116 height 15
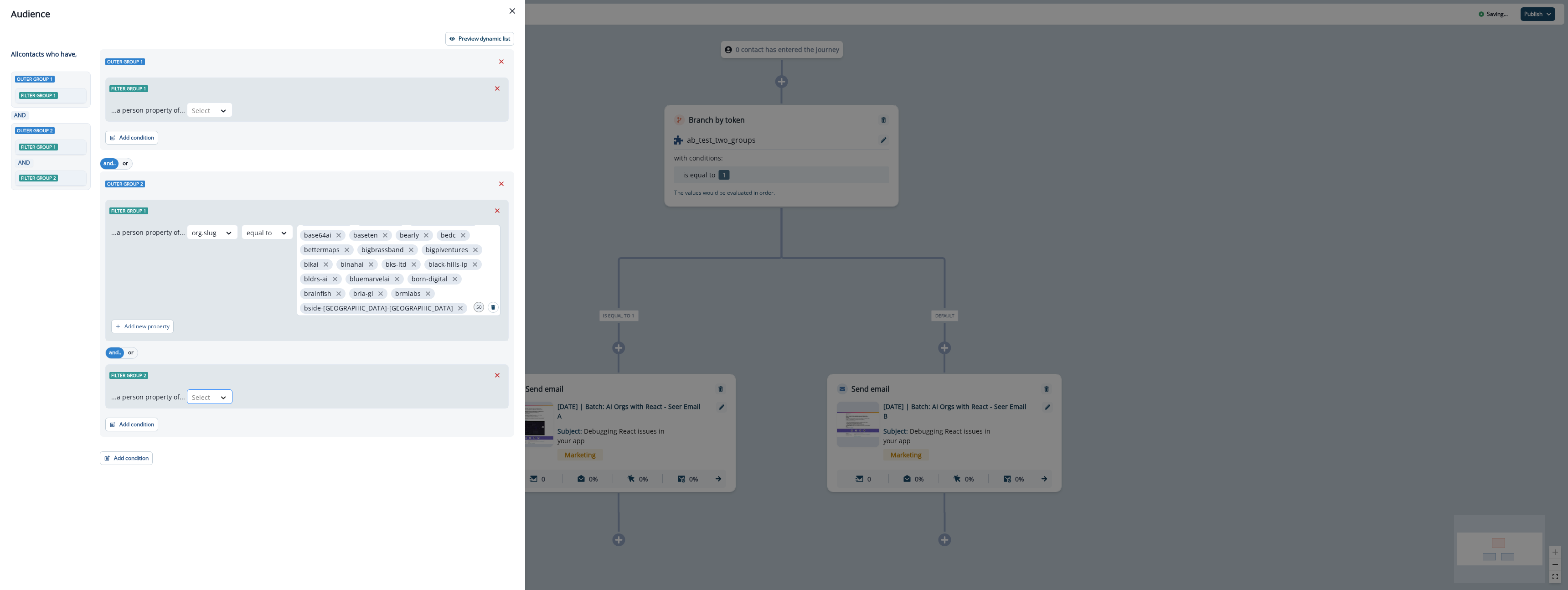
click at [219, 395] on icon at bounding box center [223, 397] width 8 height 9
type input "****"
click at [251, 439] on div "org.slug" at bounding box center [236, 434] width 103 height 17
click at [256, 394] on div at bounding box center [256, 396] width 19 height 11
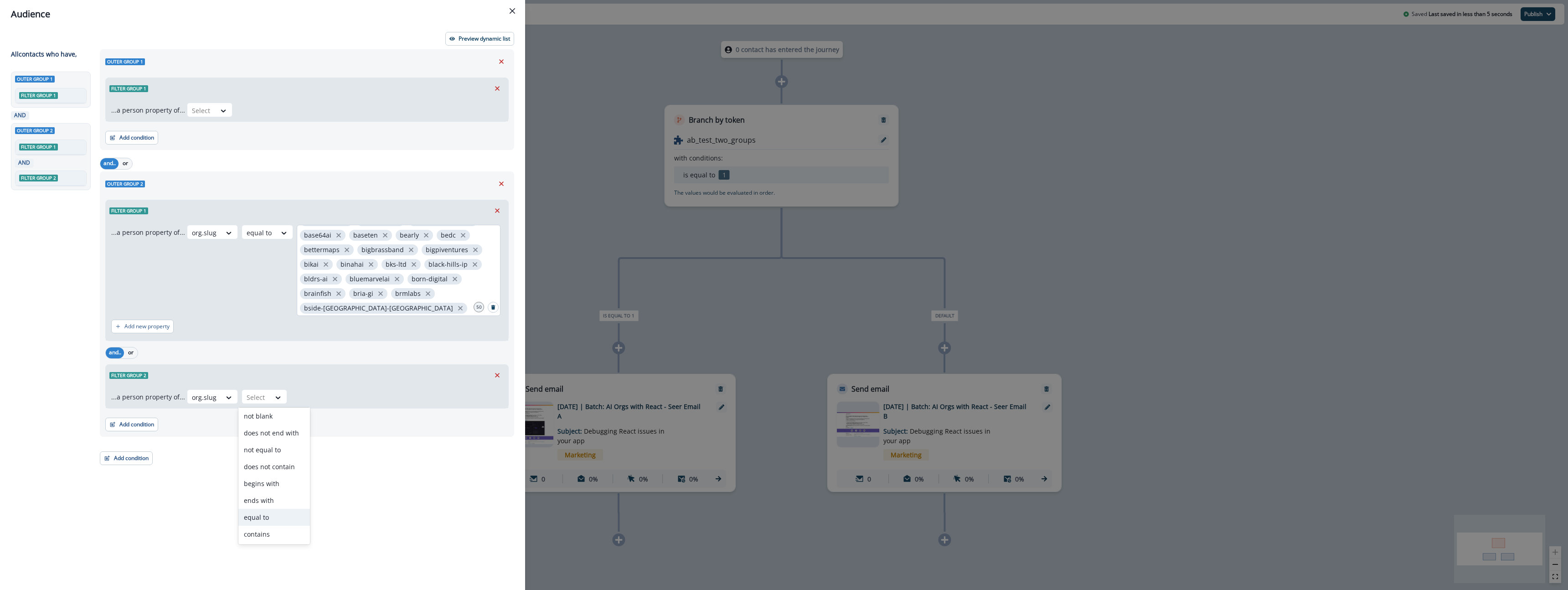
click at [265, 518] on div "equal to" at bounding box center [274, 516] width 71 height 17
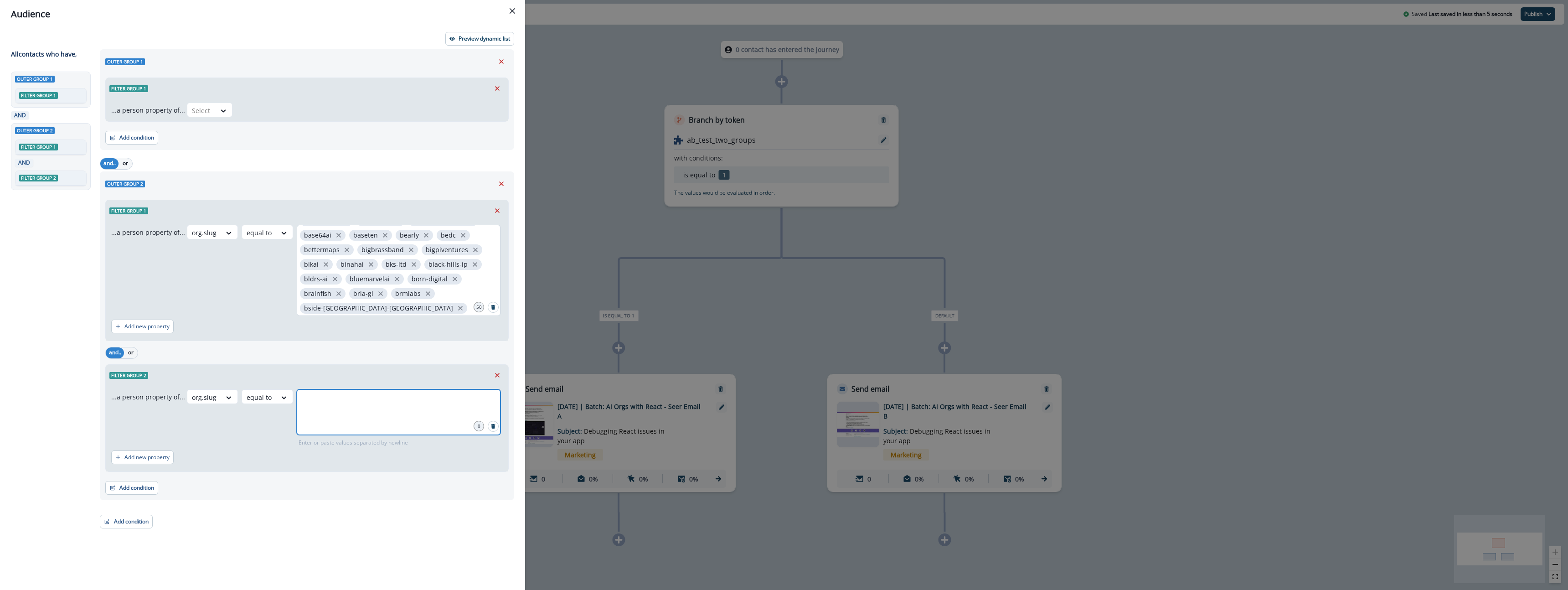
click at [337, 401] on input "text" at bounding box center [398, 400] width 201 height 18
click at [130, 351] on button "or" at bounding box center [131, 353] width 14 height 11
click at [368, 421] on div at bounding box center [398, 412] width 203 height 45
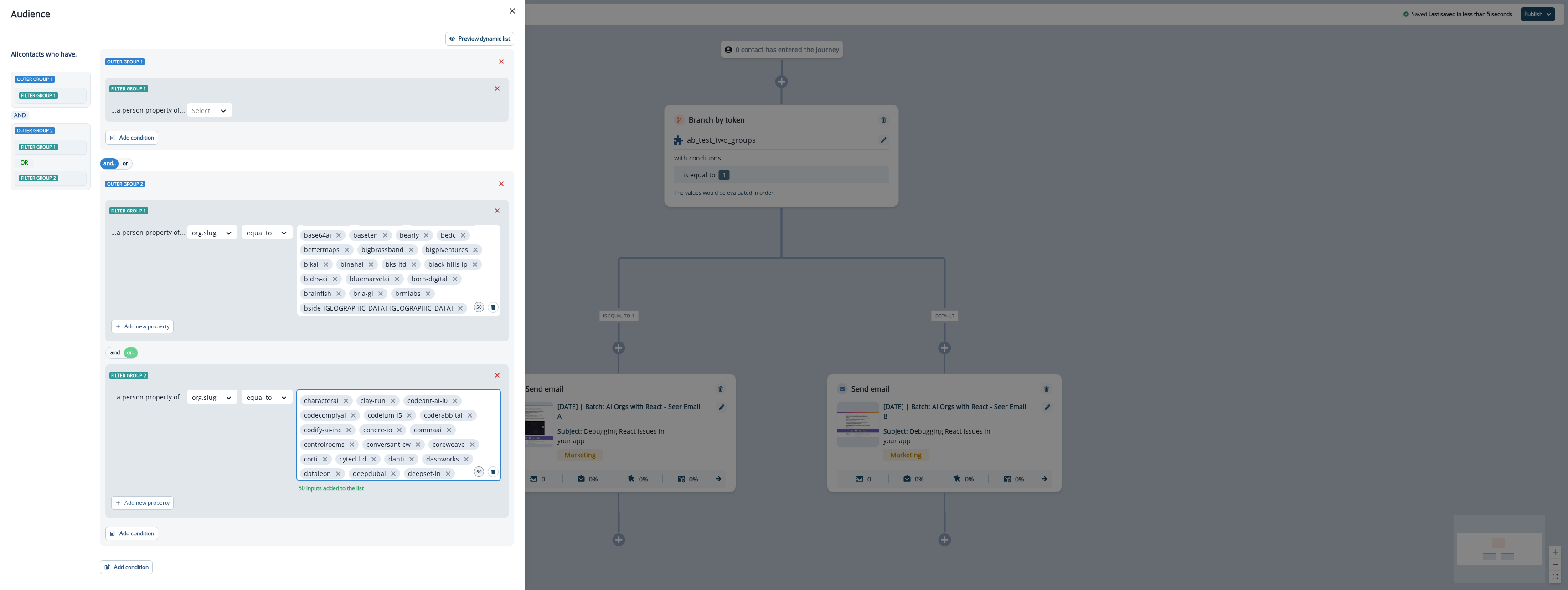
scroll to position [132, 0]
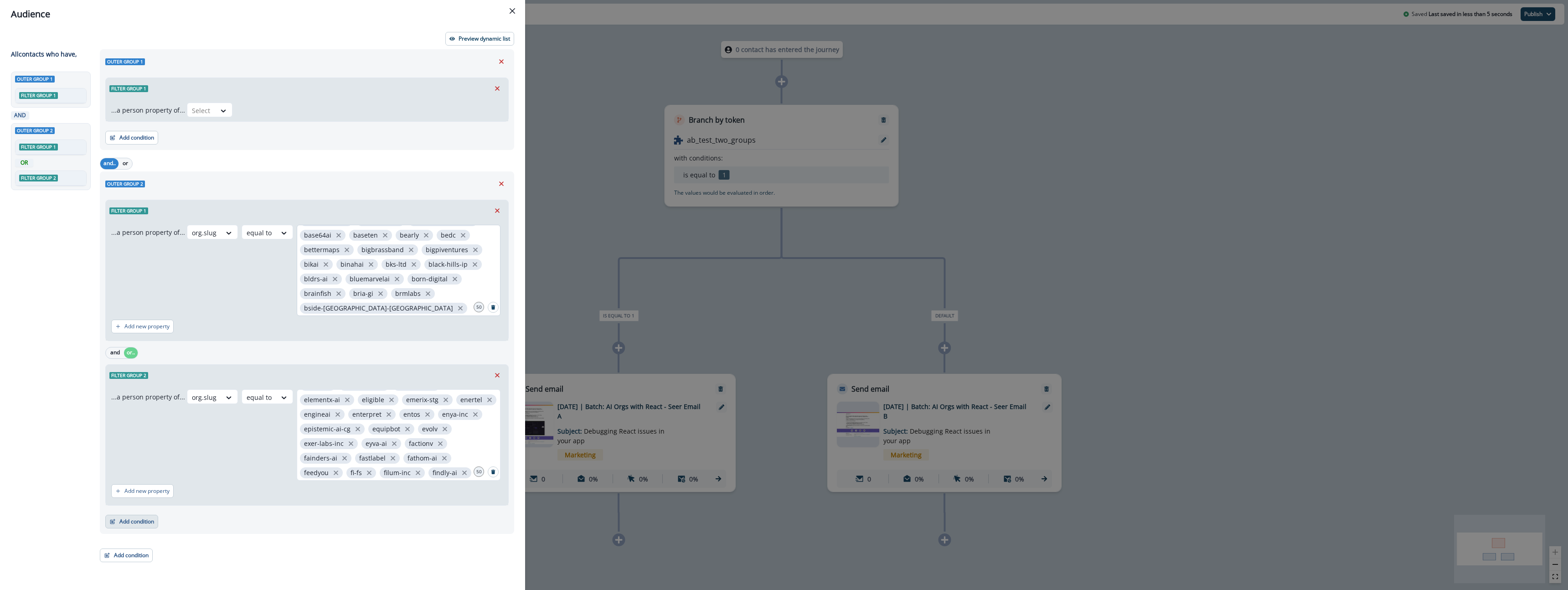
click at [149, 519] on button "Add condition" at bounding box center [131, 521] width 53 height 14
click at [157, 410] on button "A person property" at bounding box center [163, 408] width 116 height 15
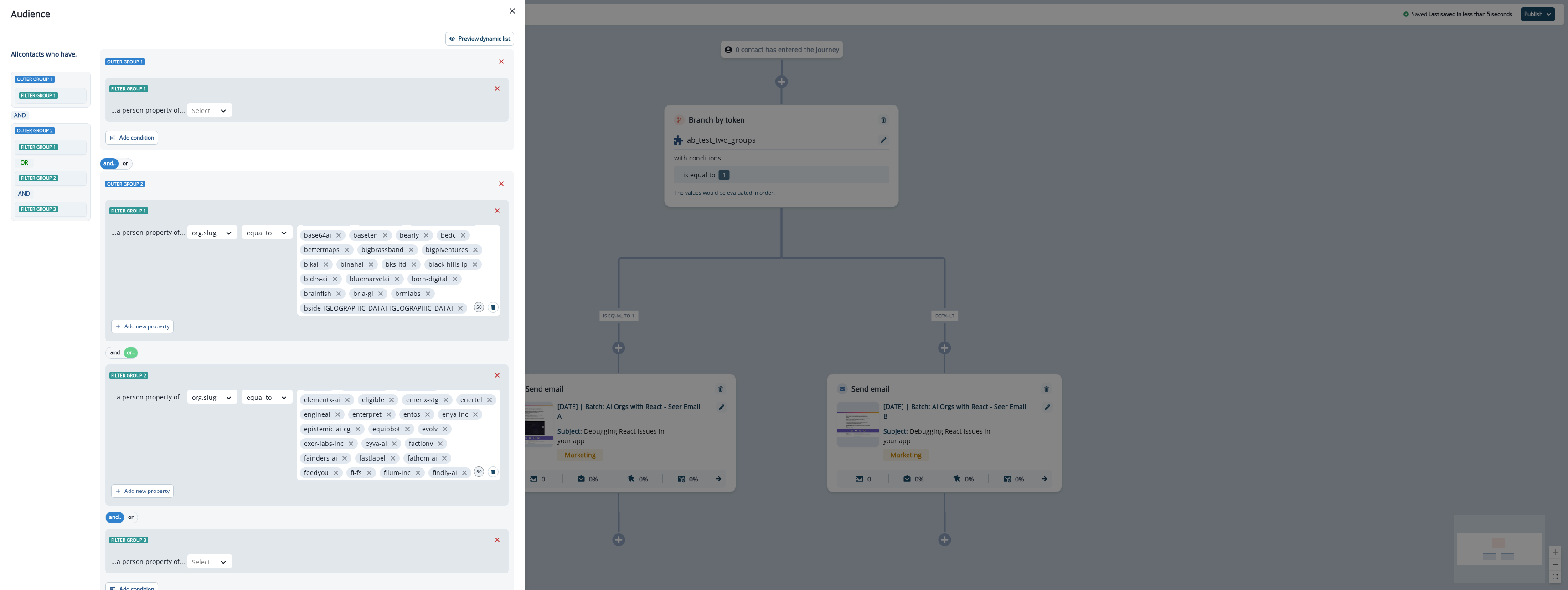
scroll to position [43, 0]
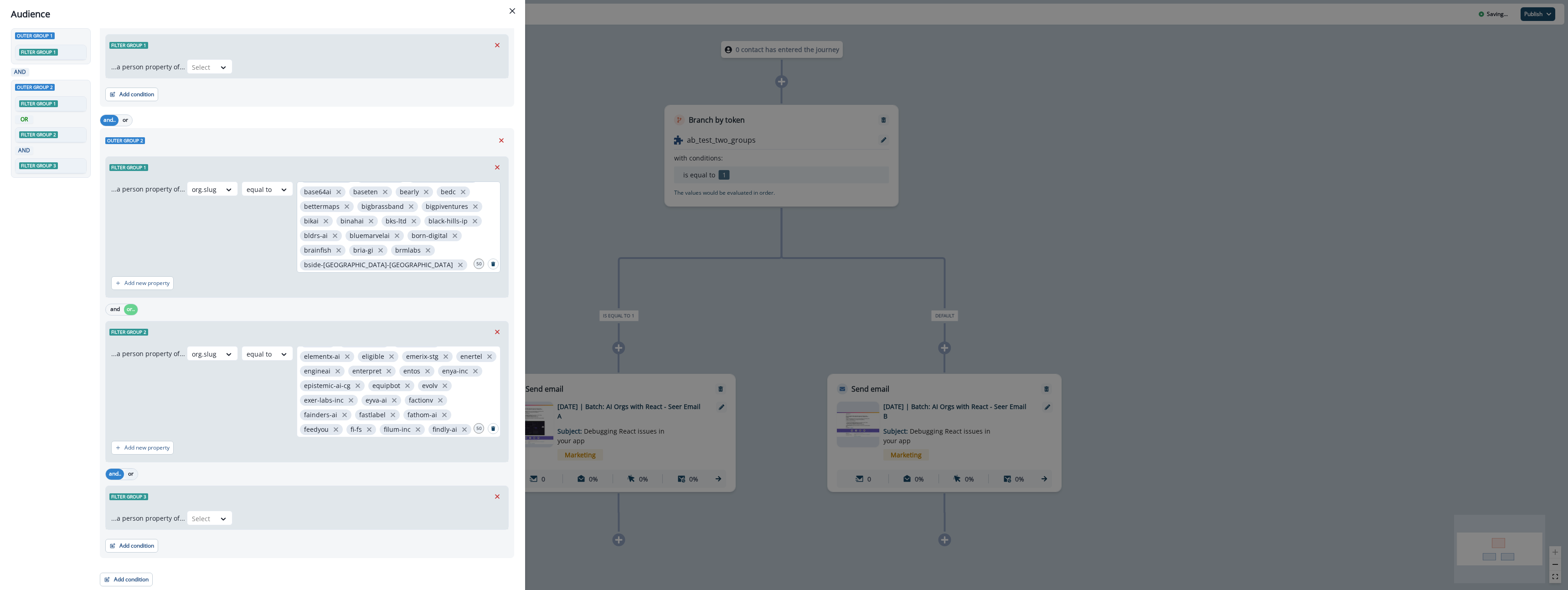
click at [132, 474] on button "or" at bounding box center [131, 474] width 14 height 11
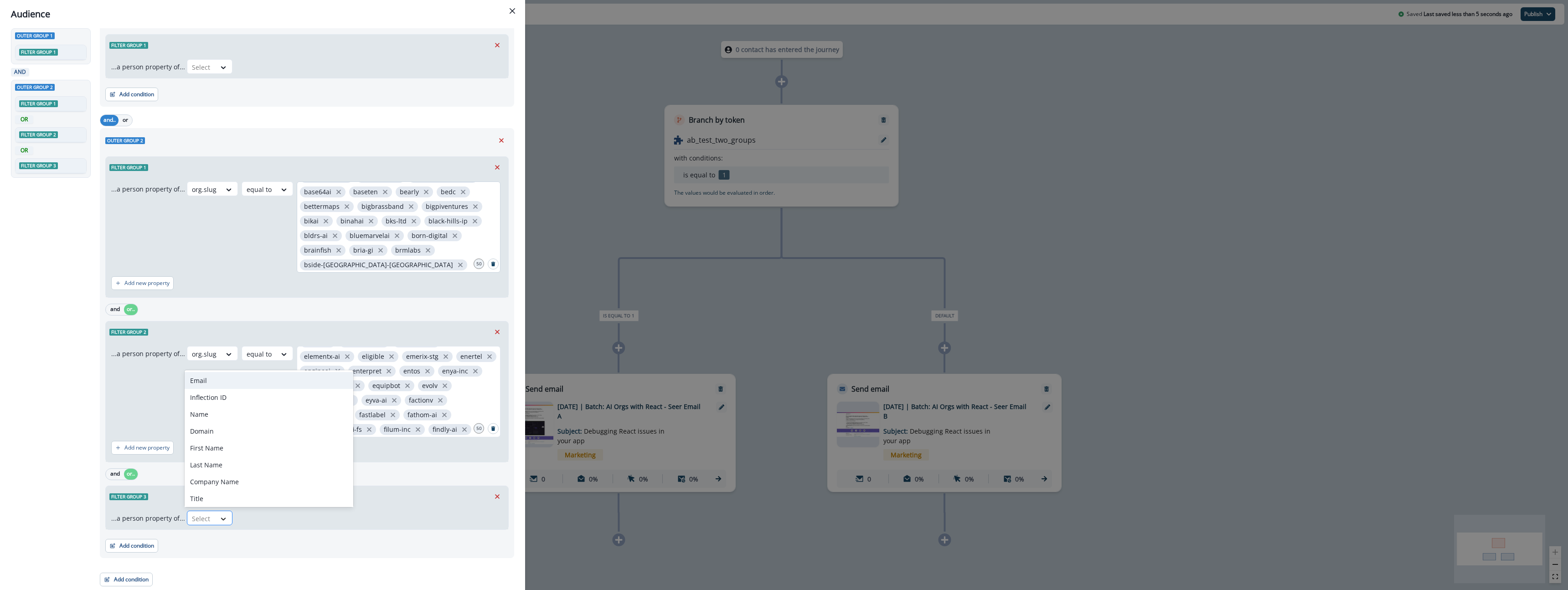
click at [216, 520] on div at bounding box center [223, 518] width 16 height 9
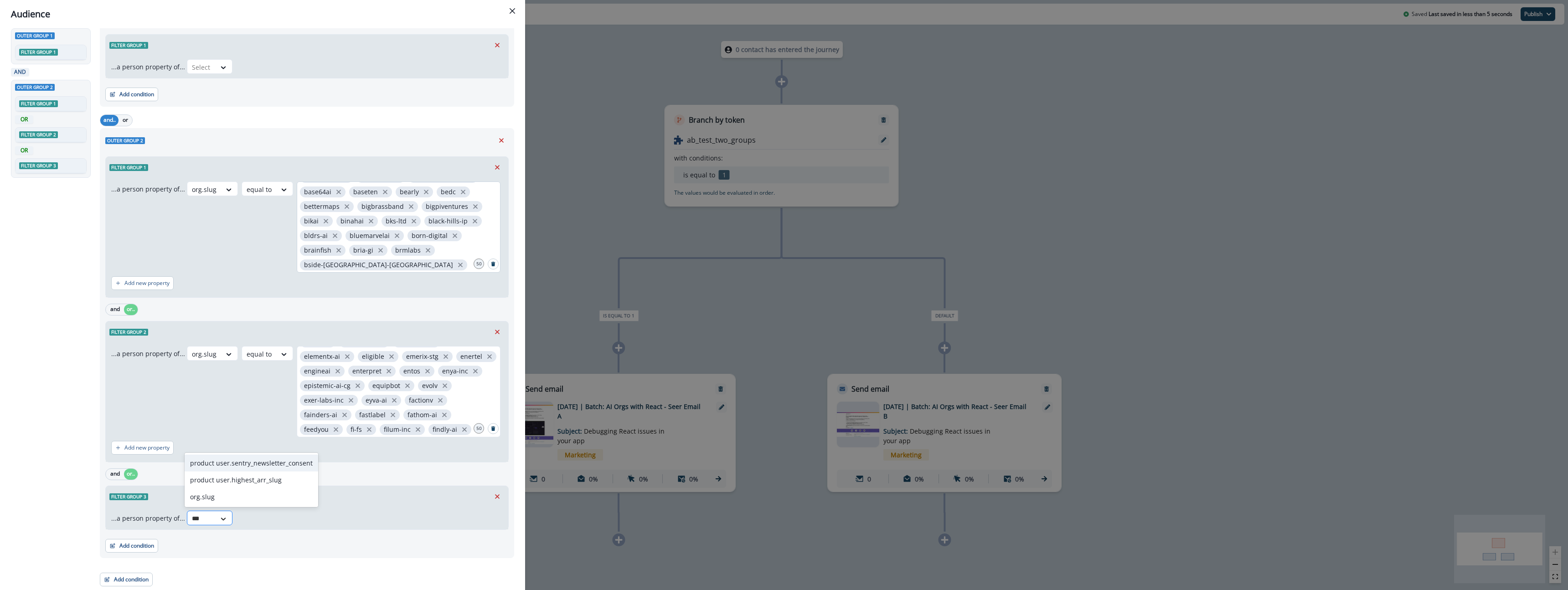
type input "****"
click at [216, 500] on div "org.slug" at bounding box center [236, 496] width 103 height 17
click at [251, 525] on div "Select" at bounding box center [256, 518] width 29 height 15
click at [257, 476] on div "equal to" at bounding box center [274, 479] width 71 height 17
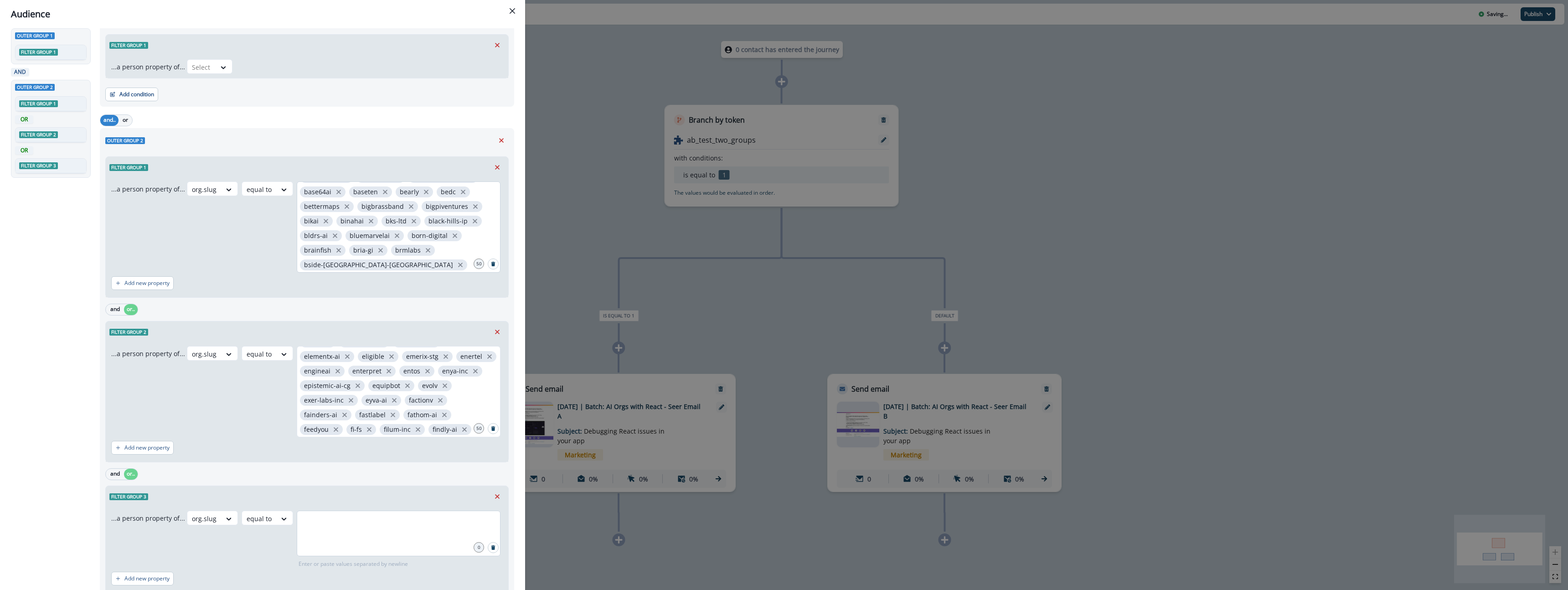
click at [320, 538] on div at bounding box center [398, 533] width 203 height 45
click at [327, 530] on input "text" at bounding box center [398, 521] width 201 height 18
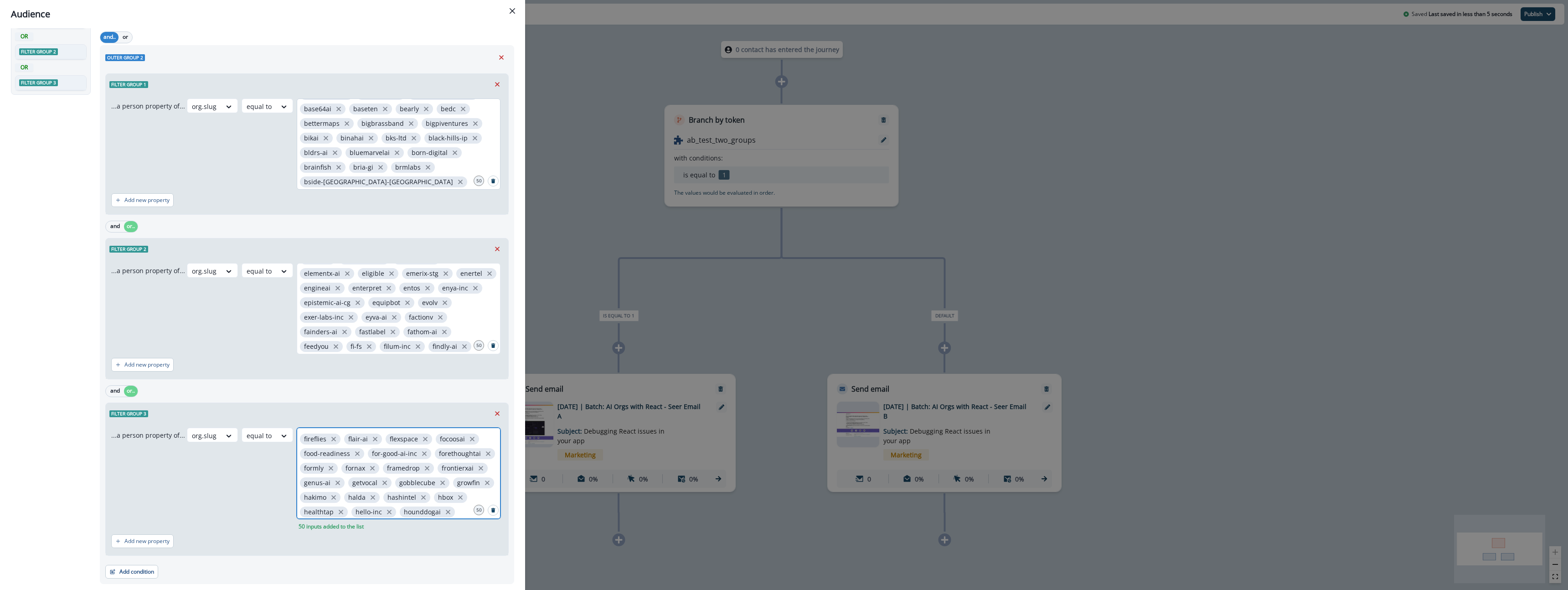
scroll to position [152, 0]
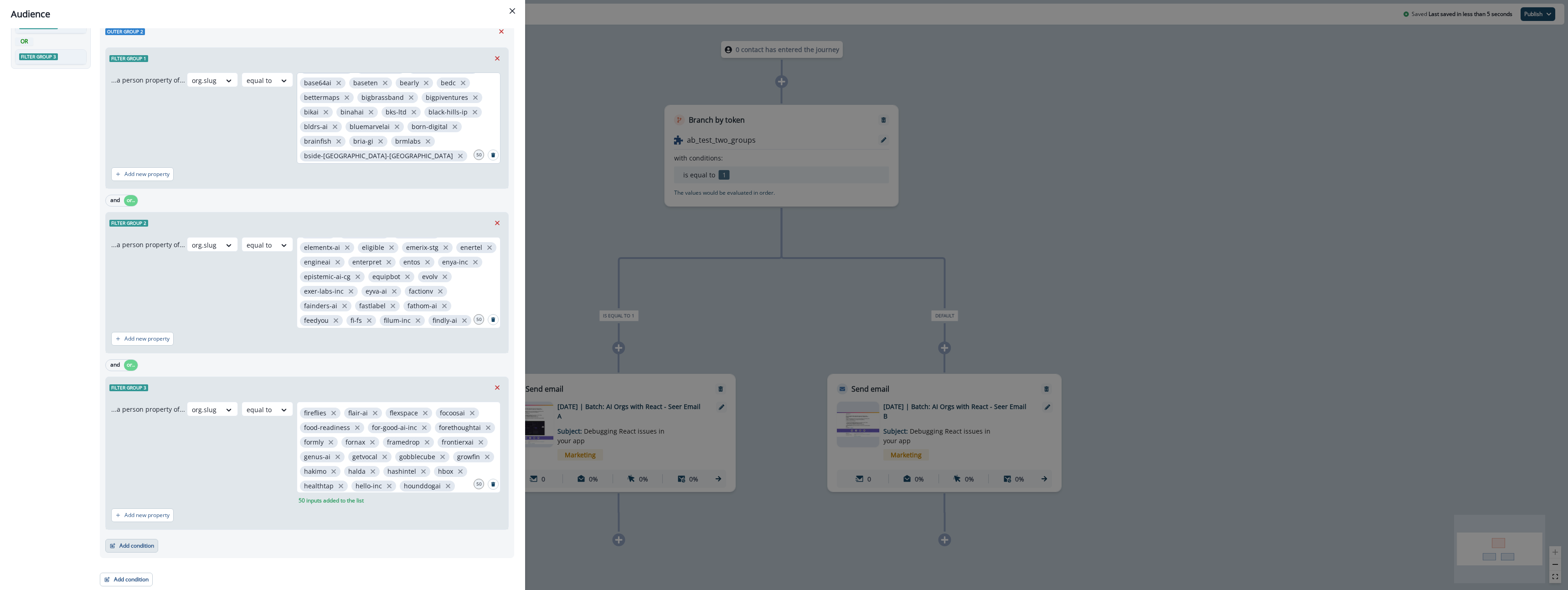
click at [135, 543] on button "Add condition" at bounding box center [131, 546] width 53 height 14
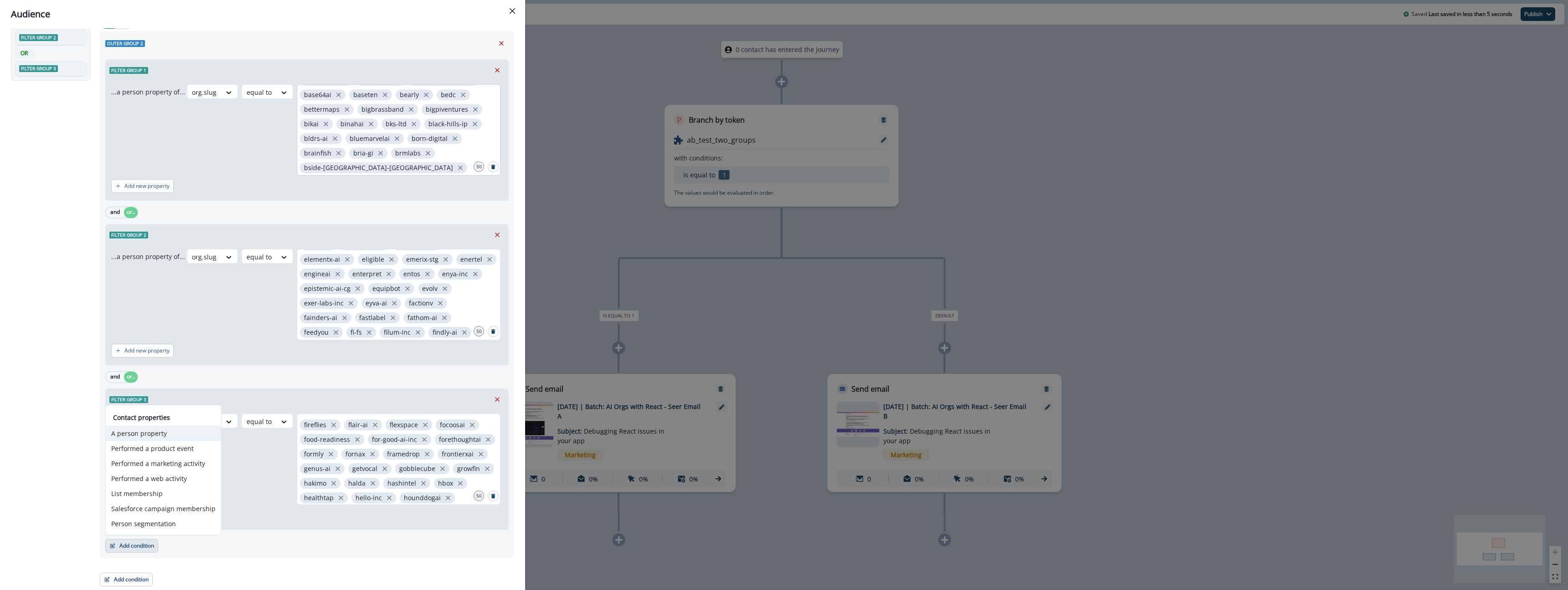
click at [164, 432] on button "A person property" at bounding box center [163, 433] width 116 height 15
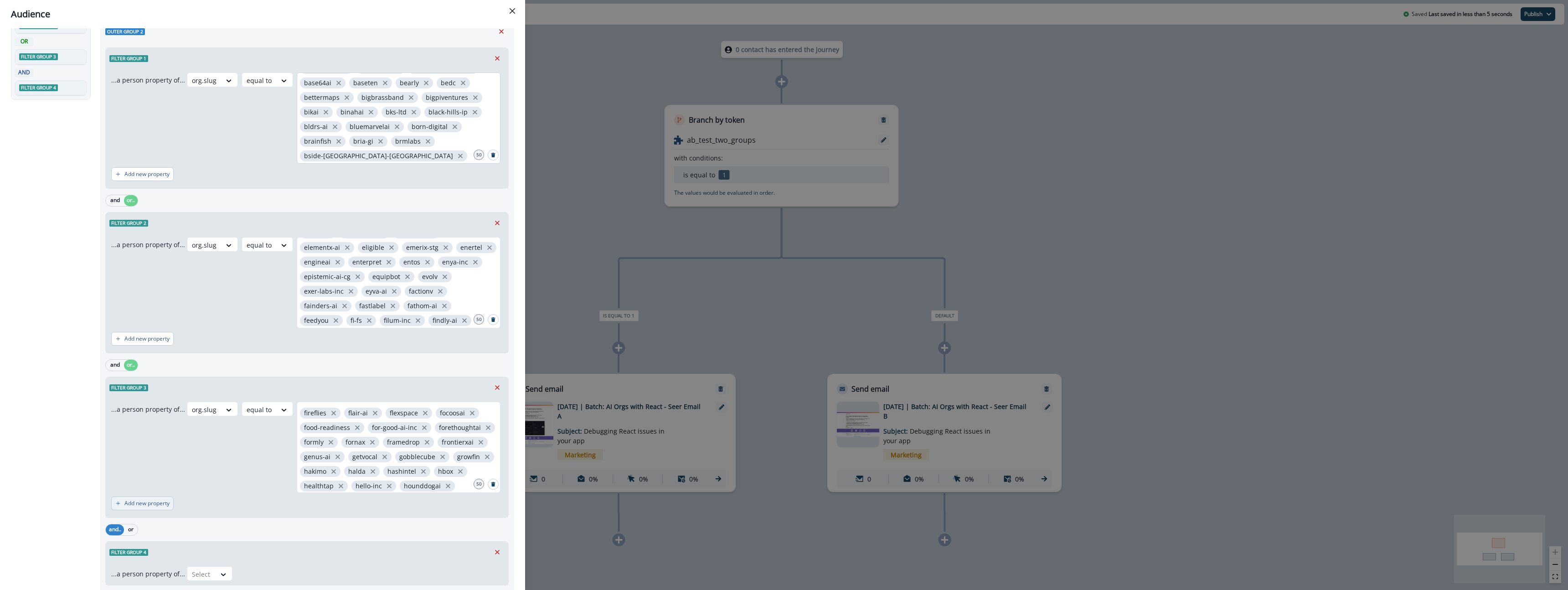
scroll to position [208, 0]
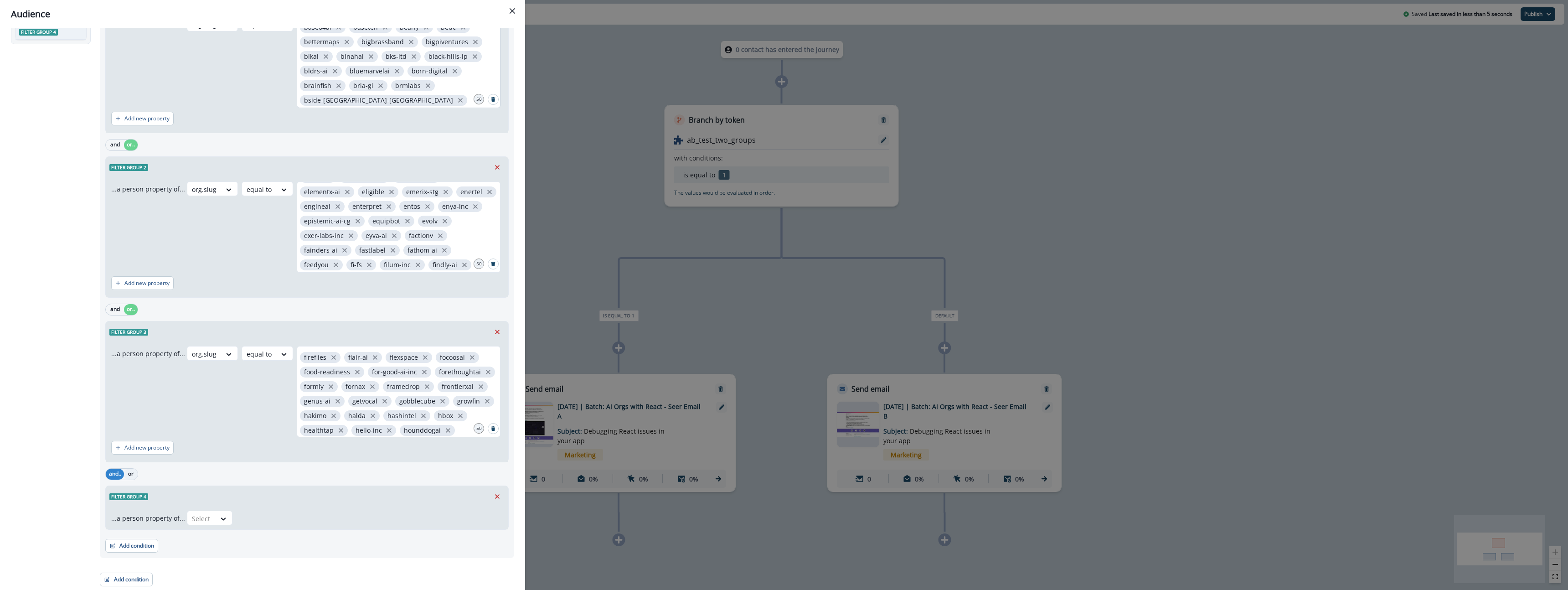
drag, startPoint x: 130, startPoint y: 468, endPoint x: 136, endPoint y: 474, distance: 8.5
click at [130, 468] on button "or" at bounding box center [131, 474] width 14 height 11
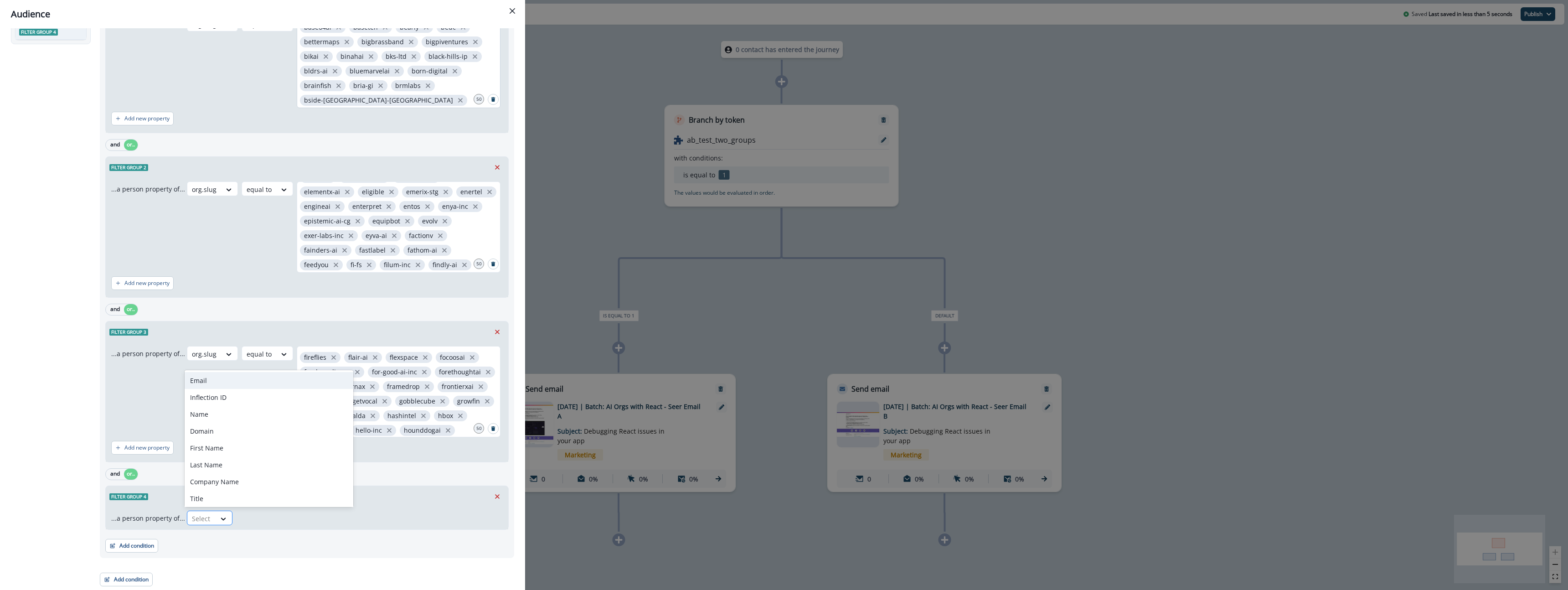
click at [212, 521] on div "Select" at bounding box center [202, 518] width 29 height 15
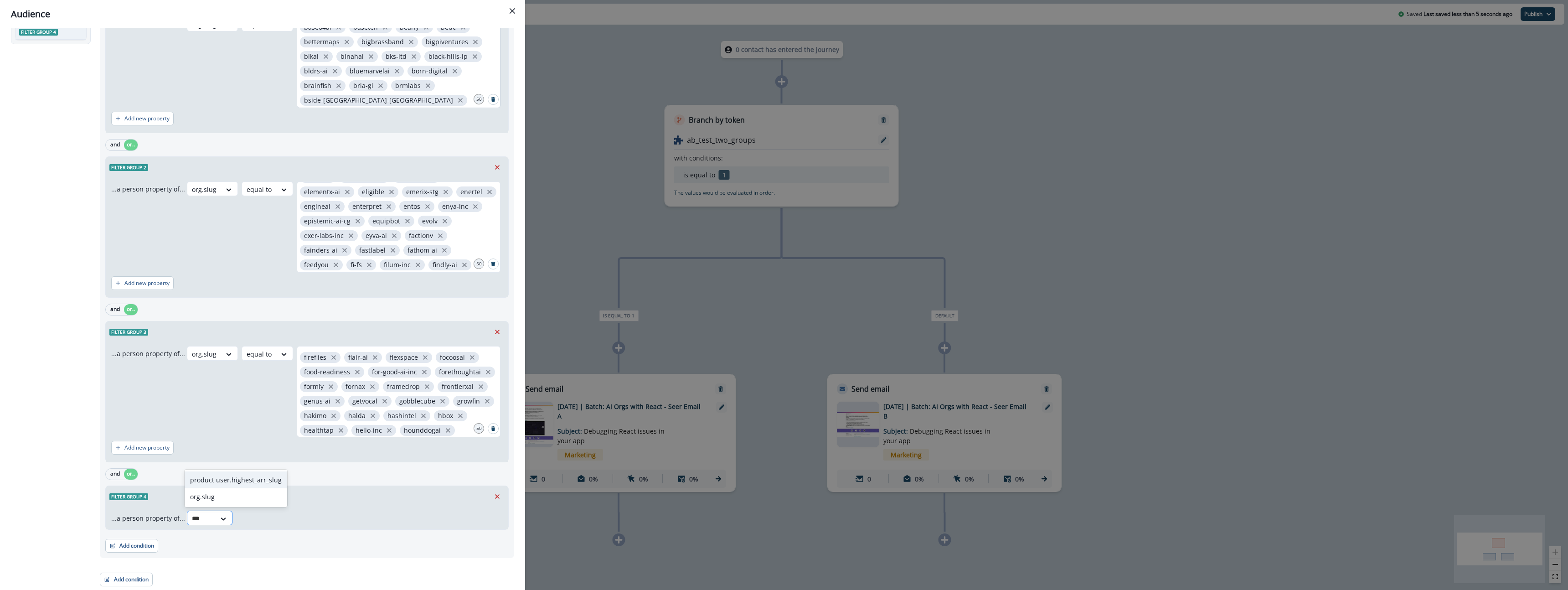
type input "****"
click at [230, 501] on div "org.slug" at bounding box center [236, 496] width 103 height 17
click at [277, 518] on icon at bounding box center [277, 518] width 8 height 9
click at [269, 479] on div "equal to" at bounding box center [274, 479] width 71 height 17
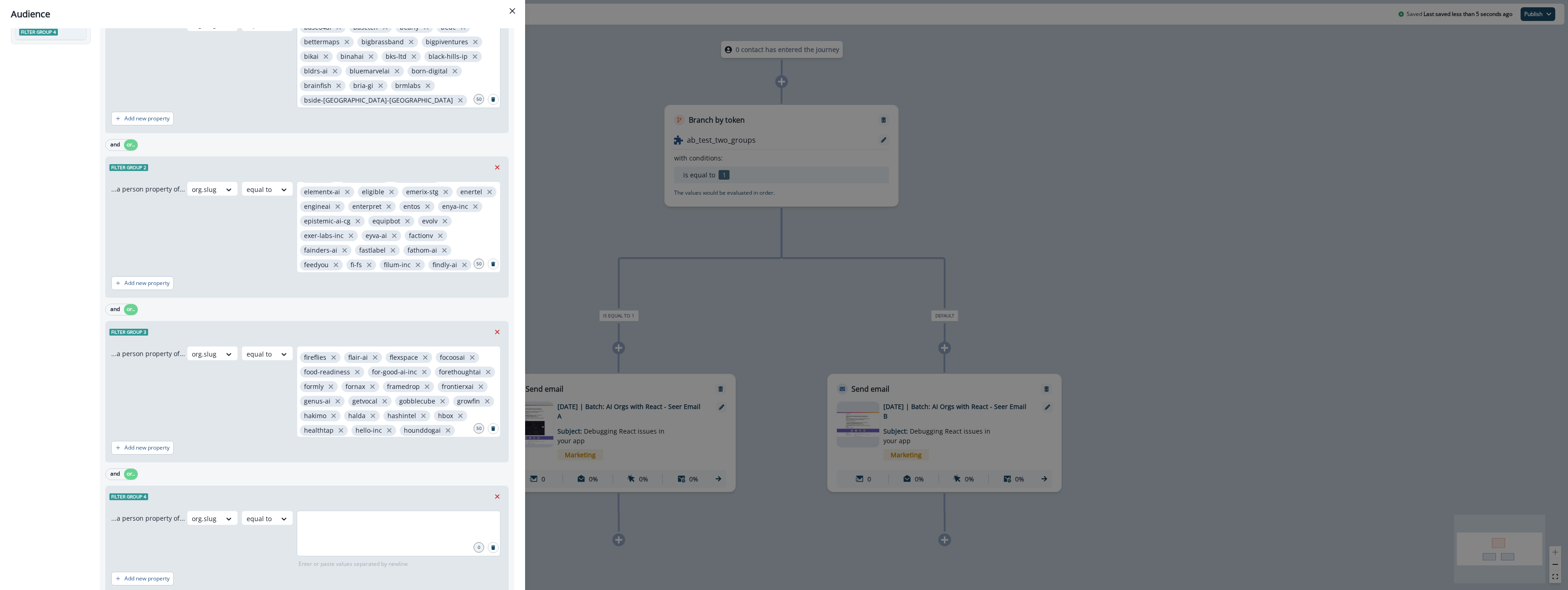
click at [329, 531] on div at bounding box center [398, 533] width 203 height 45
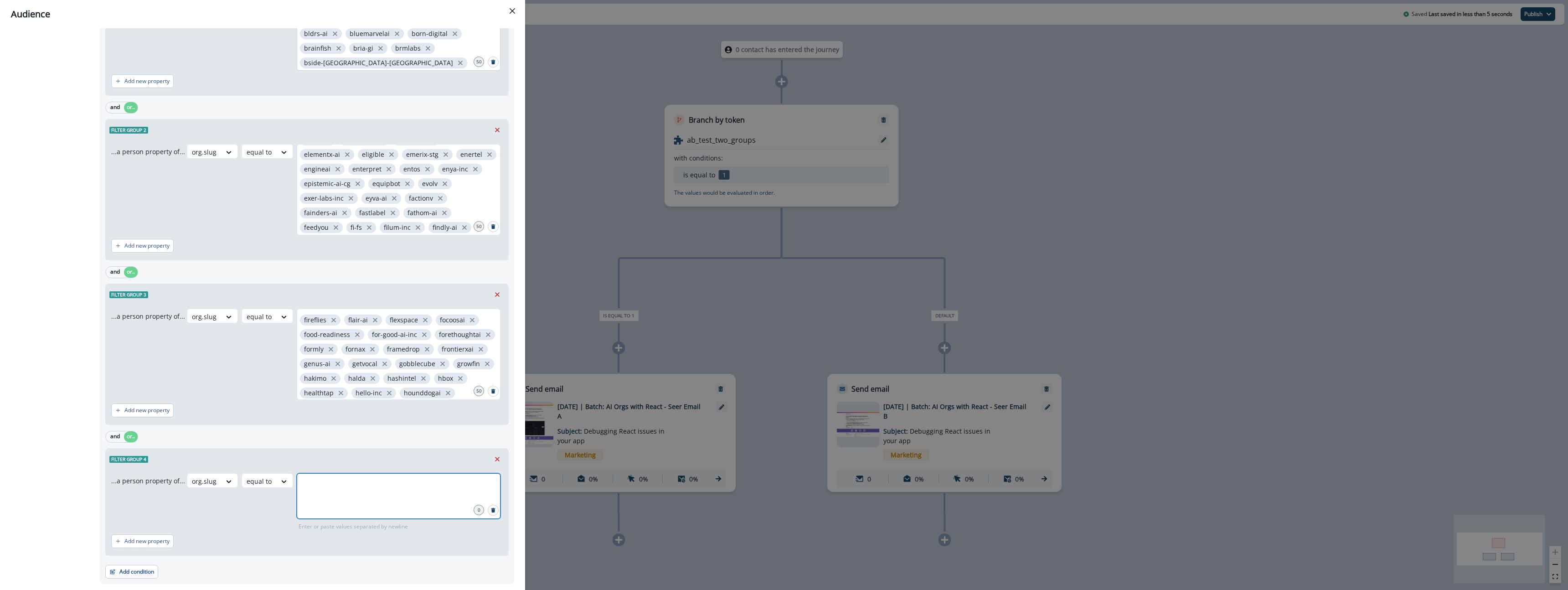
scroll to position [271, 0]
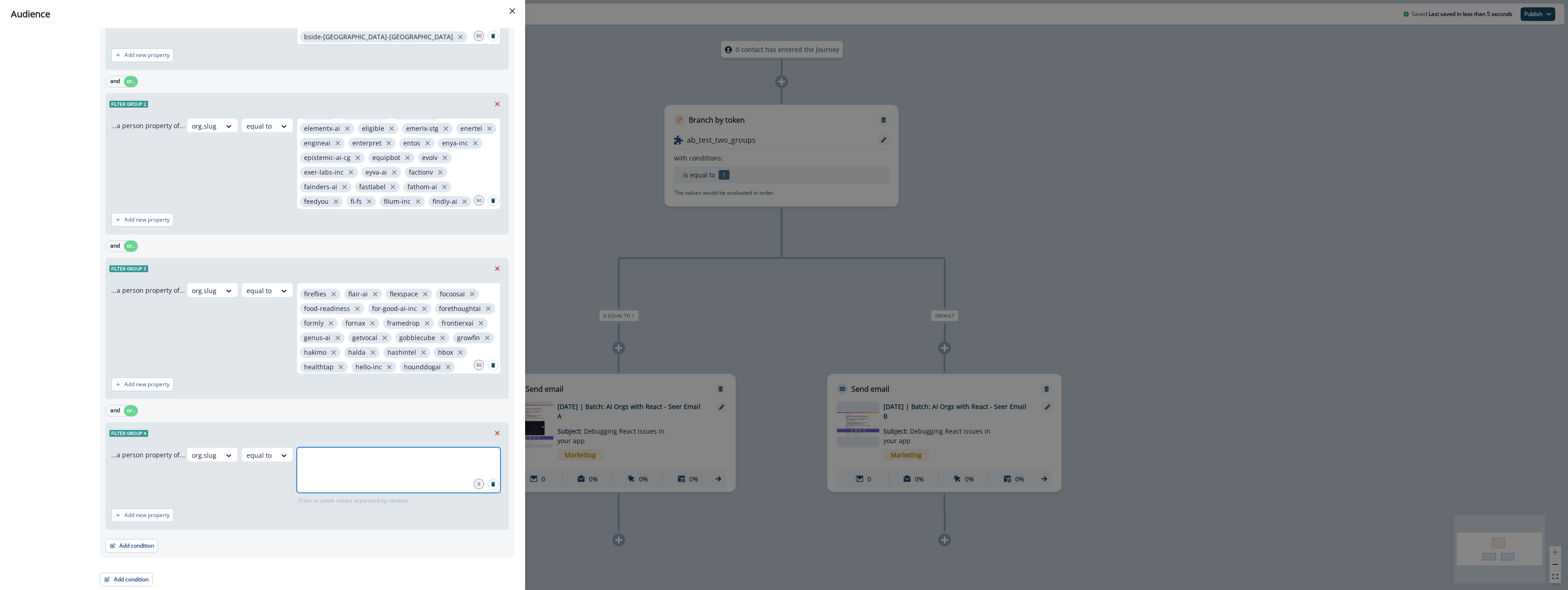
click at [374, 464] on input "text" at bounding box center [398, 458] width 201 height 18
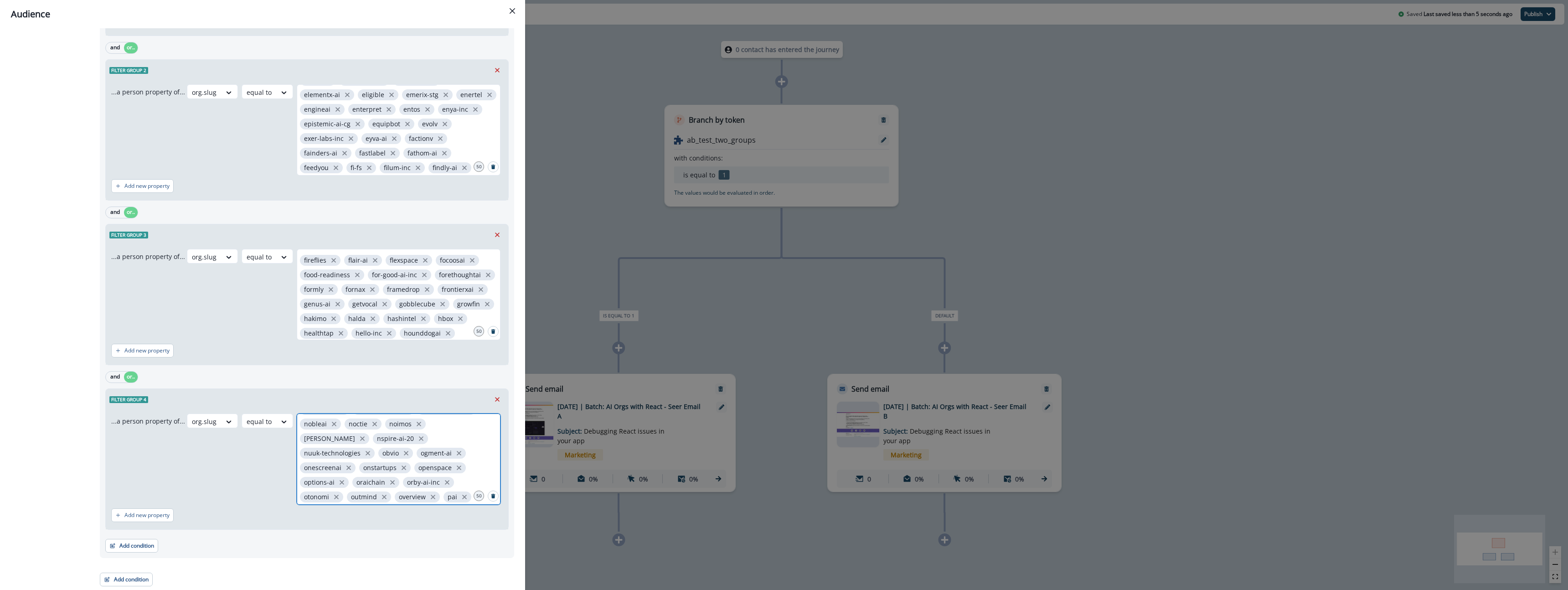
scroll to position [305, 0]
drag, startPoint x: 133, startPoint y: 546, endPoint x: 140, endPoint y: 547, distance: 7.1
click at [135, 546] on button "Add condition" at bounding box center [131, 546] width 53 height 14
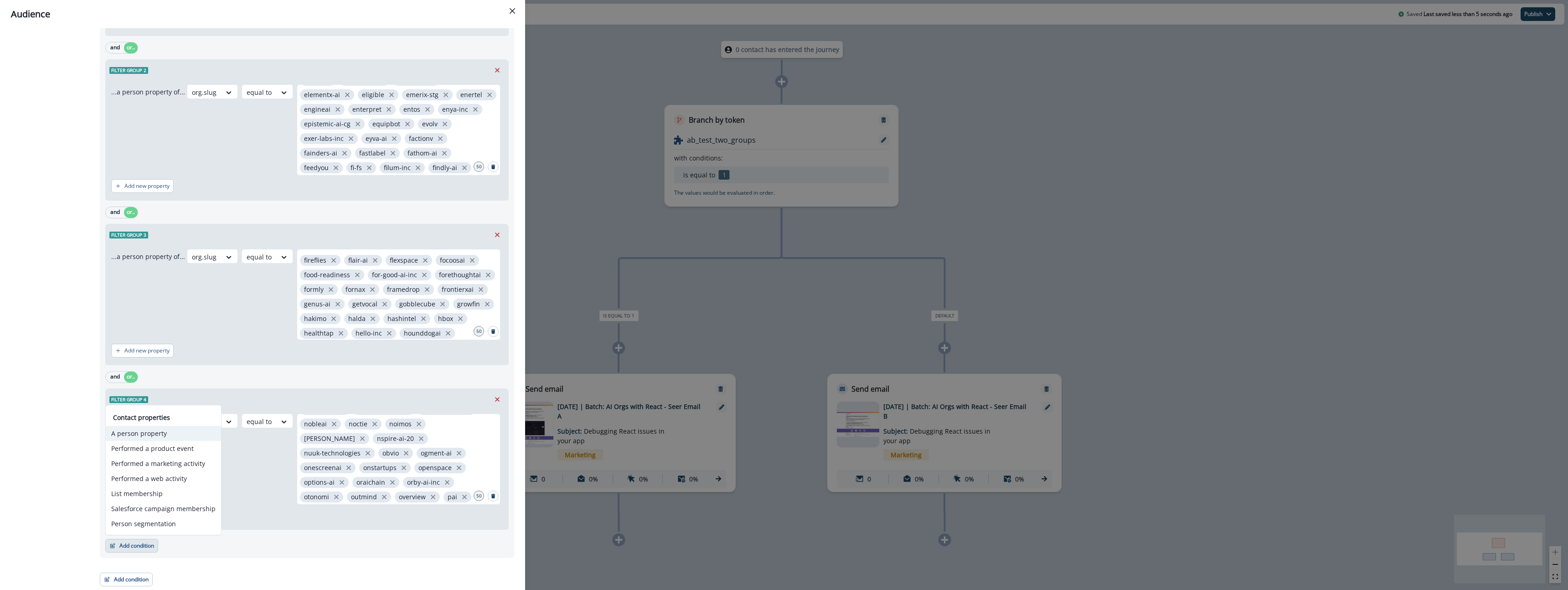
click at [164, 434] on button "A person property" at bounding box center [163, 433] width 116 height 15
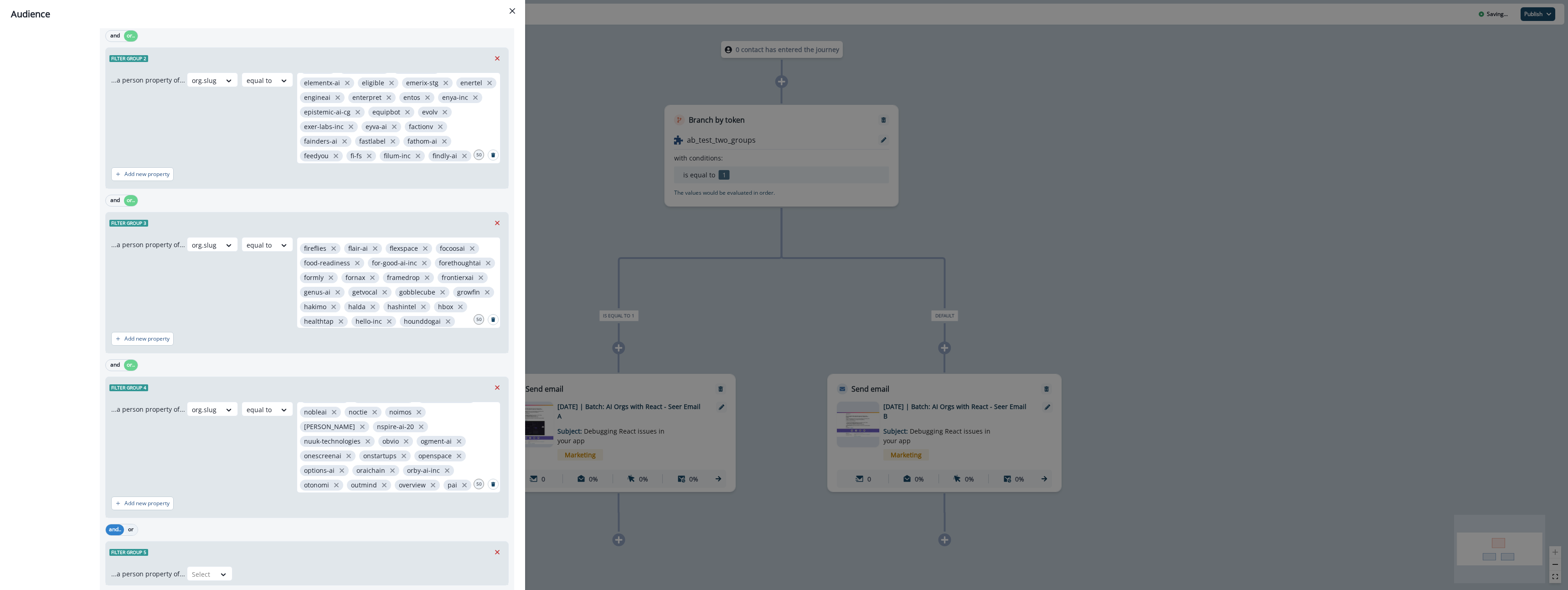
click at [130, 530] on button "or" at bounding box center [131, 529] width 14 height 11
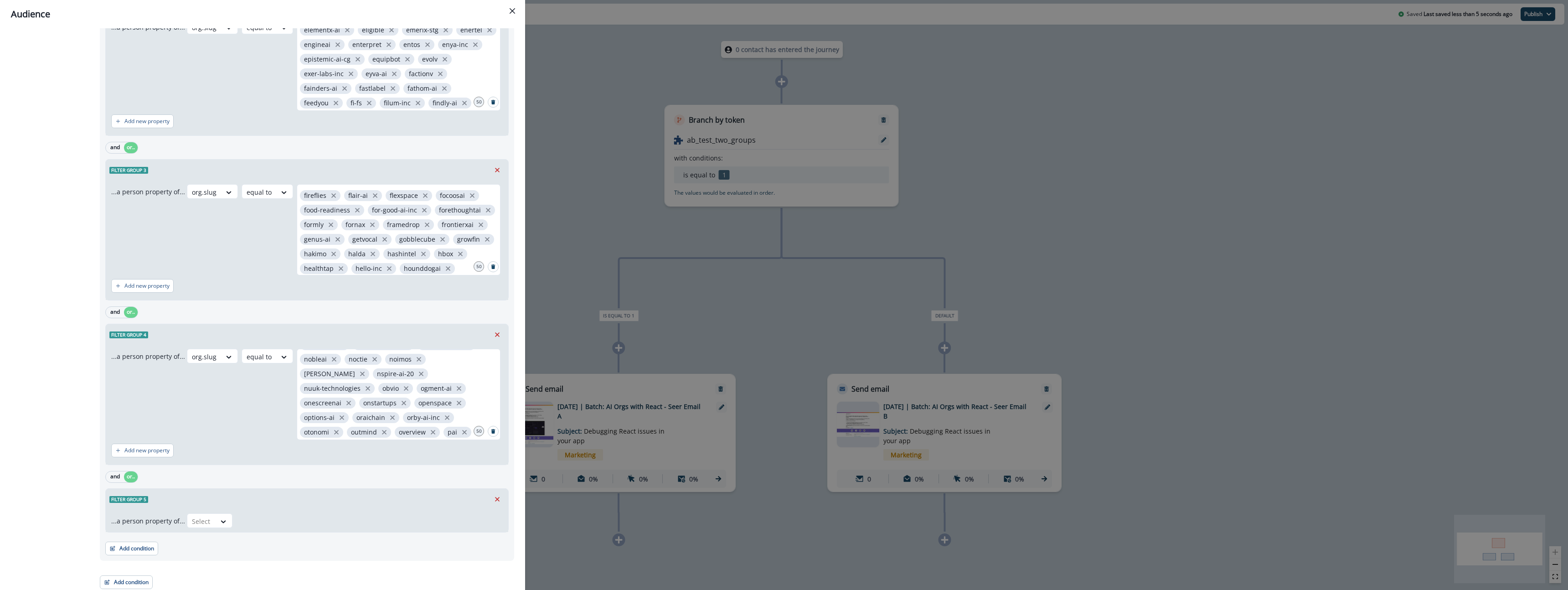
scroll to position [372, 0]
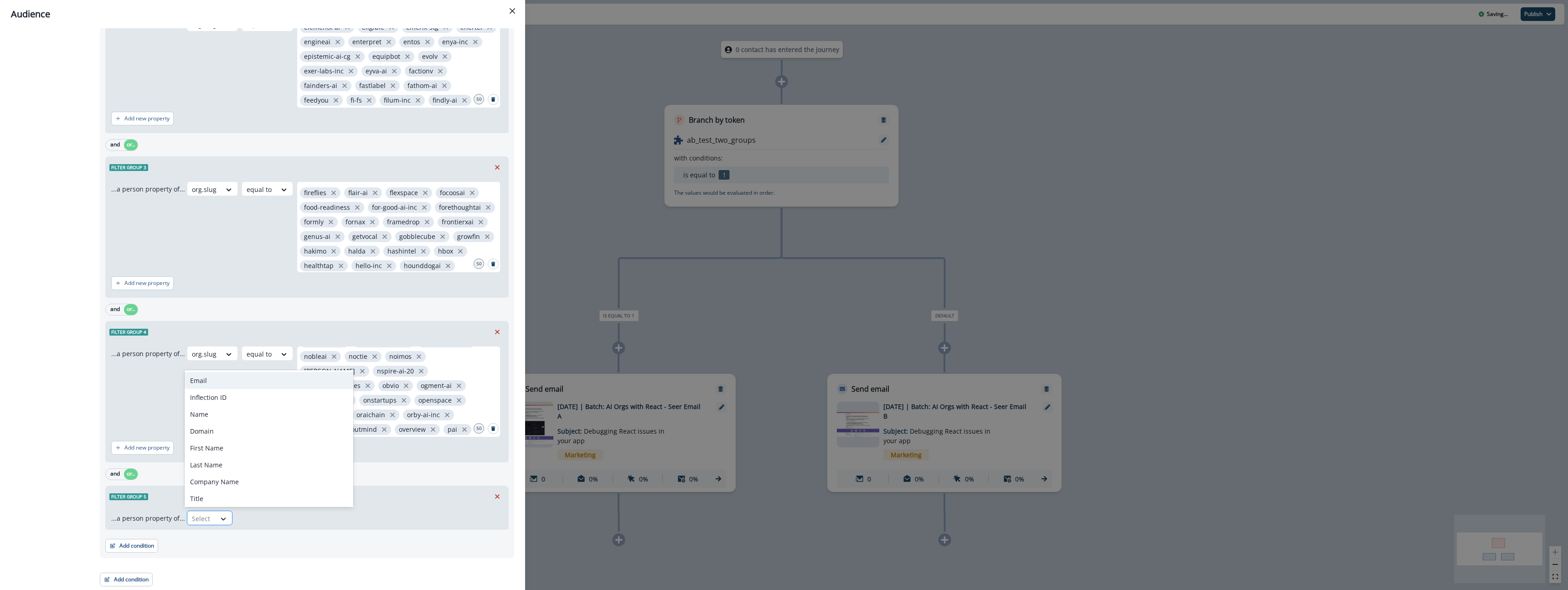
click at [219, 515] on icon at bounding box center [223, 518] width 8 height 9
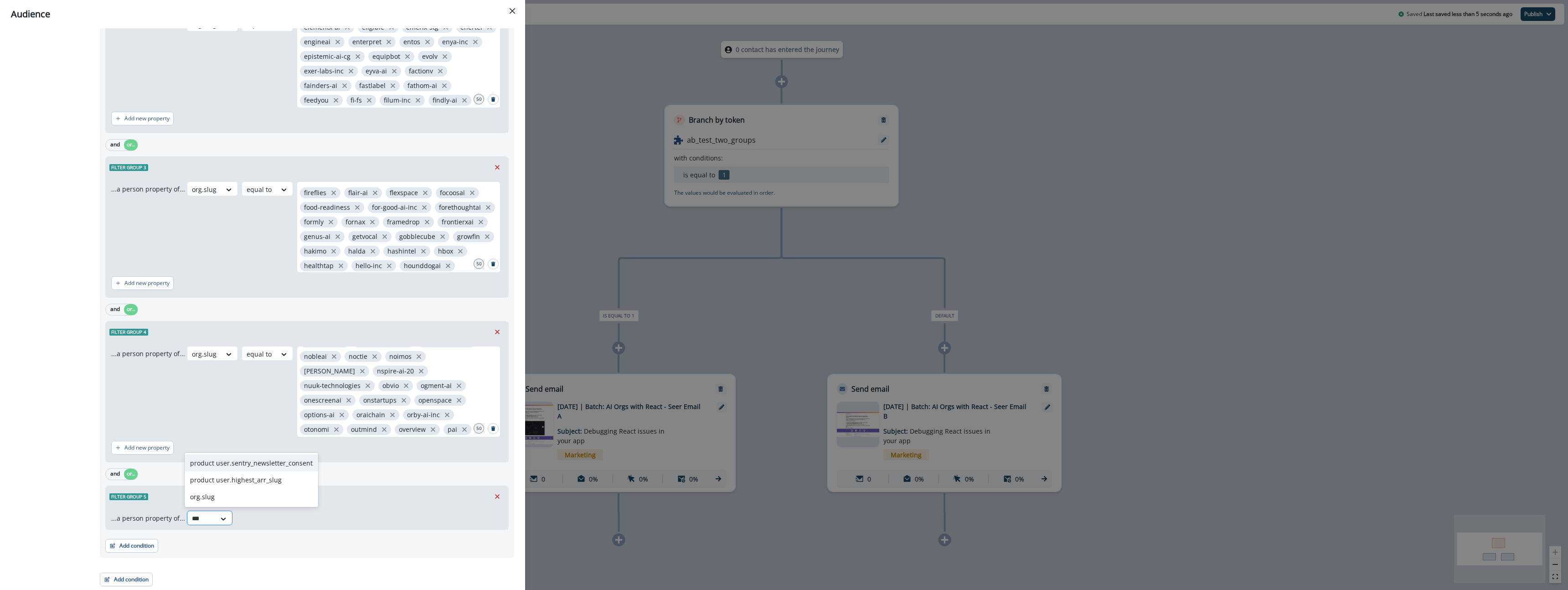
type input "****"
click at [237, 501] on div "org.slug" at bounding box center [236, 496] width 103 height 17
click at [249, 523] on div at bounding box center [256, 518] width 19 height 11
drag, startPoint x: 267, startPoint y: 473, endPoint x: 269, endPoint y: 494, distance: 21.1
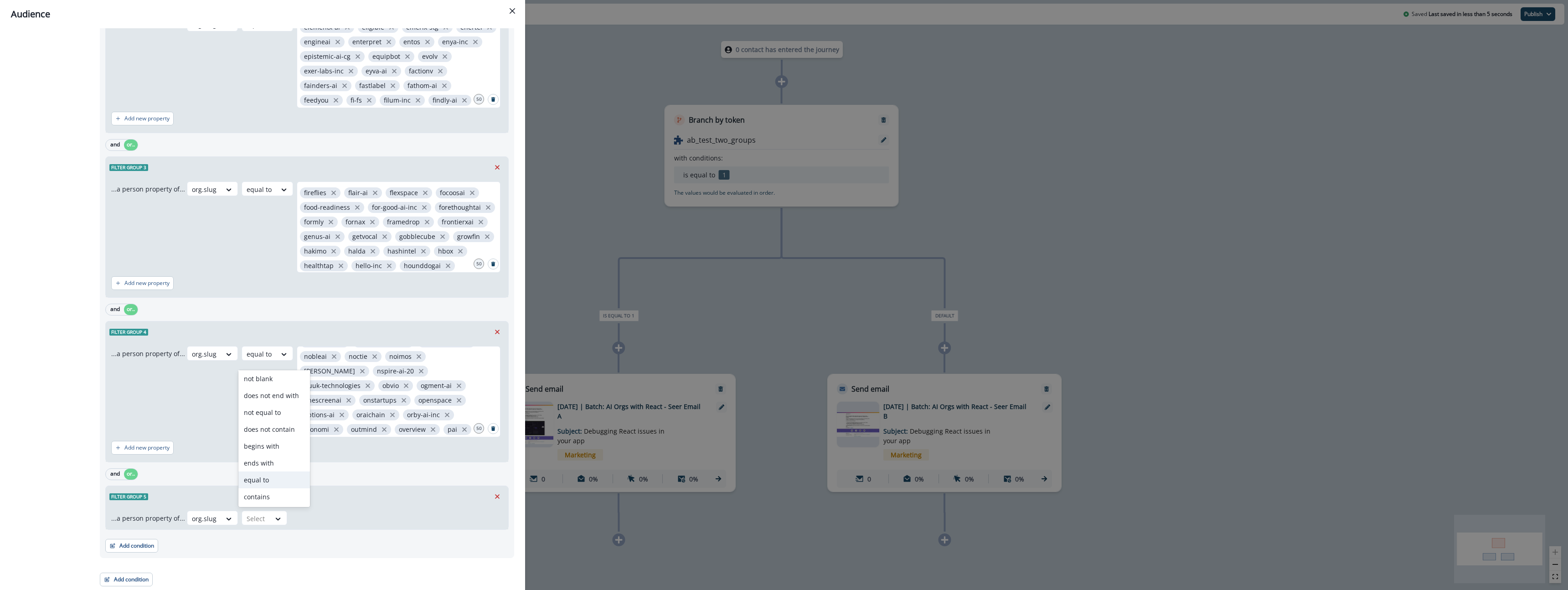
click at [266, 473] on div "equal to" at bounding box center [274, 479] width 71 height 17
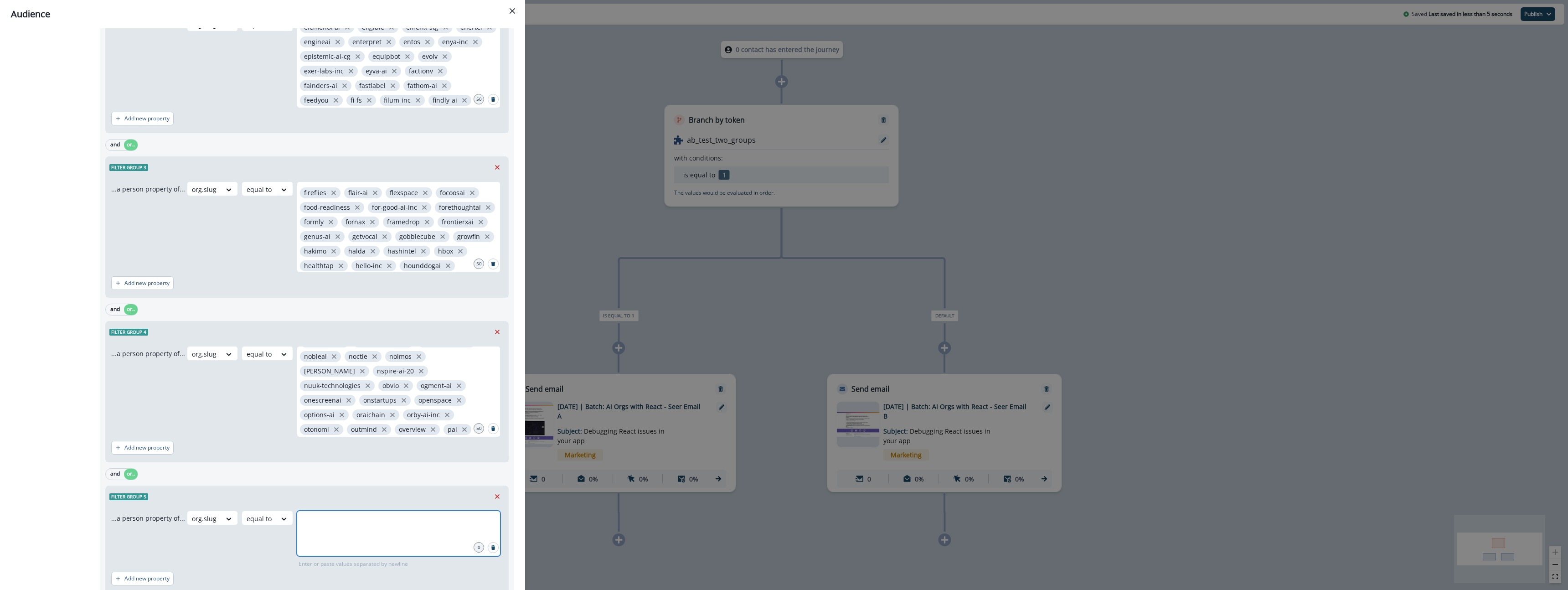
click at [344, 528] on input "text" at bounding box center [398, 521] width 201 height 18
click at [331, 517] on input "text" at bounding box center [398, 521] width 201 height 18
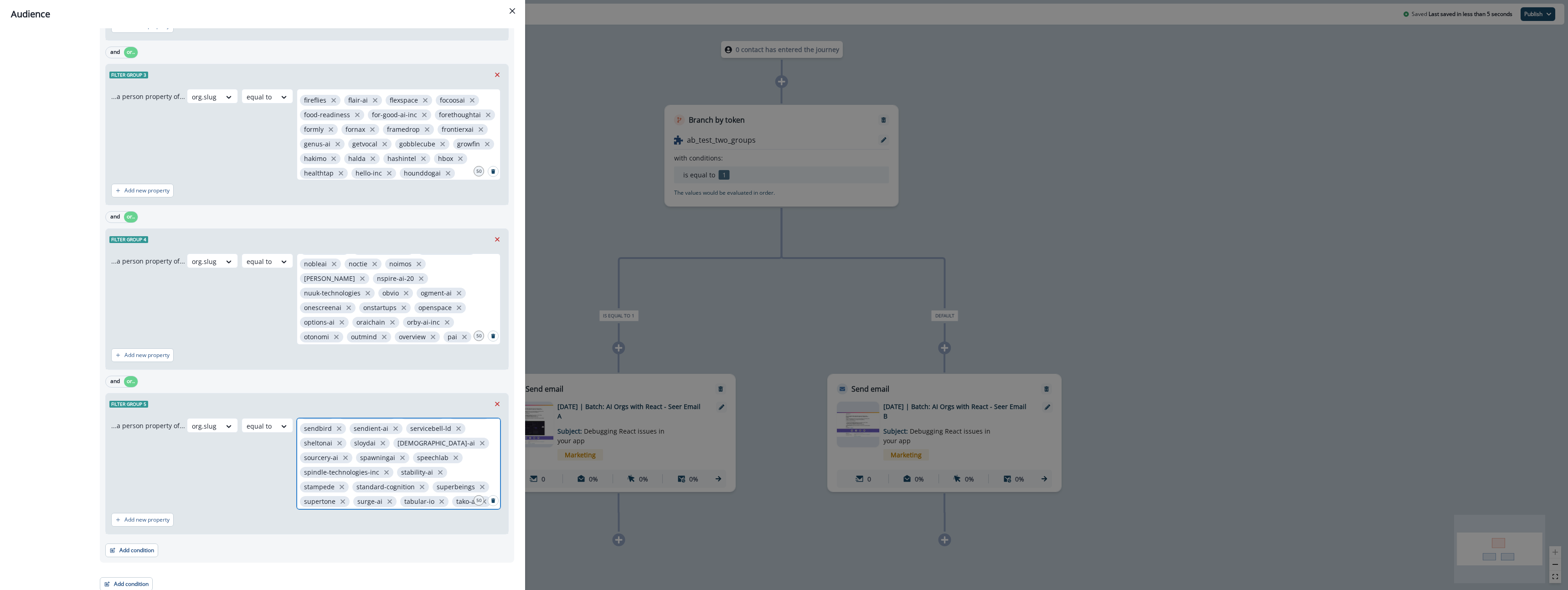
scroll to position [466, 0]
drag, startPoint x: 137, startPoint y: 551, endPoint x: 146, endPoint y: 551, distance: 9.0
click at [140, 552] on button "Add condition" at bounding box center [131, 548] width 53 height 14
click at [143, 437] on button "A person property" at bounding box center [163, 435] width 116 height 15
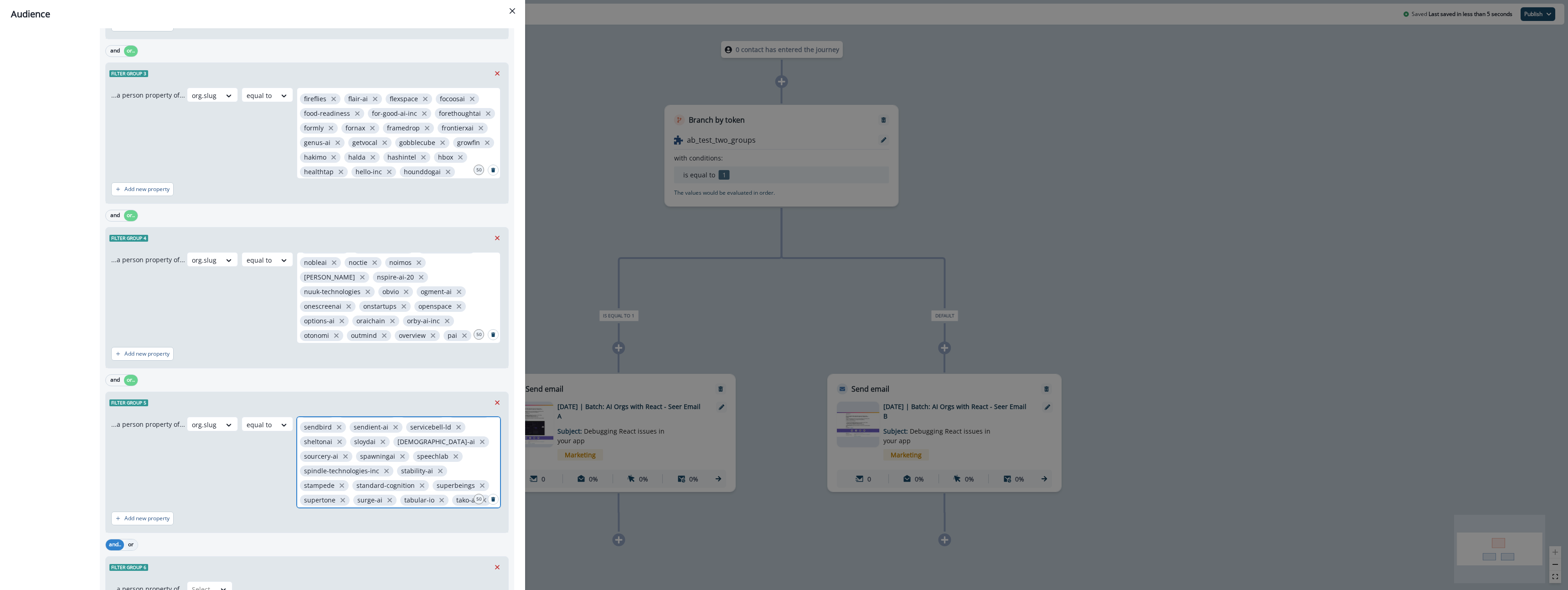
click at [132, 547] on button "or" at bounding box center [131, 544] width 14 height 11
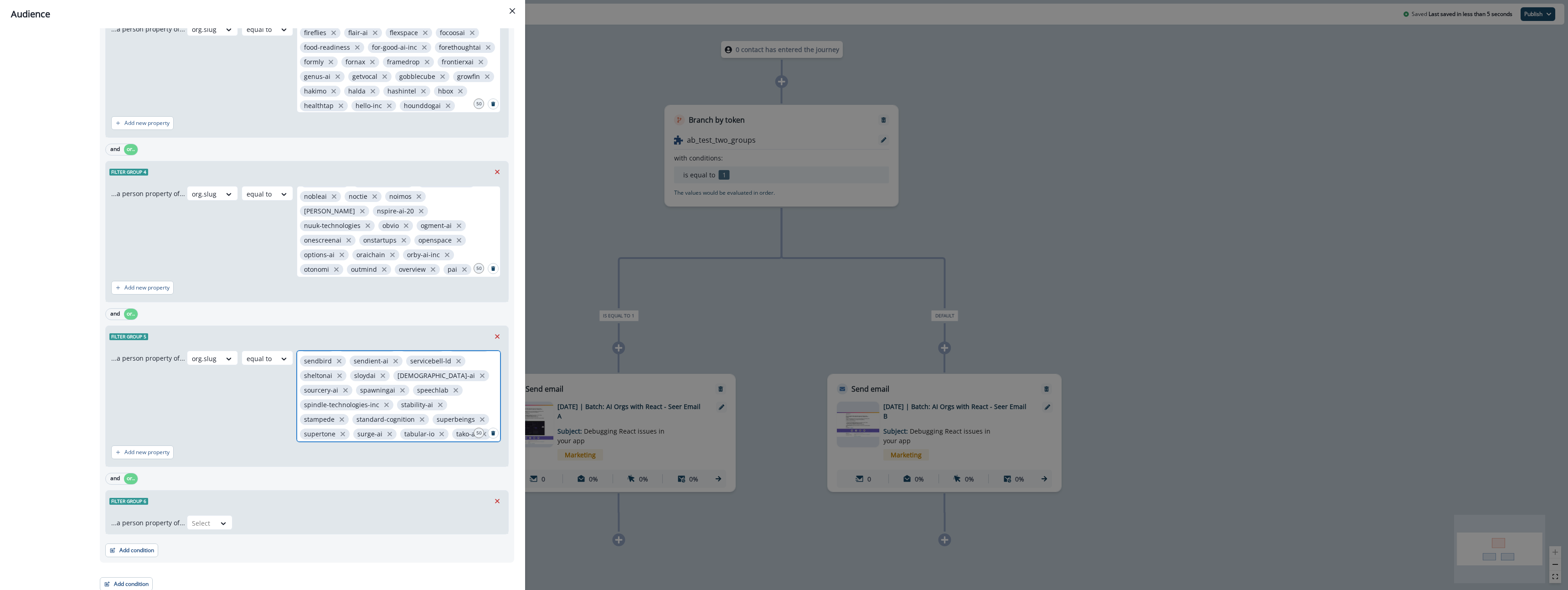
scroll to position [537, 0]
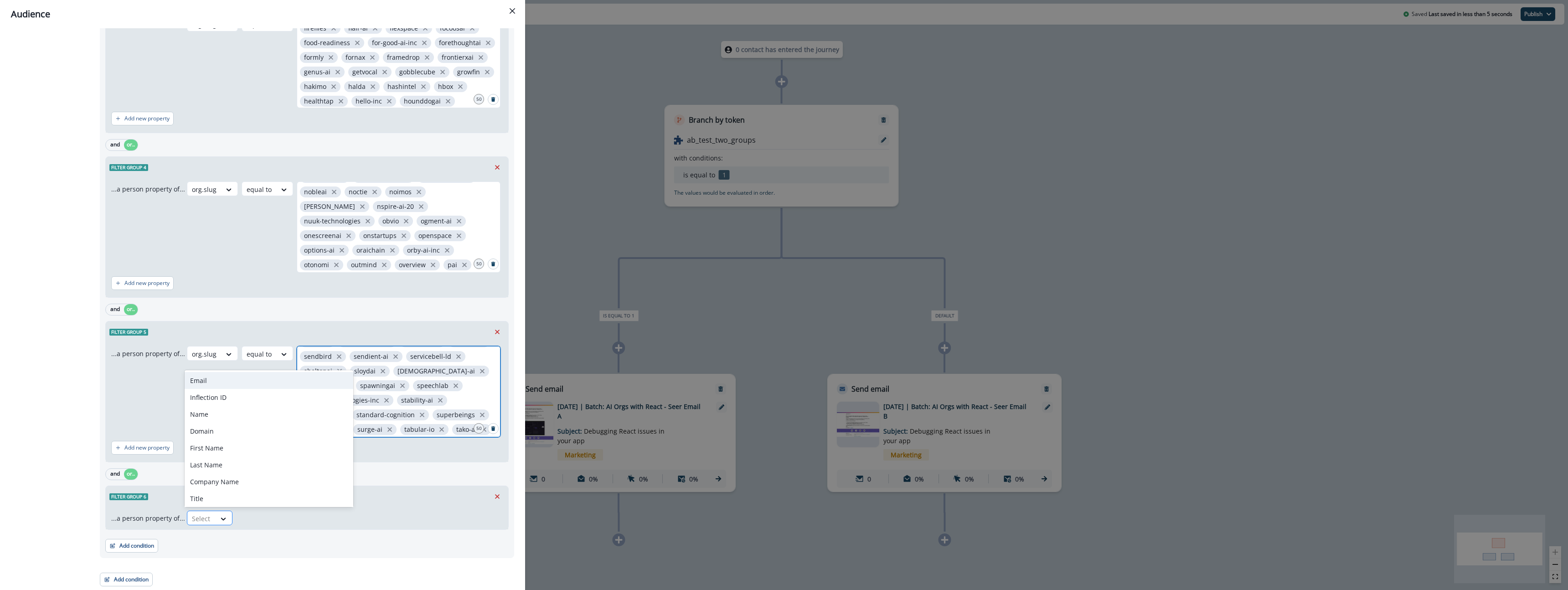
click at [211, 516] on div "Select" at bounding box center [202, 518] width 29 height 15
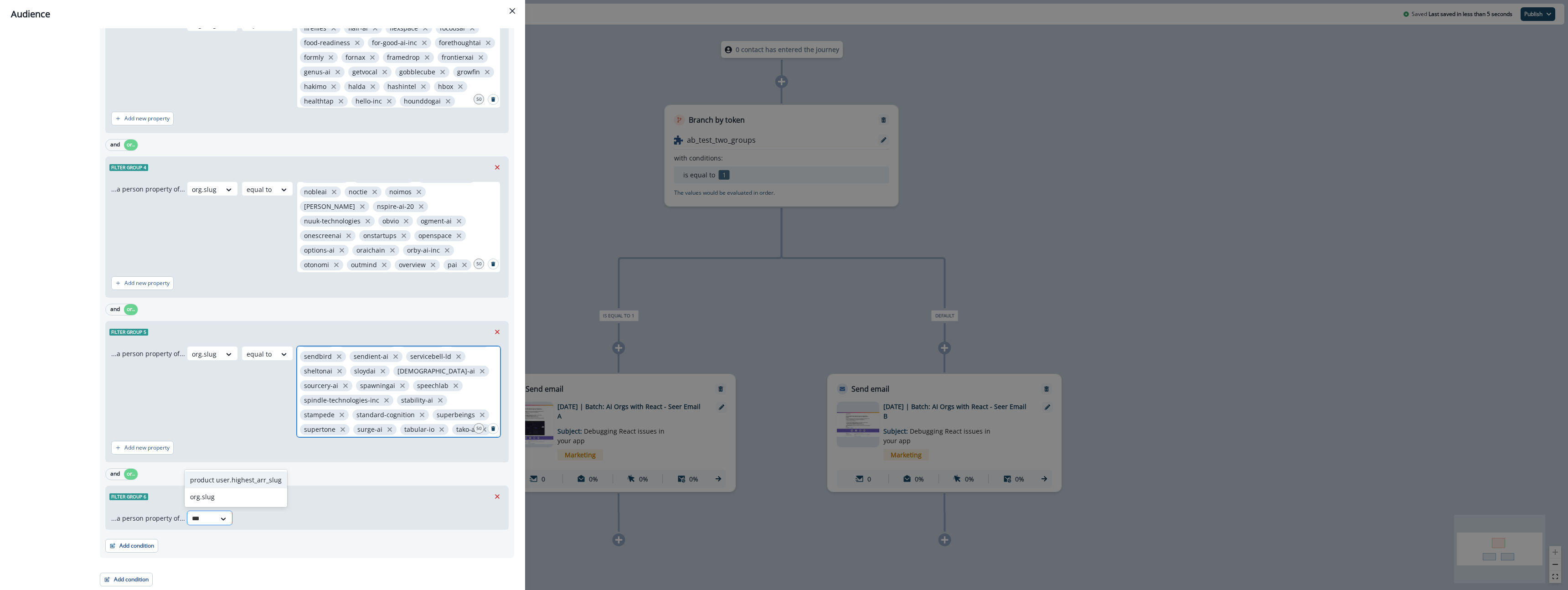
type input "****"
click at [229, 501] on div "org.slug" at bounding box center [236, 496] width 103 height 17
click at [256, 520] on div at bounding box center [256, 518] width 19 height 11
click at [264, 481] on div "equal to" at bounding box center [274, 479] width 71 height 17
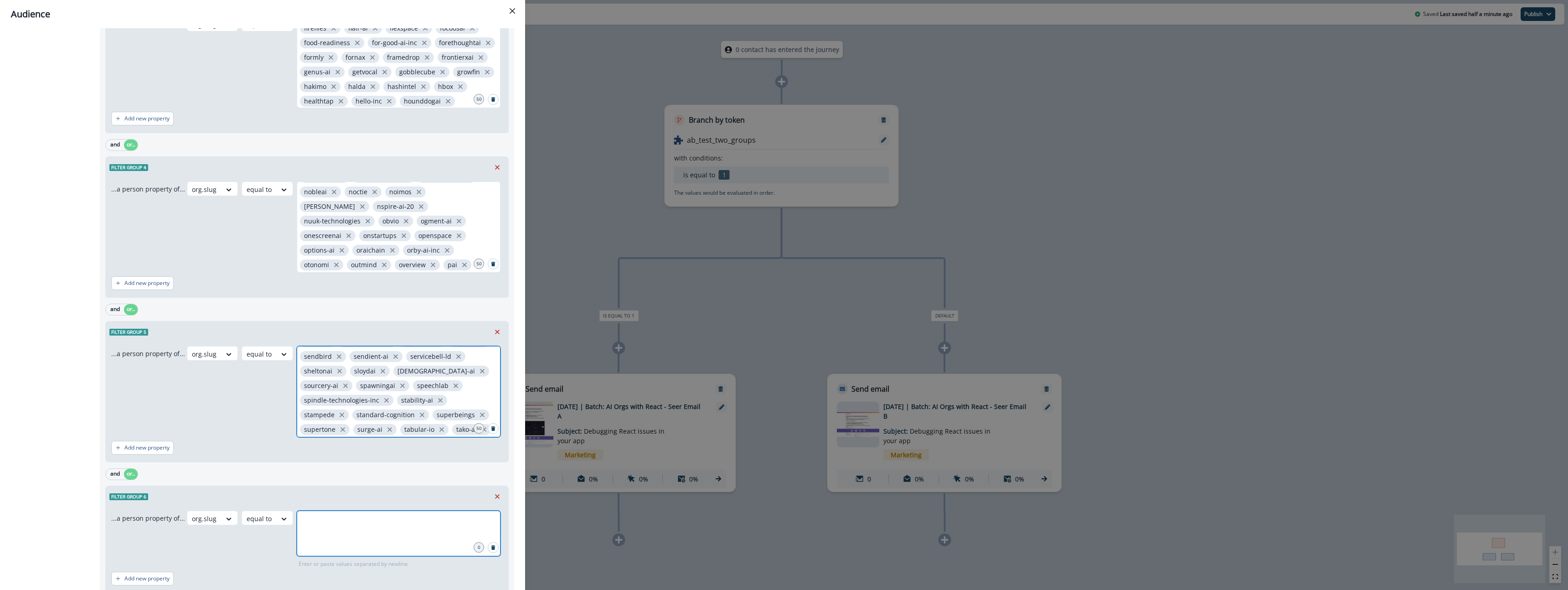
click at [333, 527] on input "text" at bounding box center [398, 521] width 201 height 18
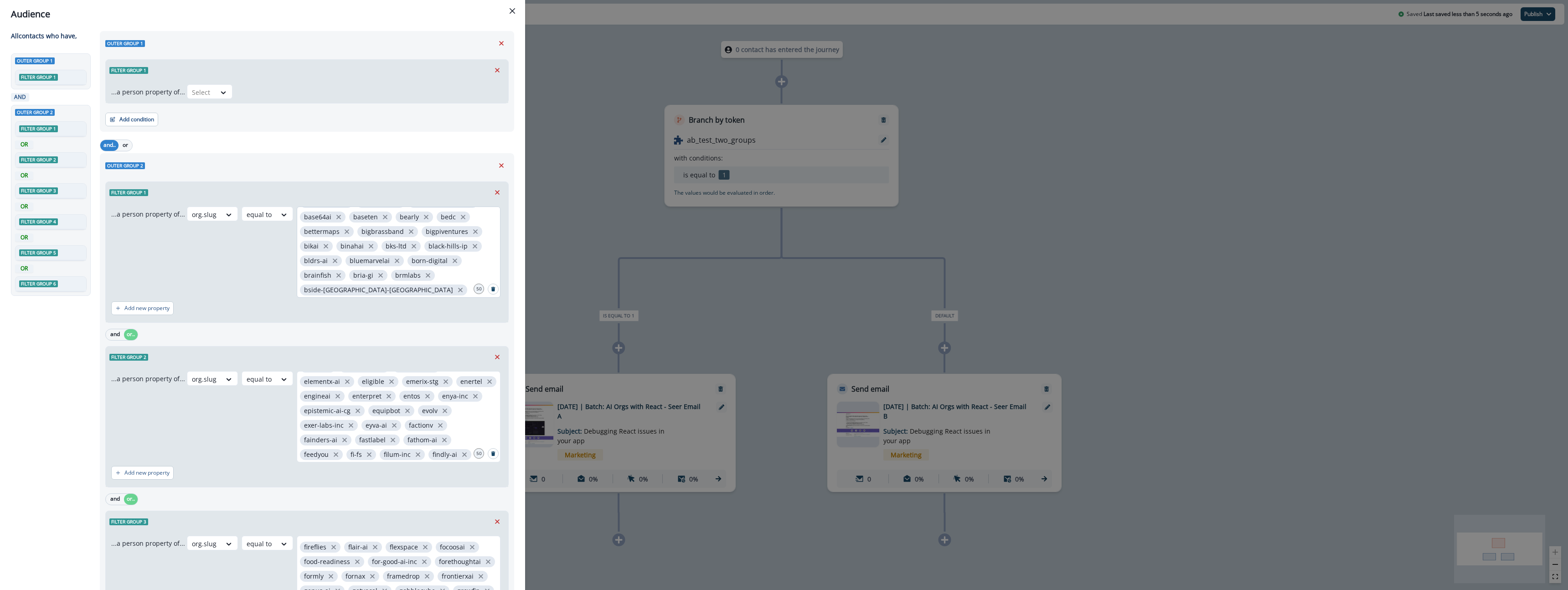
scroll to position [0, 0]
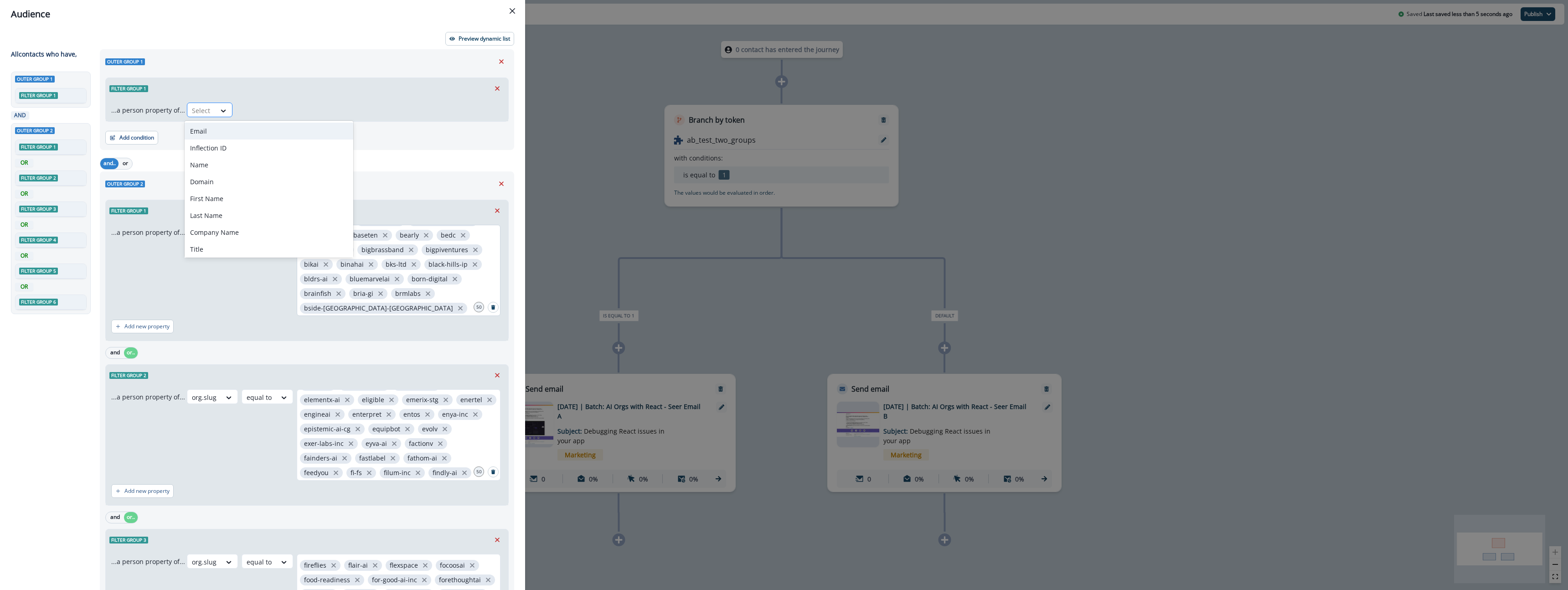
click at [212, 116] on div "Select" at bounding box center [202, 110] width 29 height 15
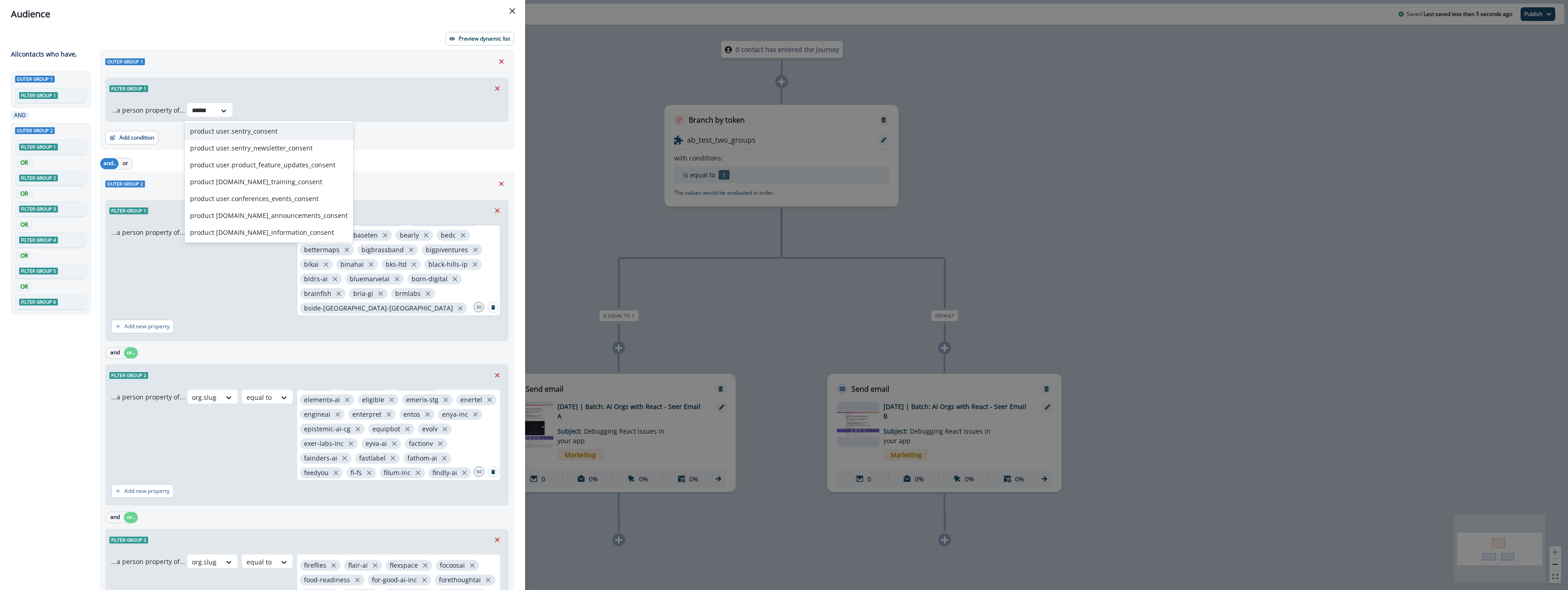
type input "*******"
click at [231, 133] on div "product user.sentry_consent" at bounding box center [269, 130] width 169 height 17
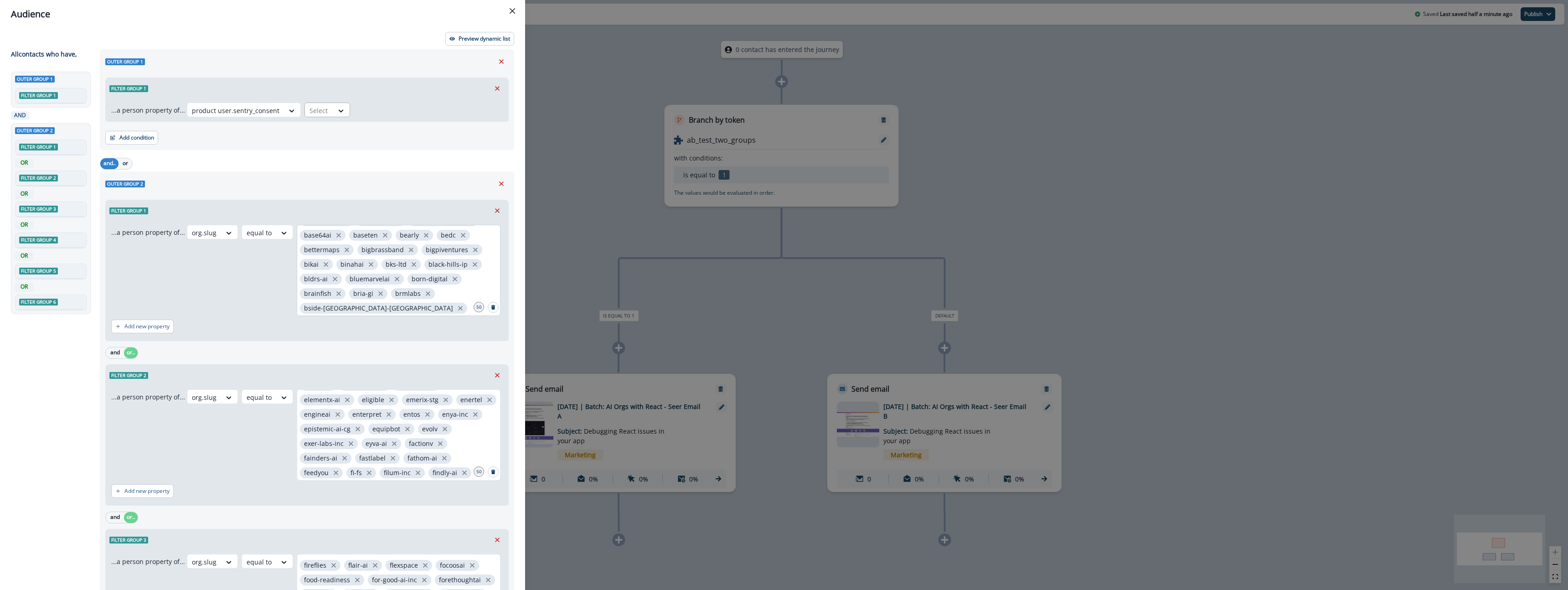
click at [322, 109] on div at bounding box center [319, 110] width 19 height 11
click at [309, 146] on div "true" at bounding box center [322, 147] width 45 height 17
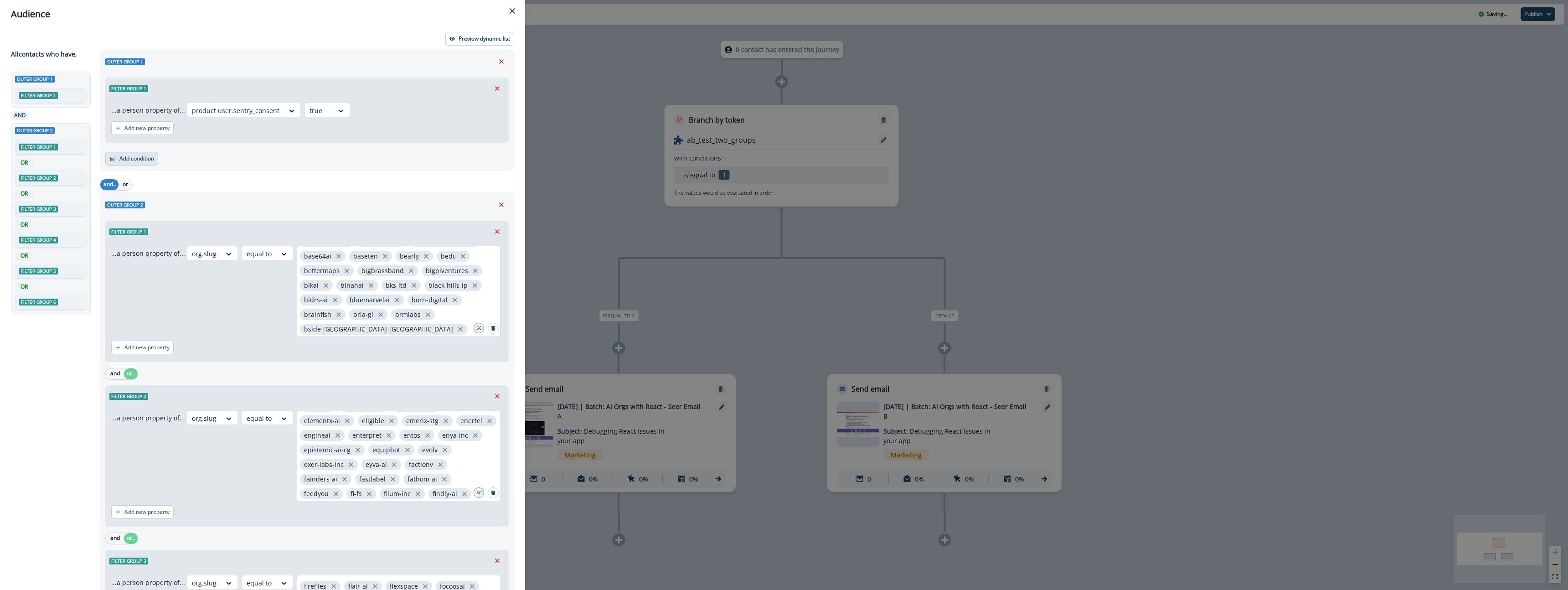
click at [143, 160] on button "Add condition" at bounding box center [131, 159] width 53 height 14
click at [142, 199] on button "A person property" at bounding box center [163, 197] width 116 height 15
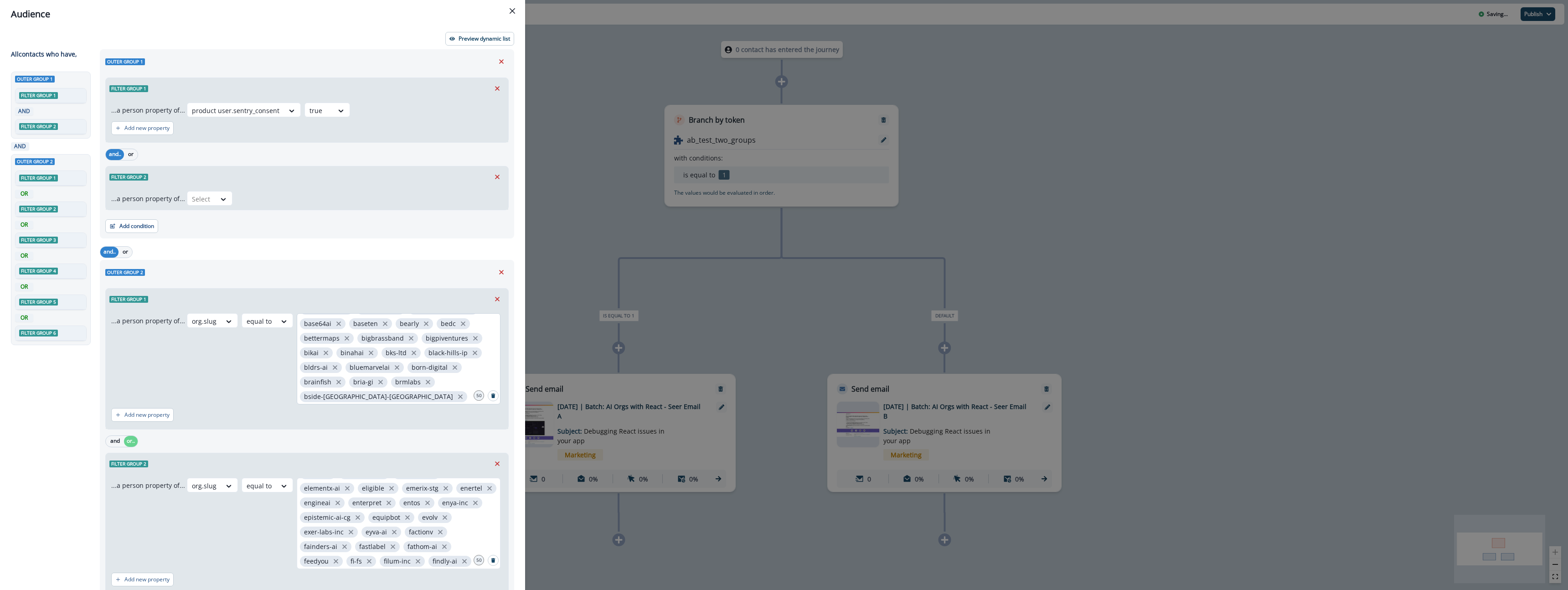
click at [203, 208] on div "...a person property of... Select" at bounding box center [307, 199] width 402 height 23
click at [216, 197] on div at bounding box center [223, 199] width 16 height 9
type input "*****"
drag, startPoint x: 213, startPoint y: 222, endPoint x: 272, endPoint y: 208, distance: 60.6
click at [215, 222] on div "Unsubscribed" at bounding box center [211, 219] width 54 height 17
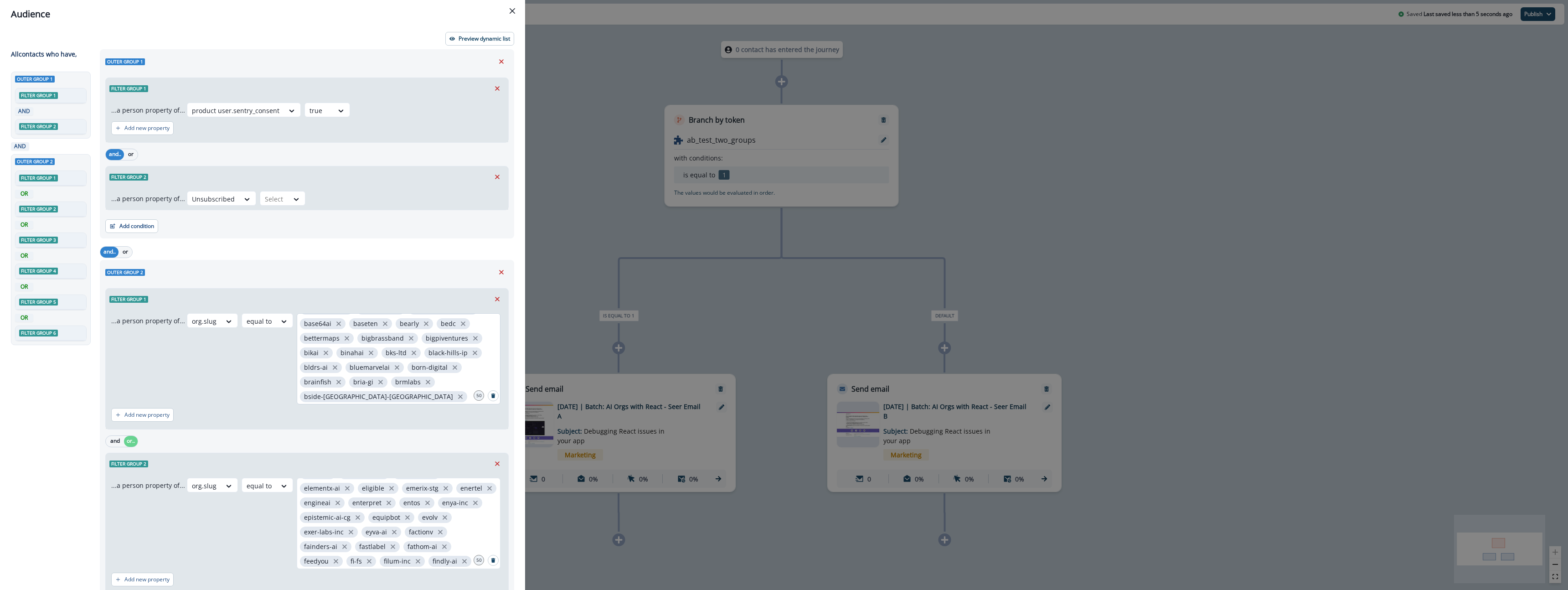
drag, startPoint x: 274, startPoint y: 202, endPoint x: 275, endPoint y: 209, distance: 7.1
click at [275, 203] on div at bounding box center [275, 198] width 19 height 11
click at [286, 217] on div "false" at bounding box center [278, 219] width 45 height 17
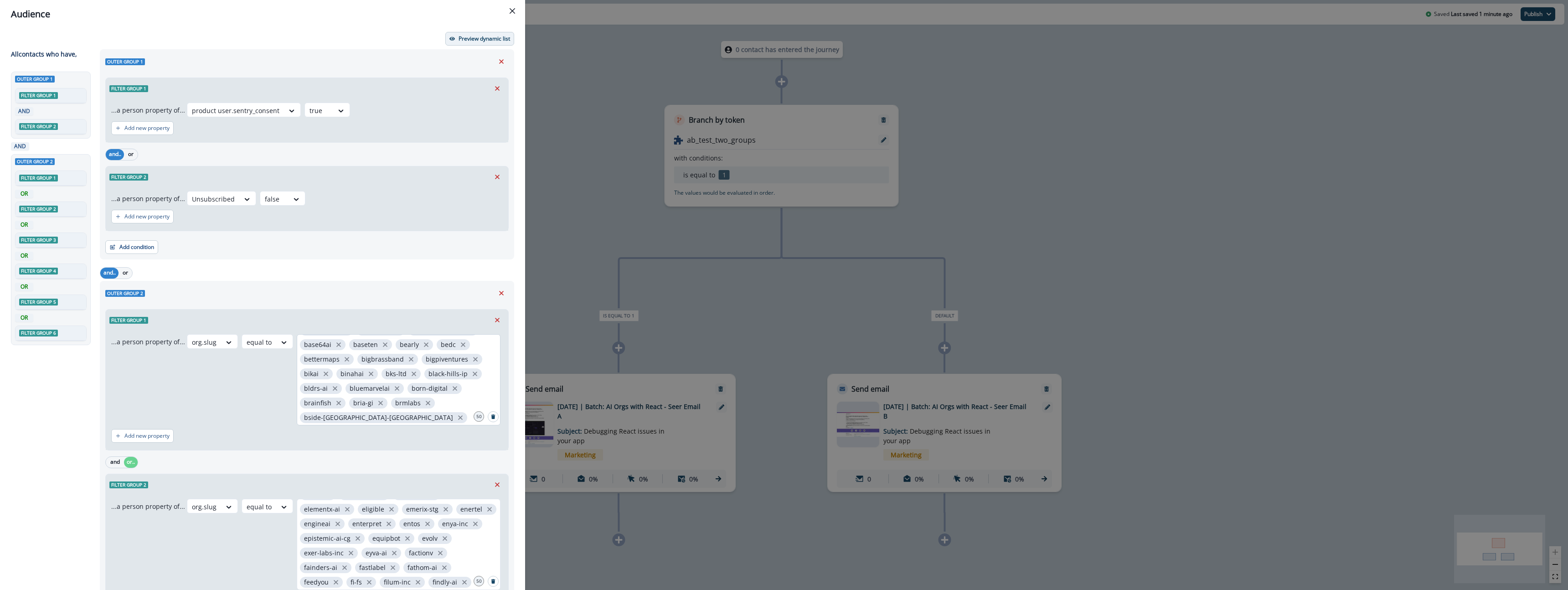
click at [468, 40] on p "Preview dynamic list" at bounding box center [484, 38] width 51 height 6
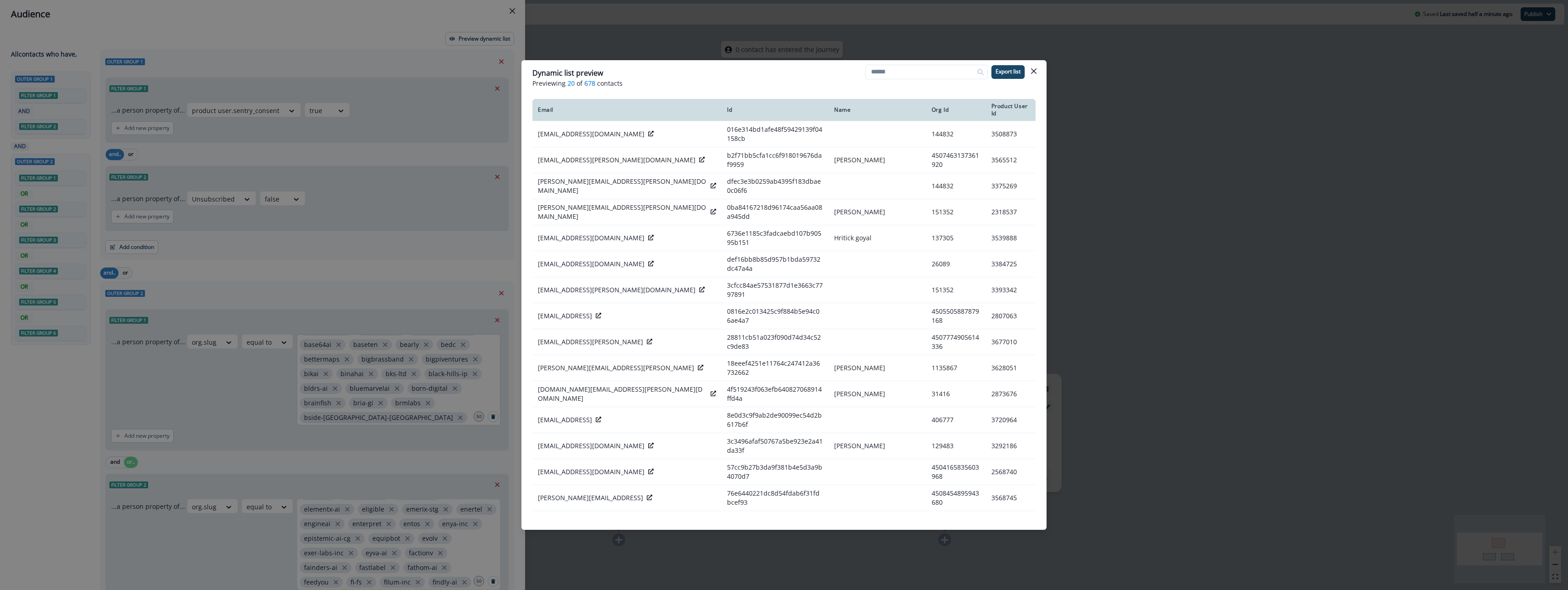
drag, startPoint x: 1035, startPoint y: 72, endPoint x: 1028, endPoint y: 72, distance: 7.0
click at [1034, 72] on icon "Close" at bounding box center [1033, 71] width 5 height 5
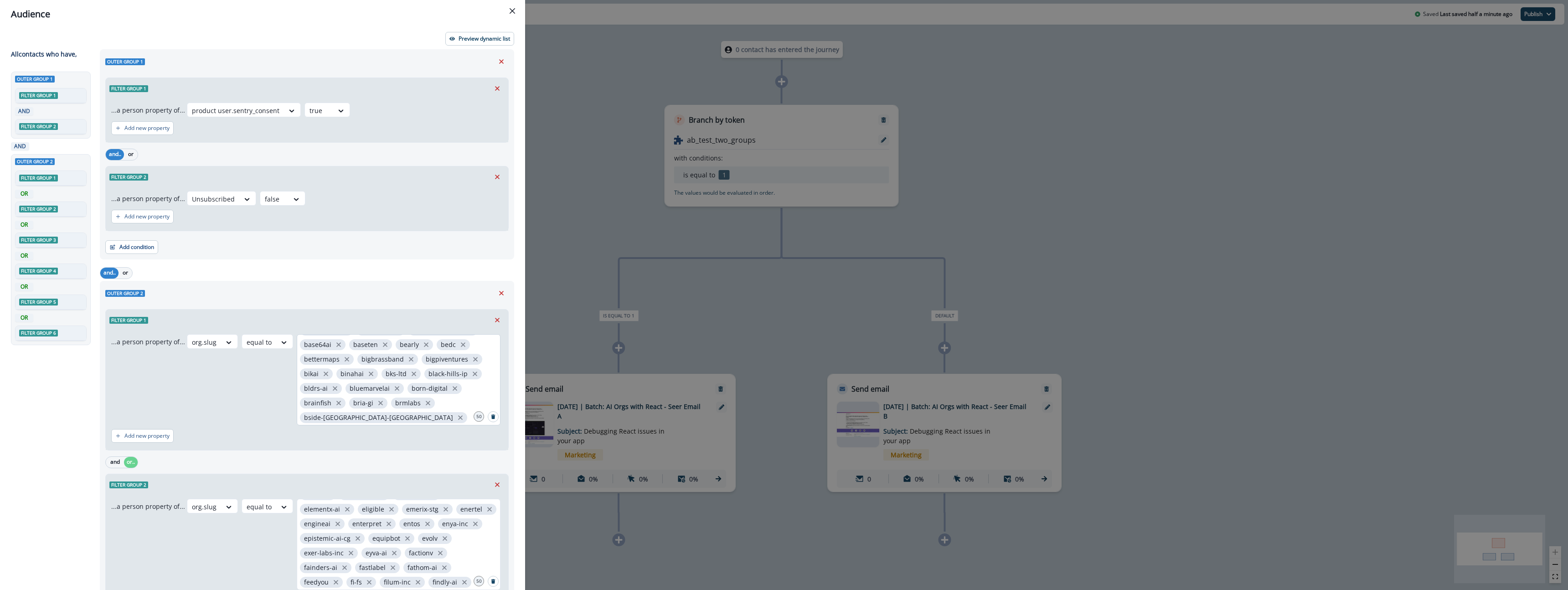
scroll to position [1, 0]
click at [482, 43] on button "Preview dynamic list" at bounding box center [479, 38] width 69 height 14
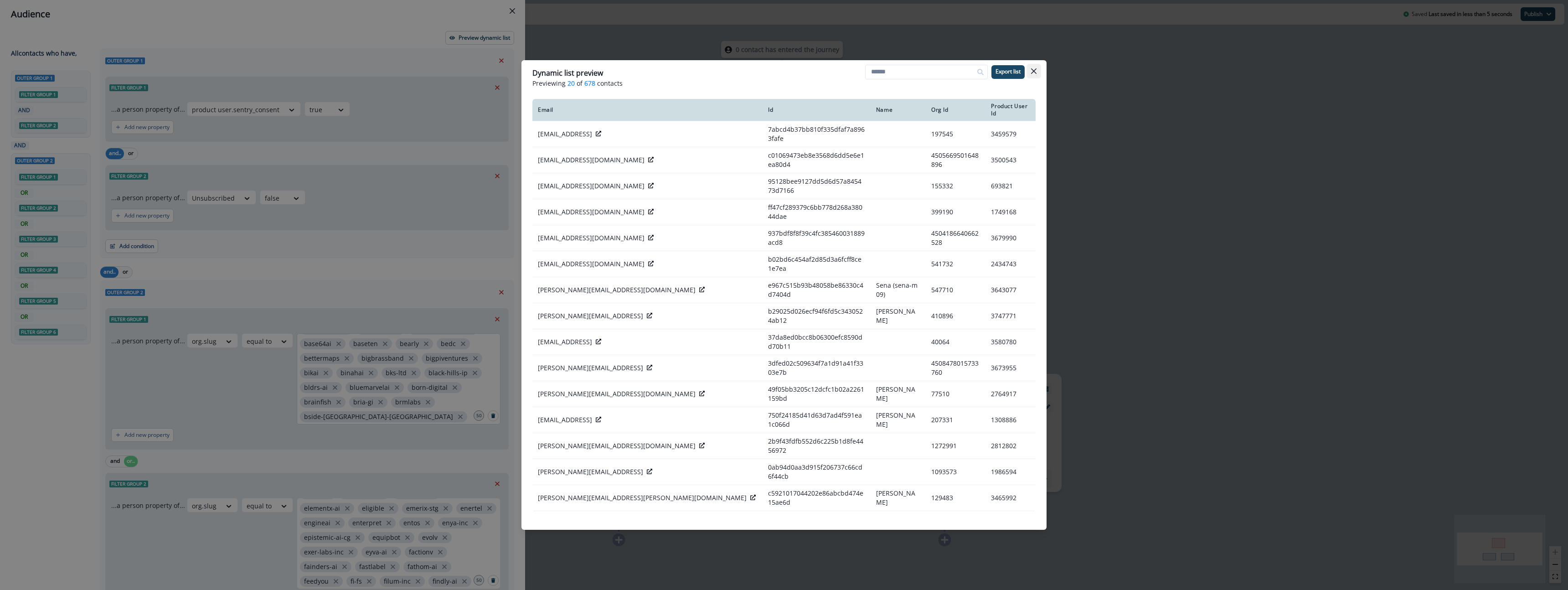
click at [1035, 70] on icon "Close" at bounding box center [1033, 71] width 5 height 5
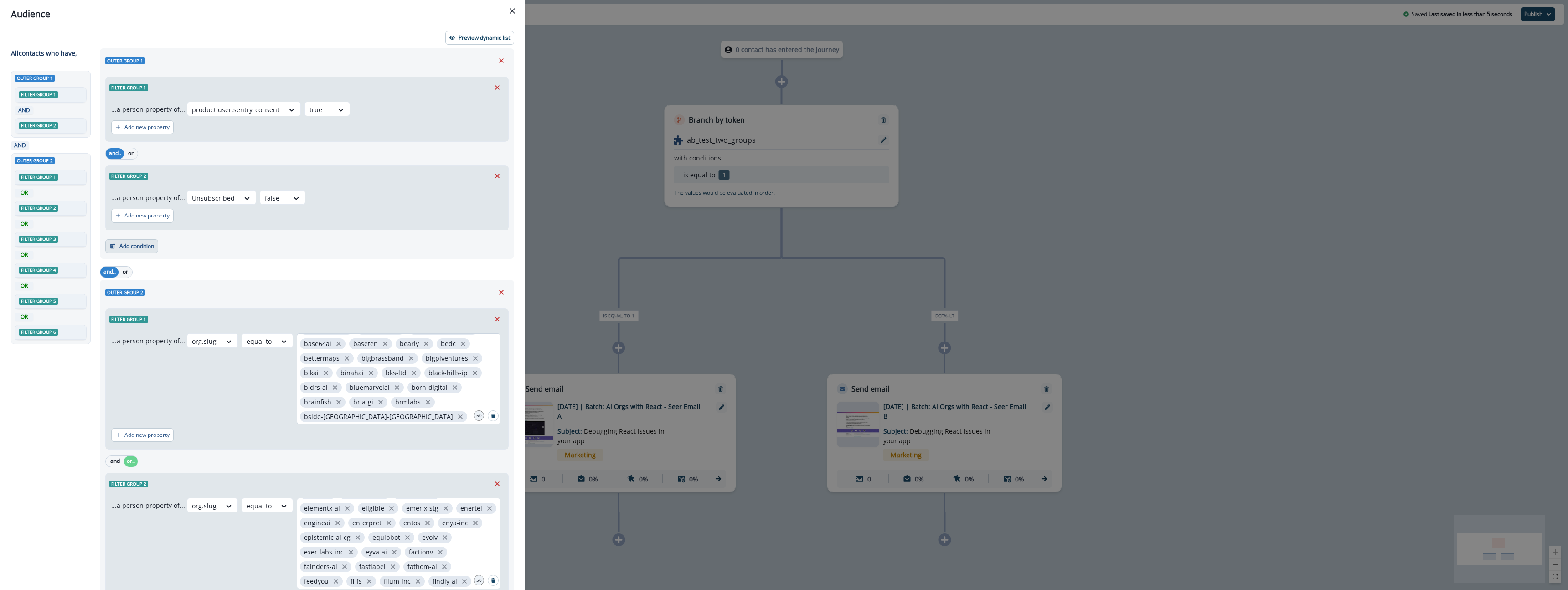
click at [132, 242] on button "Add condition" at bounding box center [131, 246] width 53 height 14
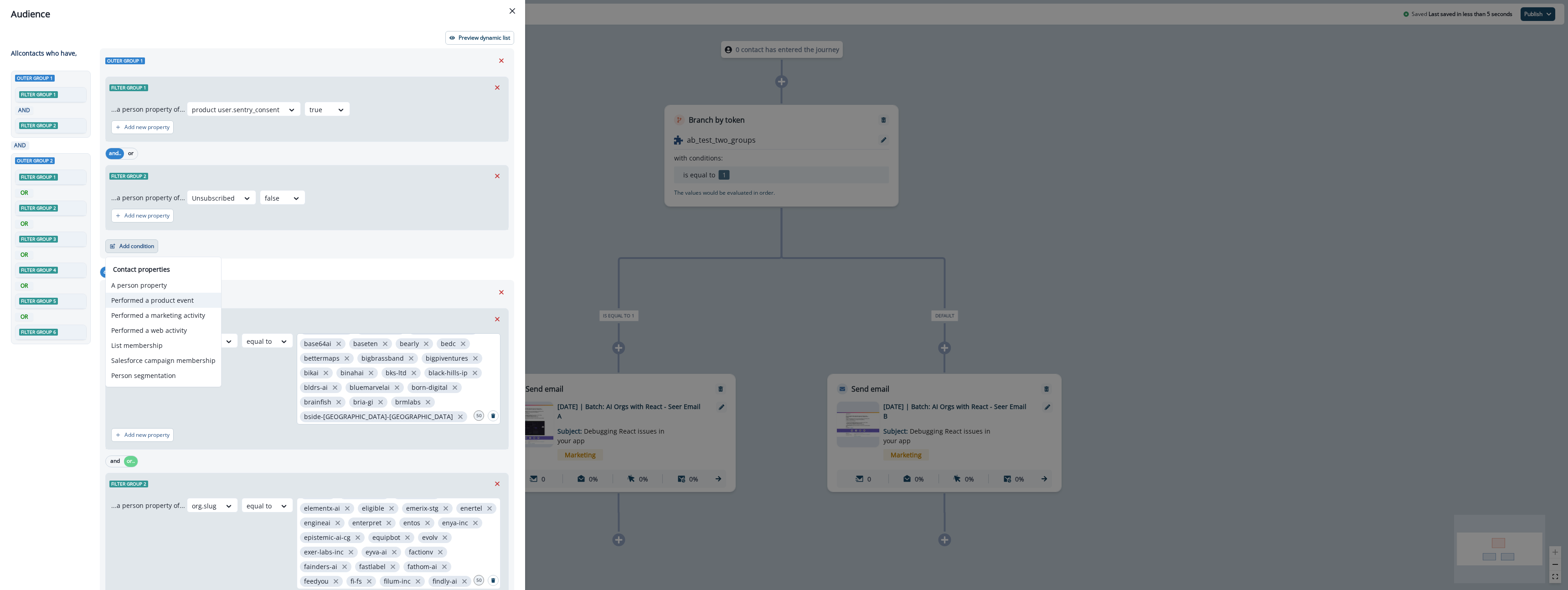
click at [176, 301] on button "Performed a product event" at bounding box center [163, 300] width 116 height 15
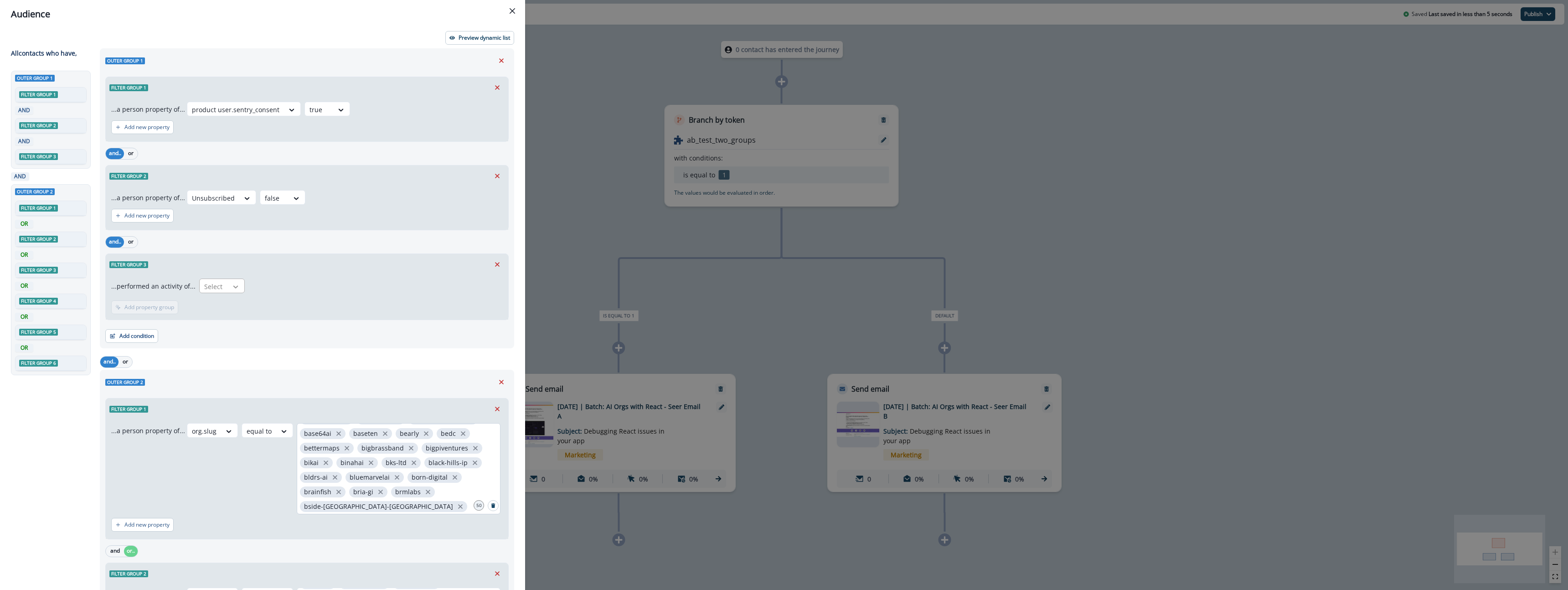
click at [236, 290] on icon at bounding box center [235, 287] width 8 height 9
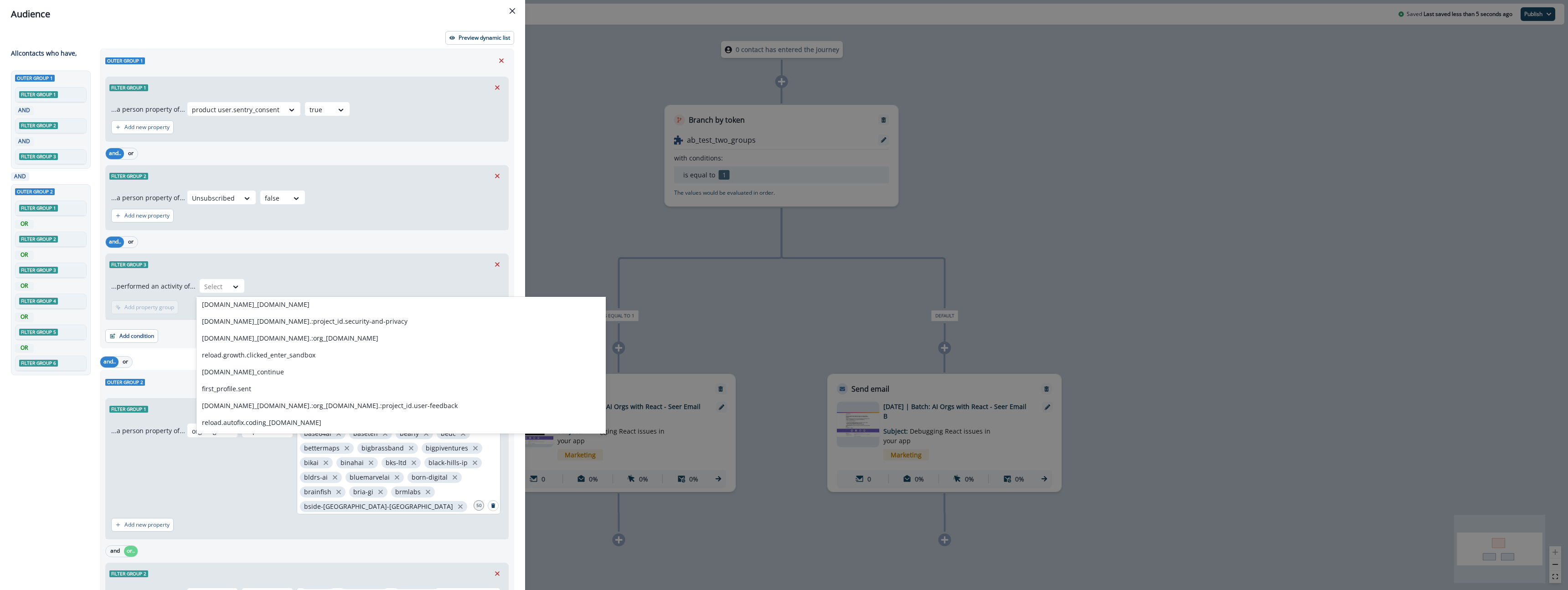
scroll to position [0, 0]
click at [224, 285] on div "Select" at bounding box center [214, 286] width 29 height 15
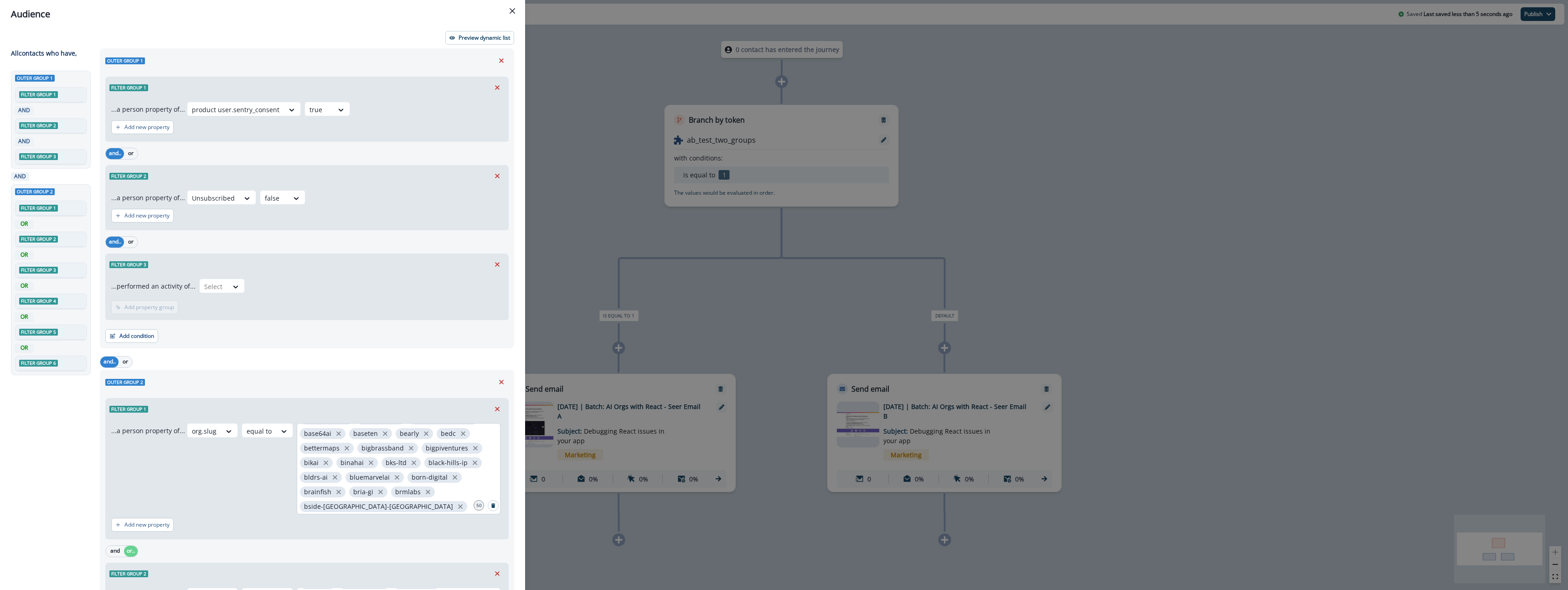
click at [327, 308] on div "...performed an activity of... Select Add frequency Add time frame Add property…" at bounding box center [307, 296] width 402 height 44
click at [207, 282] on div at bounding box center [214, 286] width 19 height 11
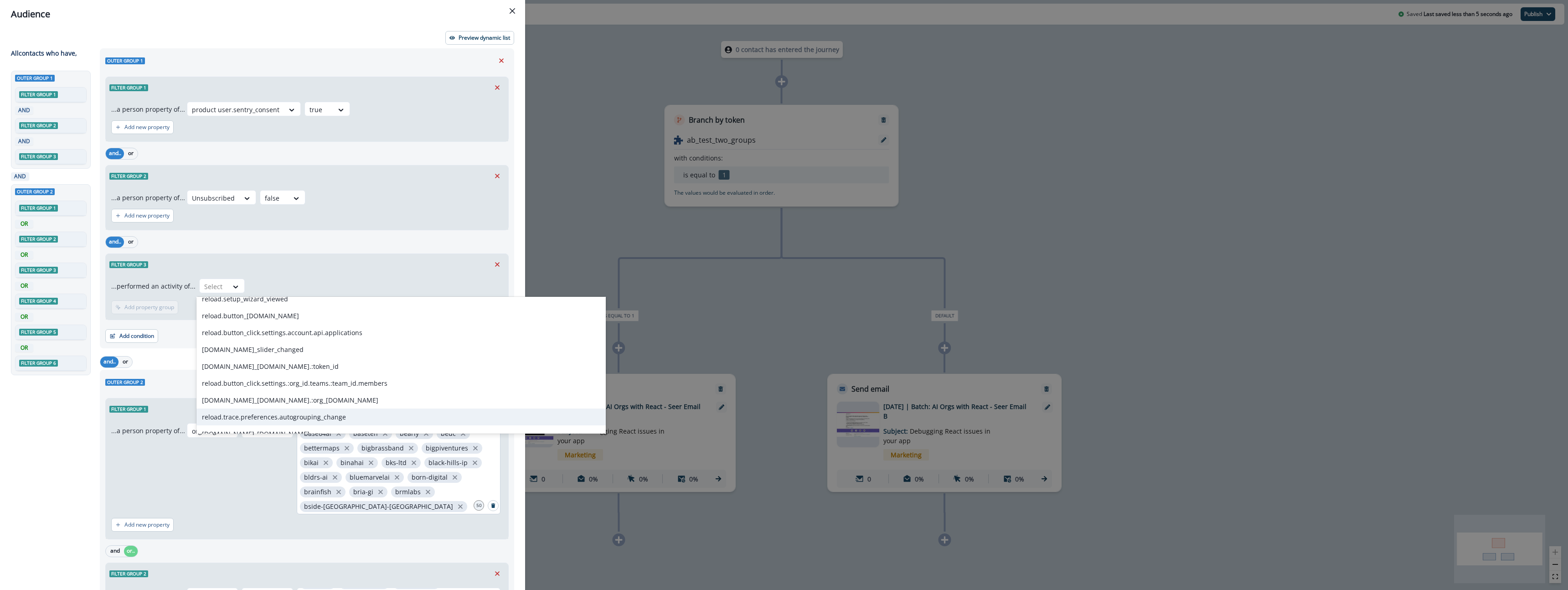
scroll to position [1121, 0]
click at [253, 411] on div "reload.trace.preferences.autogrouping_change" at bounding box center [401, 415] width 409 height 17
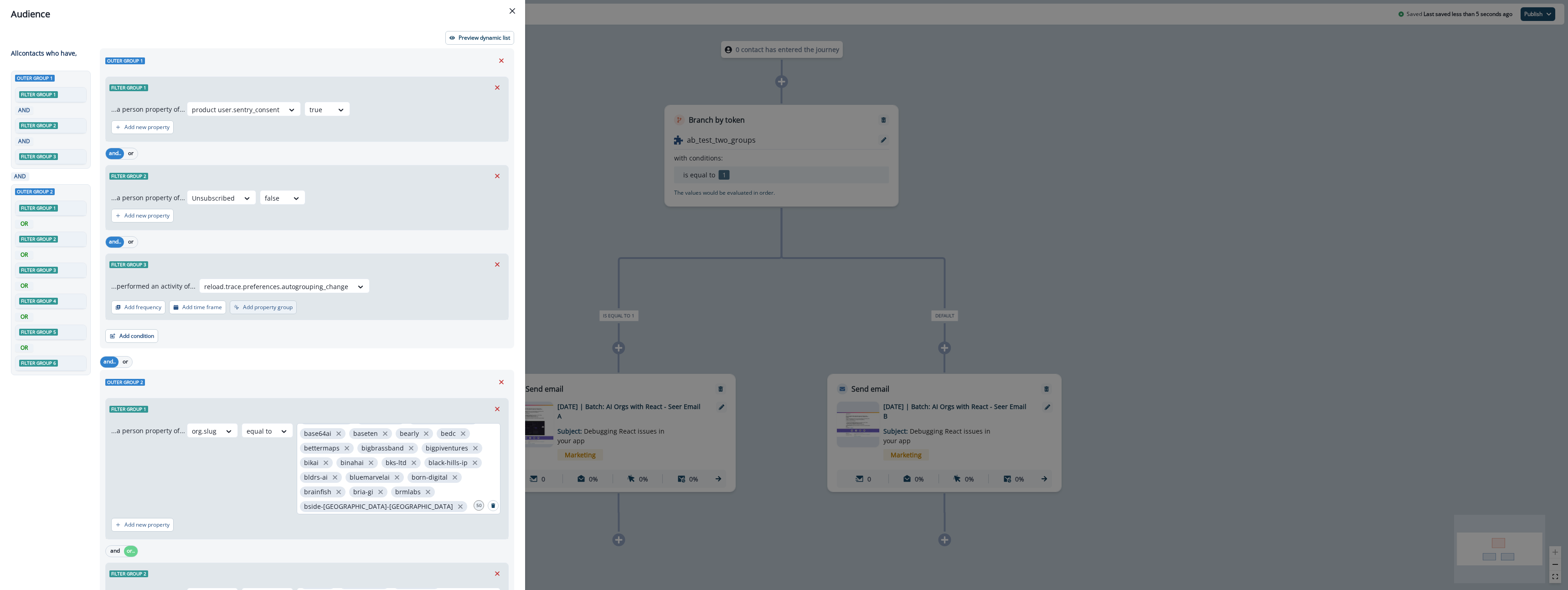
click at [282, 310] on button "Add property group" at bounding box center [262, 308] width 67 height 14
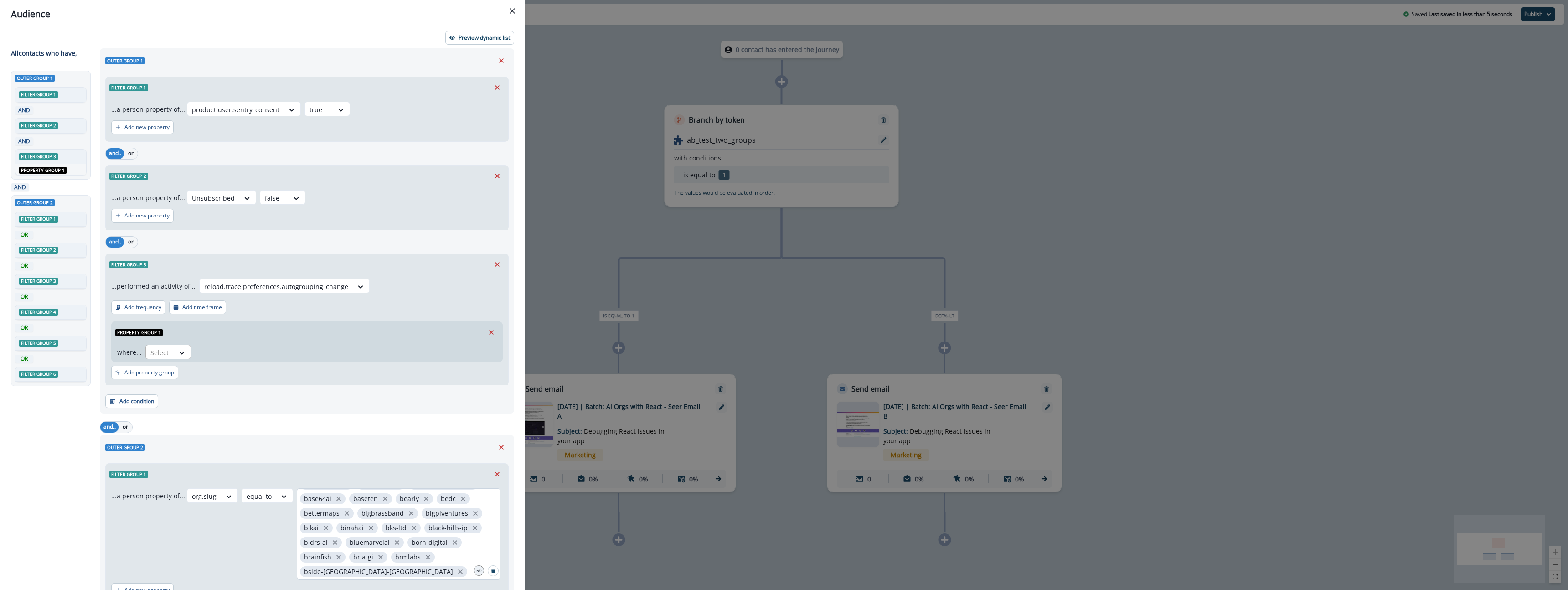
click at [169, 350] on div "Select" at bounding box center [160, 352] width 29 height 15
click at [494, 332] on icon "Remove" at bounding box center [491, 332] width 8 height 8
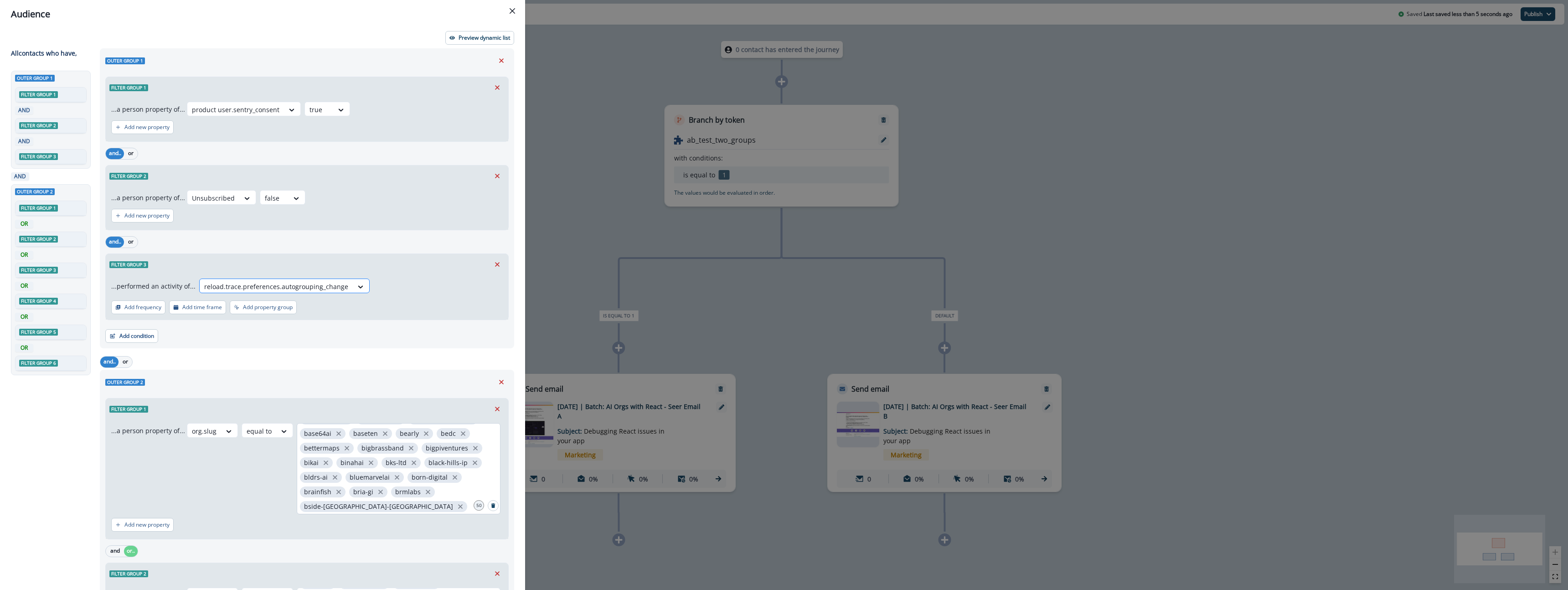
click at [280, 282] on div at bounding box center [276, 286] width 144 height 11
click at [501, 264] on icon "Remove" at bounding box center [496, 263] width 8 height 8
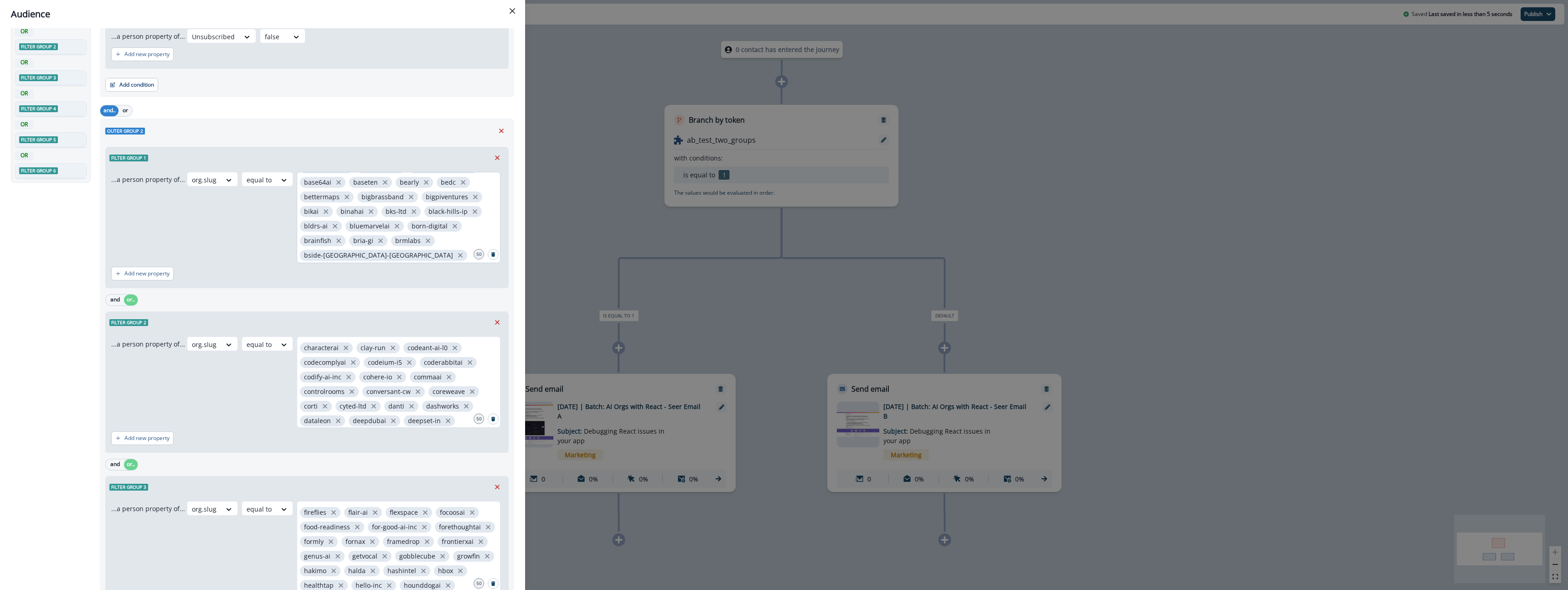
scroll to position [0, 0]
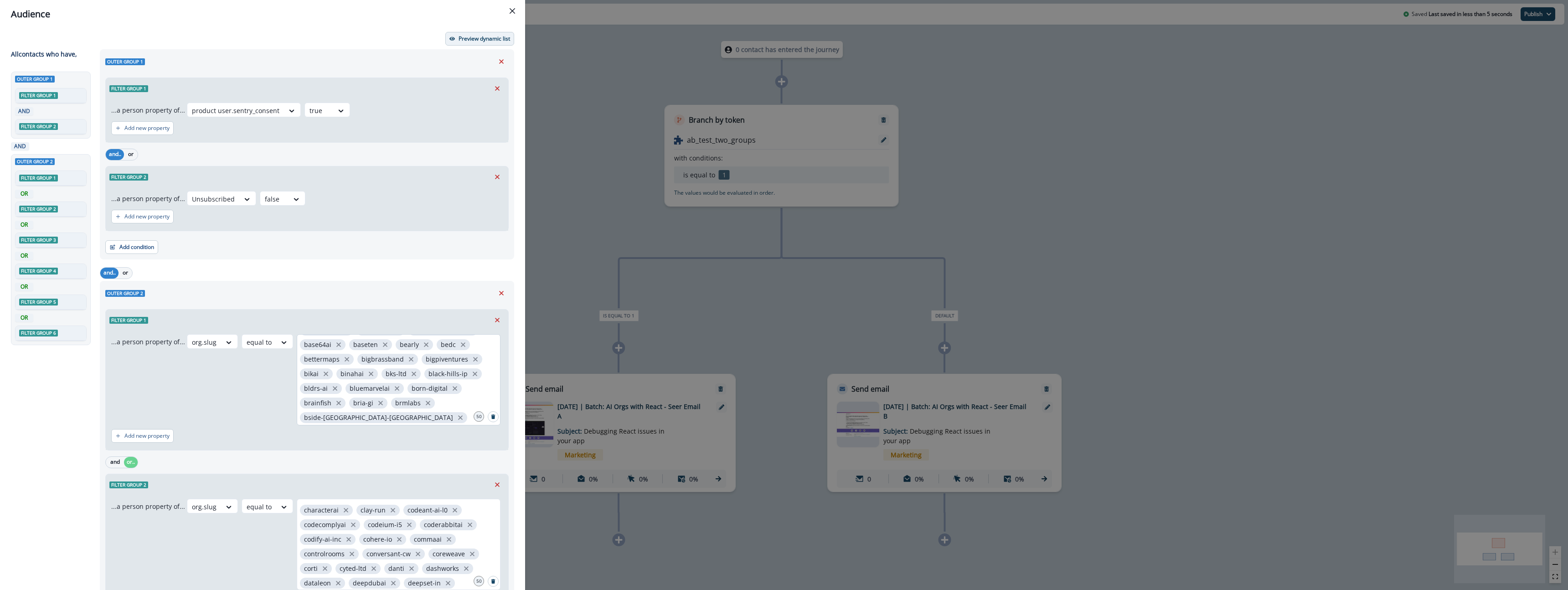
click at [465, 34] on button "Preview dynamic list" at bounding box center [479, 39] width 69 height 14
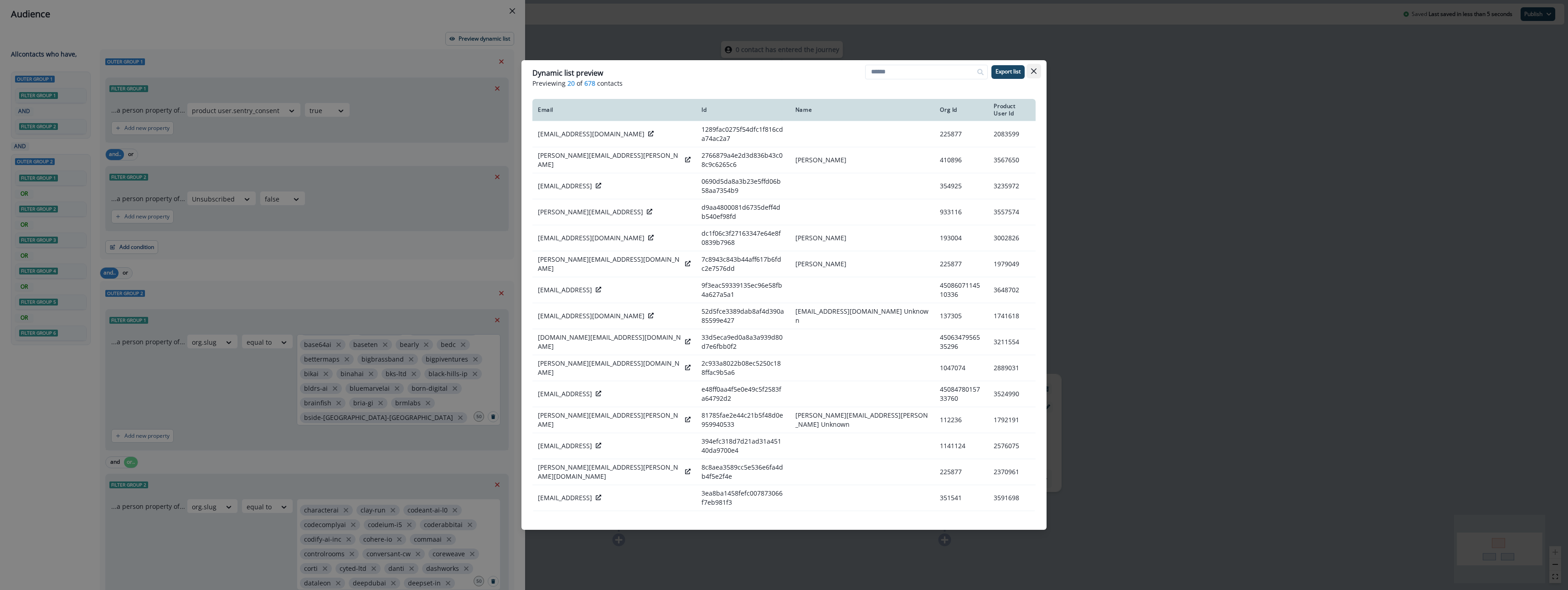
click at [1028, 70] on button "Close" at bounding box center [1033, 70] width 15 height 15
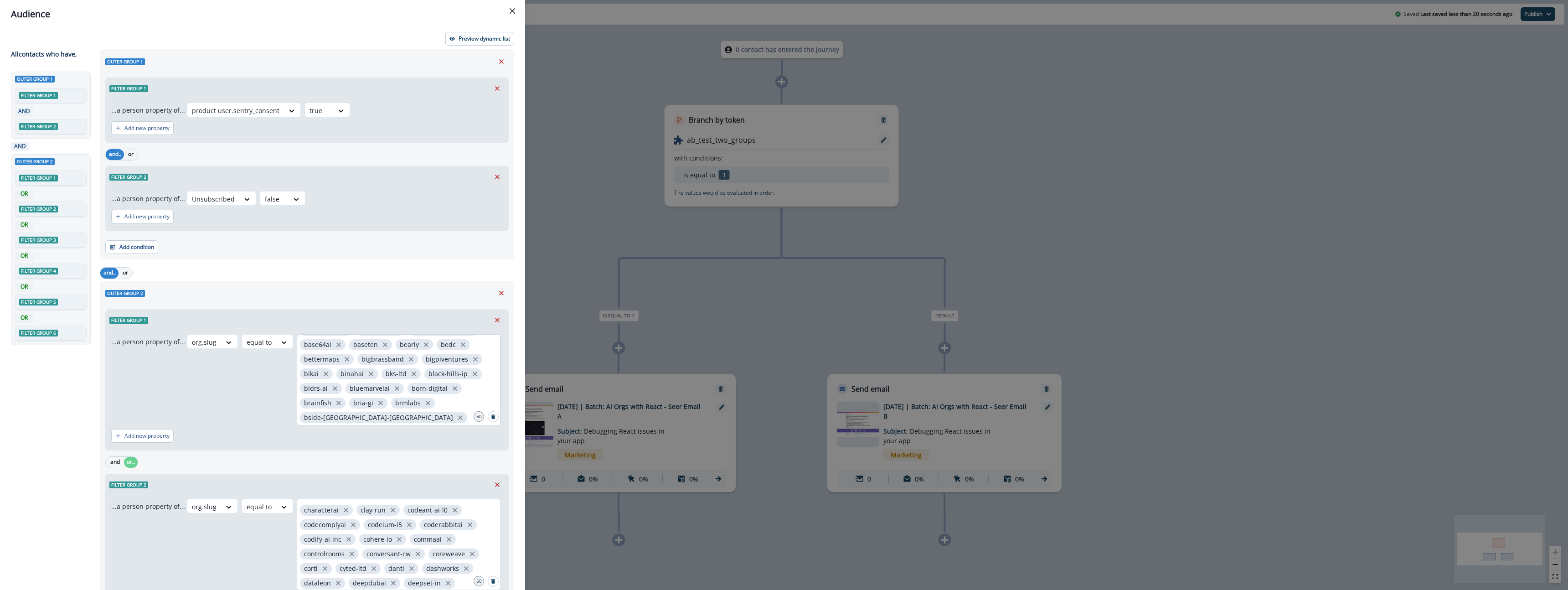
click at [573, 123] on div "Audience Preview dynamic list All contact s who have, Outer group 1 Filter grou…" at bounding box center [784, 295] width 1568 height 590
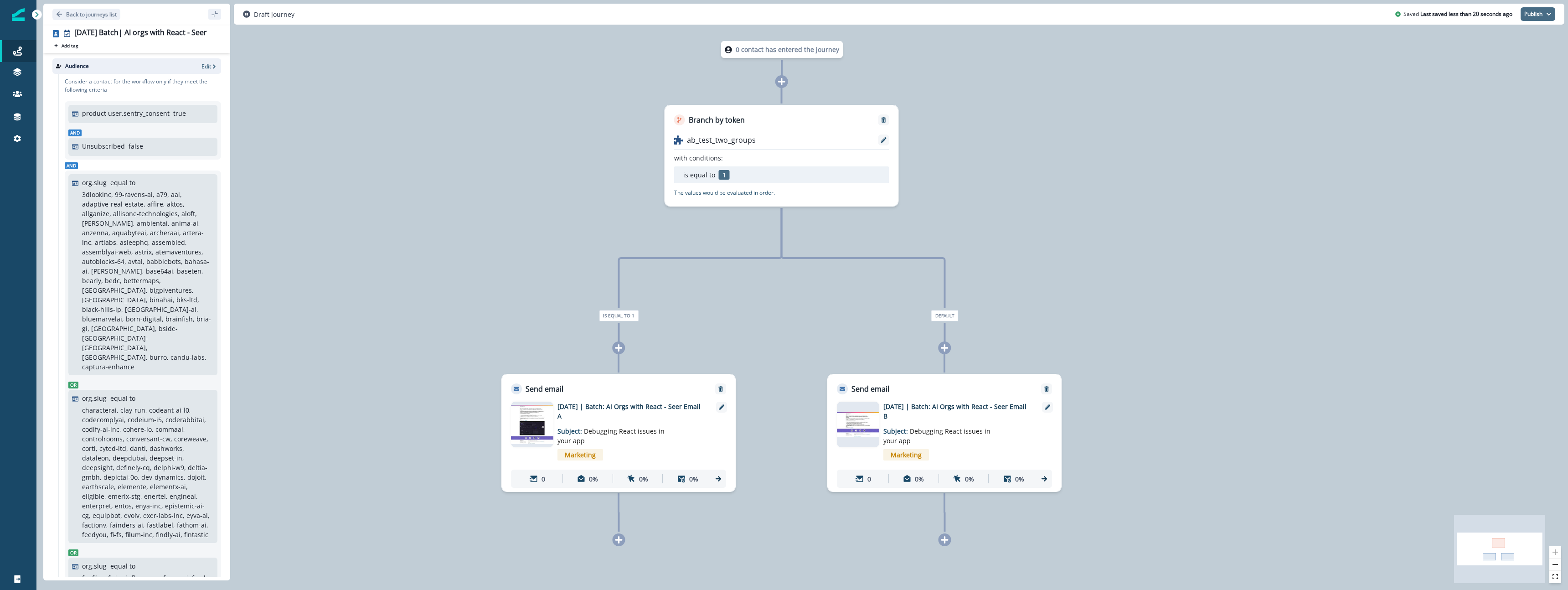
click at [1540, 15] on button "Publish" at bounding box center [1538, 14] width 35 height 14
click at [1161, 118] on div "0 contact has entered the journey Branch by token ab_test_two_groups with condi…" at bounding box center [802, 295] width 1531 height 590
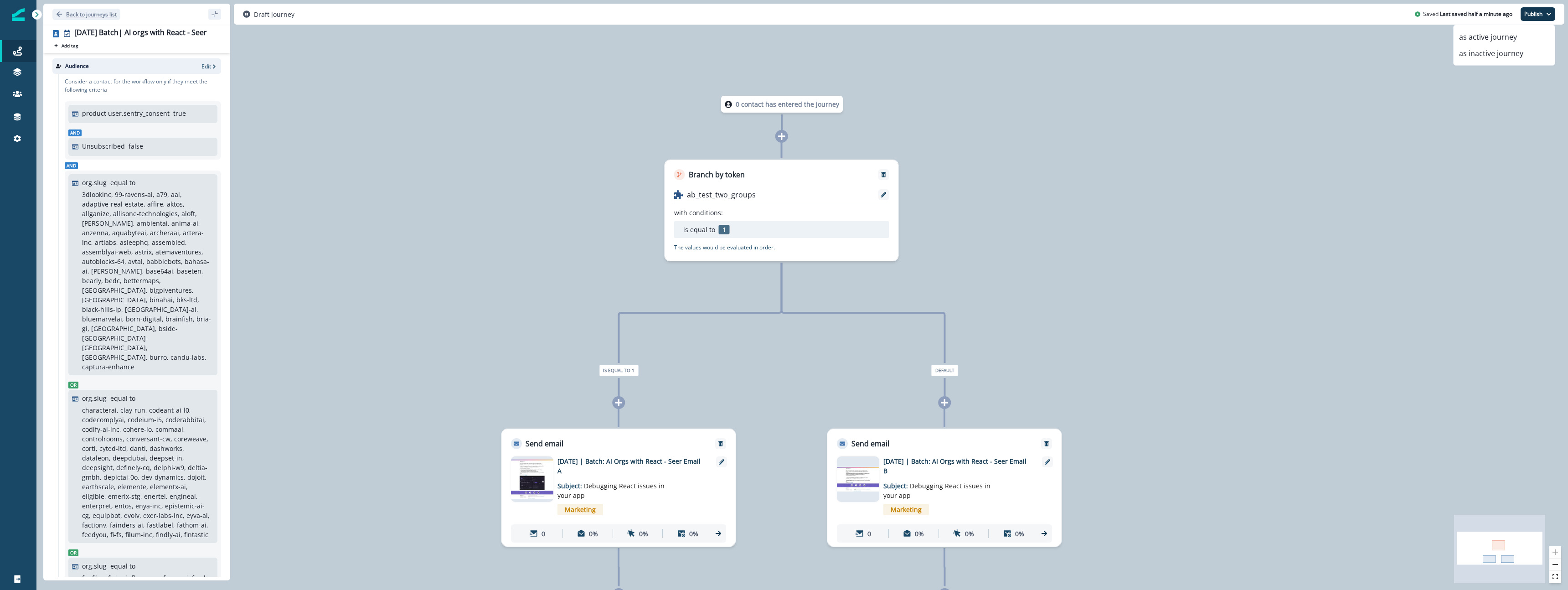
click at [101, 17] on p "Back to journeys list" at bounding box center [91, 14] width 50 height 8
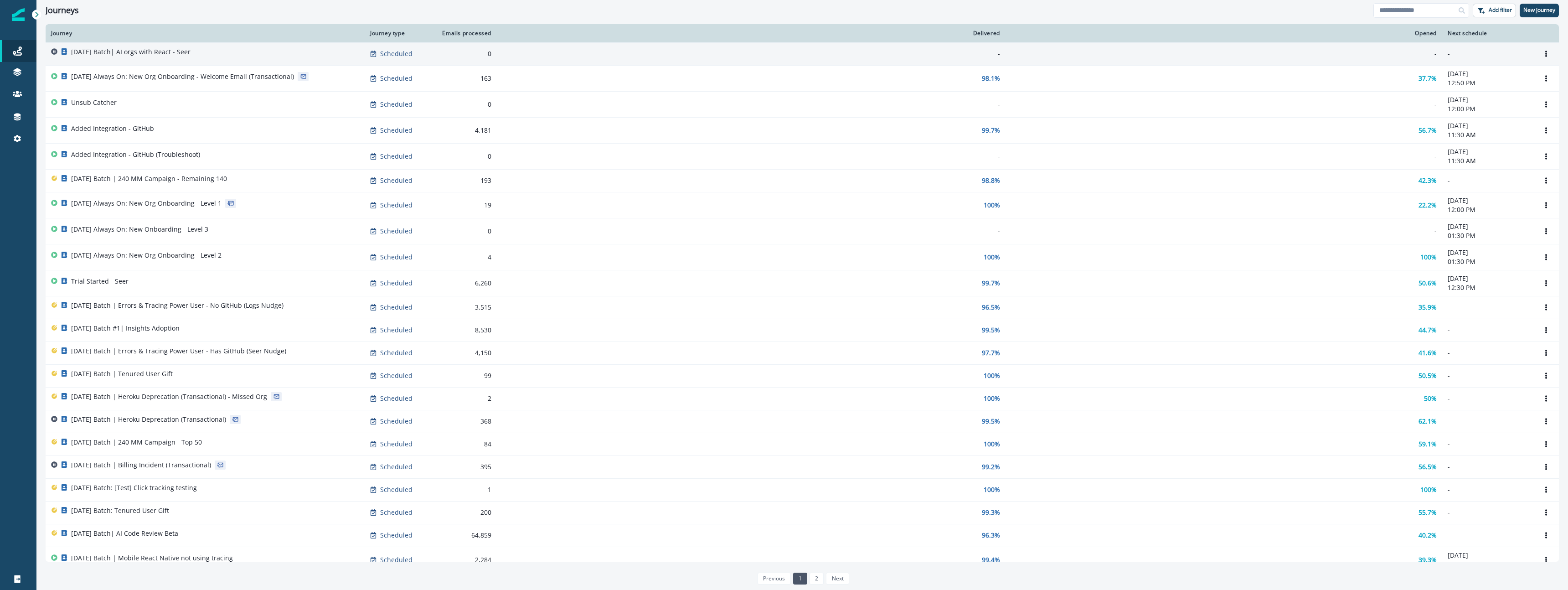
click at [229, 56] on div "2025-10-07 Batch| AI orgs with React - Seer" at bounding box center [205, 54] width 308 height 13
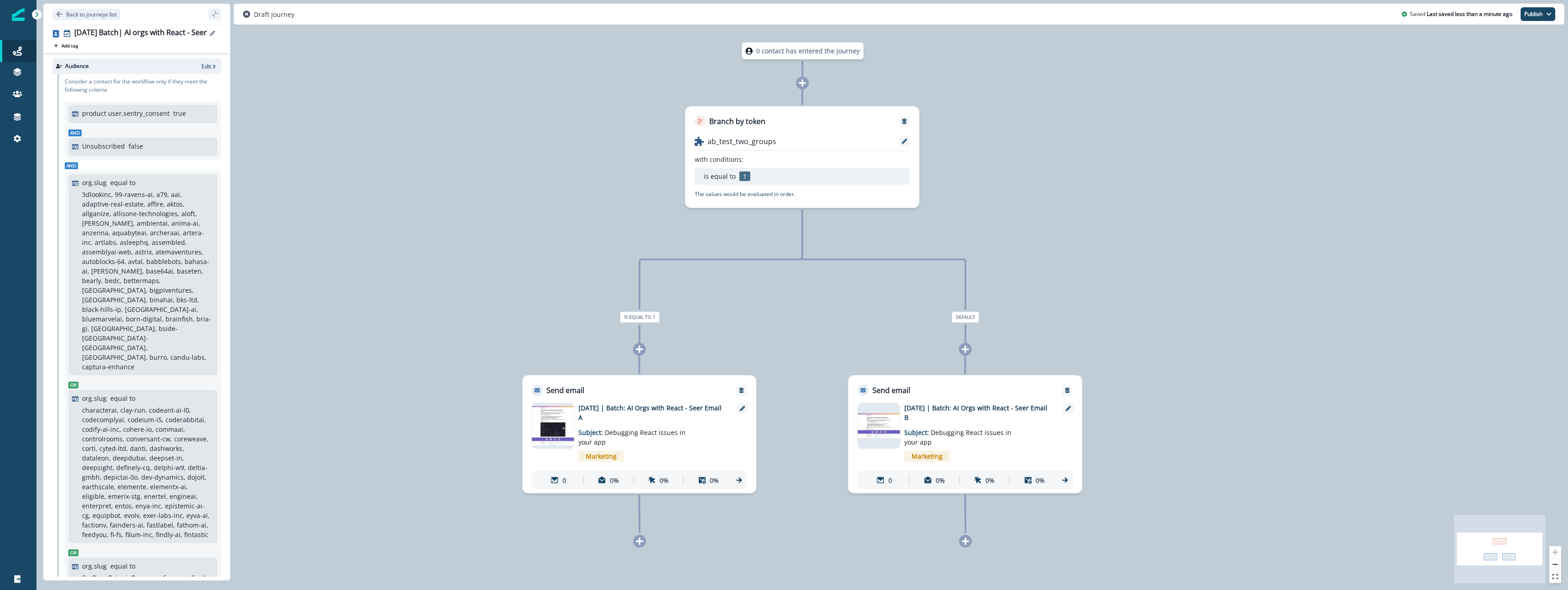
click at [215, 35] on icon "Edit name" at bounding box center [212, 33] width 5 height 5
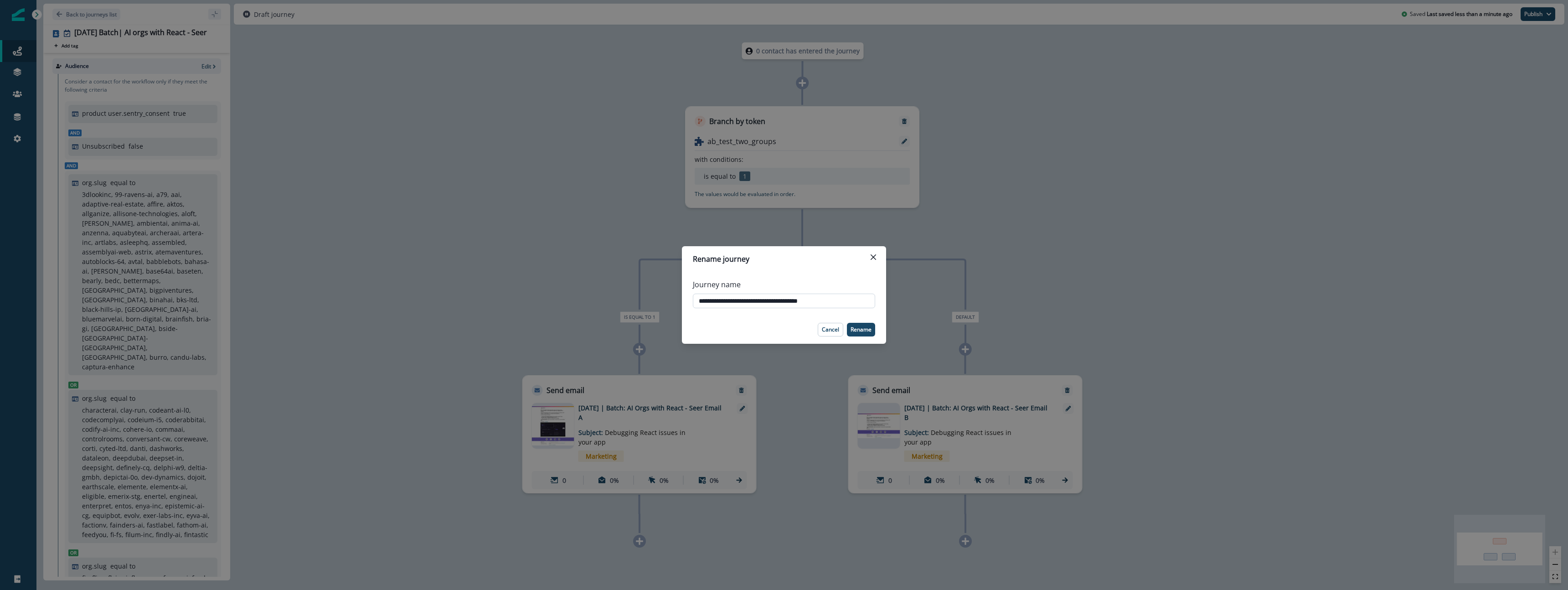
click at [810, 299] on input "**********" at bounding box center [784, 301] width 183 height 15
click at [843, 302] on input "**********" at bounding box center [784, 301] width 183 height 15
type input "**********"
click at [859, 328] on p "Rename" at bounding box center [860, 328] width 21 height 6
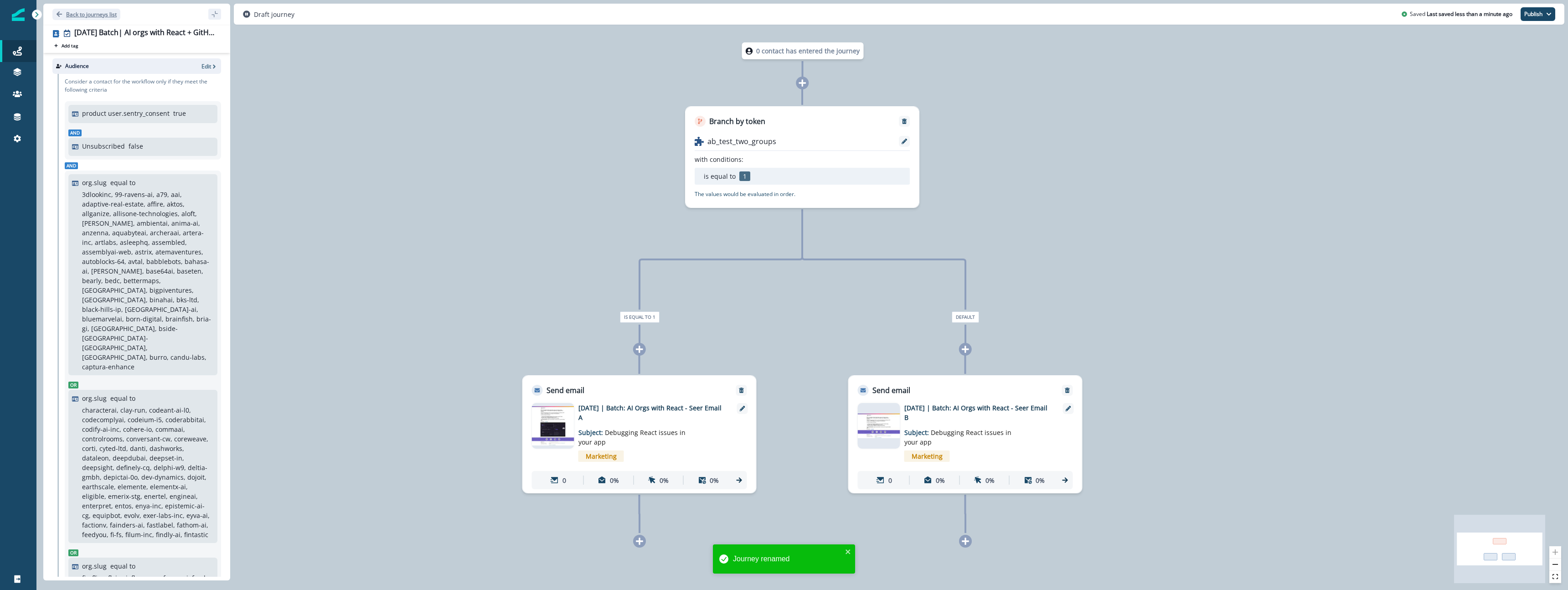
click at [63, 15] on button "Back to journeys list" at bounding box center [86, 14] width 68 height 11
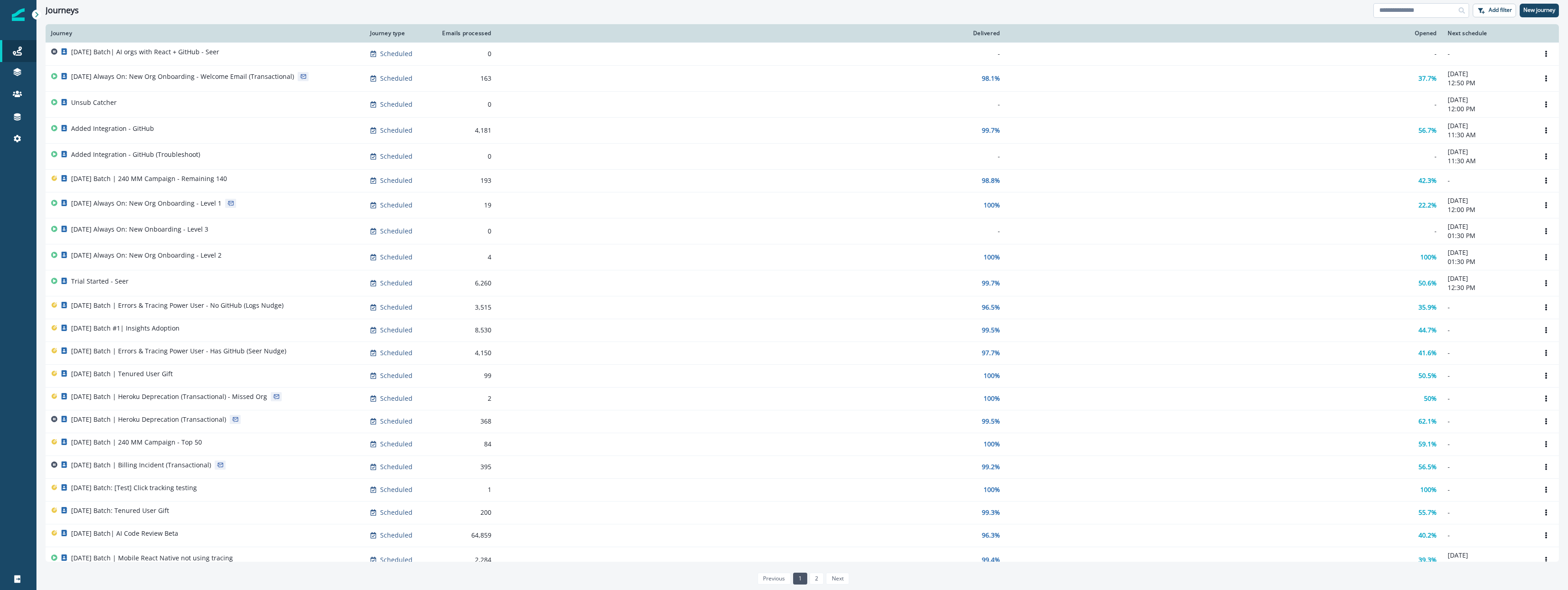
click at [1424, 14] on input at bounding box center [1421, 10] width 96 height 15
type input "*****"
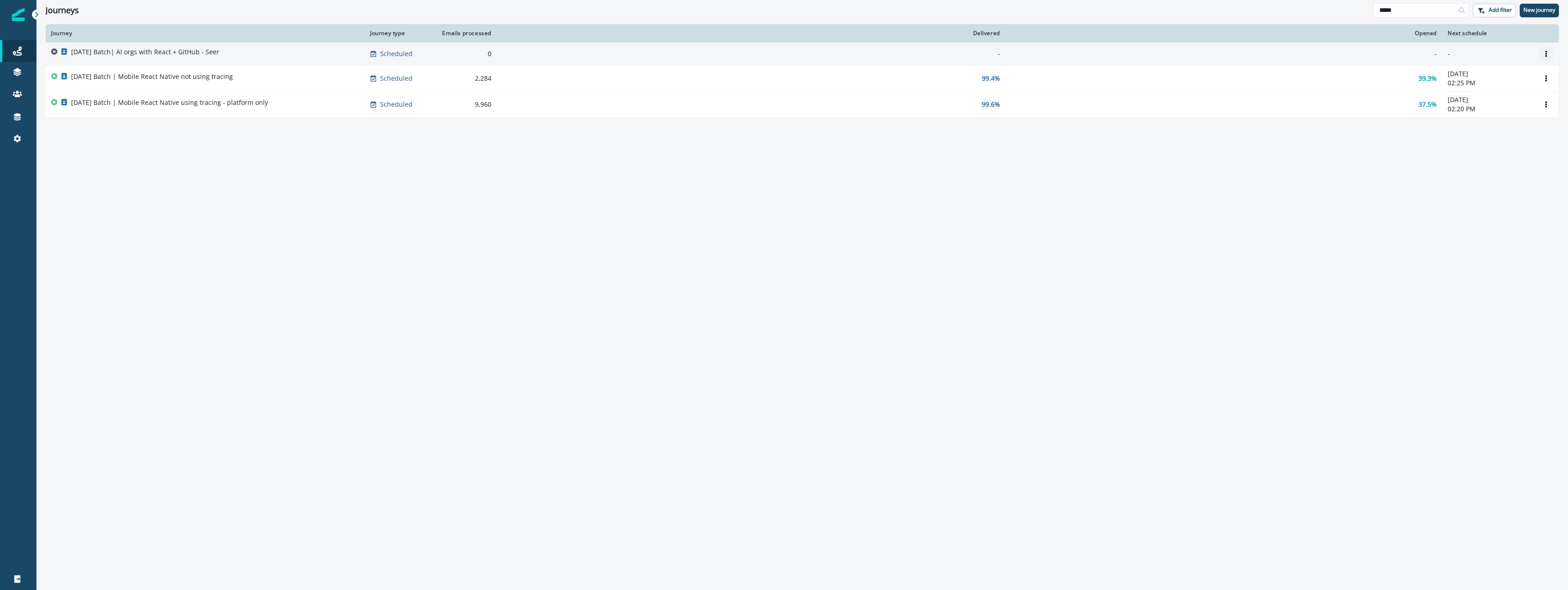
click at [1548, 54] on icon "Options" at bounding box center [1545, 53] width 6 height 6
click at [1485, 78] on button "Clone" at bounding box center [1502, 76] width 101 height 15
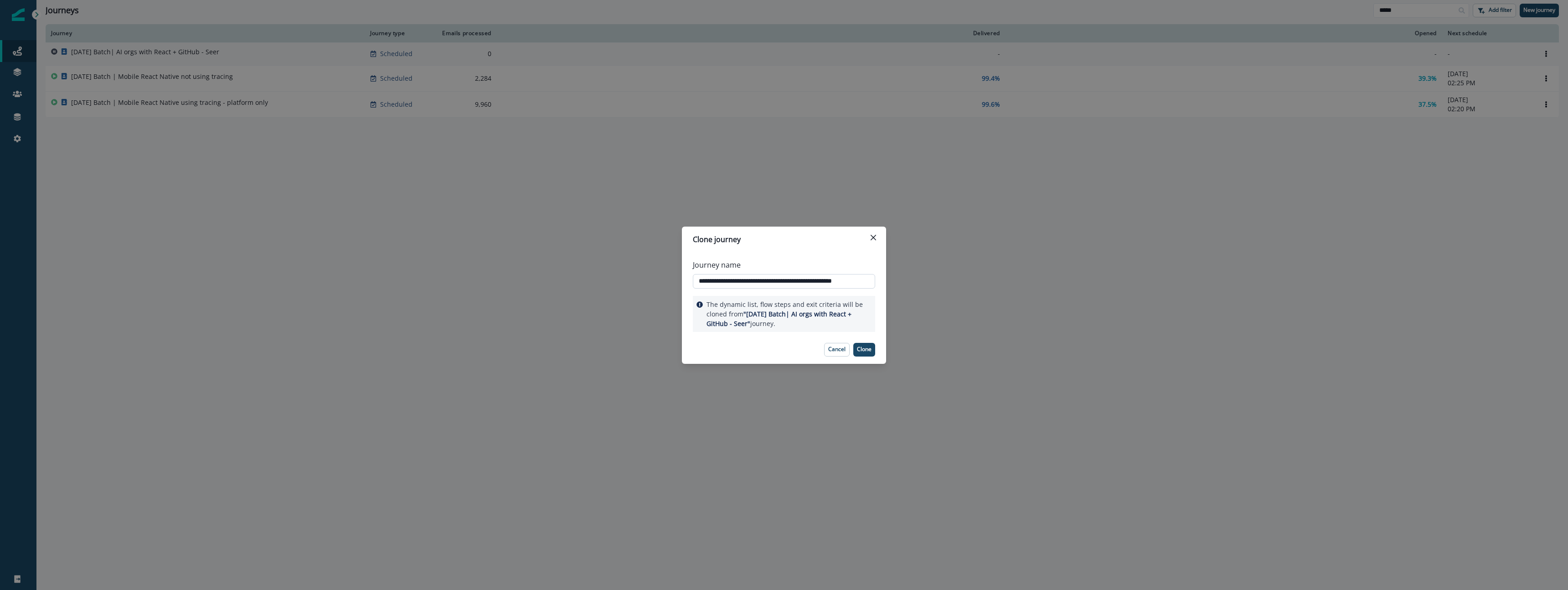
click at [820, 278] on input "**********" at bounding box center [784, 281] width 183 height 15
click at [840, 282] on input "**********" at bounding box center [784, 281] width 183 height 15
drag, startPoint x: 840, startPoint y: 282, endPoint x: 957, endPoint y: 284, distance: 117.0
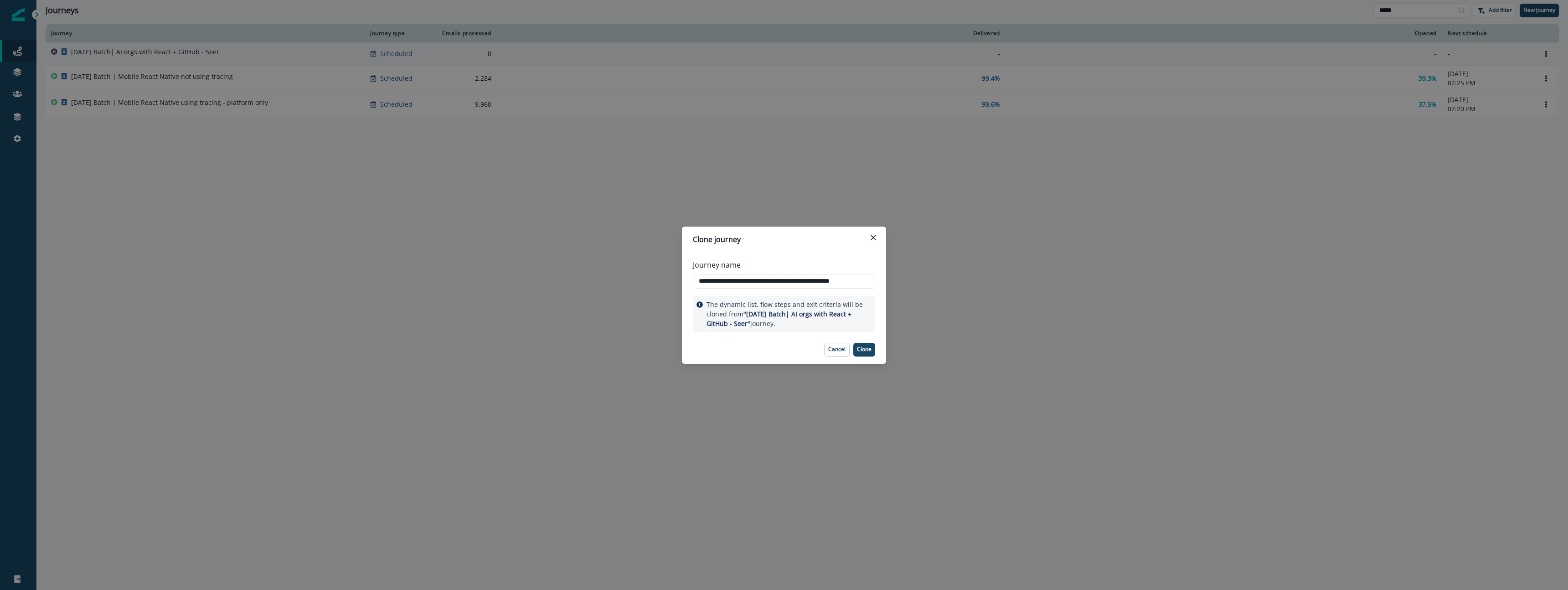
click at [957, 284] on div "**********" at bounding box center [784, 295] width 1568 height 590
click at [830, 280] on input "**********" at bounding box center [784, 281] width 183 height 15
type input "**********"
click at [865, 349] on p "Clone" at bounding box center [864, 348] width 15 height 6
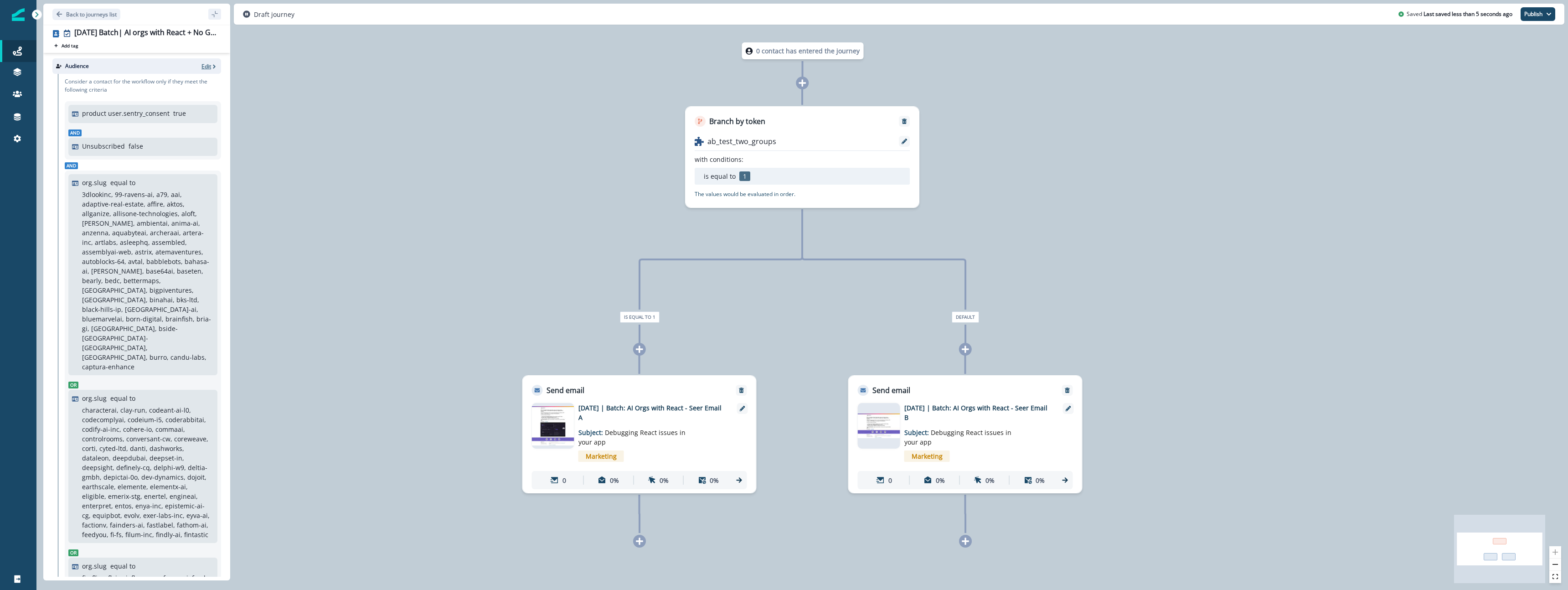
click at [203, 67] on p "Edit" at bounding box center [206, 66] width 10 height 8
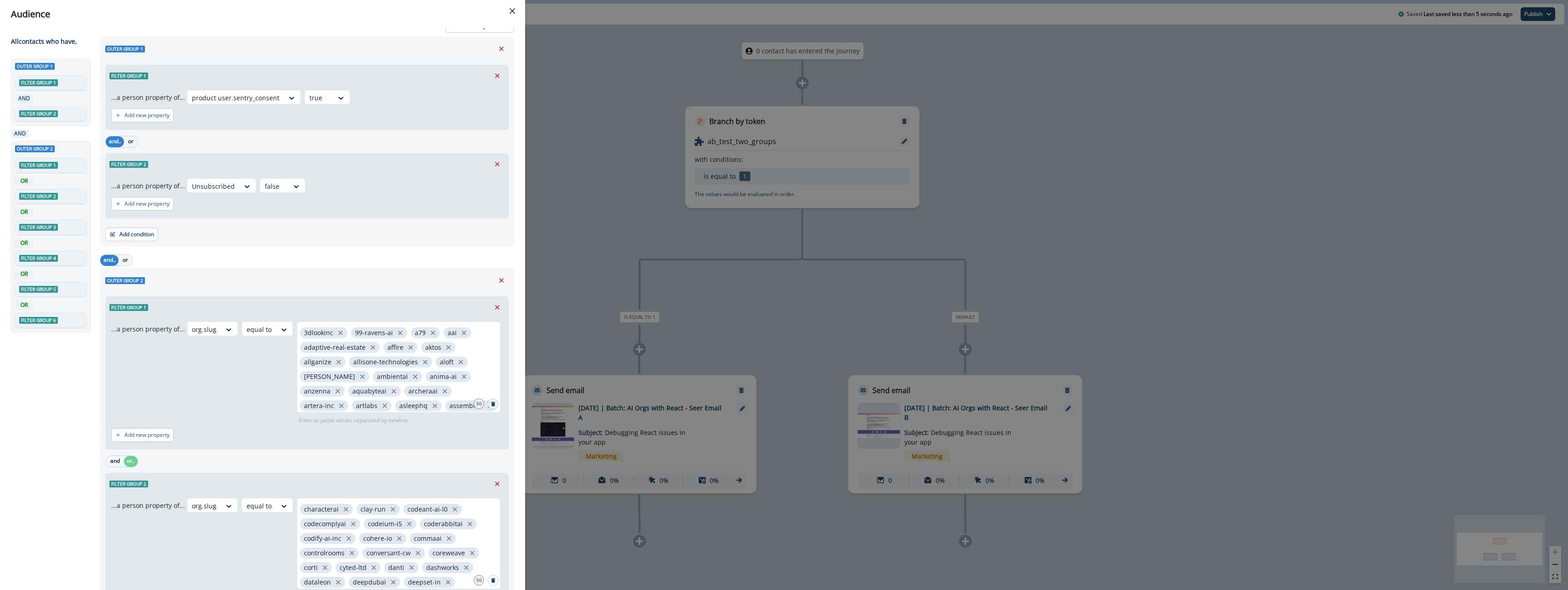
scroll to position [15, 0]
click at [493, 403] on icon "Search" at bounding box center [493, 401] width 4 height 4
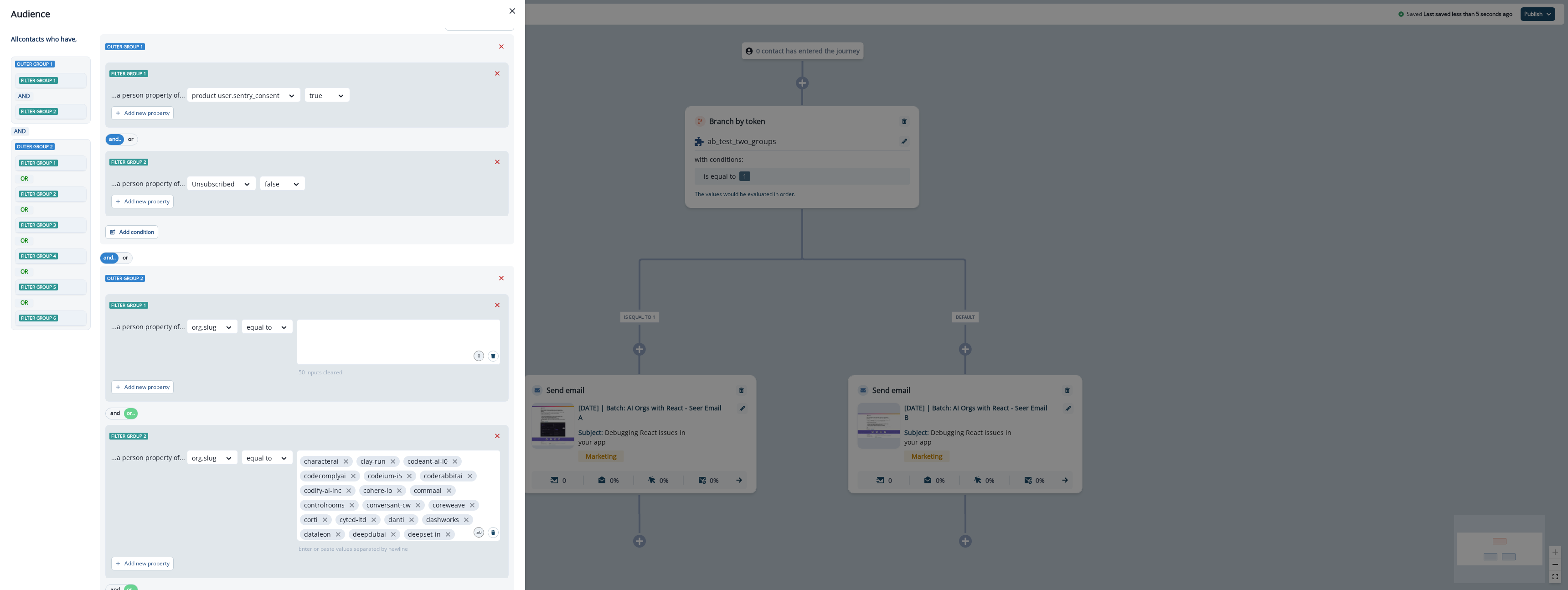
click at [495, 527] on button "Search" at bounding box center [493, 532] width 11 height 11
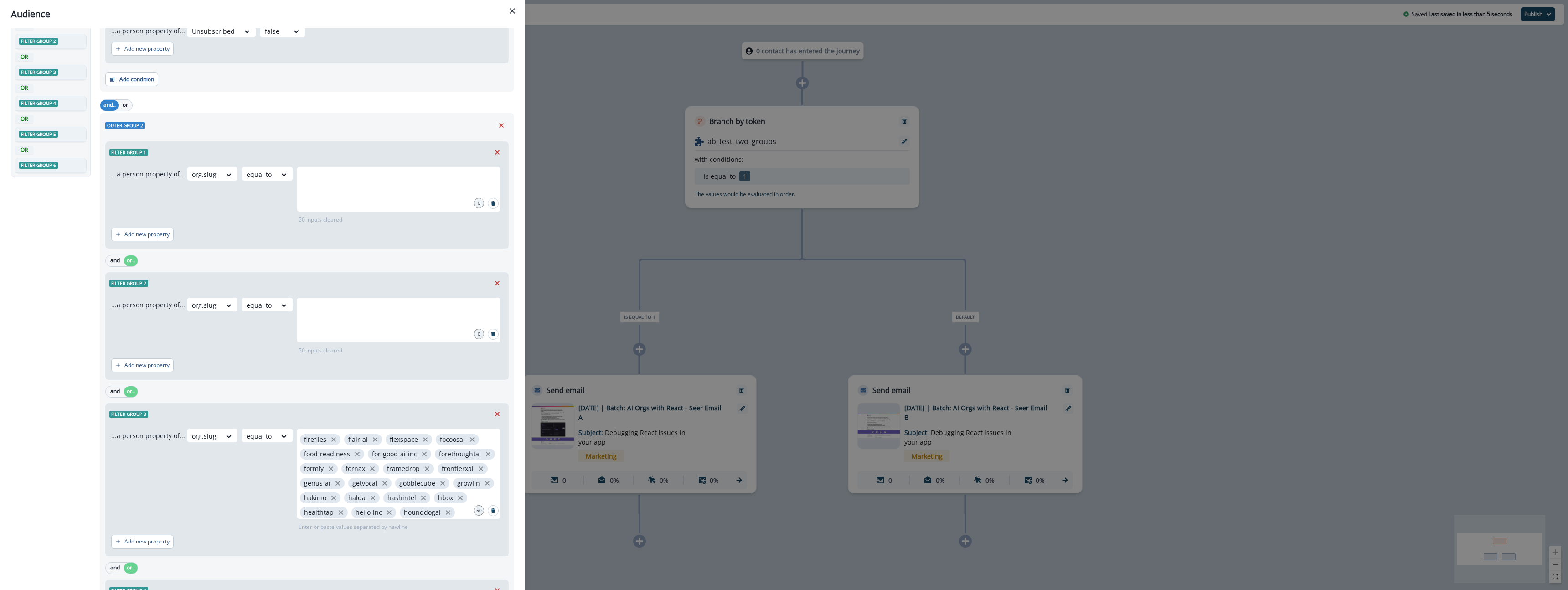
click at [492, 512] on icon "Search" at bounding box center [493, 510] width 4 height 4
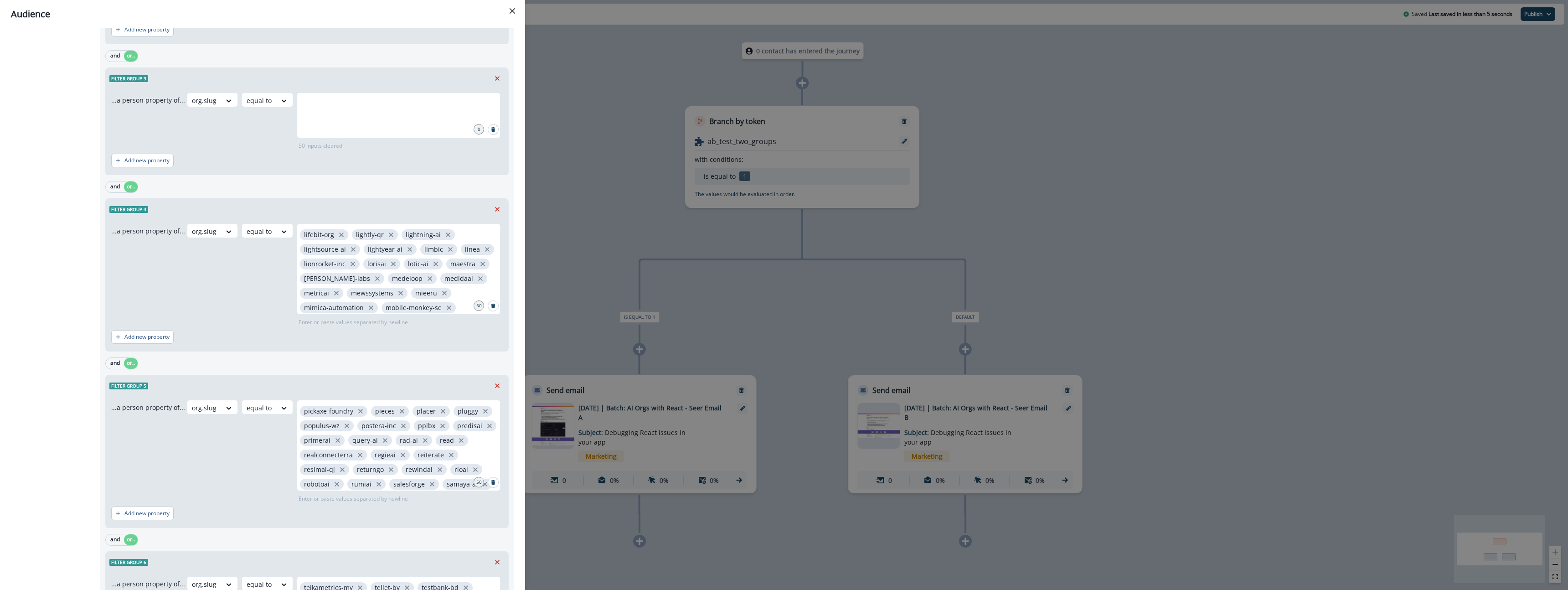
scroll to position [514, 0]
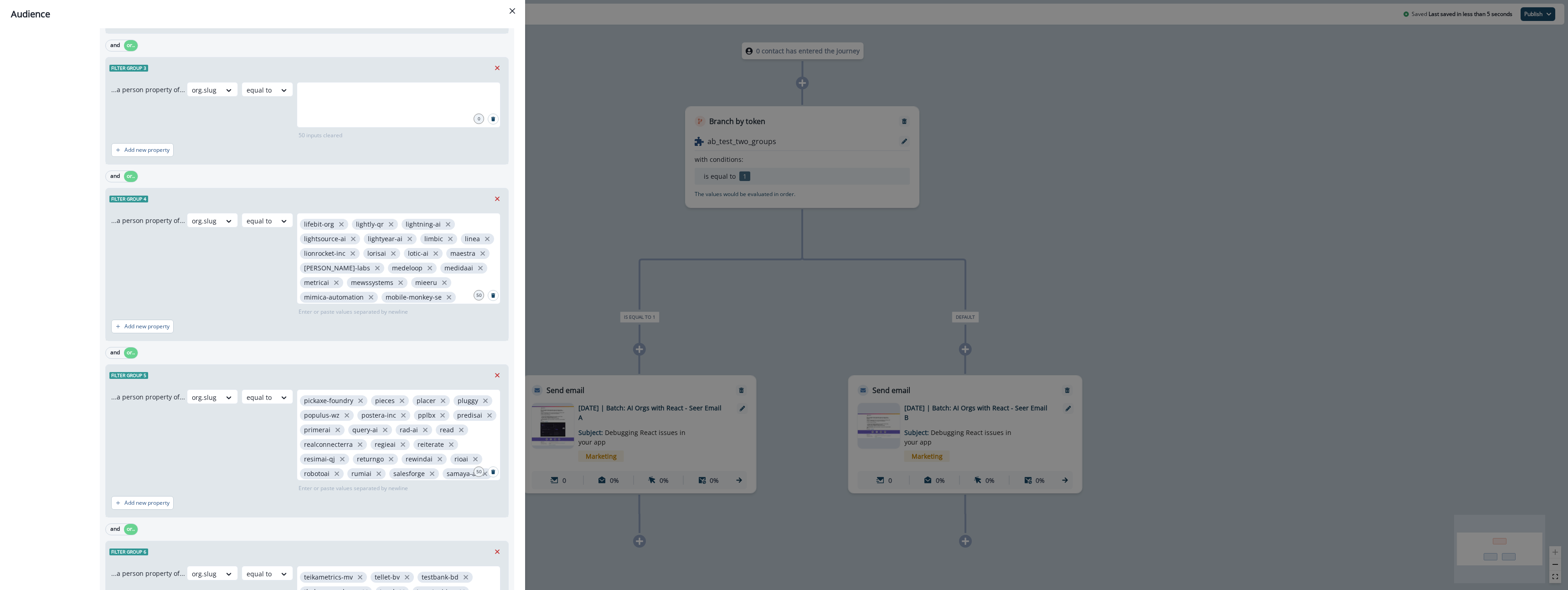
click at [493, 294] on icon "Search" at bounding box center [493, 295] width 4 height 4
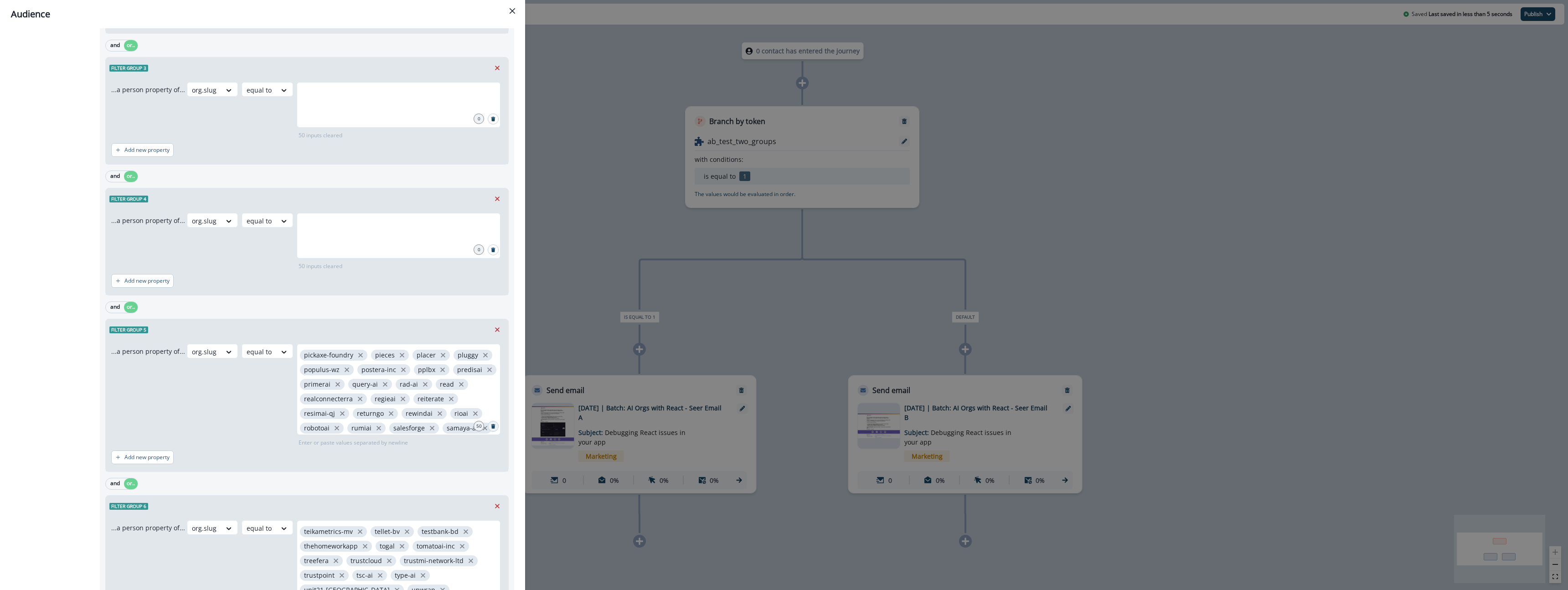
click at [488, 428] on button "Search" at bounding box center [493, 426] width 11 height 11
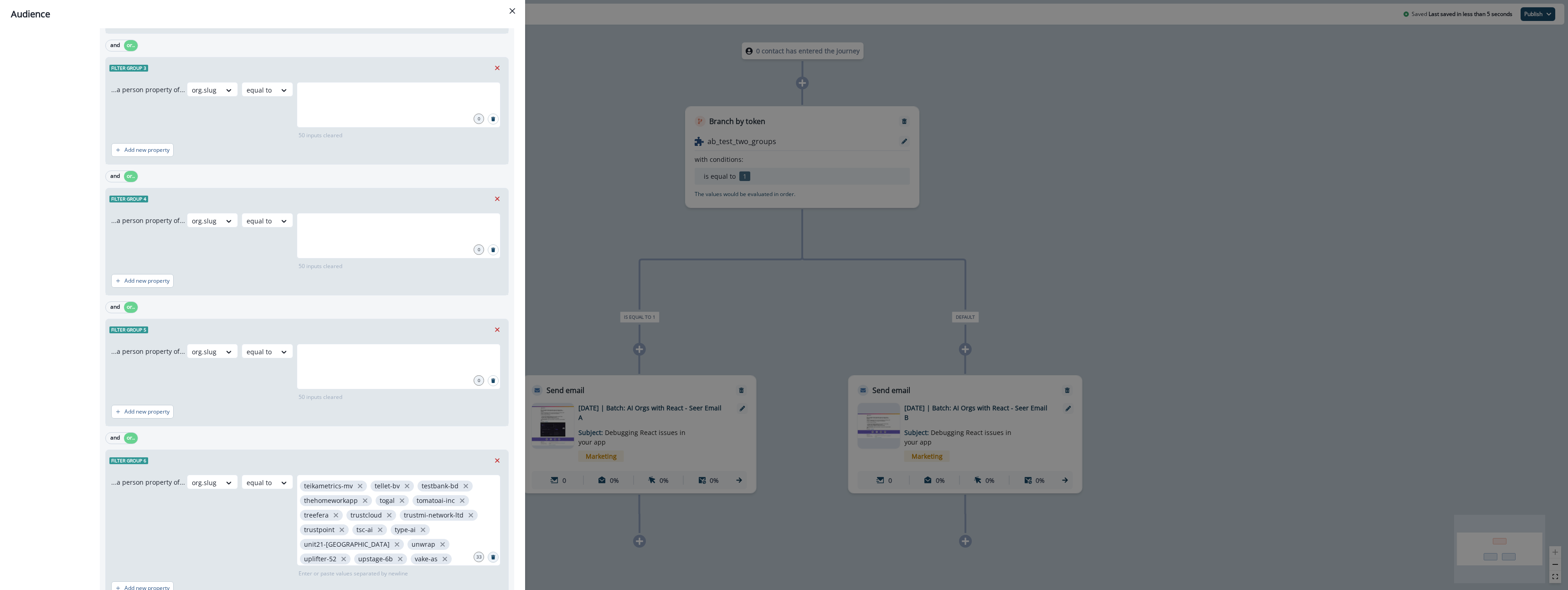
click at [488, 557] on button "Search" at bounding box center [493, 556] width 11 height 11
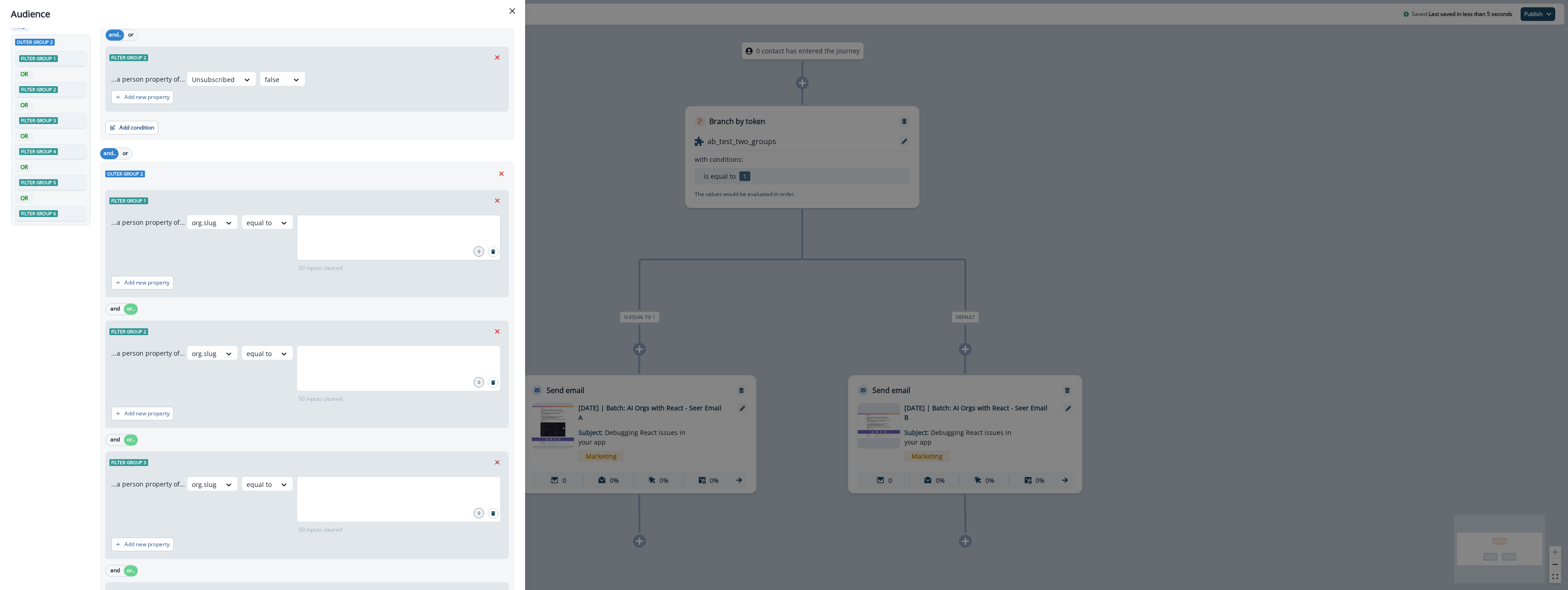
scroll to position [0, 0]
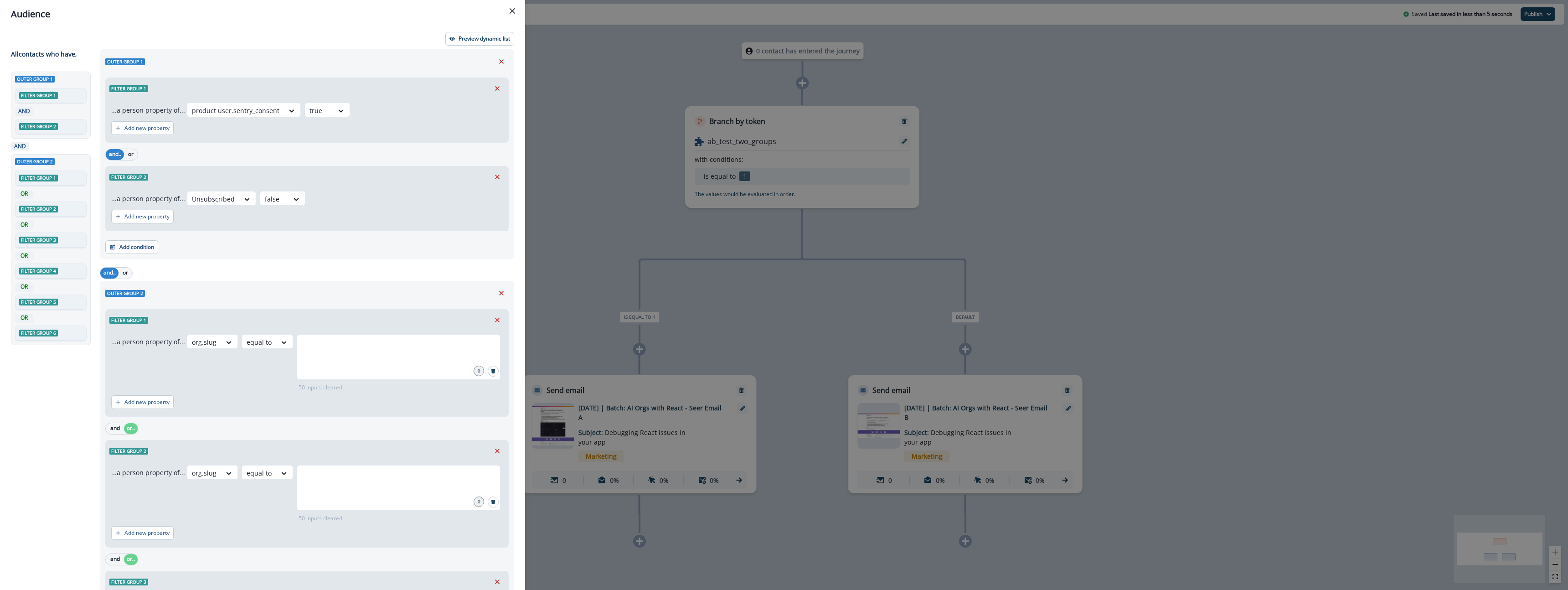
click at [240, 268] on div "and.. or" at bounding box center [307, 273] width 415 height 16
click at [640, 182] on div "Audience Preview dynamic list All contact s who have, Outer group 1 Filter grou…" at bounding box center [784, 295] width 1568 height 590
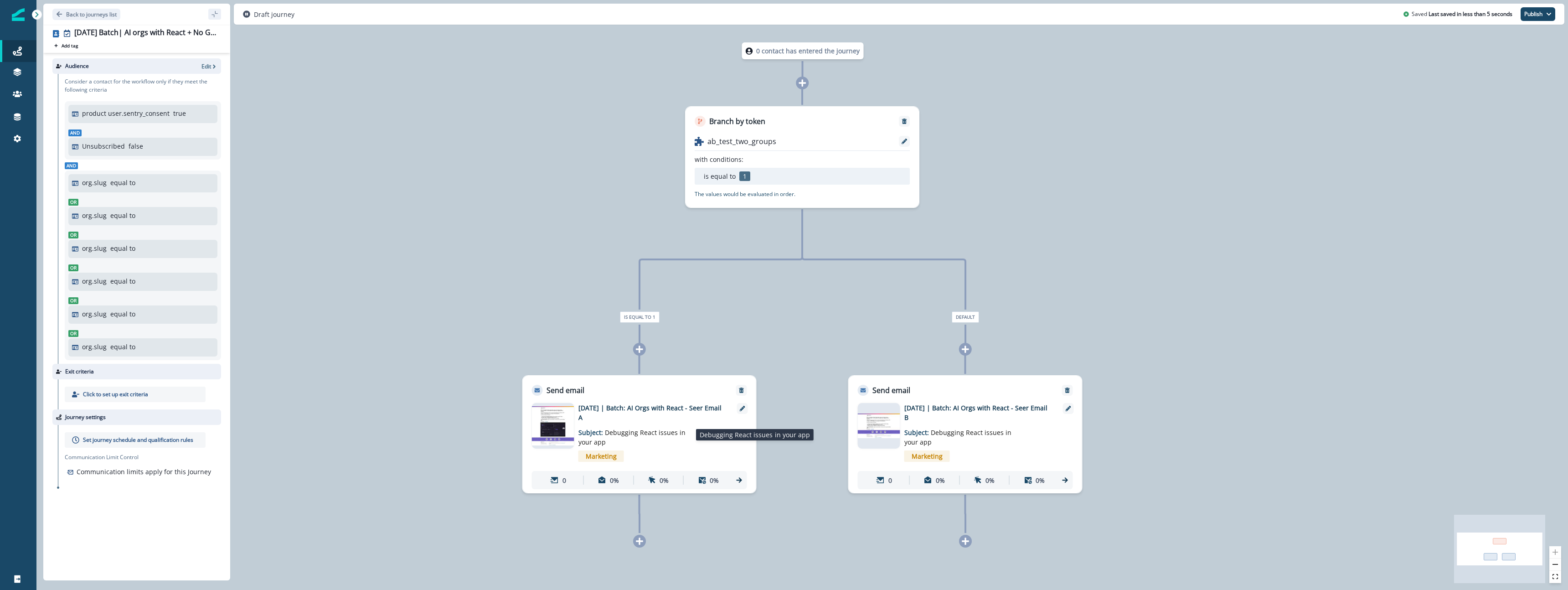
click at [690, 424] on p "Subject: Debugging React issues in your app" at bounding box center [635, 434] width 114 height 24
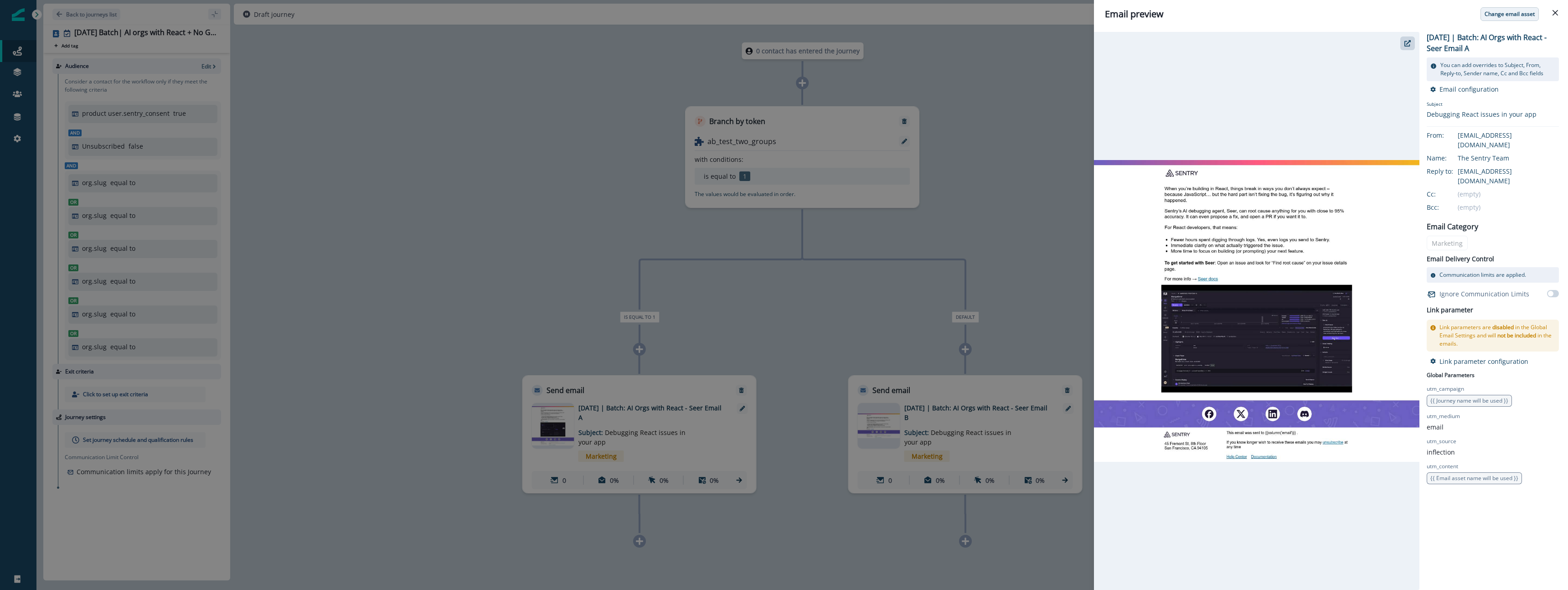
click at [1496, 14] on p "Change email asset" at bounding box center [1510, 14] width 50 height 6
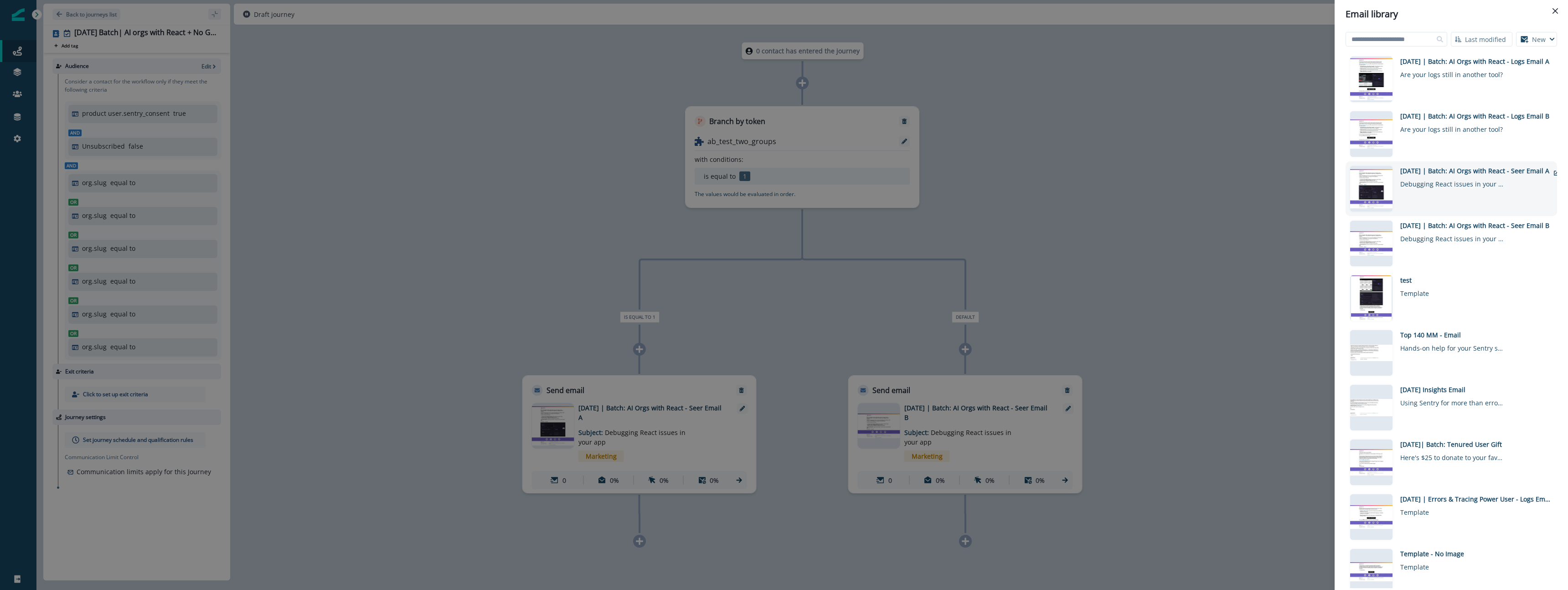
click at [1457, 196] on div "2025-10-07 | Batch: AI Orgs with React - Seer Email A Debugging React issues in…" at bounding box center [1474, 189] width 149 height 45
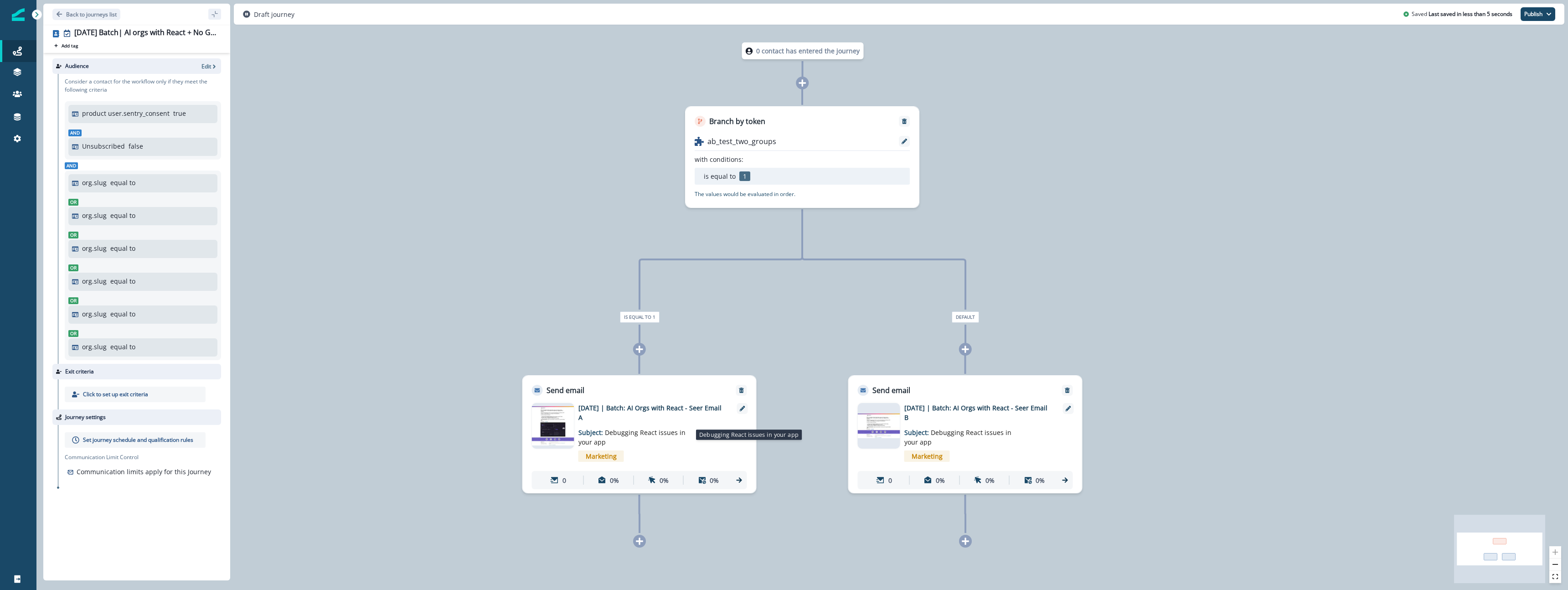
click at [632, 425] on p "Subject: Debugging React issues in your app" at bounding box center [635, 434] width 114 height 24
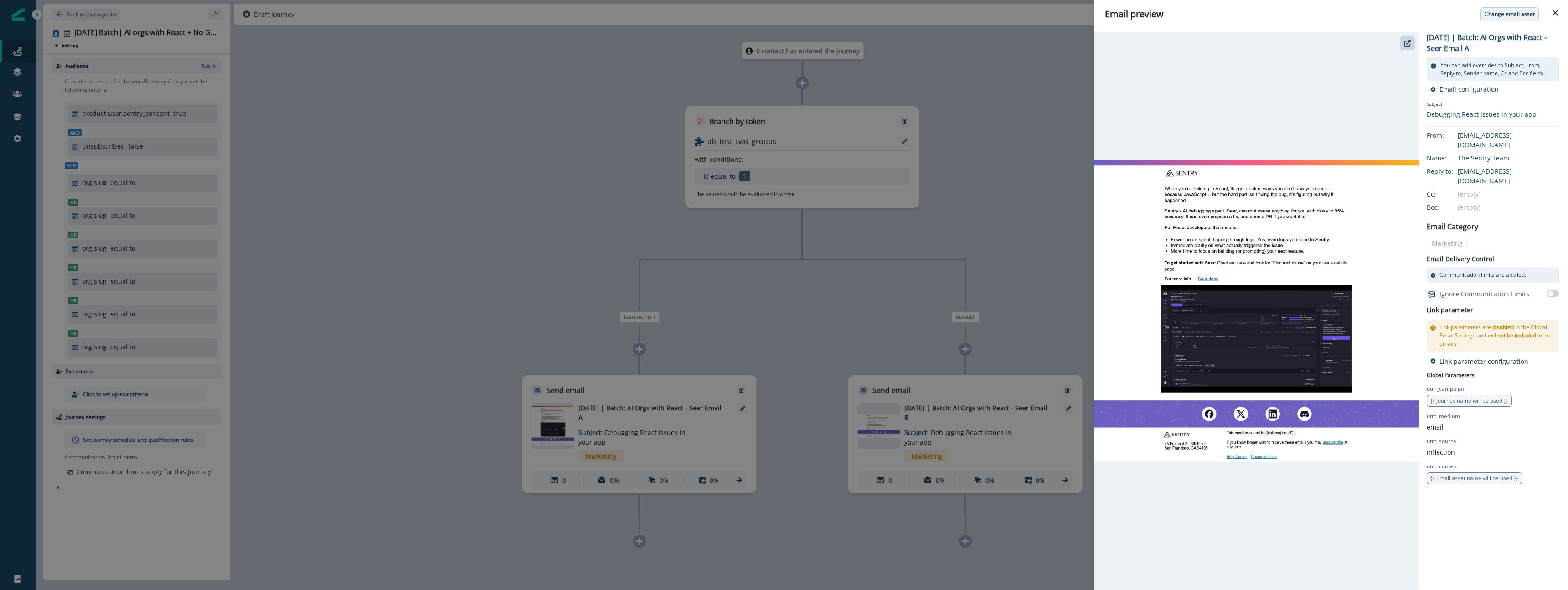
click at [1515, 11] on p "Change email asset" at bounding box center [1510, 14] width 50 height 6
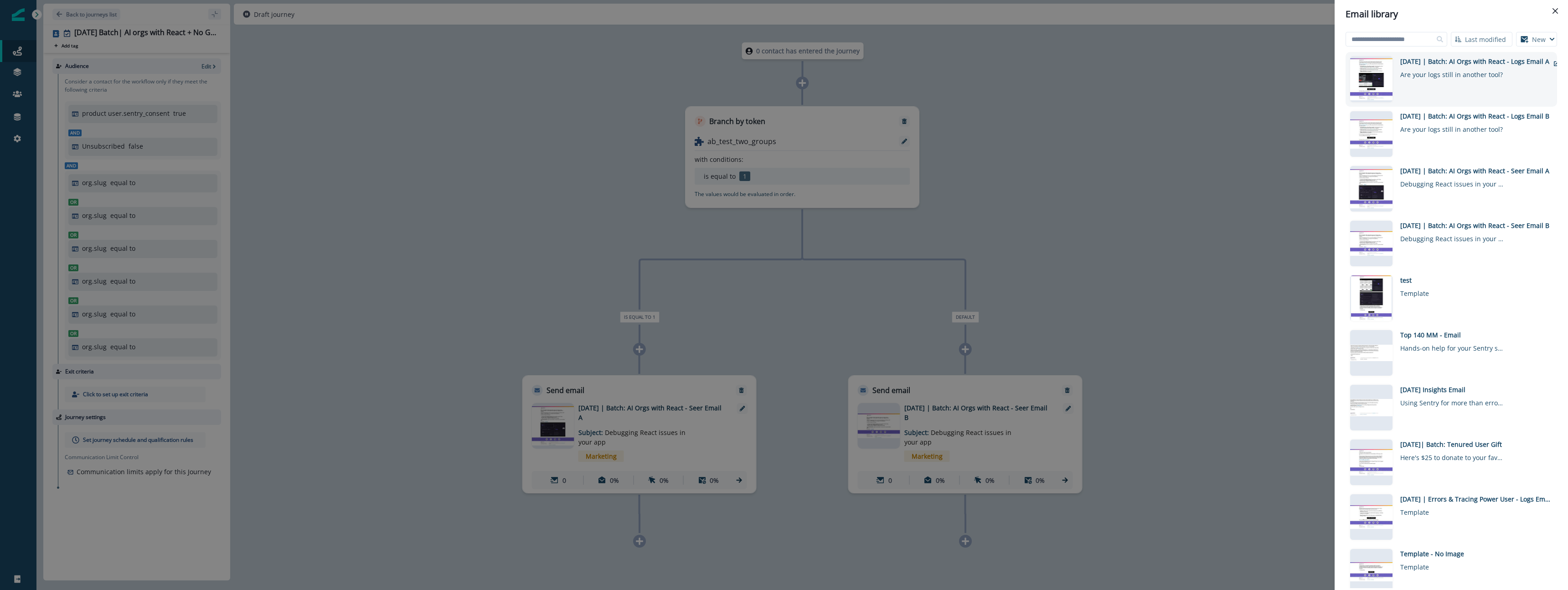
click at [1433, 62] on div "2025-10-07 | Batch: AI Orgs with React - Logs Email A" at bounding box center [1474, 61] width 149 height 10
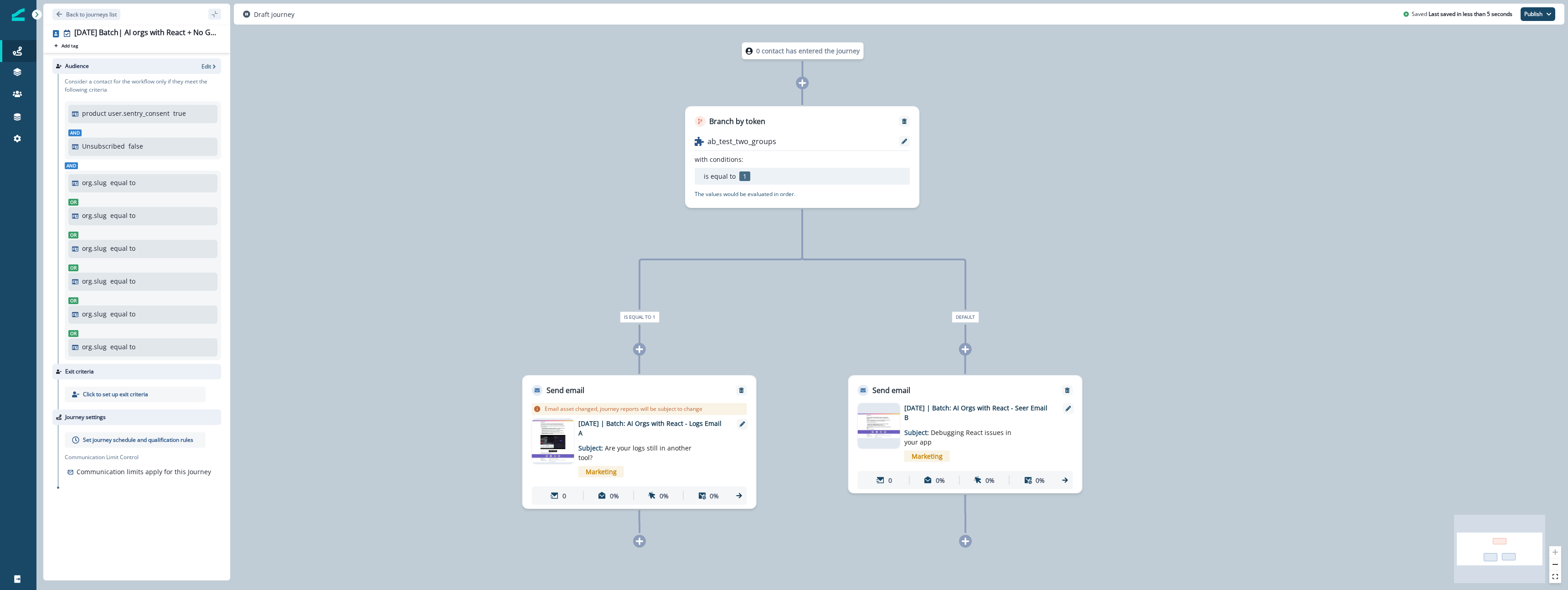
click at [978, 405] on p "2025-10-07 | Batch: AI Orgs with React - Seer Email B" at bounding box center [977, 413] width 146 height 19
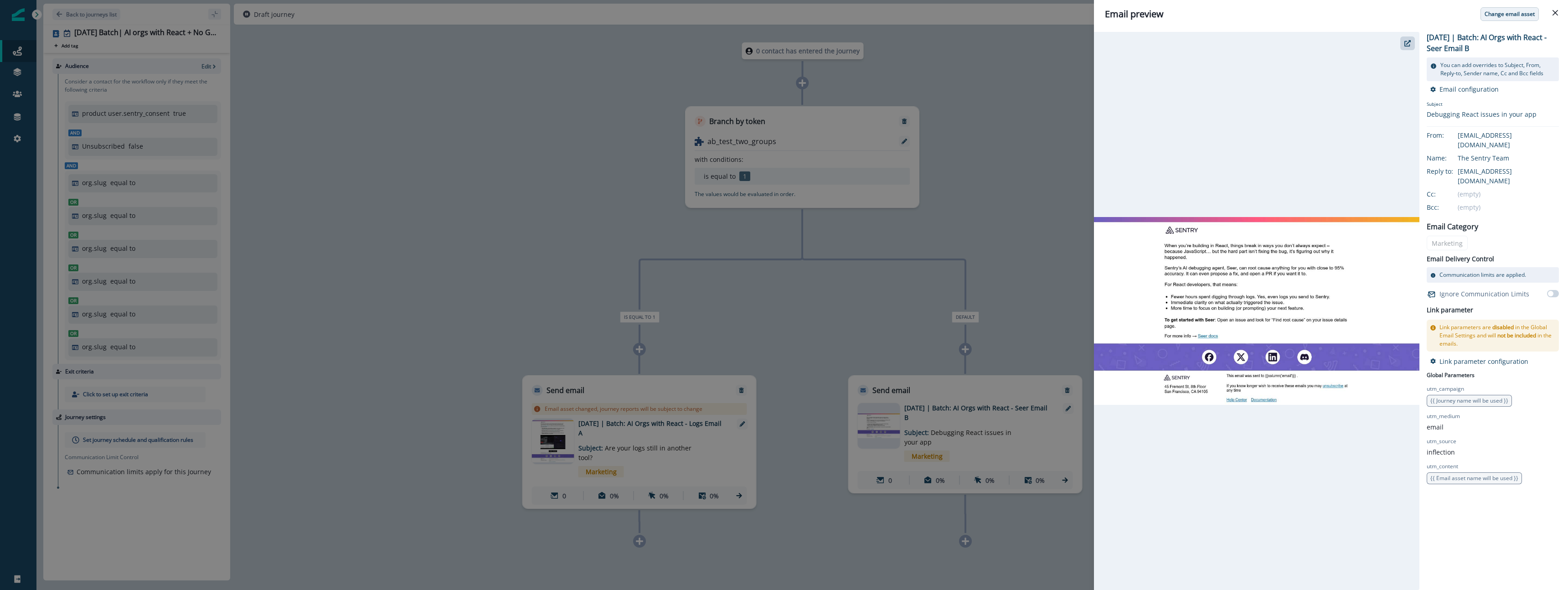
click at [1505, 11] on p "Change email asset" at bounding box center [1510, 14] width 50 height 6
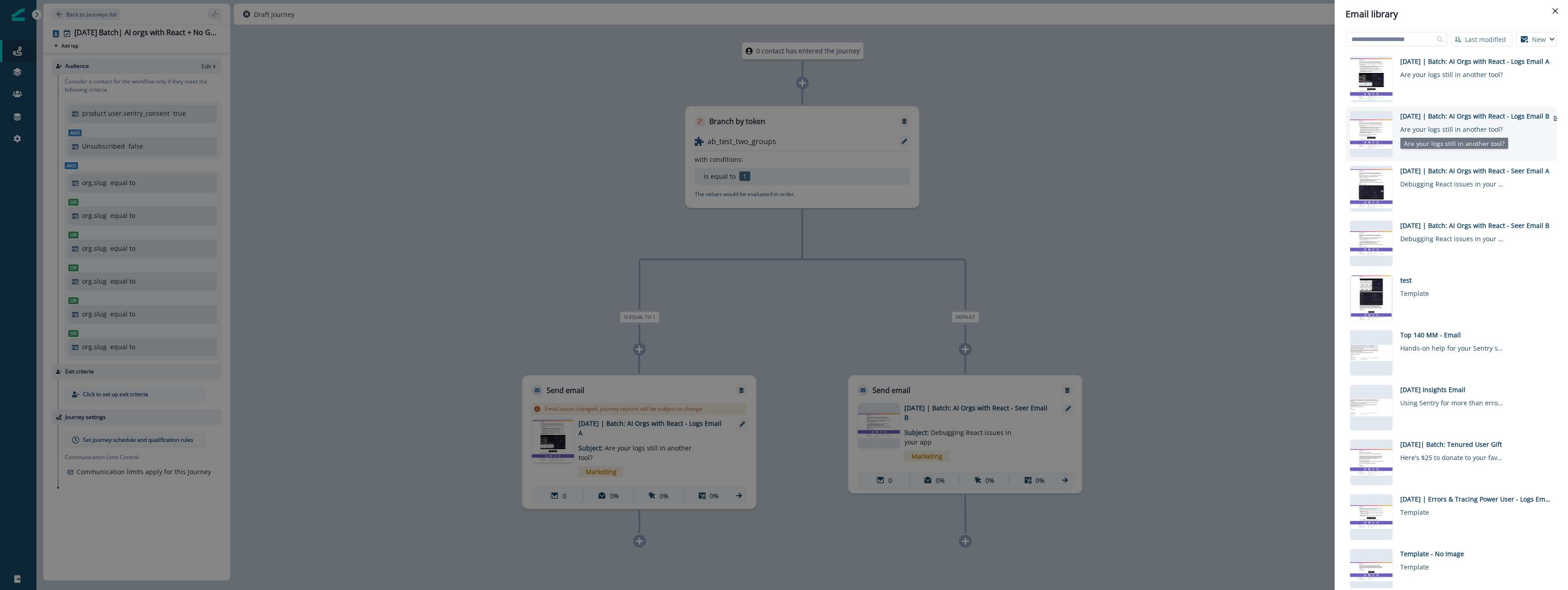
click at [1471, 116] on div "2025-10-07 | Batch: AI Orgs with React - Logs Email B" at bounding box center [1474, 116] width 149 height 10
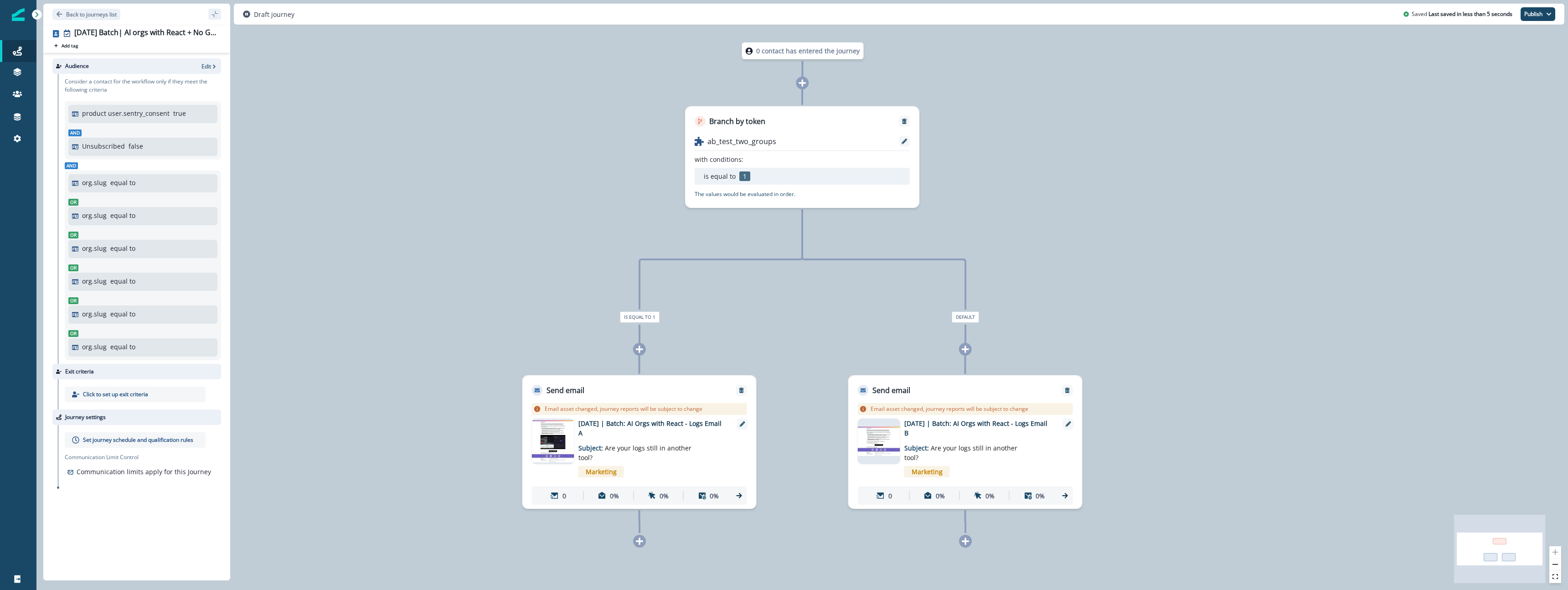
click at [1173, 371] on div "0 contact has entered the journey Branch by token ab_test_two_groups with condi…" at bounding box center [802, 295] width 1531 height 590
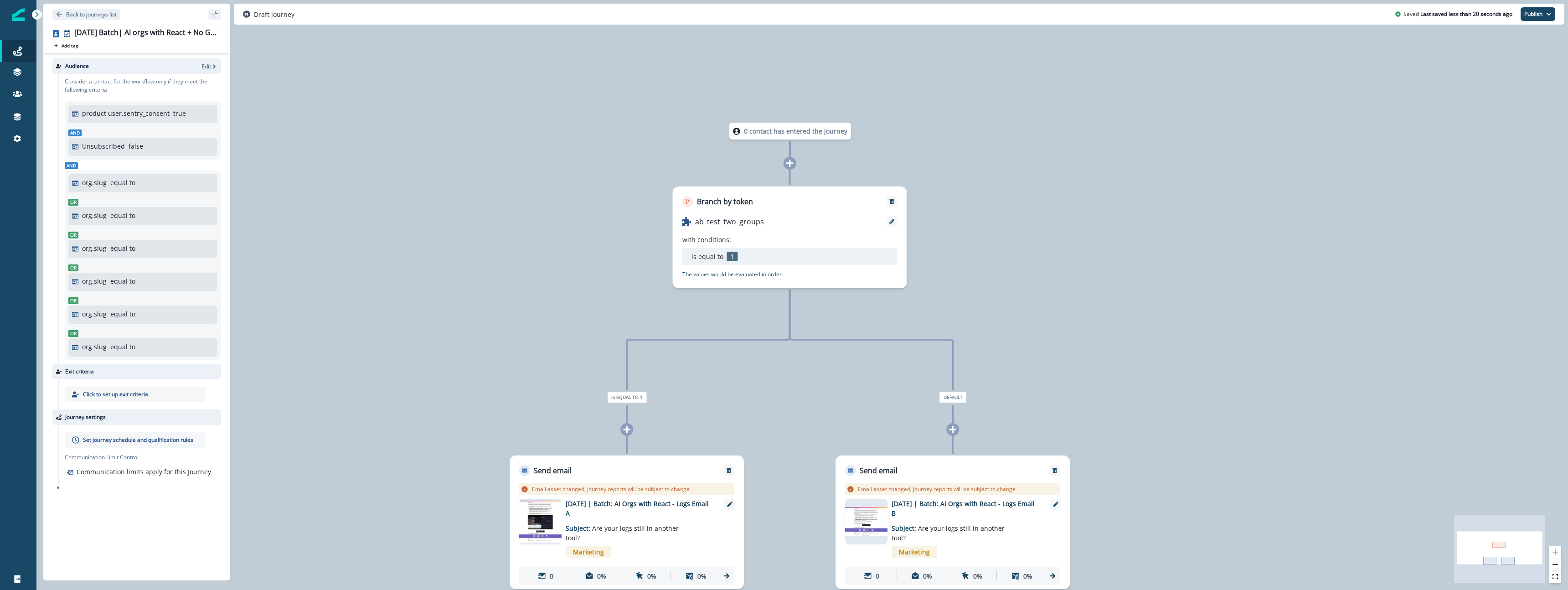
click at [207, 68] on p "Edit" at bounding box center [206, 66] width 10 height 8
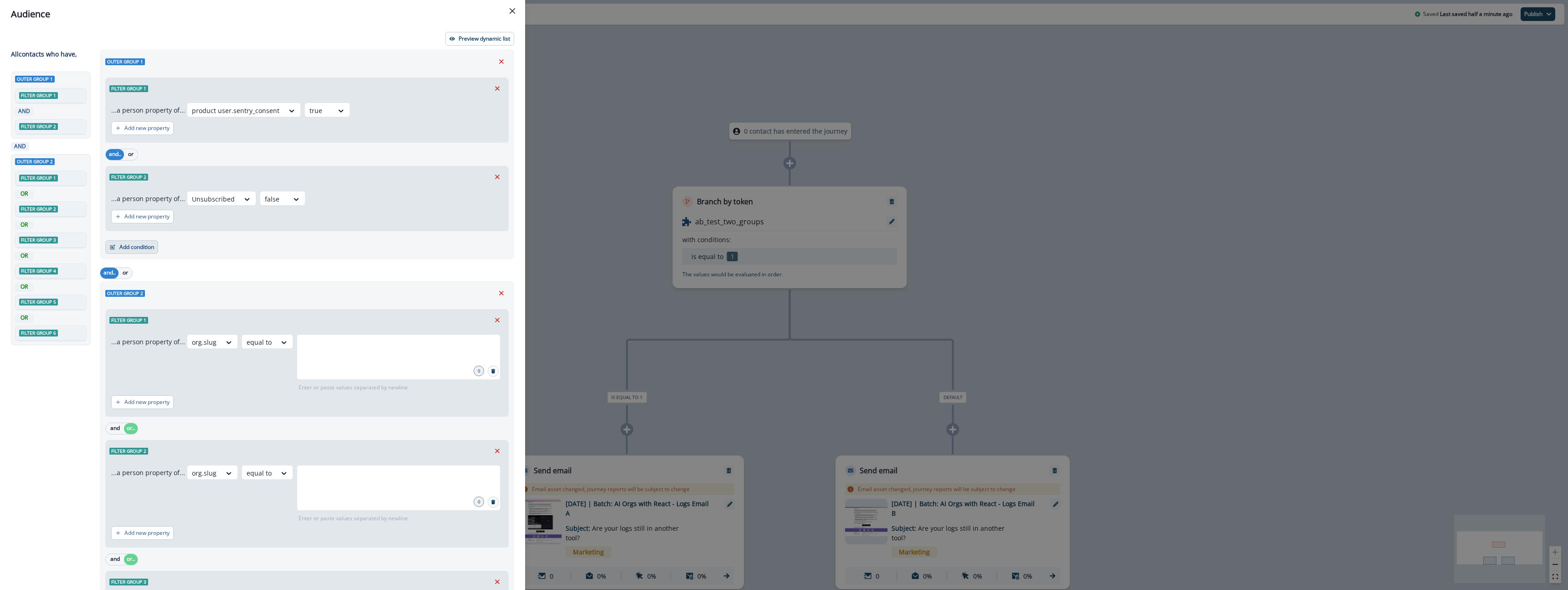
click at [140, 249] on button "Add condition" at bounding box center [131, 247] width 53 height 14
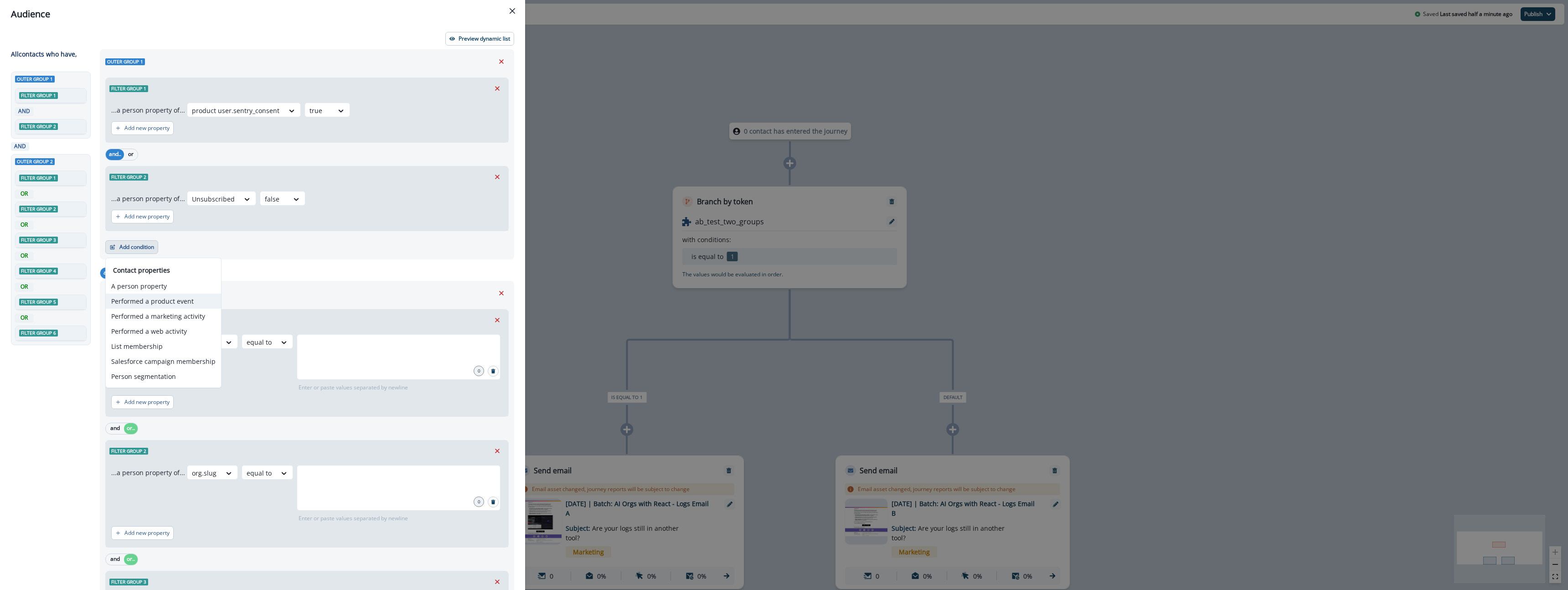
click at [178, 294] on button "Performed a product event" at bounding box center [163, 301] width 116 height 15
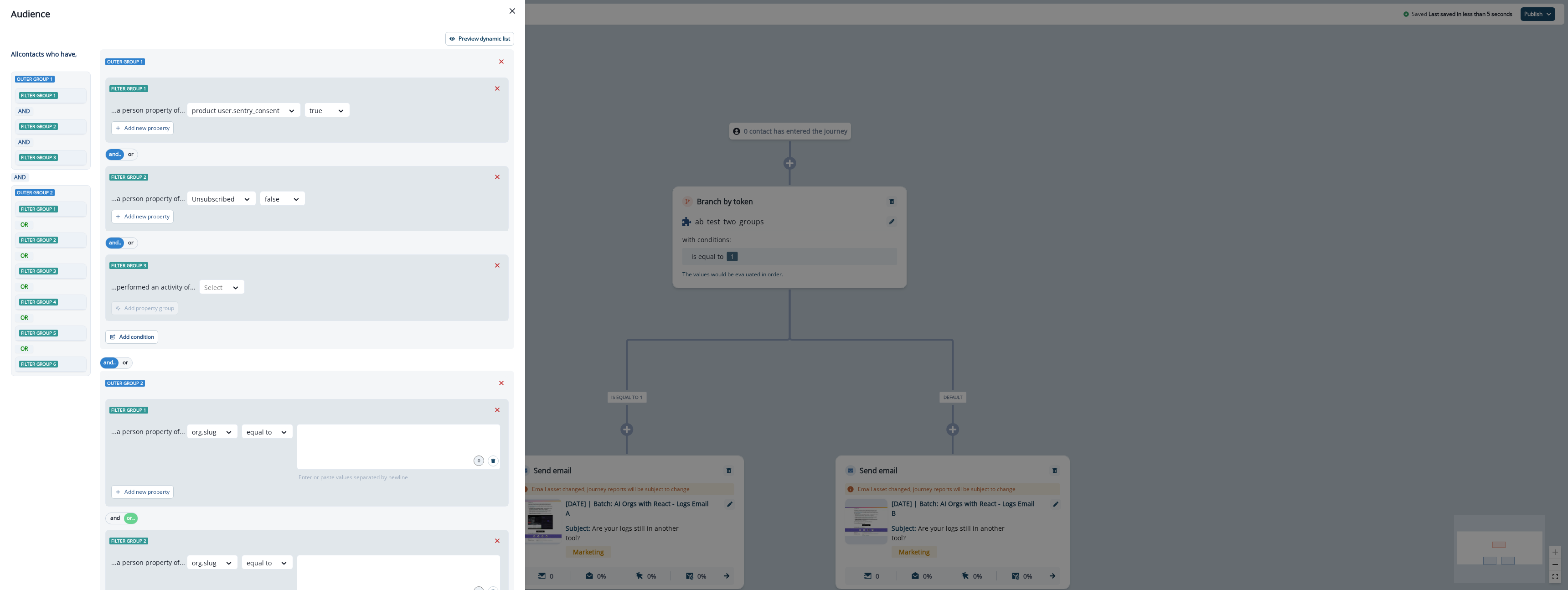
drag, startPoint x: 493, startPoint y: 261, endPoint x: 470, endPoint y: 255, distance: 23.8
click at [492, 260] on button "Remove" at bounding box center [497, 265] width 15 height 14
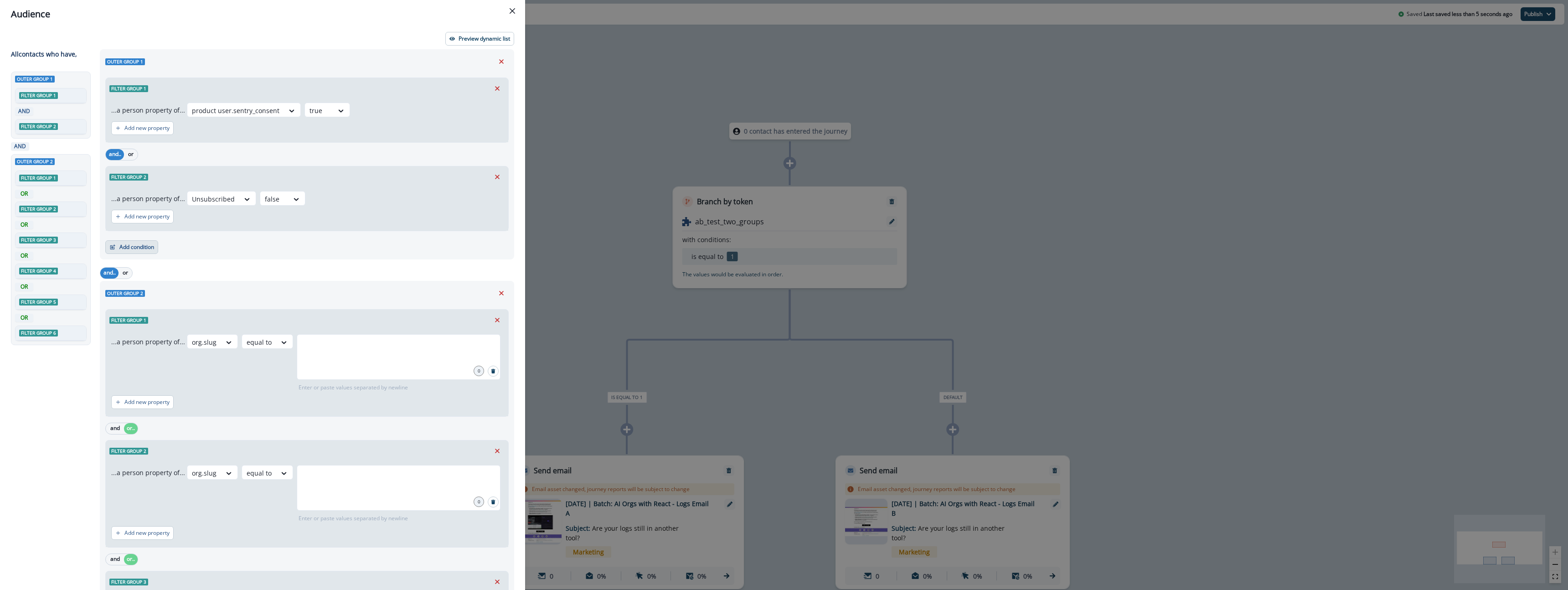
click at [135, 247] on button "Add condition" at bounding box center [131, 247] width 53 height 14
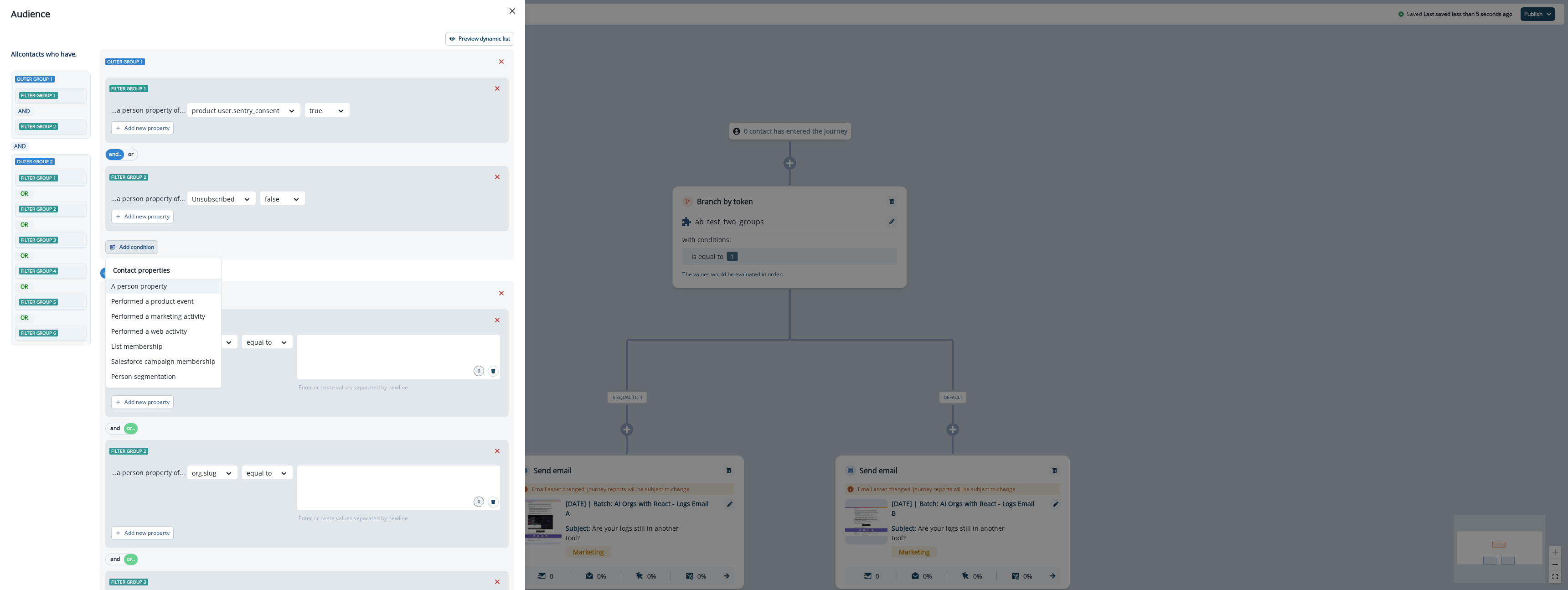
click at [165, 284] on button "A person property" at bounding box center [163, 285] width 116 height 15
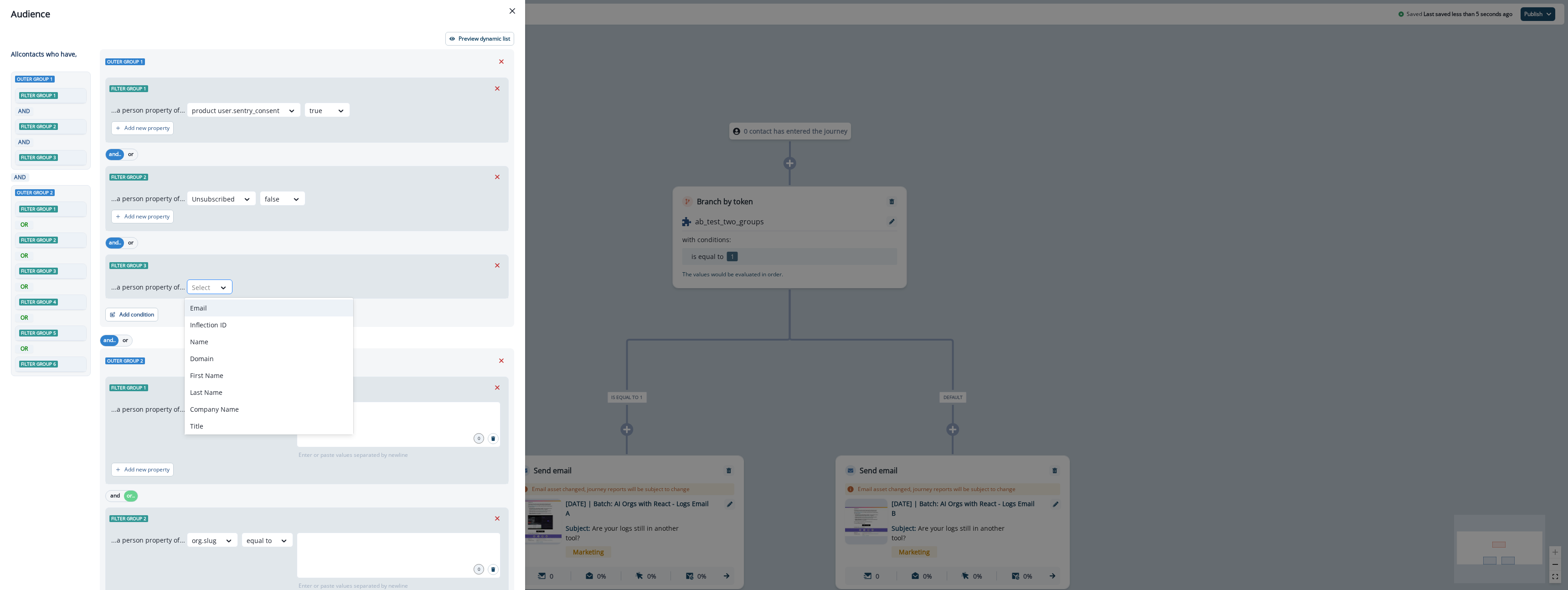
click at [205, 289] on div at bounding box center [202, 287] width 19 height 11
type input "******"
click at [227, 327] on div "product [DOMAIN_NAME]_active" at bounding box center [258, 324] width 149 height 17
click at [349, 288] on icon at bounding box center [352, 288] width 8 height 9
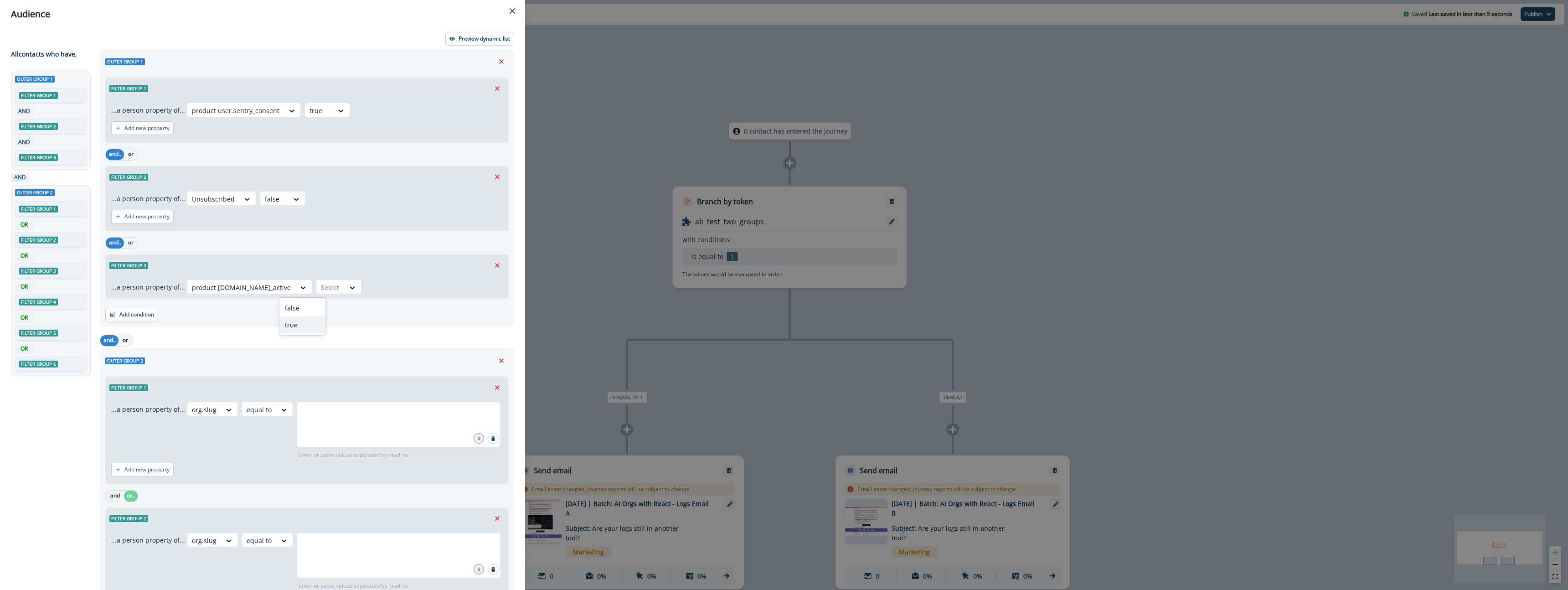
click at [302, 325] on div "true" at bounding box center [302, 324] width 45 height 17
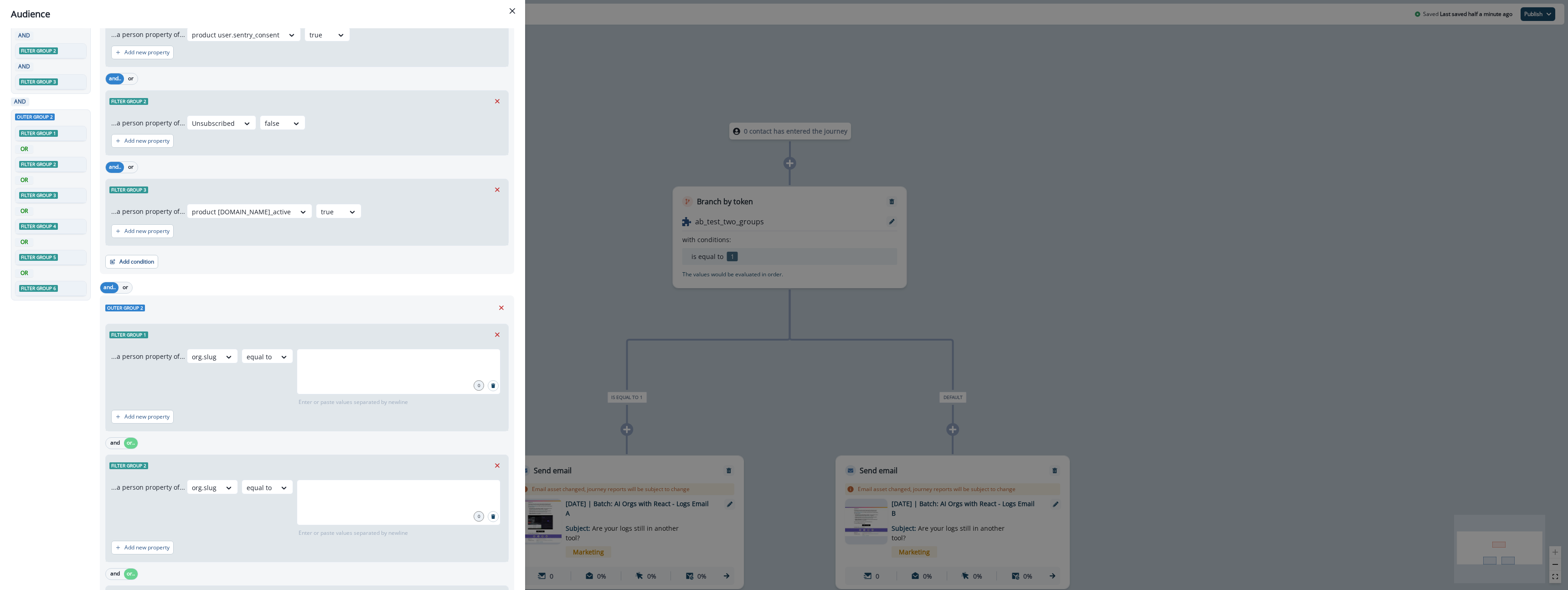
scroll to position [83, 0]
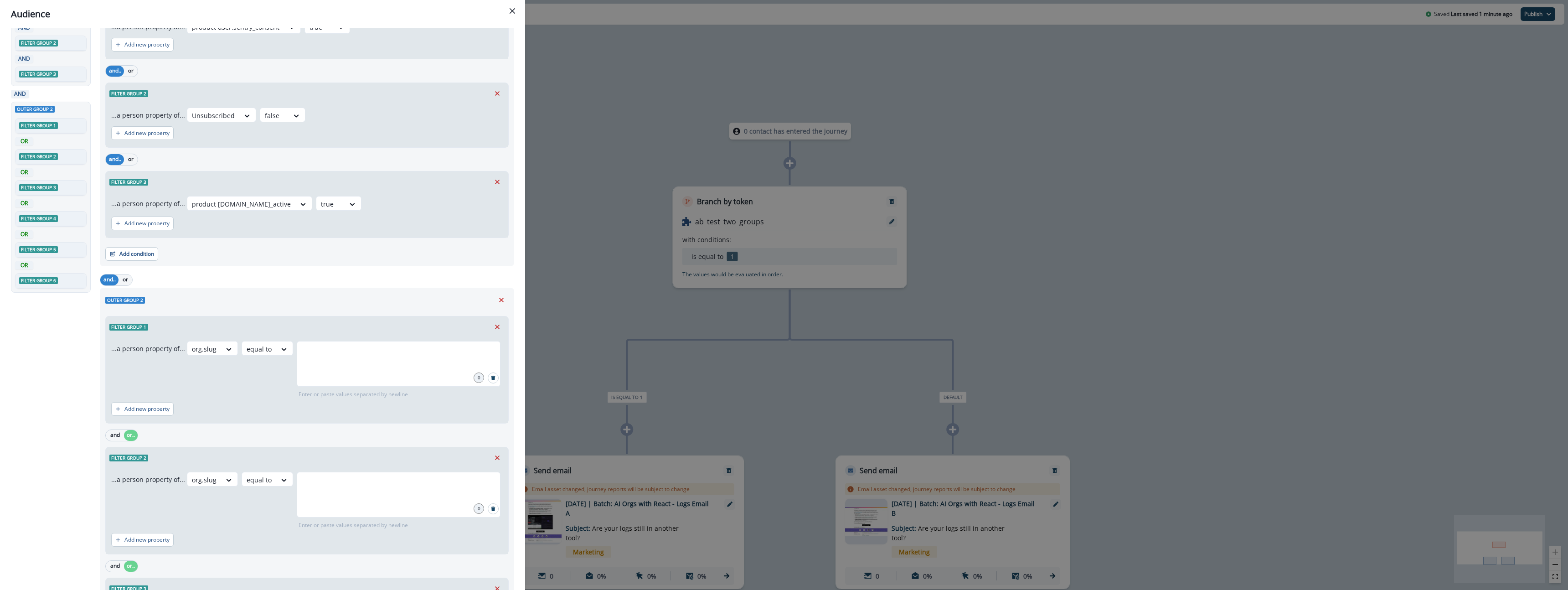
click at [596, 166] on div "Audience Preview dynamic list All contact s who have, Outer group 1 Filter grou…" at bounding box center [784, 295] width 1568 height 590
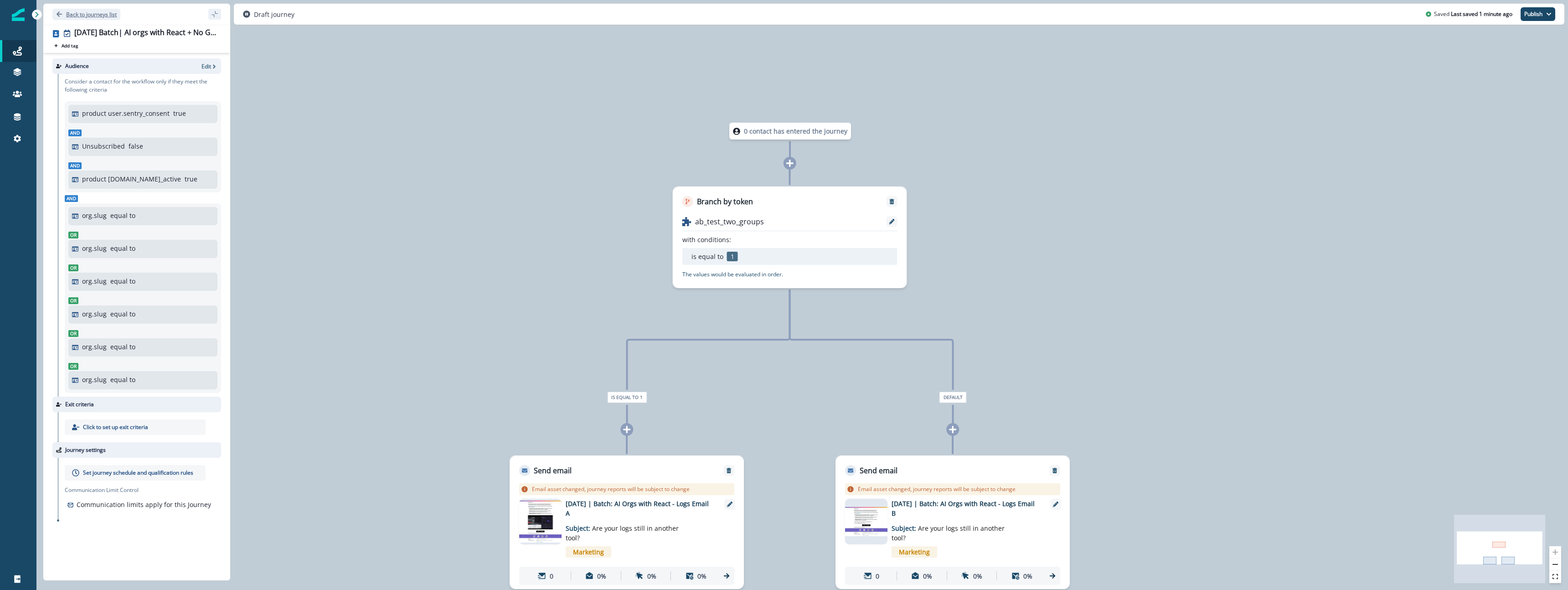
click at [83, 15] on p "Back to journeys list" at bounding box center [91, 14] width 50 height 8
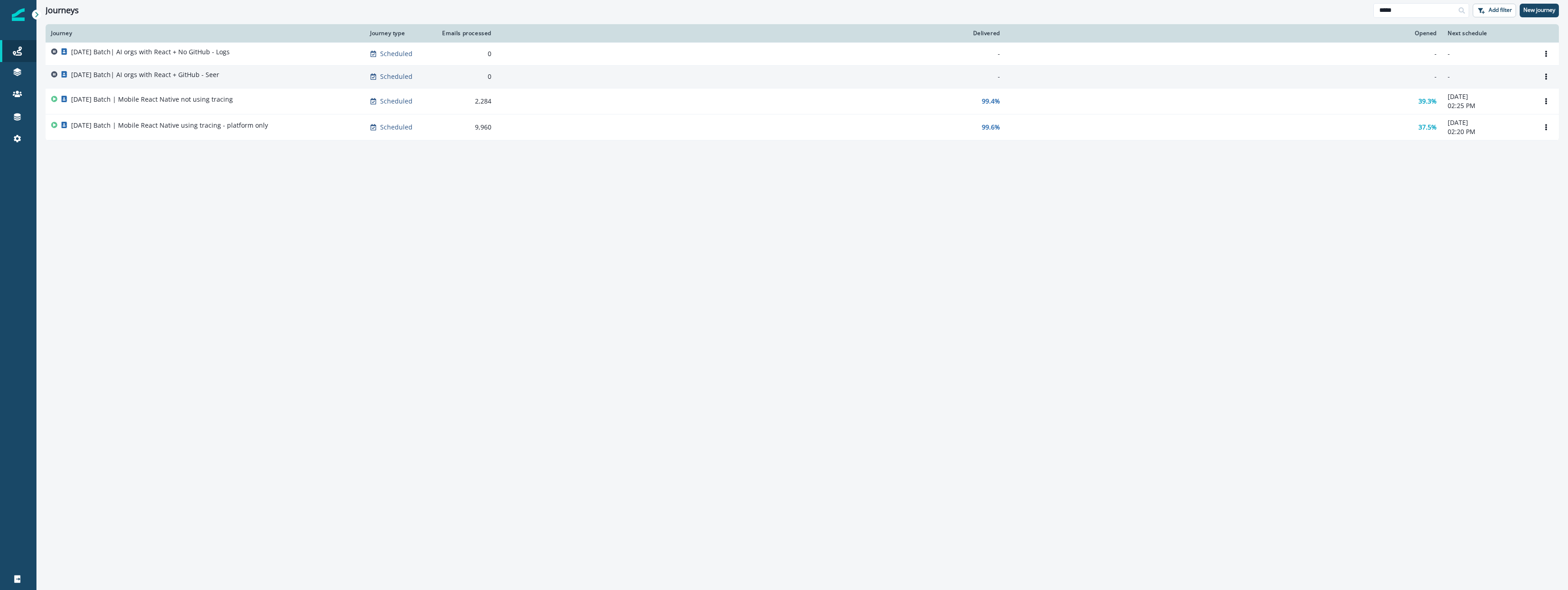
click at [216, 82] on div "2025-10-07 Batch| AI orgs with React + GitHub - Seer" at bounding box center [145, 76] width 148 height 13
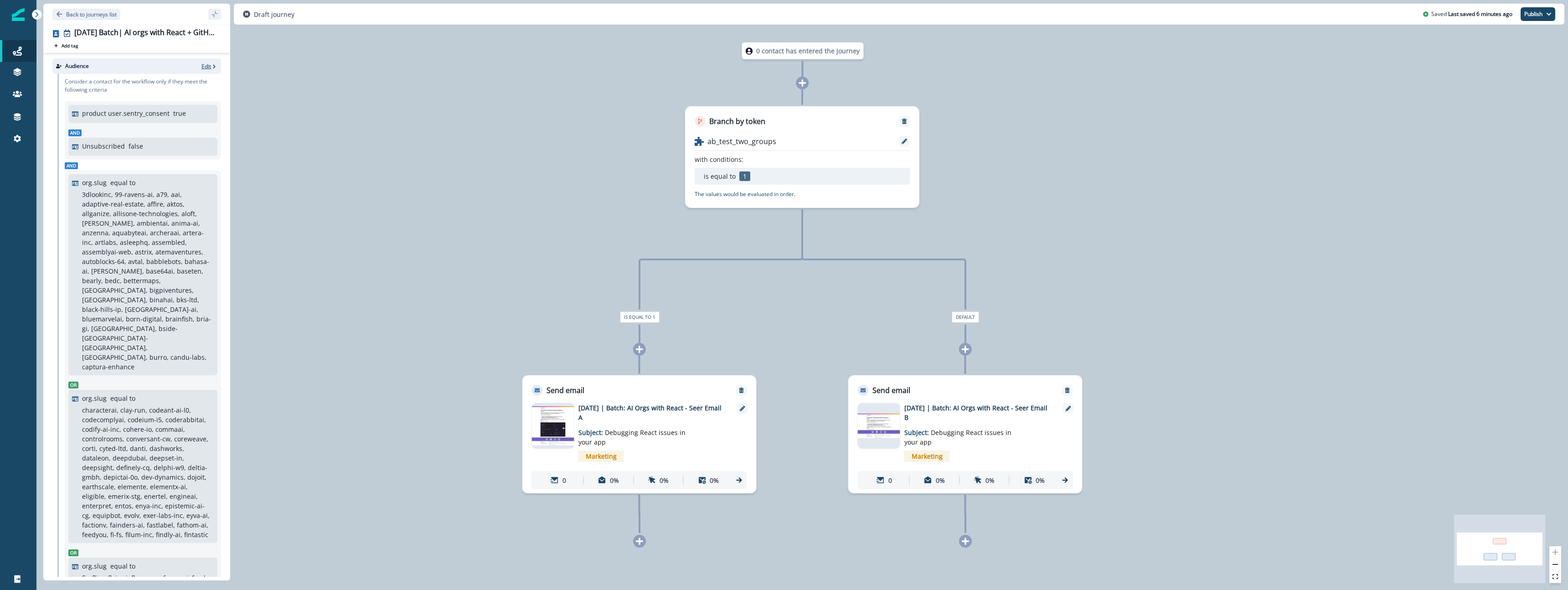
click at [209, 65] on p "Edit" at bounding box center [206, 66] width 10 height 8
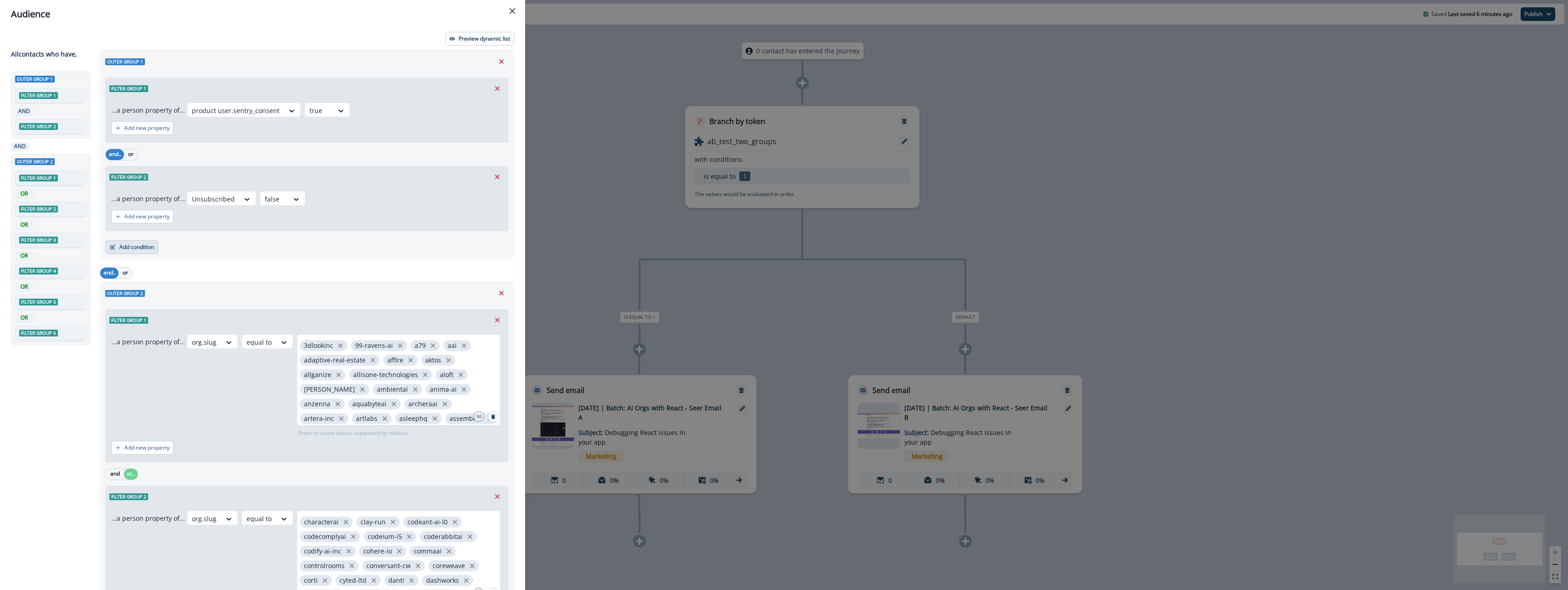
click at [136, 247] on button "Add condition" at bounding box center [131, 247] width 53 height 14
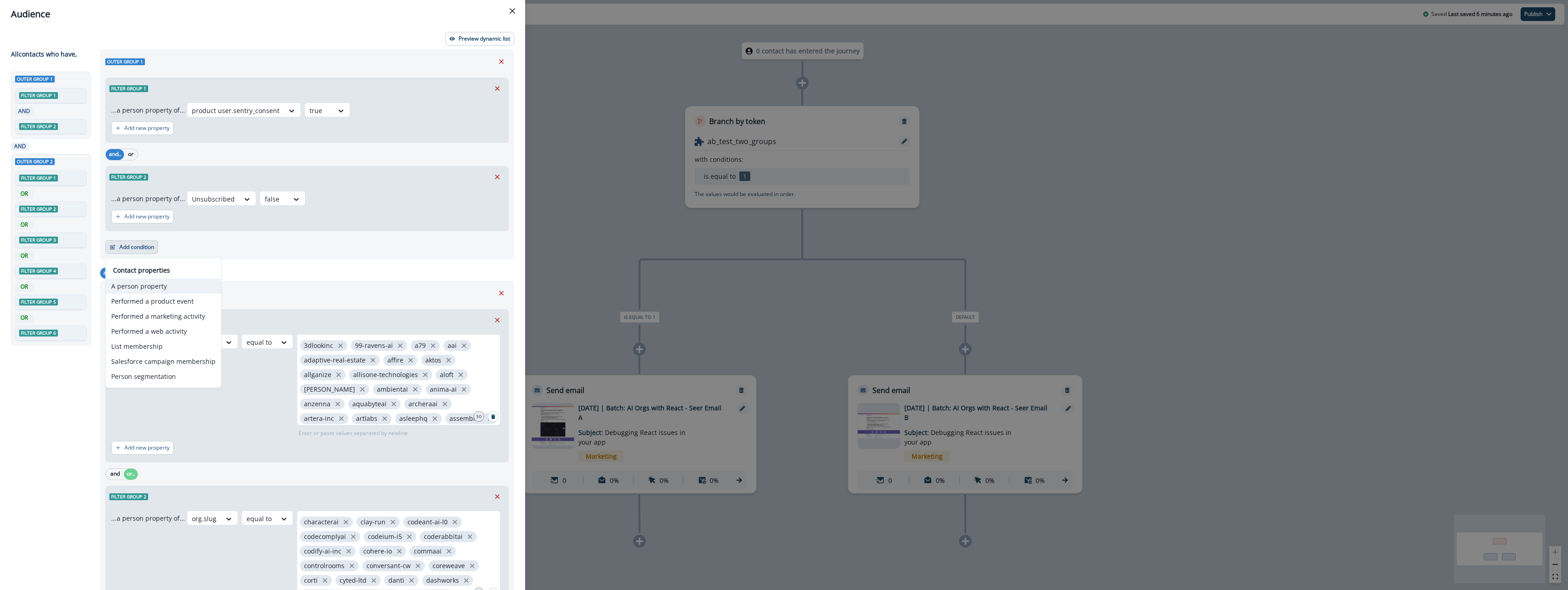
click at [188, 287] on button "A person property" at bounding box center [163, 285] width 116 height 15
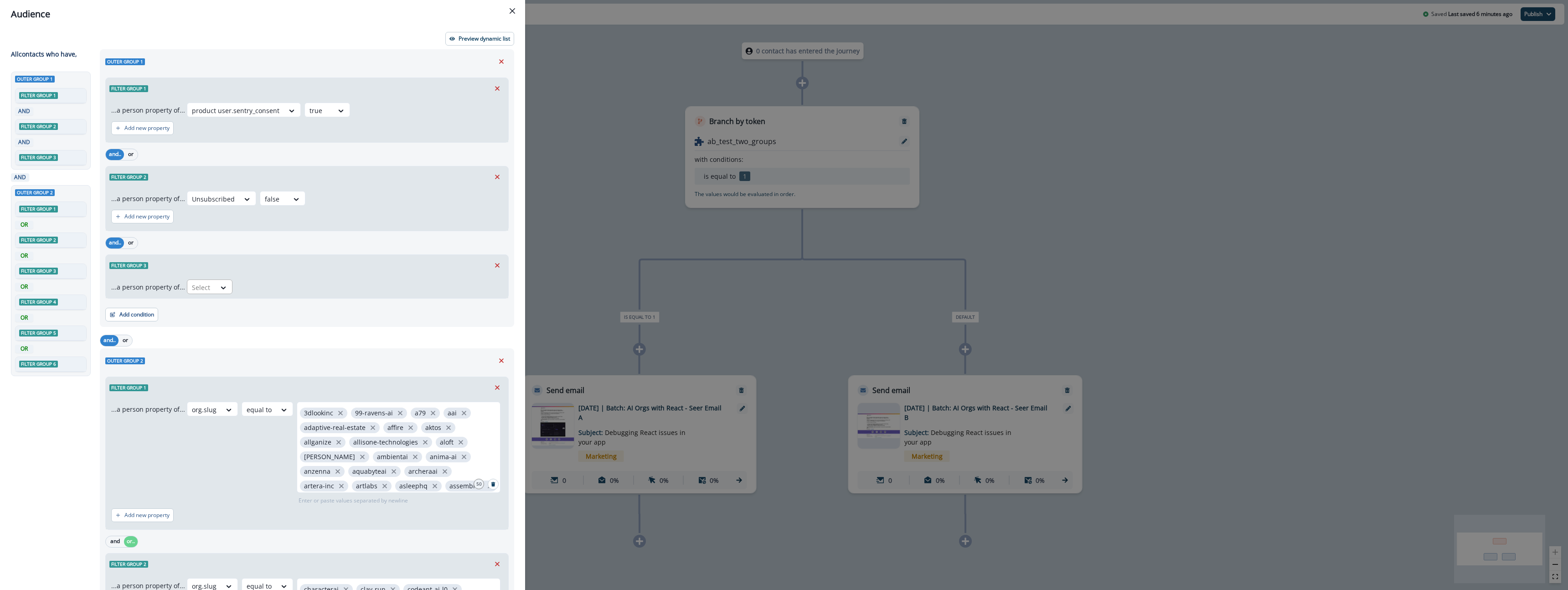
click at [205, 282] on div "Select" at bounding box center [209, 286] width 45 height 15
type input "******"
click at [267, 325] on div "product [DOMAIN_NAME]_active" at bounding box center [258, 324] width 149 height 17
click at [321, 284] on div at bounding box center [330, 287] width 19 height 11
drag, startPoint x: 294, startPoint y: 328, endPoint x: 294, endPoint y: 340, distance: 12.0
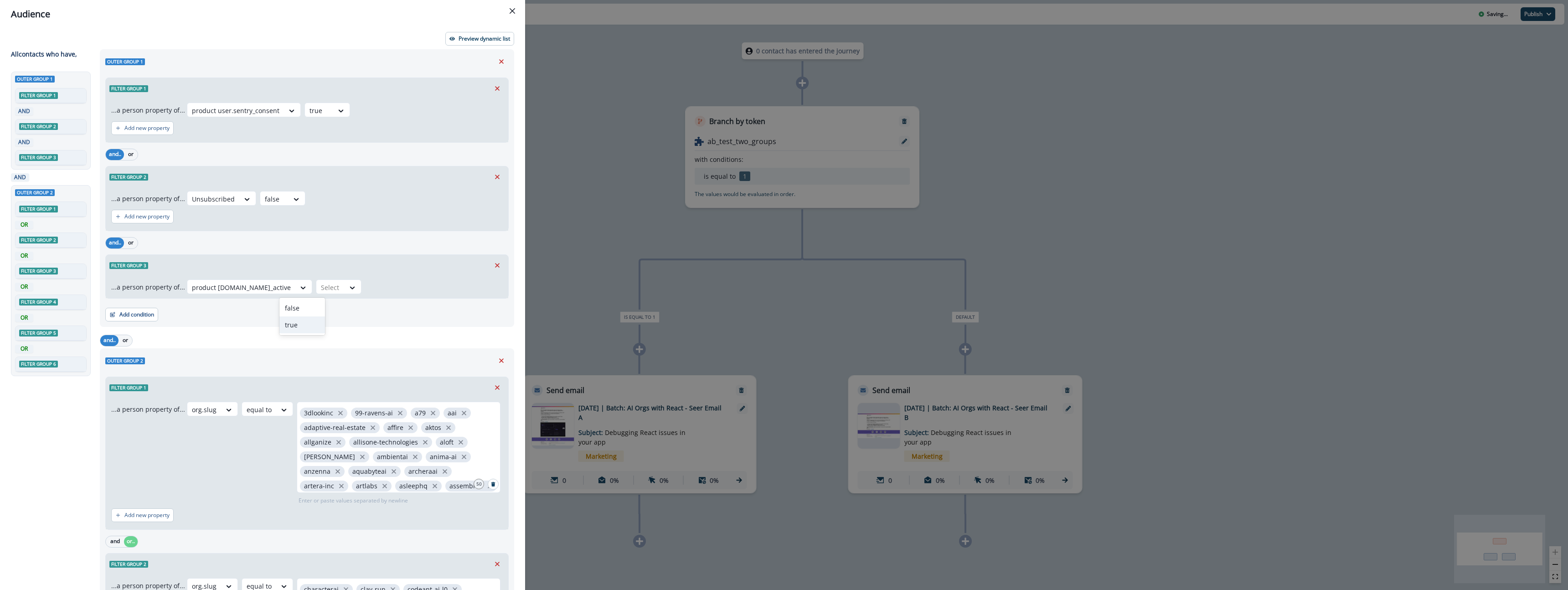
click at [295, 327] on div "true" at bounding box center [302, 324] width 45 height 17
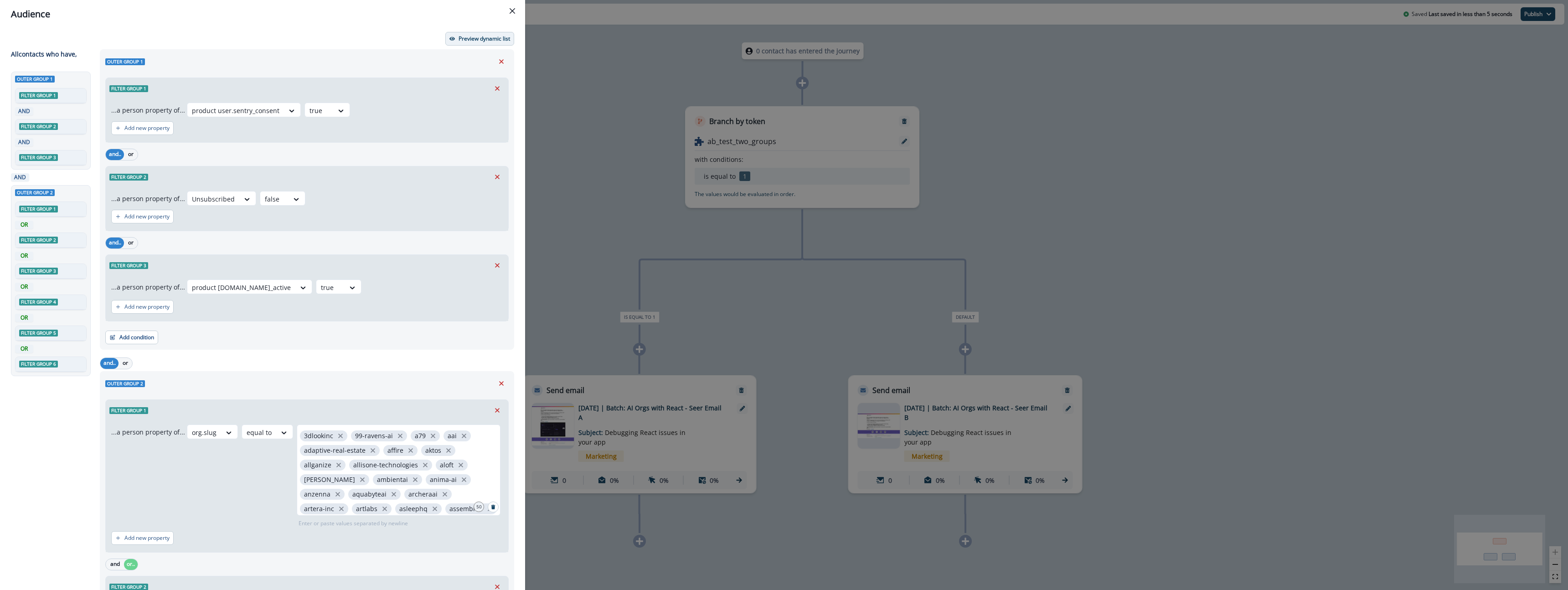
click at [469, 40] on p "Preview dynamic list" at bounding box center [484, 38] width 51 height 6
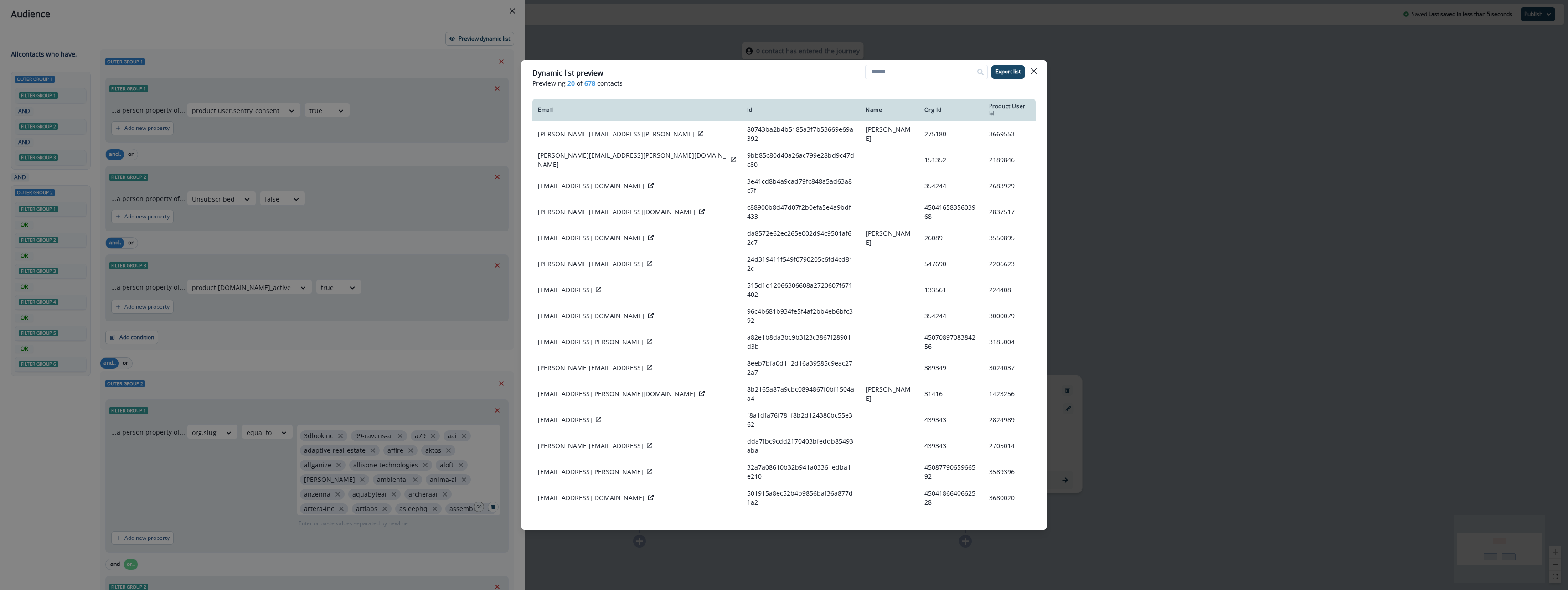
click at [1133, 203] on div "Dynamic list preview Previewing 20 of 678 contacts Export list Email Id Name Or…" at bounding box center [784, 295] width 1568 height 590
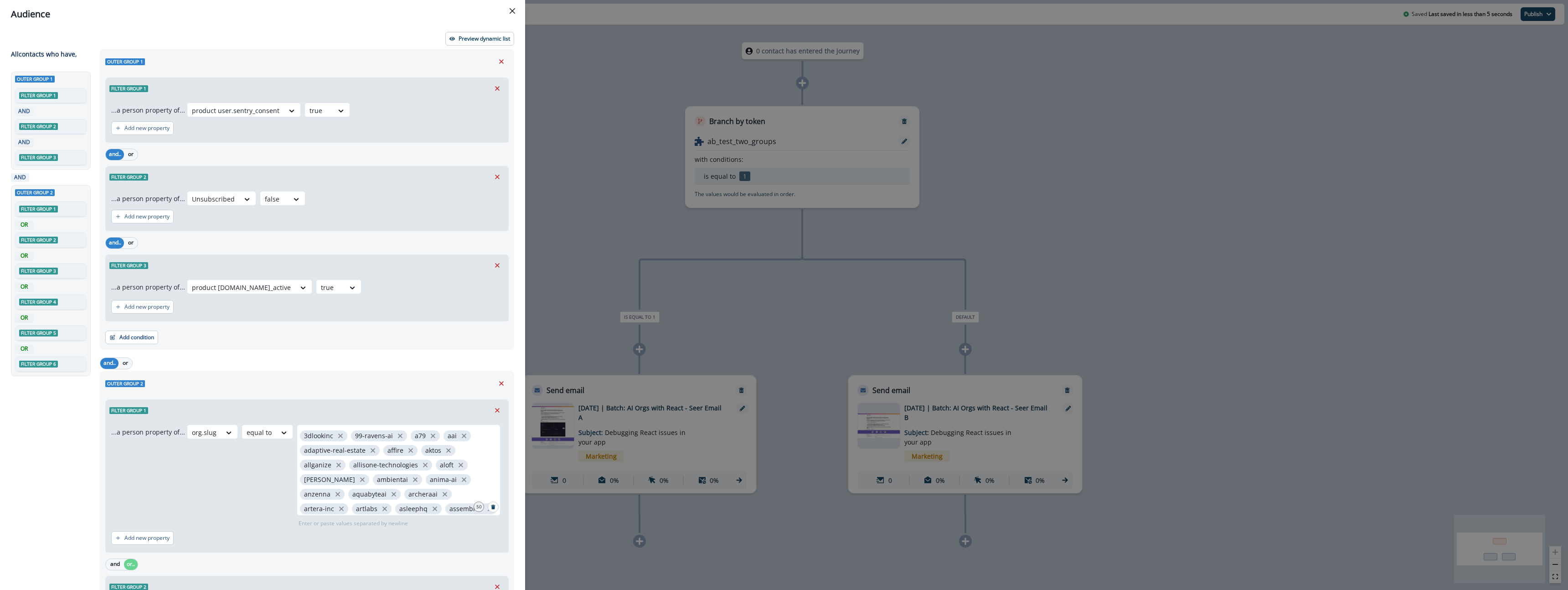
click at [587, 137] on div "Audience Preview dynamic list All contact s who have, Outer group 1 Filter grou…" at bounding box center [784, 295] width 1568 height 590
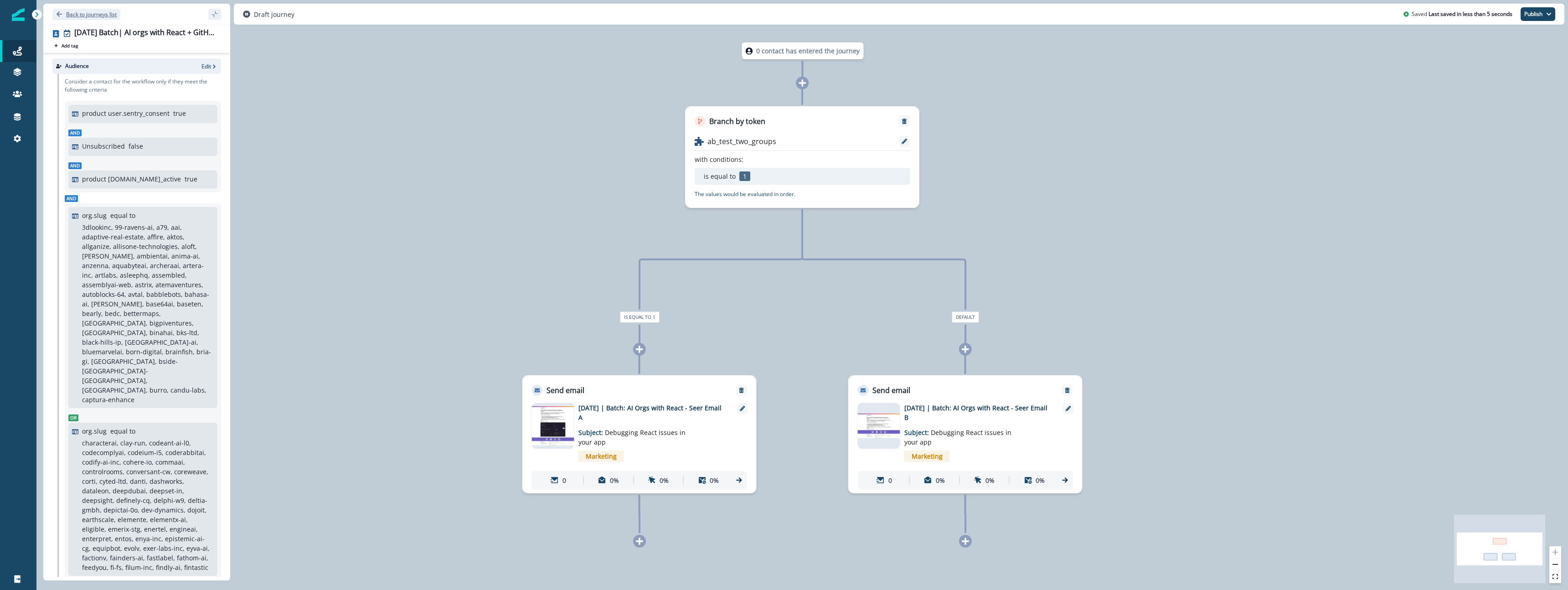
click at [92, 16] on p "Back to journeys list" at bounding box center [91, 14] width 50 height 8
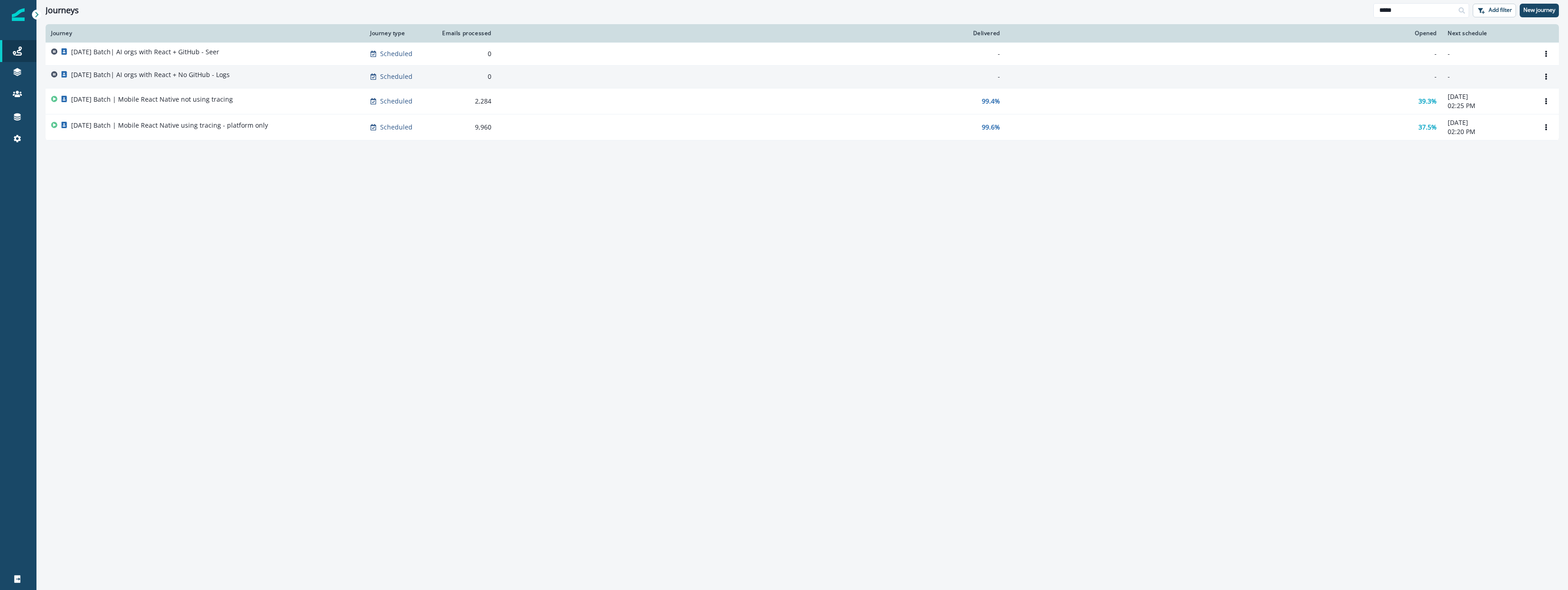
click at [228, 81] on div "2025-10-07 Batch| AI orgs with React + No GitHub - Logs" at bounding box center [150, 76] width 158 height 13
